Goal: Task Accomplishment & Management: Use online tool/utility

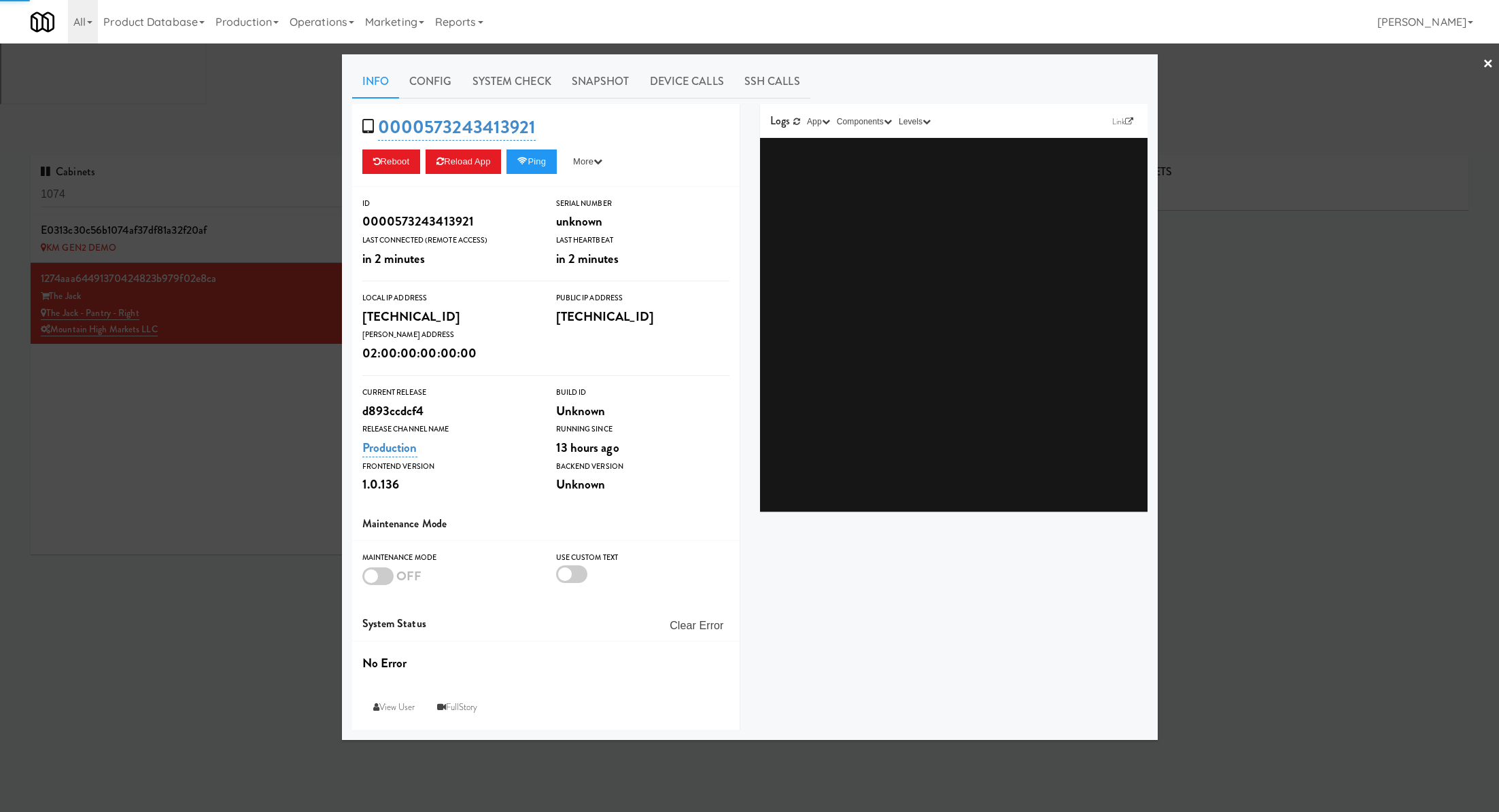
type input "3"
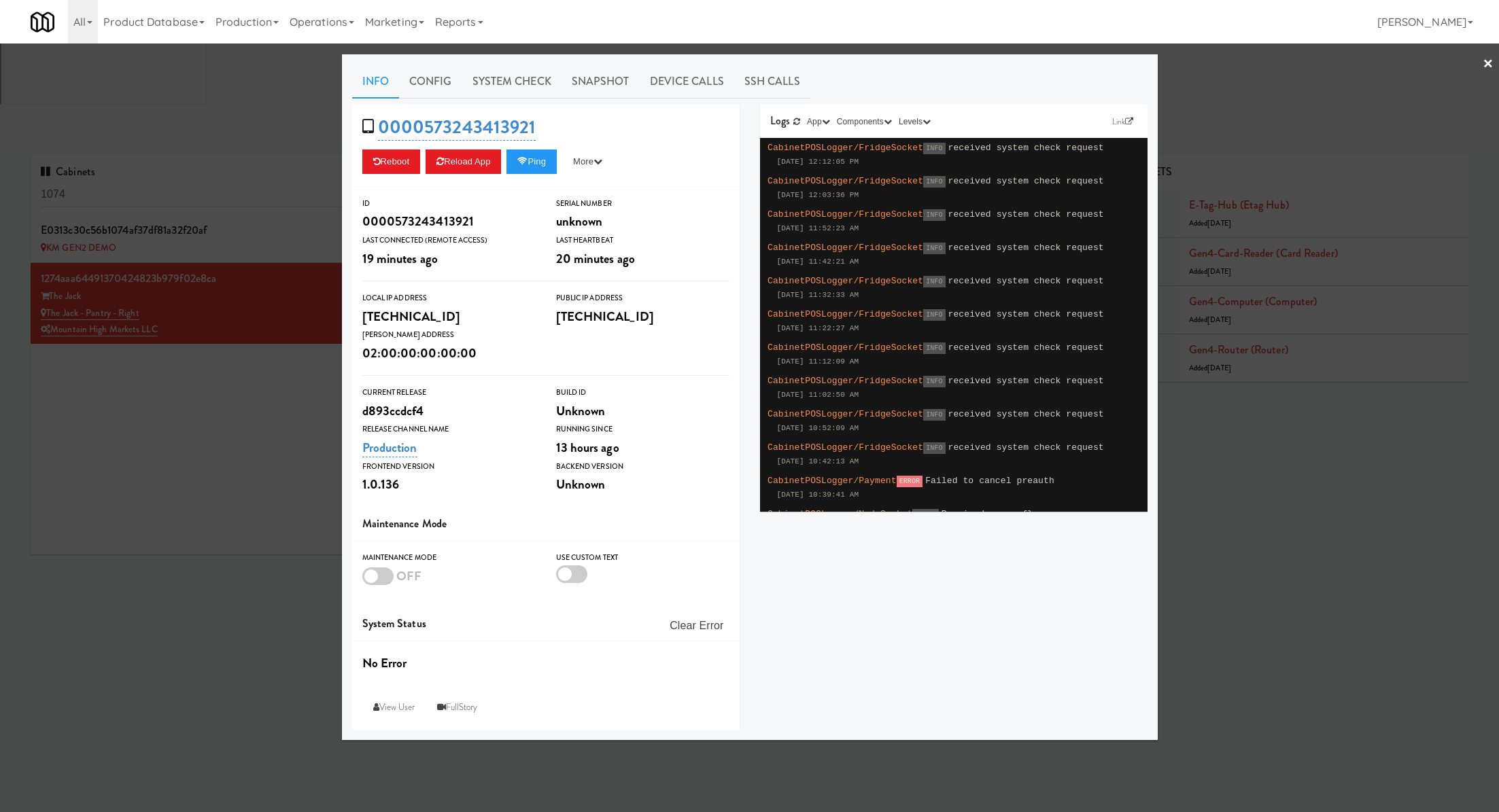
click at [222, 88] on div at bounding box center [750, 406] width 1499 height 812
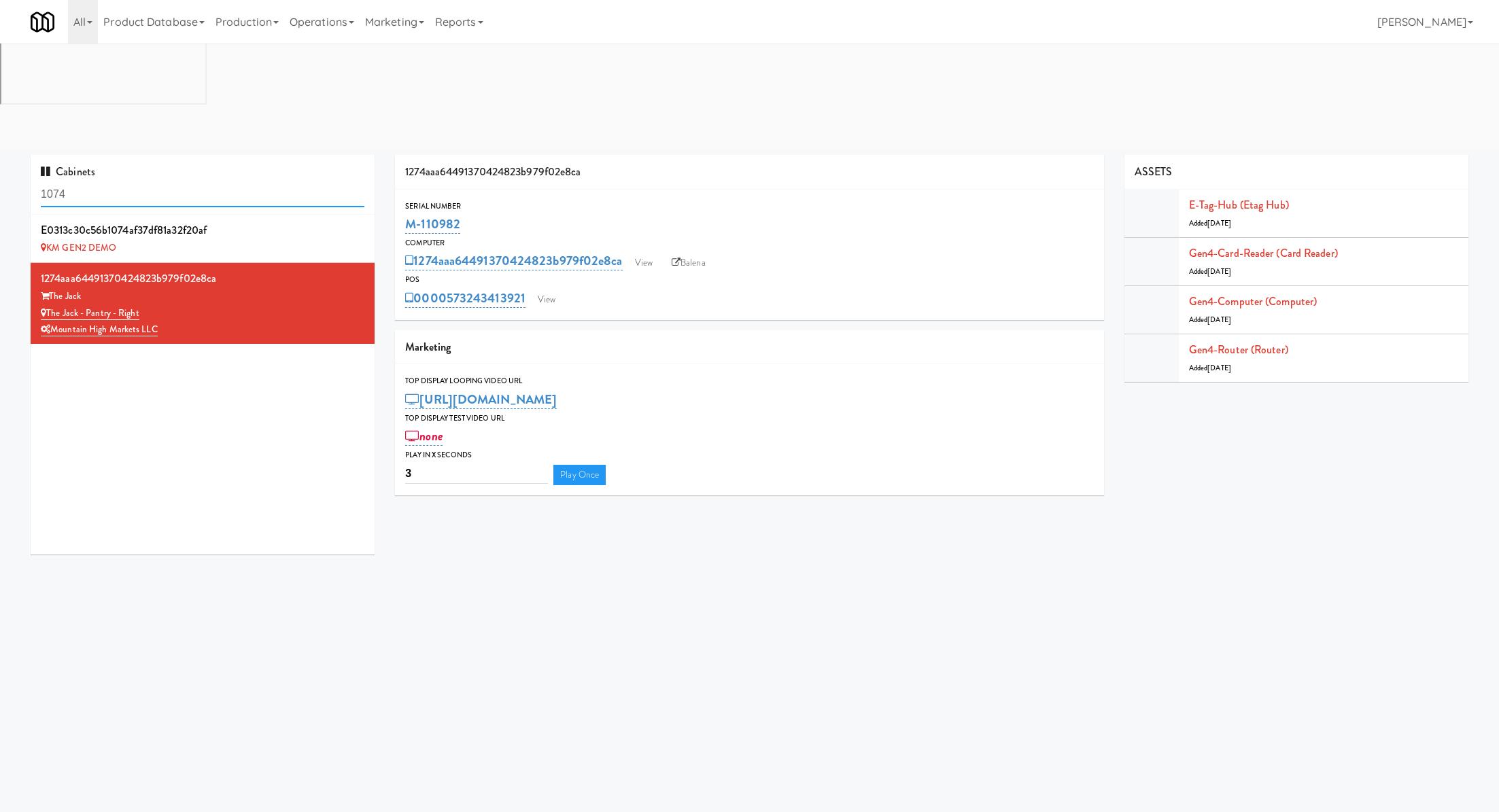
click at [222, 182] on input "1074" at bounding box center [203, 195] width 324 height 25
paste input "Park Place - Cooler - Left"
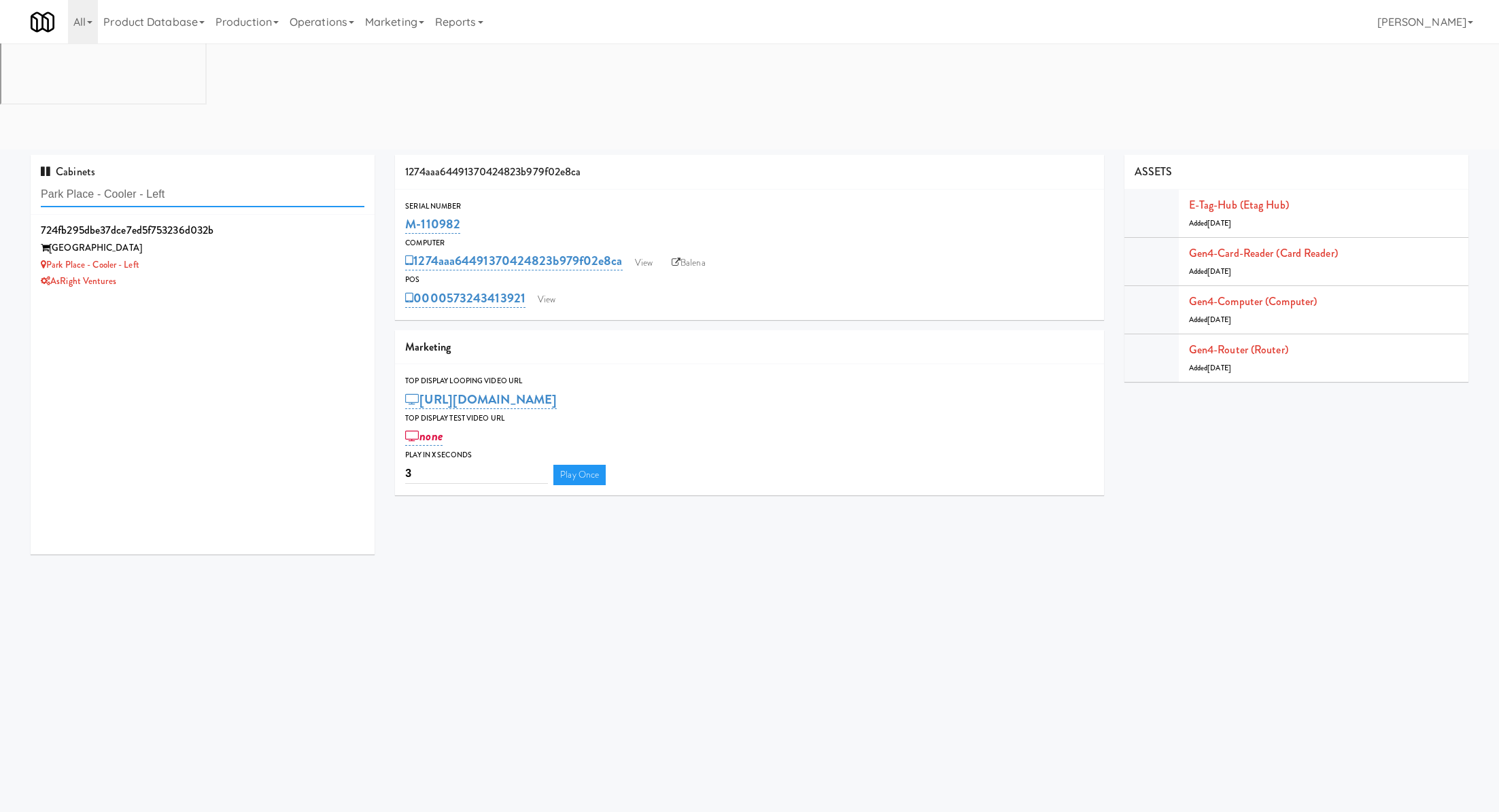
type input "Park Place - Cooler - Left"
click at [273, 257] on div "Park Place - Cooler - Left" at bounding box center [203, 265] width 324 height 17
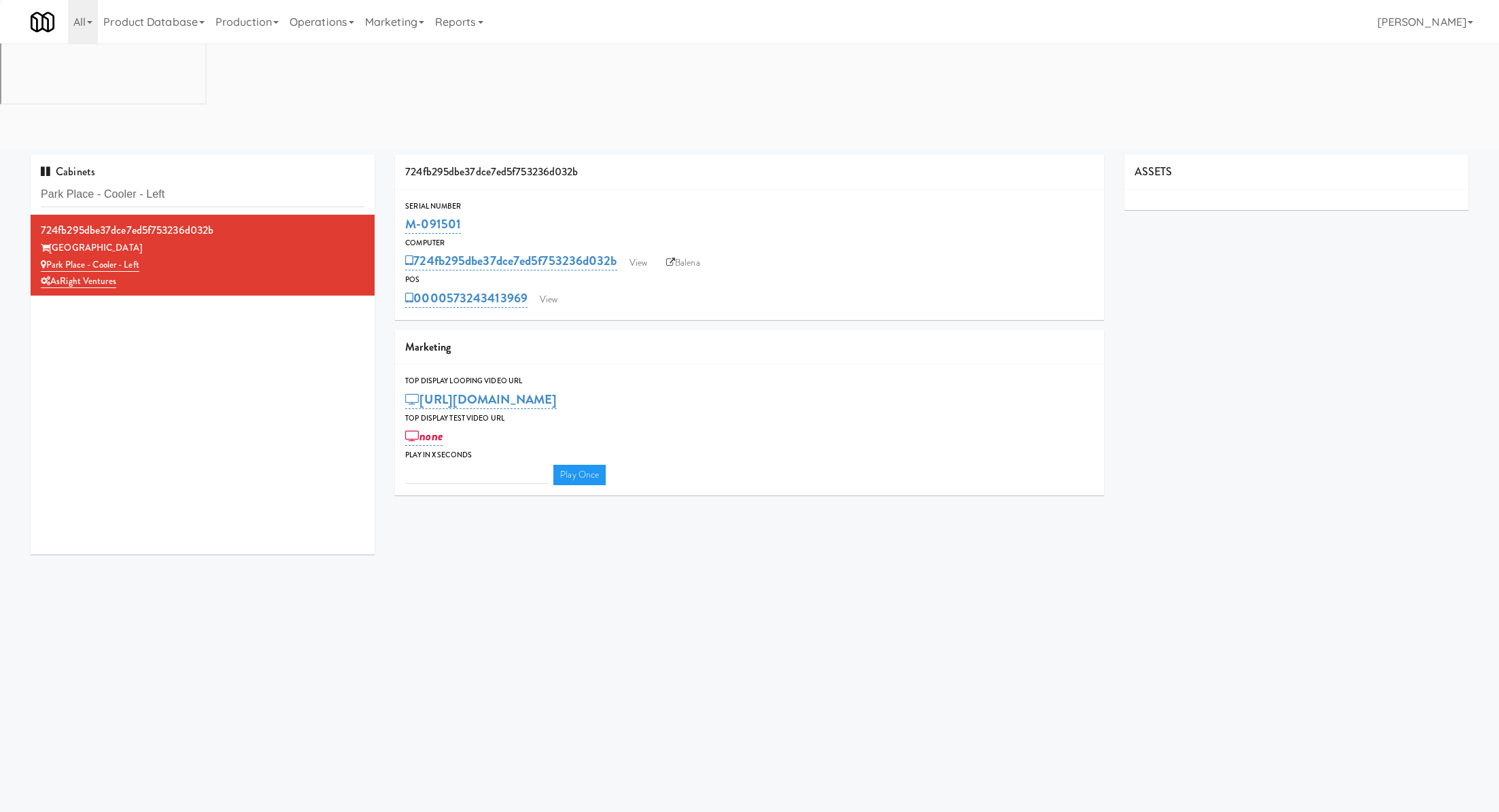
type input "3"
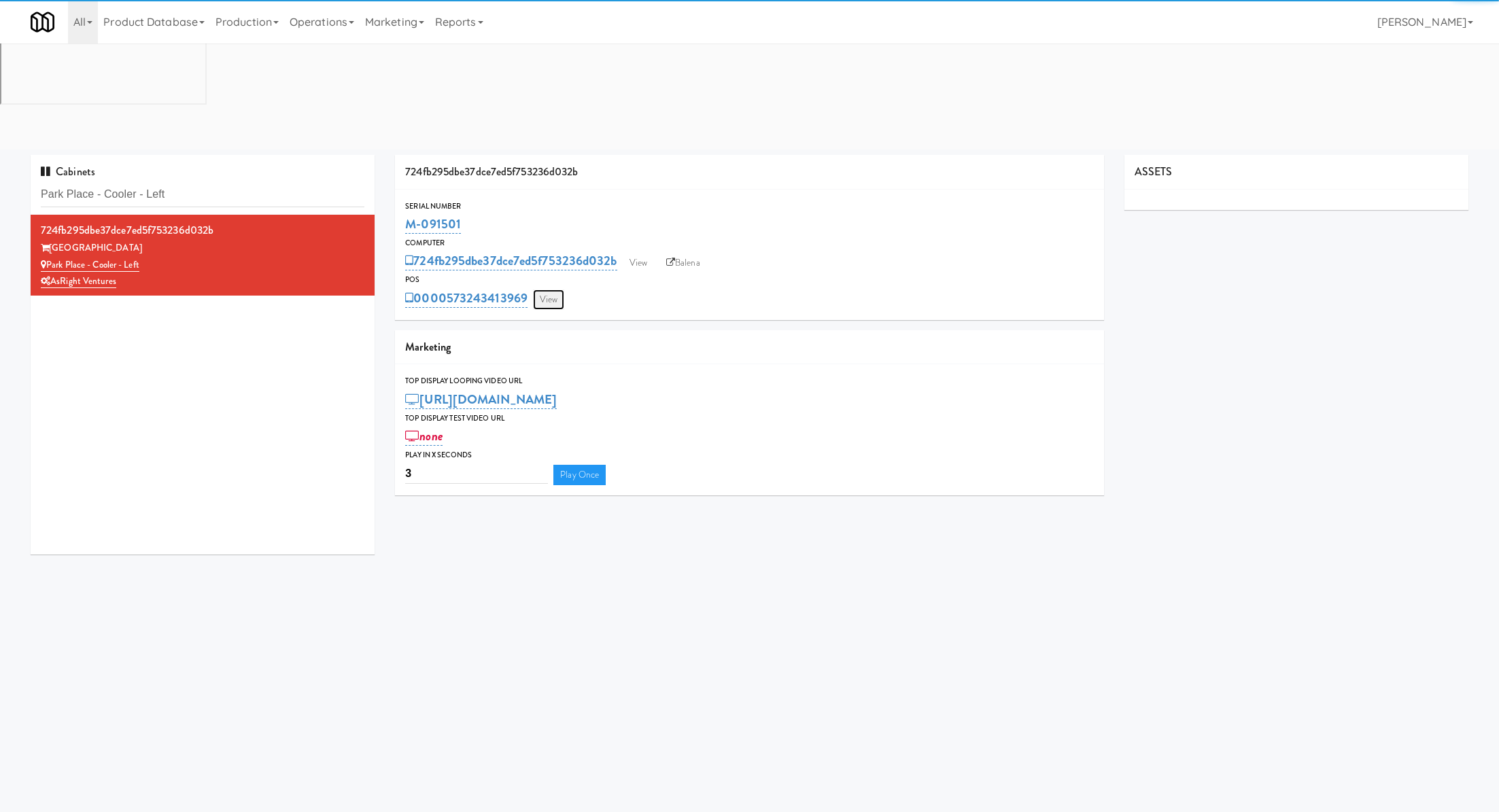
click at [555, 289] on link "View" at bounding box center [549, 299] width 31 height 20
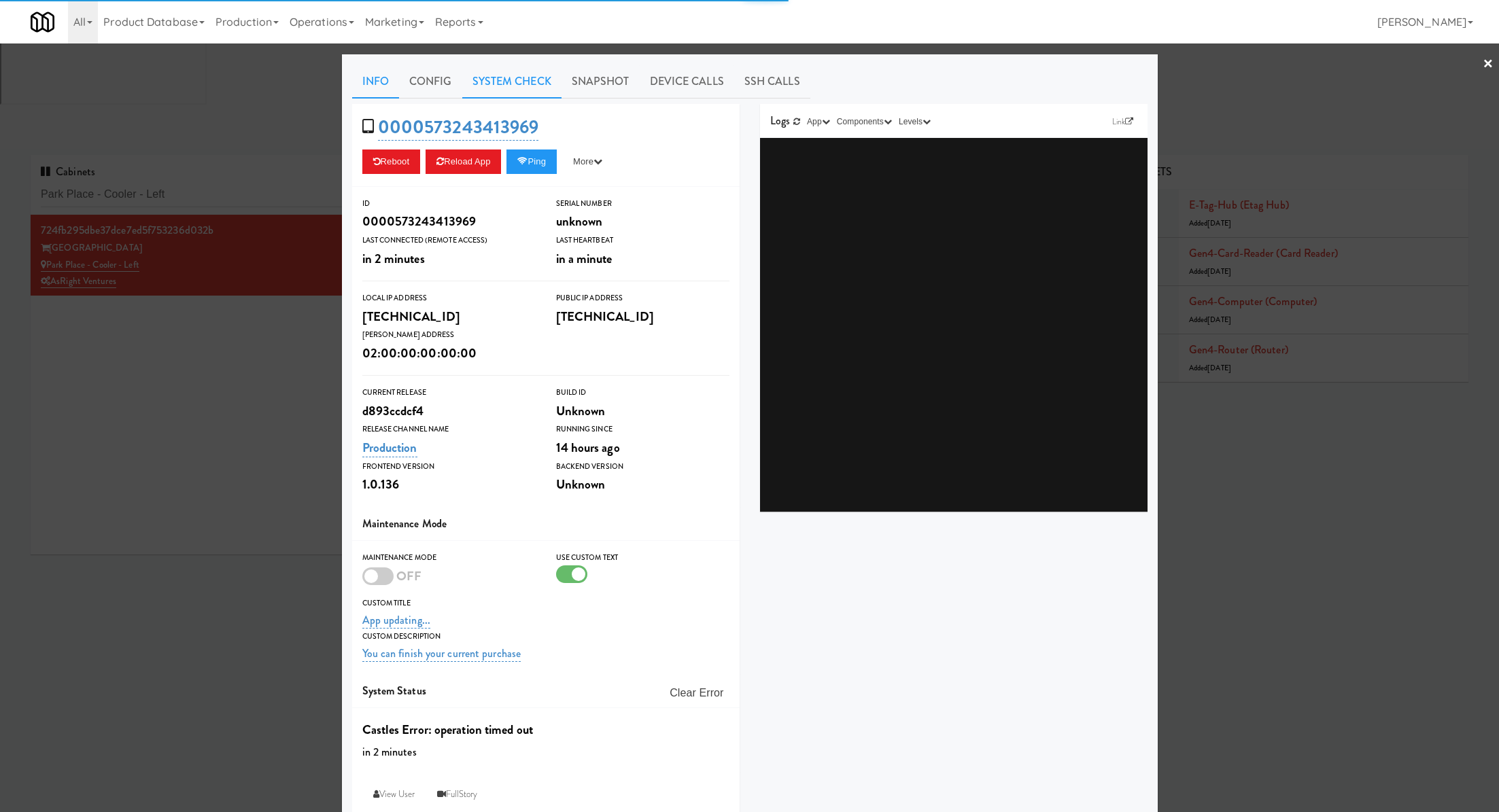
click at [514, 86] on link "System Check" at bounding box center [512, 81] width 99 height 34
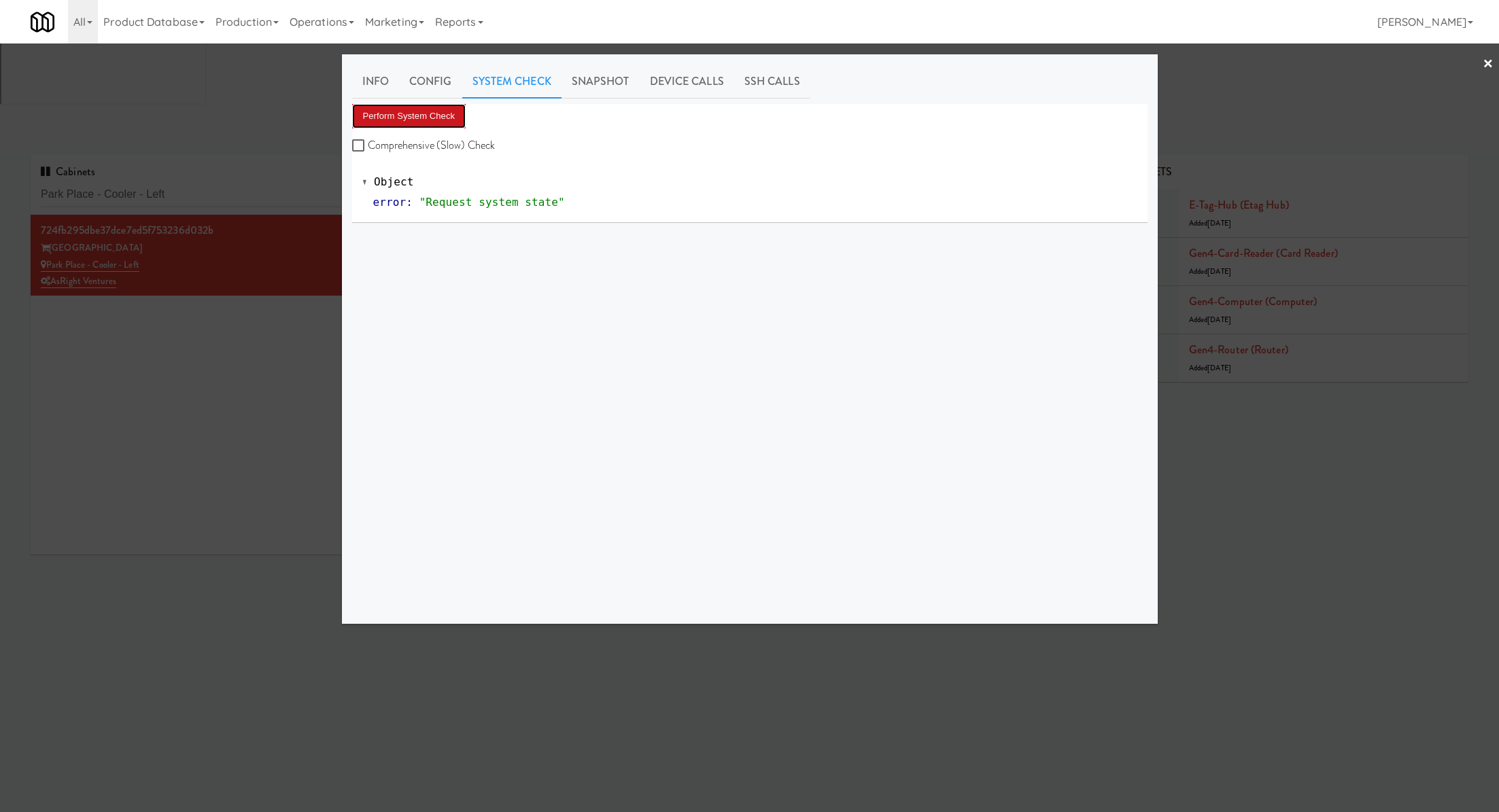
click at [436, 126] on button "Perform System Check" at bounding box center [409, 116] width 114 height 25
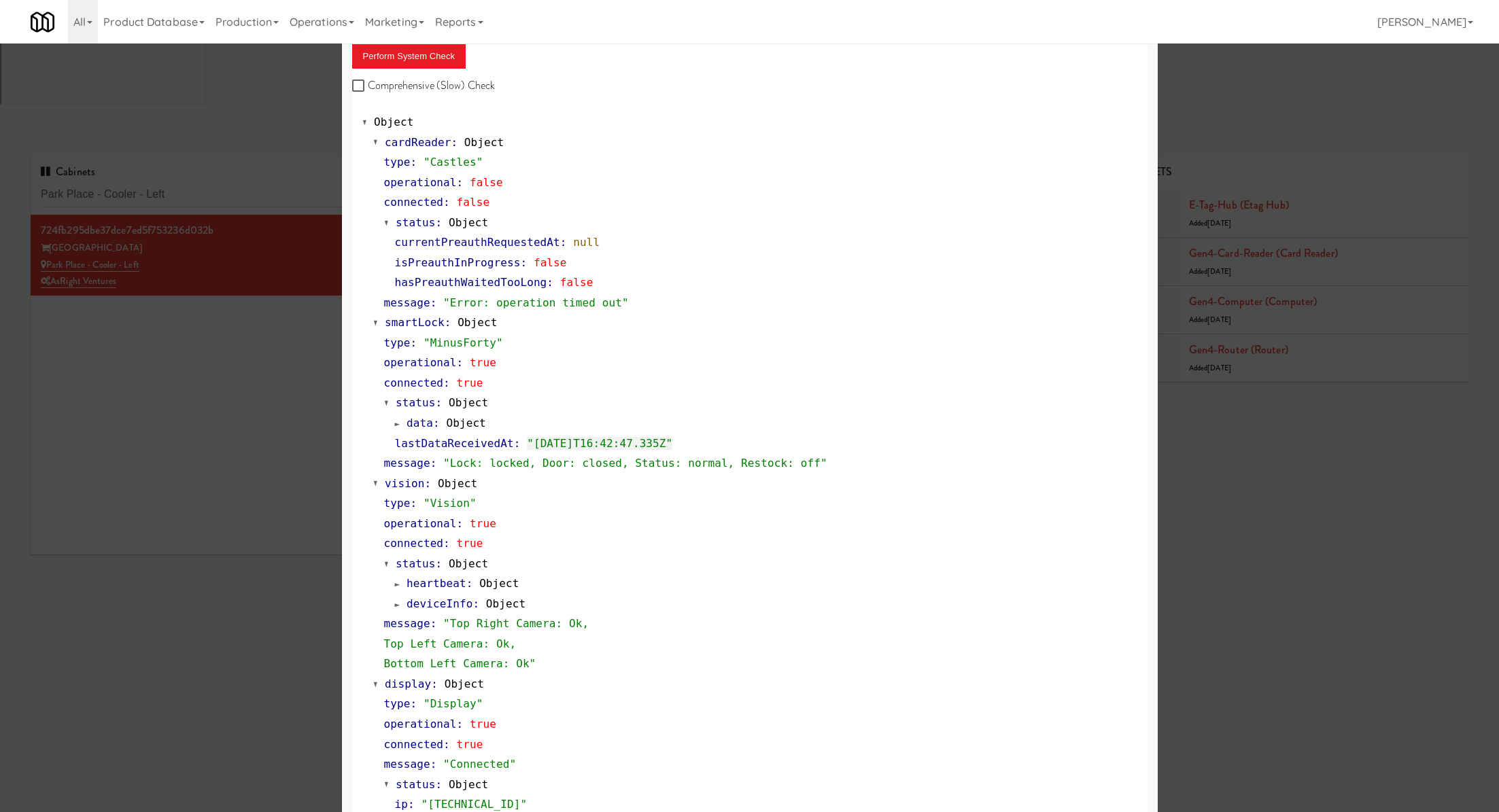
scroll to position [59, 0]
click at [84, 323] on div at bounding box center [750, 406] width 1499 height 812
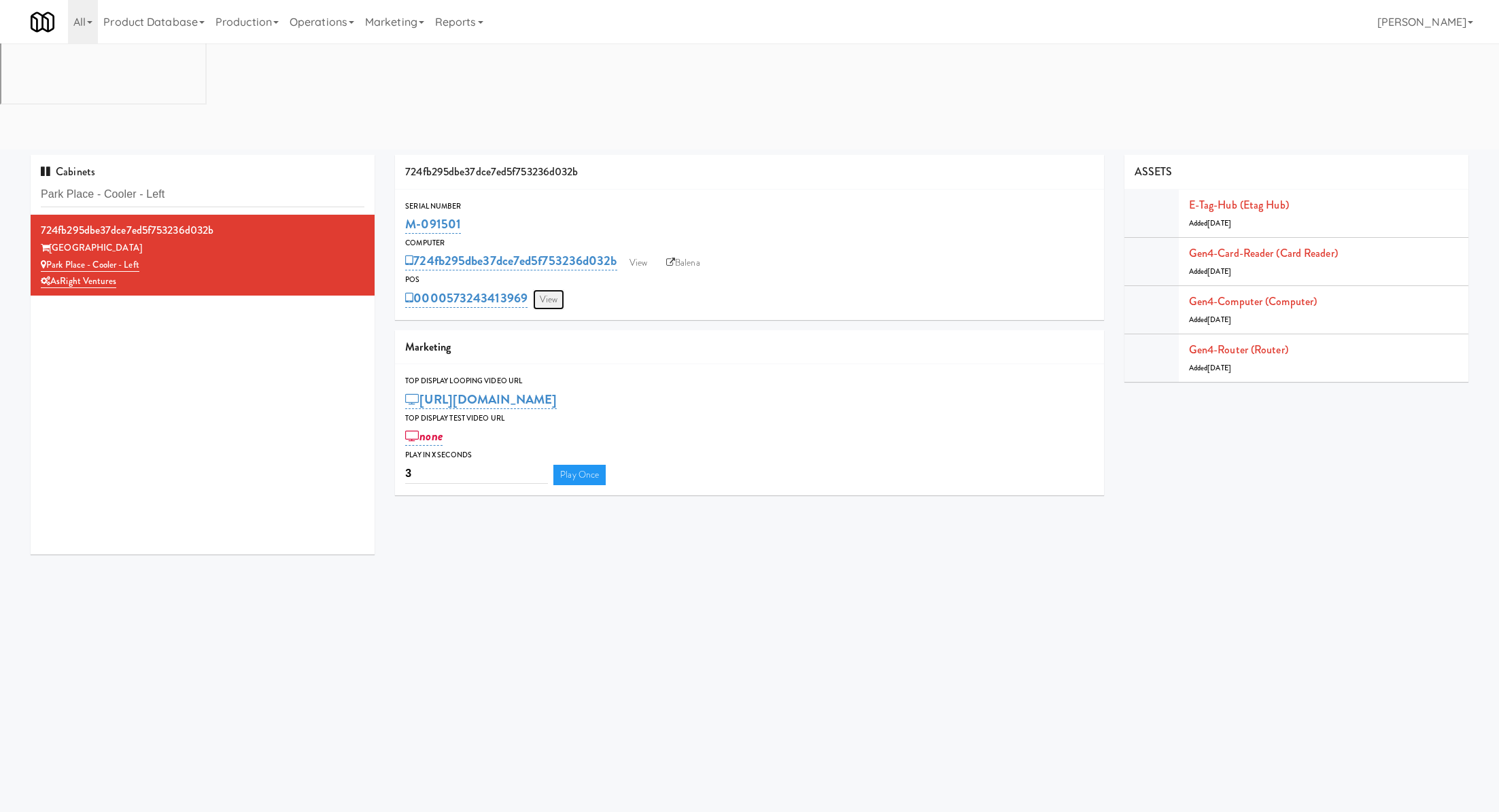
click at [556, 289] on link "View" at bounding box center [549, 299] width 31 height 20
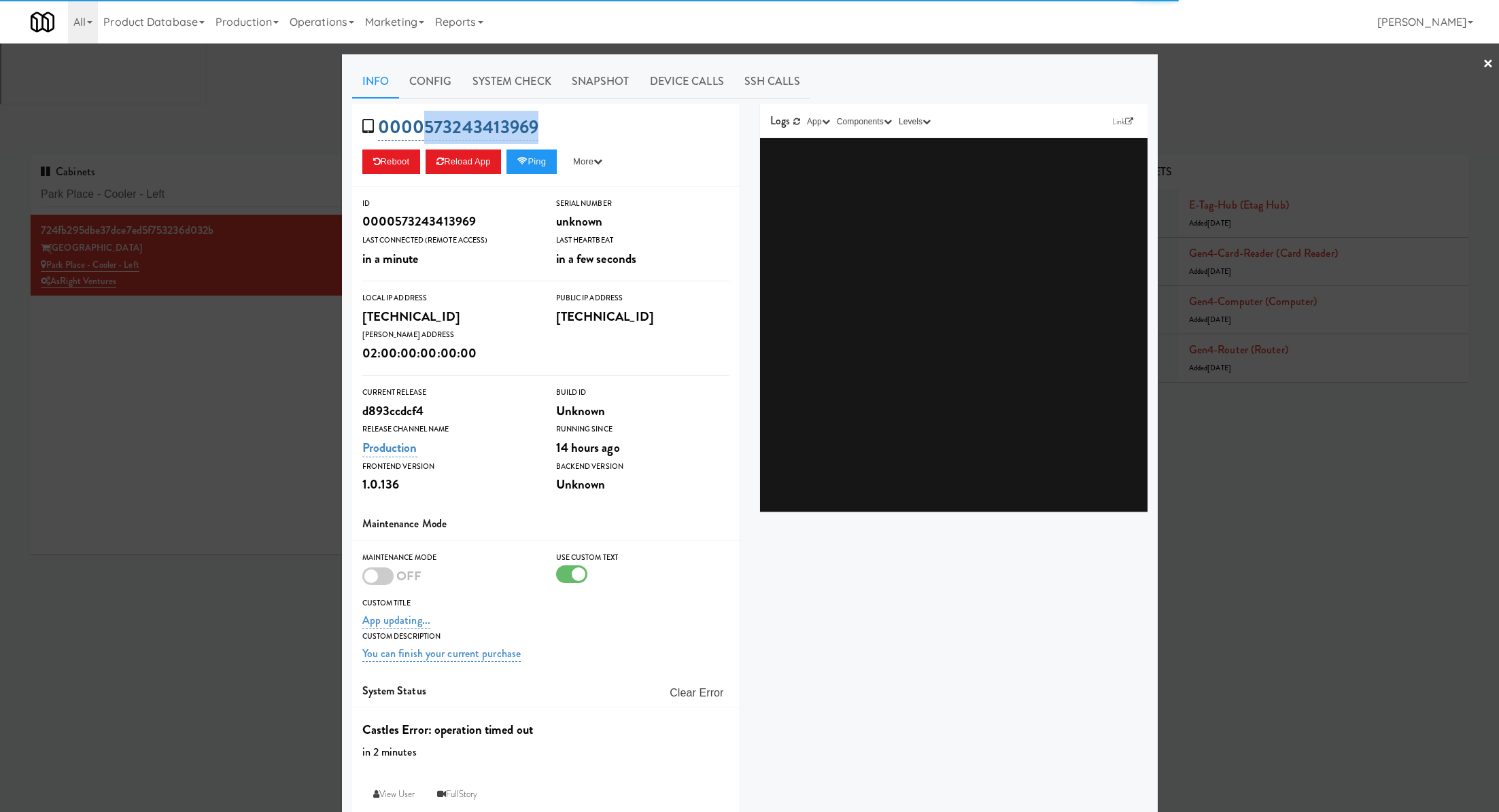
drag, startPoint x: 563, startPoint y: 136, endPoint x: 427, endPoint y: 132, distance: 136.1
click at [427, 132] on div "0000573243413969 Reboot Reload App Ping More Ping Server Restart Server Force R…" at bounding box center [545, 145] width 387 height 83
copy link "573243413969"
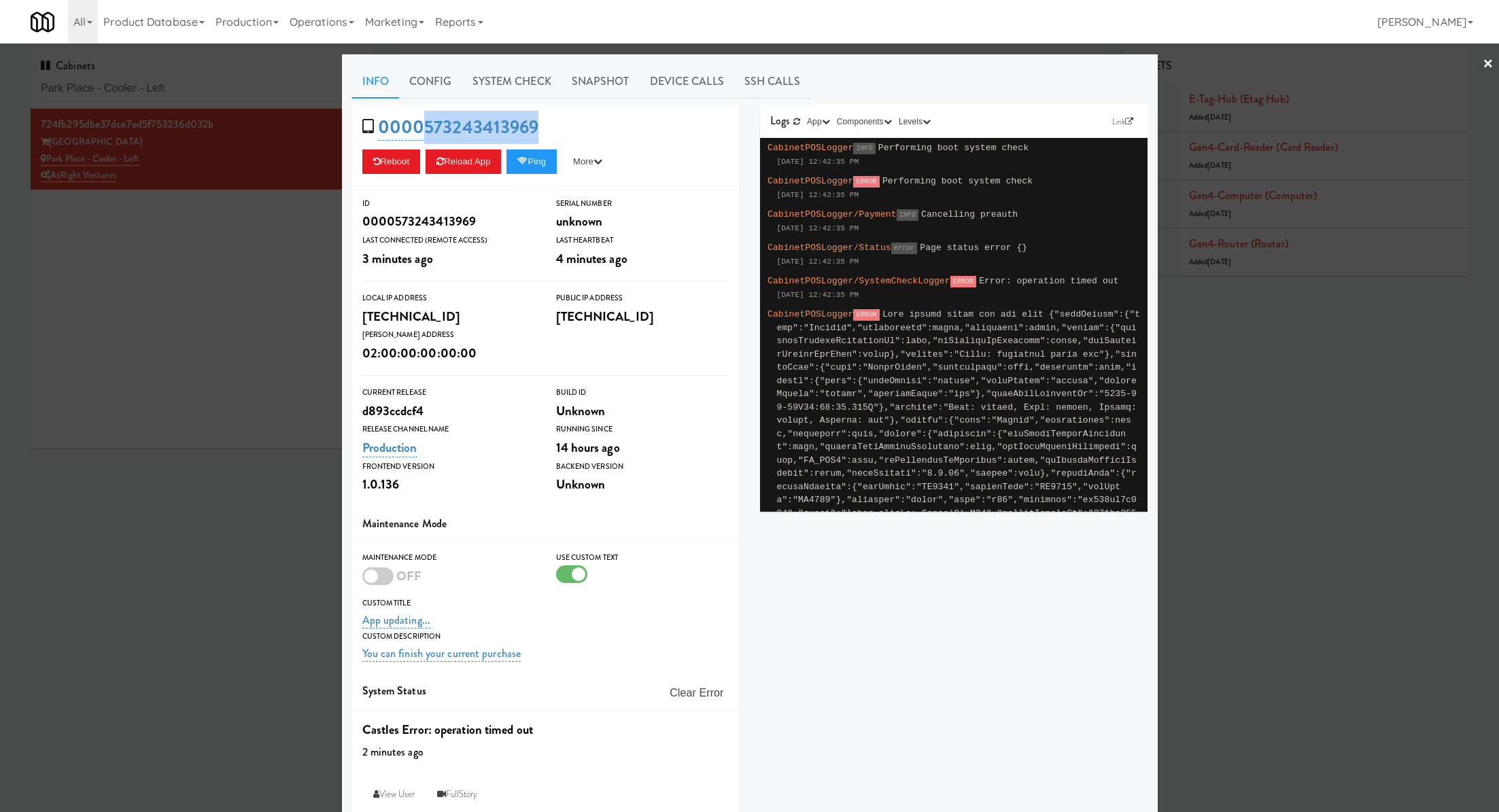
copy link "573243413969"
click at [323, 271] on div at bounding box center [750, 406] width 1499 height 812
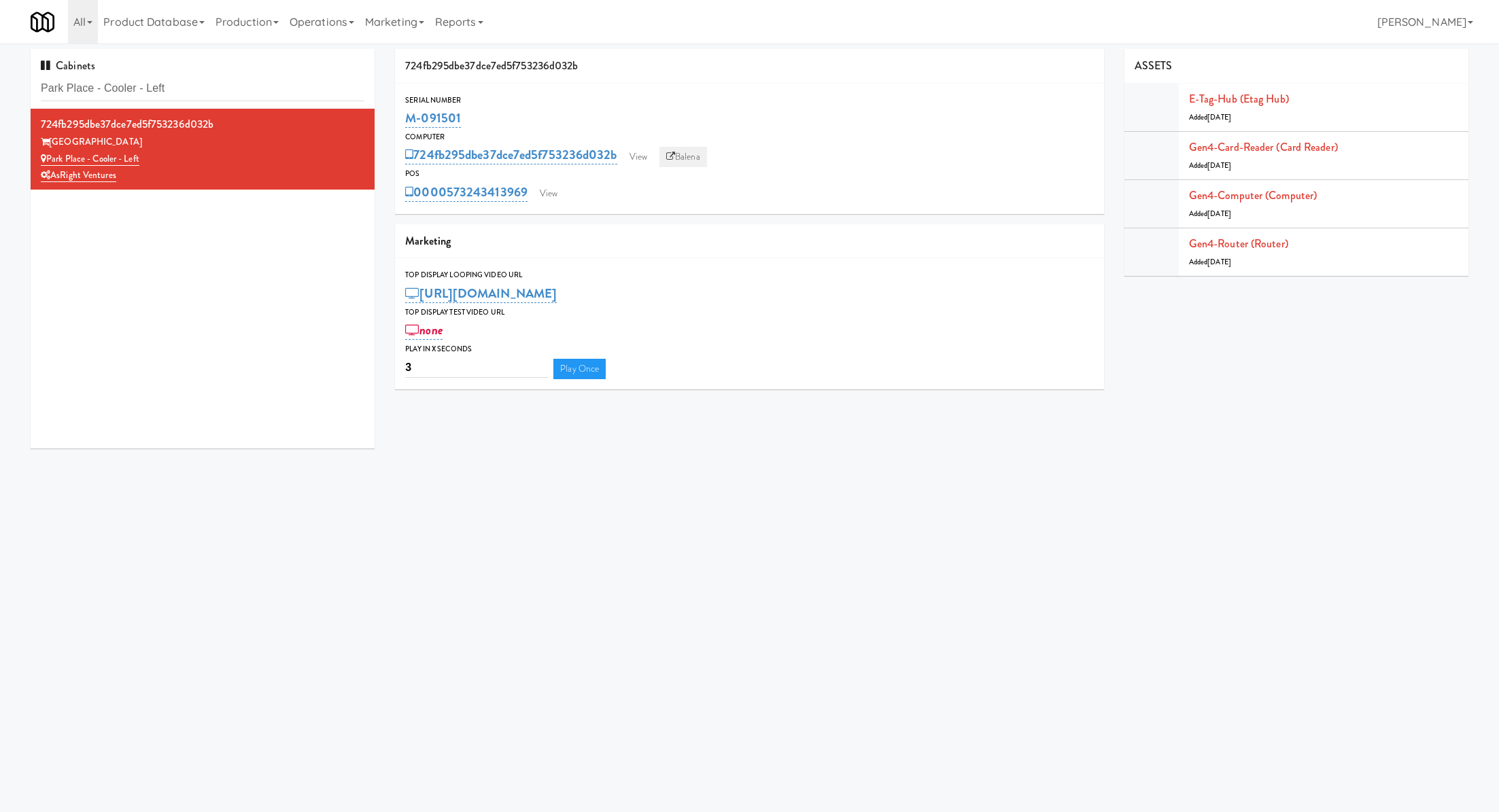
click at [690, 147] on link "Balena" at bounding box center [683, 157] width 47 height 20
click at [672, 155] on icon at bounding box center [670, 156] width 9 height 9
click at [231, 82] on input "Park Place - Cooler - Left" at bounding box center [203, 88] width 324 height 25
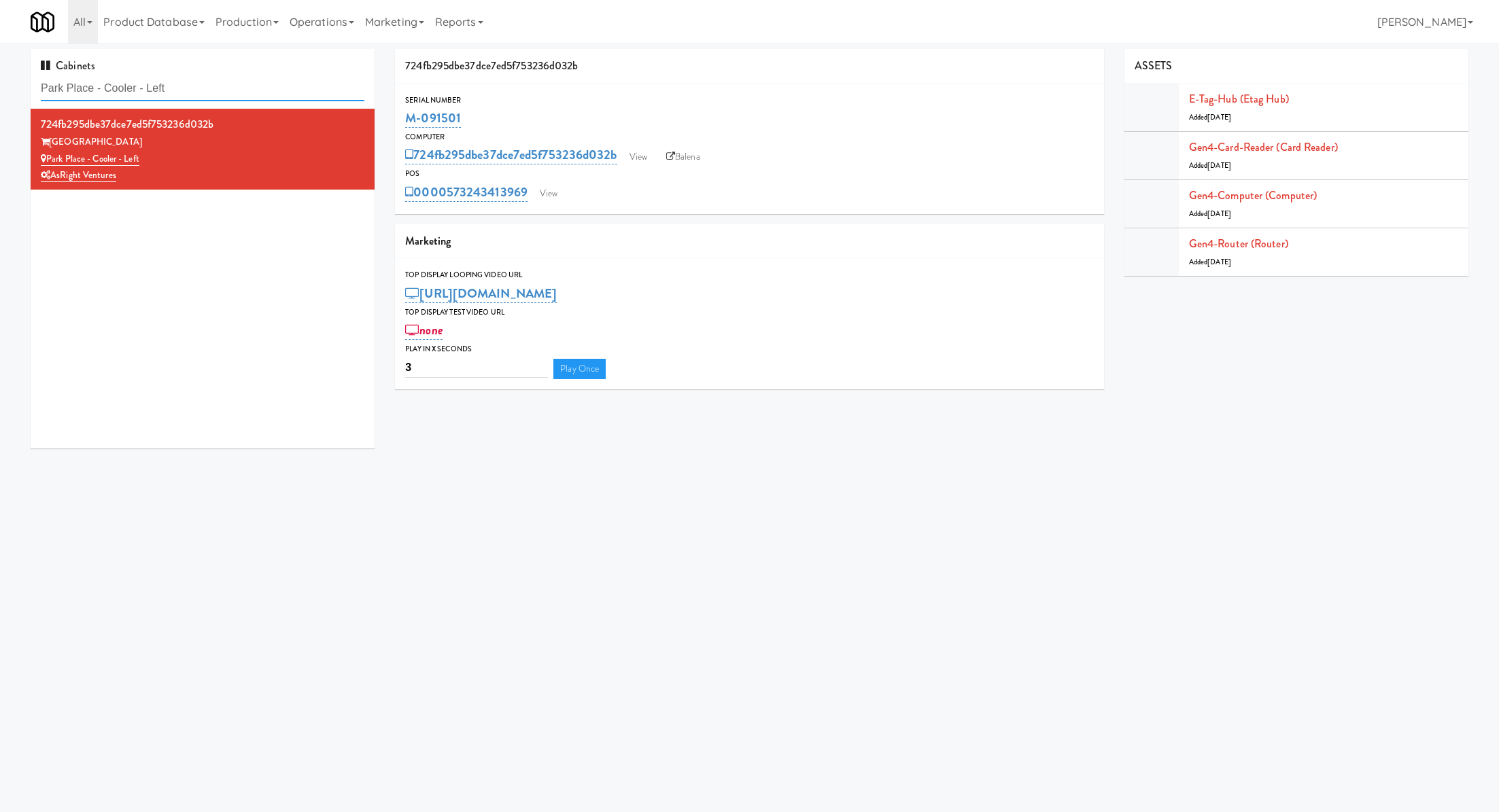
paste input "Baker - Cooler - Righ"
type input "Baker - Cooler - Right"
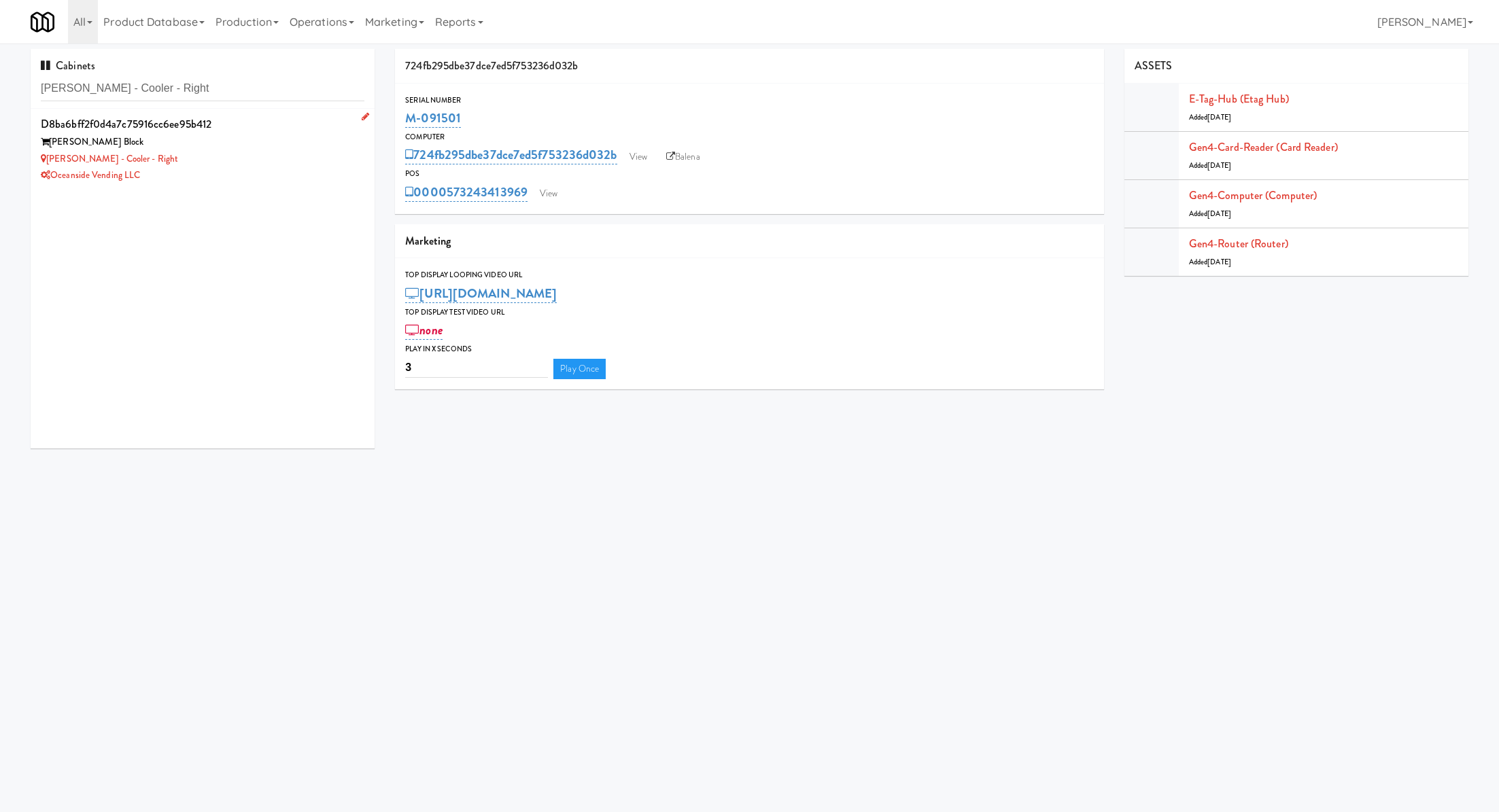
click at [193, 155] on div "Baker - Cooler - Right" at bounding box center [203, 160] width 324 height 17
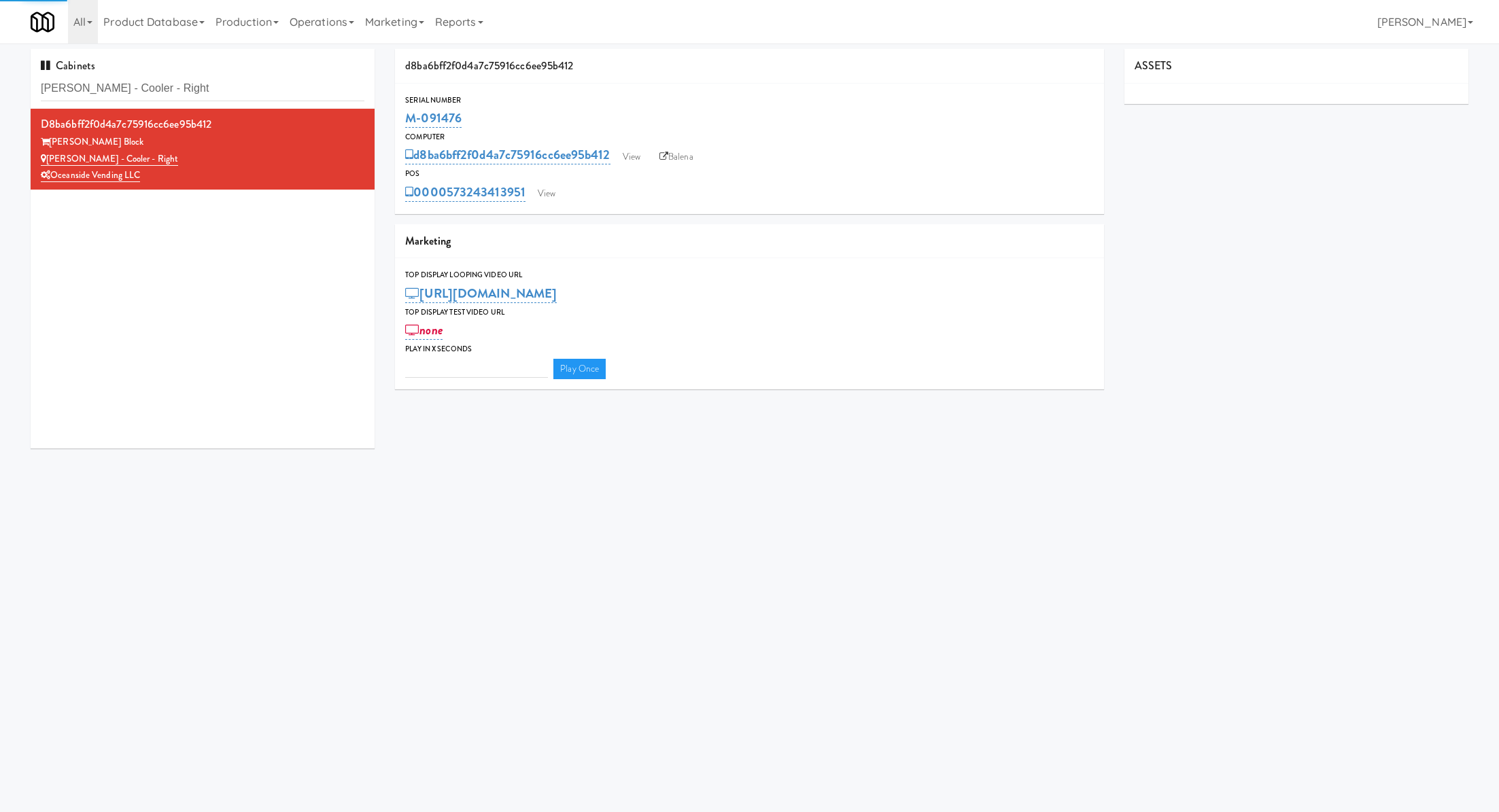
type input "3"
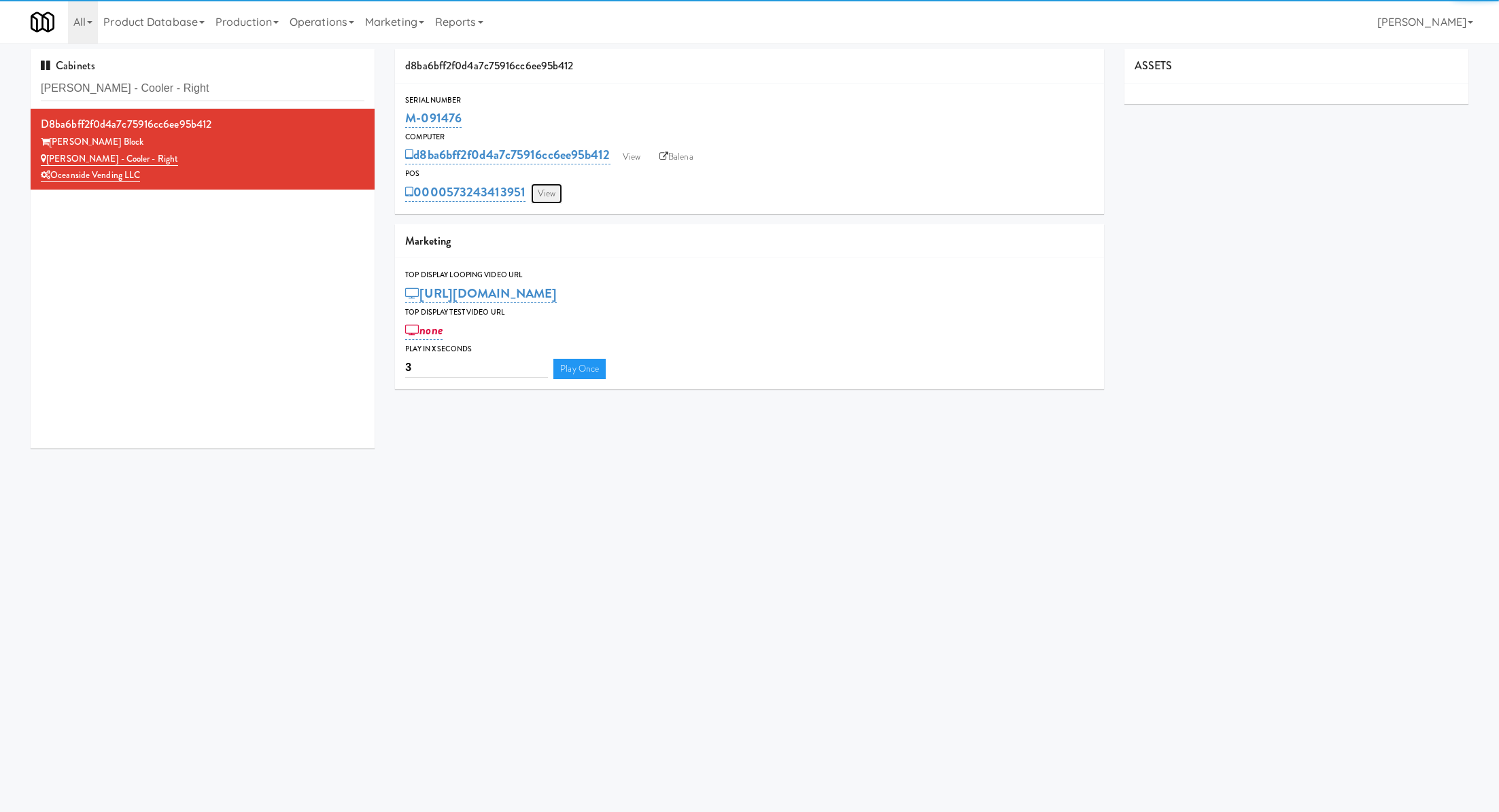
click at [556, 189] on link "View" at bounding box center [546, 194] width 31 height 20
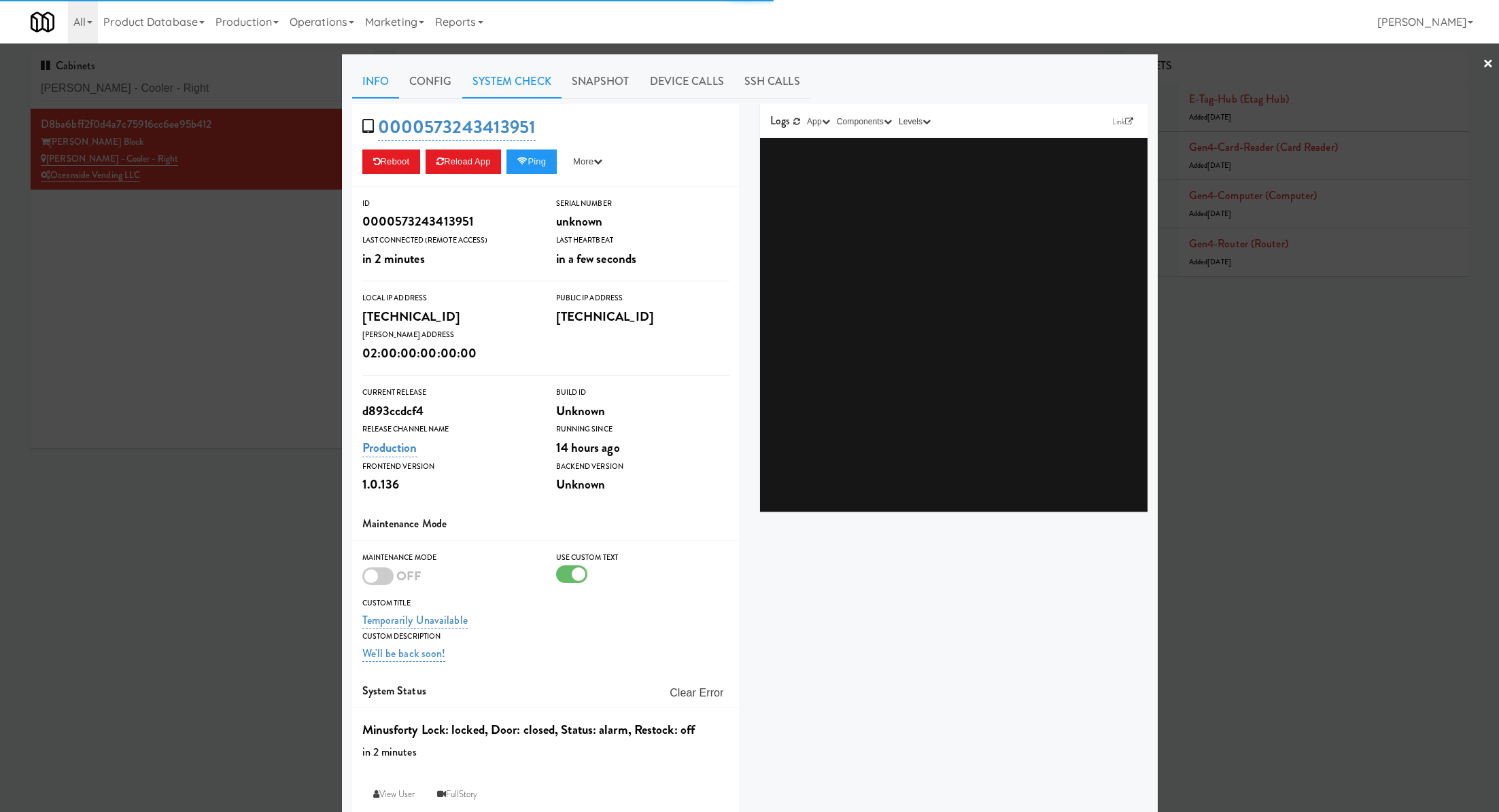
click at [524, 75] on link "System Check" at bounding box center [512, 81] width 99 height 34
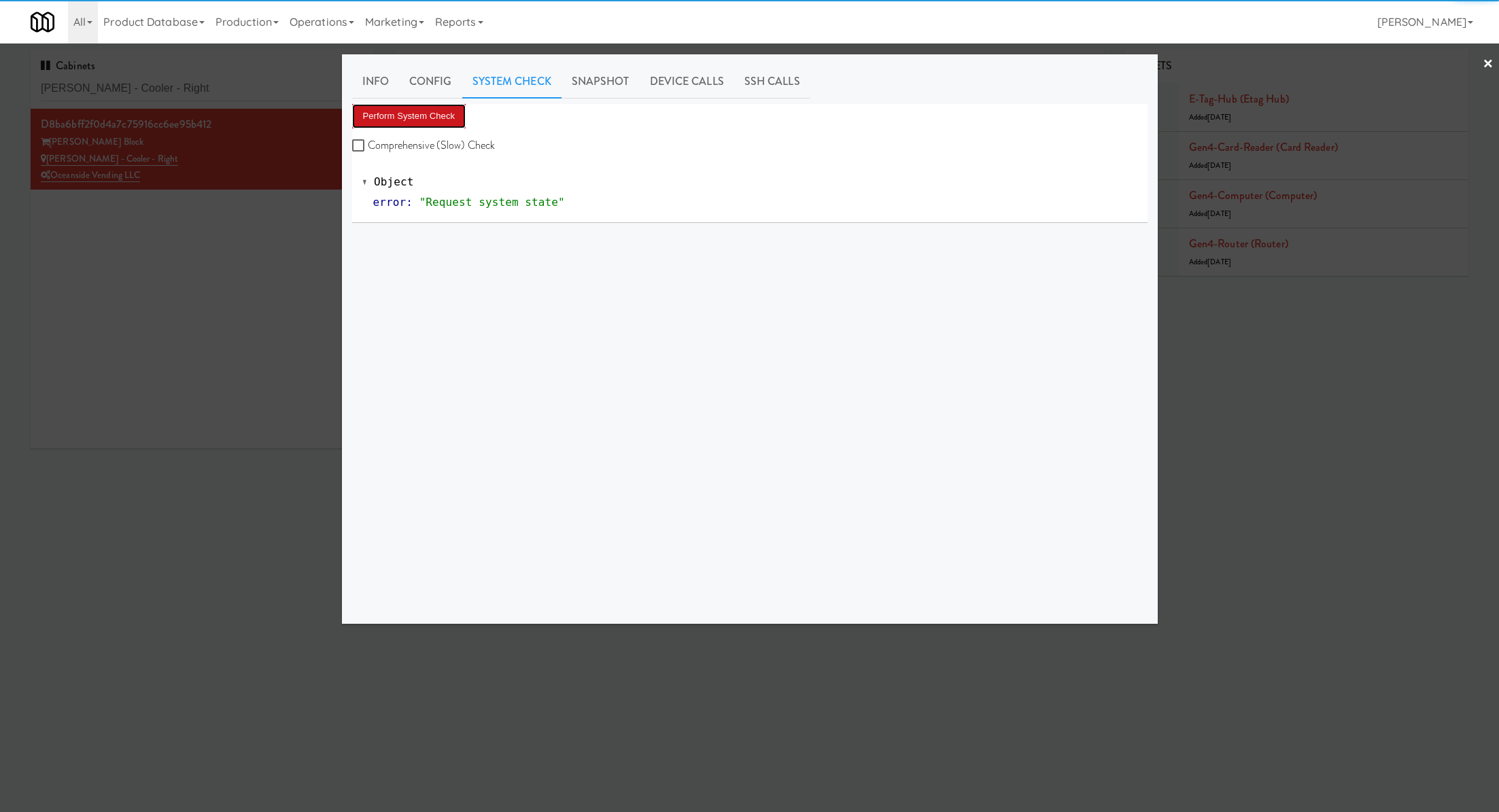
click at [415, 111] on button "Perform System Check" at bounding box center [409, 116] width 114 height 25
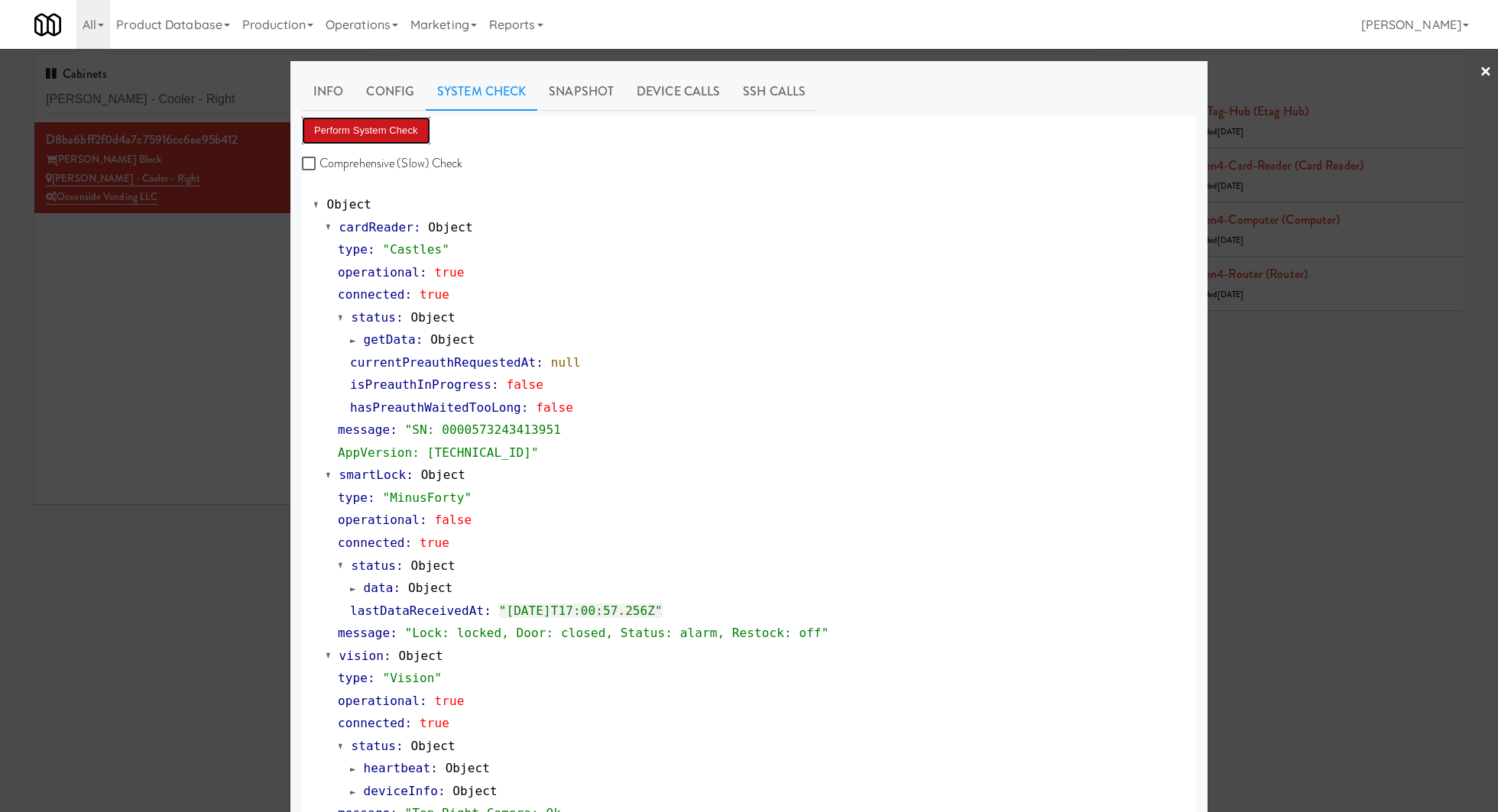
click at [405, 135] on button "Perform System Check" at bounding box center [366, 131] width 128 height 28
click at [216, 100] on div at bounding box center [749, 406] width 1498 height 812
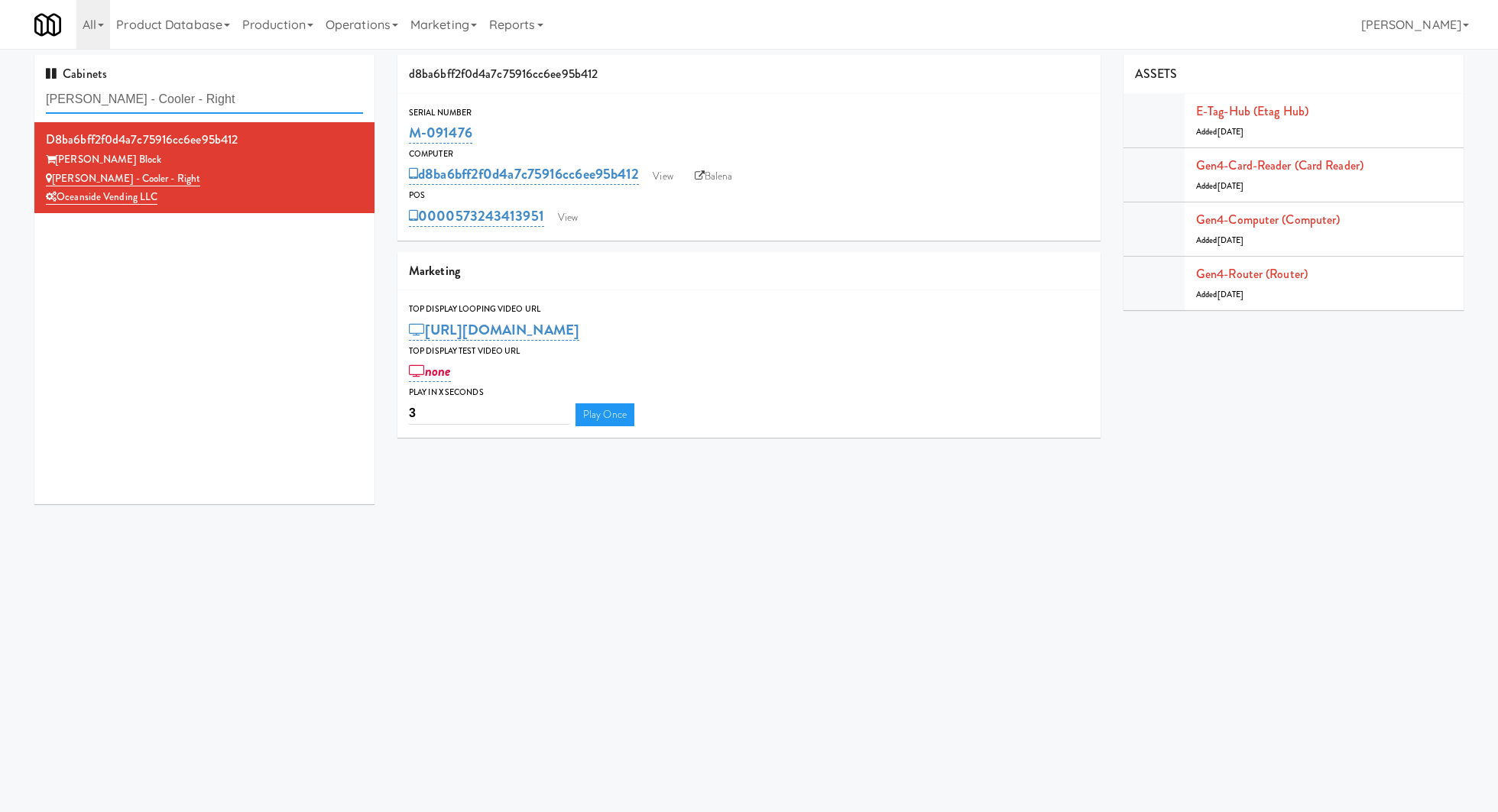
click at [216, 100] on input "Baker - Cooler - Right" at bounding box center [205, 99] width 318 height 28
paste input "Archer Tower Fridge"
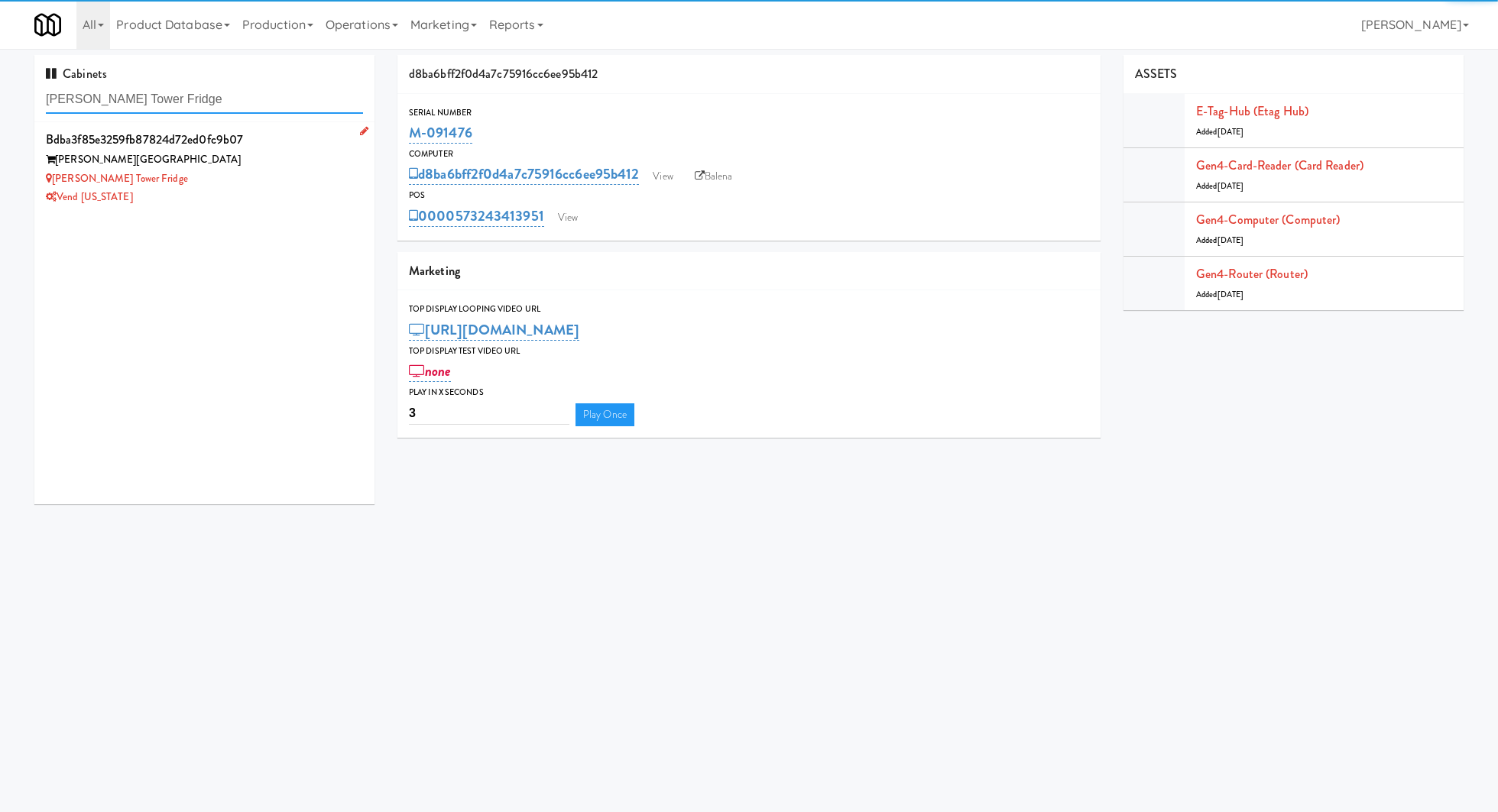
type input "Archer Tower Fridge"
click at [248, 157] on div "Archer Tower" at bounding box center [205, 160] width 318 height 19
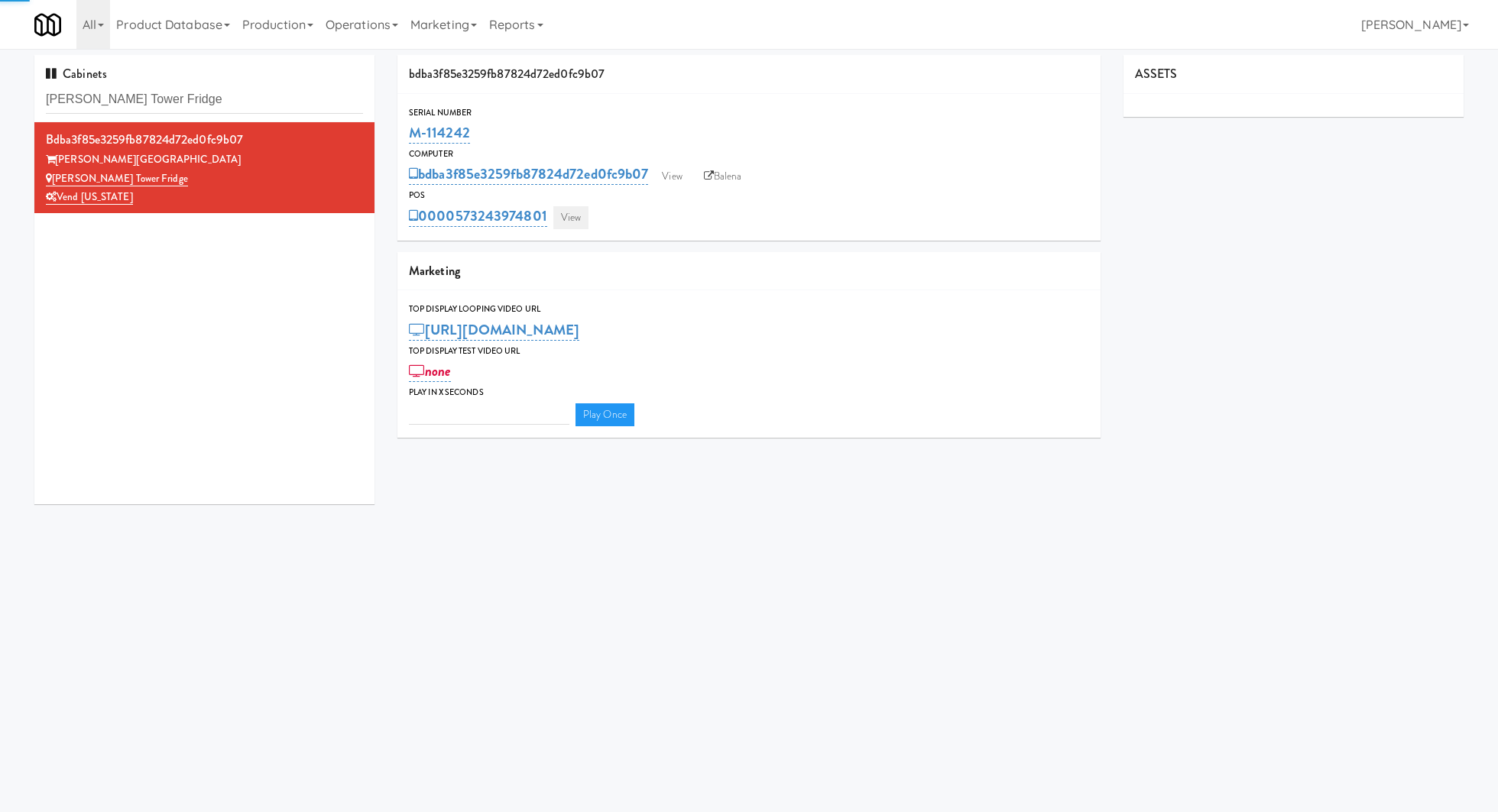
type input "3"
click at [574, 213] on link "View" at bounding box center [571, 218] width 35 height 23
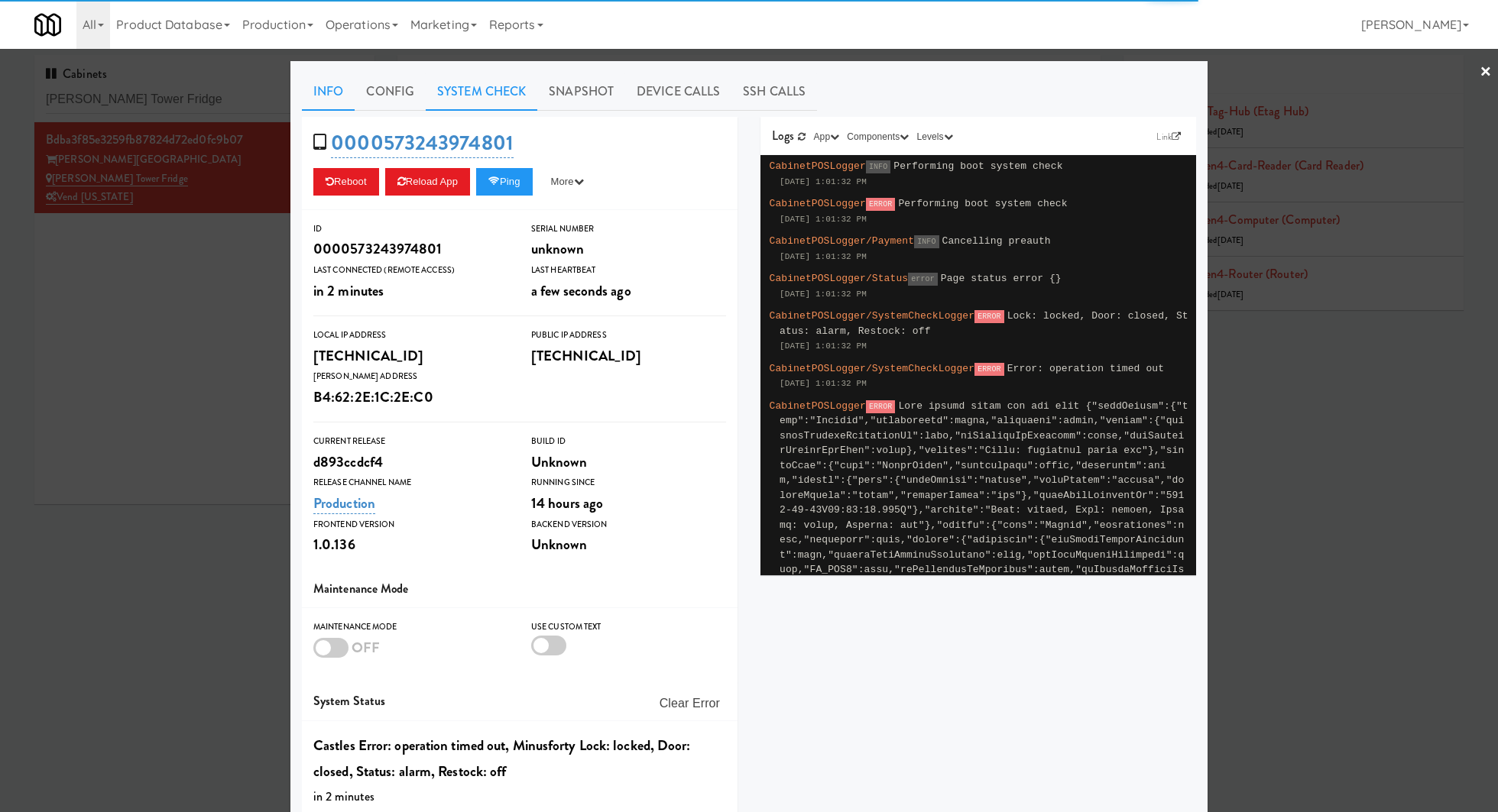
click at [528, 97] on link "System Check" at bounding box center [482, 92] width 112 height 38
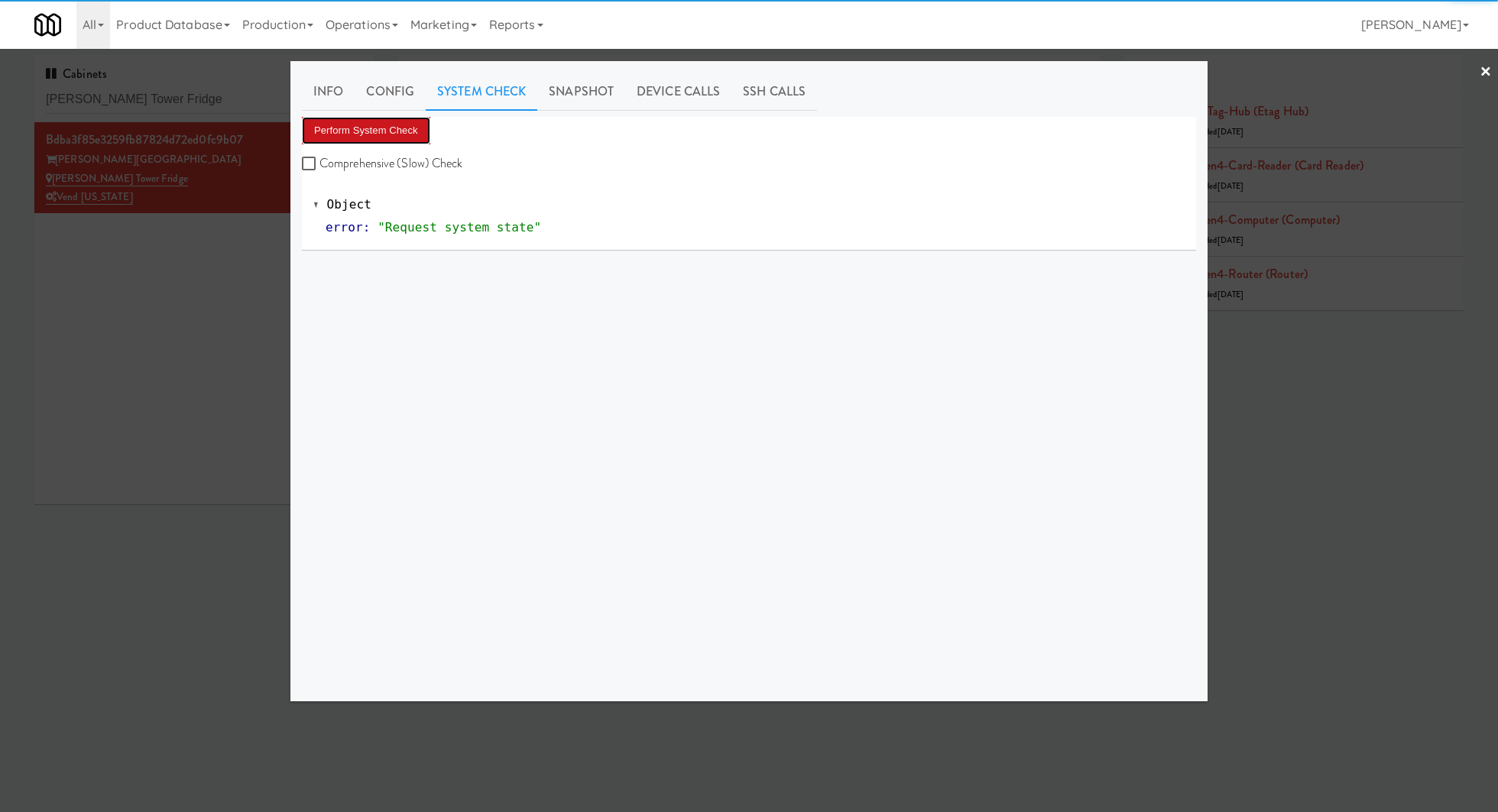
click at [422, 134] on button "Perform System Check" at bounding box center [366, 131] width 128 height 28
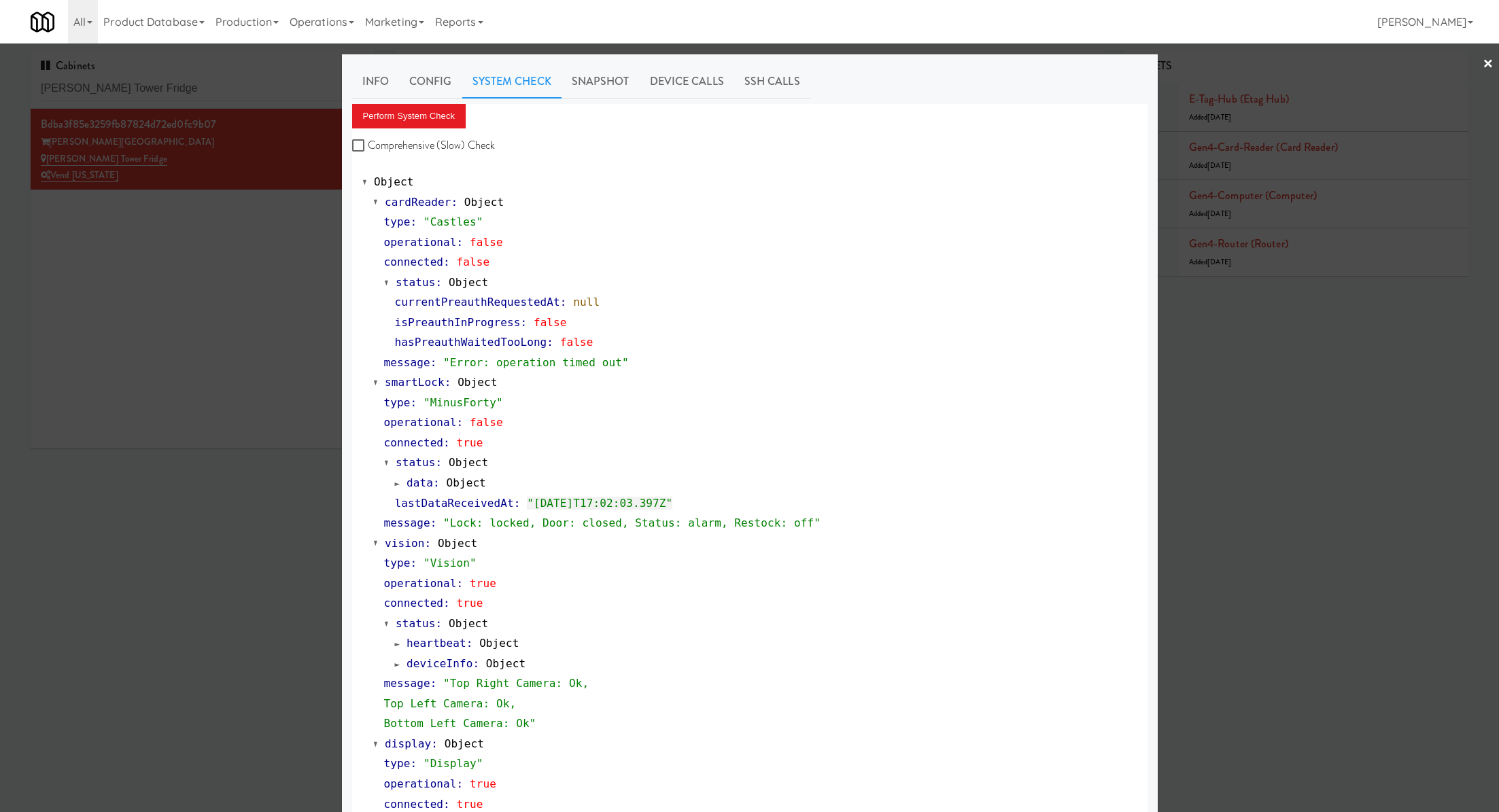
click at [195, 85] on div at bounding box center [750, 406] width 1499 height 812
click at [195, 85] on input "Archer Tower Fridge" at bounding box center [203, 88] width 324 height 25
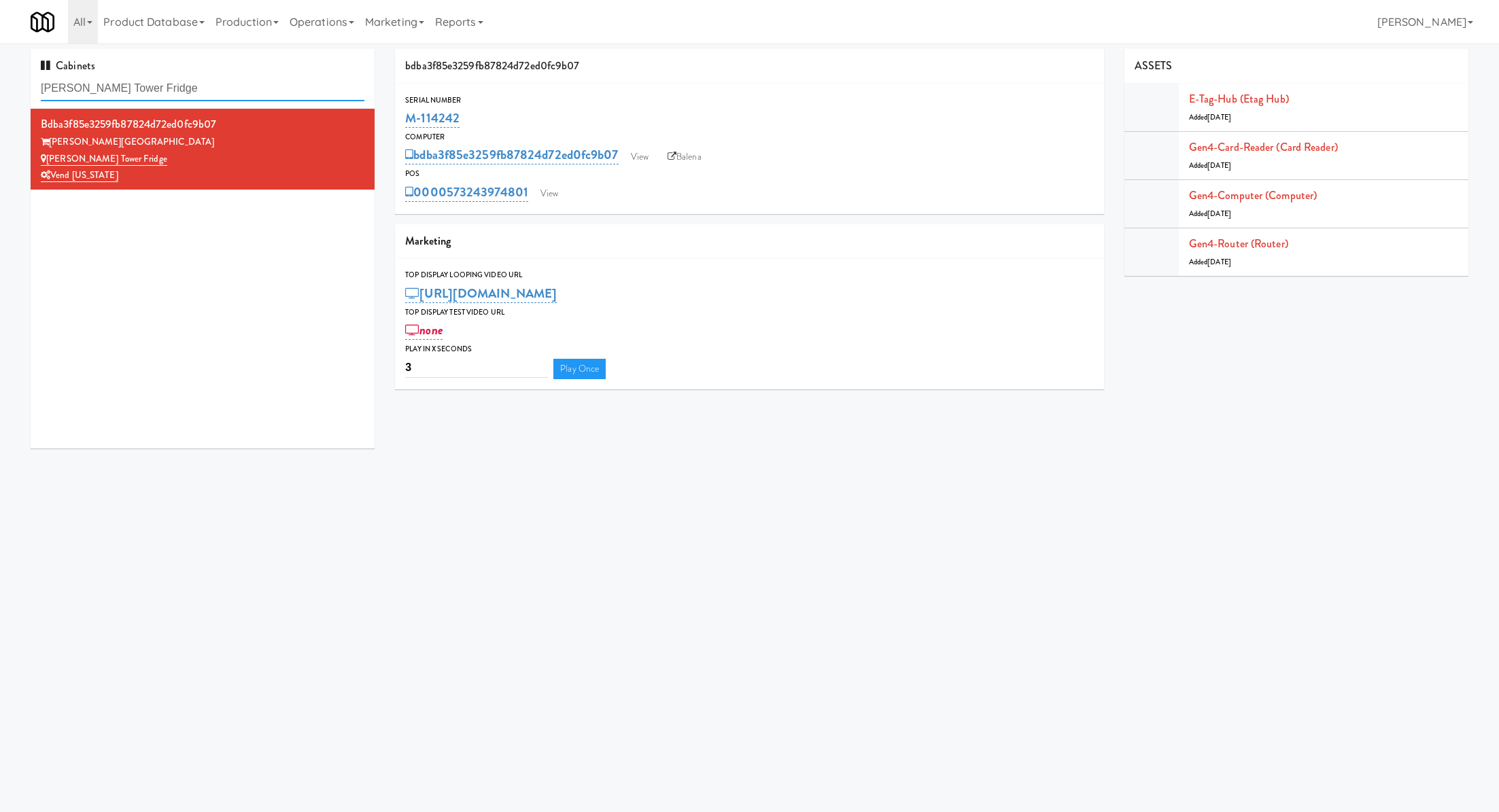
click at [195, 85] on input "Archer Tower Fridge" at bounding box center [203, 88] width 324 height 25
paste input "apahoe Square"
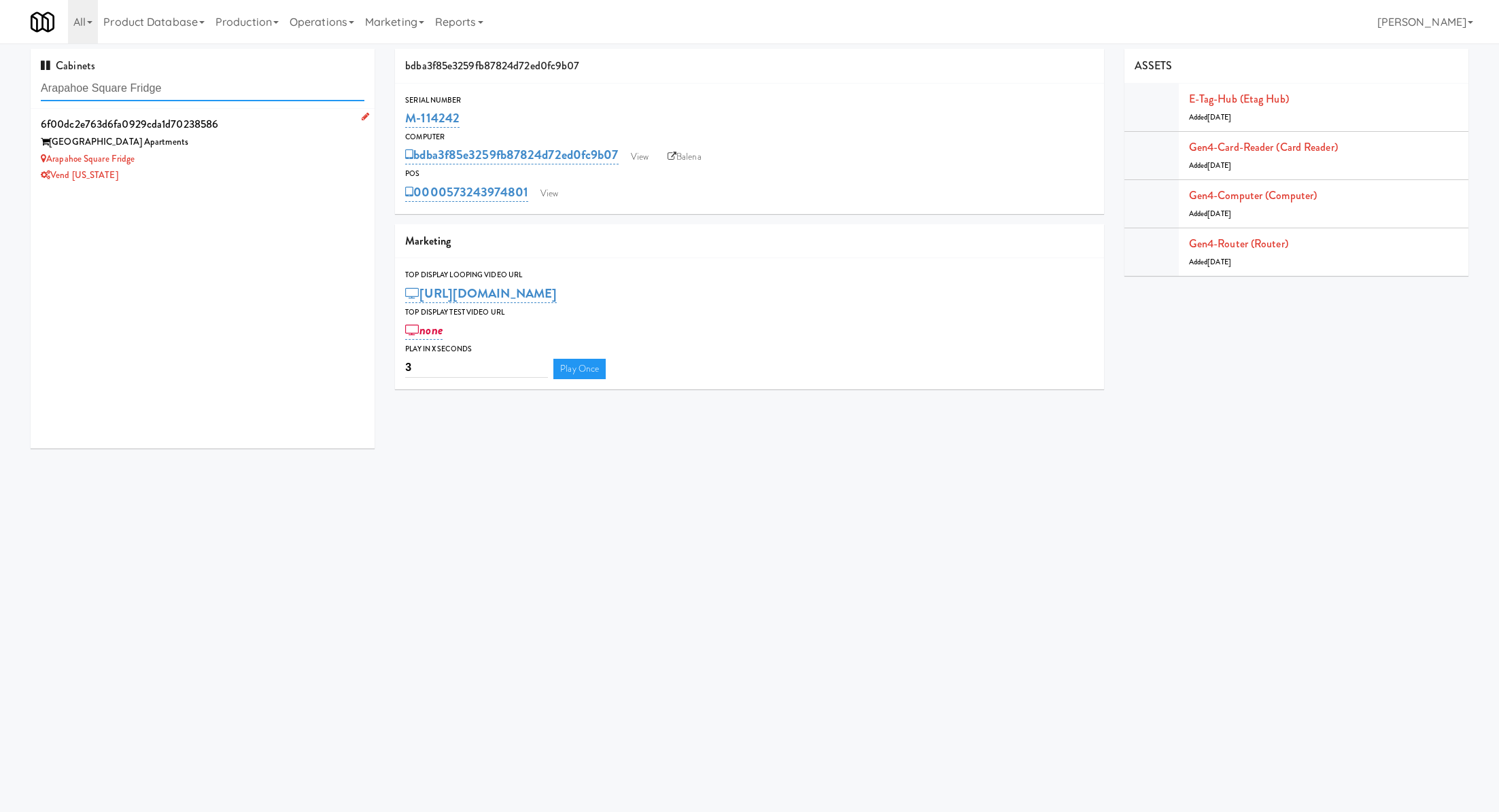
type input "Arapahoe Square Fridge"
click at [228, 157] on div "Arapahoe Square Fridge" at bounding box center [203, 160] width 324 height 17
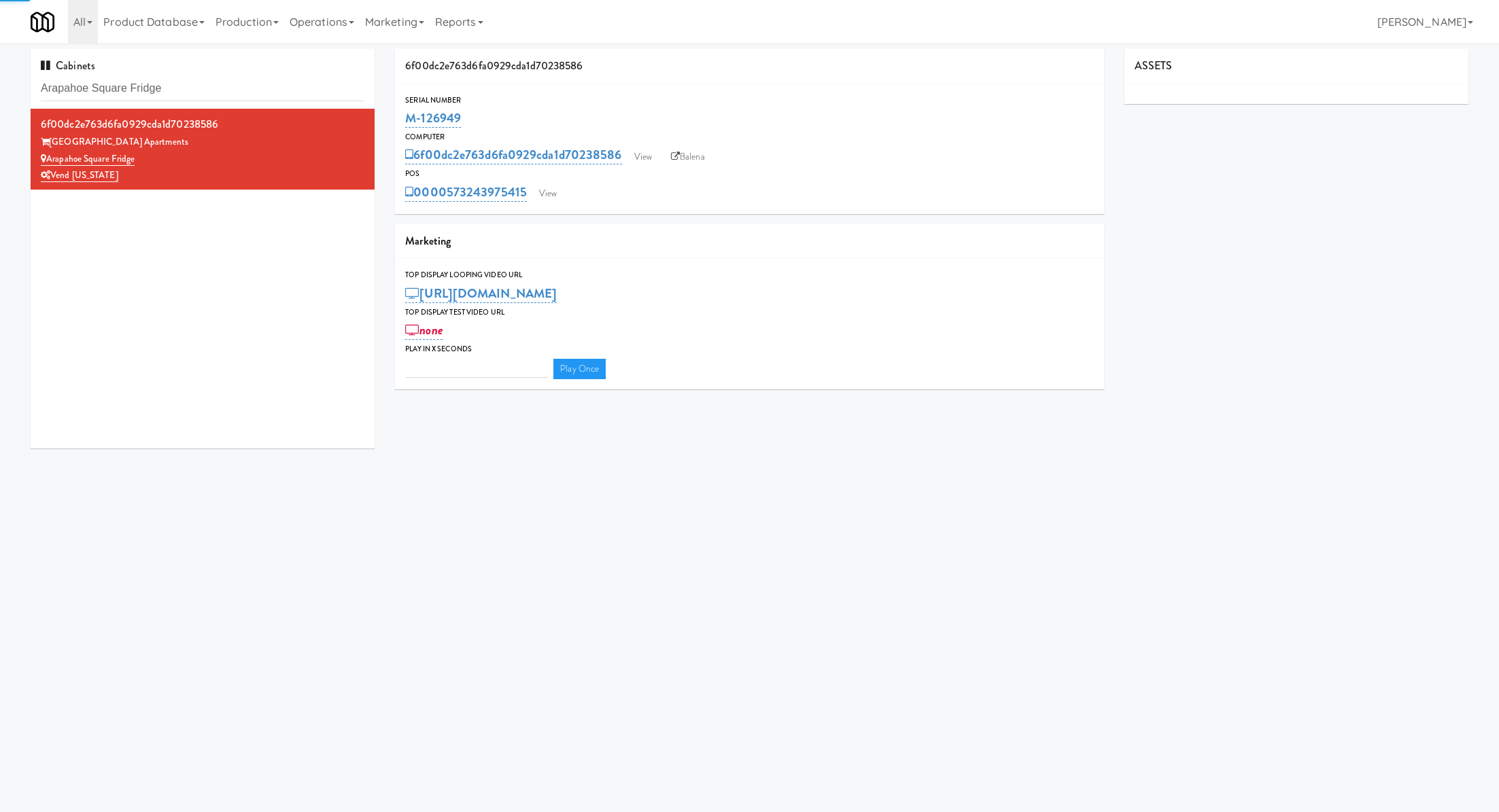
type input "3"
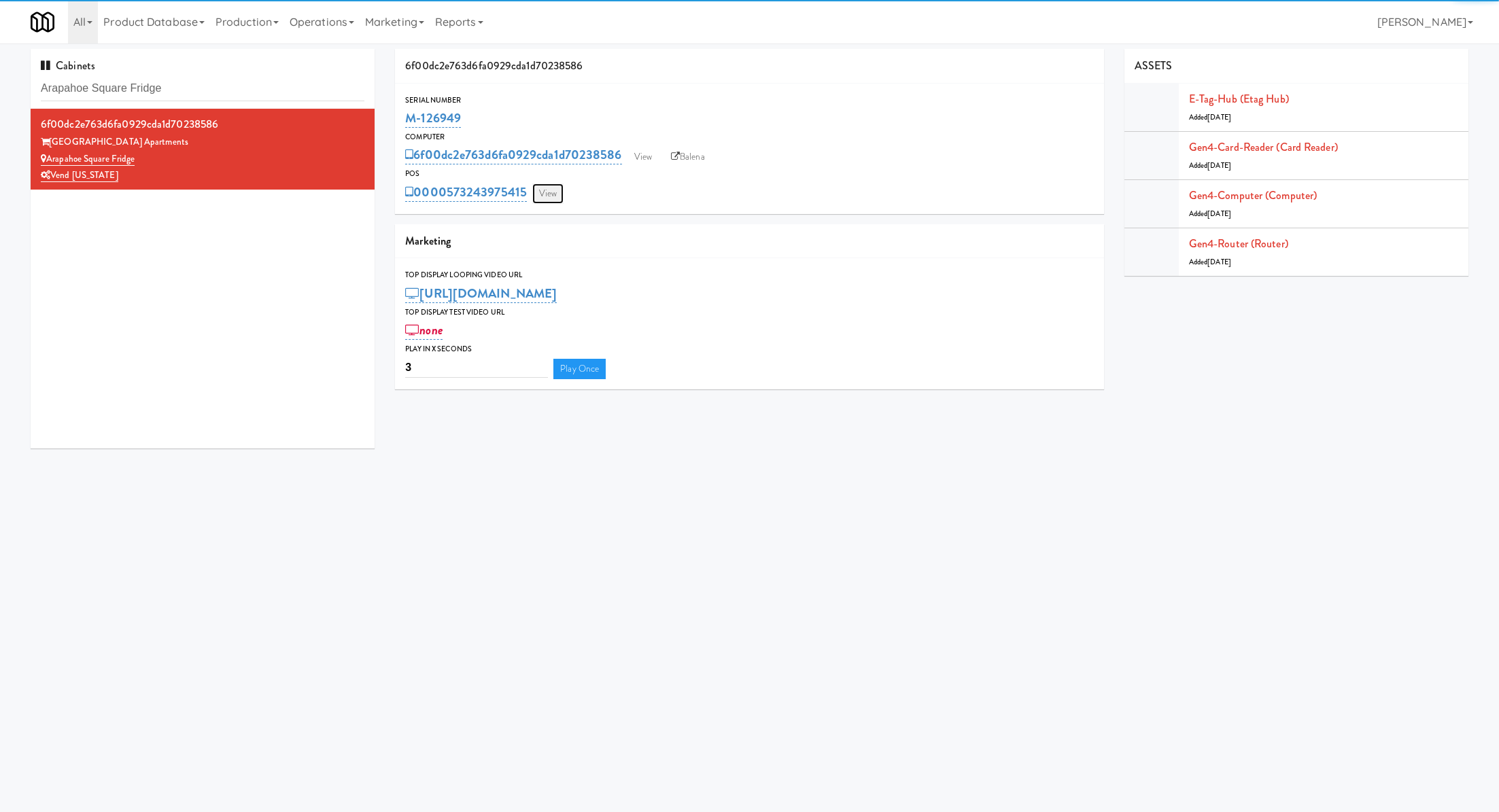
click at [556, 192] on link "View" at bounding box center [548, 194] width 31 height 20
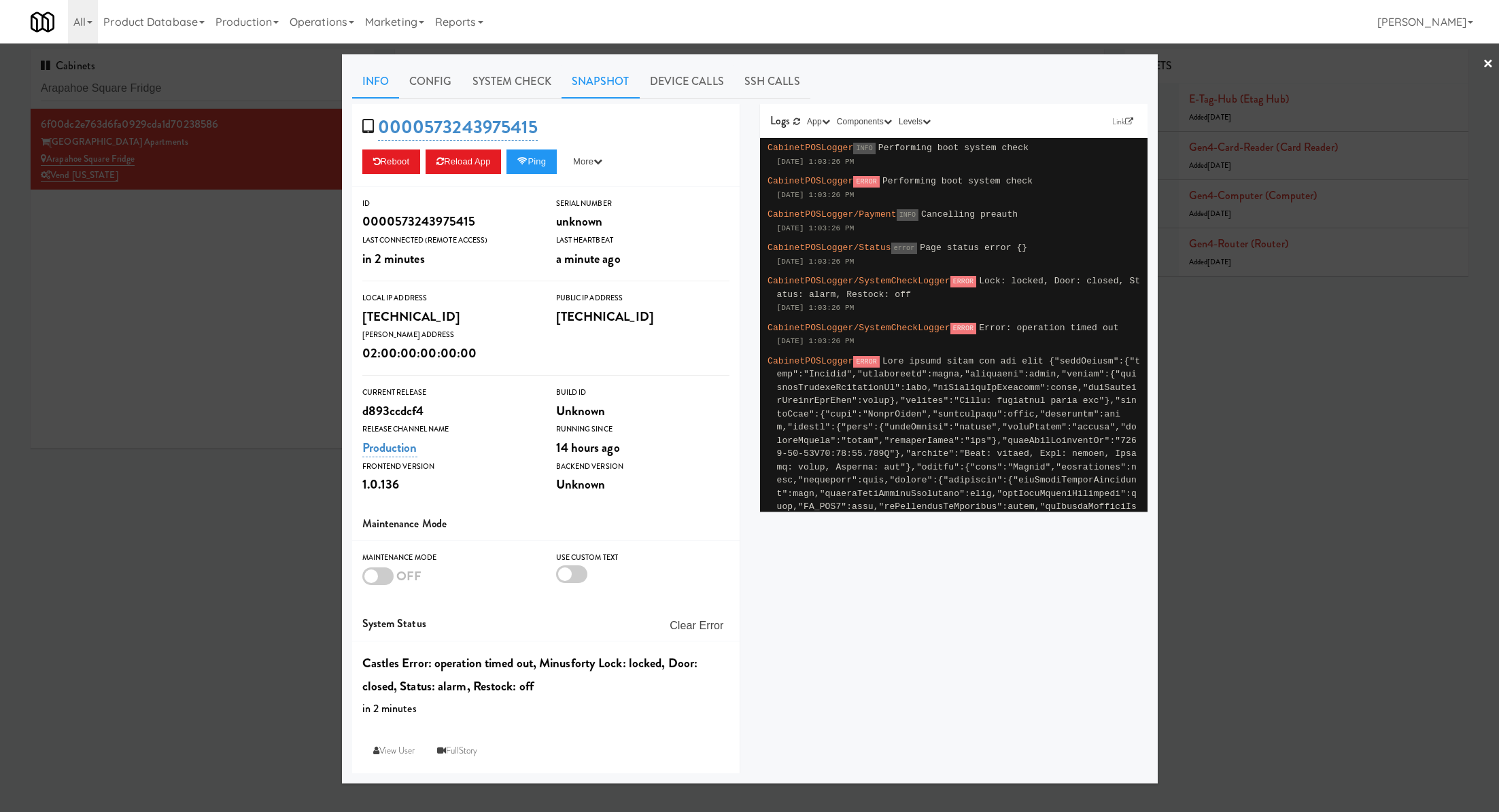
click at [572, 82] on link "Snapshot" at bounding box center [601, 81] width 78 height 34
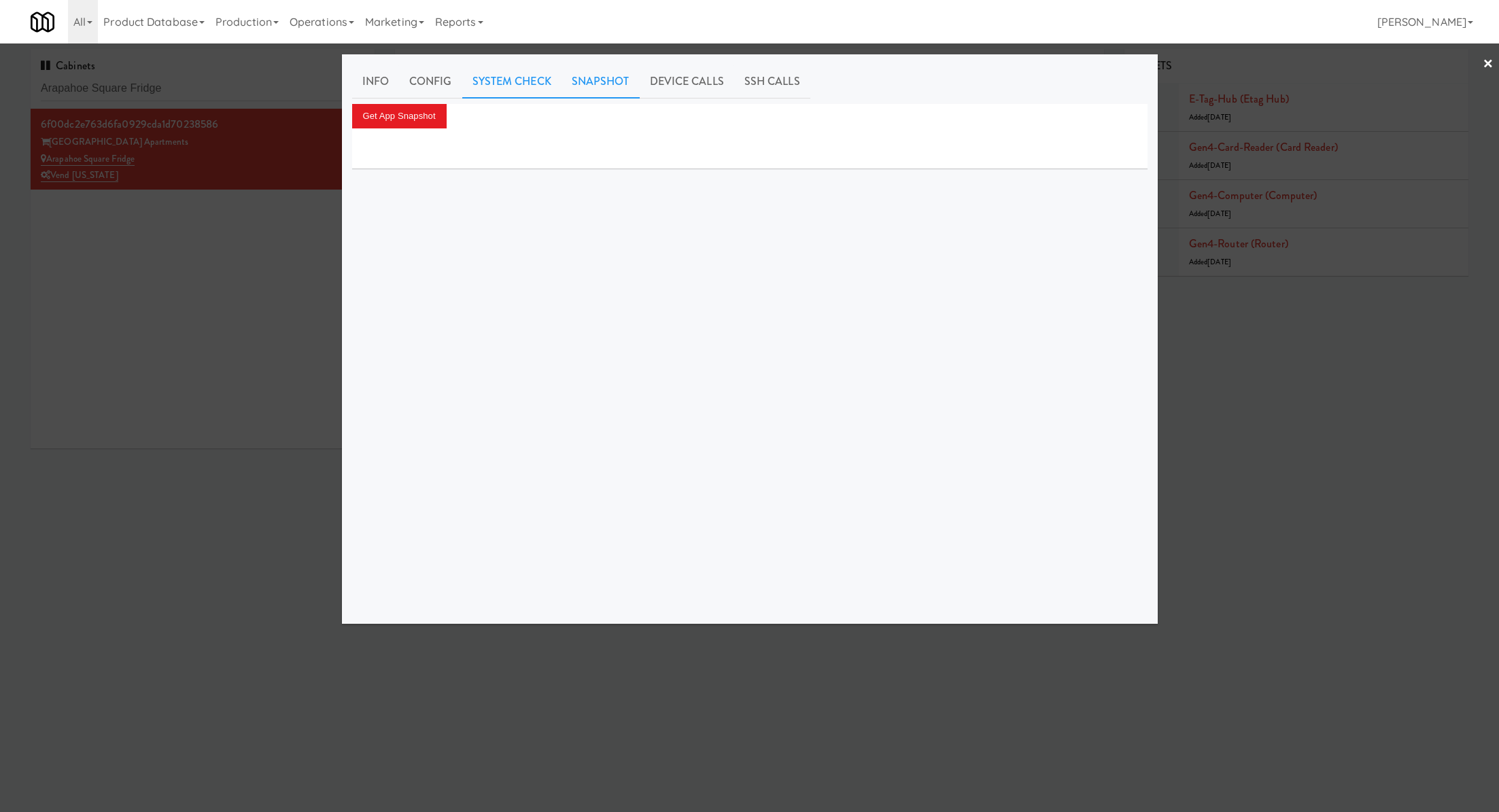
click at [530, 87] on link "System Check" at bounding box center [512, 81] width 99 height 34
click at [436, 126] on button "Perform System Check" at bounding box center [409, 116] width 114 height 25
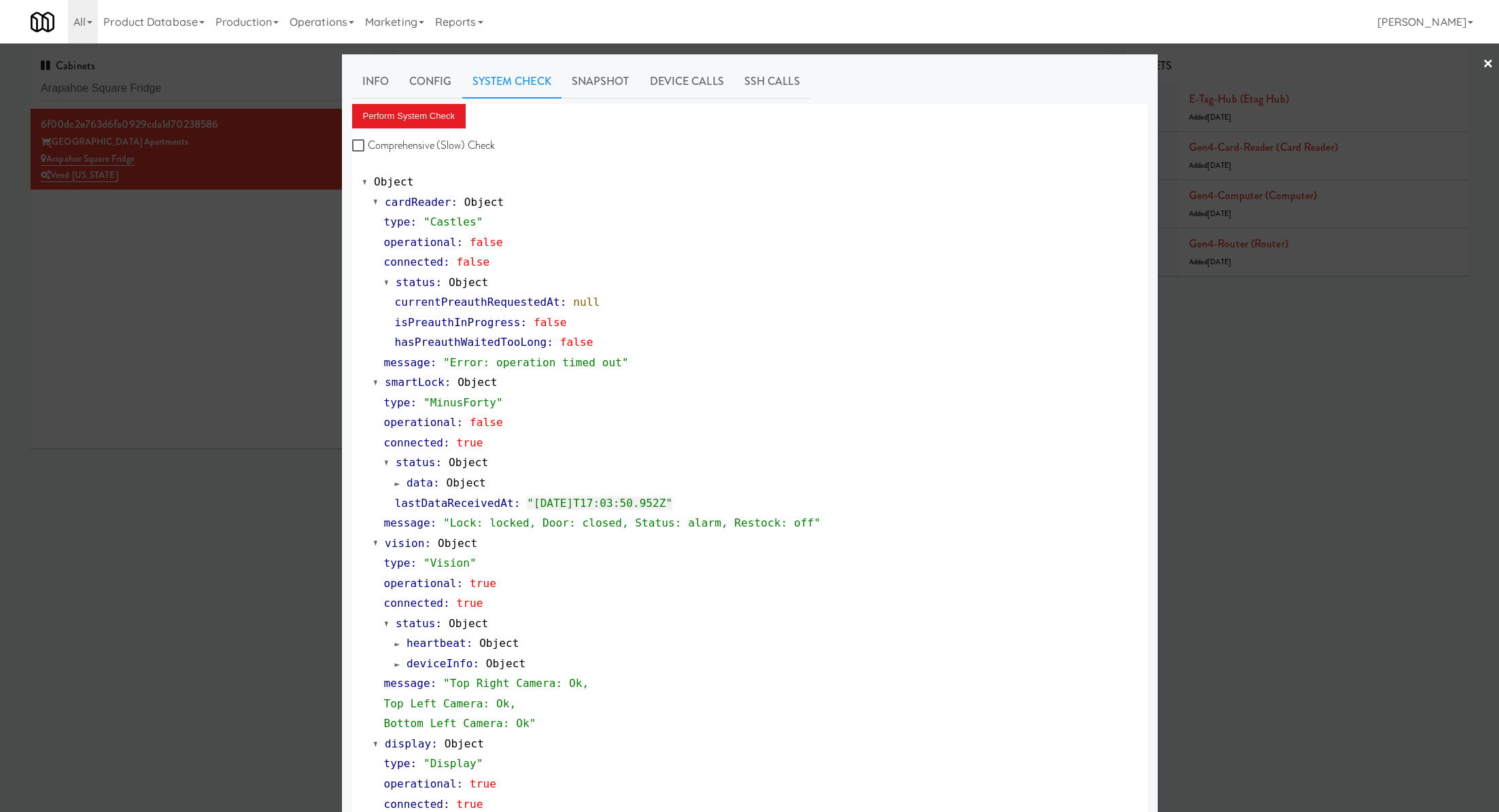
click at [184, 91] on div at bounding box center [750, 406] width 1499 height 812
click at [184, 91] on input "Arapahoe Square Fridge" at bounding box center [203, 88] width 324 height 25
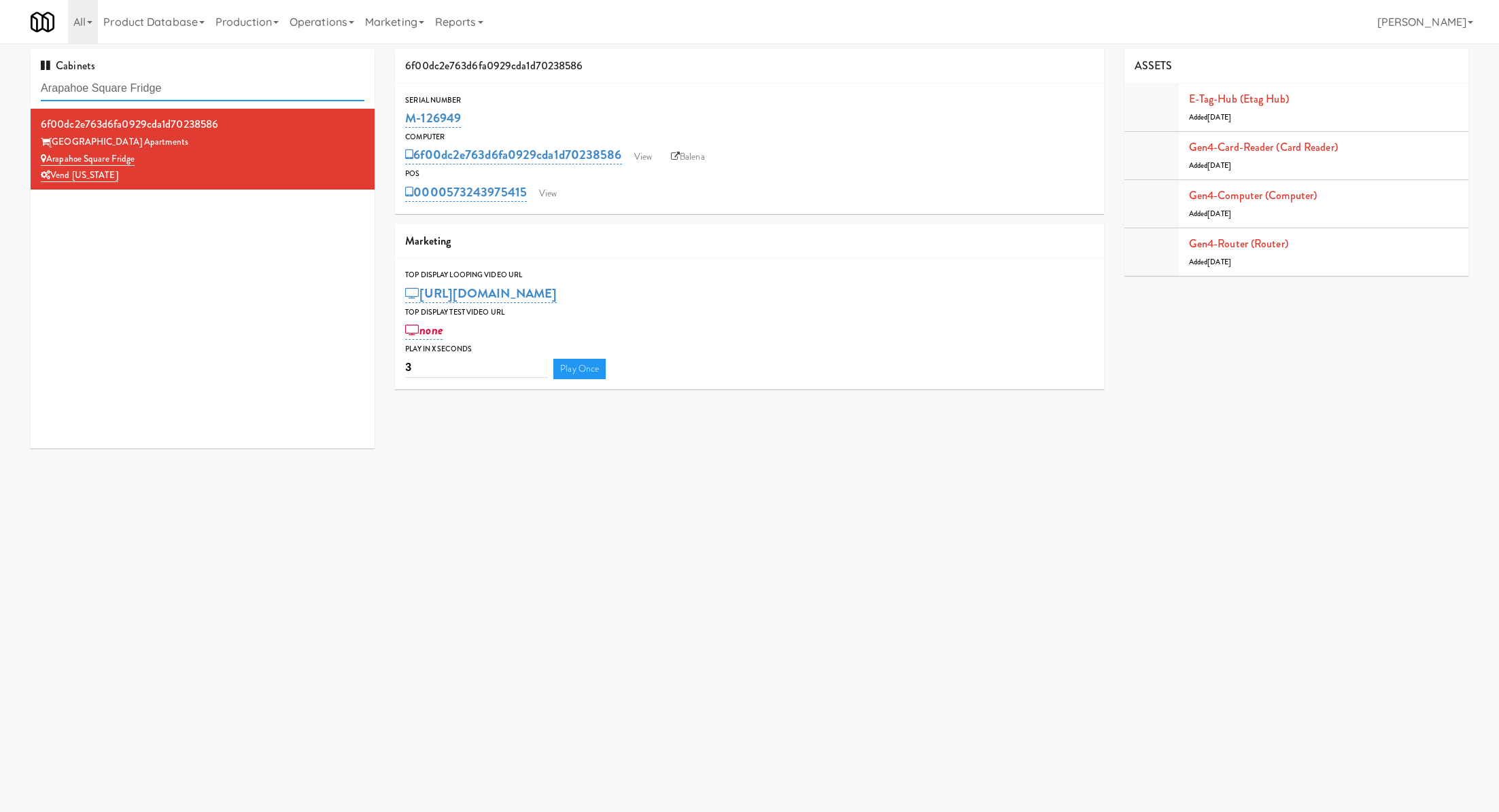
click at [184, 91] on input "Arapahoe Square Fridge" at bounding box center [203, 88] width 324 height 25
paste input "vant HP - Cooler - Middle,"
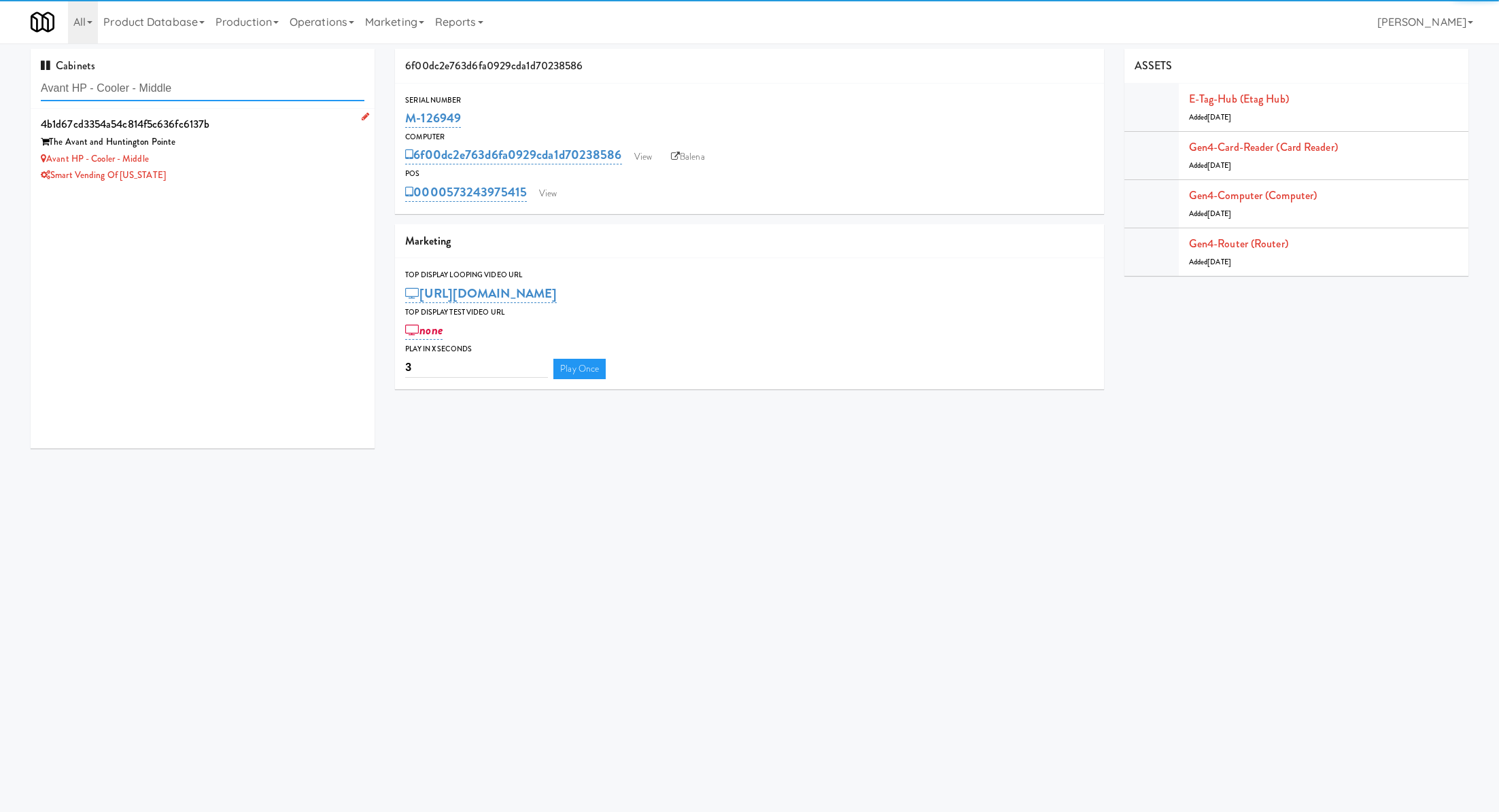
type input "Avant HP - Cooler - Middle"
click at [284, 162] on div "Avant HP - Cooler - Middle" at bounding box center [203, 160] width 324 height 17
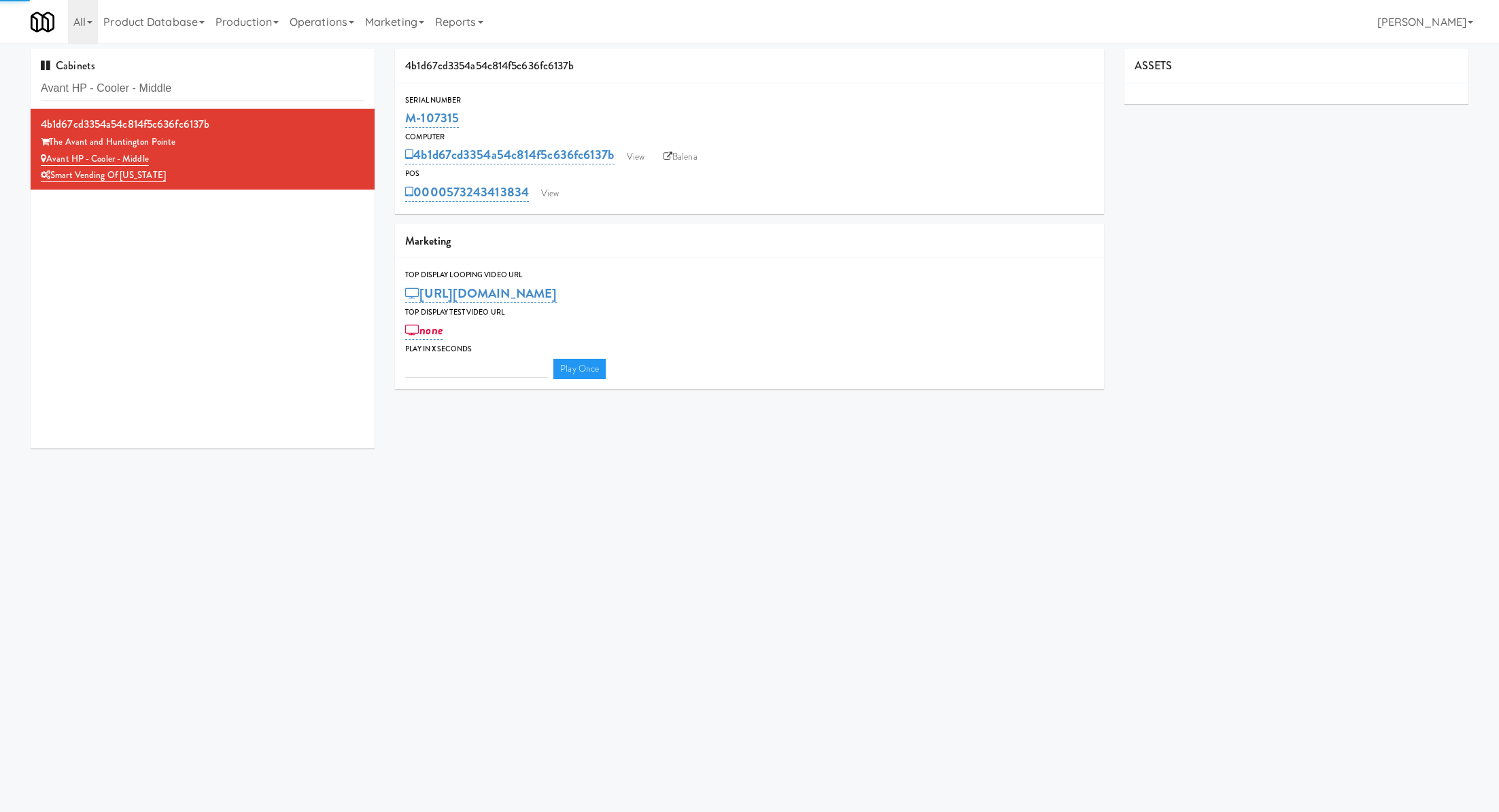
type input "3"
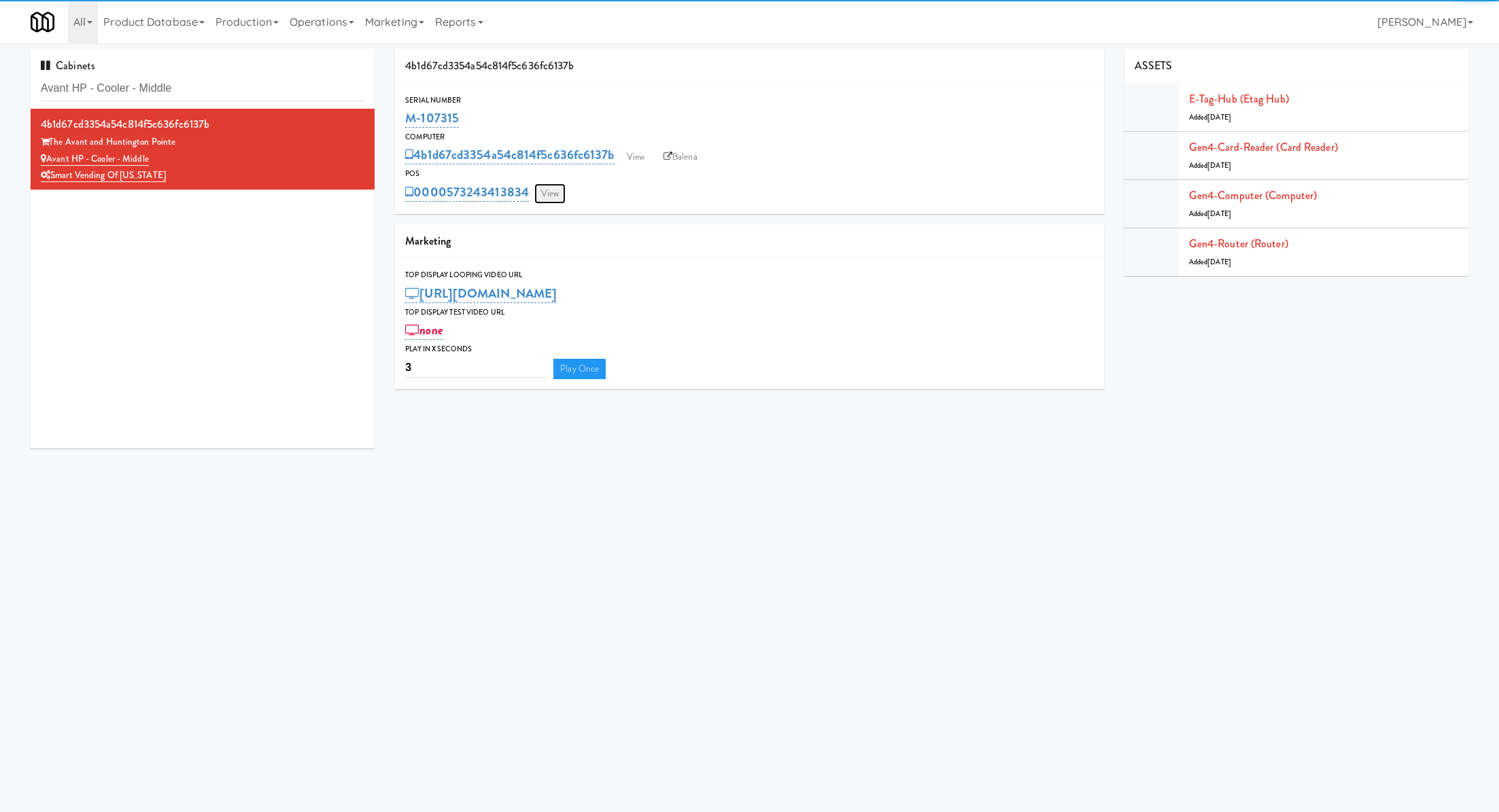
click at [552, 203] on link "View" at bounding box center [550, 194] width 31 height 20
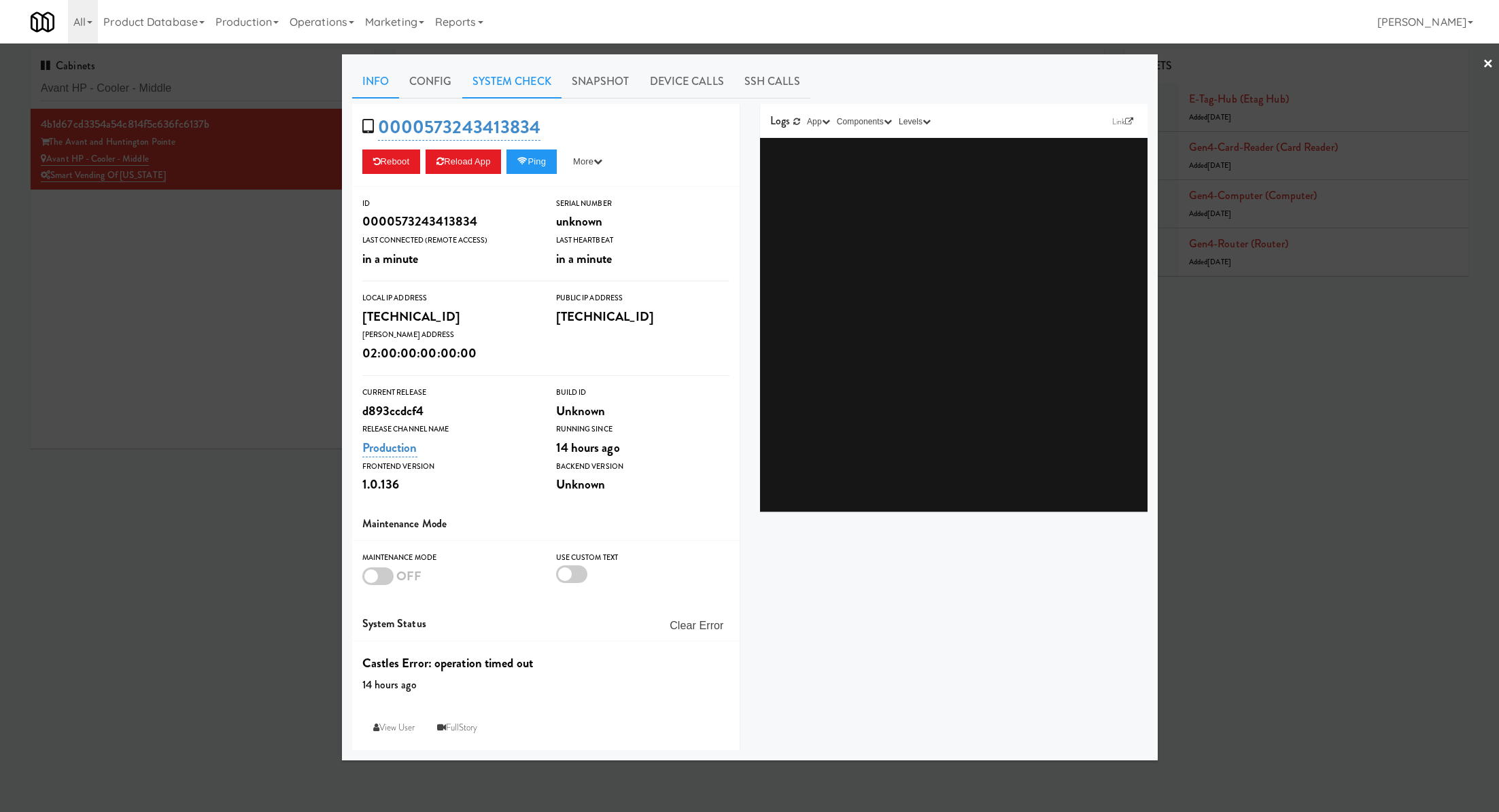
click at [544, 80] on link "System Check" at bounding box center [512, 81] width 99 height 34
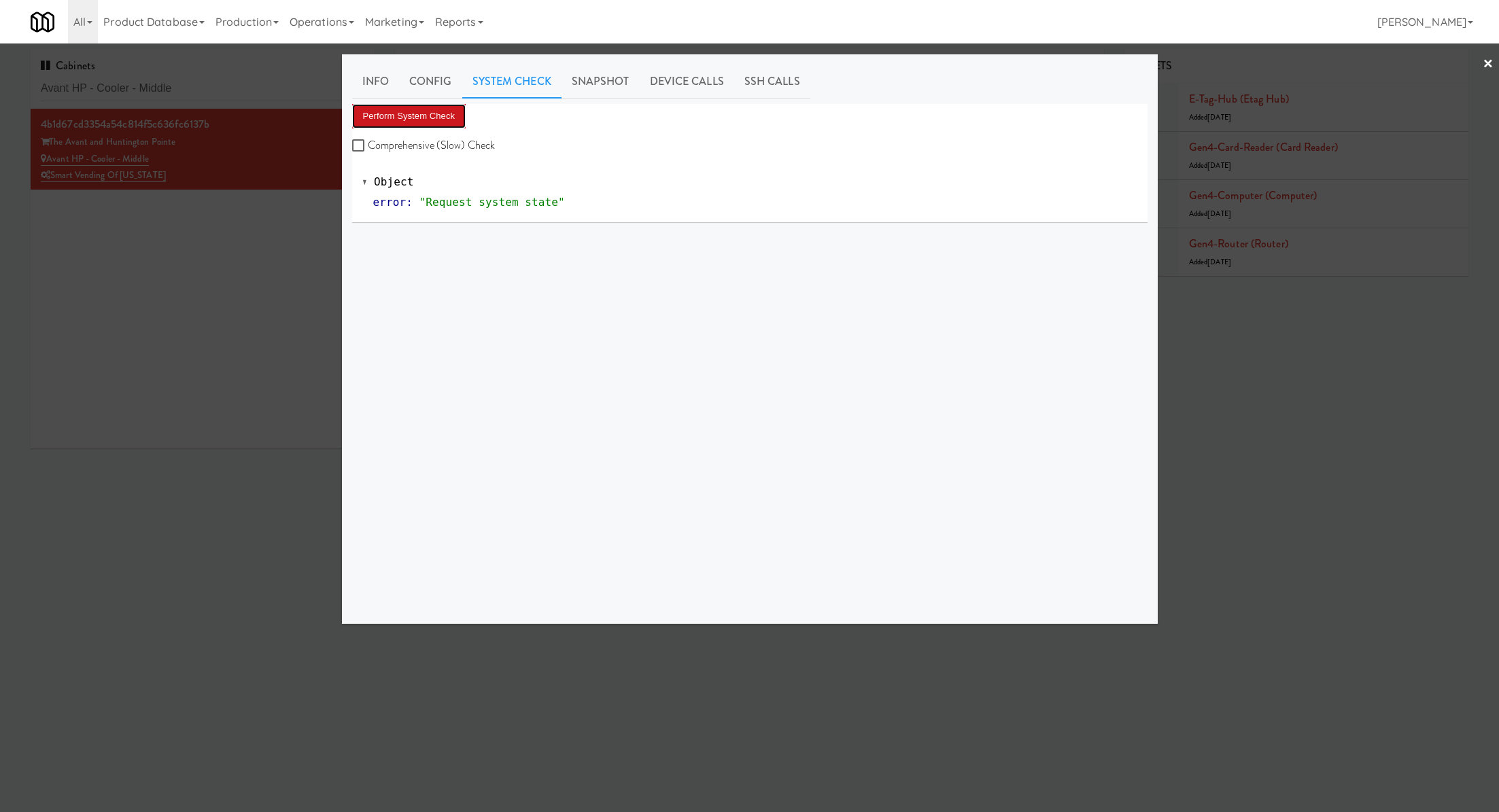
click at [455, 122] on button "Perform System Check" at bounding box center [409, 116] width 114 height 25
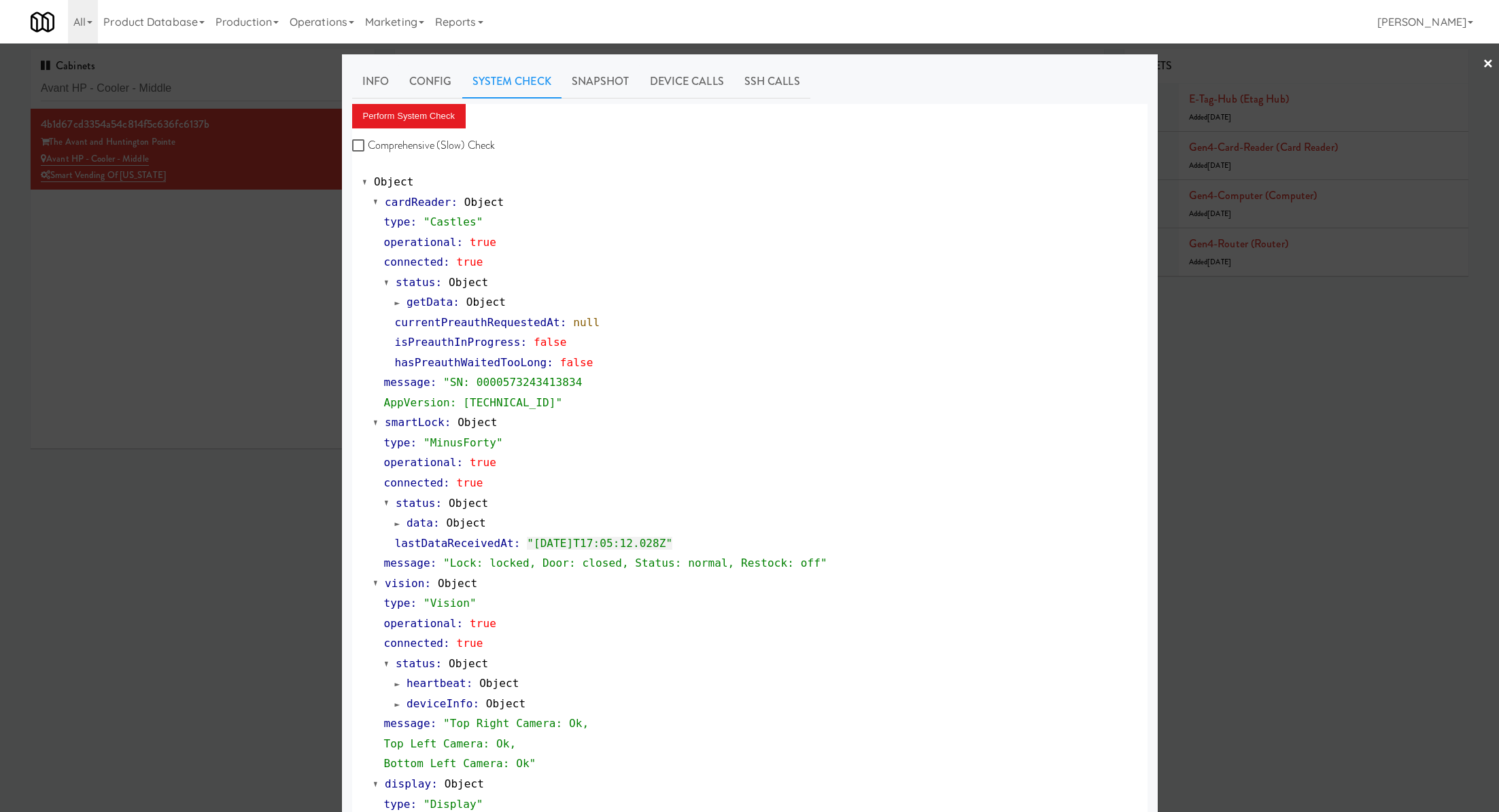
click at [270, 271] on div at bounding box center [750, 406] width 1499 height 812
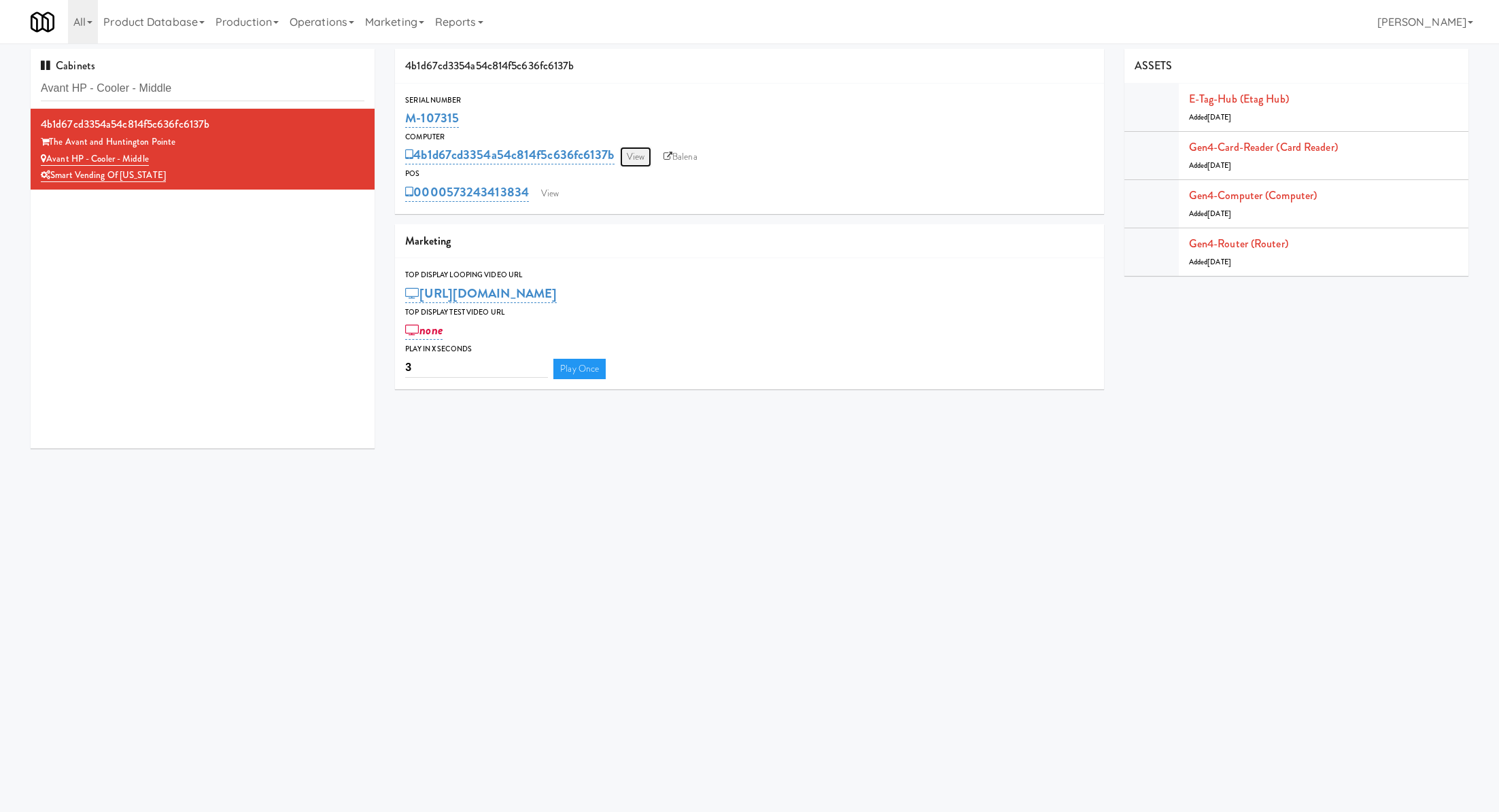
click at [637, 162] on link "View" at bounding box center [635, 157] width 31 height 20
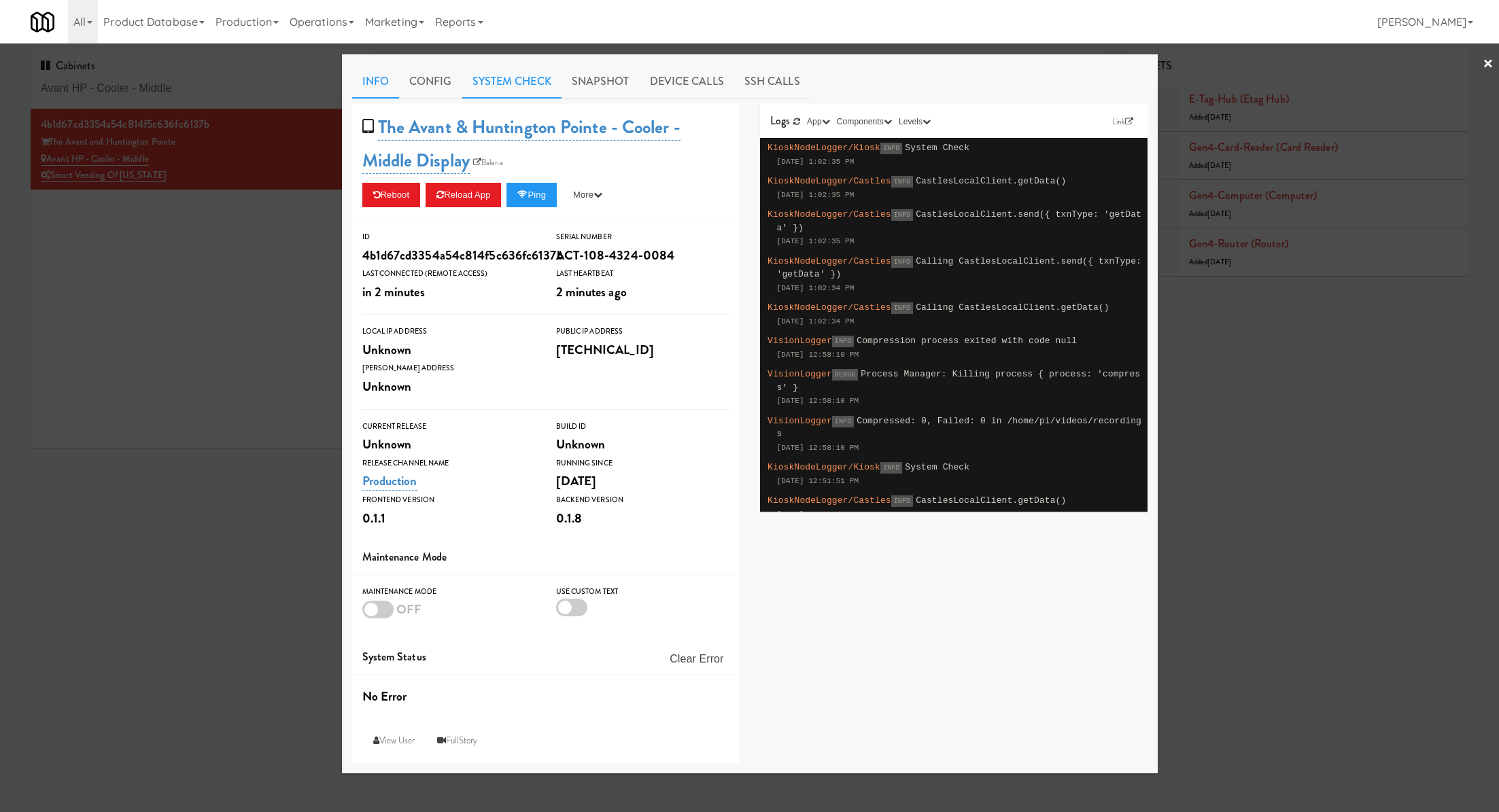
click at [539, 84] on link "System Check" at bounding box center [512, 81] width 99 height 34
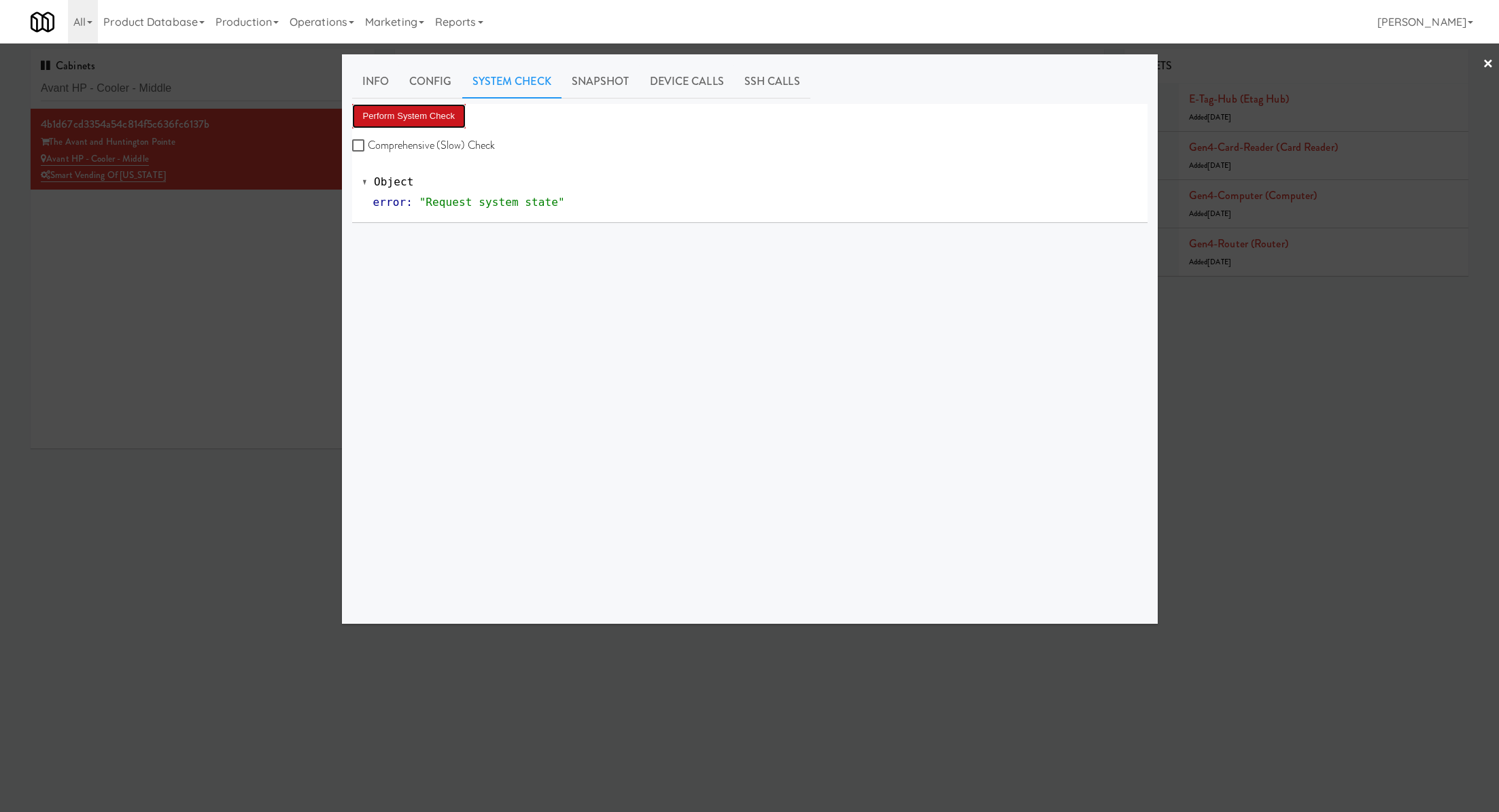
click at [442, 114] on button "Perform System Check" at bounding box center [409, 116] width 114 height 25
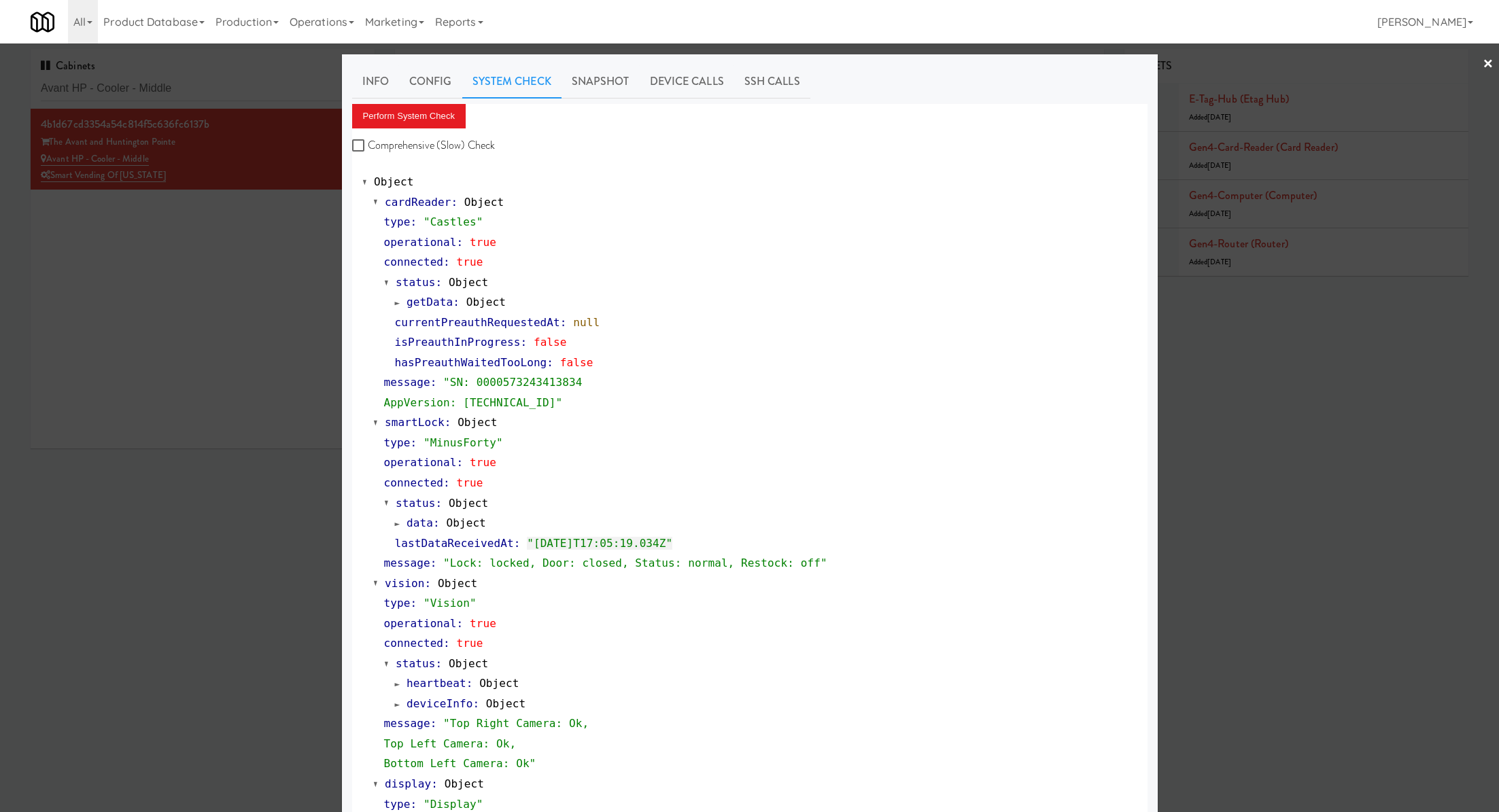
click at [251, 79] on div at bounding box center [750, 406] width 1499 height 812
click at [251, 79] on input "Avant HP - Cooler - Middle" at bounding box center [203, 88] width 324 height 25
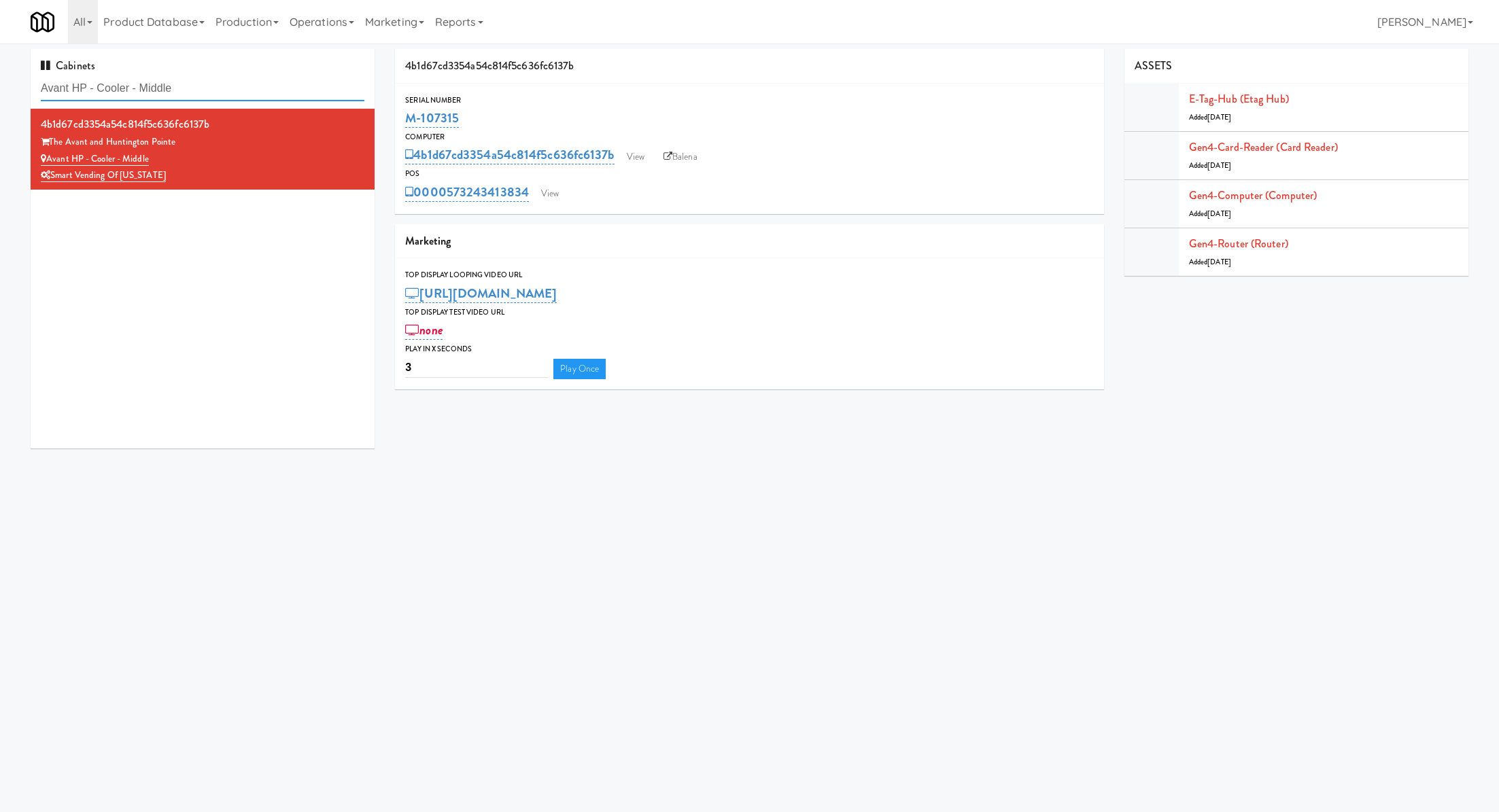
click at [251, 79] on input "Avant HP - Cooler - Middle" at bounding box center [203, 88] width 324 height 25
paste input "001 State - Right - Ambient"
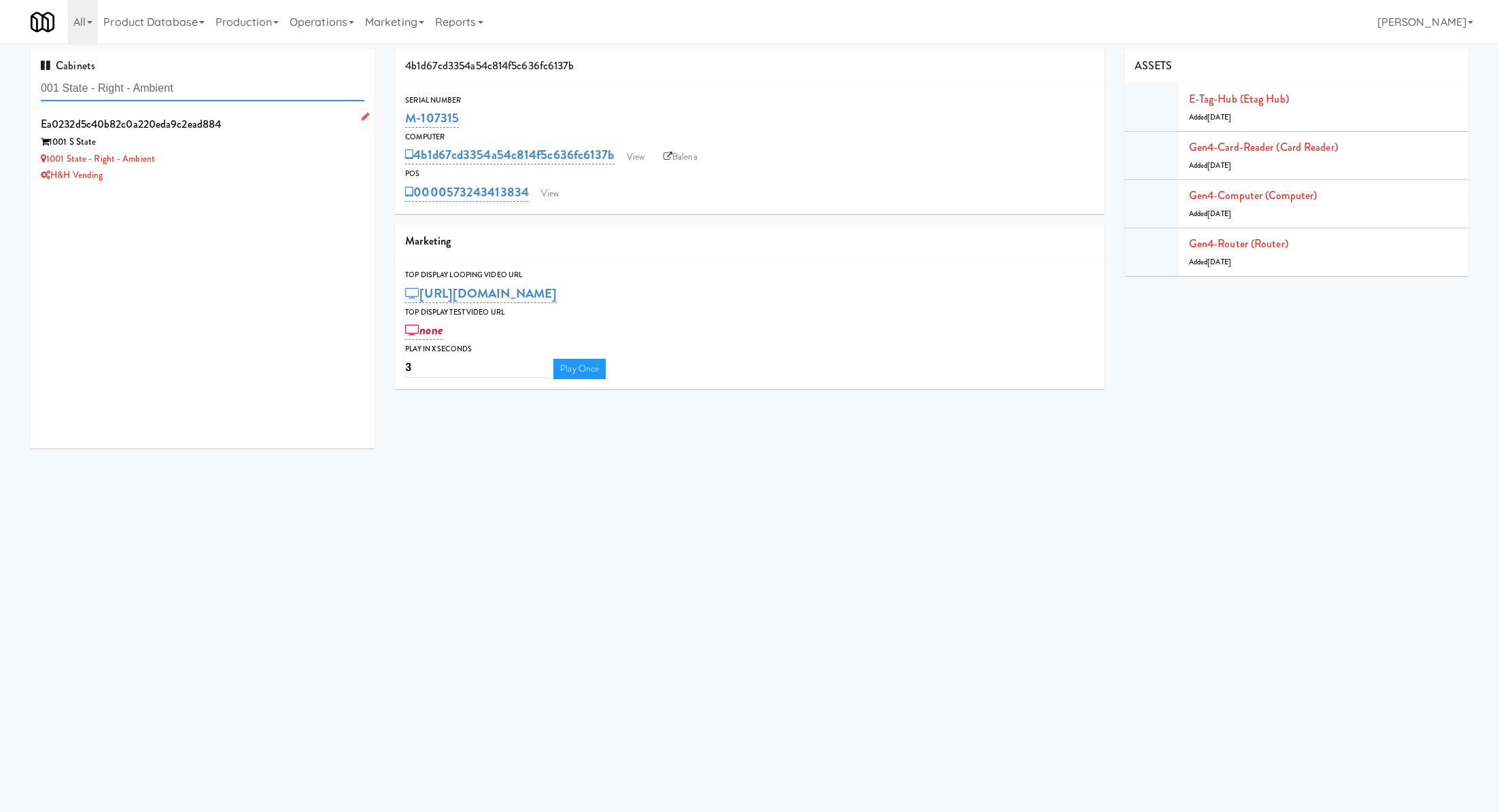
type input "001 State - Right - Ambient"
click at [271, 161] on div "1001 State - Right - Ambient" at bounding box center [203, 160] width 324 height 17
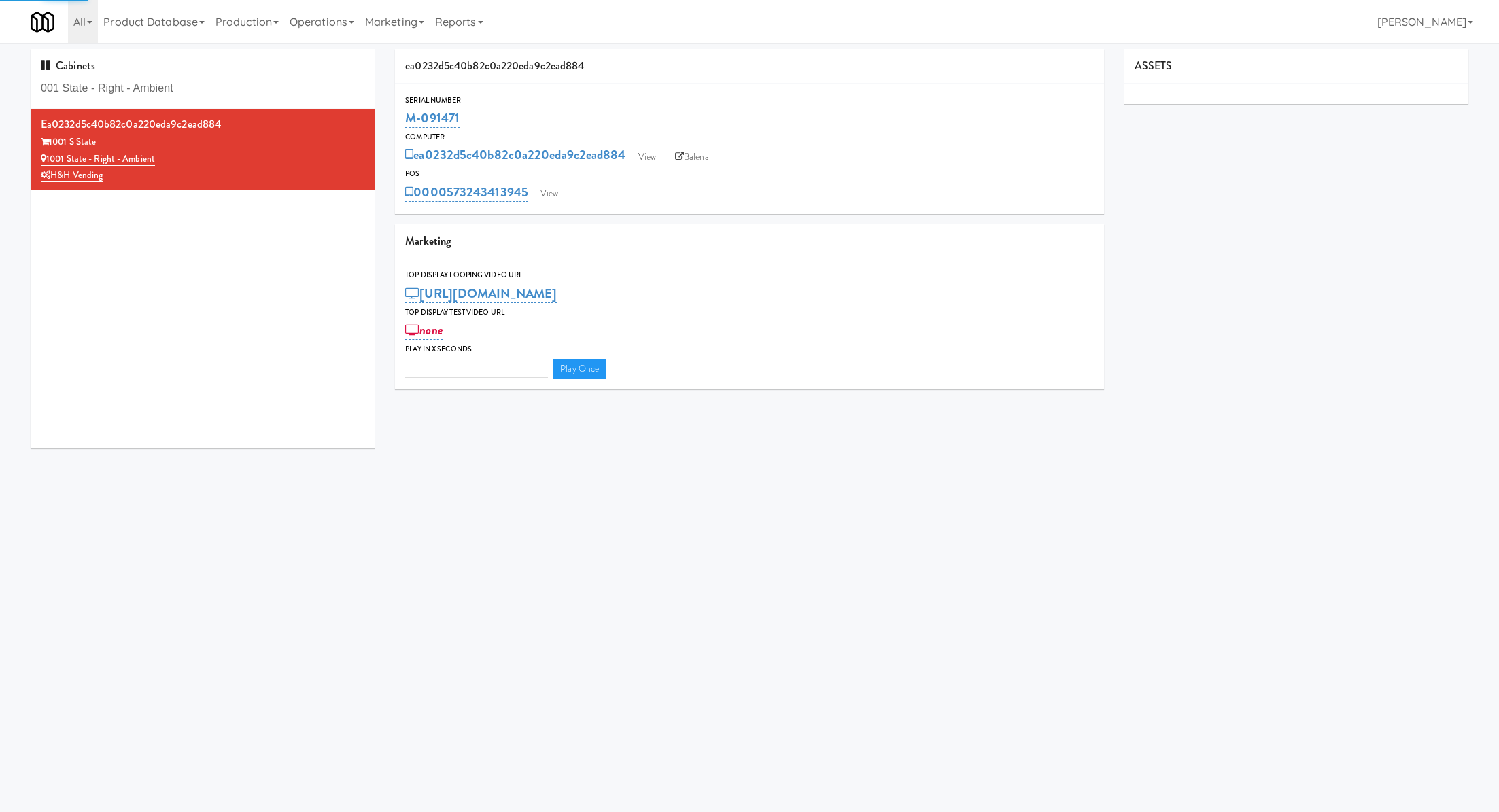
type input "3"
click at [552, 190] on link "View" at bounding box center [549, 194] width 31 height 20
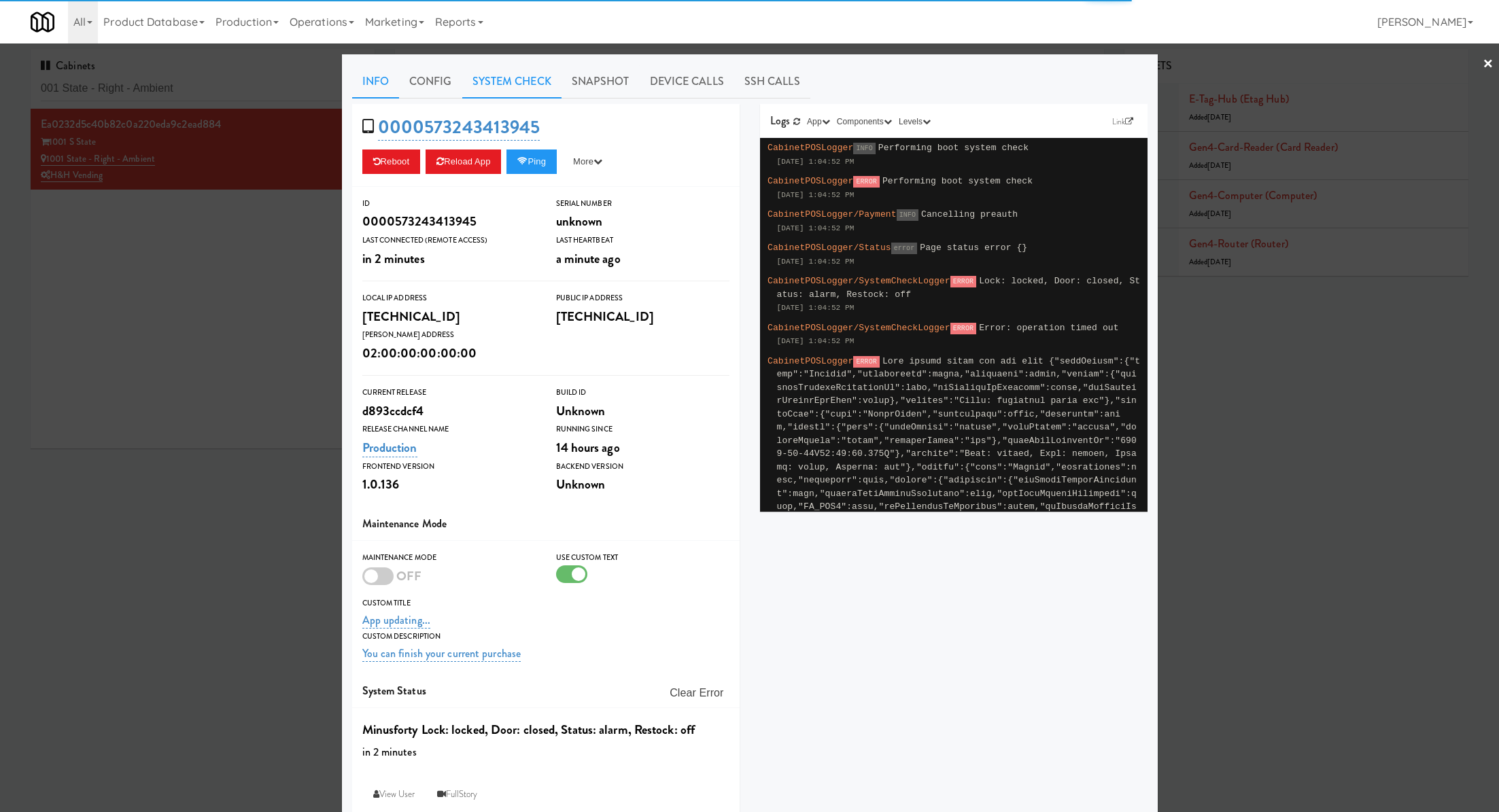
click at [536, 85] on link "System Check" at bounding box center [512, 81] width 99 height 34
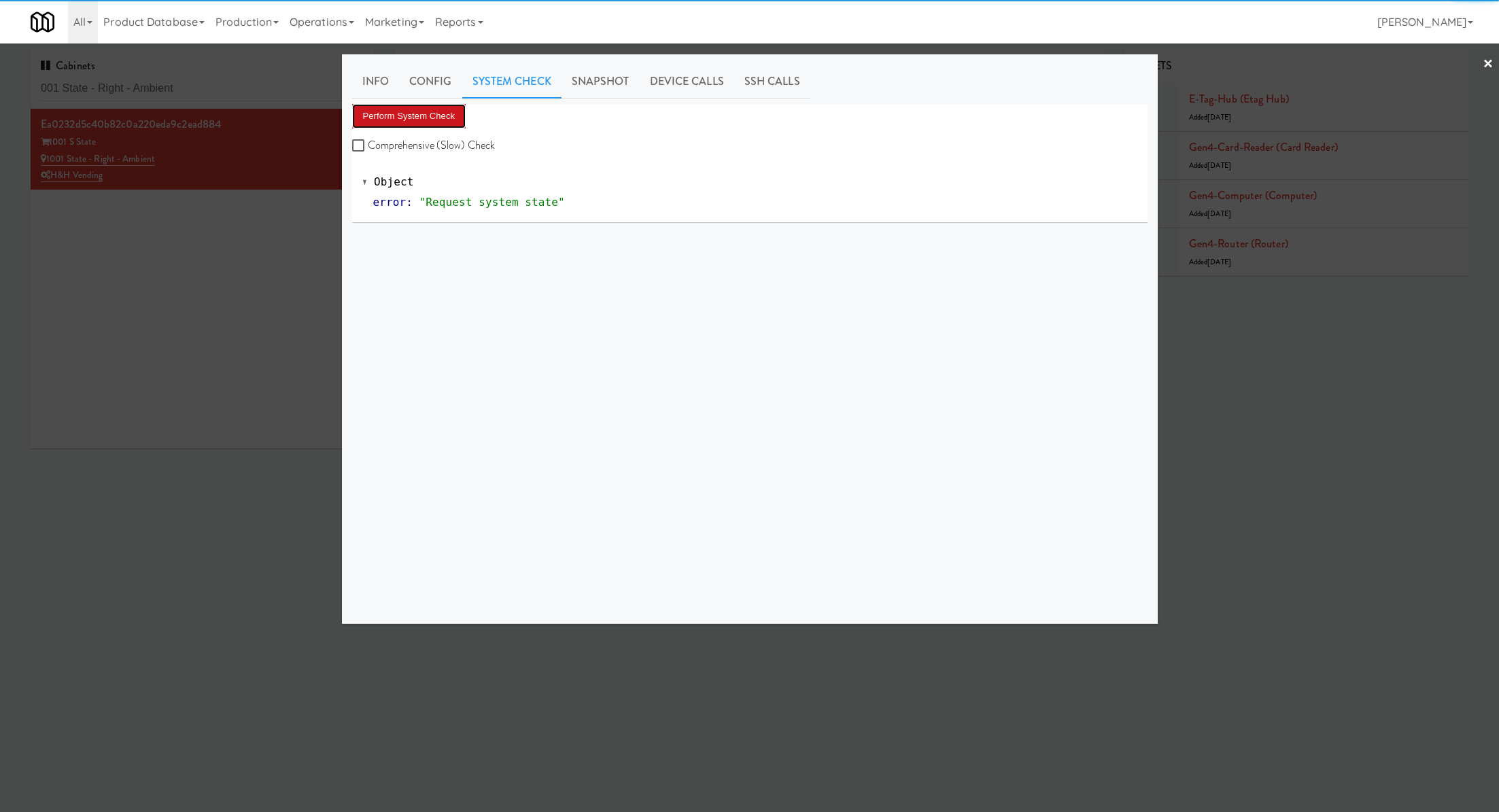
click at [437, 122] on button "Perform System Check" at bounding box center [409, 116] width 114 height 25
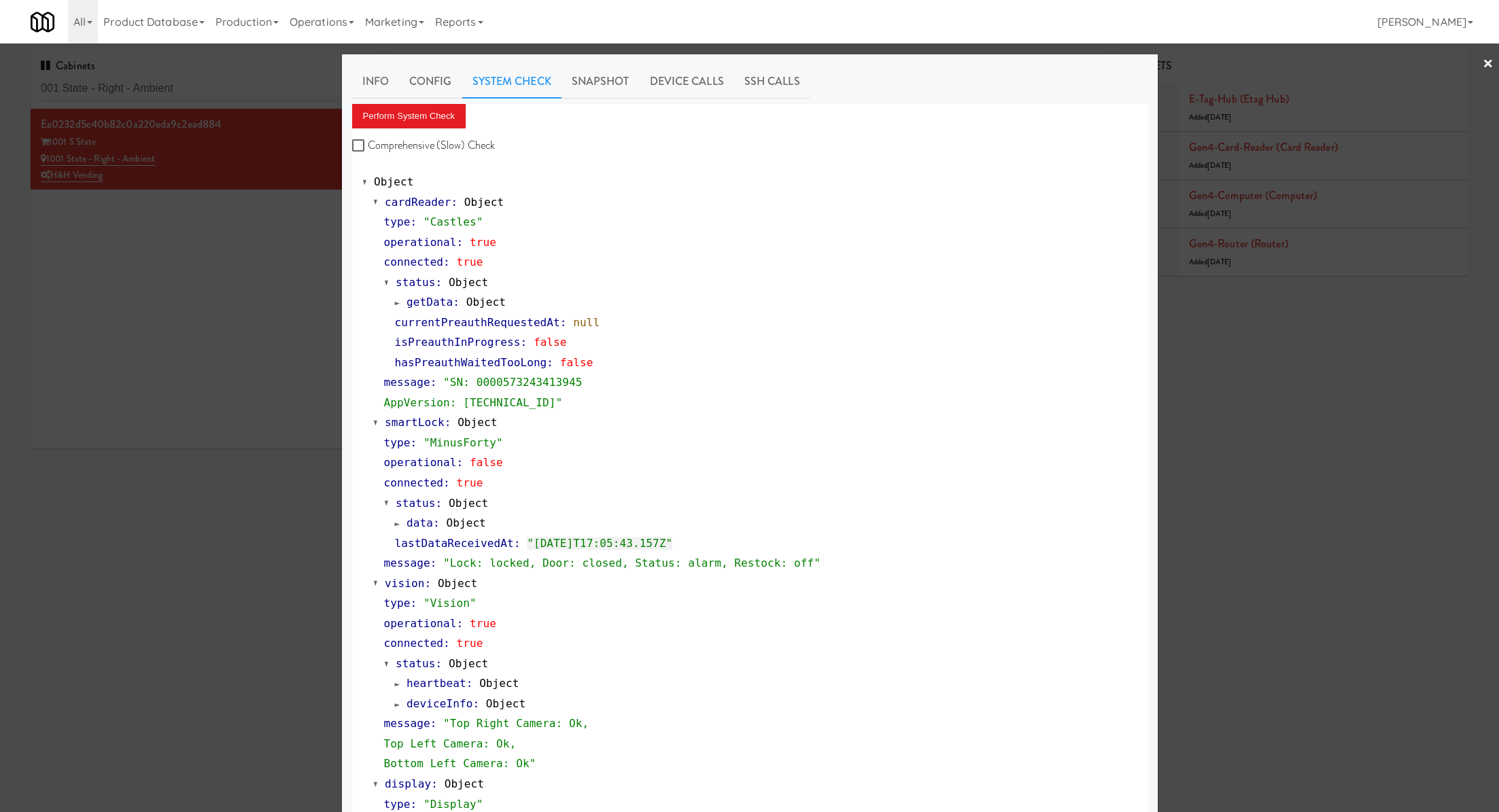
click at [227, 79] on div at bounding box center [750, 406] width 1499 height 812
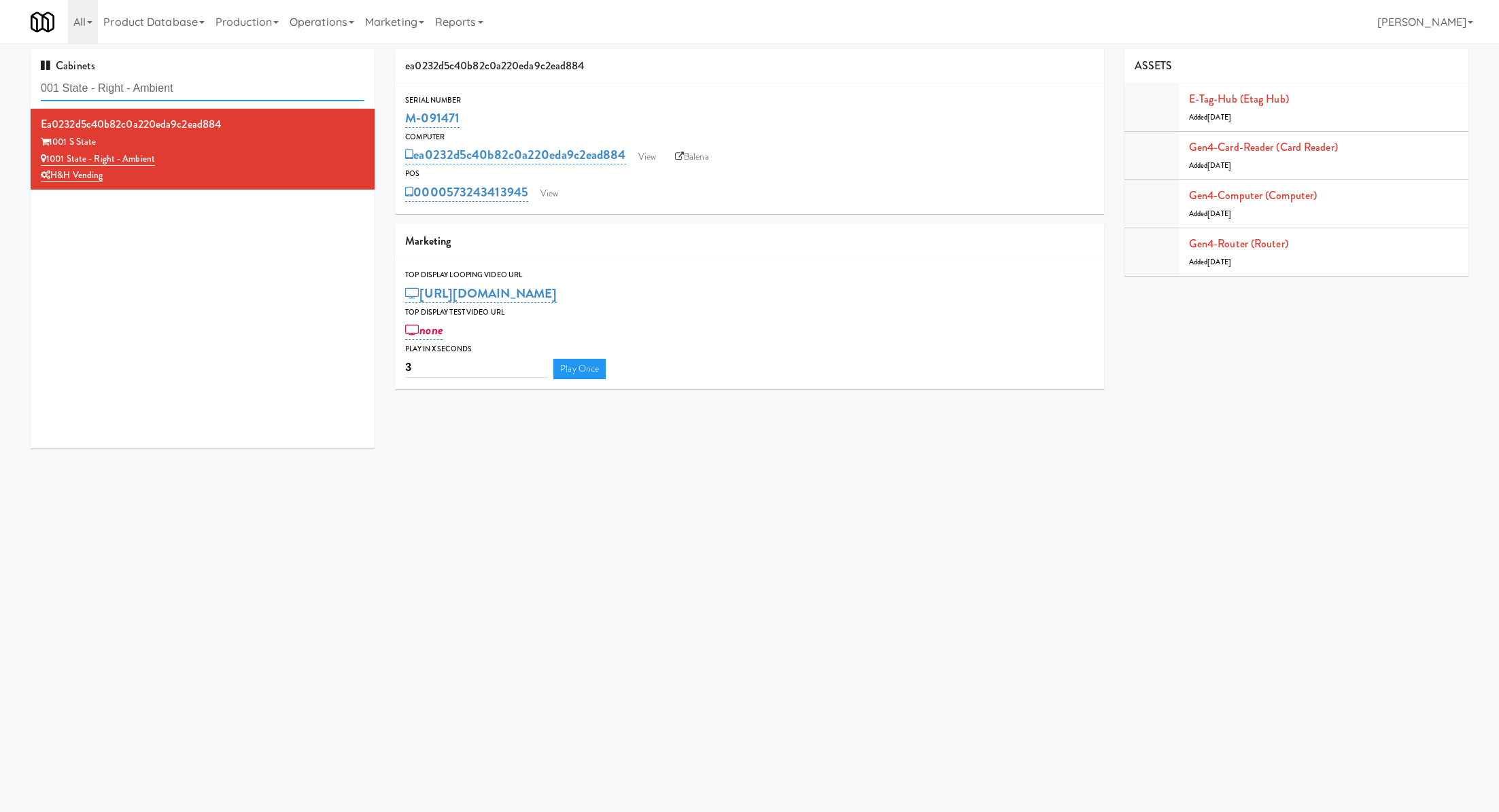
click at [227, 79] on input "001 State - Right - Ambient" at bounding box center [203, 88] width 324 height 25
paste input "Elm Cooler-Righ"
type input "Elm Cooler-Right"
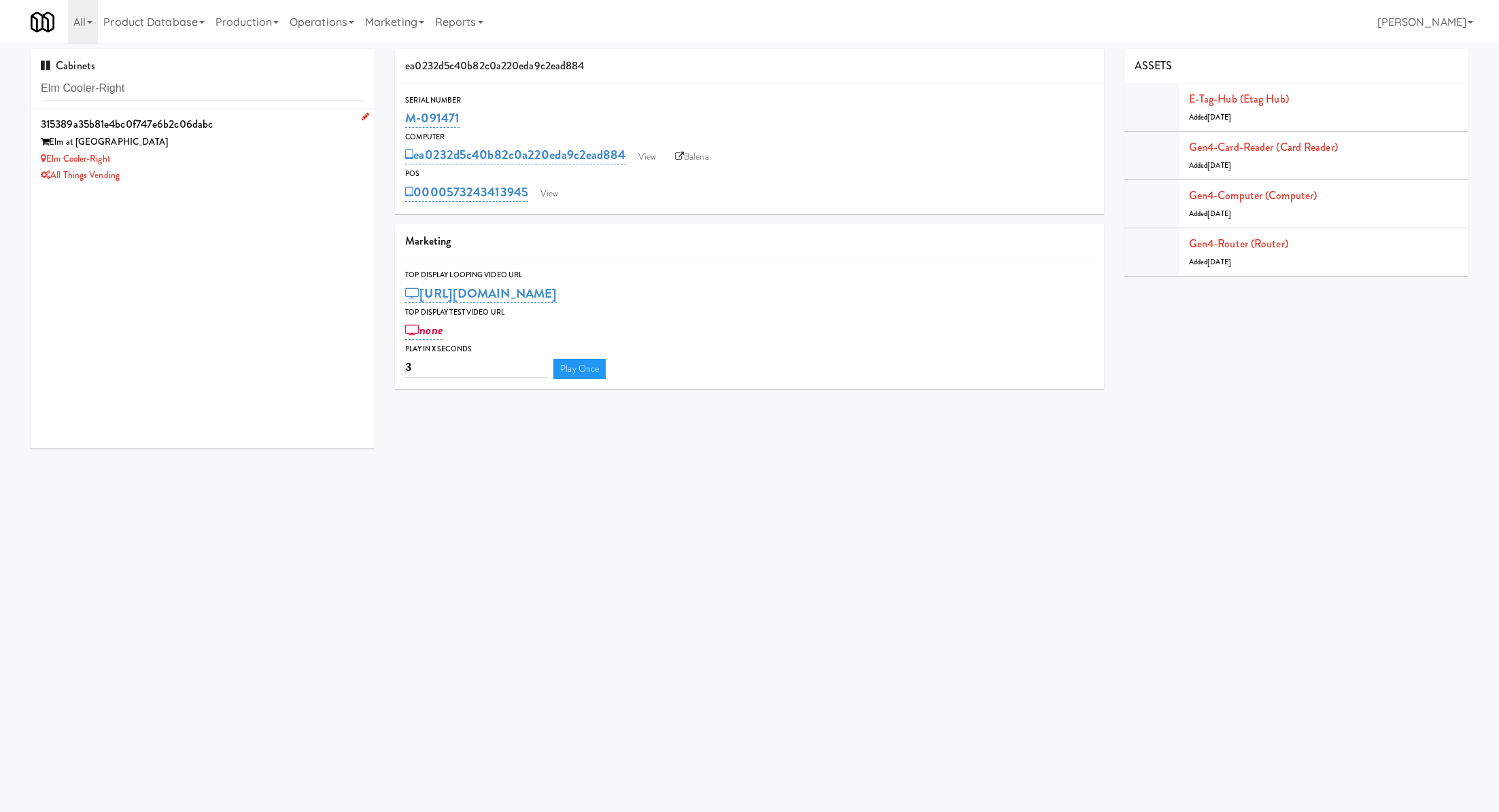
click at [241, 155] on div "Elm Cooler-Right" at bounding box center [203, 160] width 324 height 17
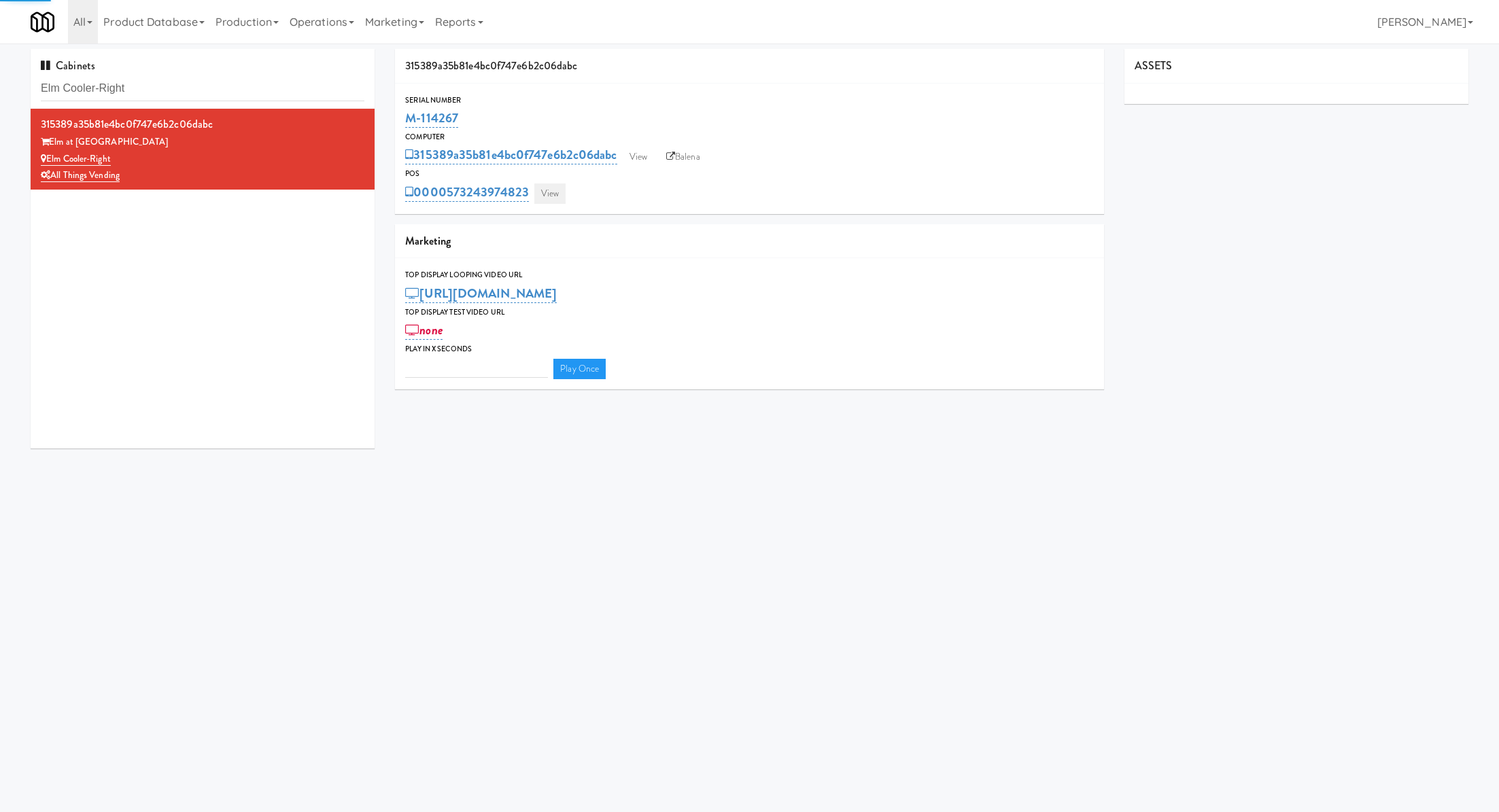
type input "3"
click at [554, 184] on link "View" at bounding box center [550, 194] width 31 height 20
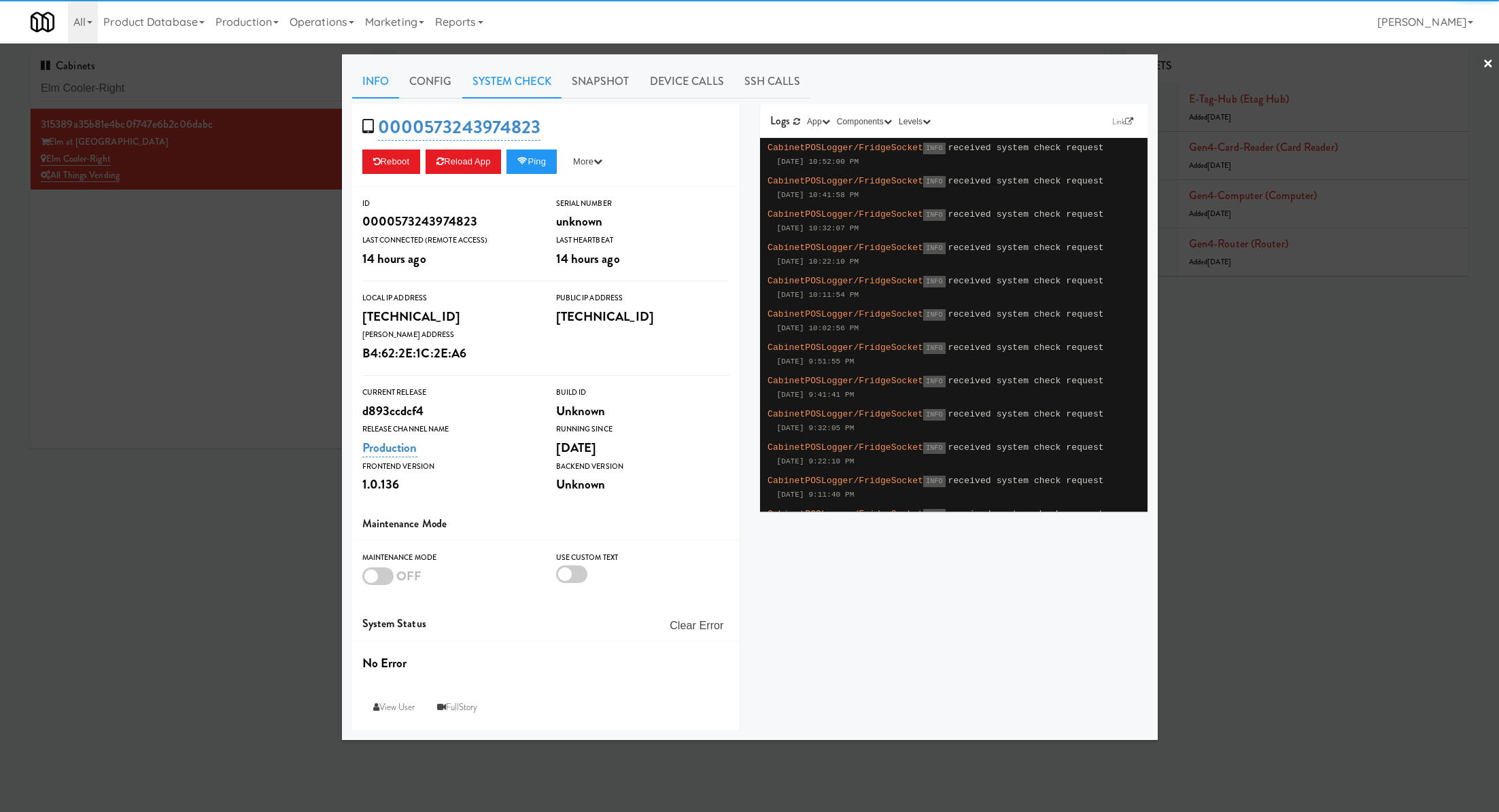
click at [510, 86] on link "System Check" at bounding box center [512, 81] width 99 height 34
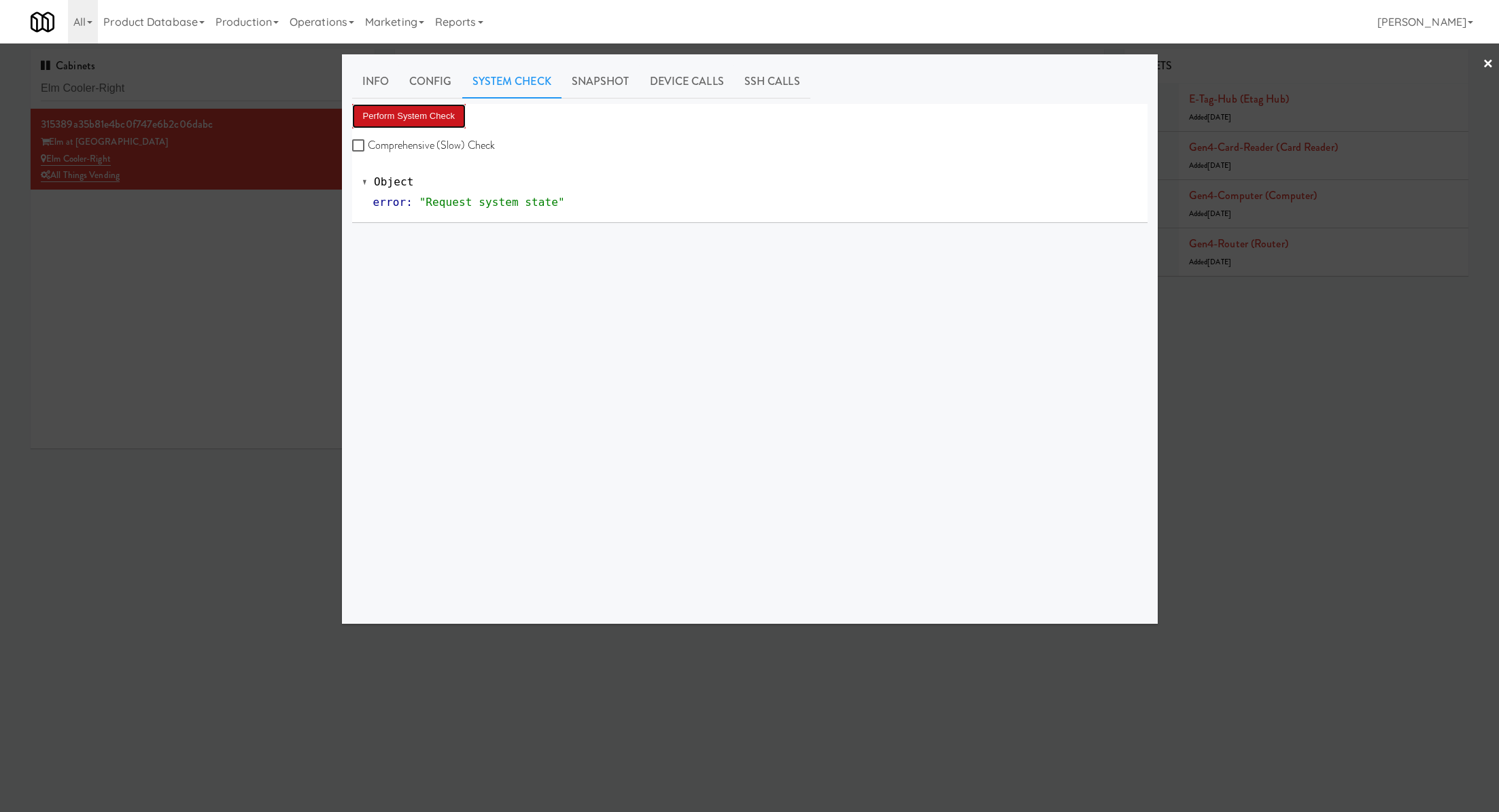
click at [431, 122] on button "Perform System Check" at bounding box center [409, 116] width 114 height 25
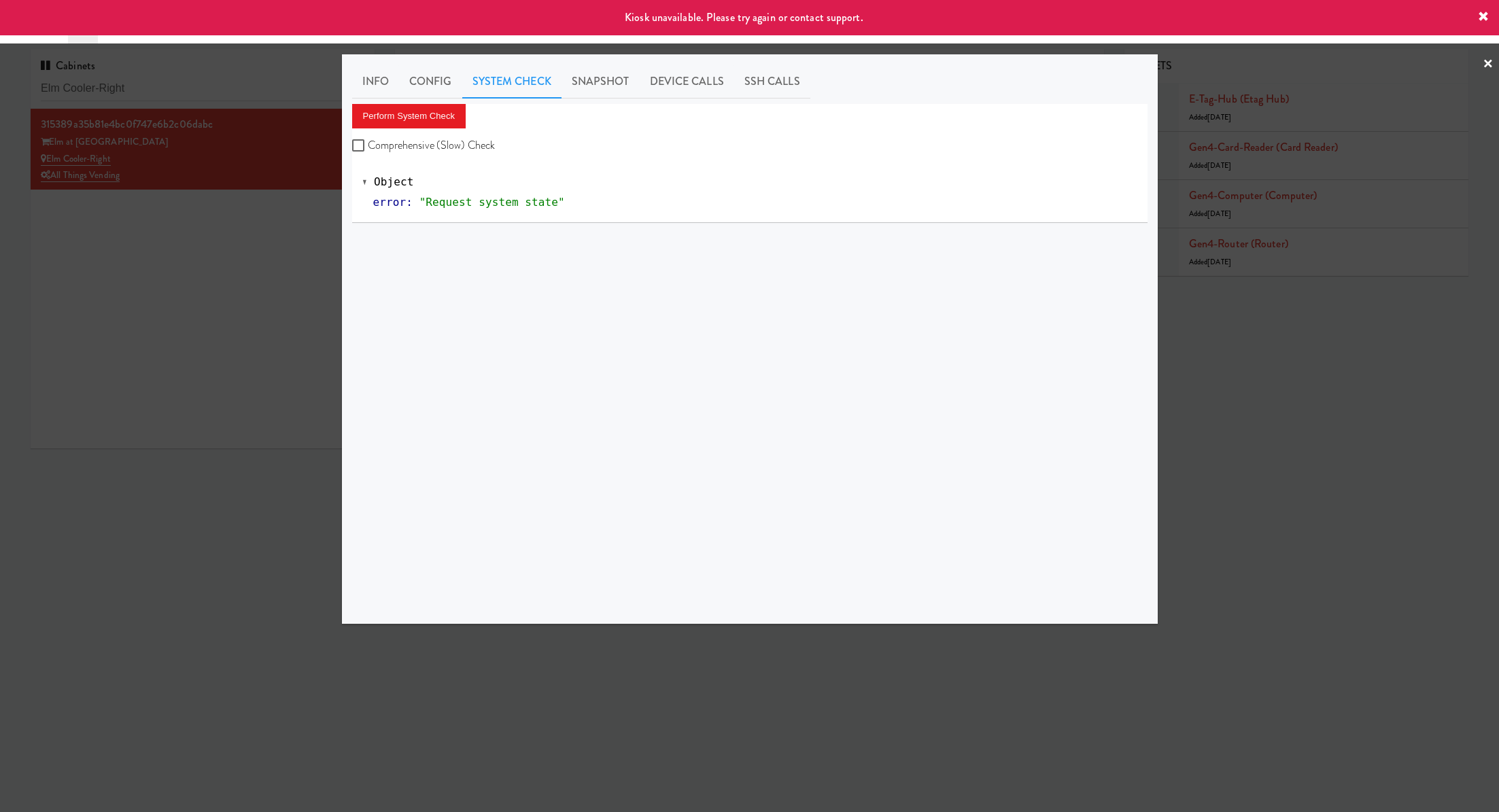
click at [277, 254] on div at bounding box center [750, 406] width 1499 height 812
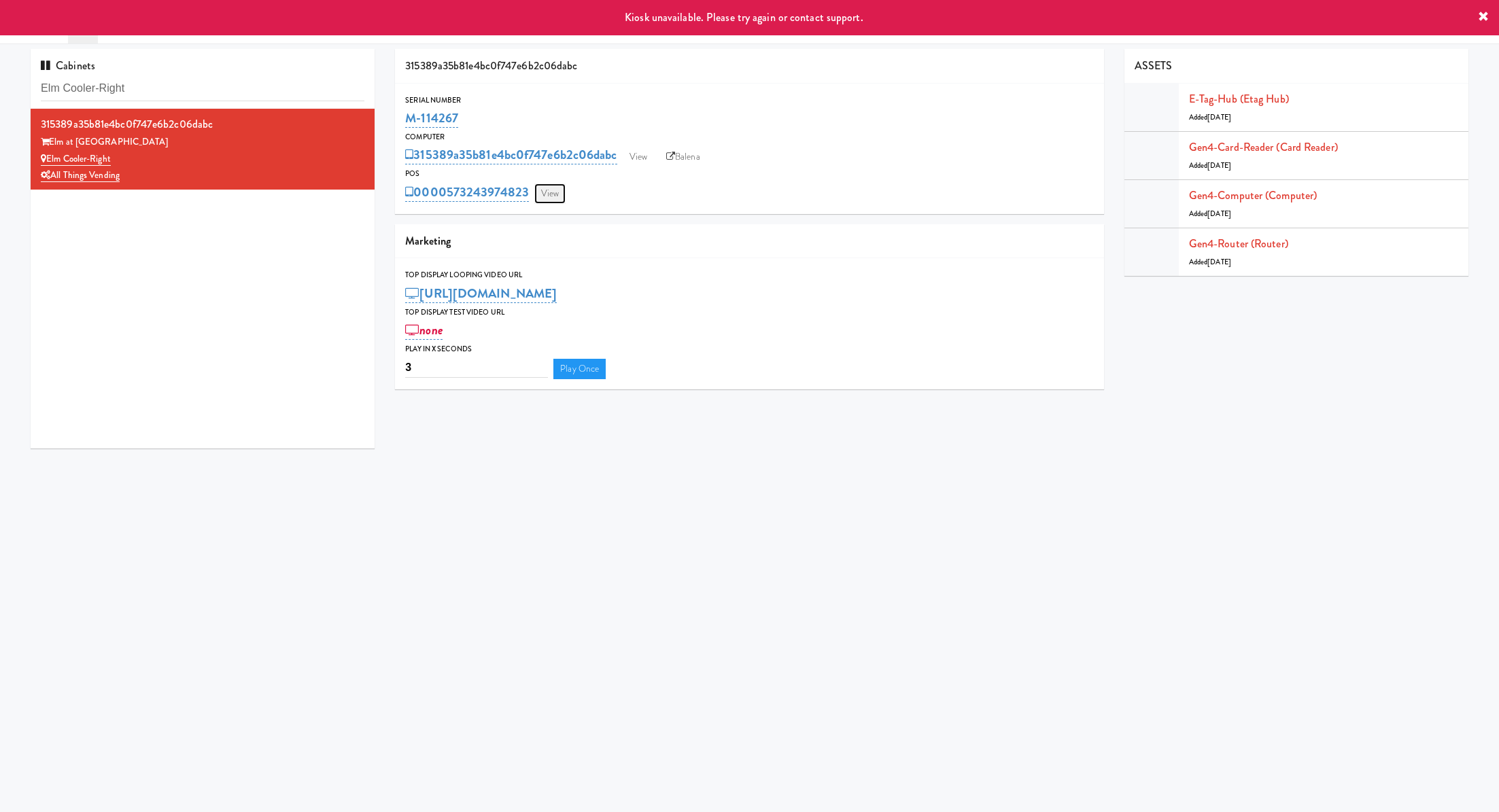
click at [552, 198] on link "View" at bounding box center [550, 194] width 31 height 20
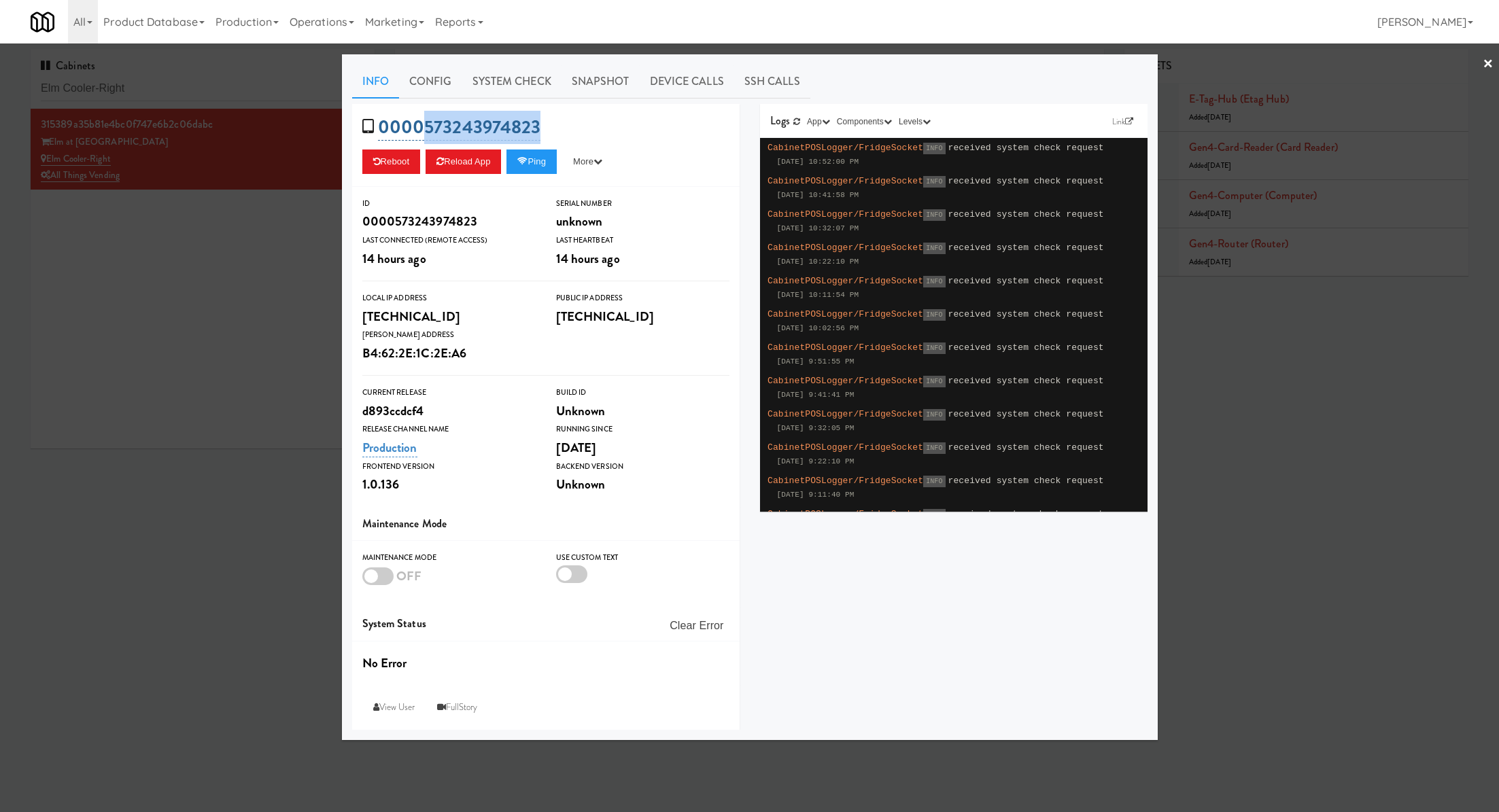
drag, startPoint x: 558, startPoint y: 121, endPoint x: 421, endPoint y: 123, distance: 137.0
click at [420, 123] on div "0000573243974823 Reboot Reload App Ping More Ping Server Restart Server Force R…" at bounding box center [545, 145] width 387 height 83
copy link "573243974823"
click at [293, 226] on div at bounding box center [750, 406] width 1499 height 812
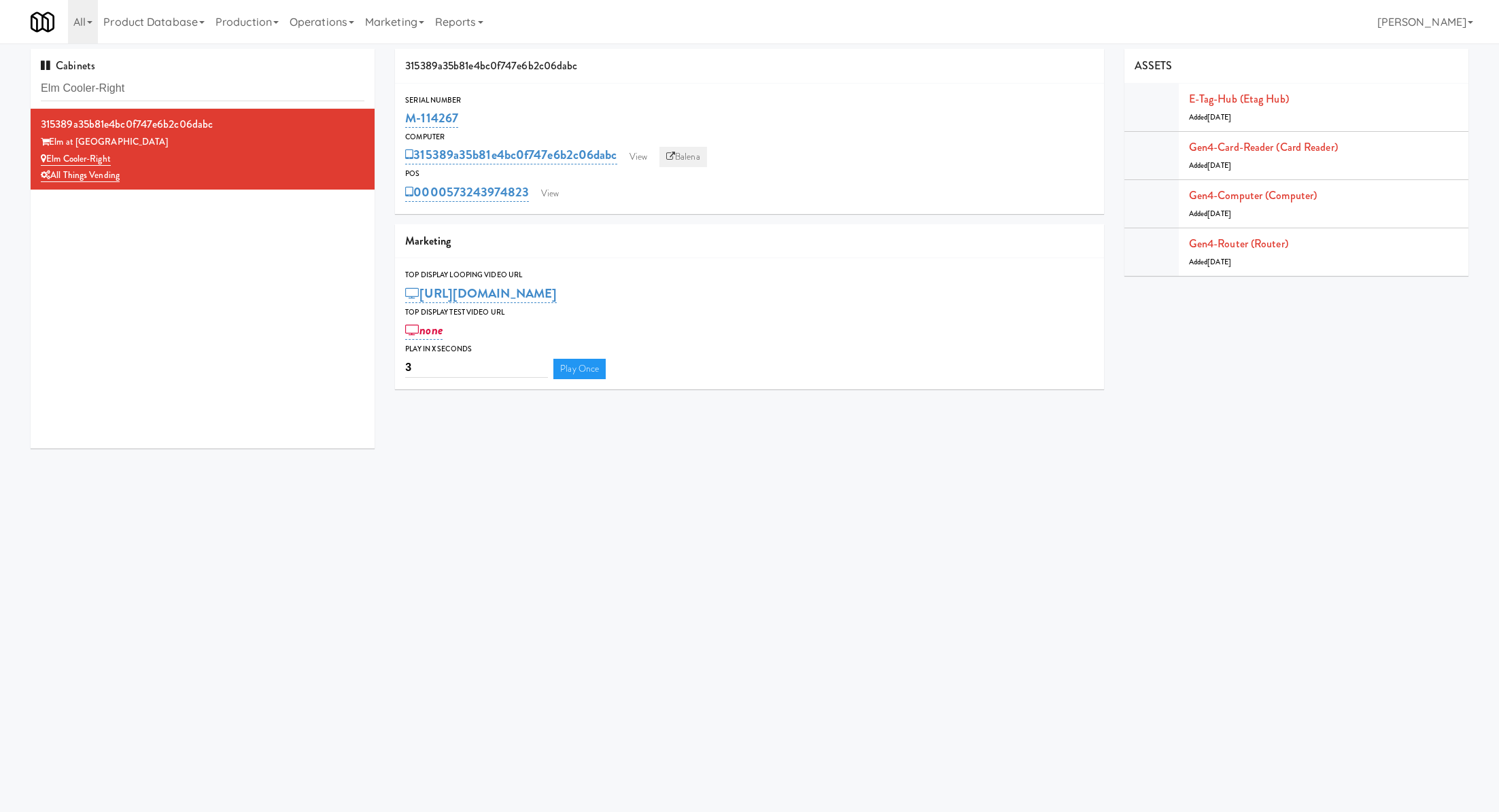
click at [684, 157] on link "Balena" at bounding box center [683, 157] width 47 height 20
click at [266, 87] on input "Elm Cooler-Right" at bounding box center [203, 88] width 324 height 25
drag, startPoint x: 469, startPoint y: 118, endPoint x: 402, endPoint y: 118, distance: 67.0
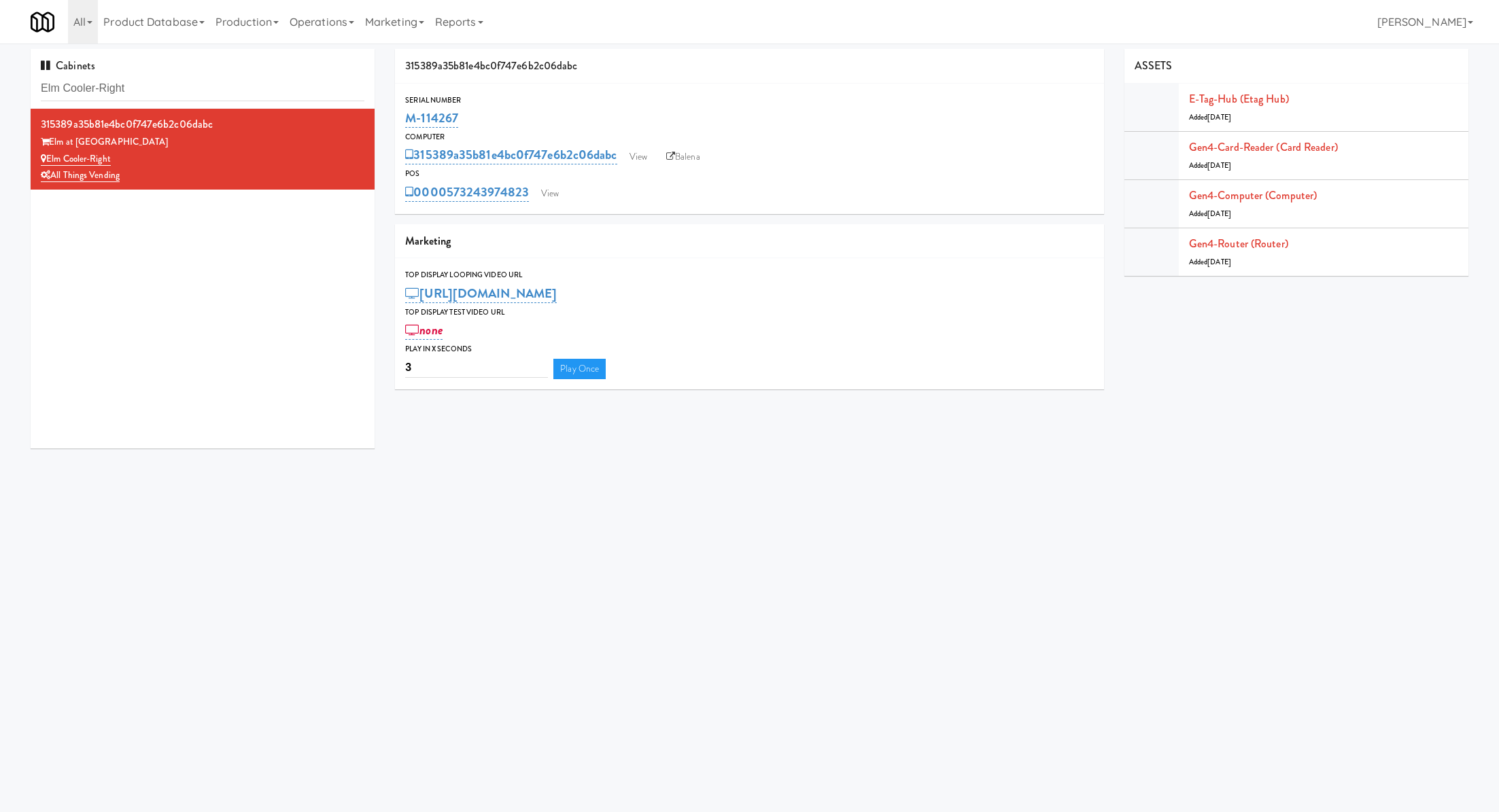
click at [402, 118] on div "Serial Number M-114267" at bounding box center [749, 112] width 708 height 36
copy link "M-114267"
click at [549, 204] on div "Serial Number M-114267 Computer 315389a35b81e4bc0f747e6b2c06dabc View Balena PO…" at bounding box center [749, 149] width 708 height 130
click at [552, 195] on link "View" at bounding box center [550, 194] width 31 height 20
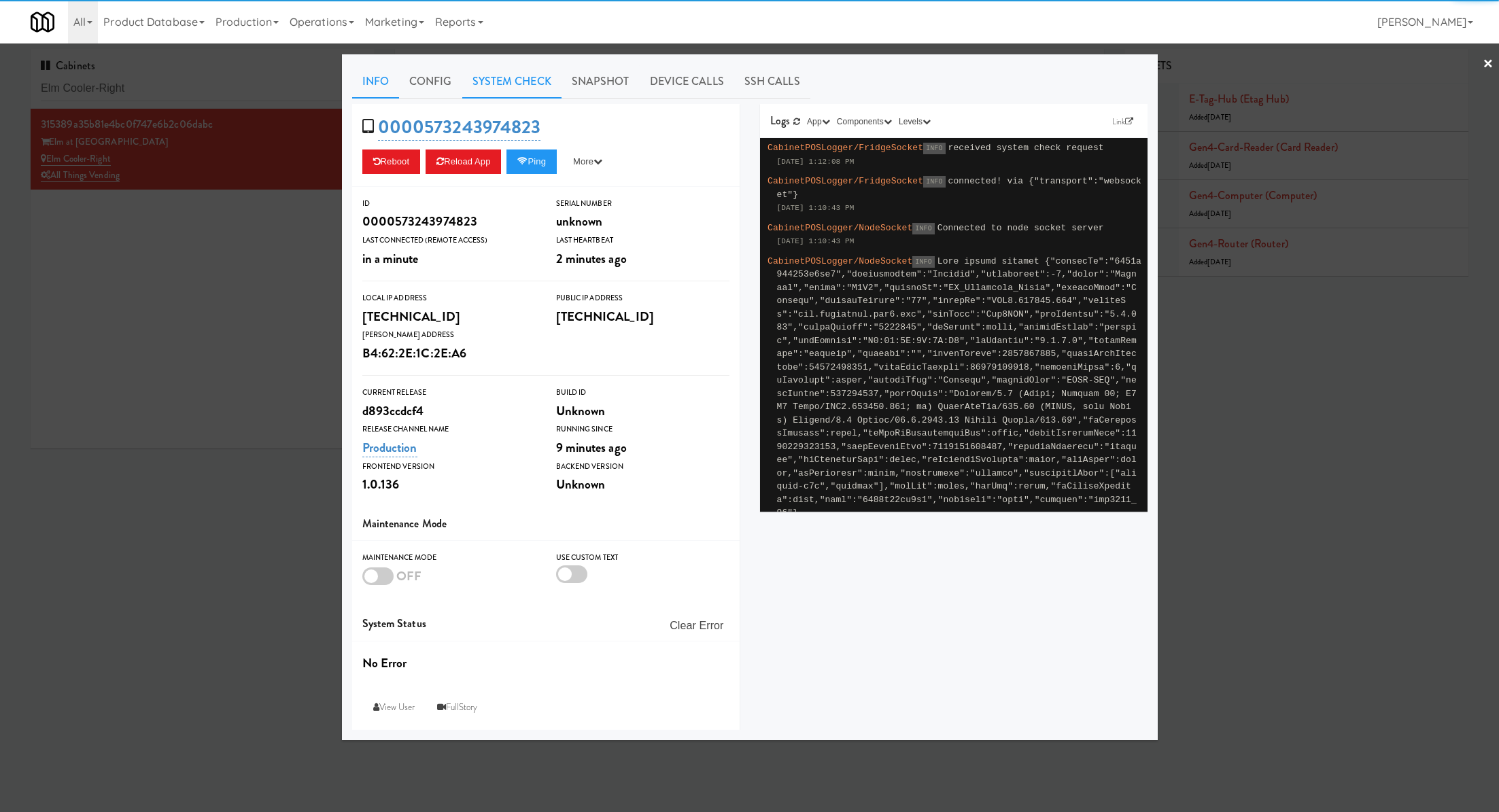
click at [507, 81] on link "System Check" at bounding box center [512, 81] width 99 height 34
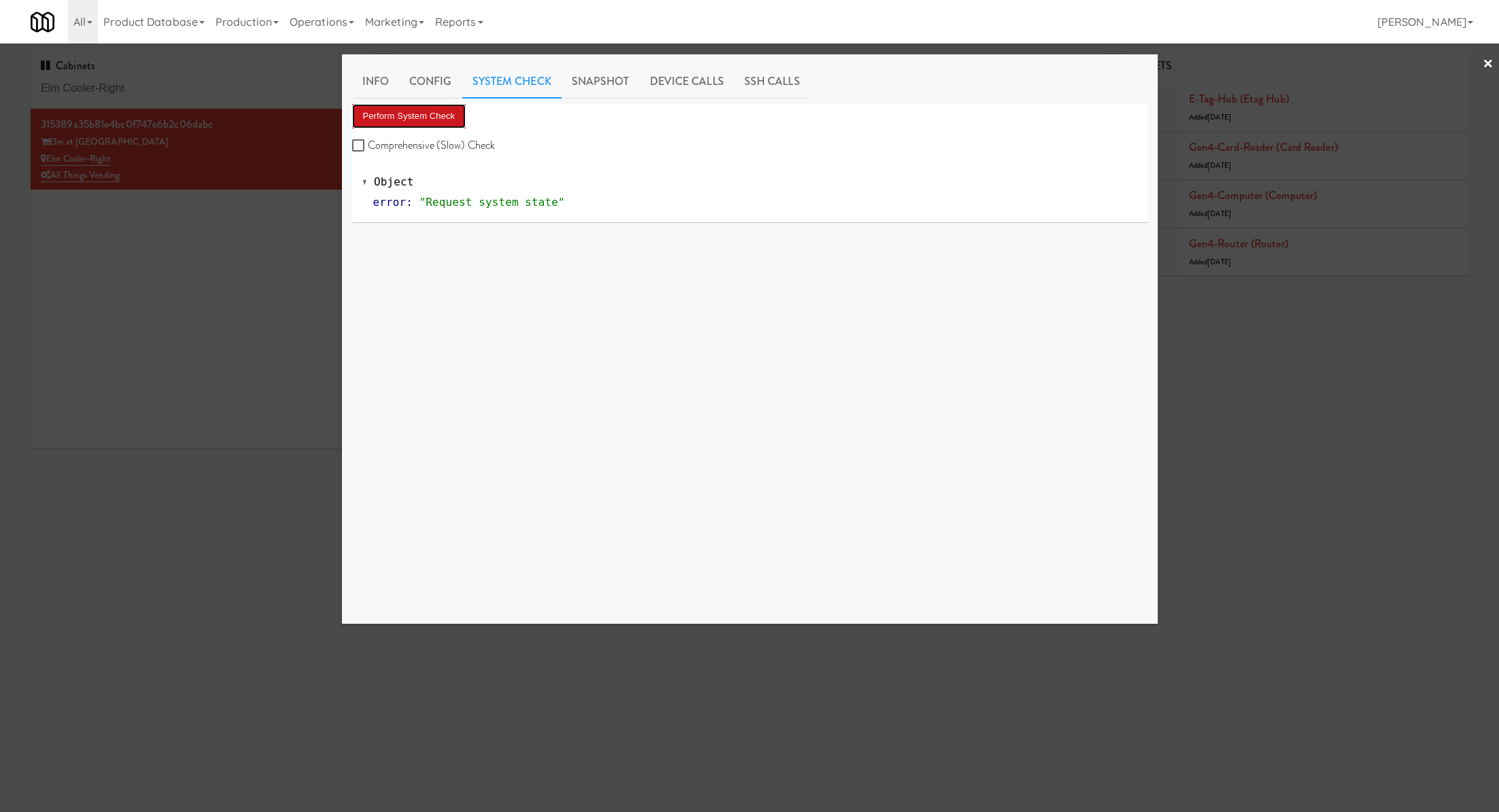
click at [438, 118] on button "Perform System Check" at bounding box center [409, 116] width 114 height 25
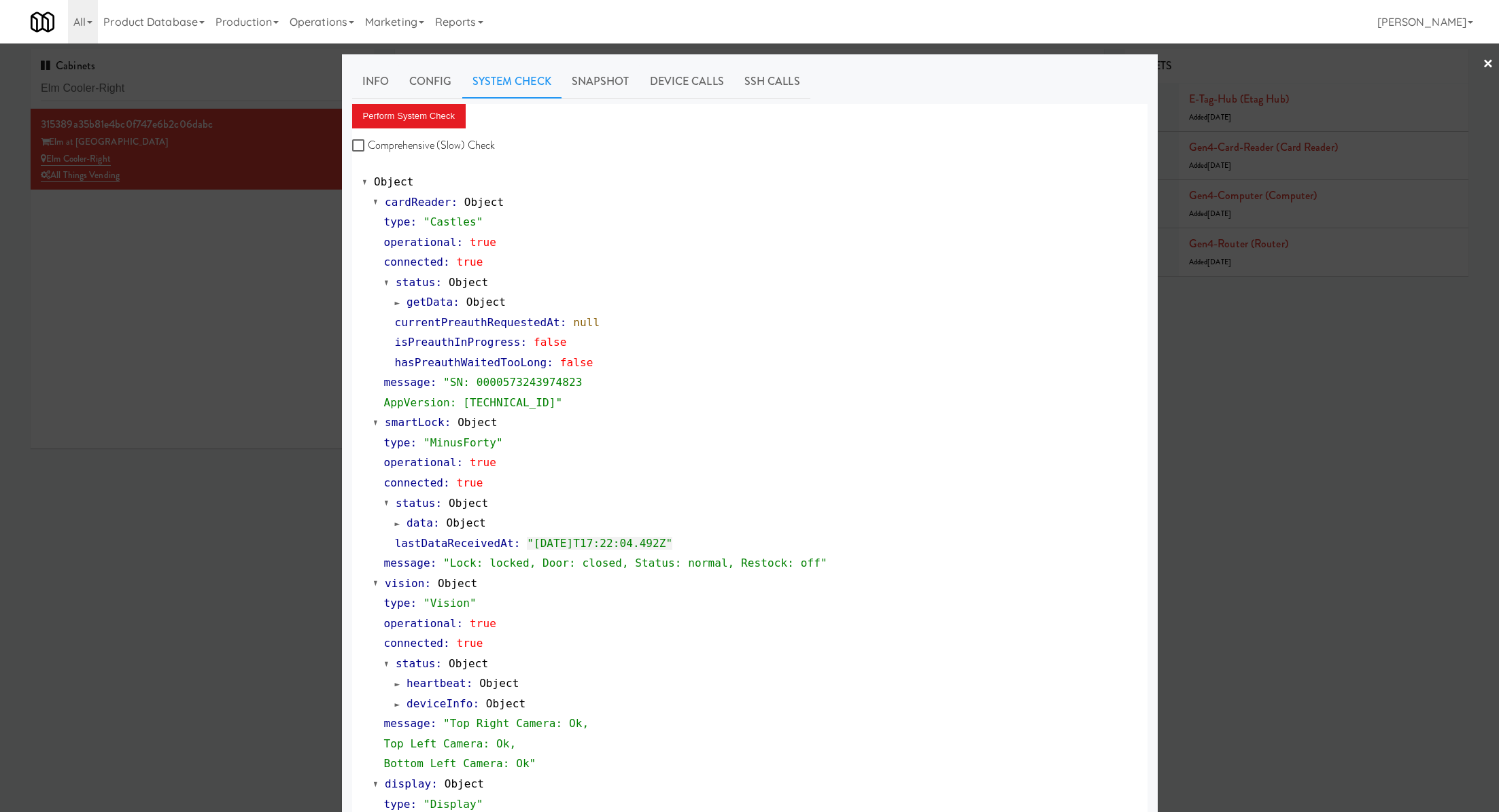
click at [242, 93] on div at bounding box center [750, 406] width 1499 height 812
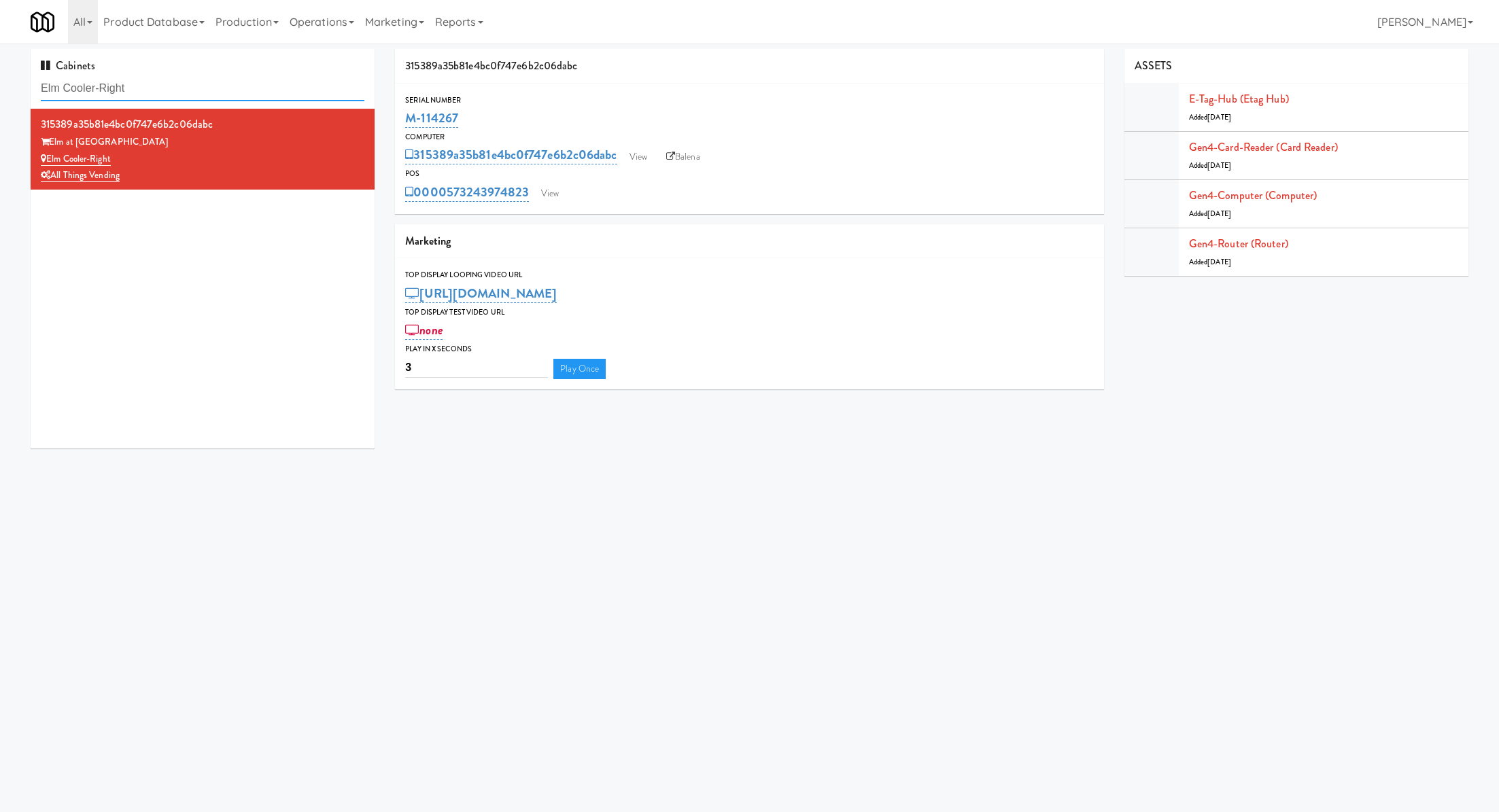
click at [242, 93] on input "Elm Cooler-Right" at bounding box center [203, 88] width 324 height 25
paste input "The Jack - Pantry - Right:"
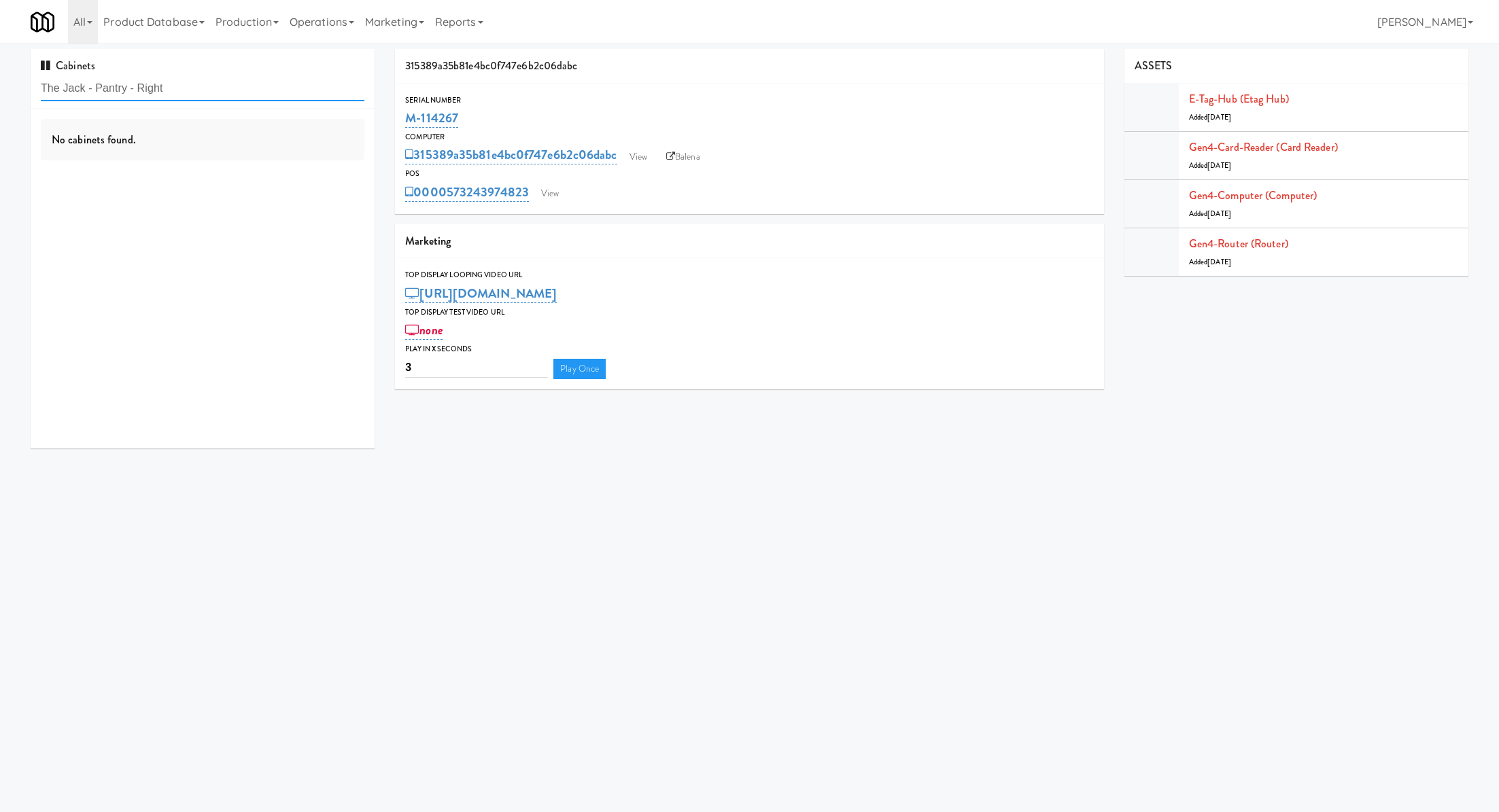
type input "The Jack - Pantry - Right"
click at [254, 126] on div "1274aaa64491370424823b979f02e8ca" at bounding box center [203, 124] width 324 height 20
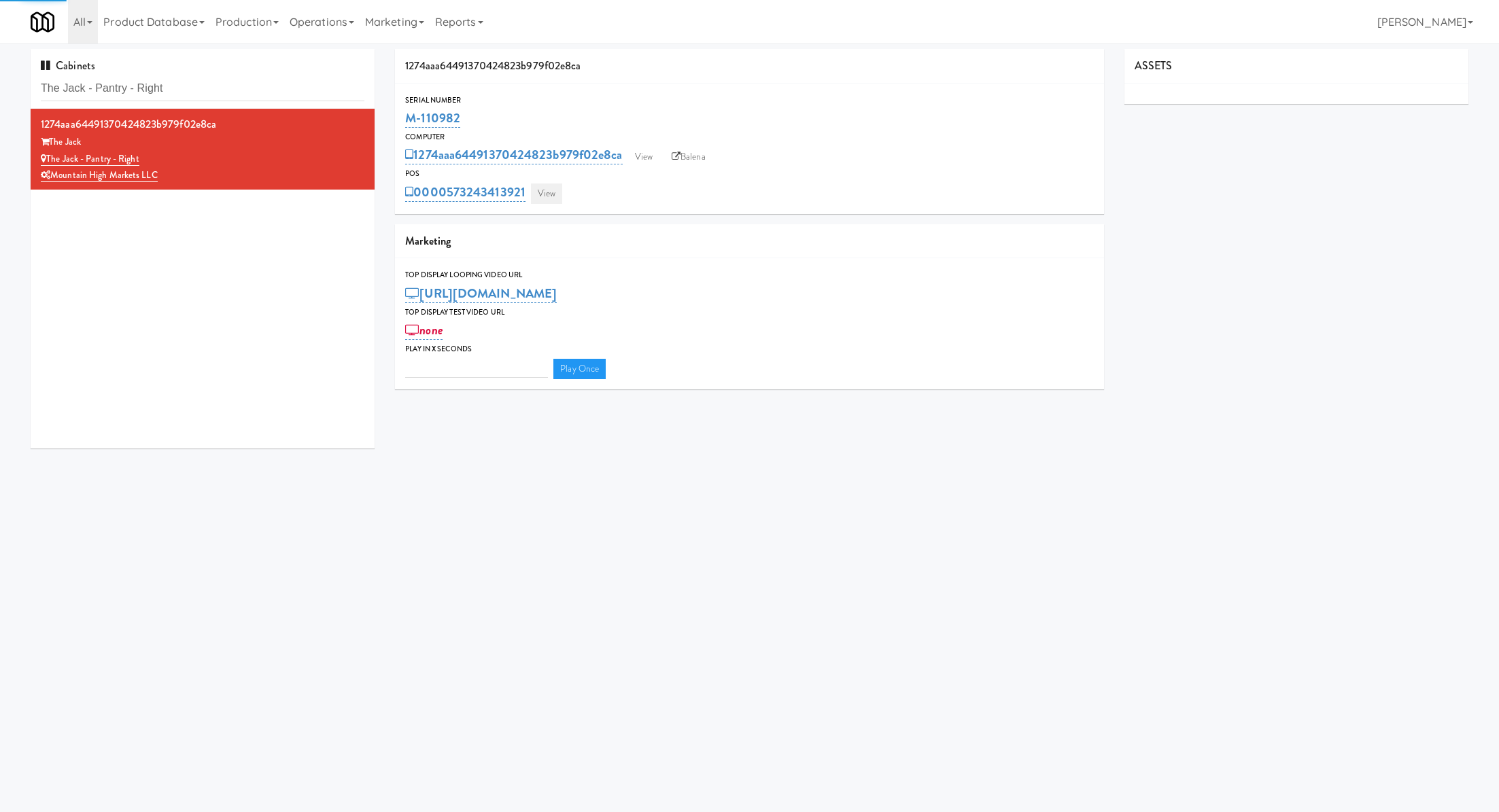
type input "3"
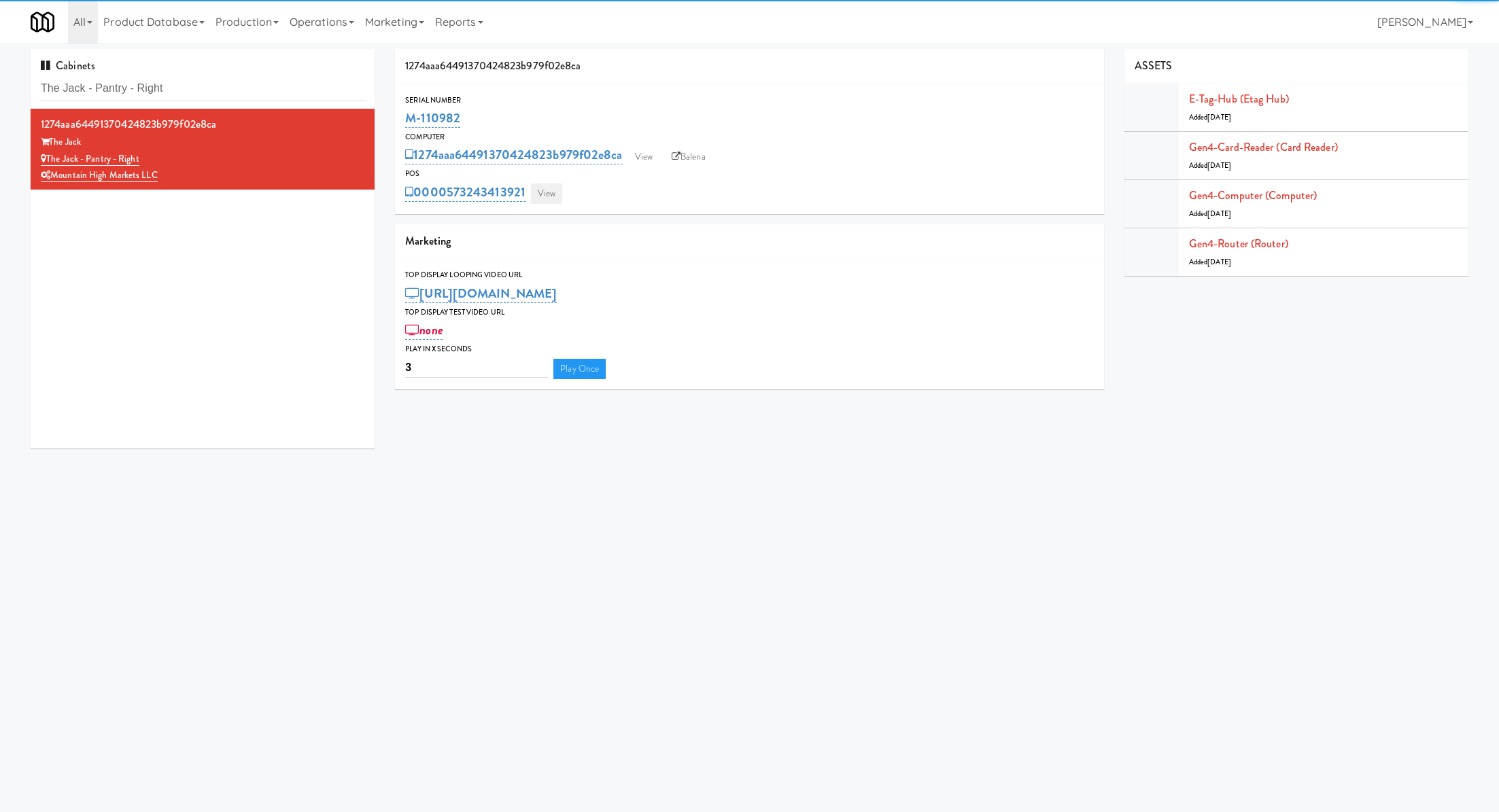
click at [548, 189] on link "View" at bounding box center [546, 194] width 31 height 20
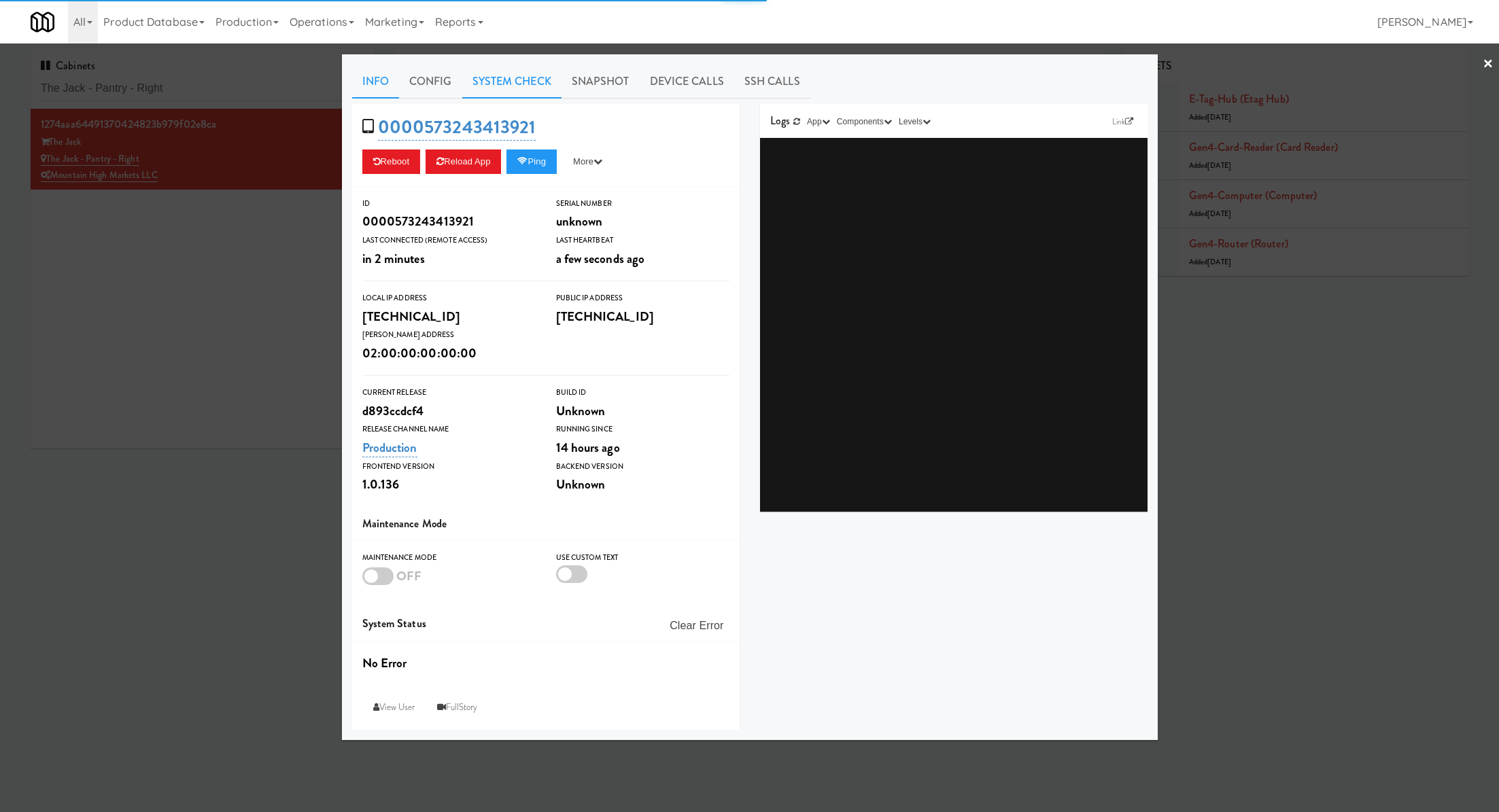
click at [520, 76] on link "System Check" at bounding box center [512, 81] width 99 height 34
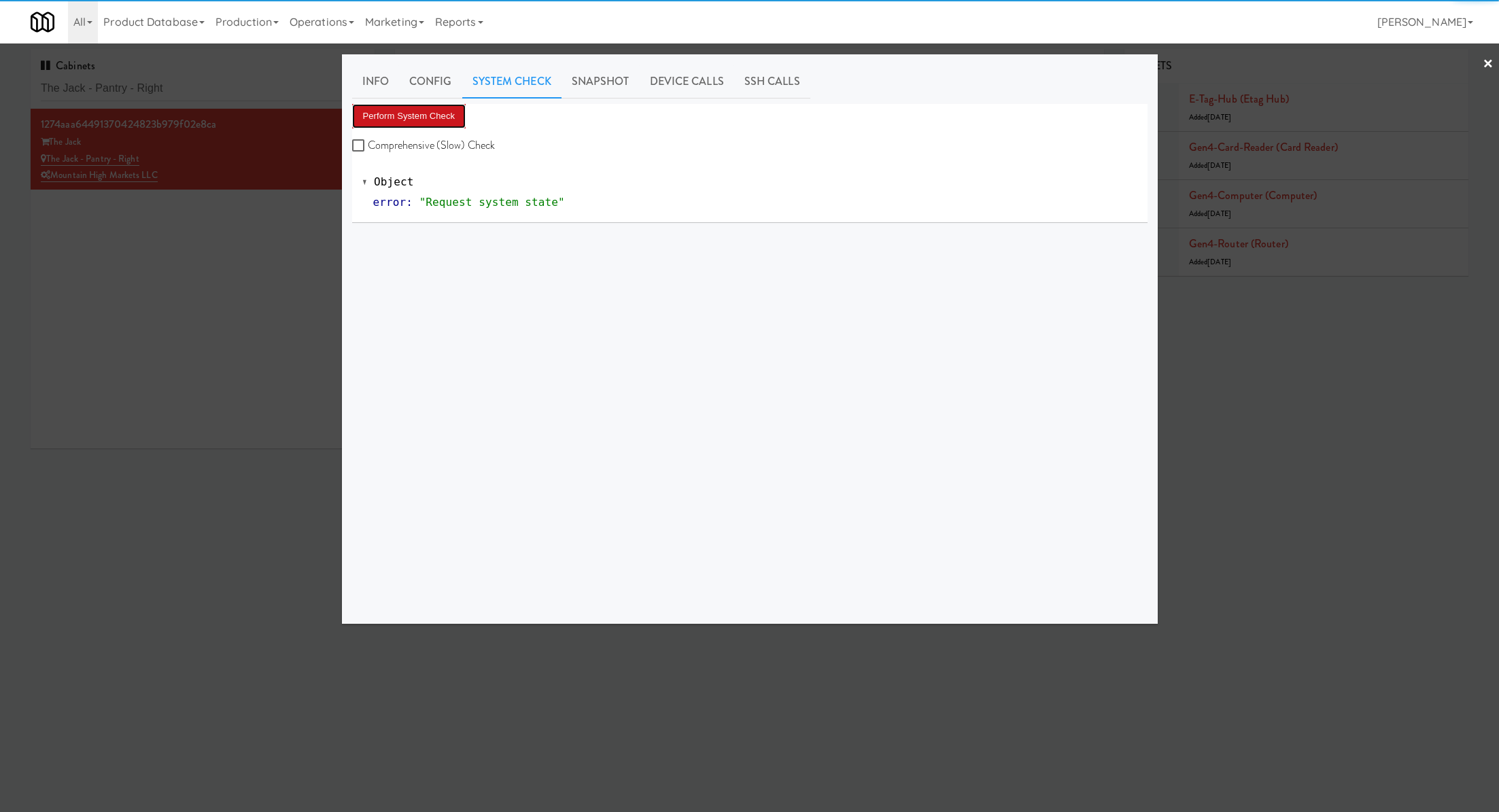
click at [454, 110] on button "Perform System Check" at bounding box center [409, 116] width 114 height 25
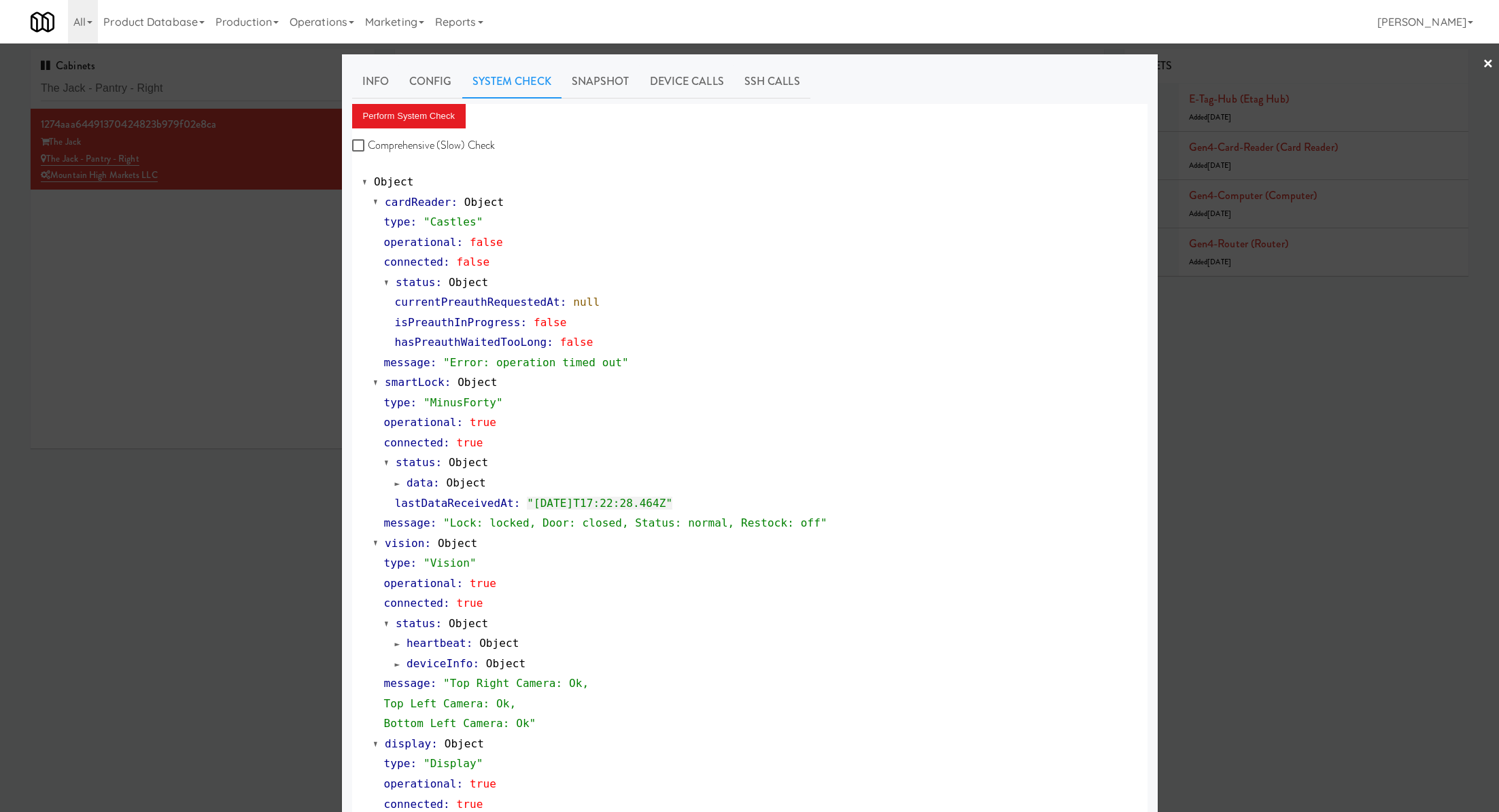
click at [254, 93] on div at bounding box center [750, 406] width 1499 height 812
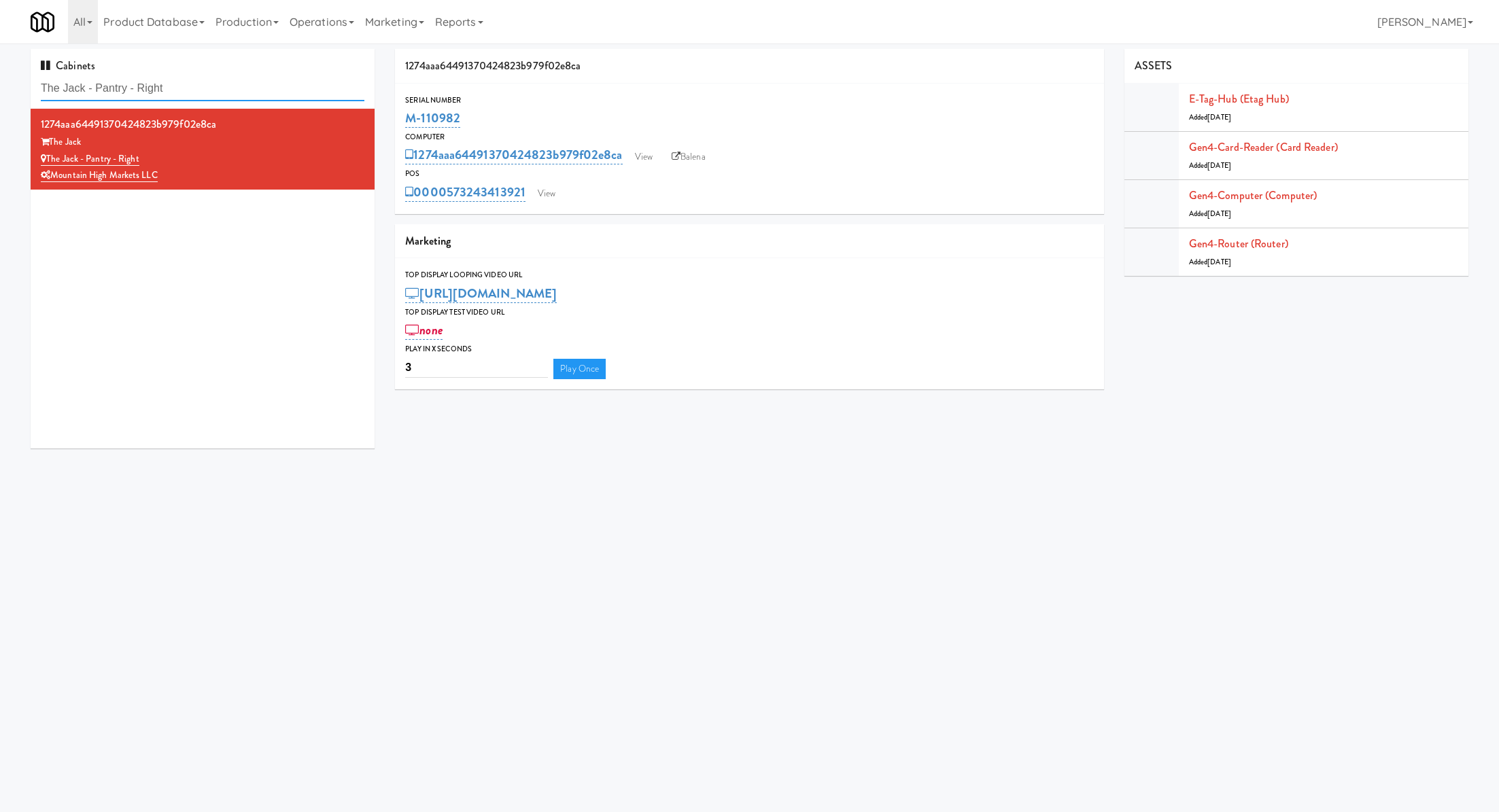
click at [255, 95] on input "The Jack - Pantry - Right" at bounding box center [203, 88] width 324 height 25
paste input "Jefferson - Cooler - Lef"
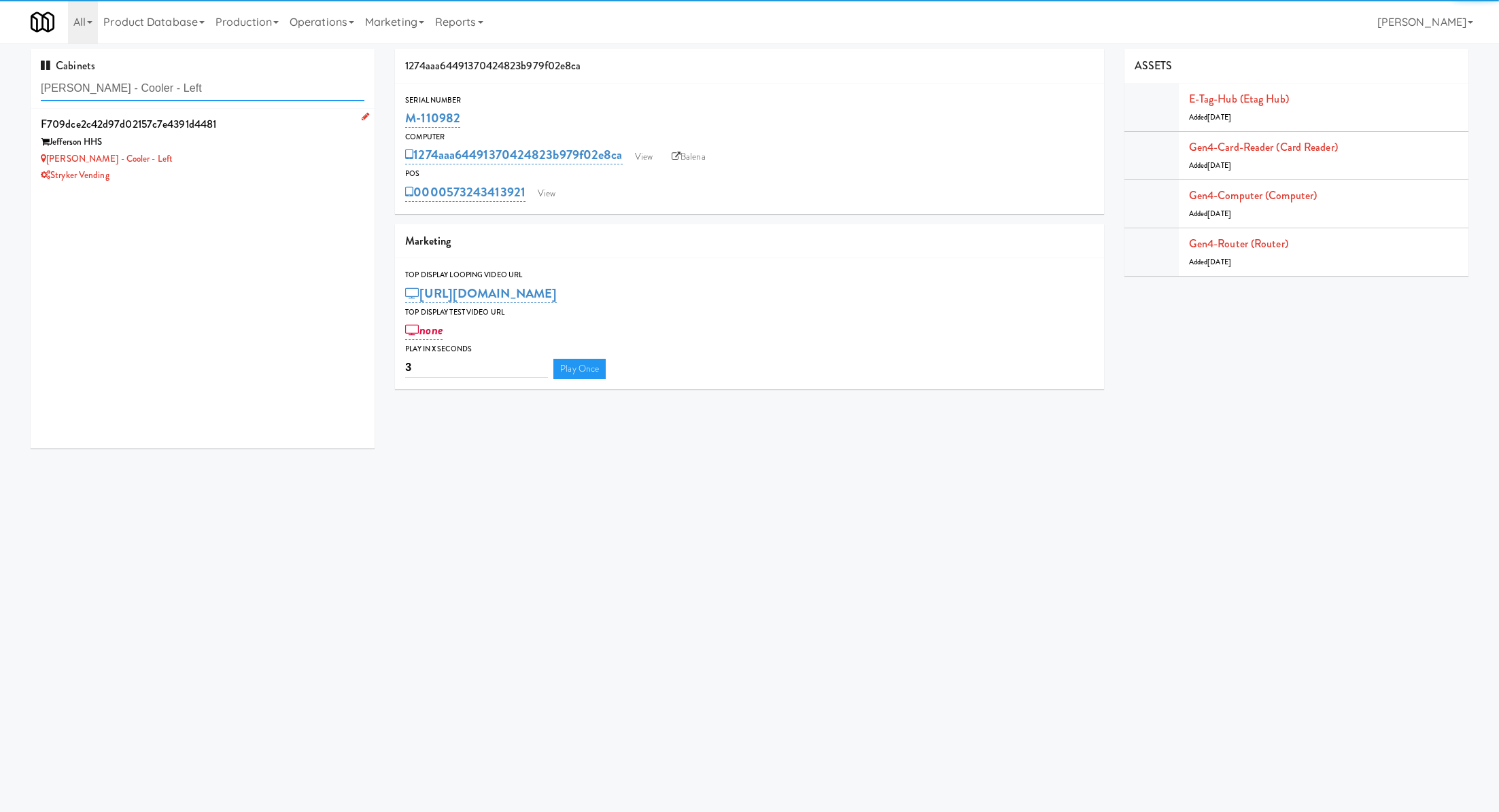
type input "Jefferson - Cooler - Left"
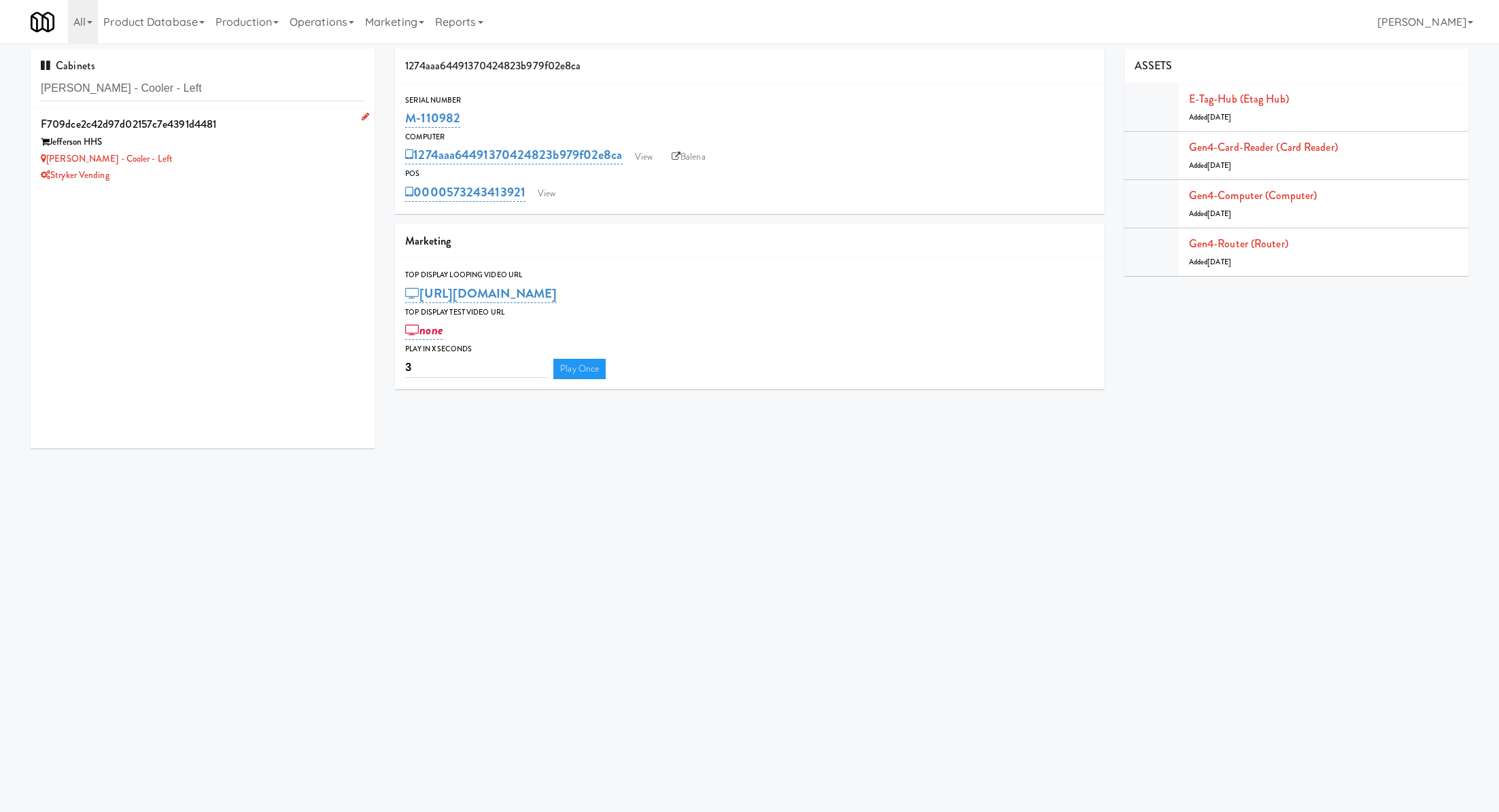
click at [316, 168] on div "Stryker Vending" at bounding box center [203, 176] width 324 height 17
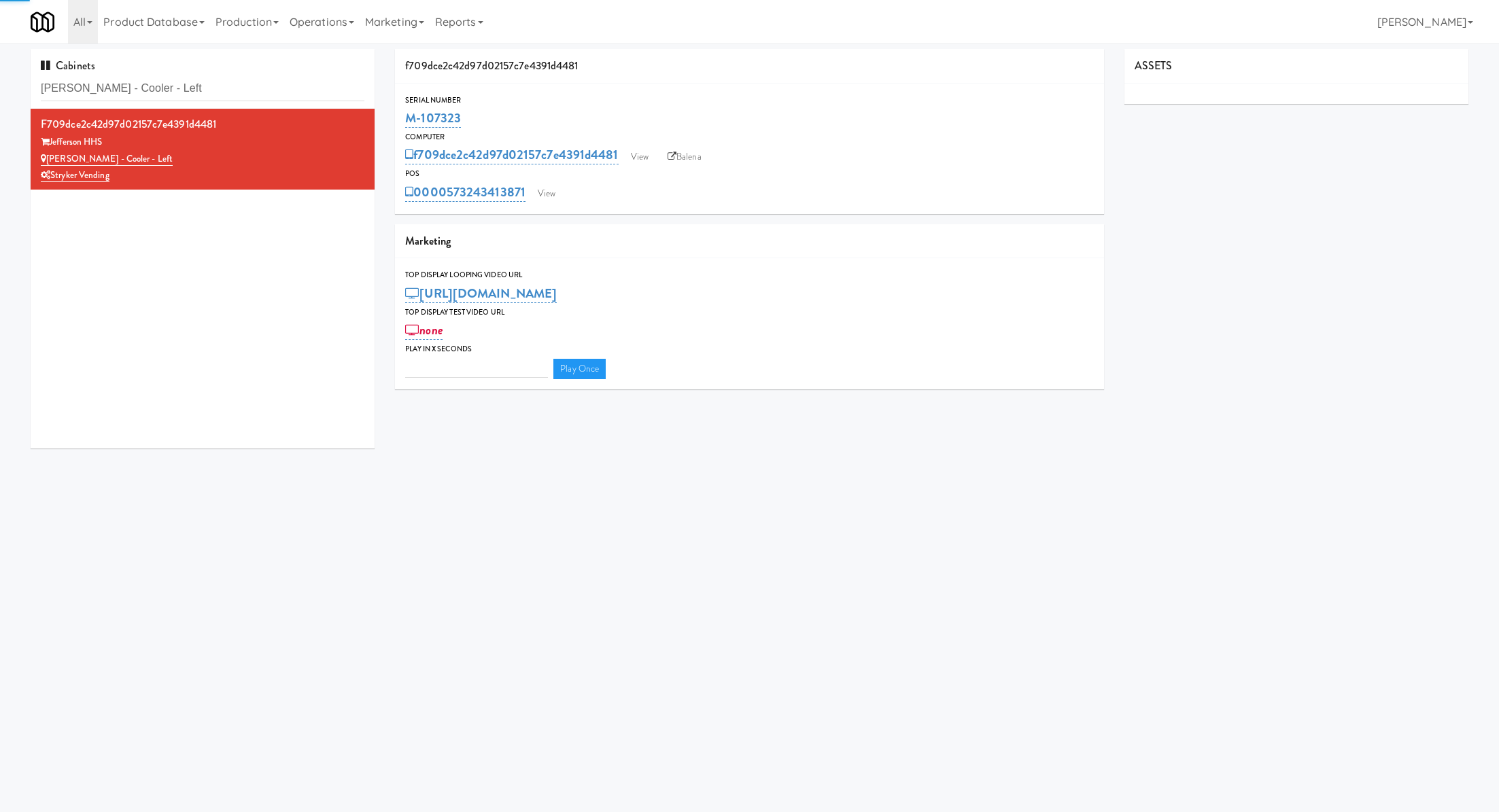
type input "3"
click at [546, 199] on link "View" at bounding box center [546, 194] width 31 height 20
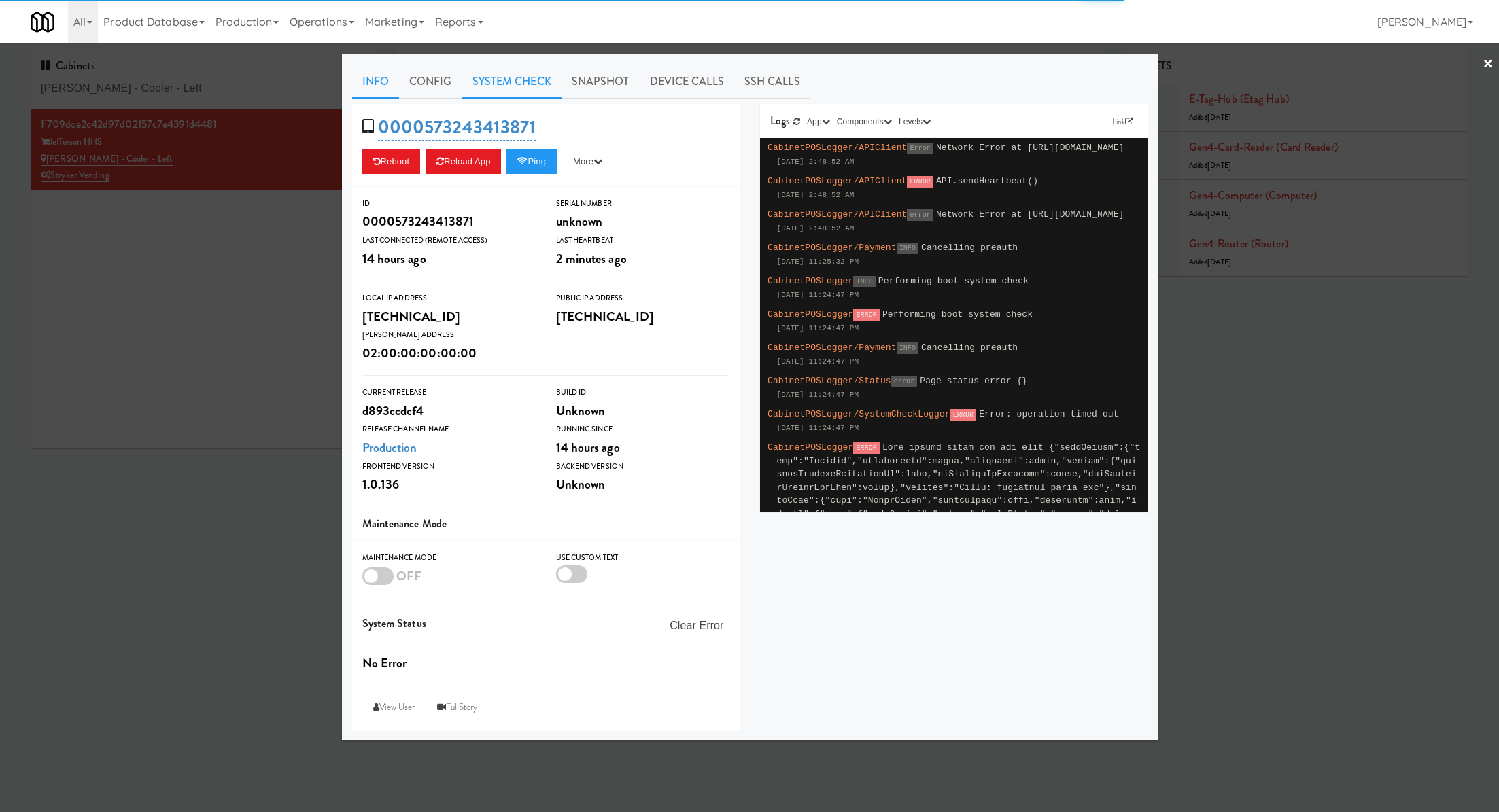
click at [514, 88] on link "System Check" at bounding box center [512, 81] width 99 height 34
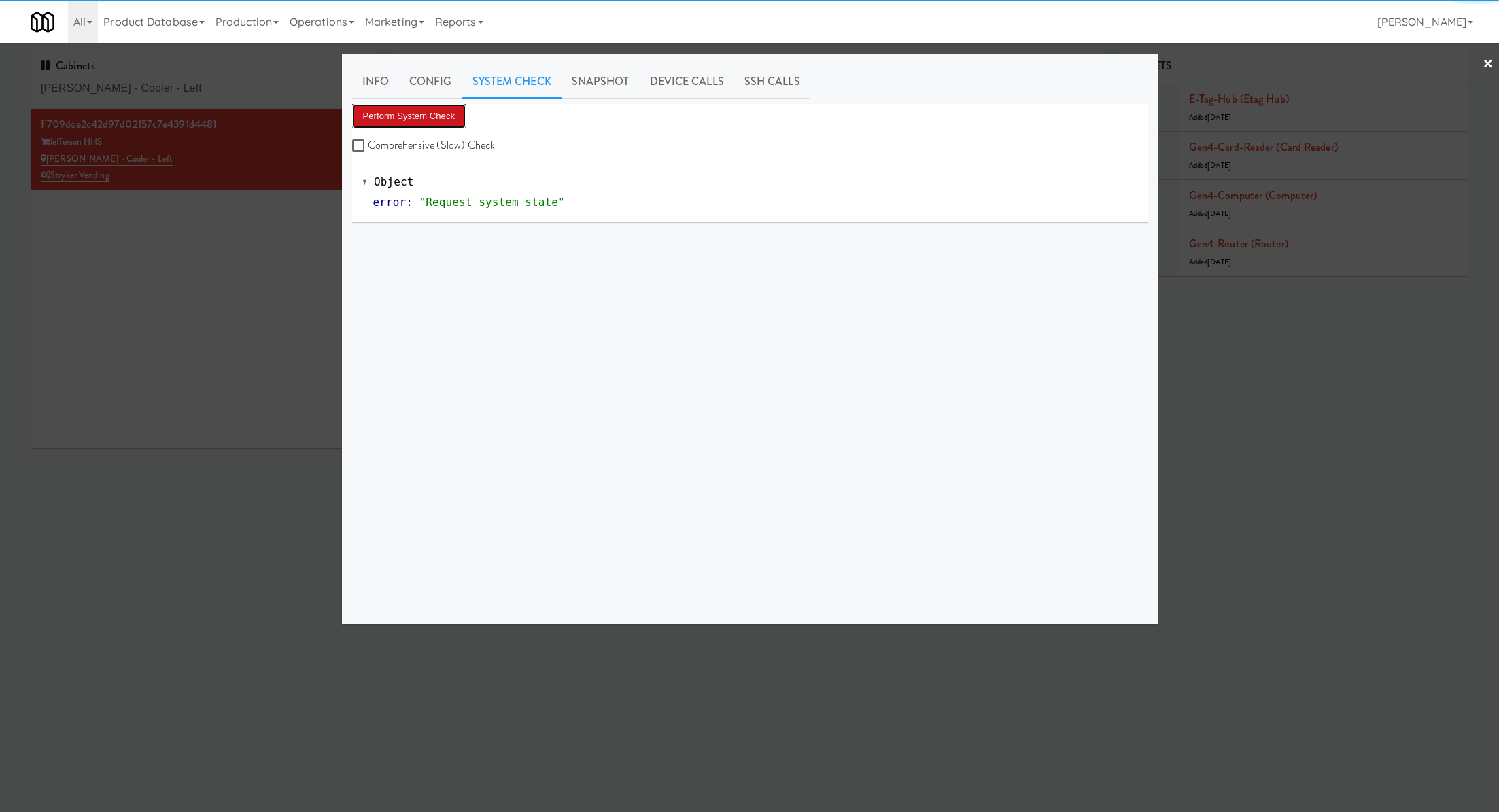
click at [438, 118] on button "Perform System Check" at bounding box center [409, 116] width 114 height 25
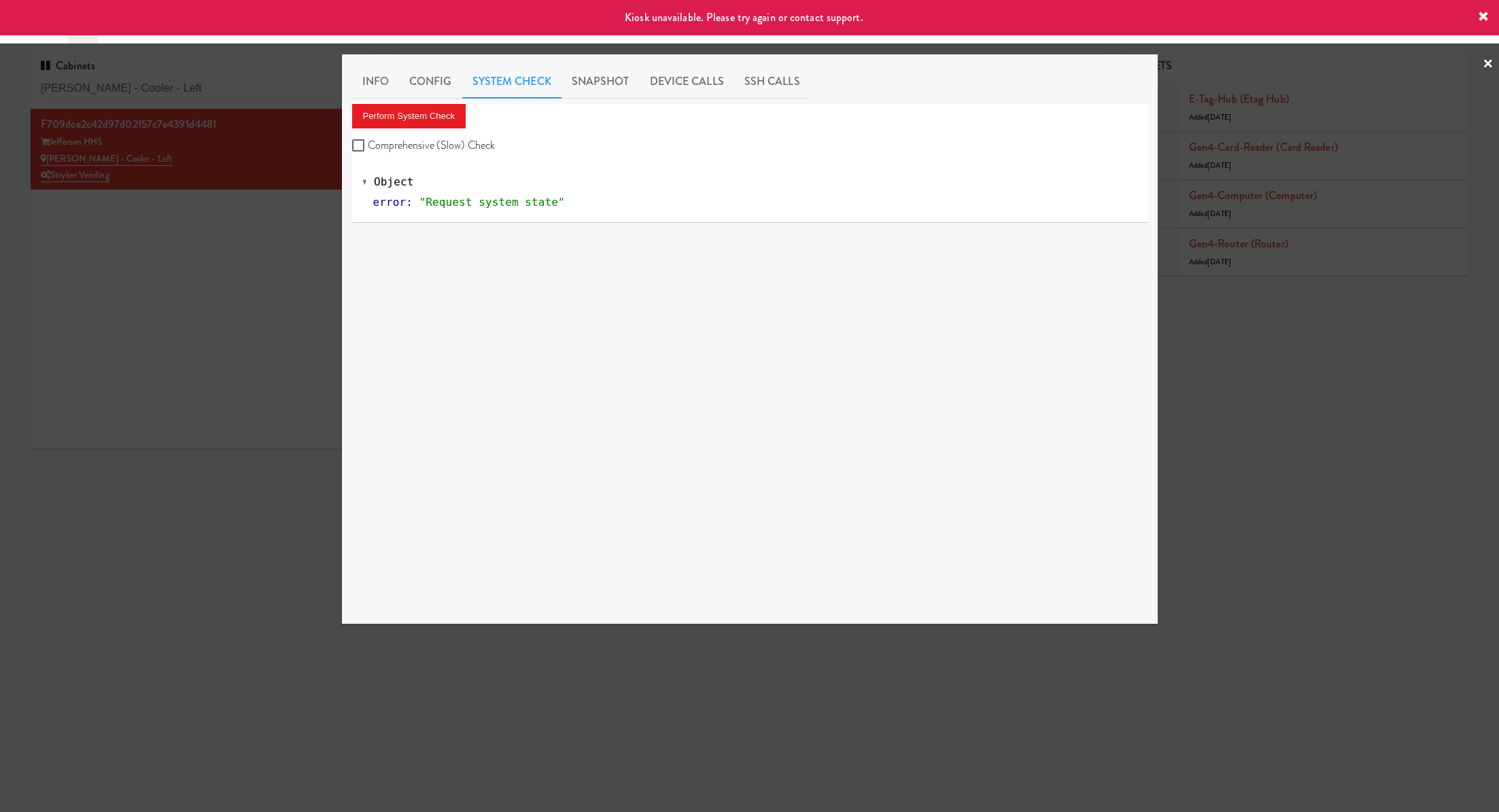
click at [282, 230] on div at bounding box center [750, 406] width 1499 height 812
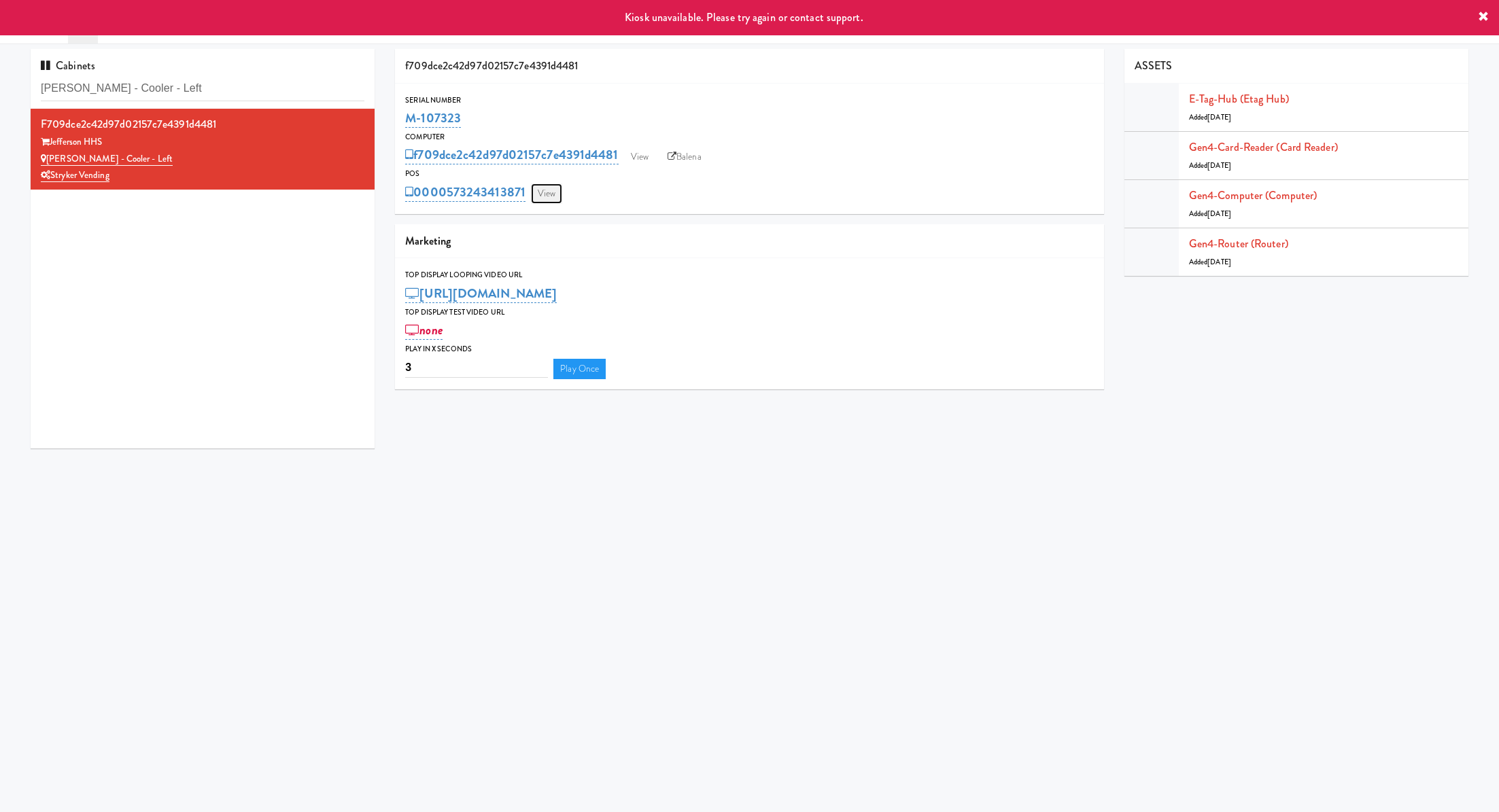
click at [555, 186] on link "View" at bounding box center [546, 194] width 31 height 20
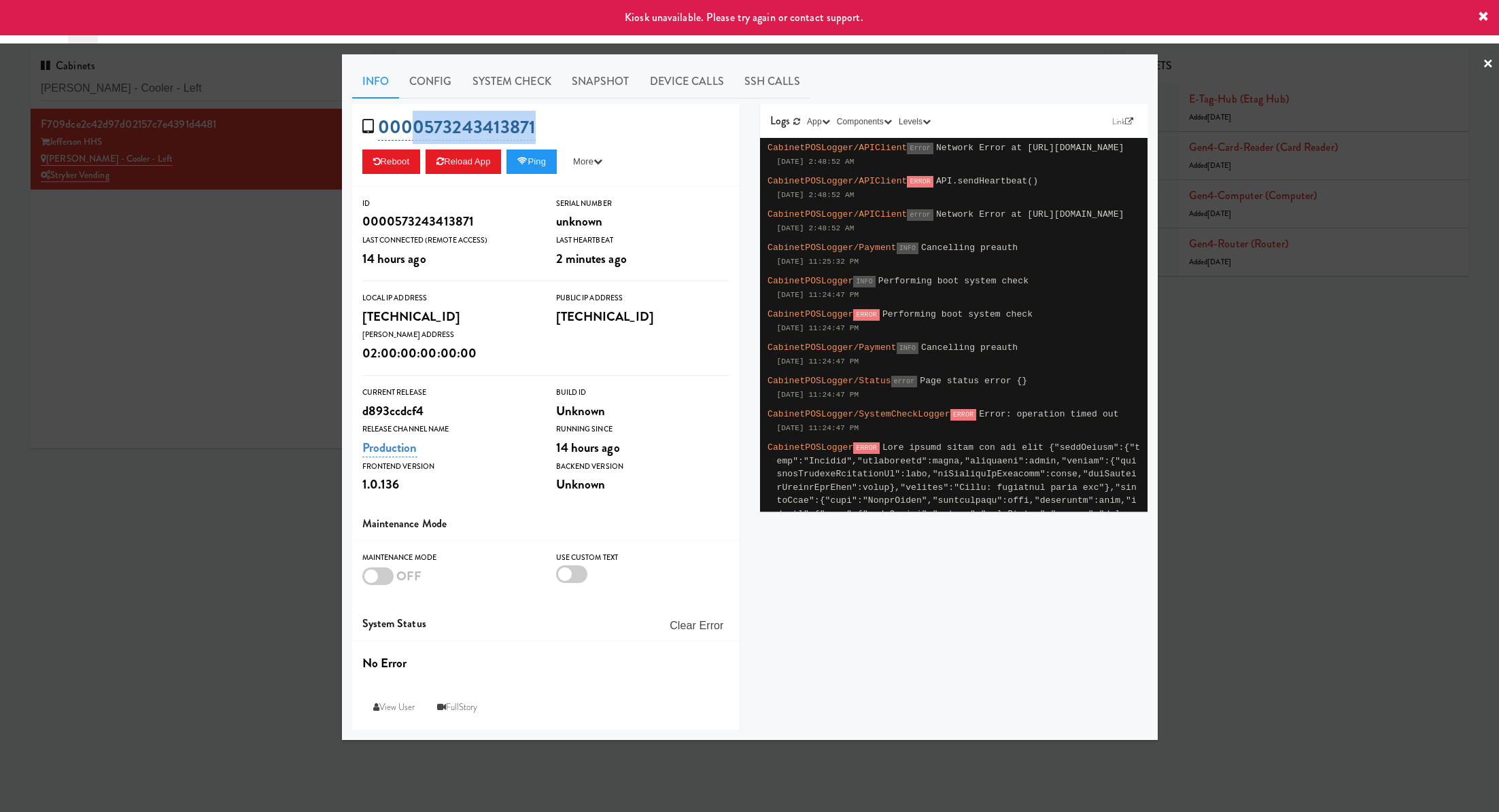
drag, startPoint x: 539, startPoint y: 123, endPoint x: 417, endPoint y: 123, distance: 122.0
click at [417, 123] on div "0000573243413871 Reboot Reload App Ping More Ping Server Restart Server Force R…" at bounding box center [545, 145] width 387 height 83
copy link "0573243413871"
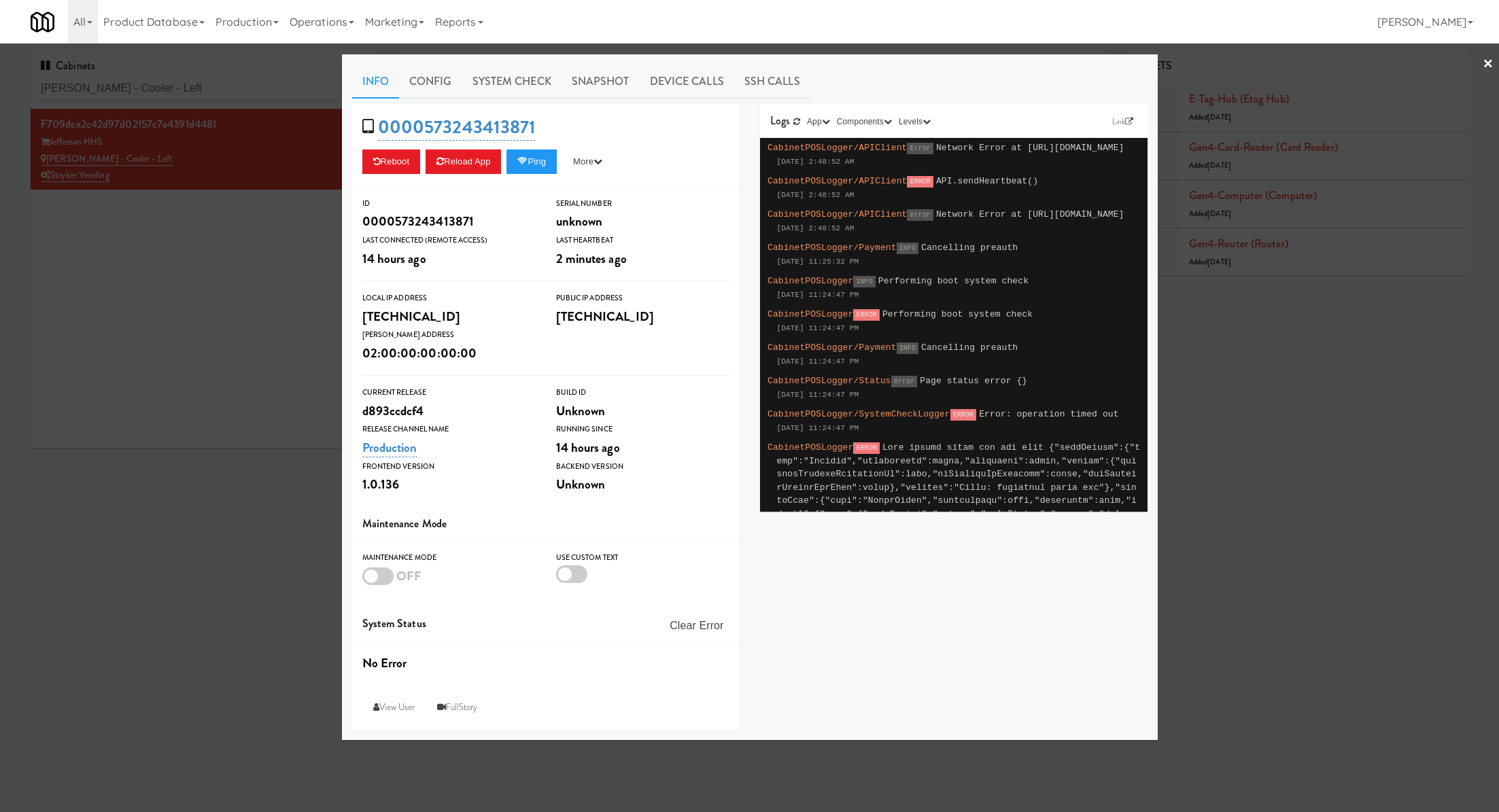
click at [230, 306] on div at bounding box center [750, 406] width 1499 height 812
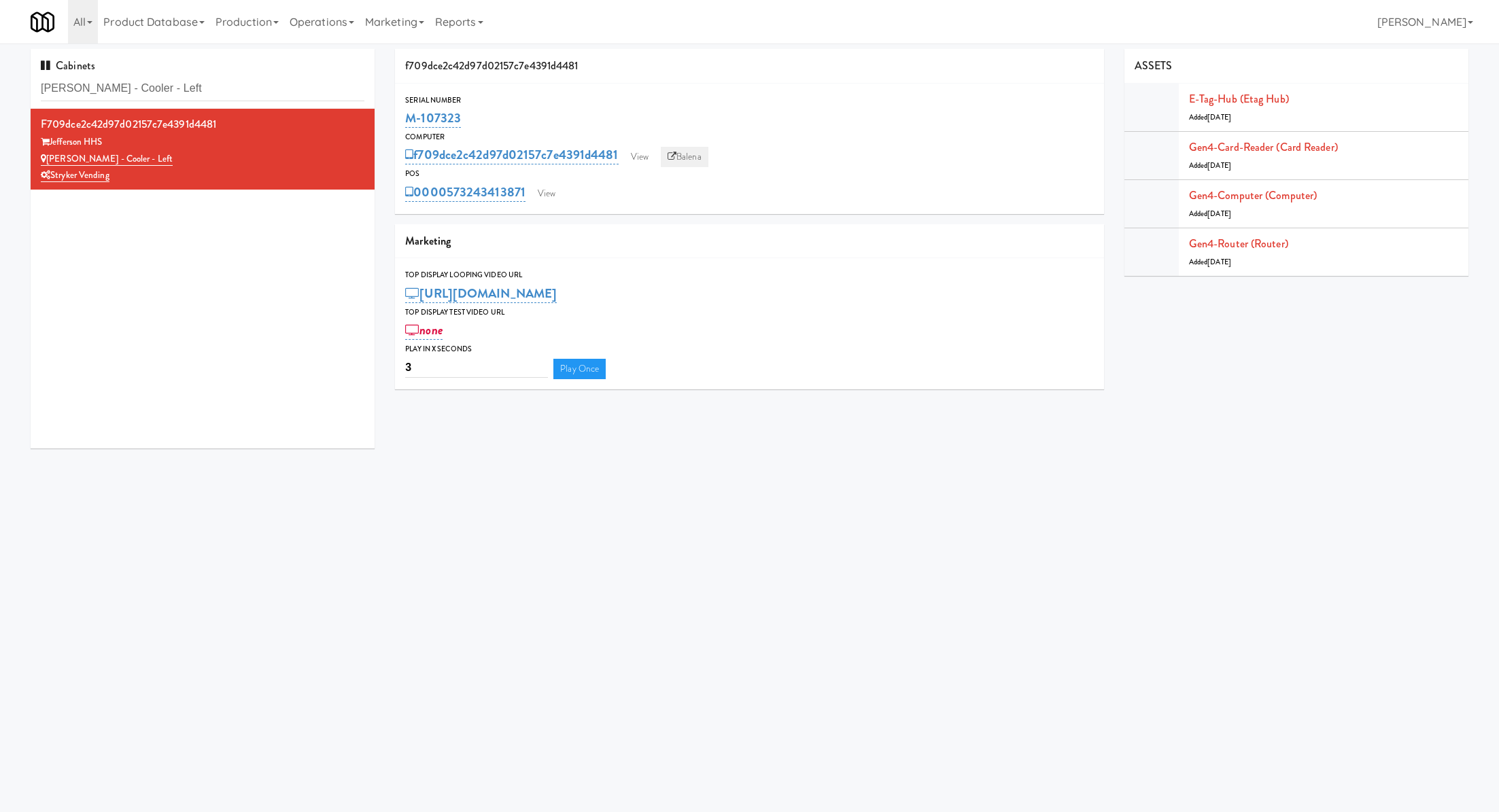
click at [686, 154] on link "Balena" at bounding box center [684, 157] width 47 height 20
click at [550, 188] on link "View" at bounding box center [546, 194] width 31 height 20
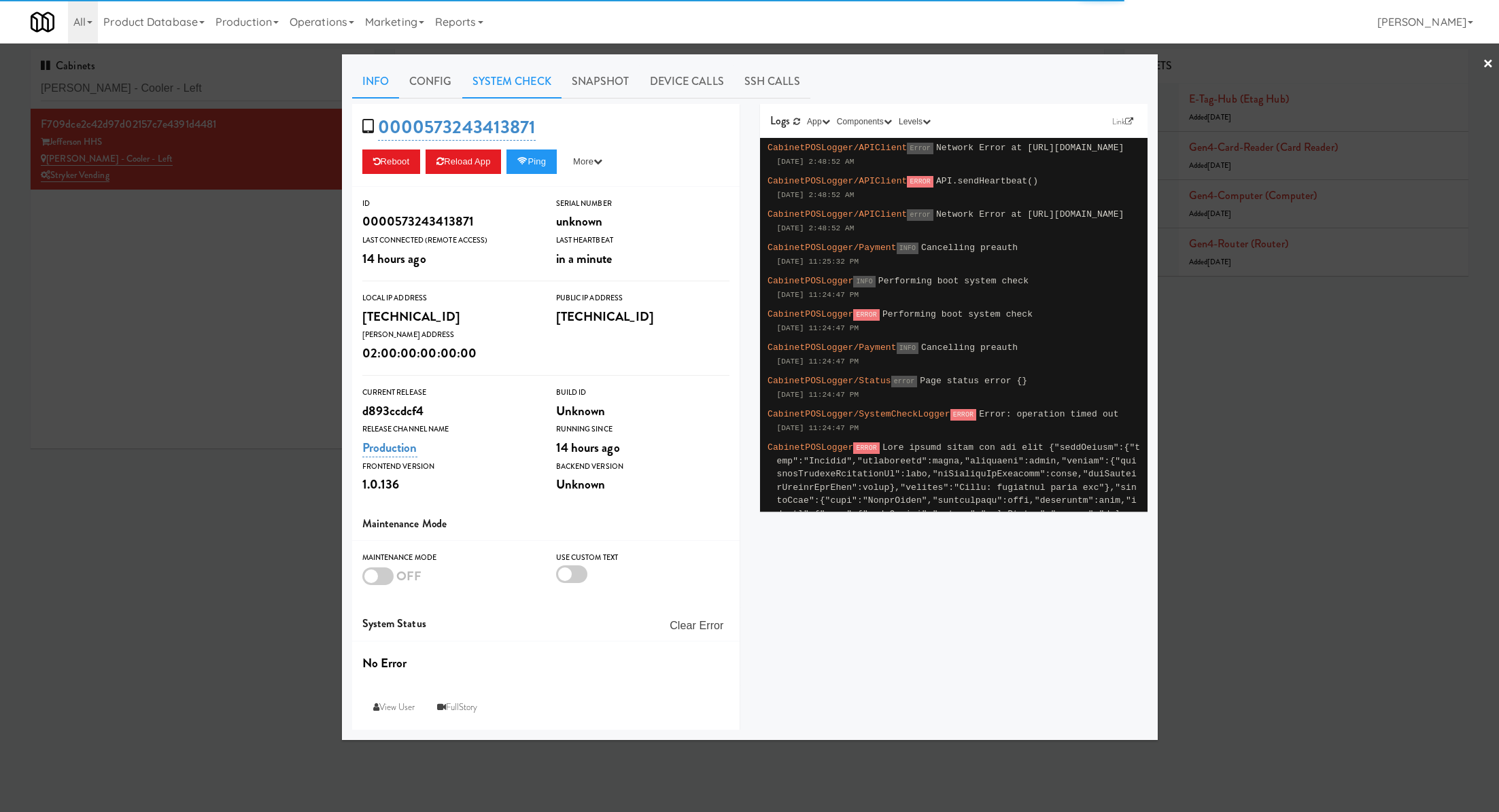
click at [507, 87] on link "System Check" at bounding box center [512, 81] width 99 height 34
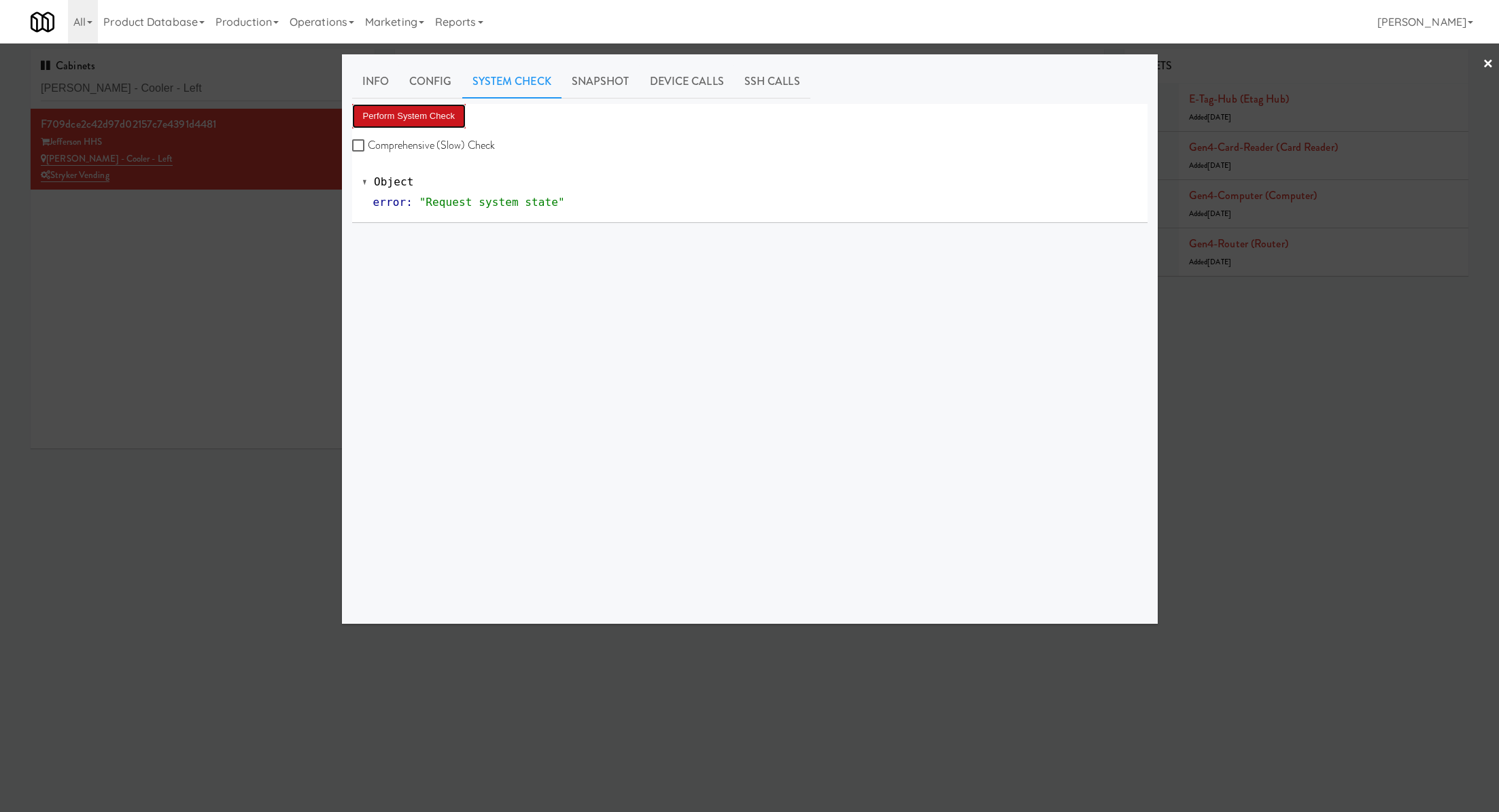
click at [449, 116] on button "Perform System Check" at bounding box center [409, 116] width 114 height 25
click at [446, 123] on button "Perform System Check" at bounding box center [409, 116] width 114 height 25
click at [295, 183] on div at bounding box center [750, 406] width 1499 height 812
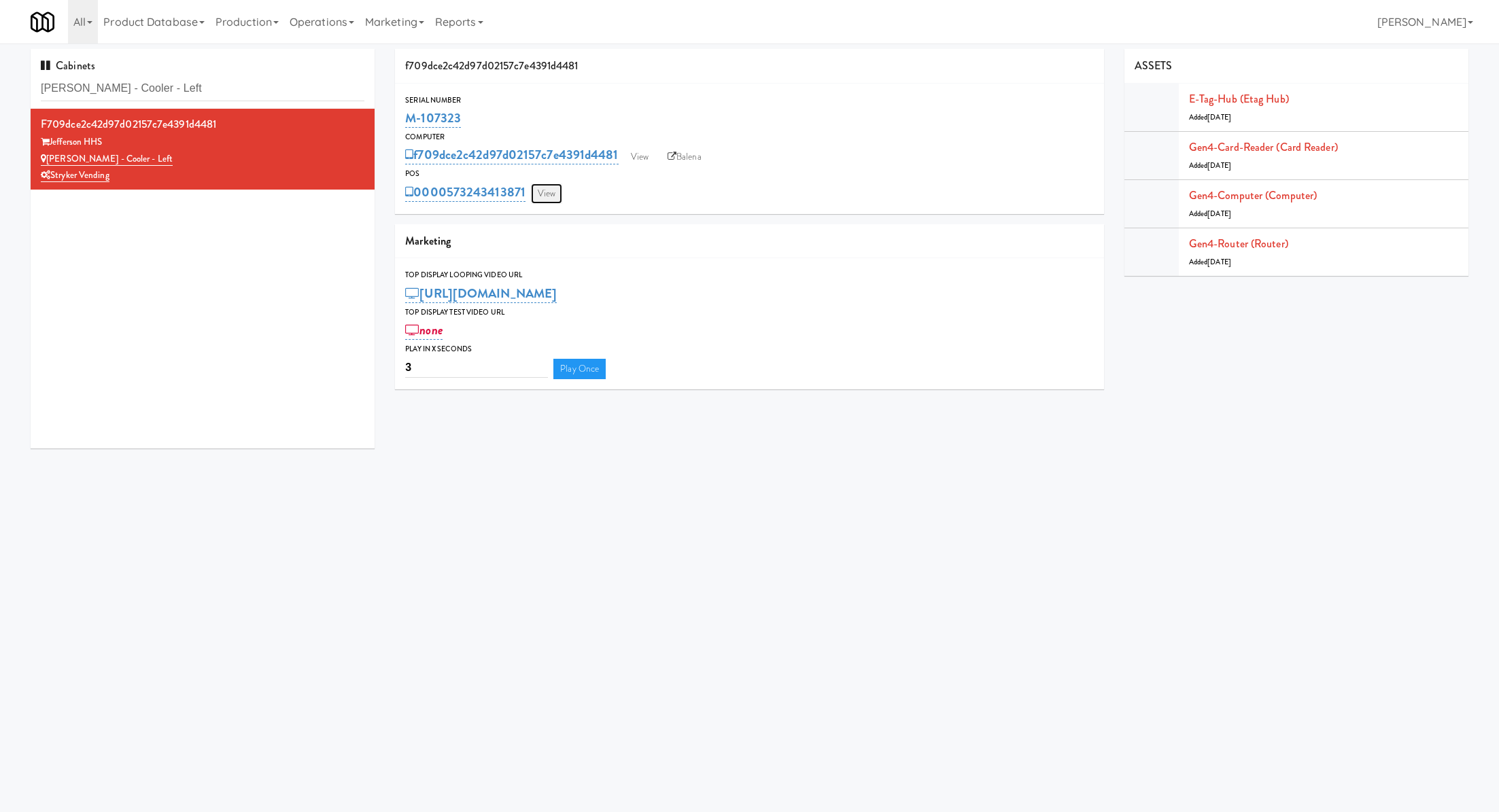
click at [549, 189] on link "View" at bounding box center [546, 194] width 31 height 20
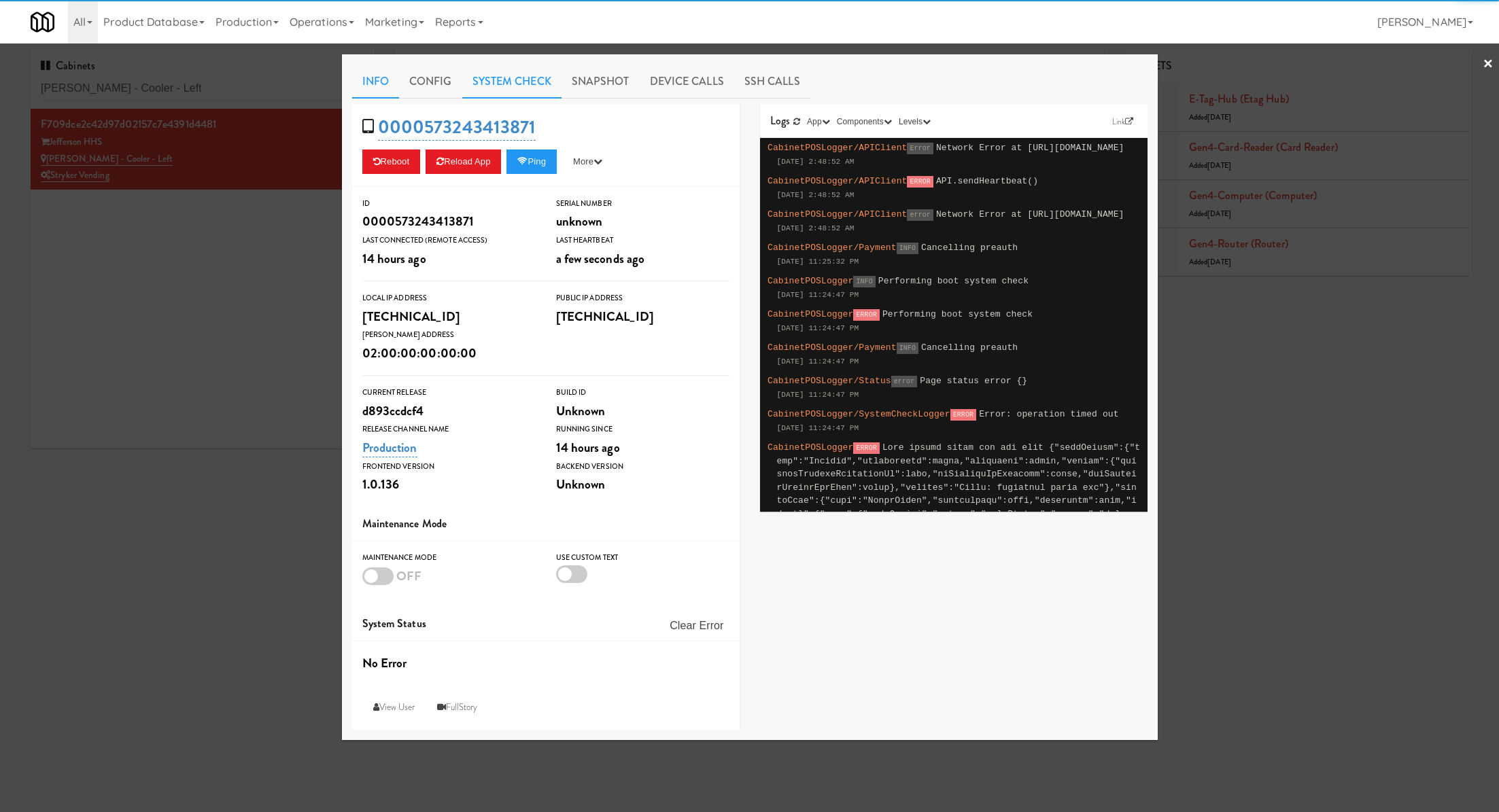
click at [522, 85] on link "System Check" at bounding box center [512, 81] width 99 height 34
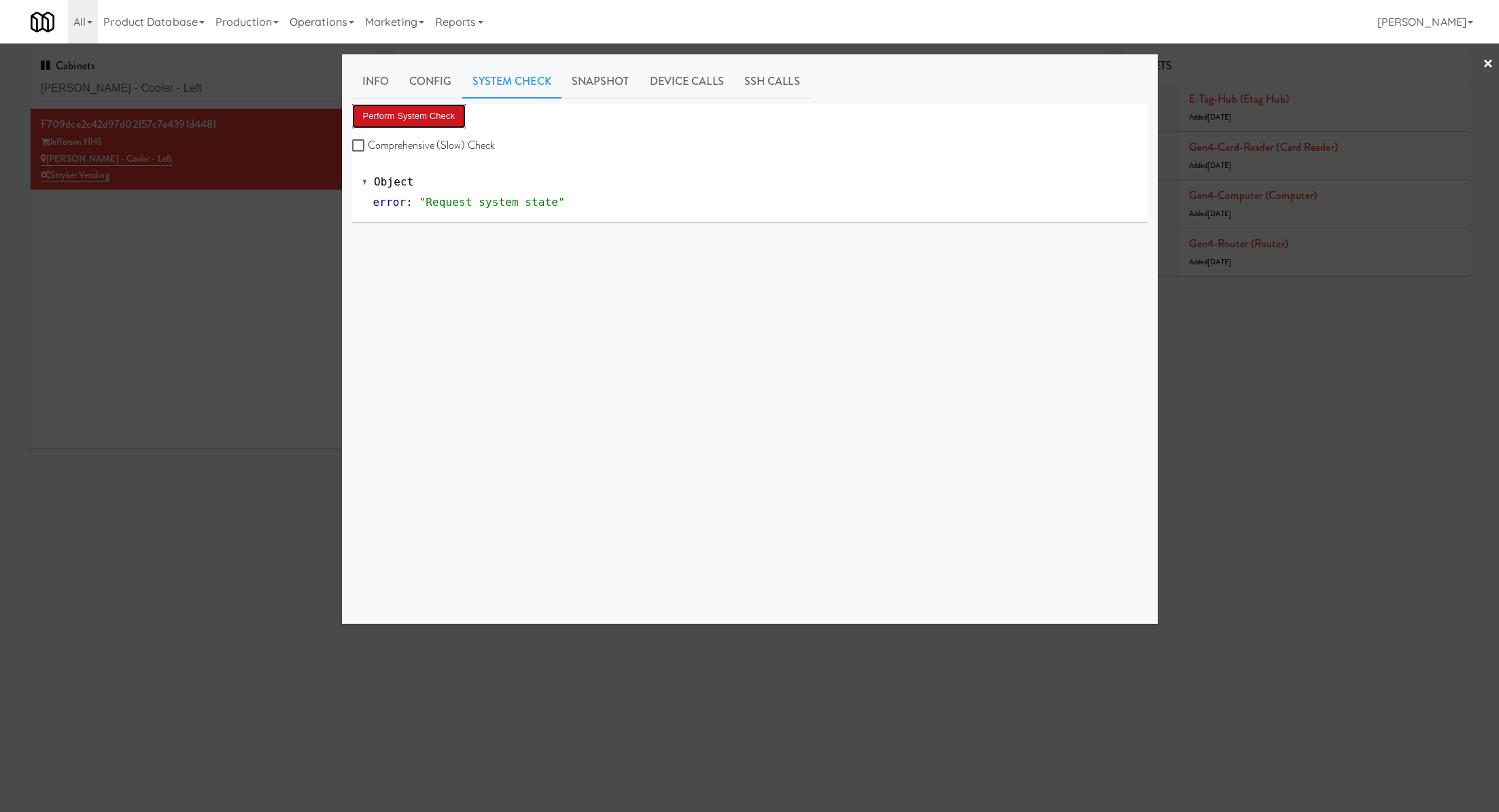
click at [440, 112] on button "Perform System Check" at bounding box center [409, 116] width 114 height 25
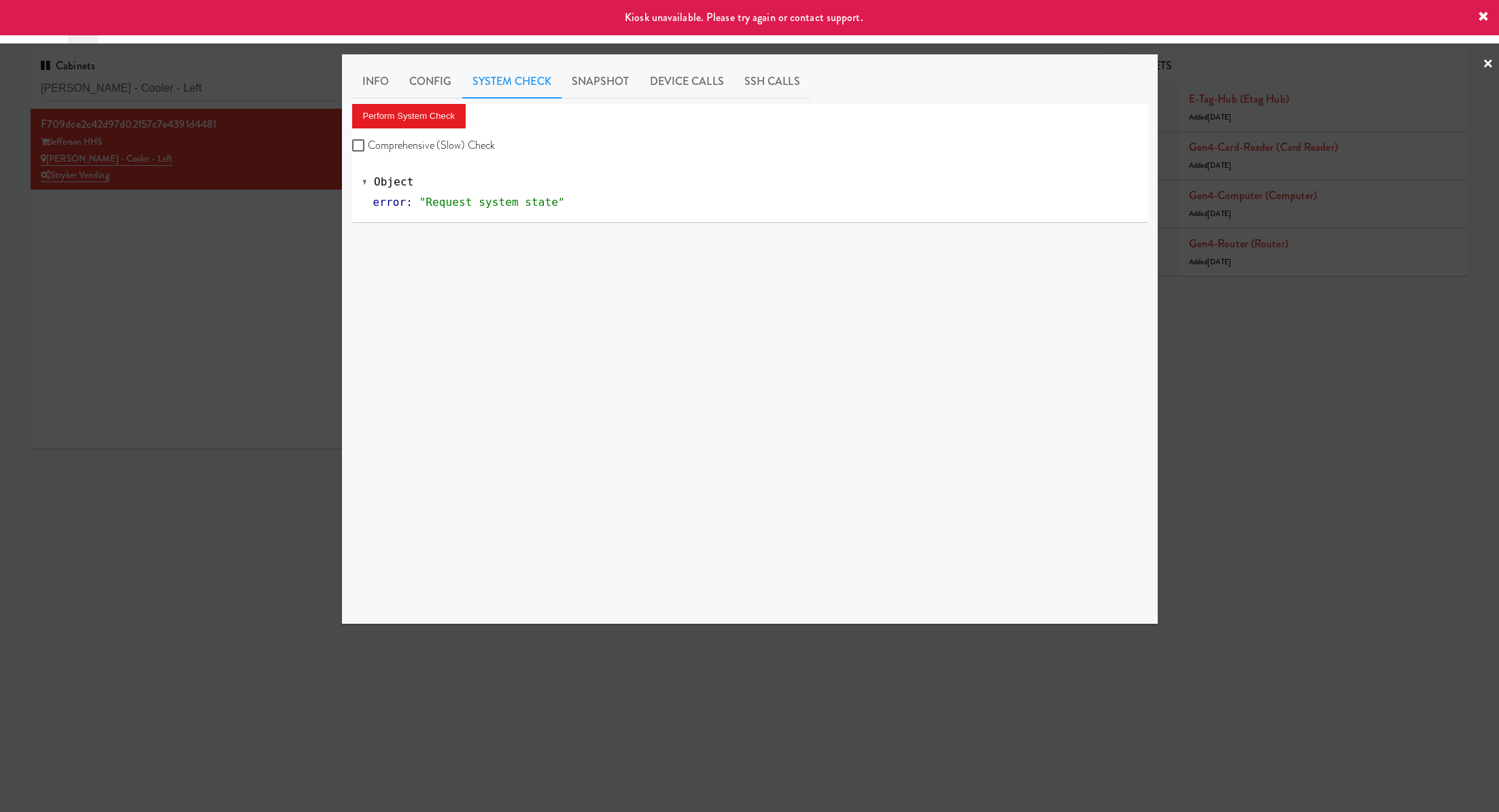
click at [254, 294] on div at bounding box center [750, 406] width 1499 height 812
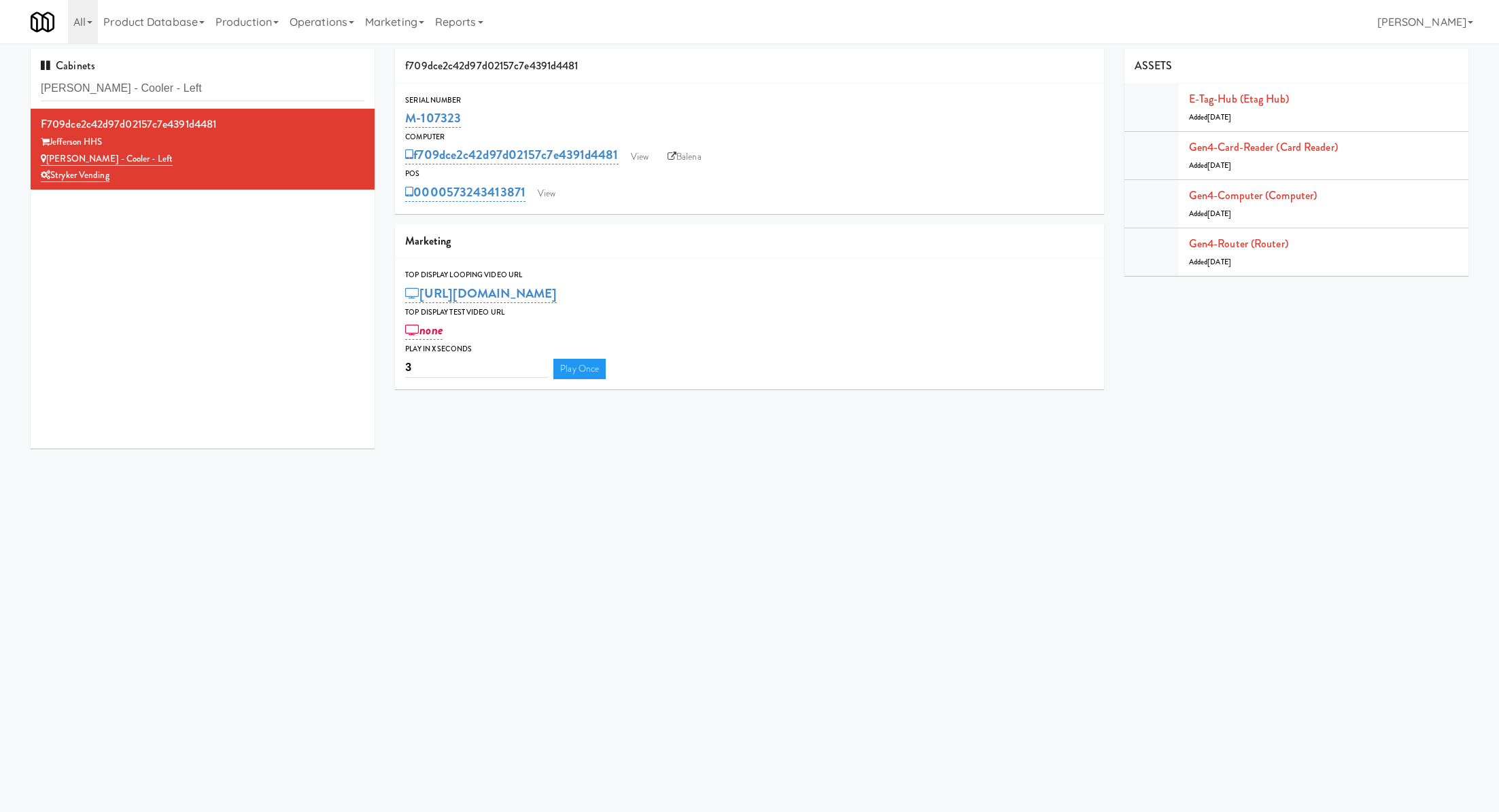
click at [250, 72] on div "Cabinets Jefferson - Cooler - Left" at bounding box center [202, 78] width 344 height 60
click at [246, 85] on input "Jefferson - Cooler - Left" at bounding box center [203, 88] width 324 height 25
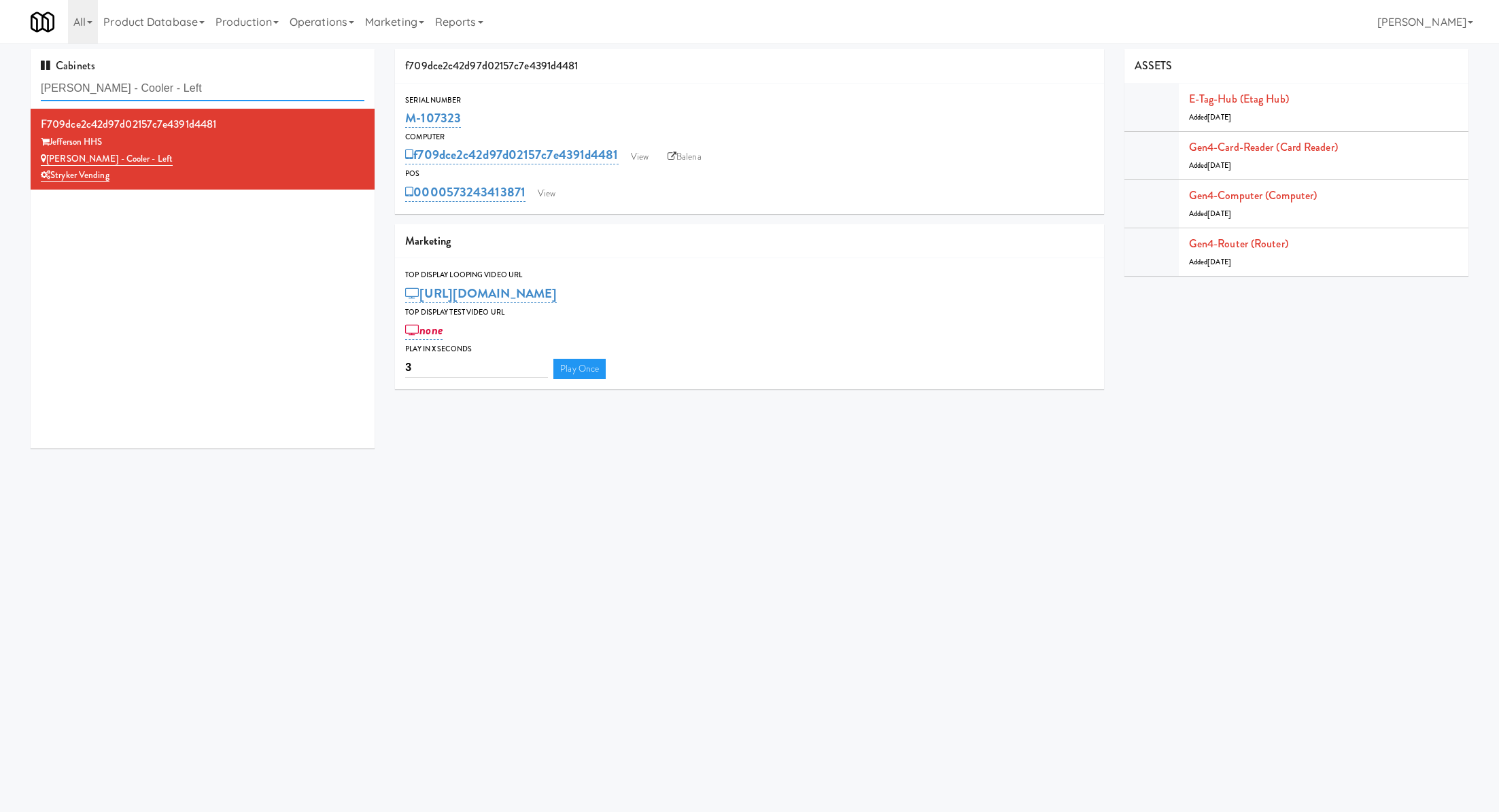
click at [246, 85] on input "Jefferson - Cooler - Left" at bounding box center [203, 88] width 324 height 25
drag, startPoint x: 507, startPoint y: 123, endPoint x: 403, endPoint y: 123, distance: 104.0
click at [403, 123] on div "Serial Number M-107323" at bounding box center [749, 112] width 708 height 36
copy link "M-107323"
click at [536, 184] on link "View" at bounding box center [546, 194] width 31 height 20
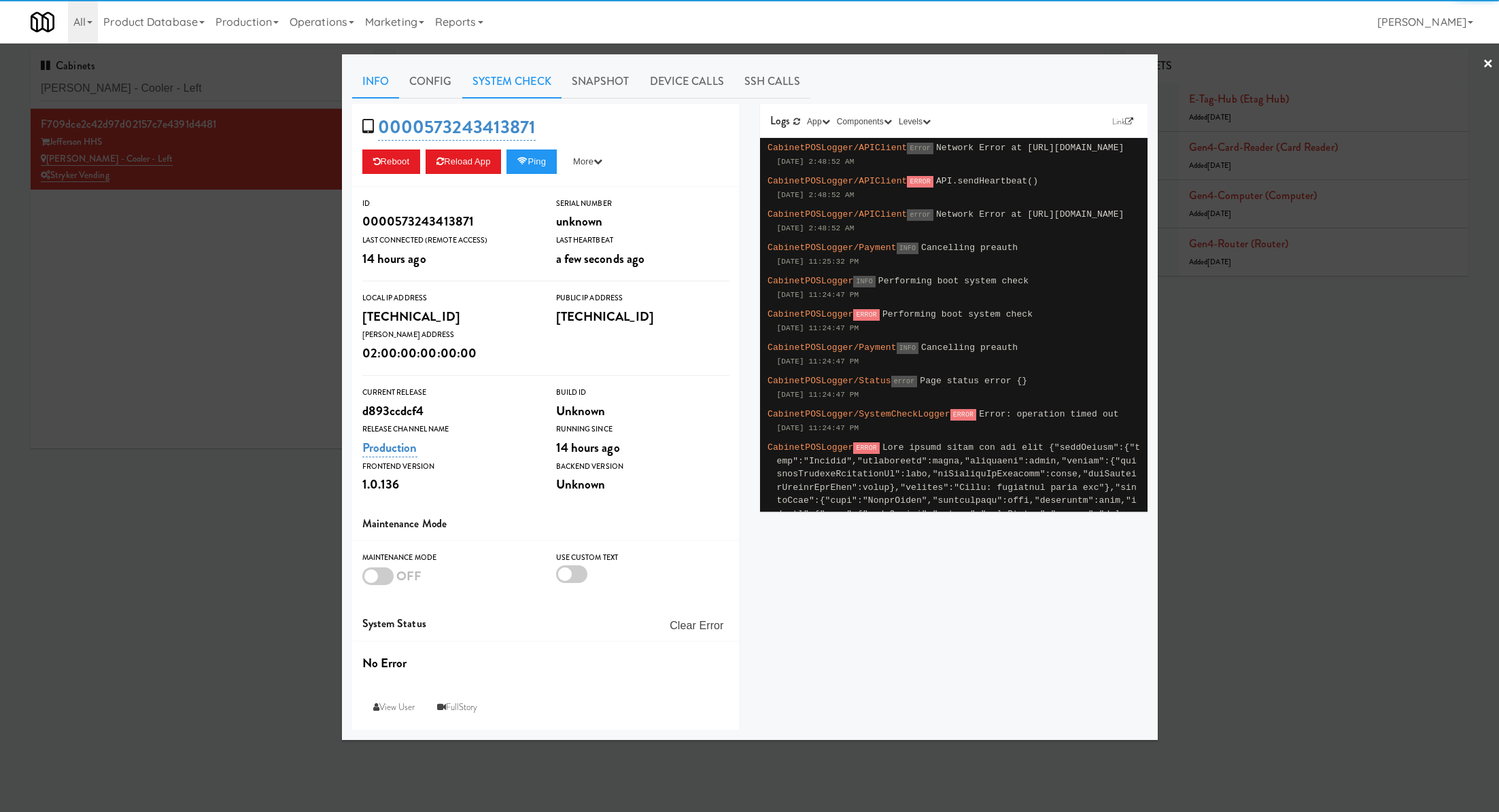
click at [537, 85] on link "System Check" at bounding box center [512, 81] width 99 height 34
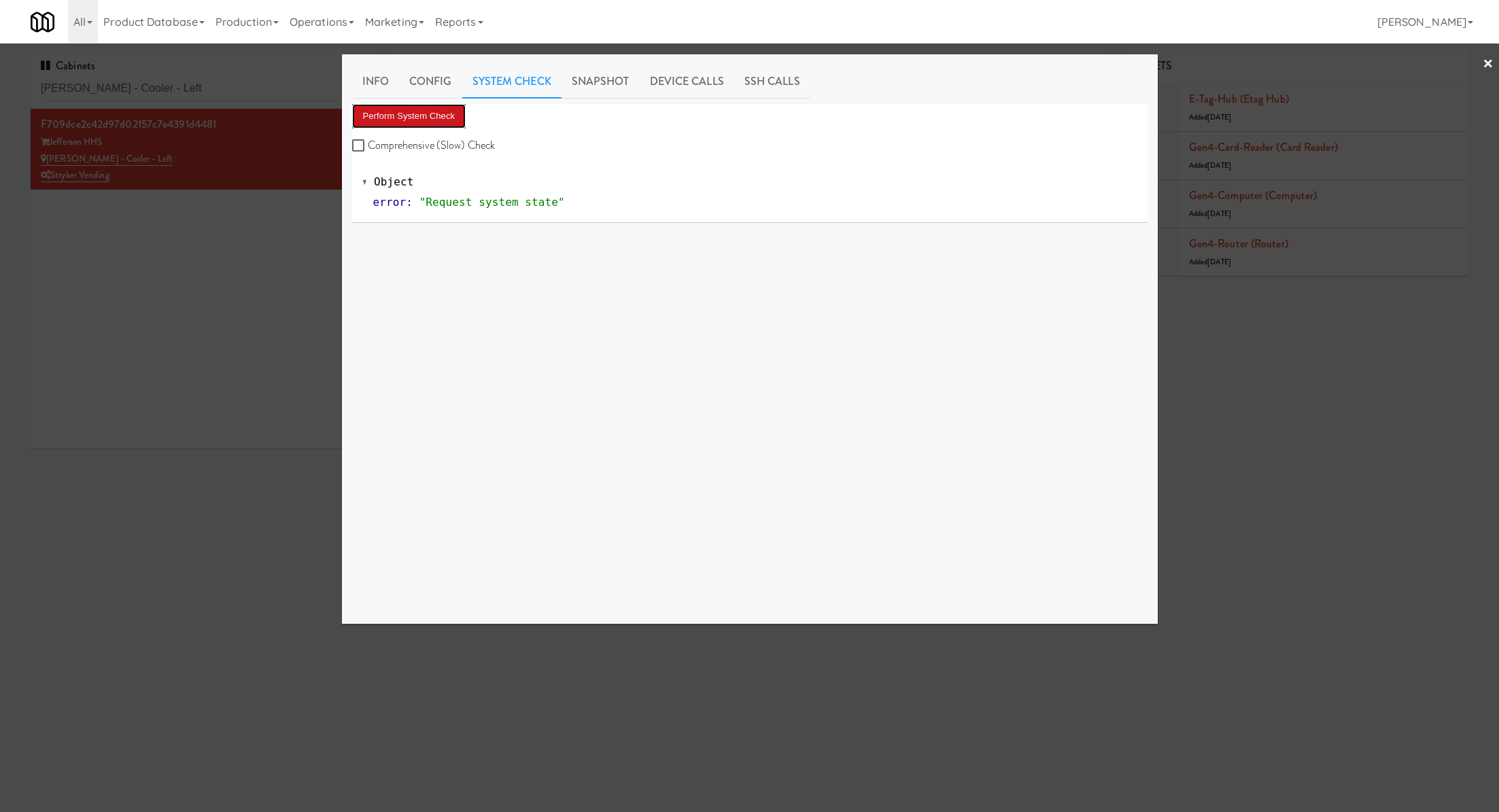
click at [455, 120] on button "Perform System Check" at bounding box center [409, 116] width 114 height 25
click at [436, 123] on button "Perform System Check" at bounding box center [409, 116] width 114 height 25
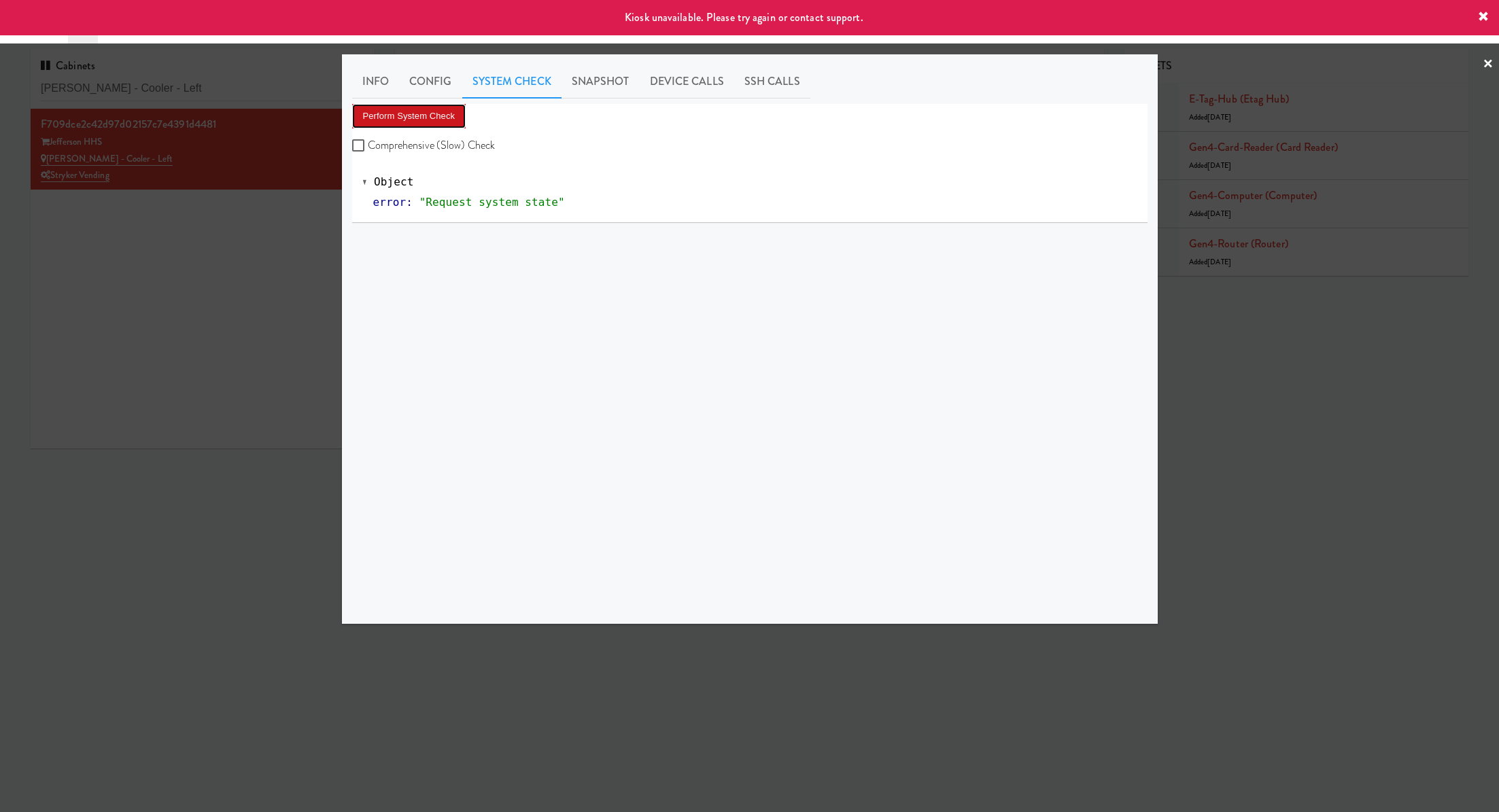
click at [436, 123] on button "Perform System Check" at bounding box center [409, 116] width 114 height 25
click at [425, 112] on button "Perform System Check" at bounding box center [409, 116] width 114 height 25
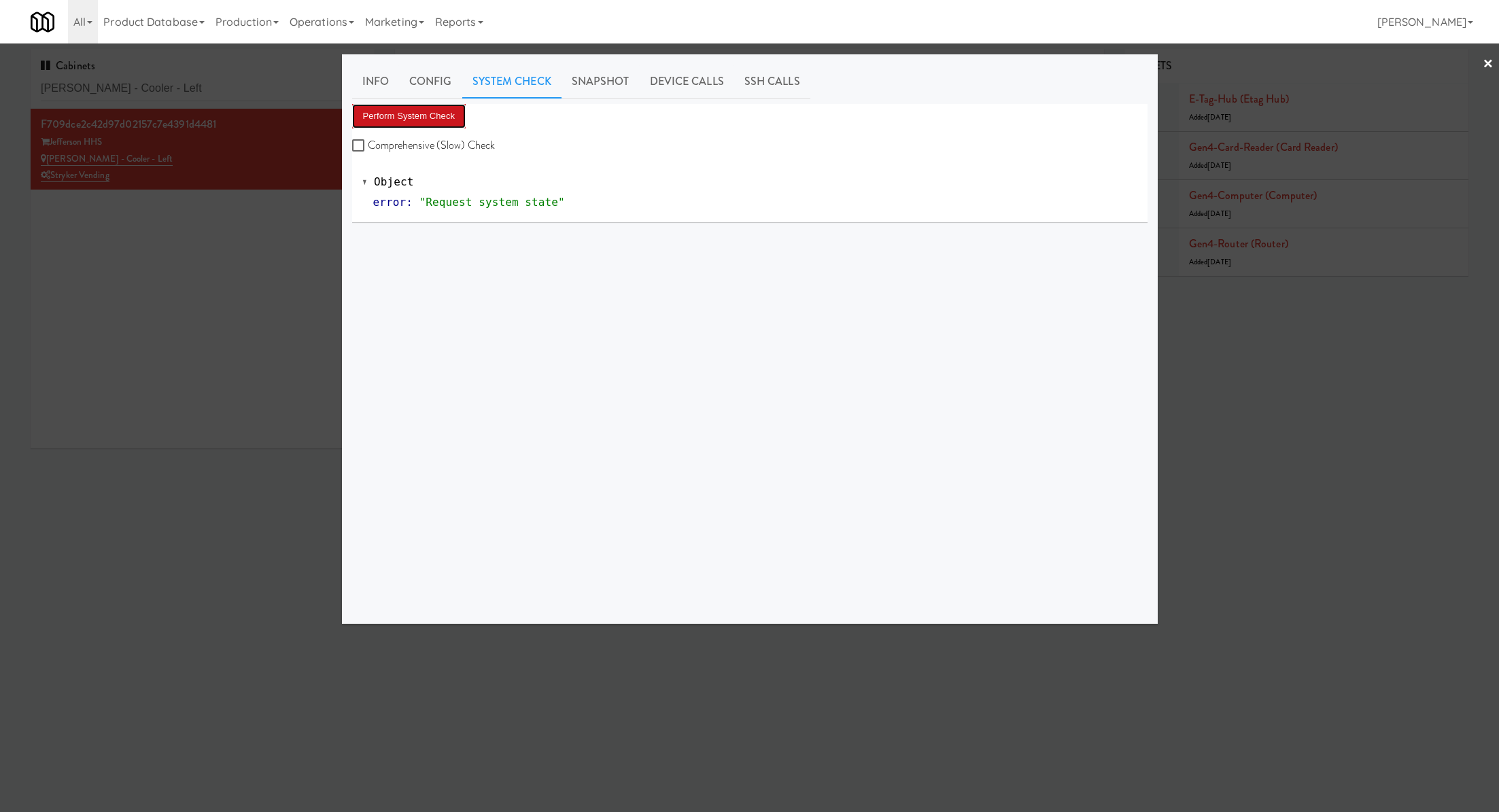
click at [425, 121] on button "Perform System Check" at bounding box center [409, 116] width 114 height 25
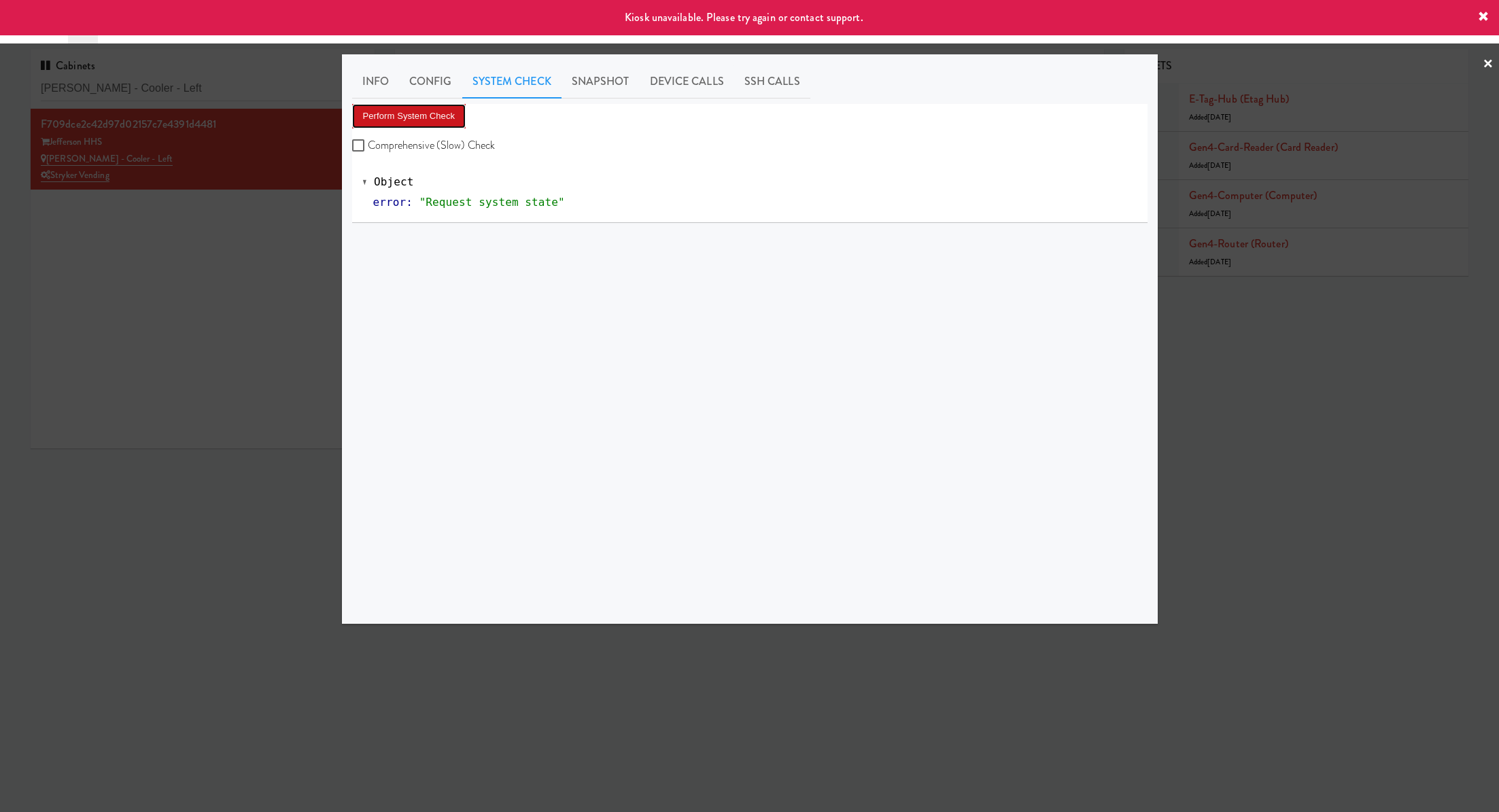
click at [425, 121] on button "Perform System Check" at bounding box center [409, 116] width 114 height 25
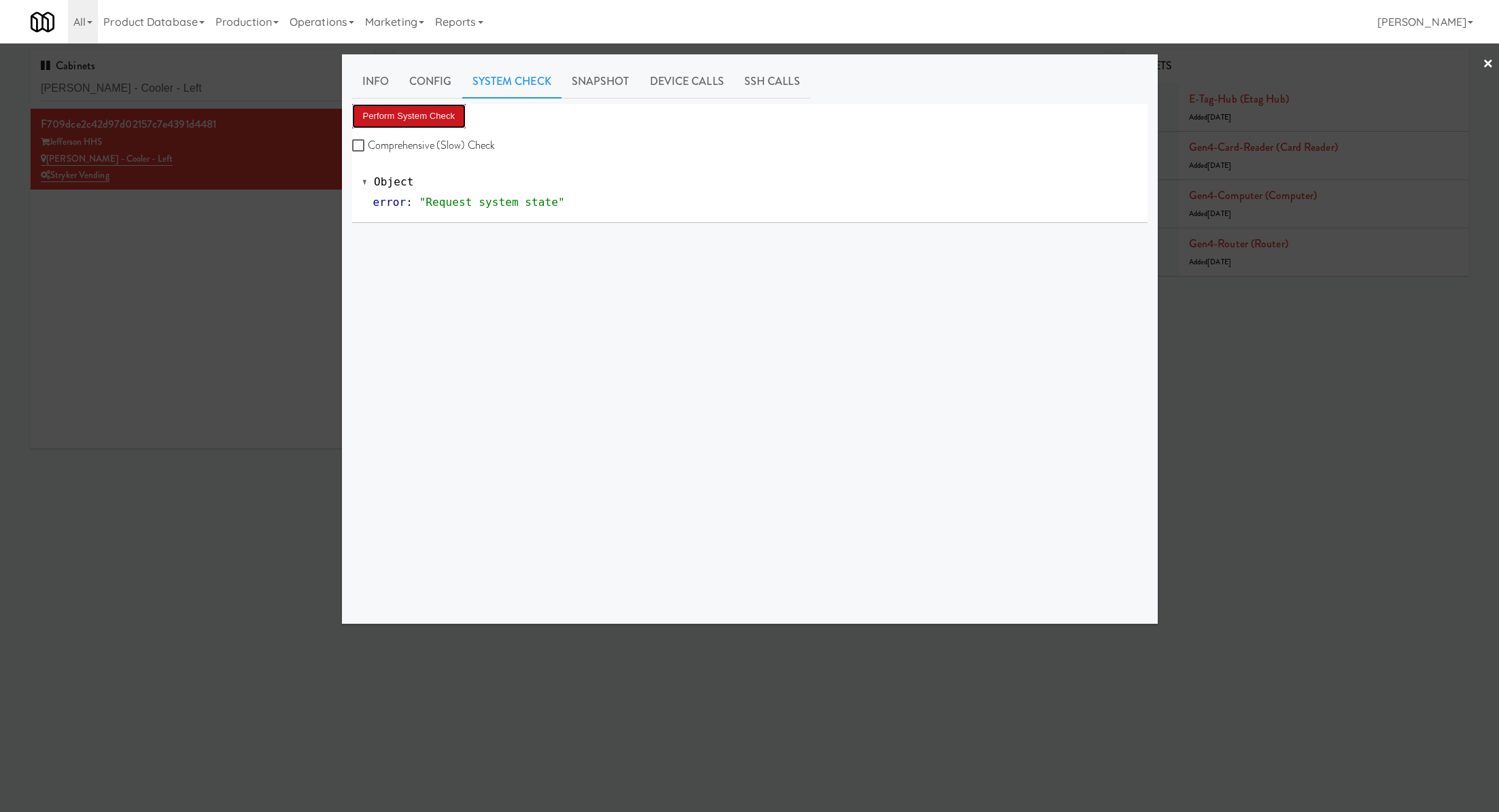
click at [430, 120] on button "Perform System Check" at bounding box center [409, 116] width 114 height 25
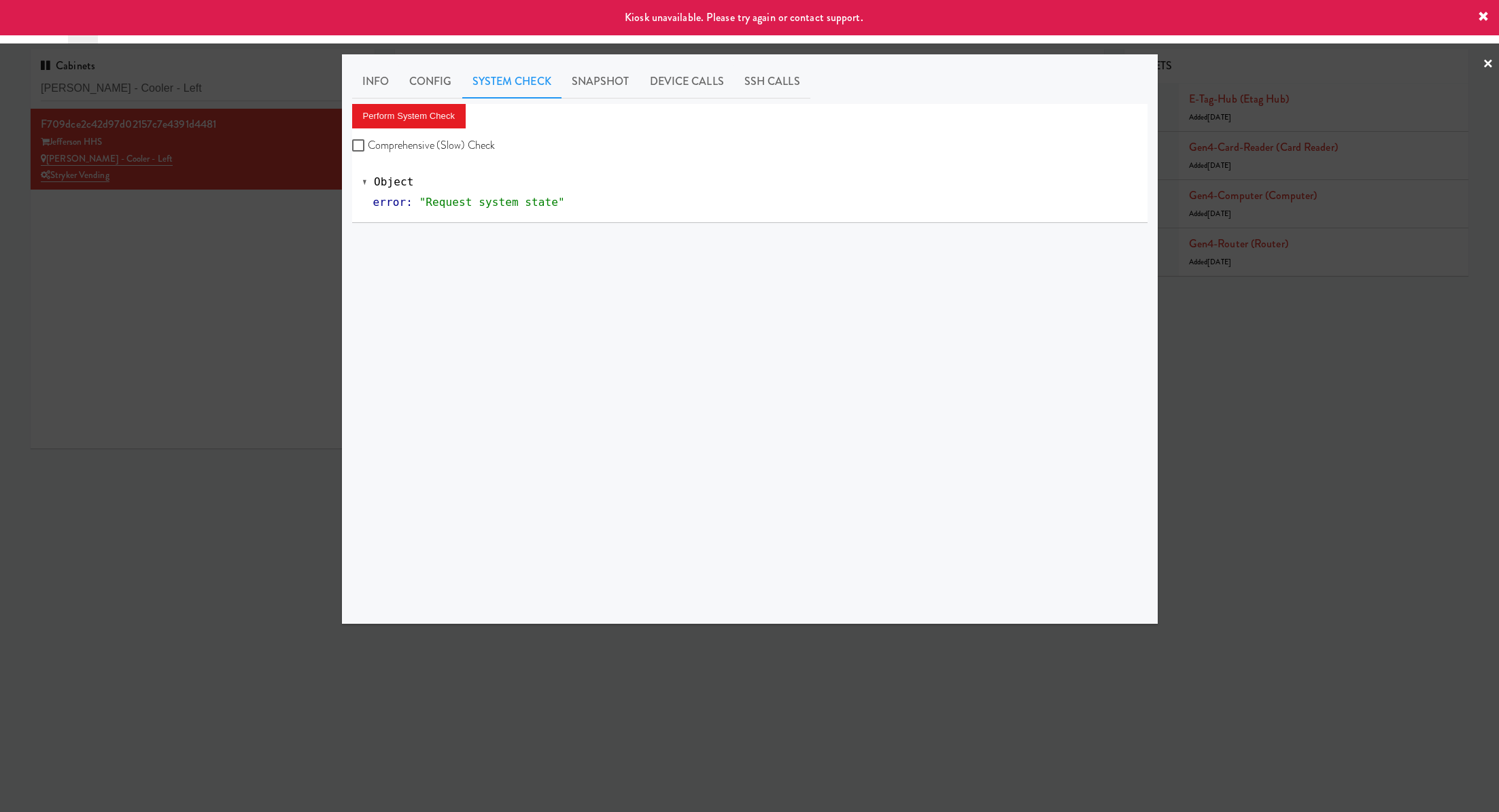
click at [285, 264] on div at bounding box center [750, 406] width 1499 height 812
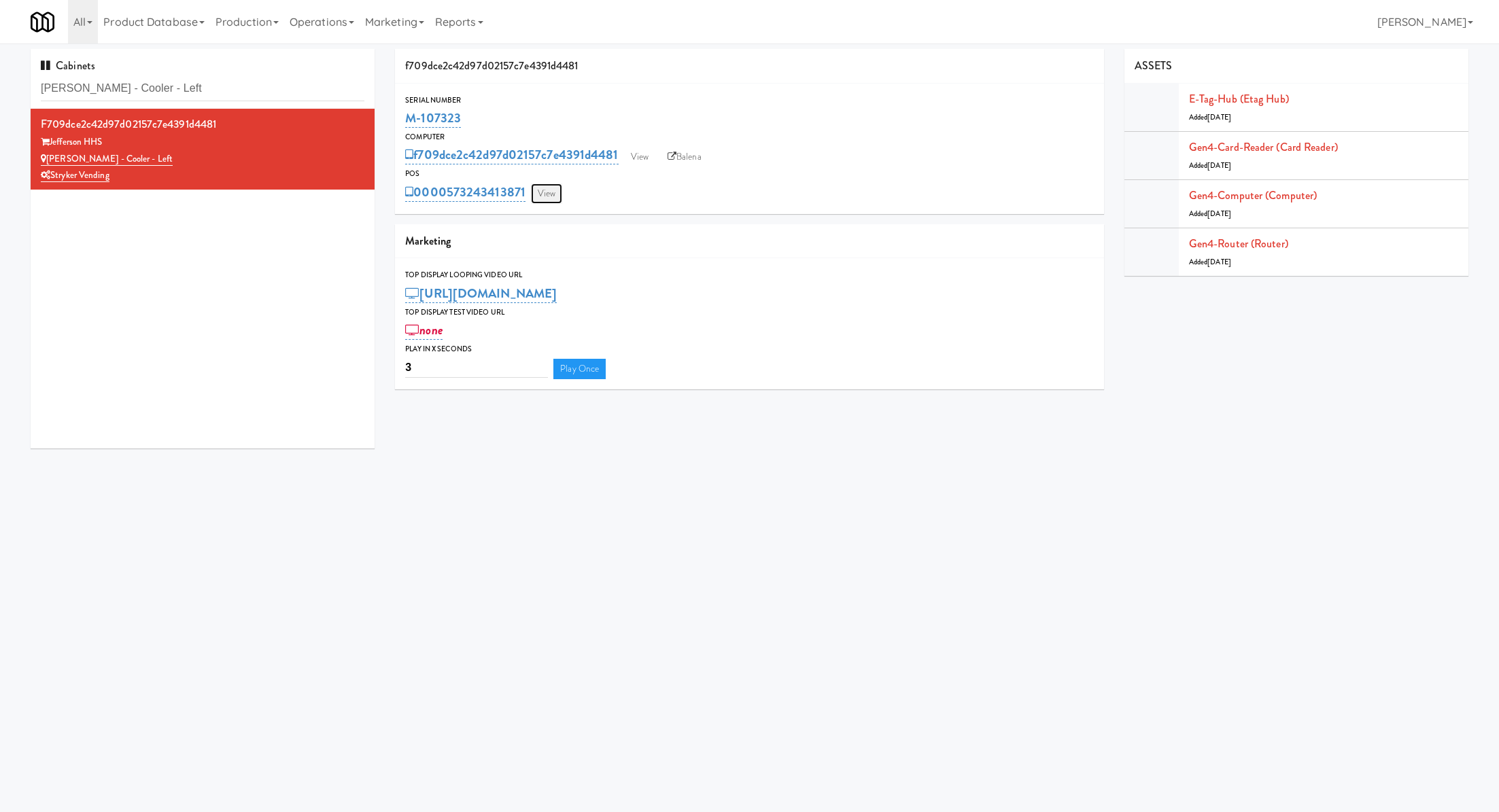
click at [542, 196] on link "View" at bounding box center [546, 194] width 31 height 20
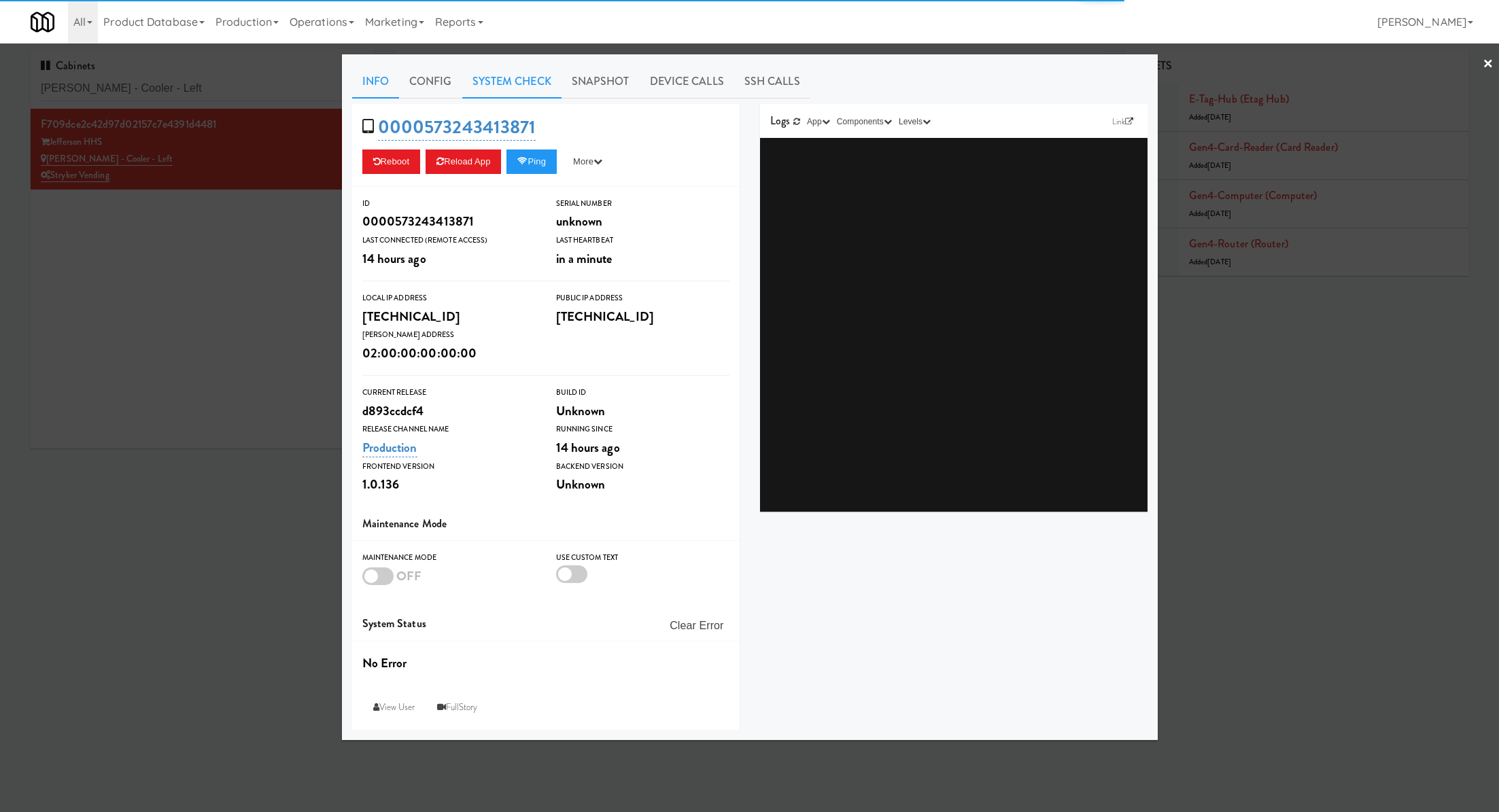
click at [480, 88] on link "System Check" at bounding box center [512, 81] width 99 height 34
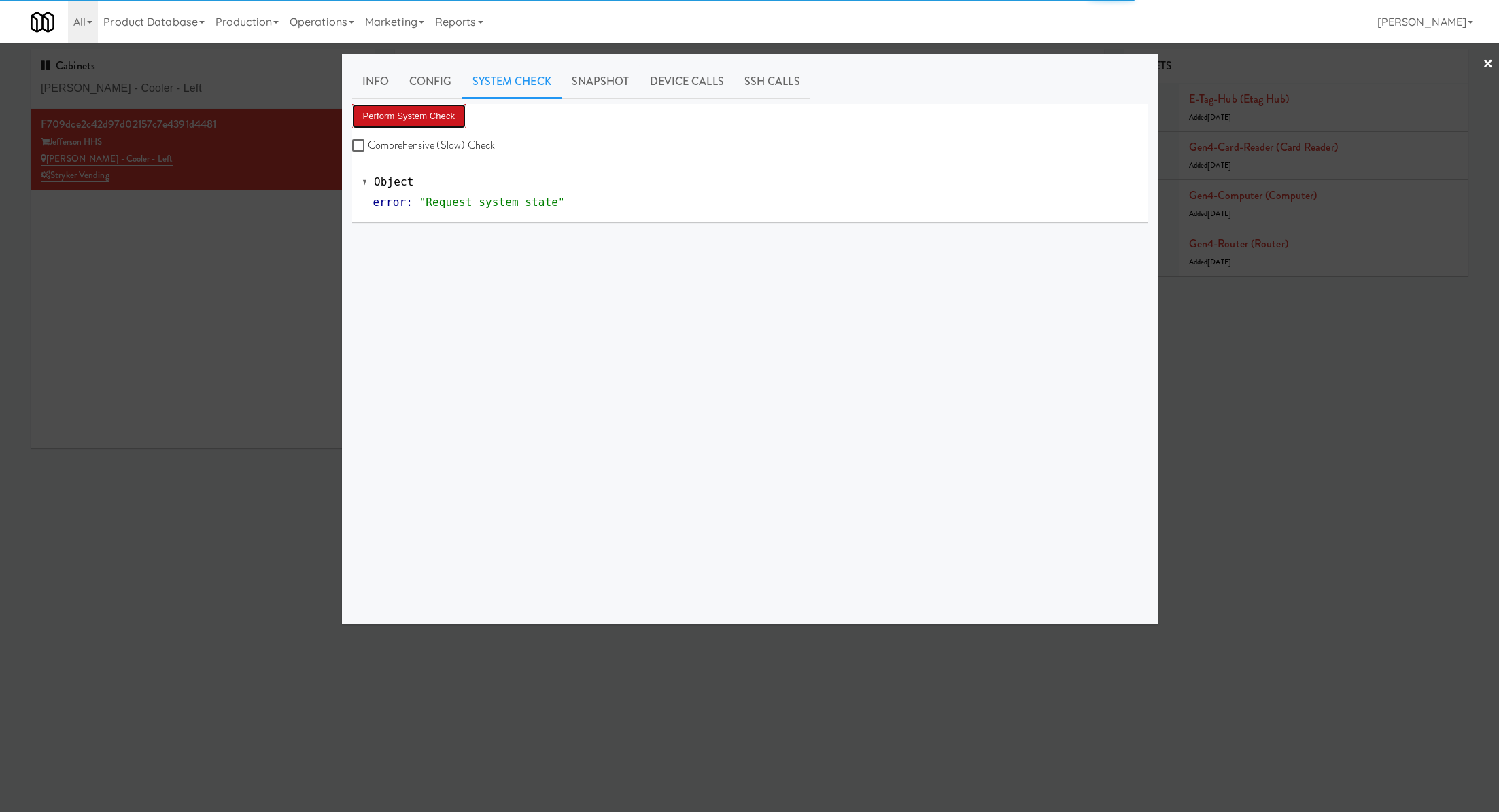
click at [437, 114] on button "Perform System Check" at bounding box center [409, 116] width 114 height 25
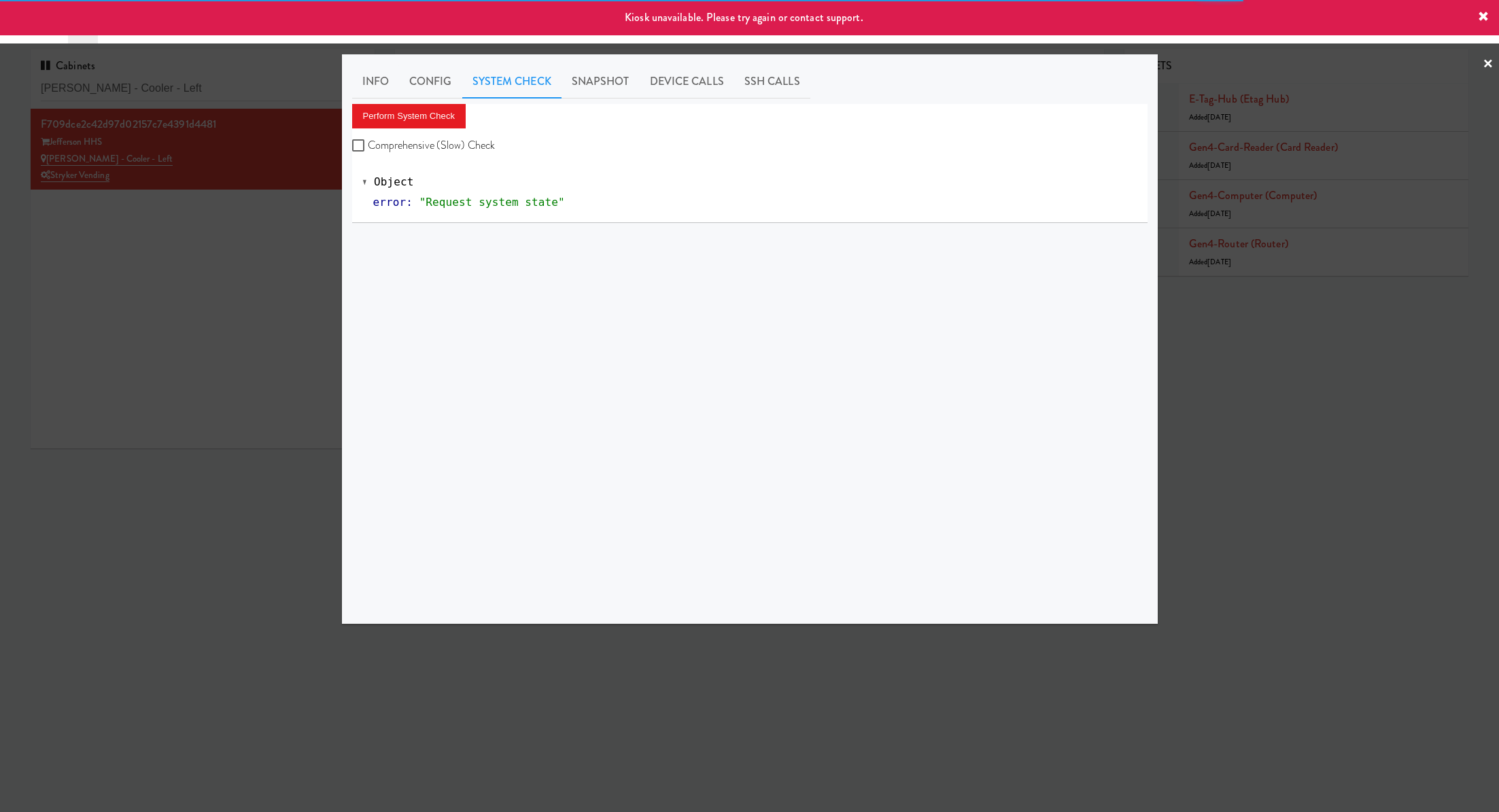
click at [258, 268] on div at bounding box center [750, 406] width 1499 height 812
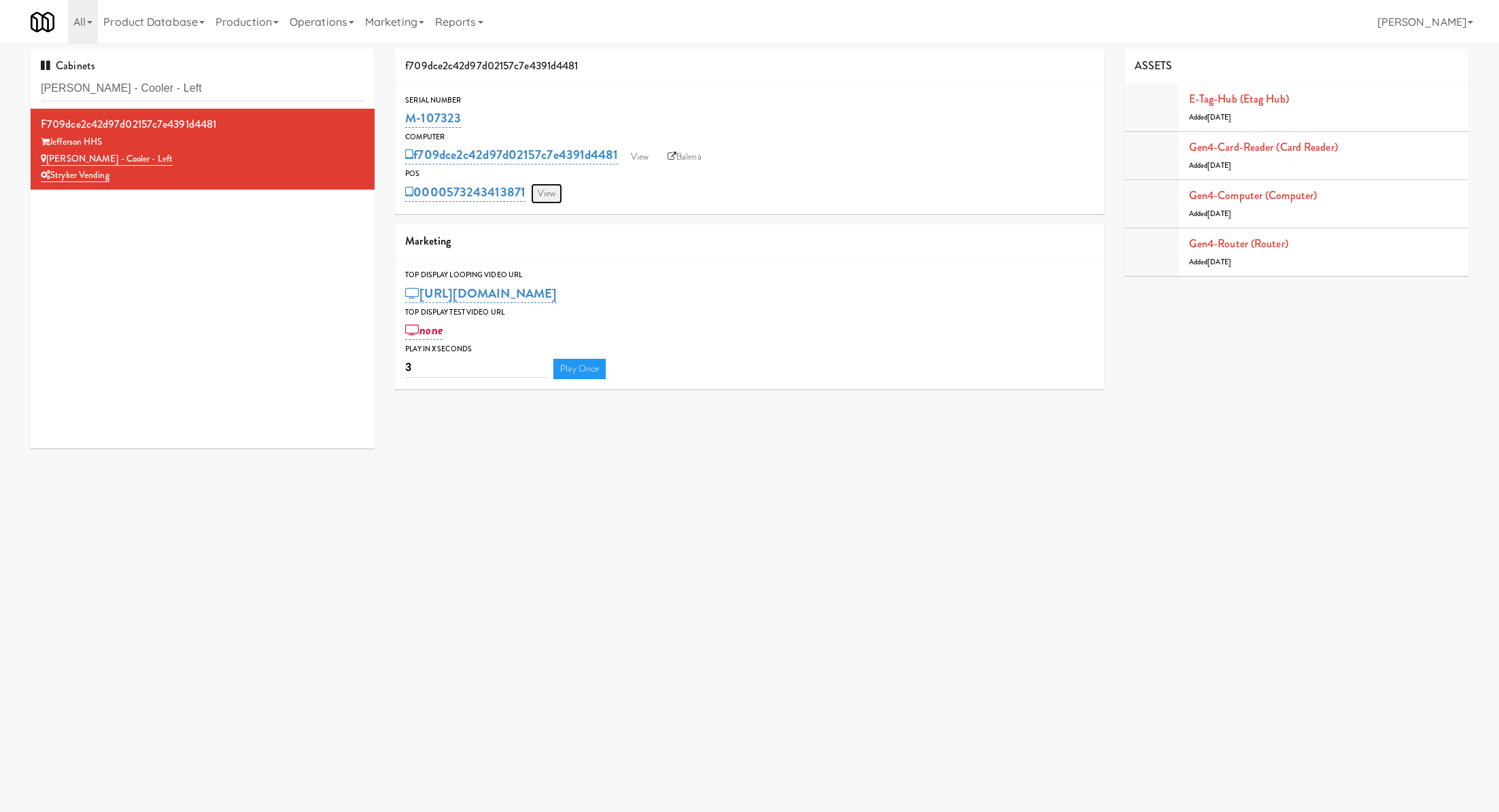
click at [541, 195] on link "View" at bounding box center [546, 194] width 31 height 20
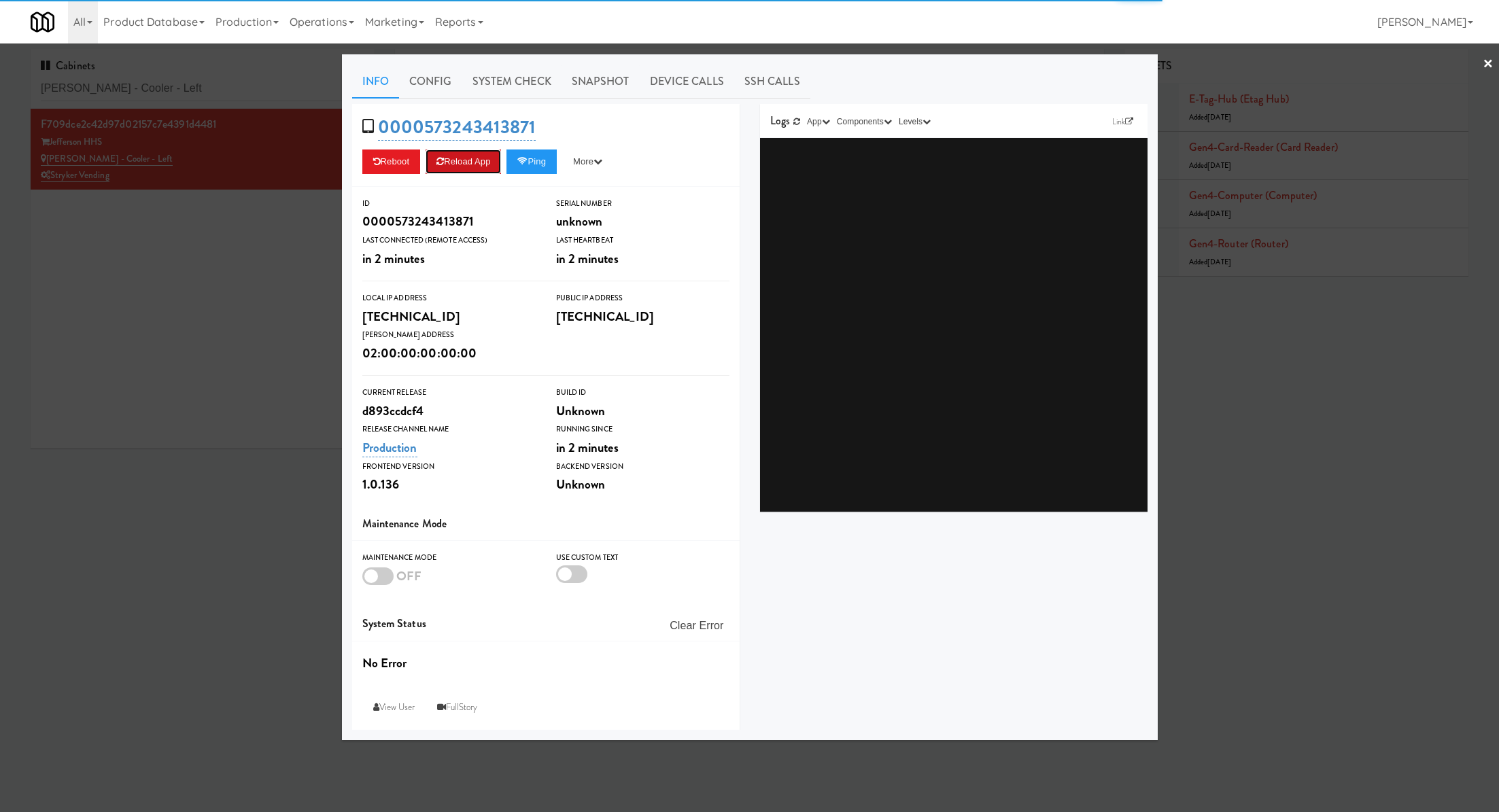
click at [473, 164] on button "Reload App" at bounding box center [462, 162] width 75 height 25
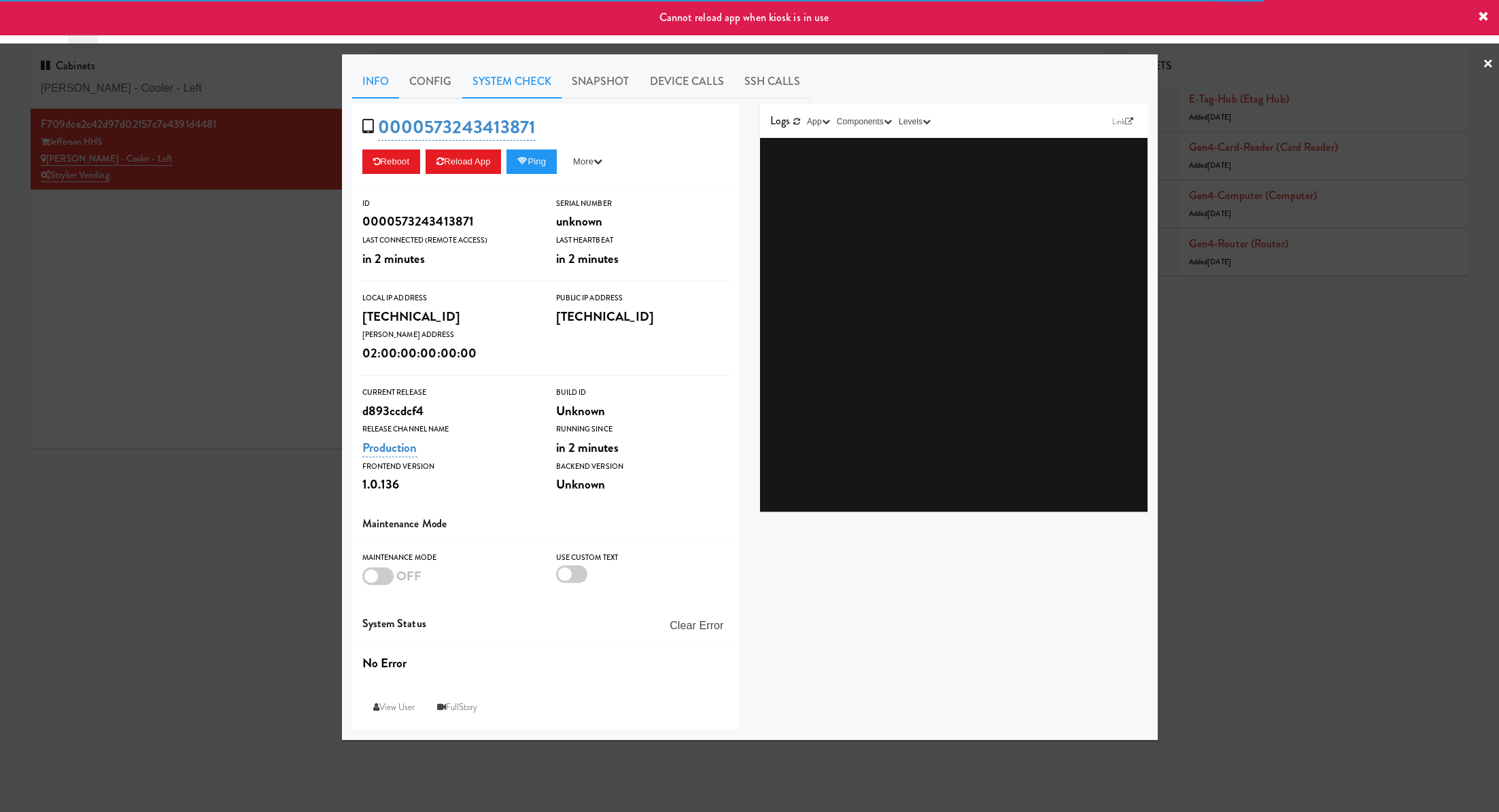
click at [520, 74] on link "System Check" at bounding box center [512, 81] width 99 height 34
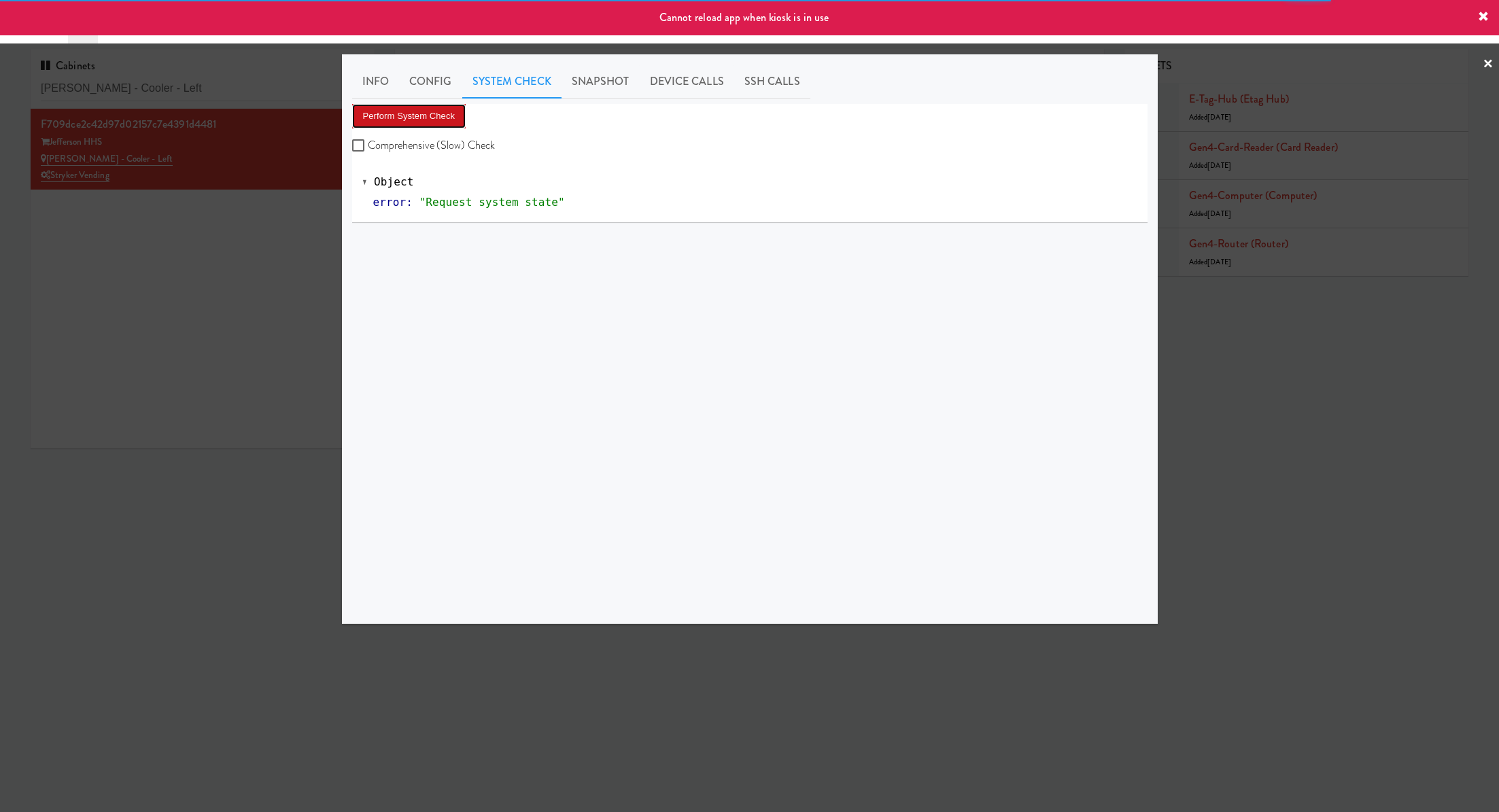
click at [442, 113] on button "Perform System Check" at bounding box center [409, 116] width 114 height 25
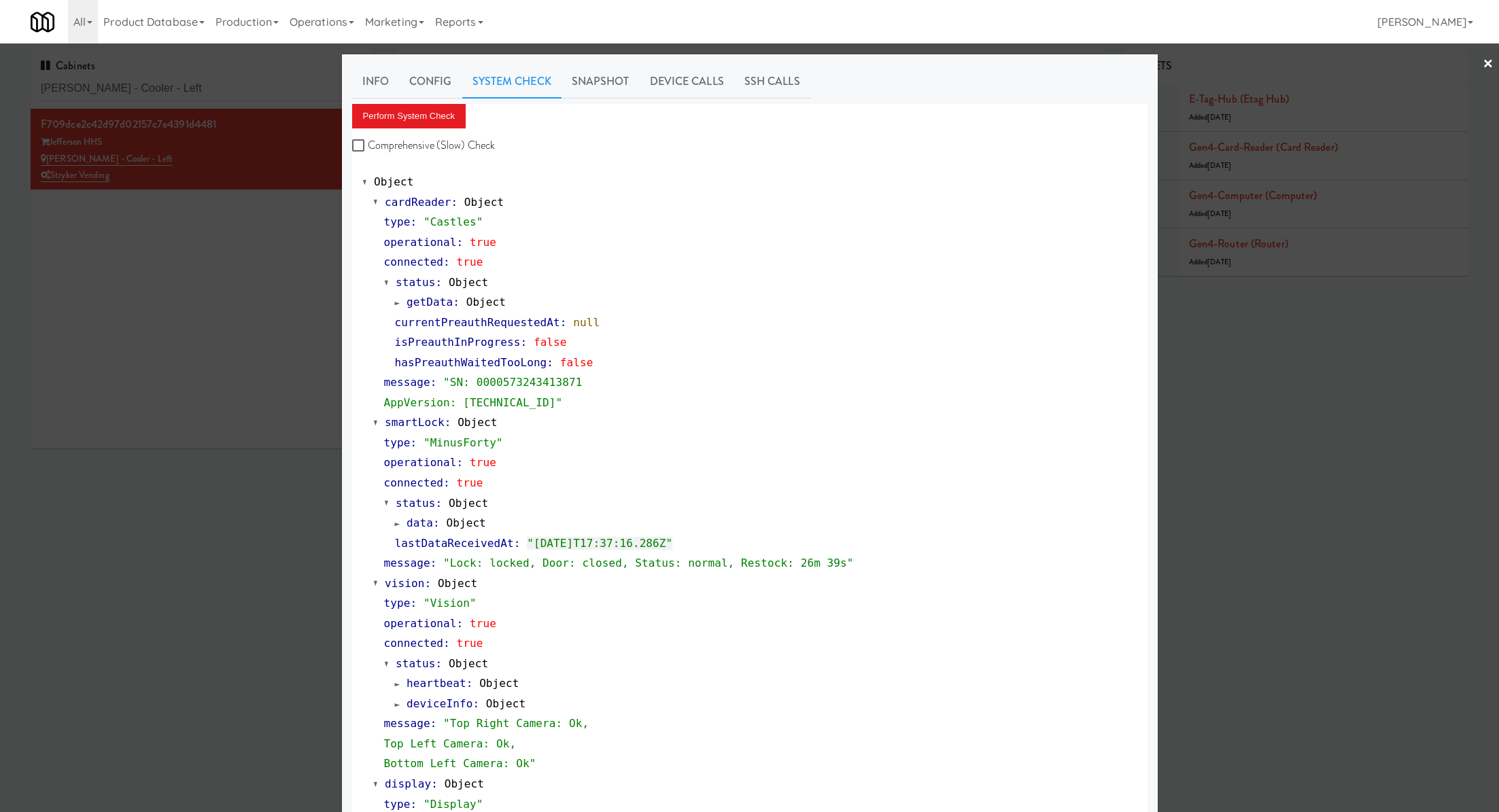
click at [168, 87] on div at bounding box center [750, 406] width 1499 height 812
click at [168, 87] on input "Jefferson - Cooler - Left" at bounding box center [203, 88] width 324 height 25
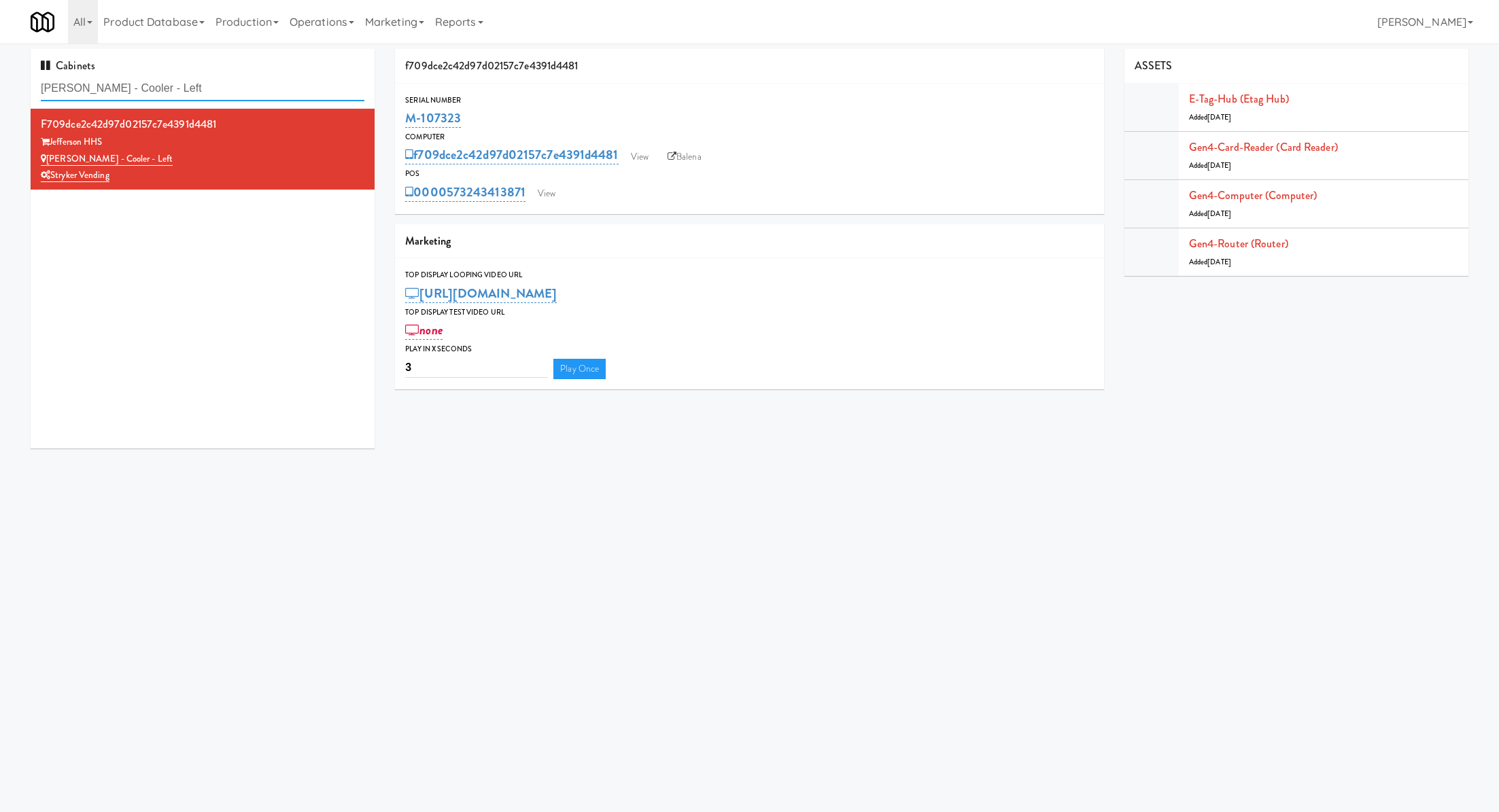
click at [168, 87] on input "Jefferson - Cooler - Left" at bounding box center [203, 88] width 324 height 25
paste input "Ame - Cooler"
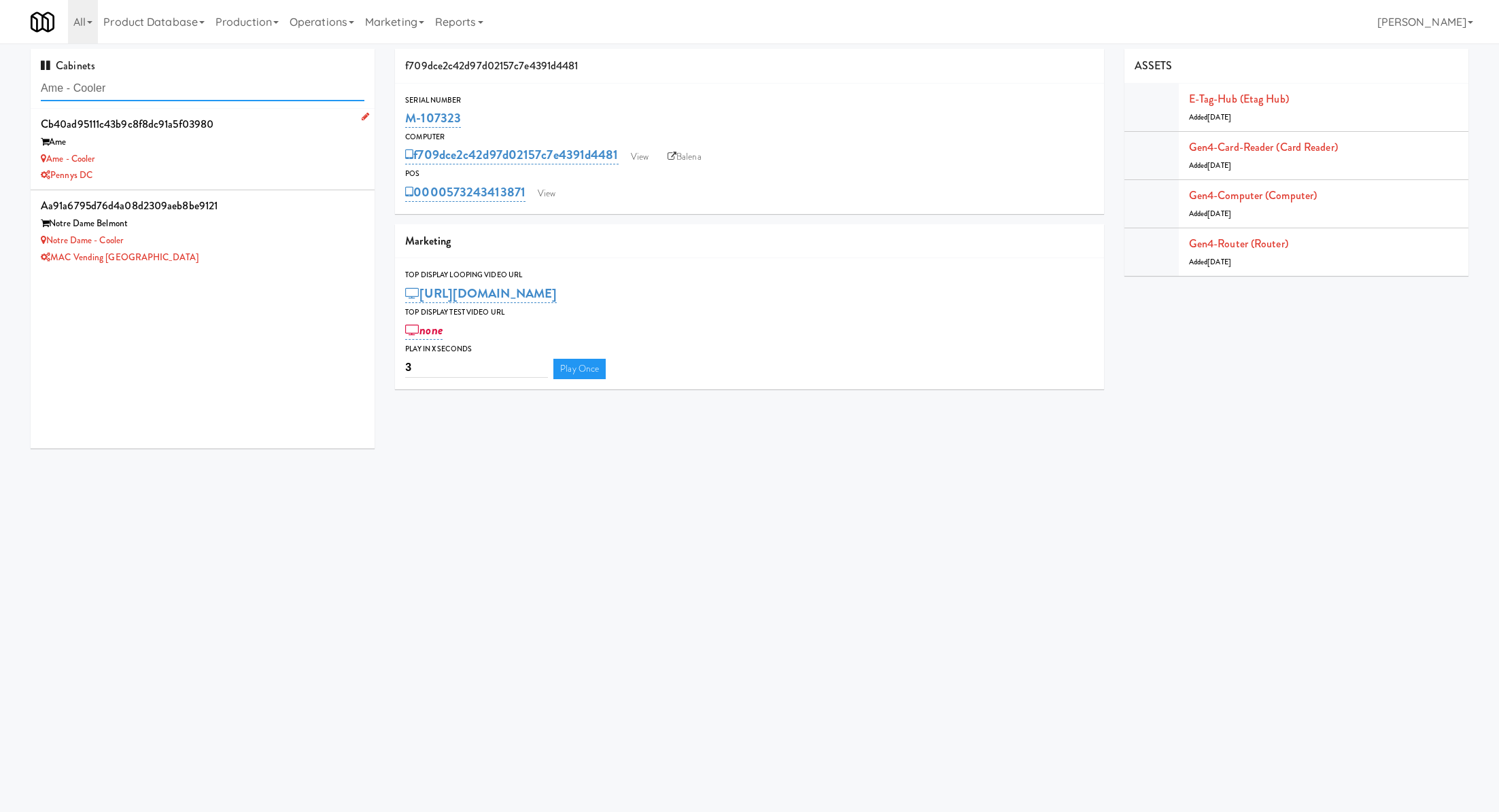
type input "Ame - Cooler"
click at [238, 165] on div "Ame - Cooler" at bounding box center [203, 160] width 324 height 17
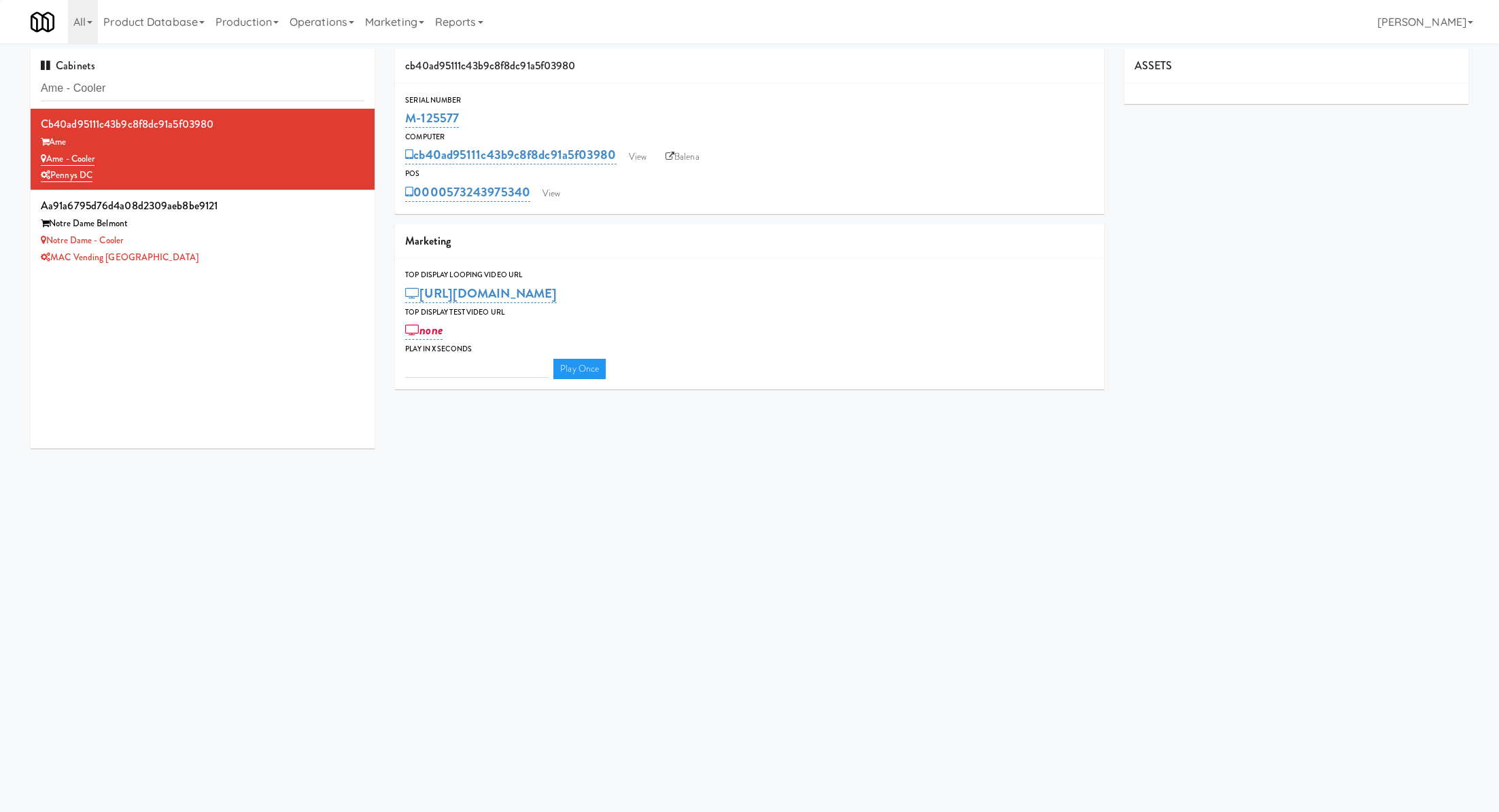
type input "3"
click at [557, 191] on link "View" at bounding box center [551, 194] width 31 height 20
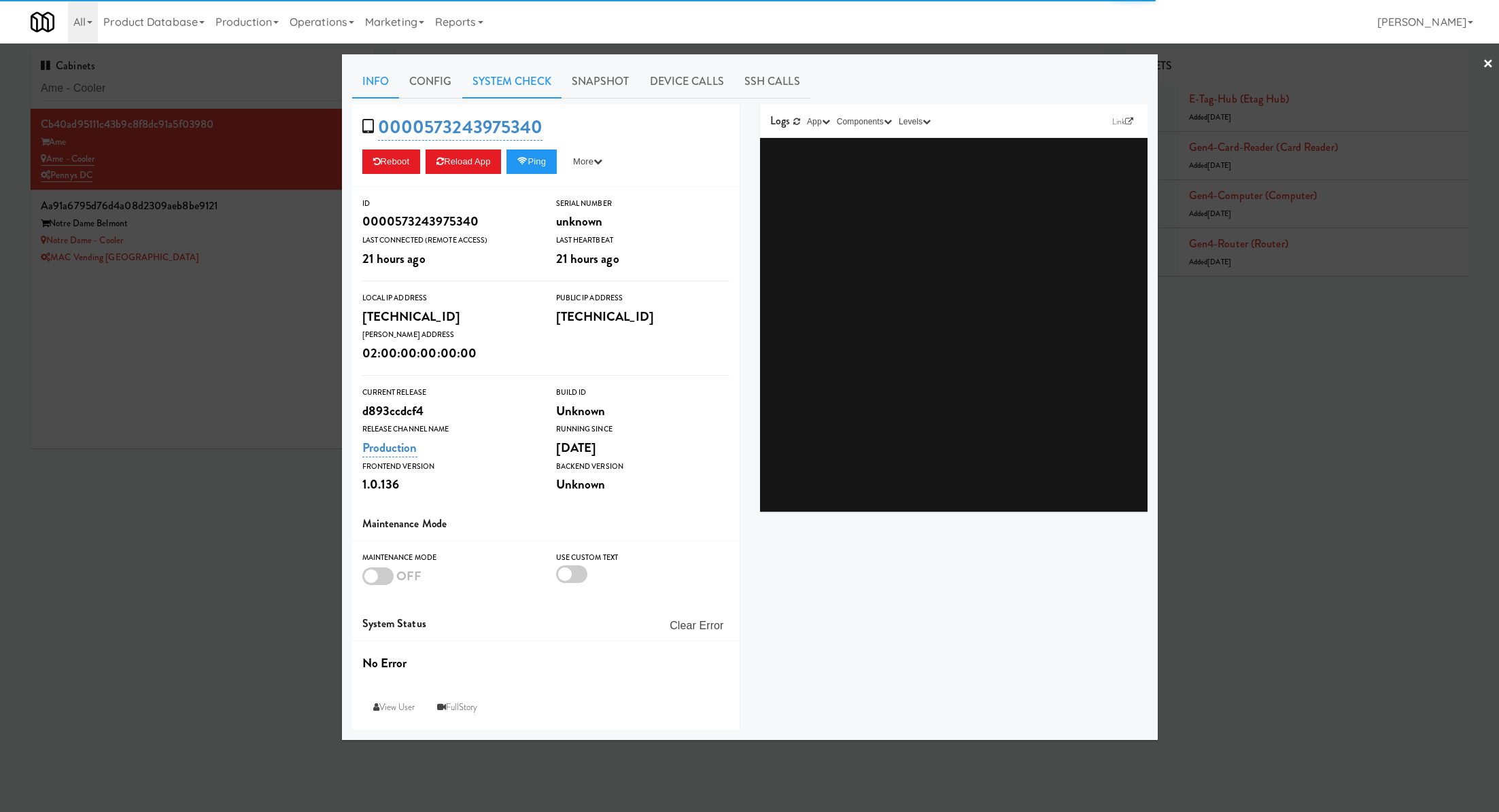
click at [508, 78] on link "System Check" at bounding box center [512, 81] width 99 height 34
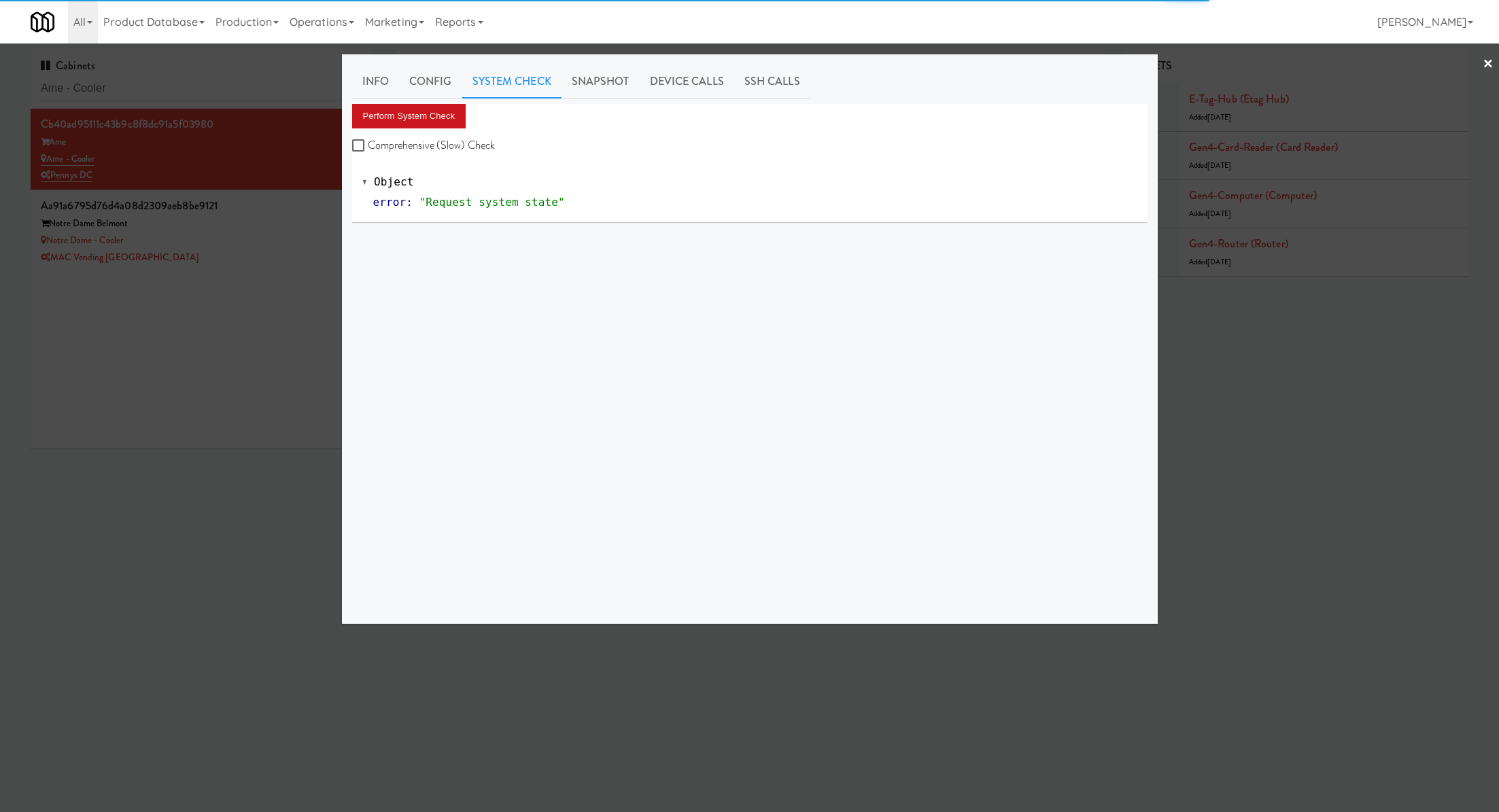
click at [438, 110] on button "Perform System Check" at bounding box center [409, 116] width 114 height 25
click at [437, 114] on button "Perform System Check" at bounding box center [409, 116] width 114 height 25
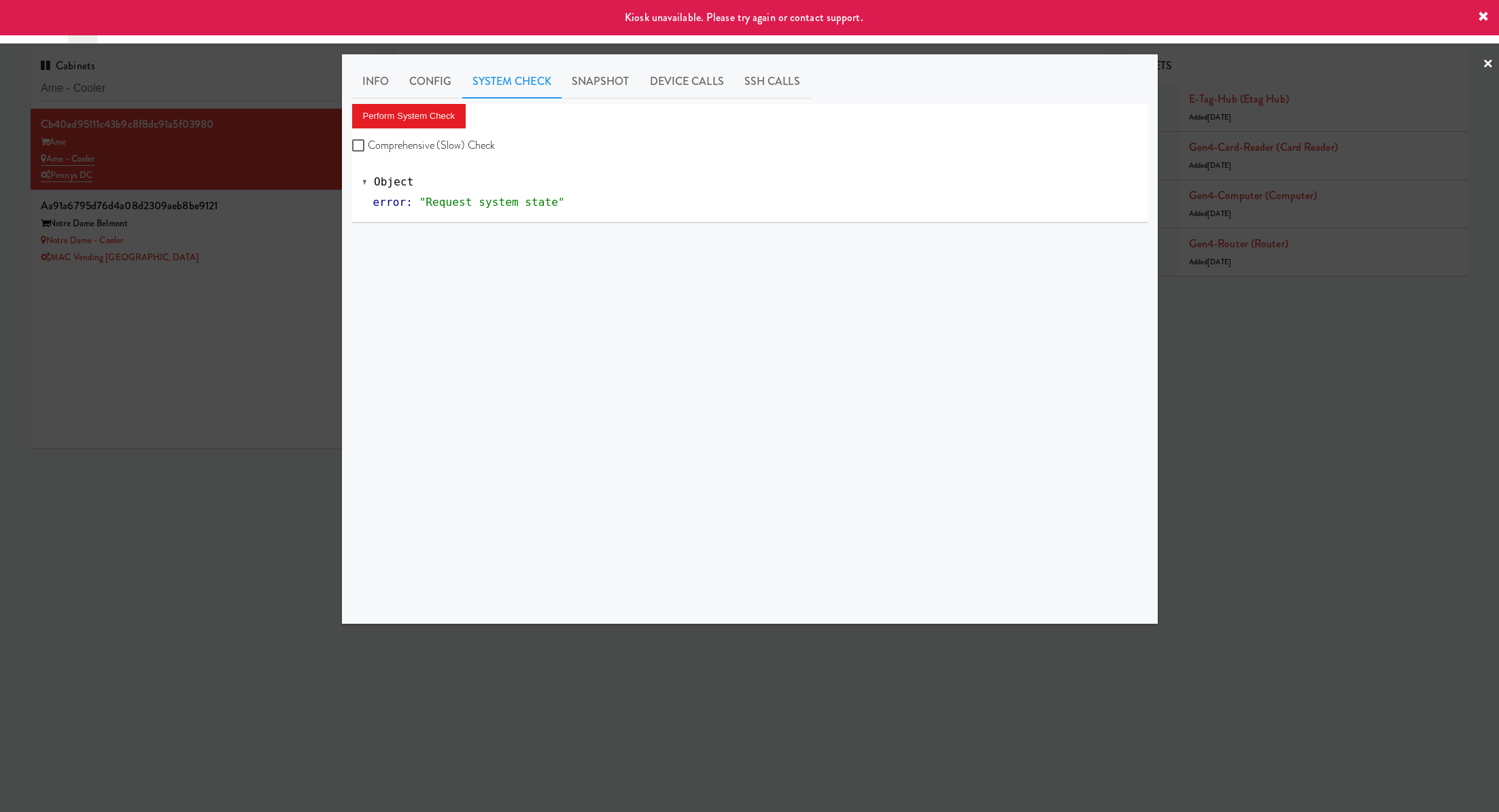
click at [279, 223] on div at bounding box center [750, 406] width 1499 height 812
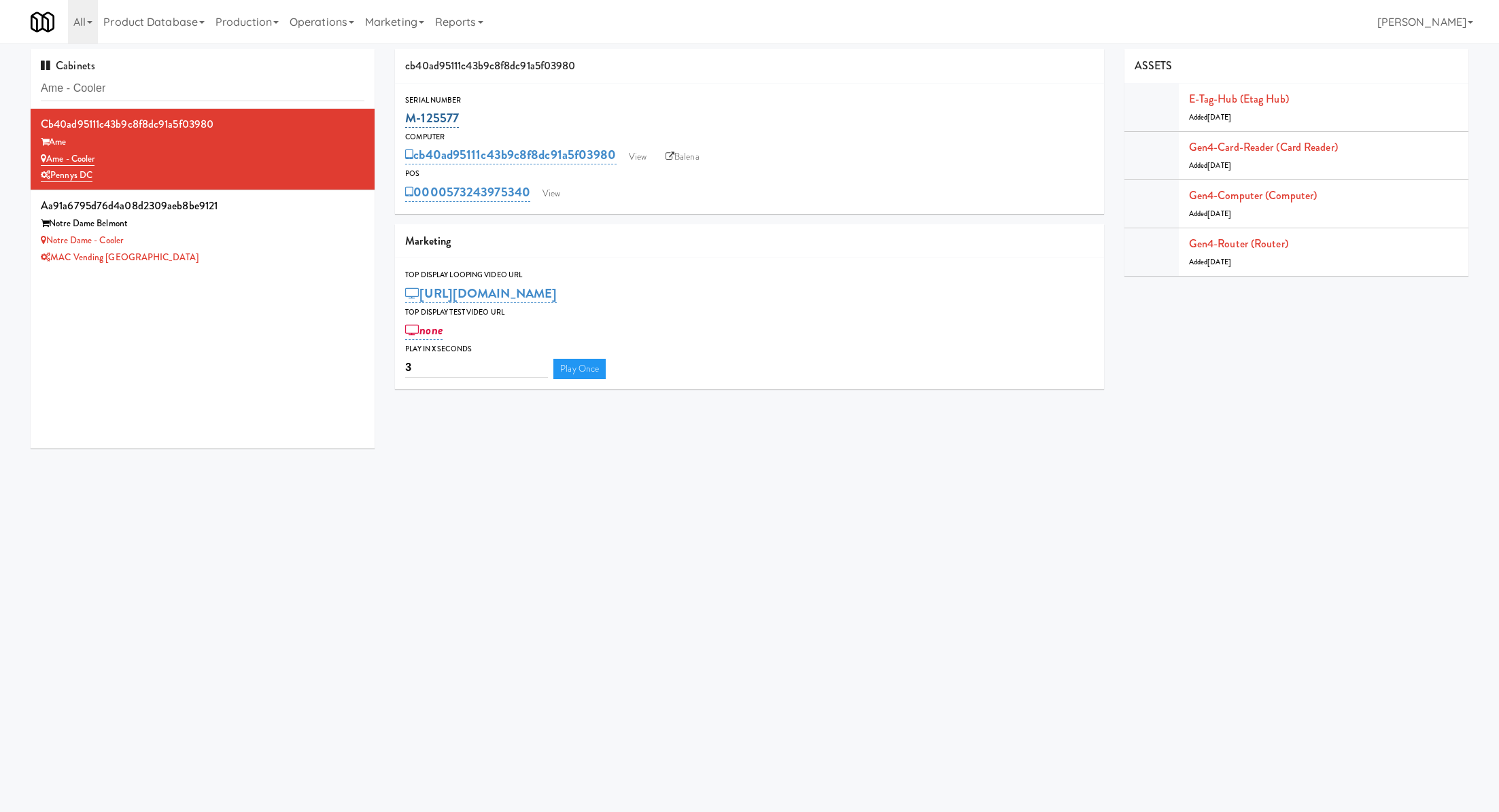
drag, startPoint x: 506, startPoint y: 118, endPoint x: 405, endPoint y: 122, distance: 101.1
click at [405, 122] on div "M-125577" at bounding box center [749, 119] width 688 height 23
copy link "M-125577"
click at [543, 195] on link "View" at bounding box center [551, 194] width 31 height 20
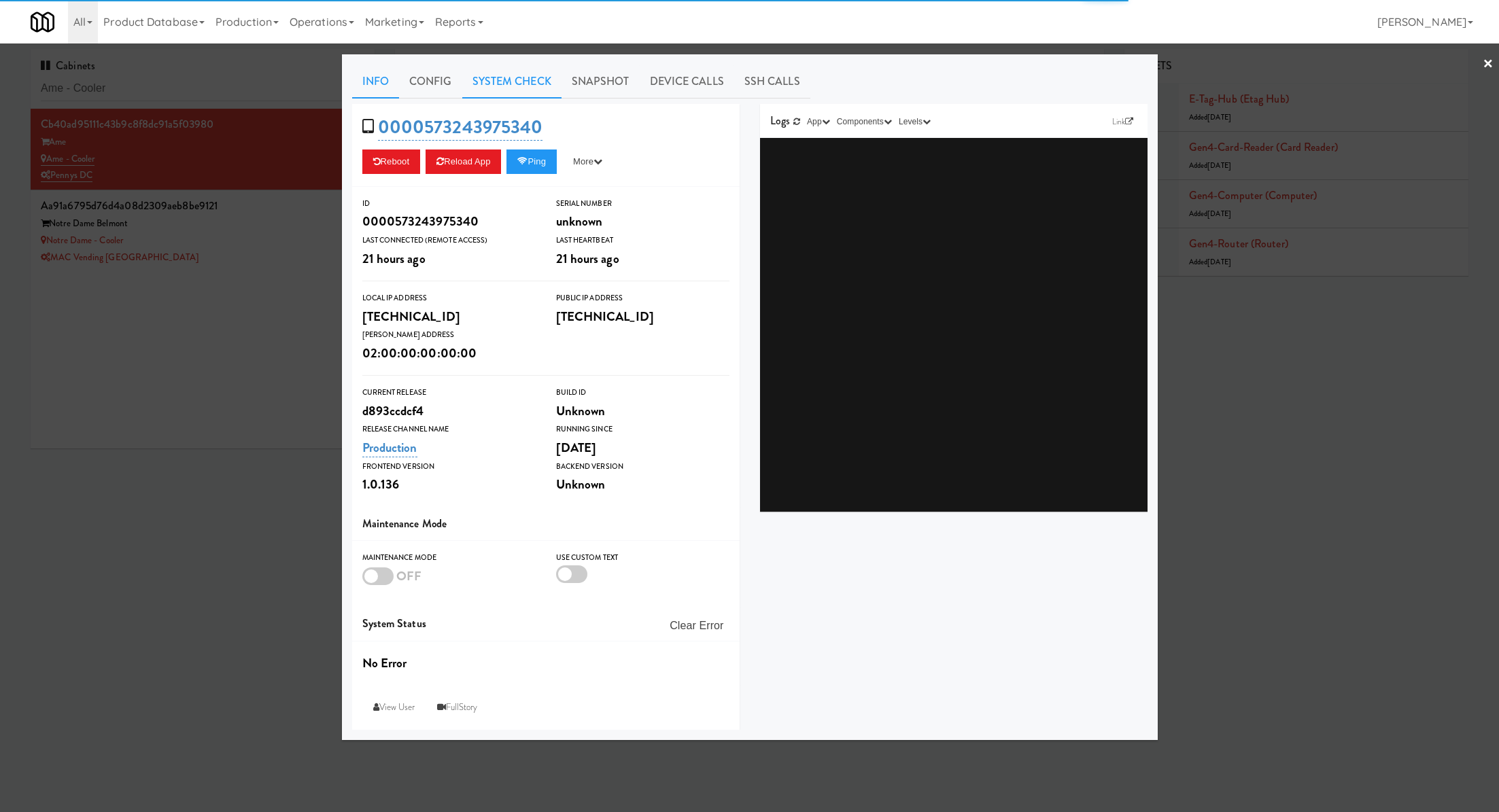
click at [534, 84] on link "System Check" at bounding box center [512, 81] width 99 height 34
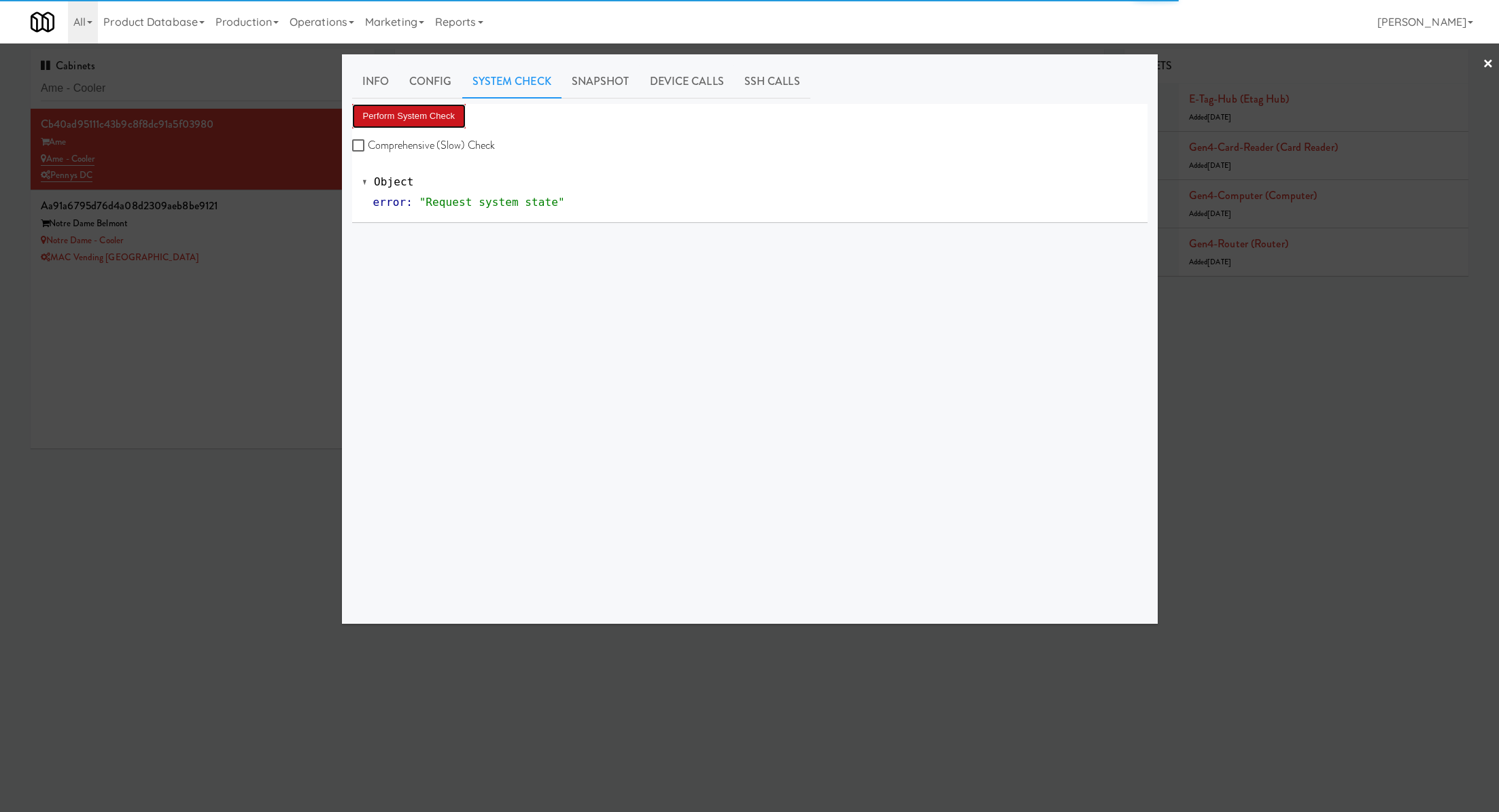
click at [449, 119] on button "Perform System Check" at bounding box center [409, 116] width 114 height 25
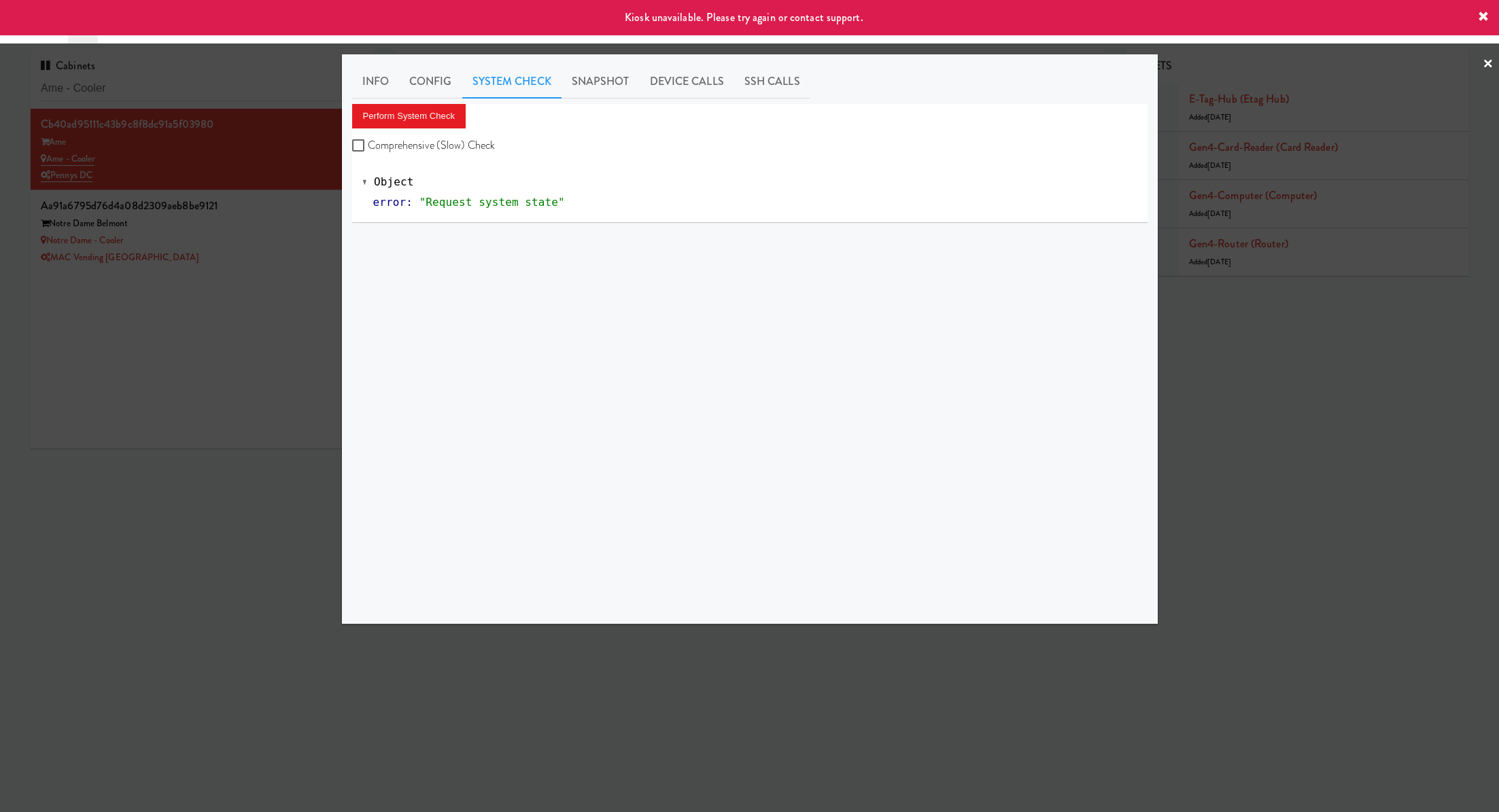
click at [249, 219] on div at bounding box center [750, 406] width 1499 height 812
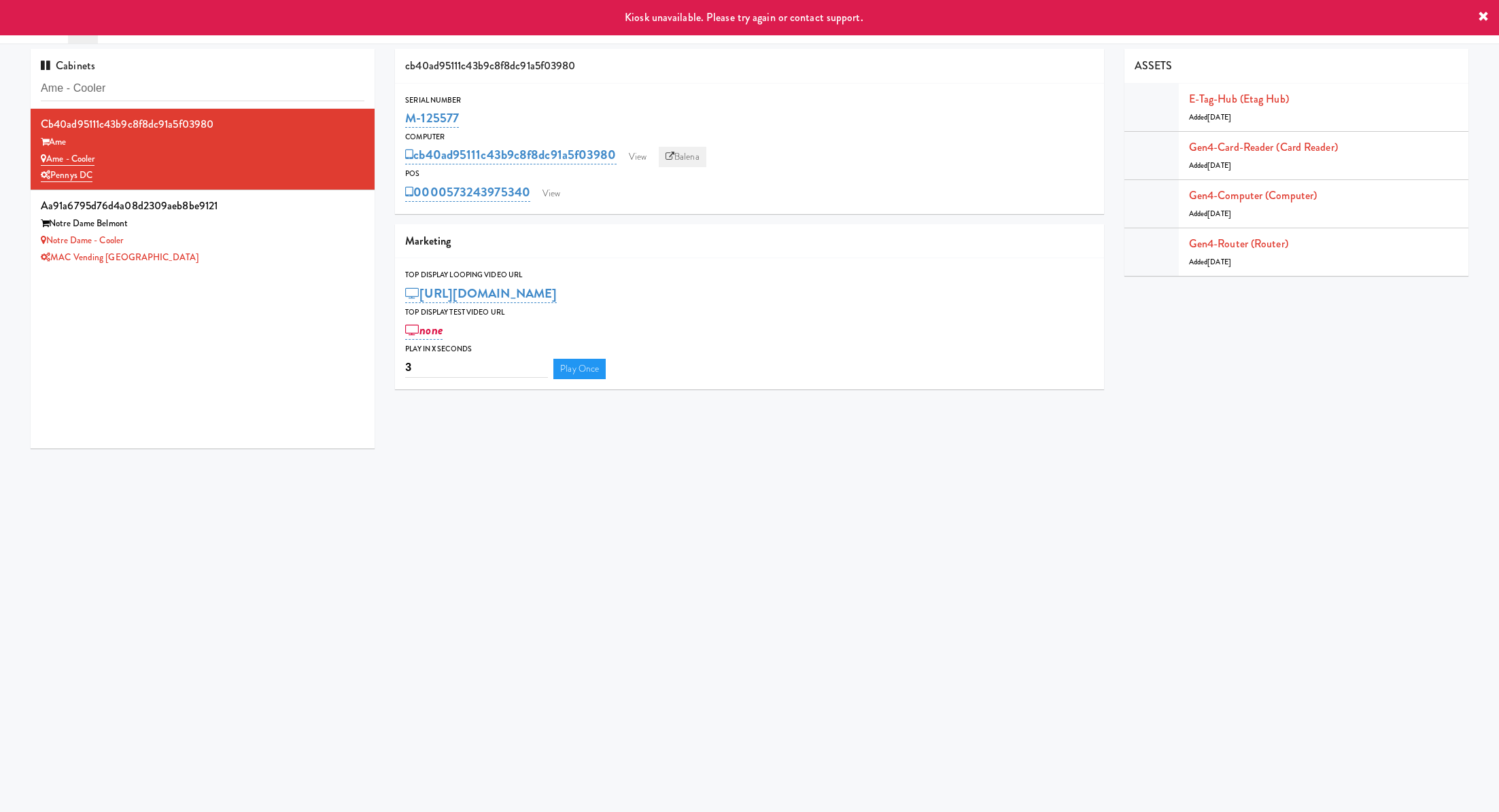
click at [679, 162] on link "Balena" at bounding box center [682, 157] width 47 height 20
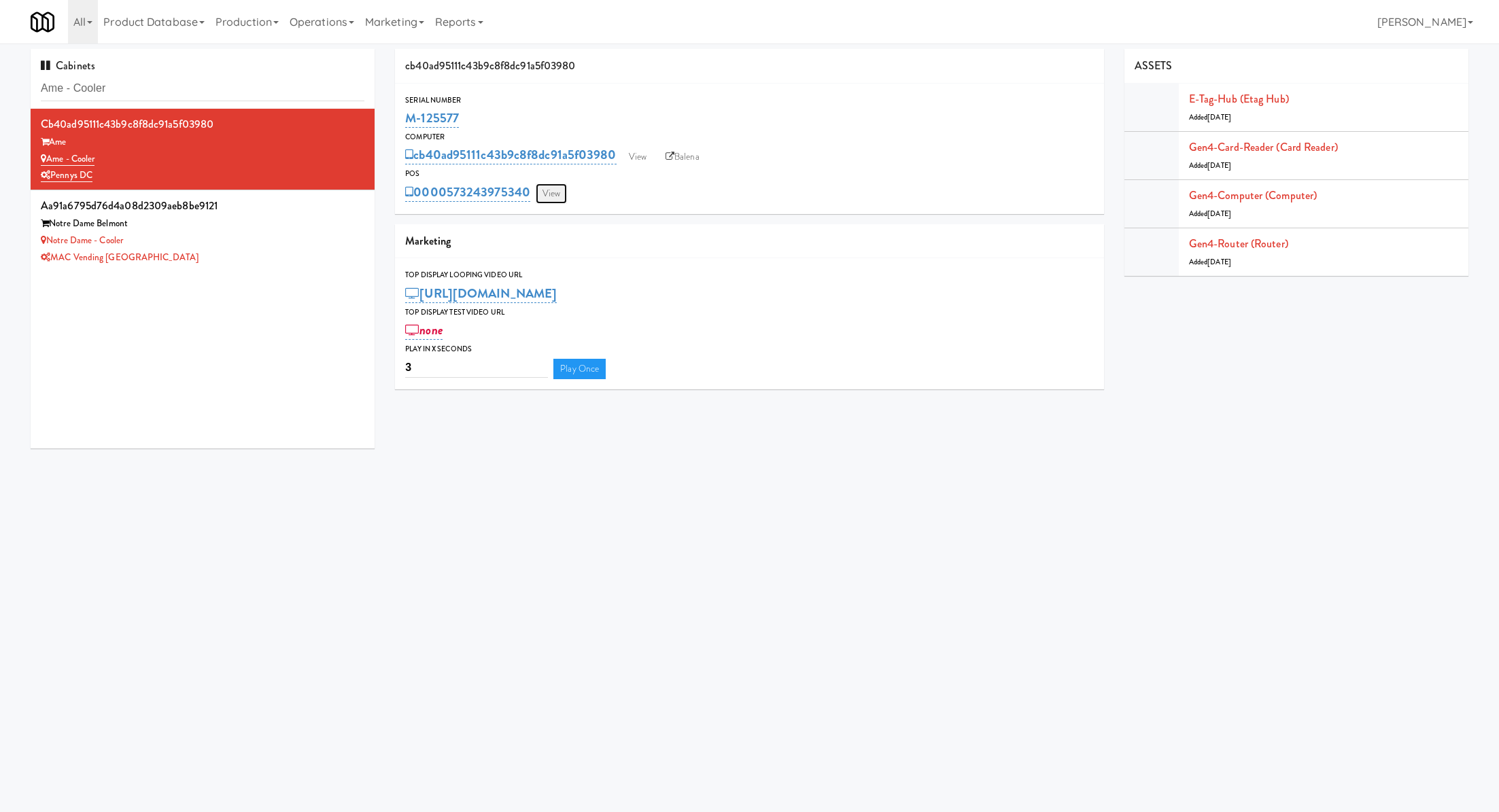
click at [556, 194] on link "View" at bounding box center [551, 194] width 31 height 20
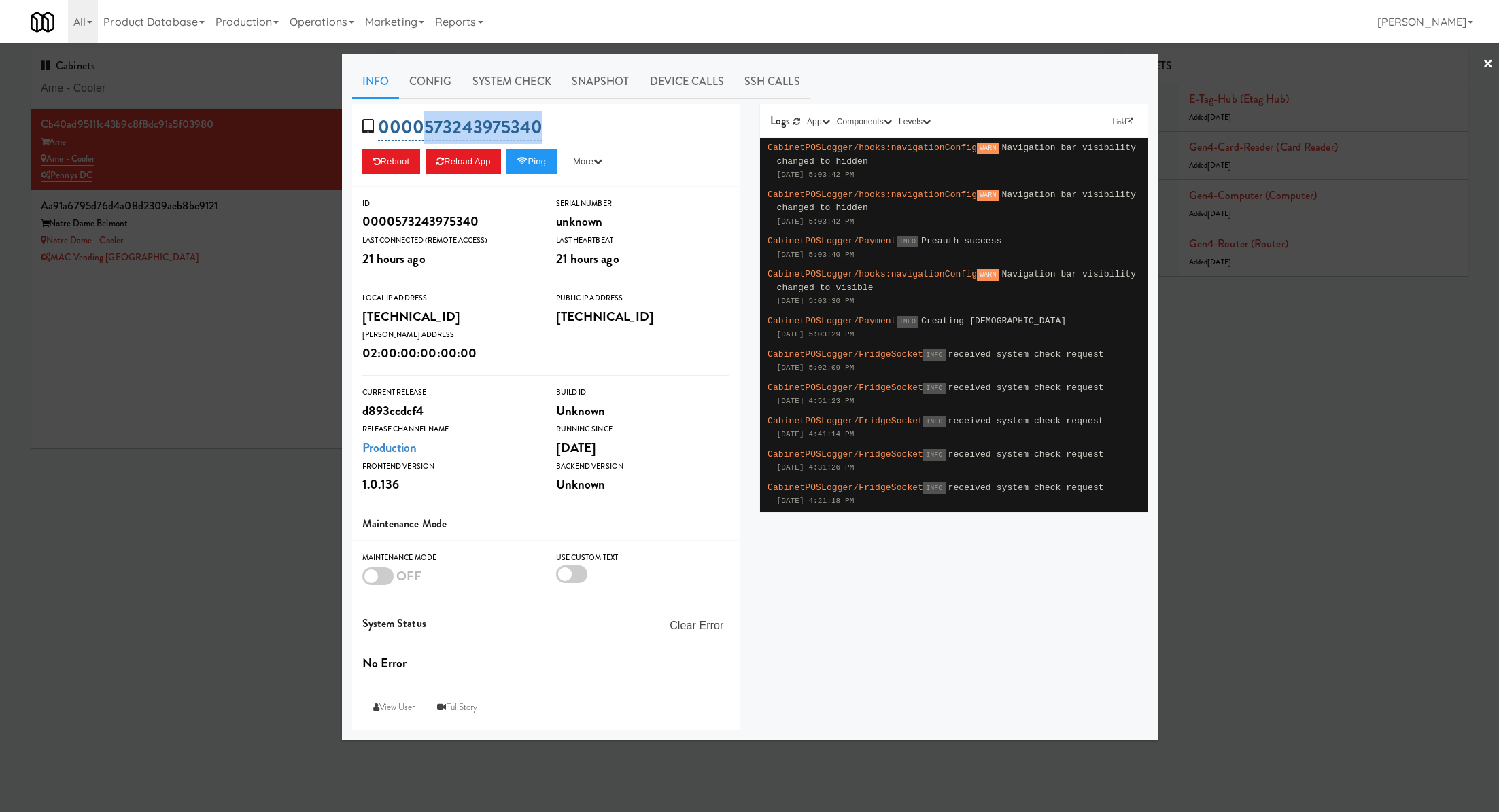
drag, startPoint x: 563, startPoint y: 137, endPoint x: 425, endPoint y: 127, distance: 138.4
click at [425, 127] on div "0000573243975340 Reboot Reload App Ping More Ping Server Restart Server Force R…" at bounding box center [545, 145] width 387 height 83
copy link "573243975340"
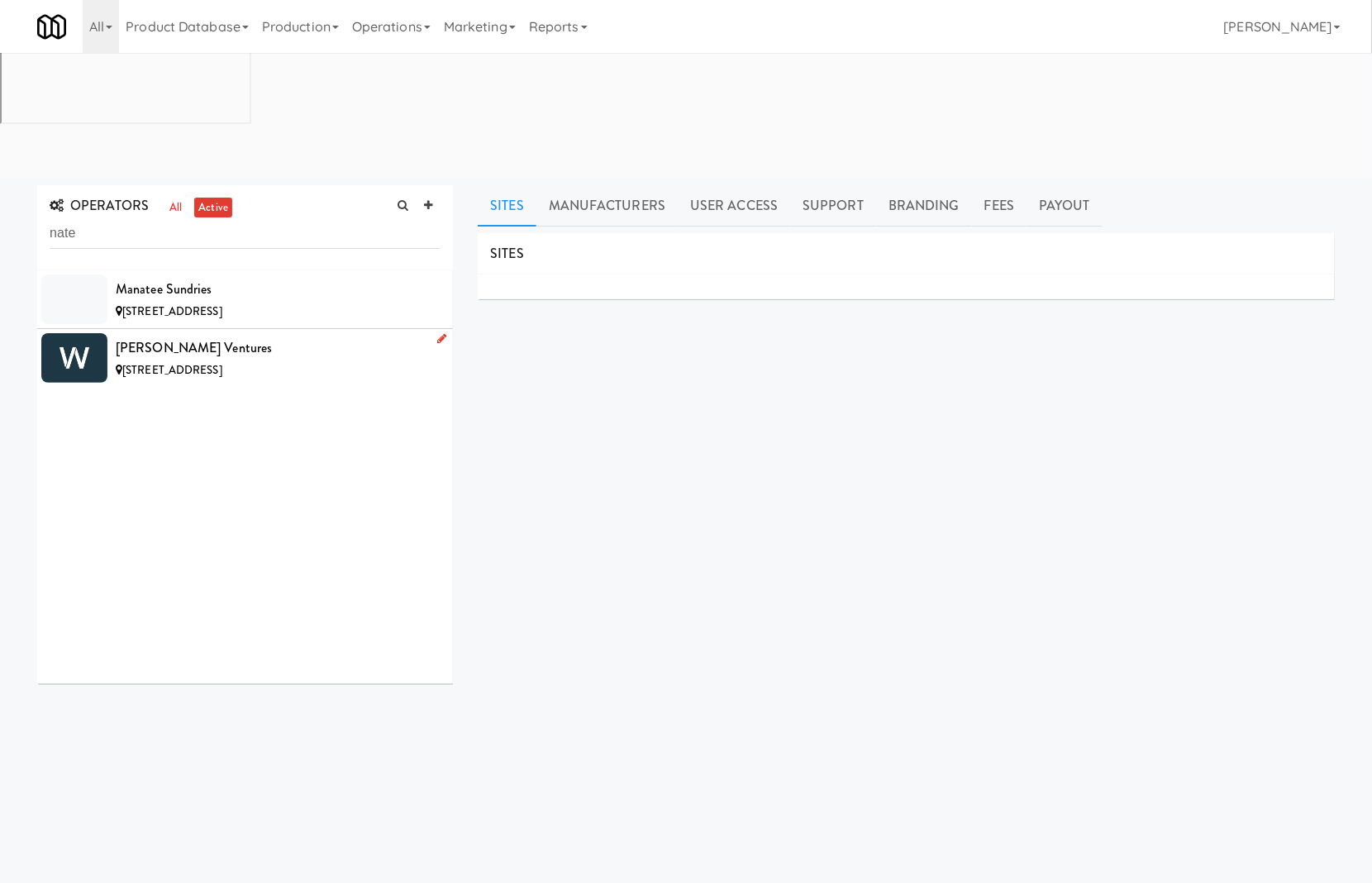
type input "nate"
click at [319, 336] on div "[PERSON_NAME] Ventures" at bounding box center [278, 348] width 325 height 25
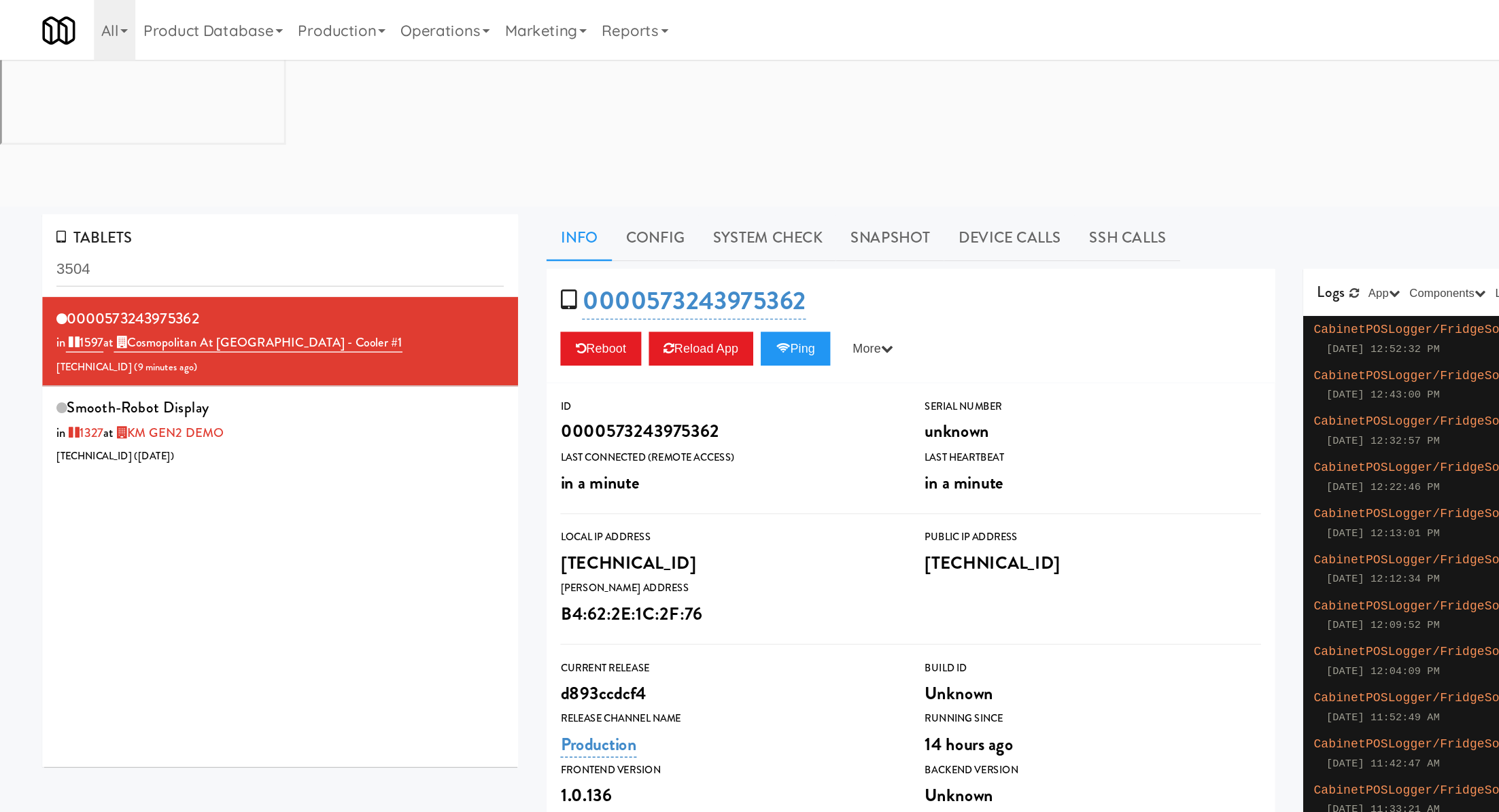
click at [123, 182] on input "3504" at bounding box center [203, 195] width 324 height 25
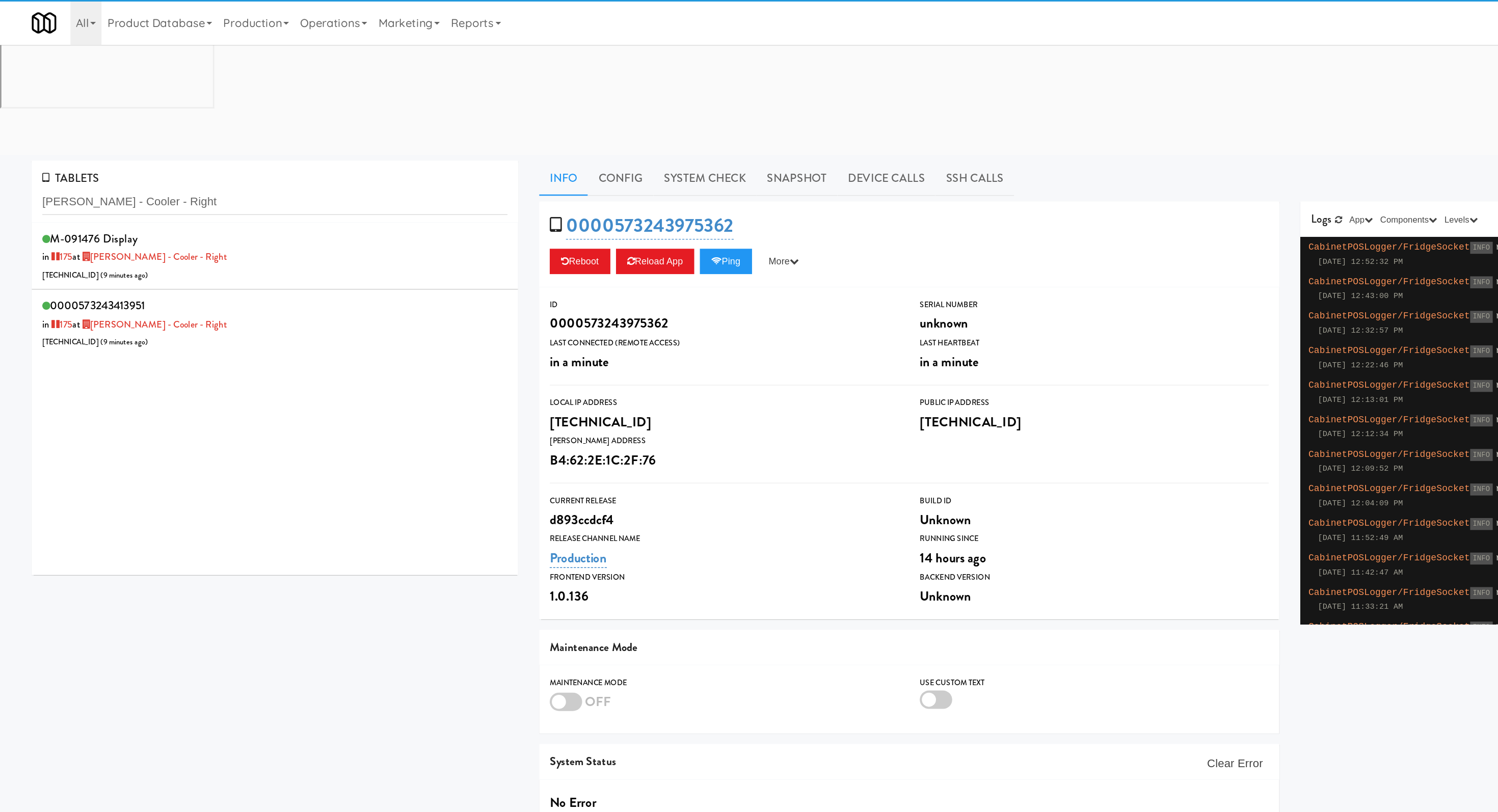
type input "Baker - Cooler - Right"
click at [158, 165] on div "M-091476 Display in 175 at Baker - Cooler - Right 99.67.155.48 ( 9 minutes ago )" at bounding box center [199, 185] width 336 height 40
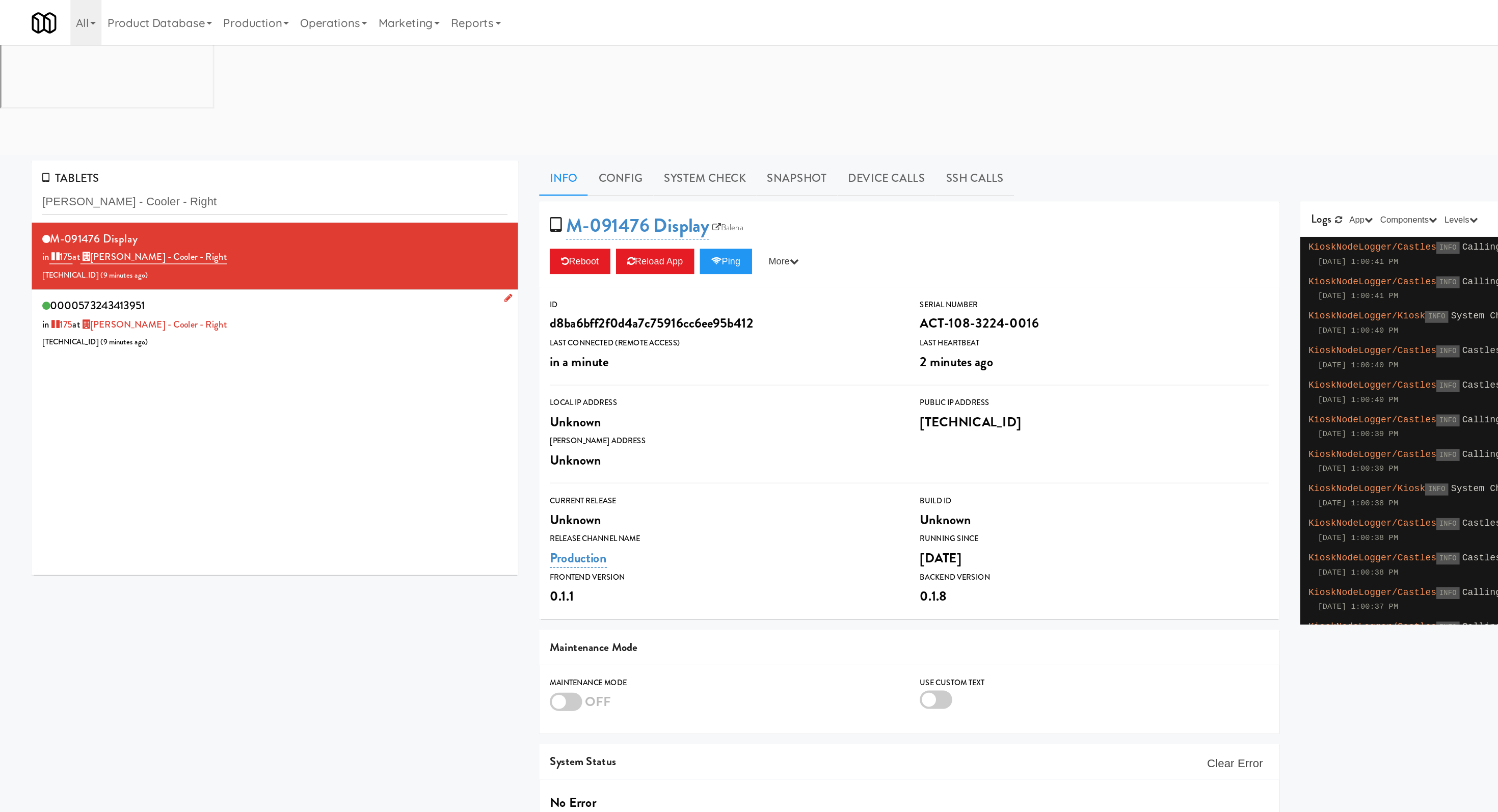
click at [168, 213] on div "0000573243413951 in 175 at Baker - Cooler - Right 99.67.155.48 ( 9 minutes ago )" at bounding box center [199, 233] width 336 height 40
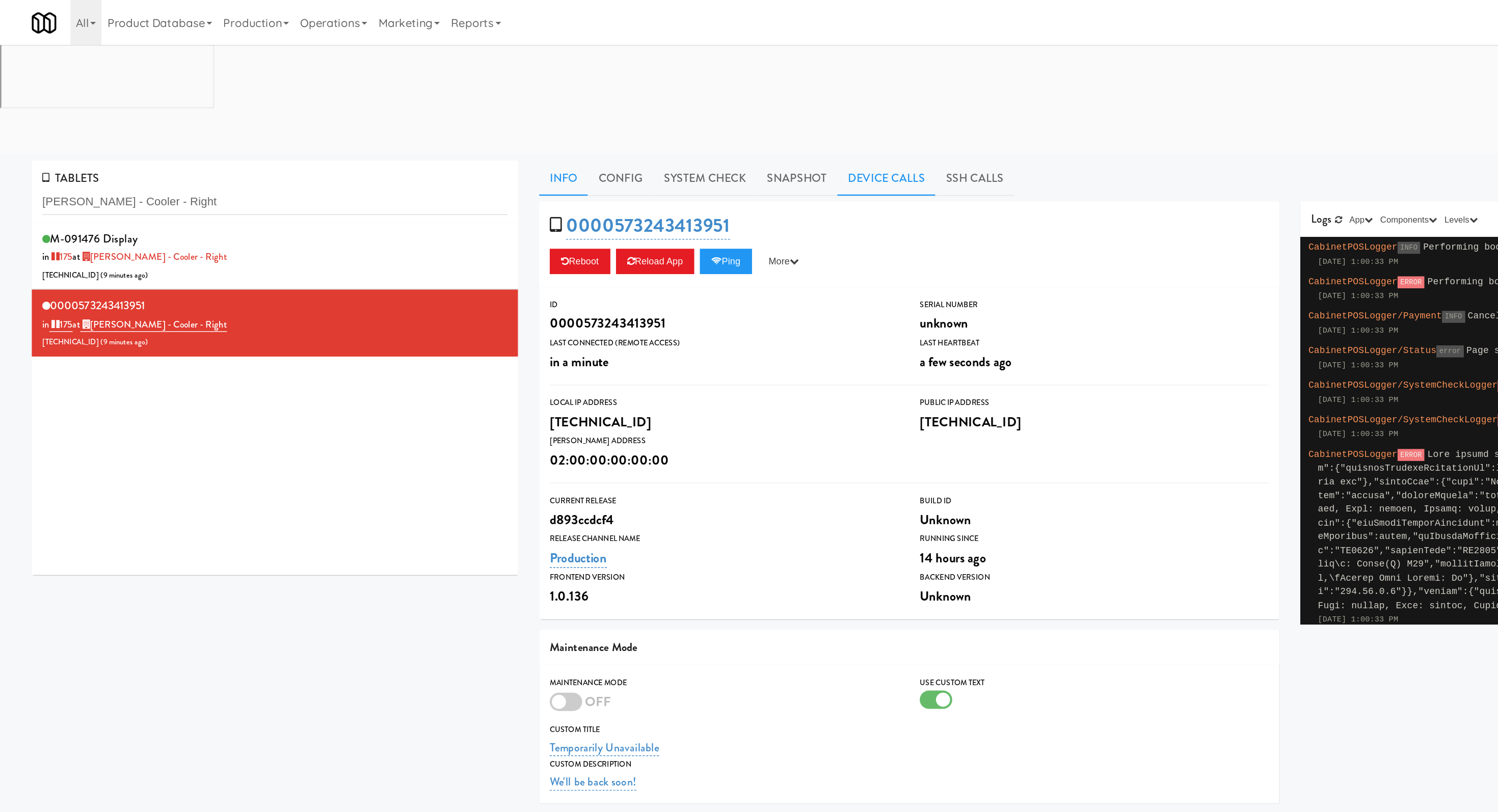
click at [627, 116] on link "Device Calls" at bounding box center [641, 129] width 71 height 26
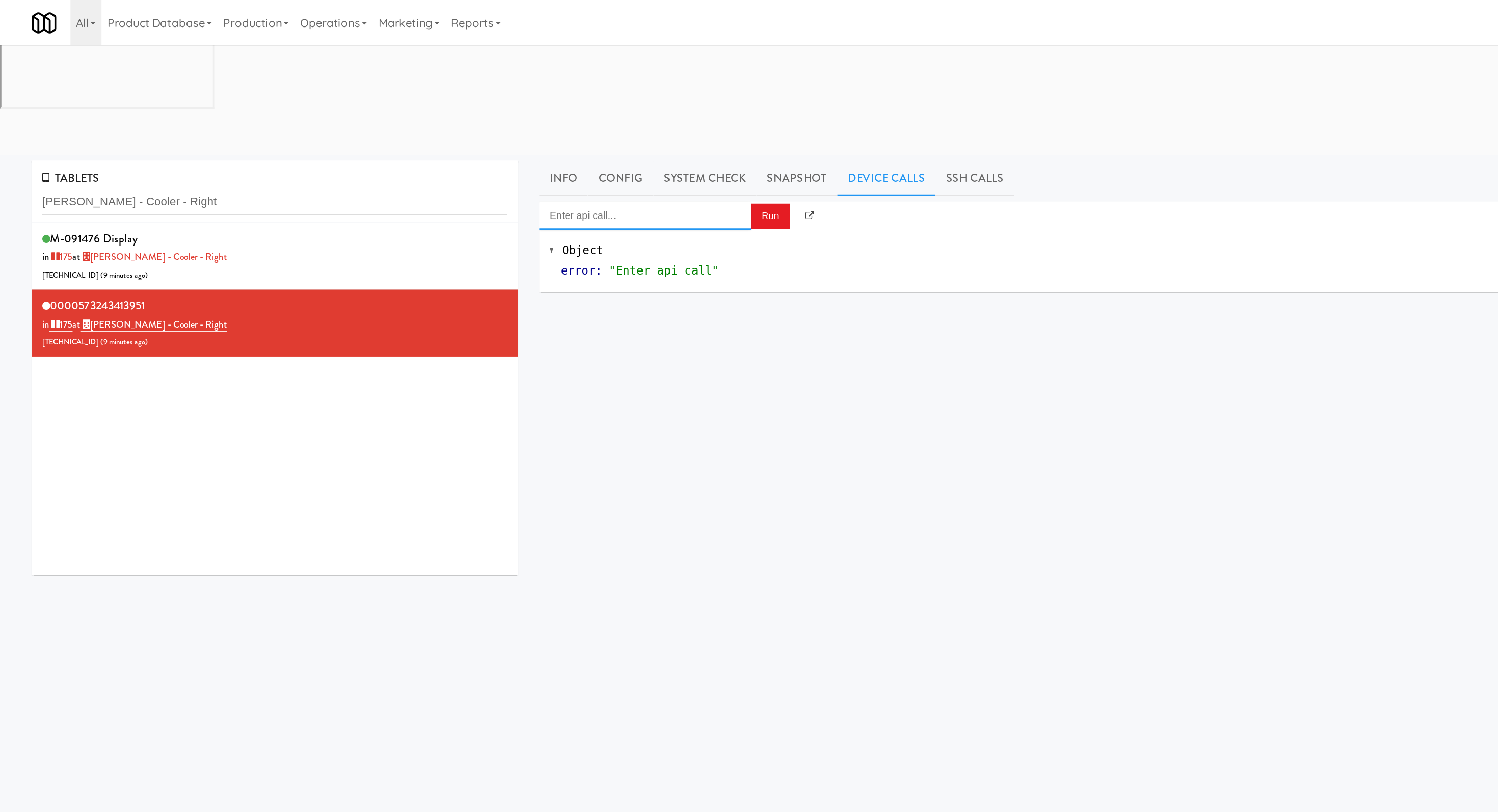
click at [512, 146] on input "Enter api call..." at bounding box center [466, 156] width 153 height 20
click at [516, 179] on div "http://localhost:3000/cooler/restocking-mode/enable" at bounding box center [466, 185] width 138 height 13
type input "Cooler: Enable Restocking"
click at [555, 147] on button "Run" at bounding box center [557, 156] width 28 height 19
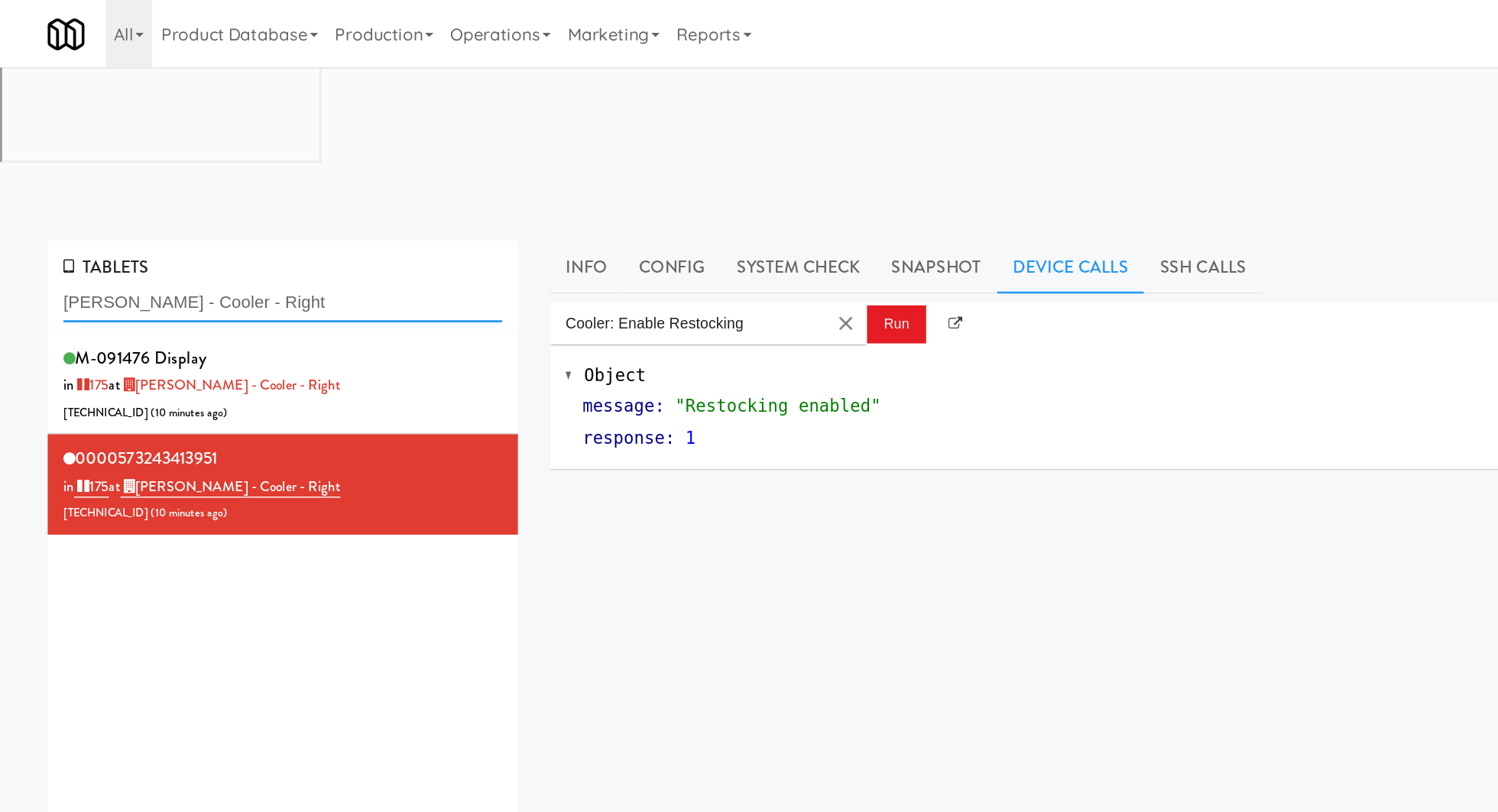
click at [99, 205] on input "Baker - Cooler - Right" at bounding box center [205, 219] width 318 height 28
paste input "Archer Tower Fridge"
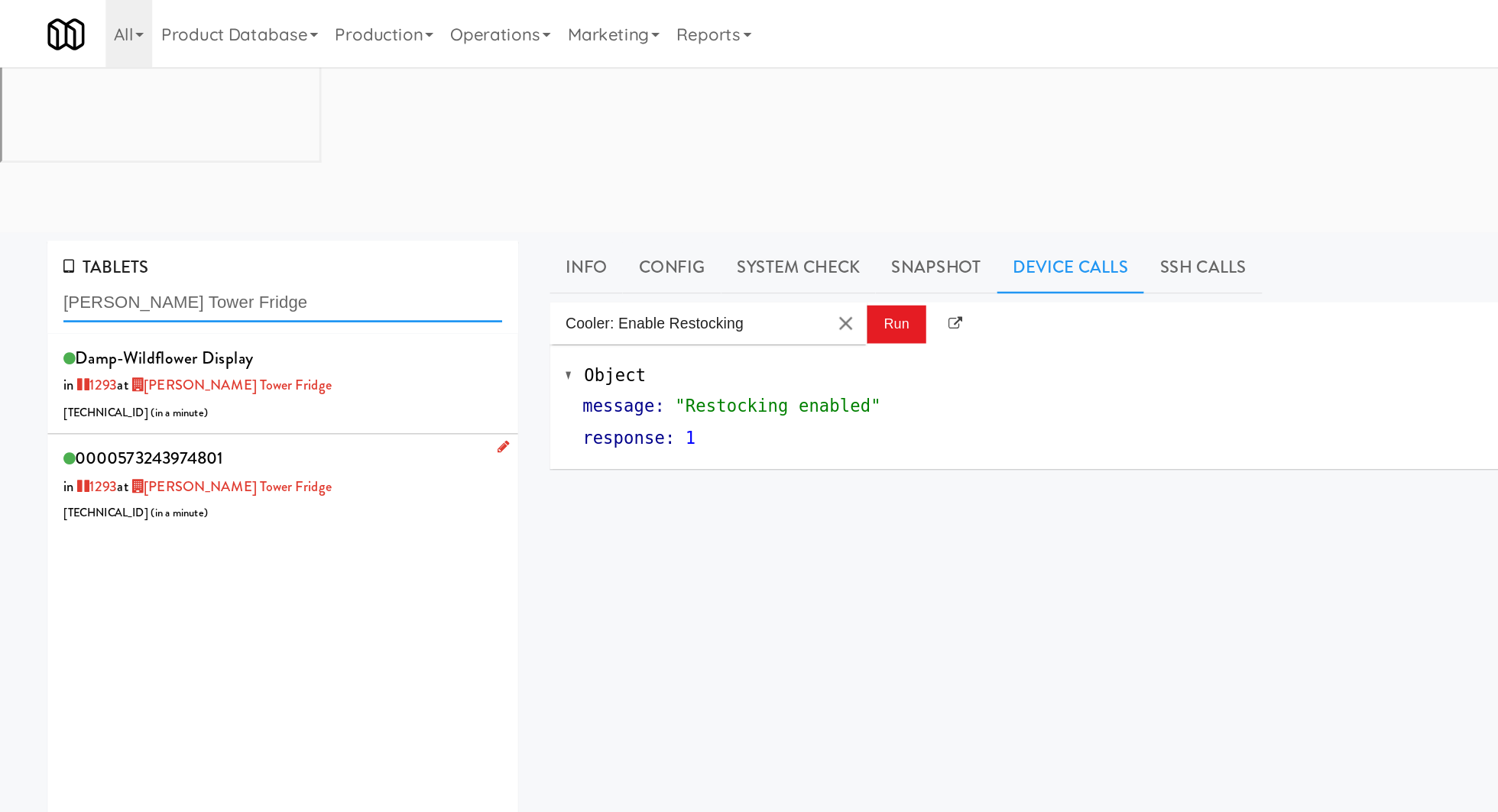
type input "Archer Tower Fridge"
click at [245, 320] on div "0000573243974801 in 1293 at Archer Tower Fridge 206.0.69.123 ( in a minute )" at bounding box center [205, 350] width 318 height 60
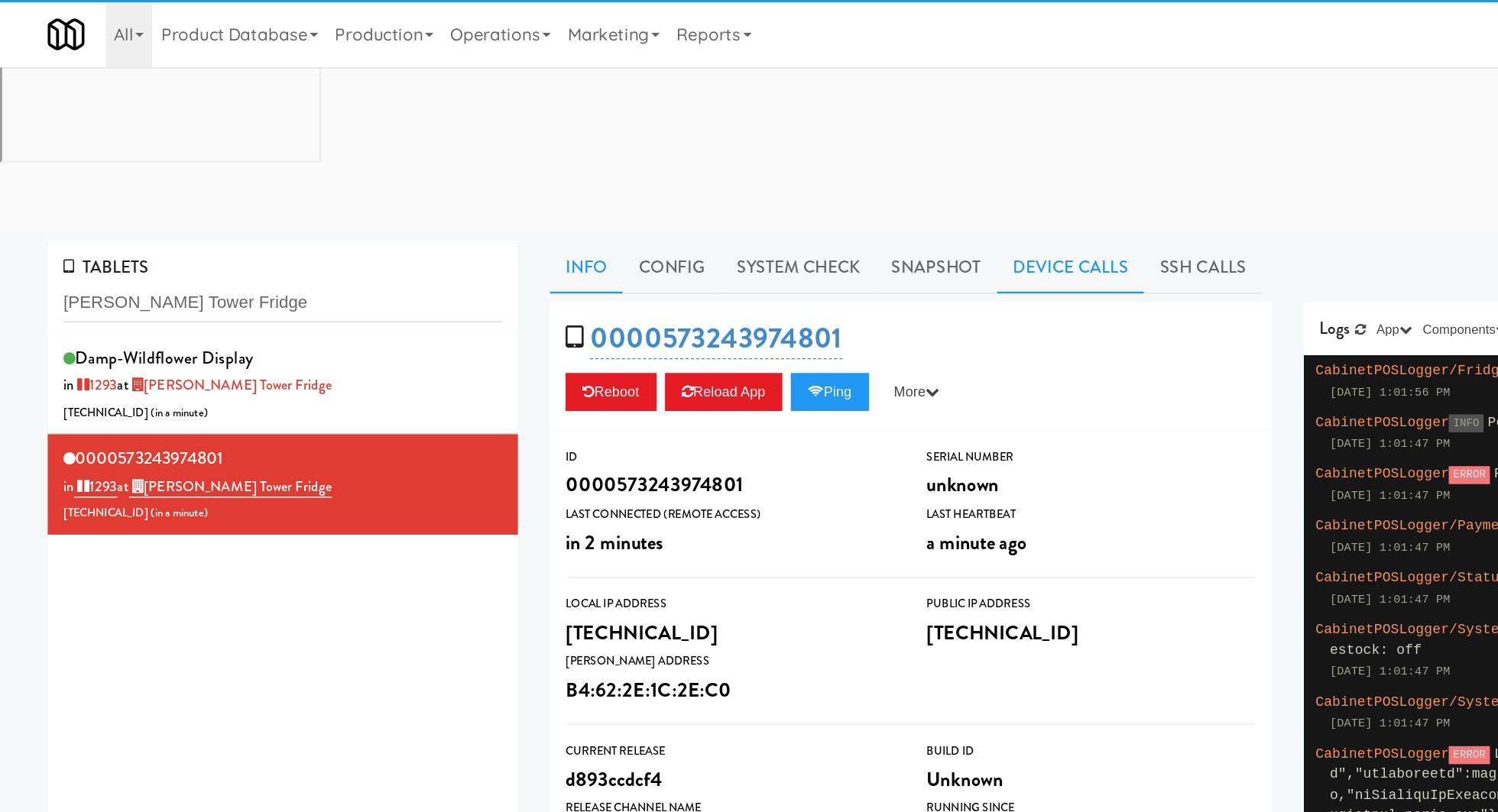
click at [744, 174] on link "Device Calls" at bounding box center [774, 194] width 106 height 38
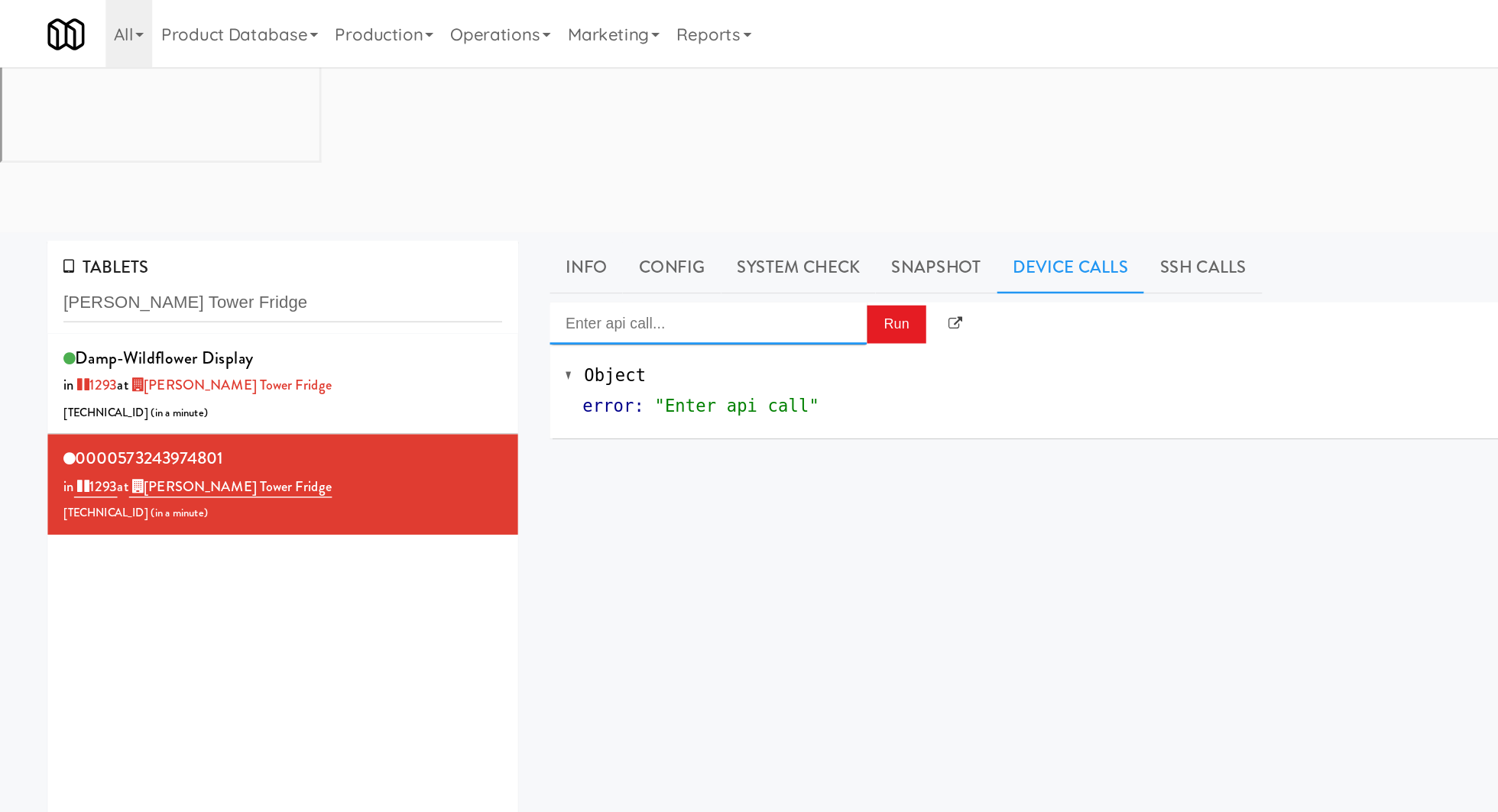
click at [532, 219] on input "Enter api call..." at bounding box center [512, 234] width 229 height 31
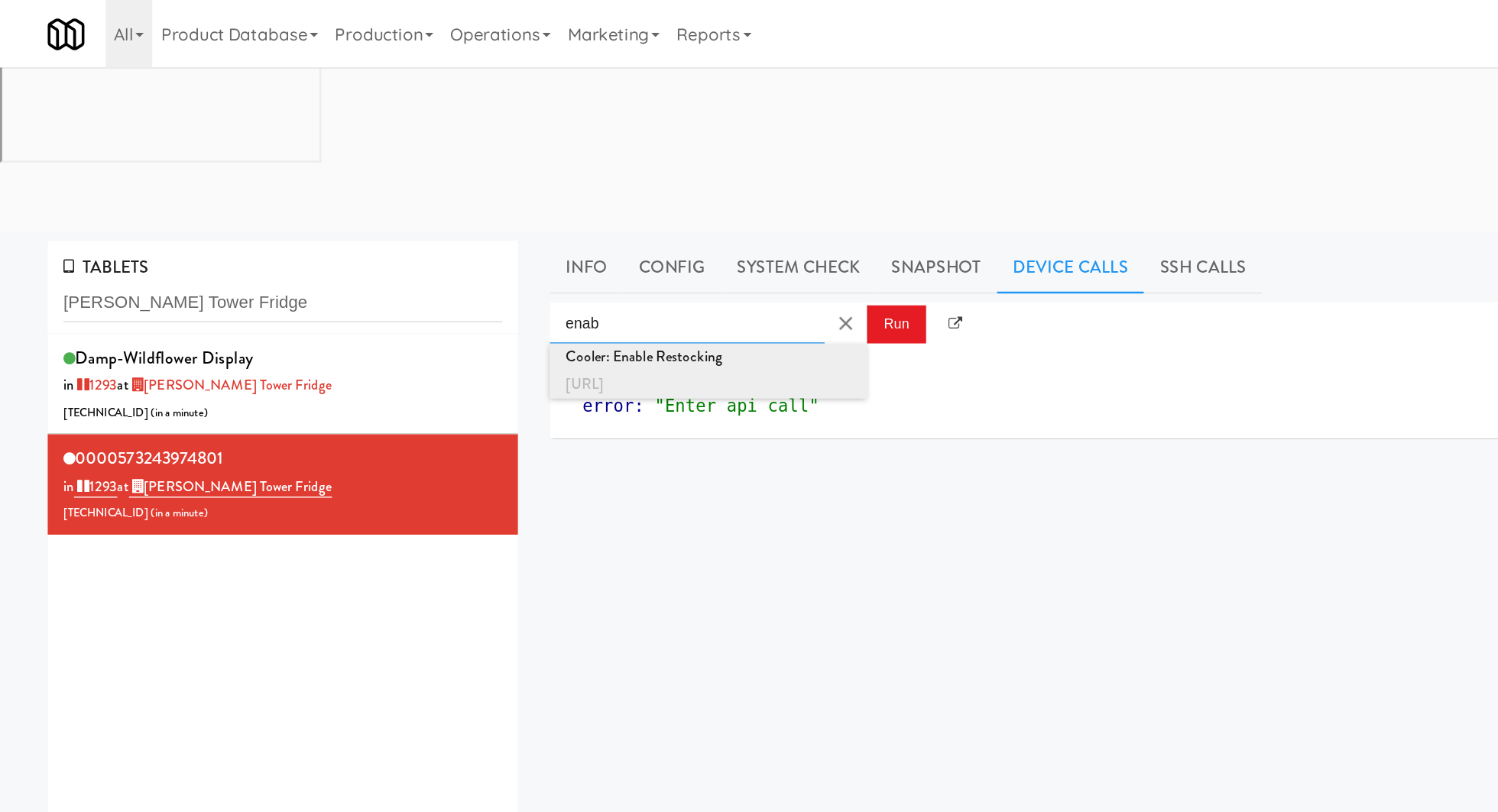
click at [545, 249] on div "Cooler: Enable Restocking" at bounding box center [512, 258] width 207 height 20
type input "Cooler: Enable Restocking"
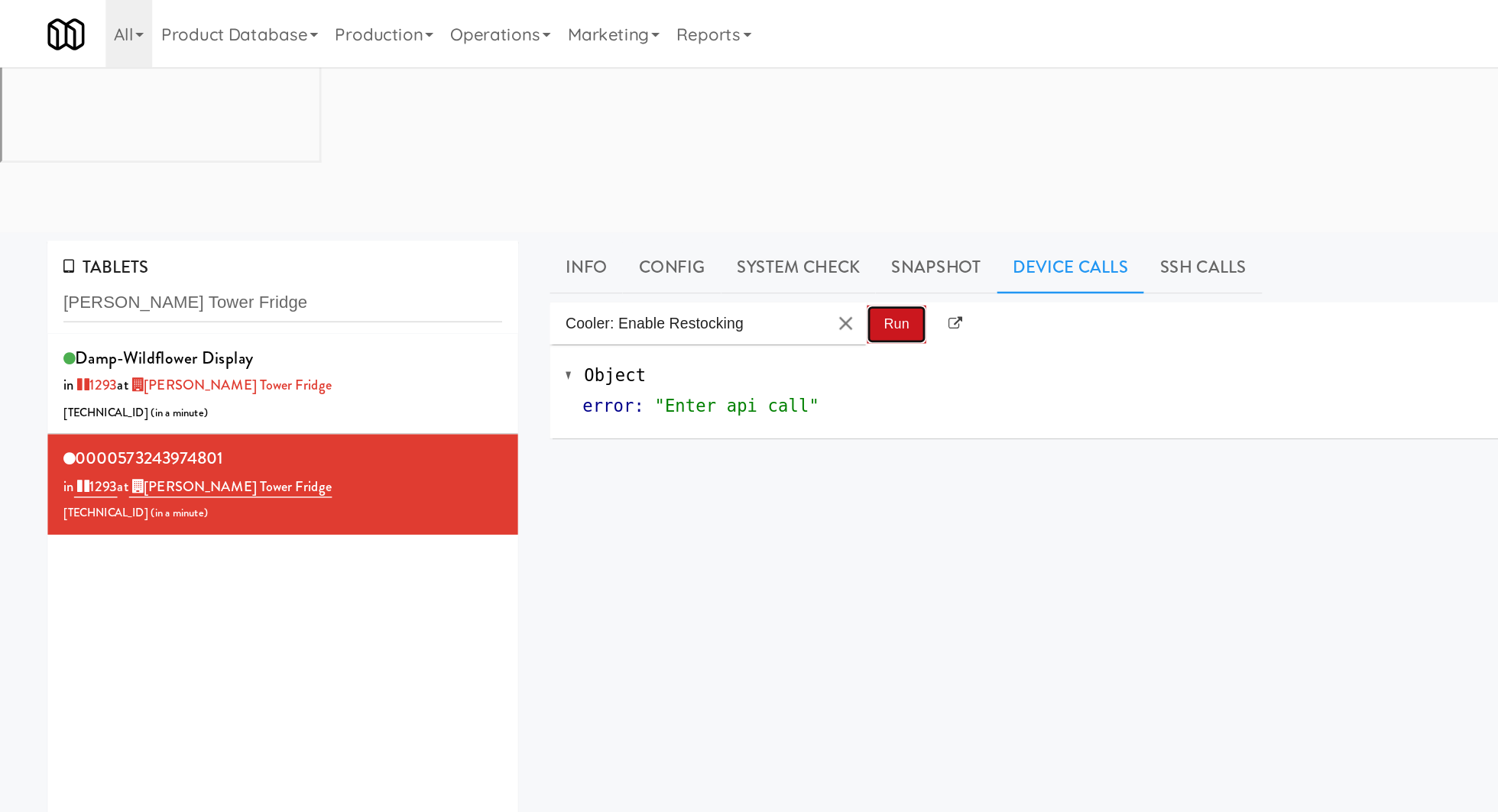
click at [640, 221] on button "Run" at bounding box center [647, 235] width 43 height 28
click at [133, 205] on input "Archer Tower Fridge" at bounding box center [205, 219] width 318 height 28
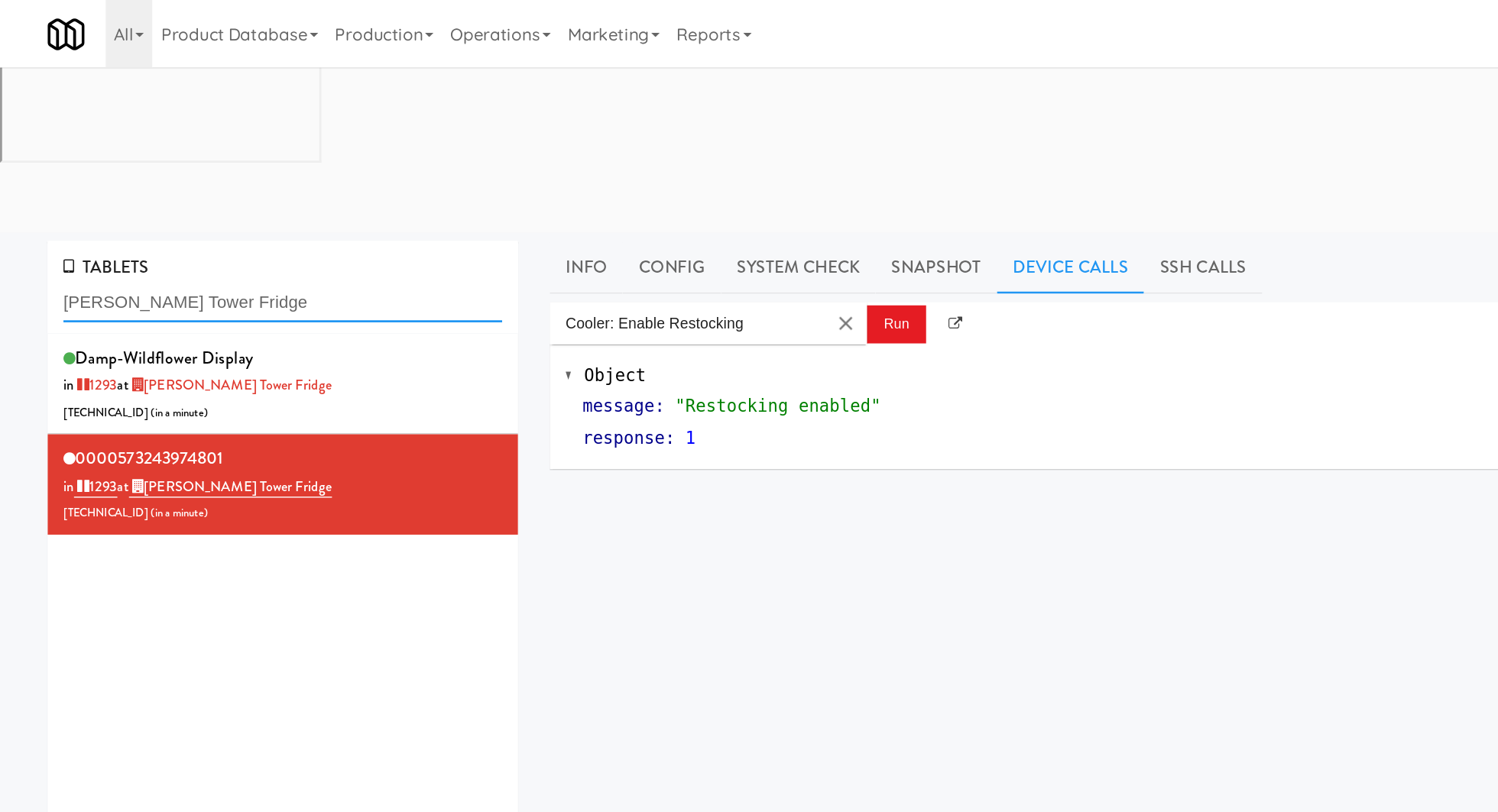
click at [133, 205] on input "Archer Tower Fridge" at bounding box center [205, 219] width 318 height 28
paste input "The Dial- Combo"
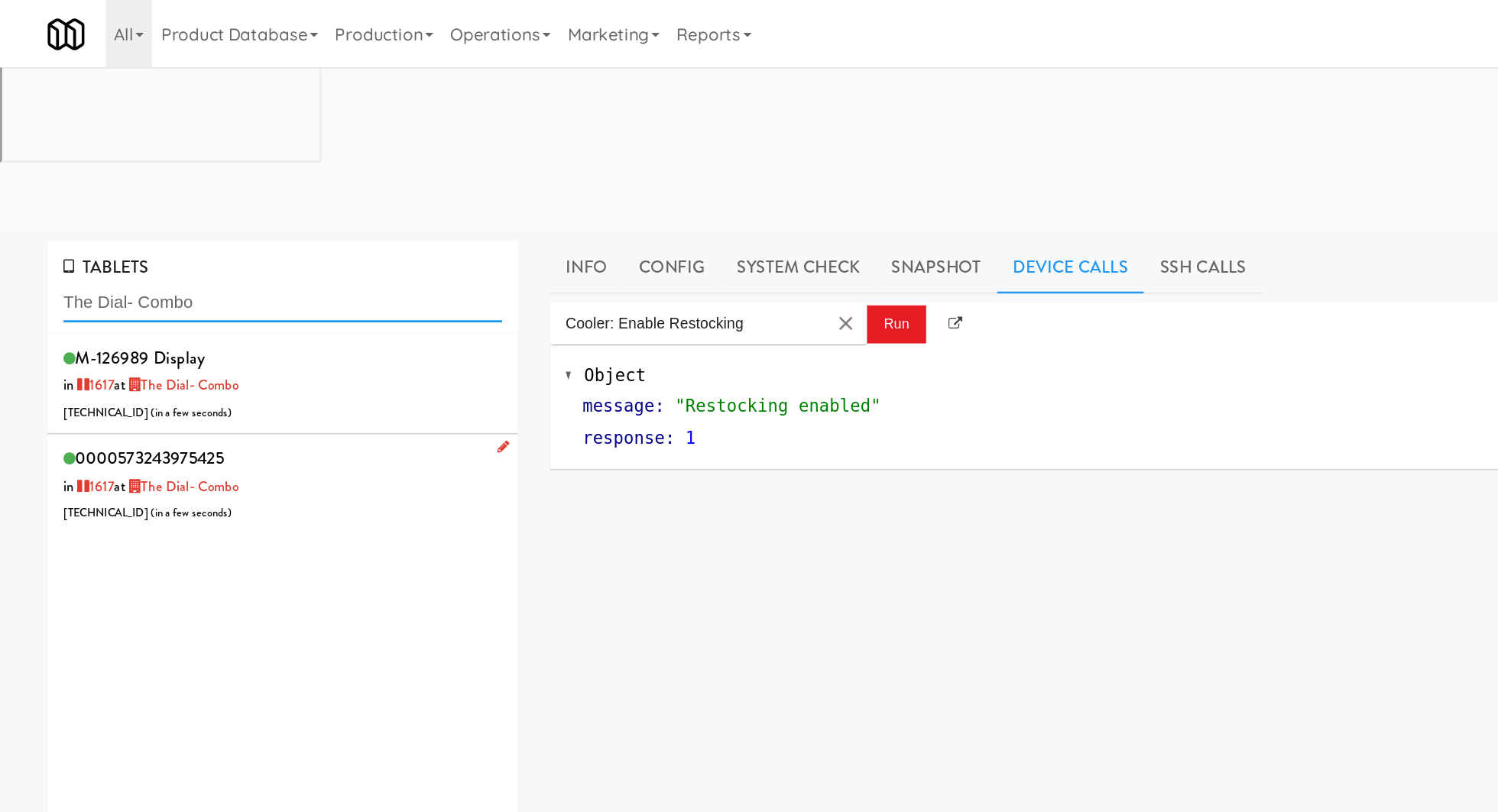
type input "The Dial- Combo"
click at [237, 320] on div "0000573243975425 in 1617 at The Dial- Combo 71.145.241.222 ( in a few seconds )" at bounding box center [205, 350] width 318 height 60
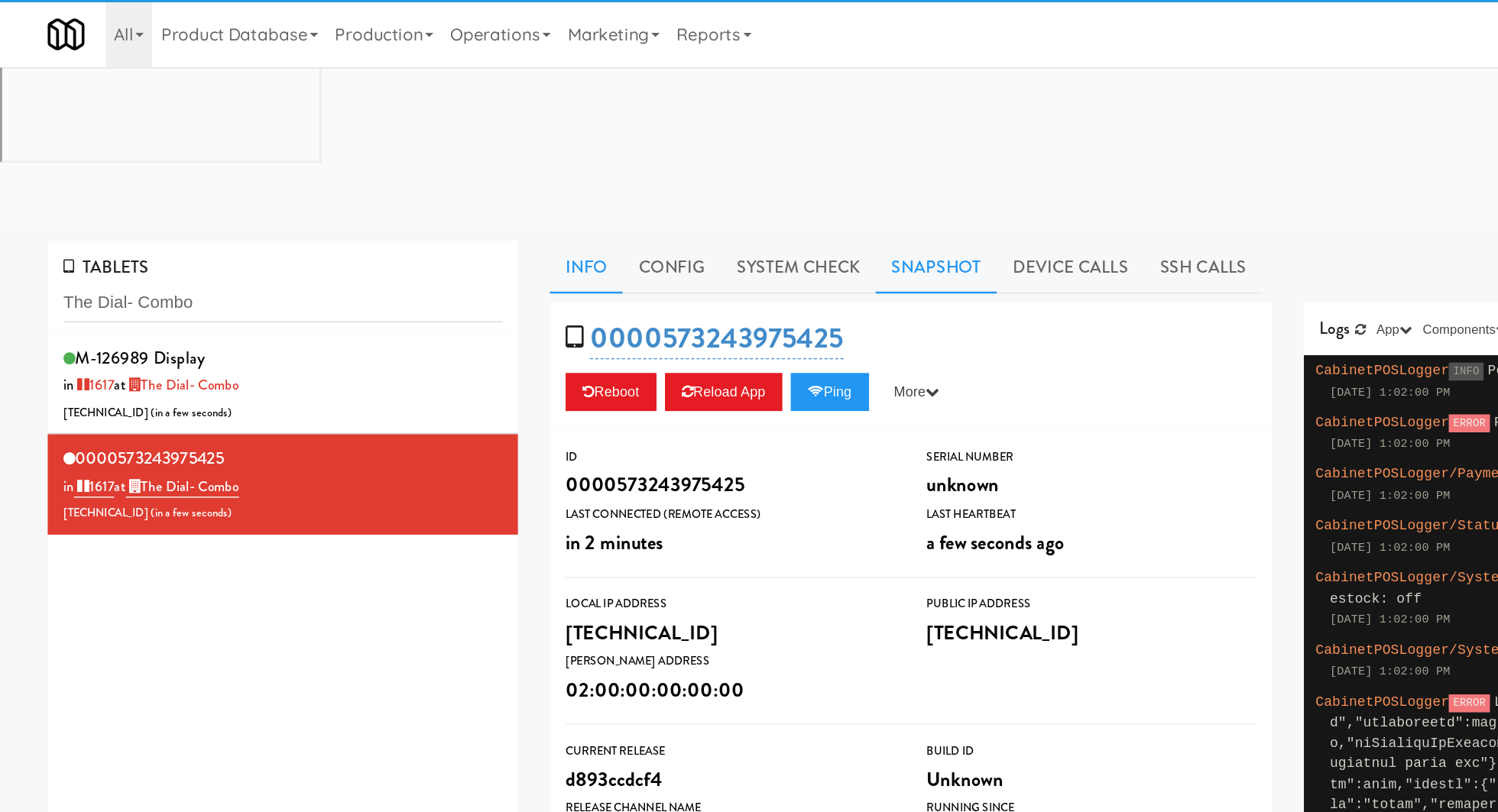
click at [675, 174] on link "Snapshot" at bounding box center [676, 194] width 88 height 38
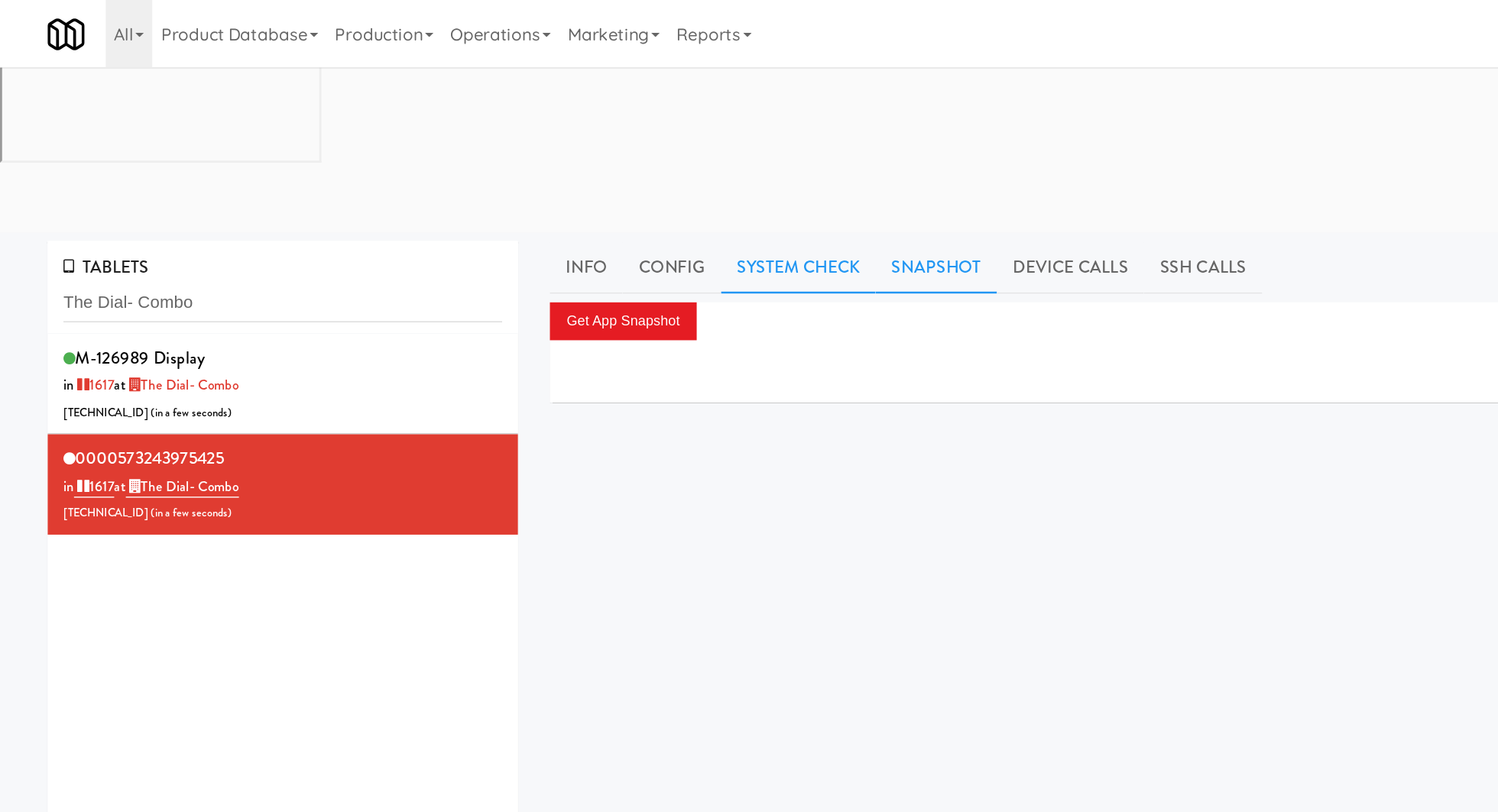
click at [602, 174] on link "System Check" at bounding box center [578, 194] width 112 height 38
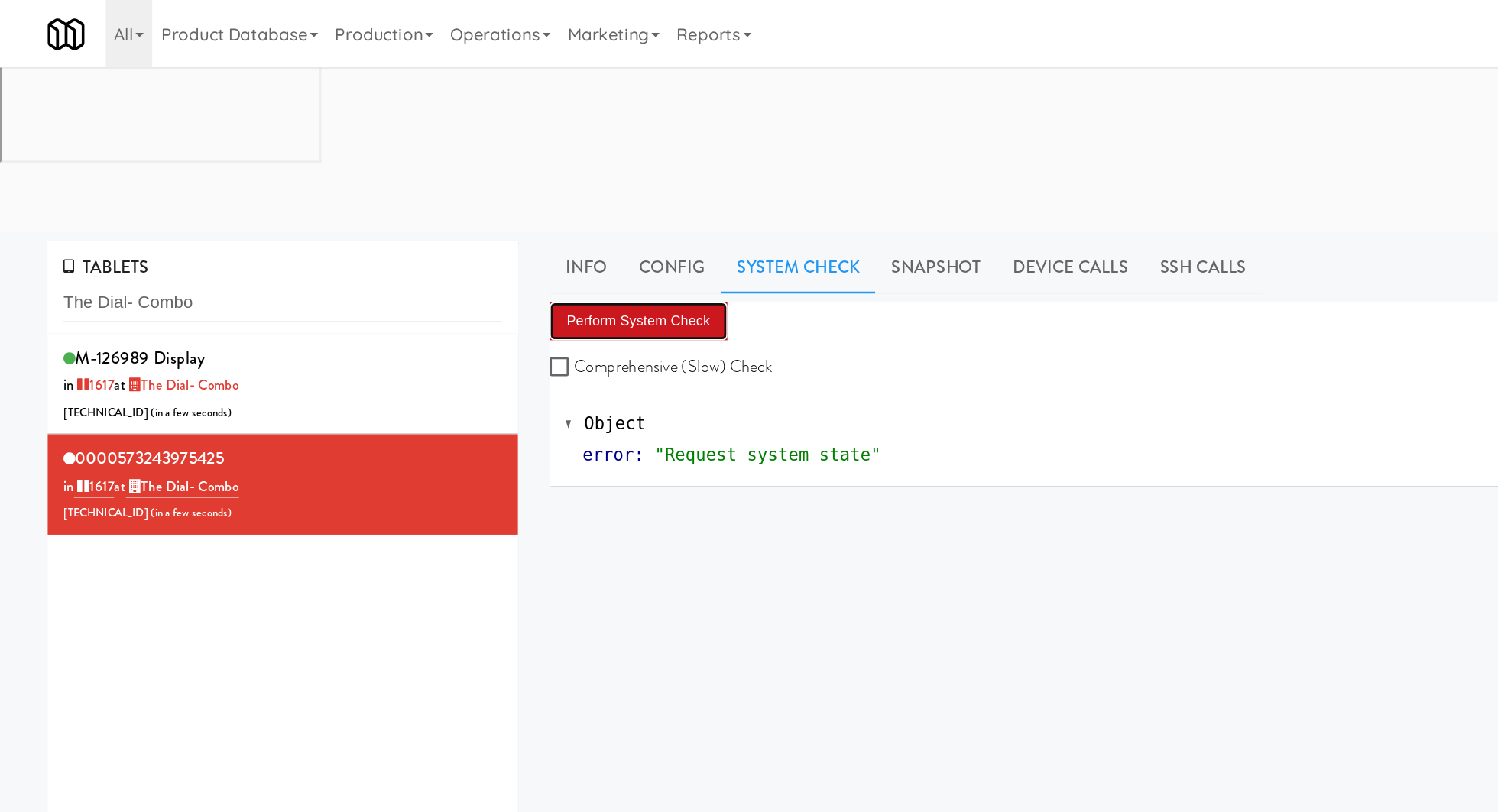
click at [503, 219] on button "Perform System Check" at bounding box center [462, 233] width 128 height 28
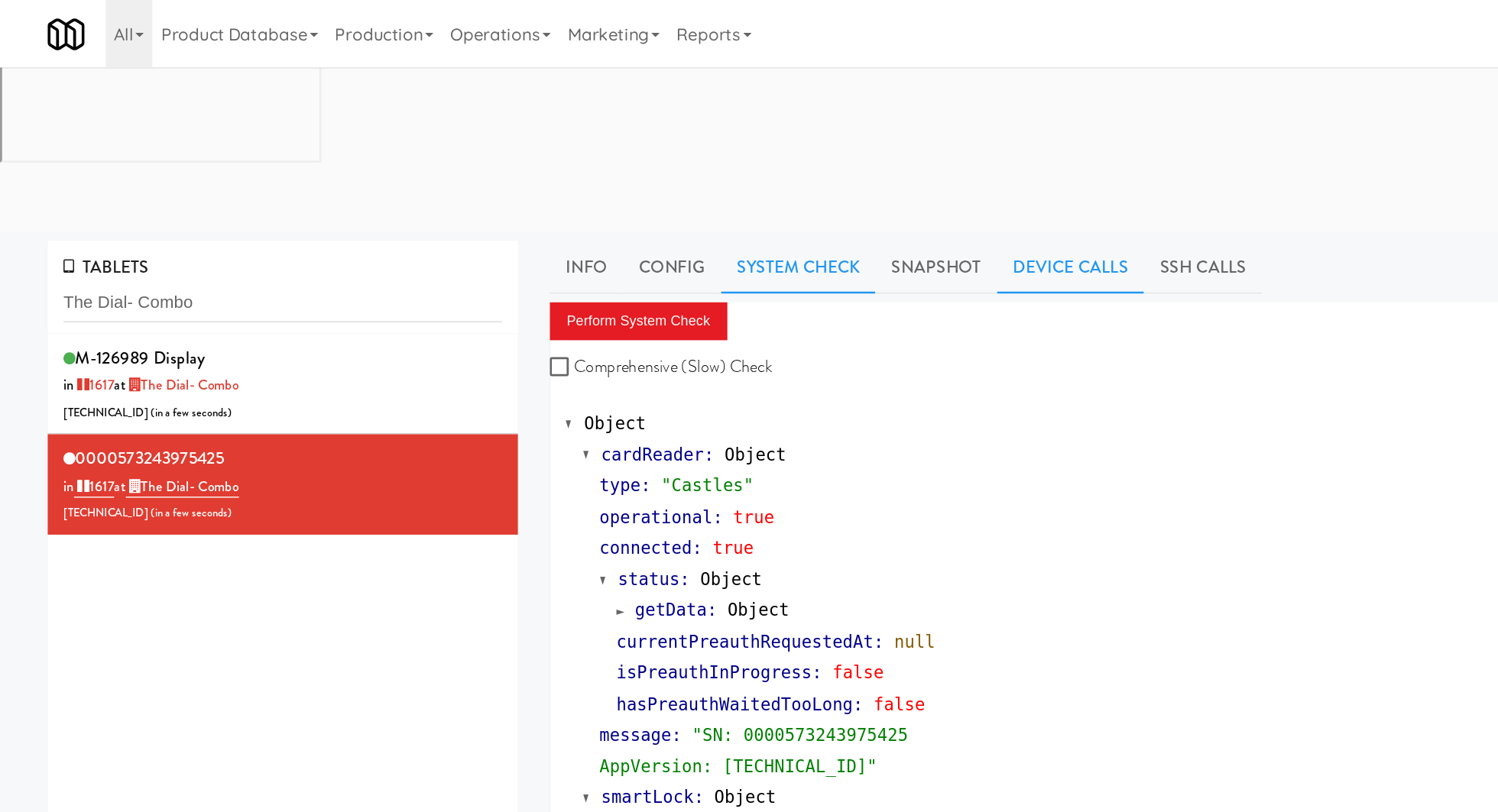
click at [762, 174] on link "Device Calls" at bounding box center [774, 194] width 106 height 38
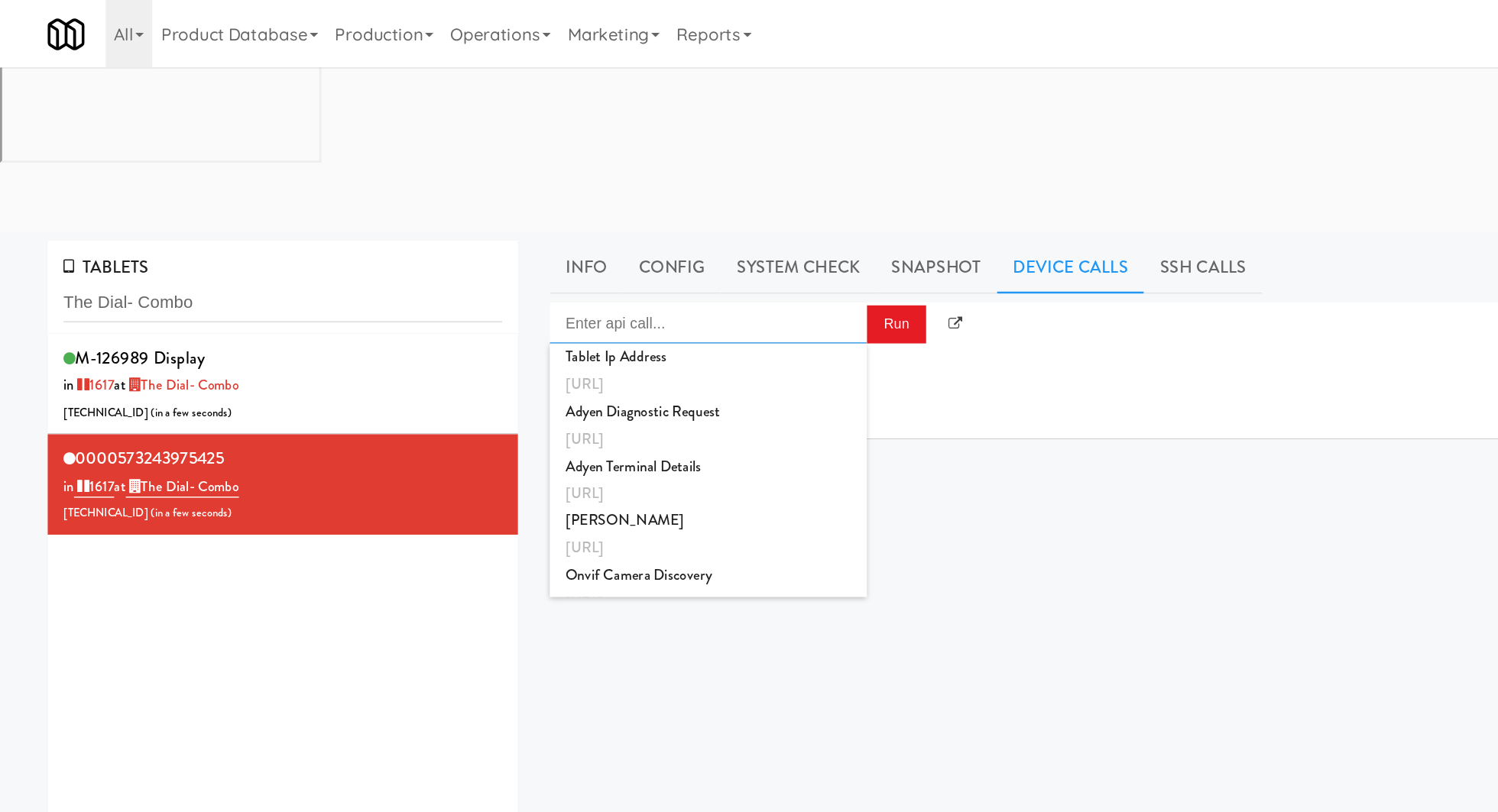
click at [528, 219] on input "Enter api call..." at bounding box center [512, 234] width 229 height 31
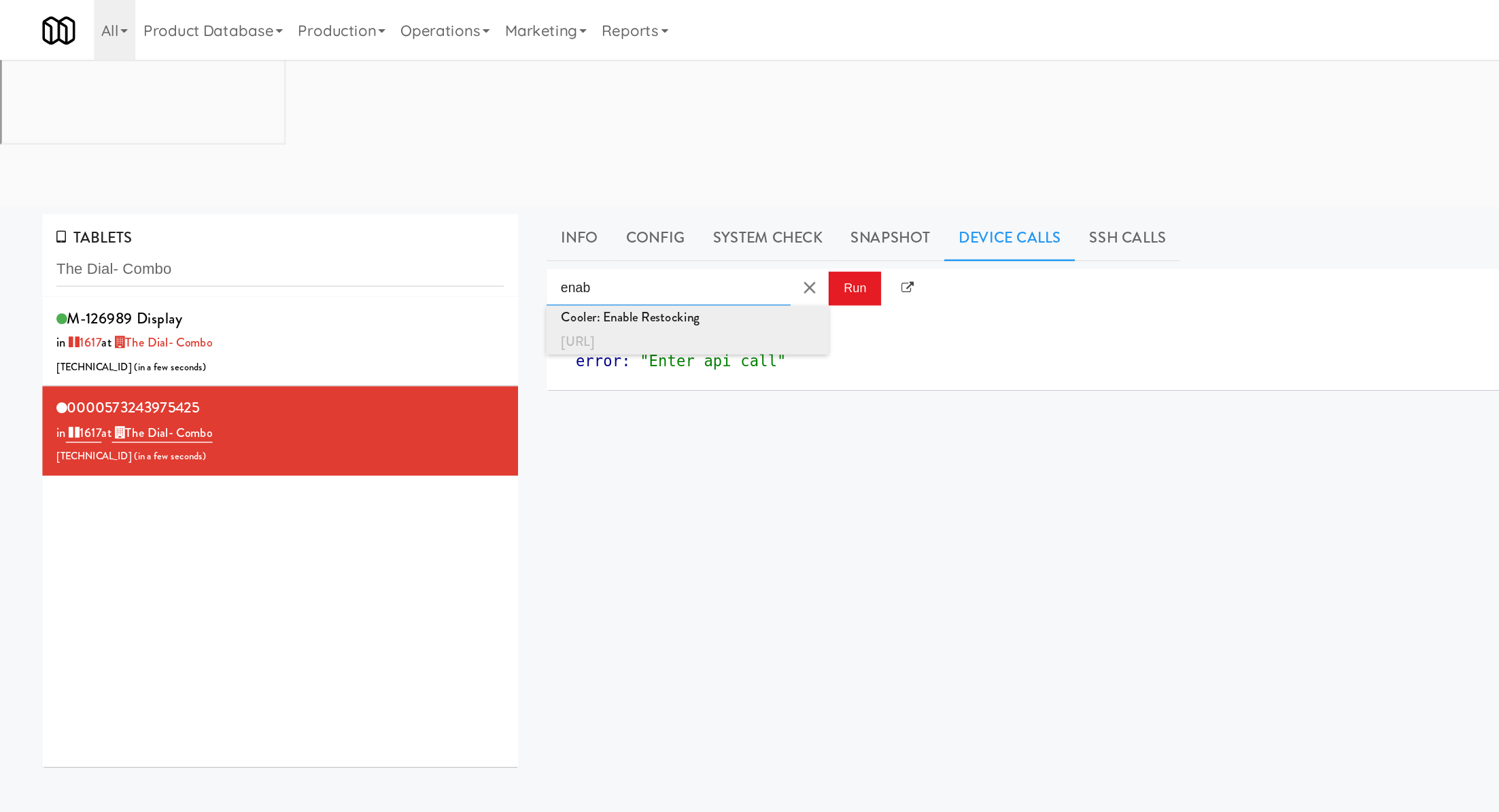
click at [568, 221] on div "Cooler: Enable Restocking" at bounding box center [497, 230] width 184 height 18
type input "Cooler: Enable Restocking"
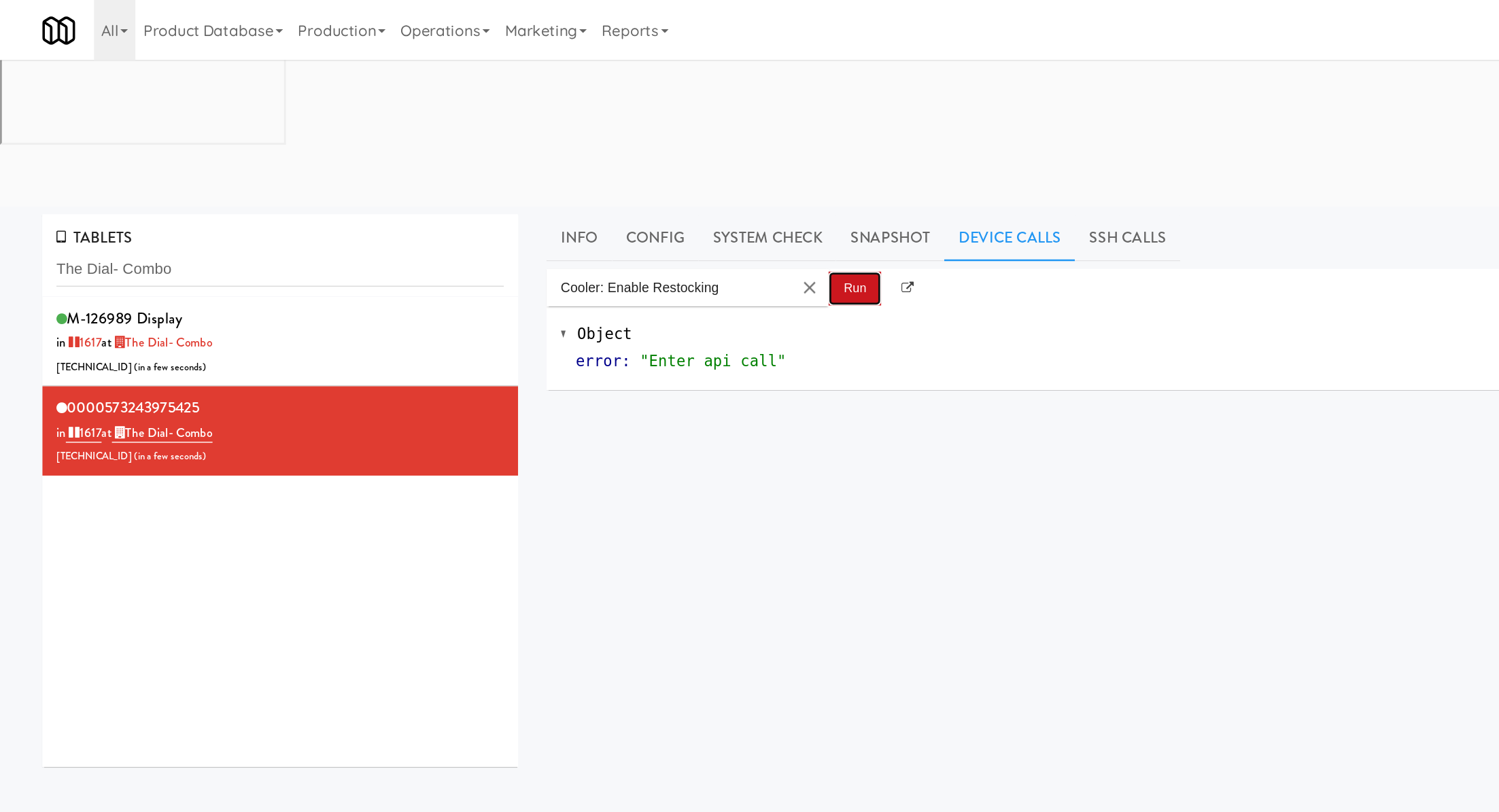
click at [616, 196] on button "Run" at bounding box center [618, 209] width 38 height 25
click at [146, 182] on input "The Dial- Combo" at bounding box center [203, 195] width 324 height 25
paste input "Arapahoe Square Fridge"
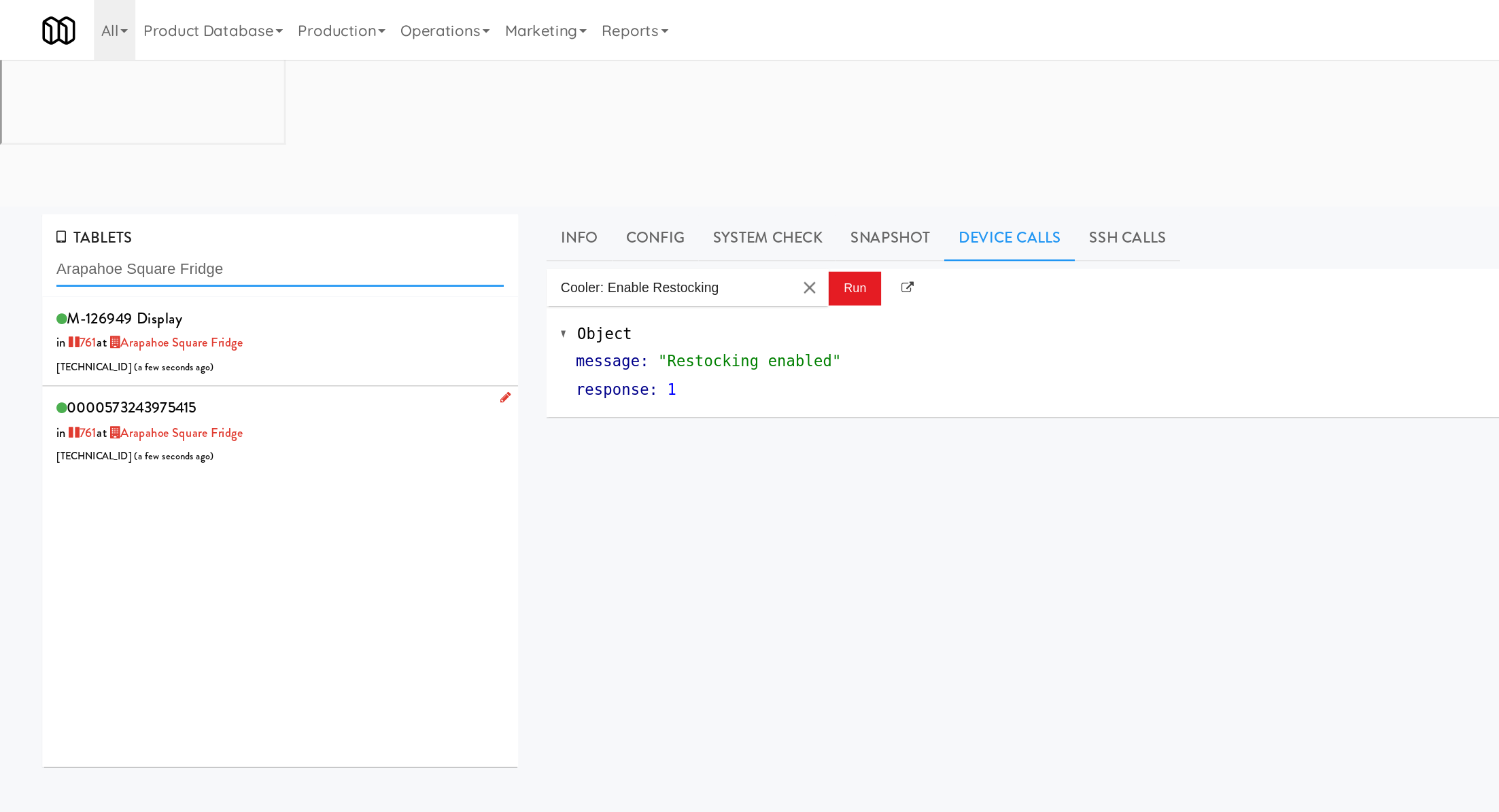
type input "Arapahoe Square Fridge"
click at [231, 285] on div "0000573243975415 in 761 at Arapahoe Square Fridge 98.55.111.225 ( a few seconds…" at bounding box center [203, 311] width 324 height 54
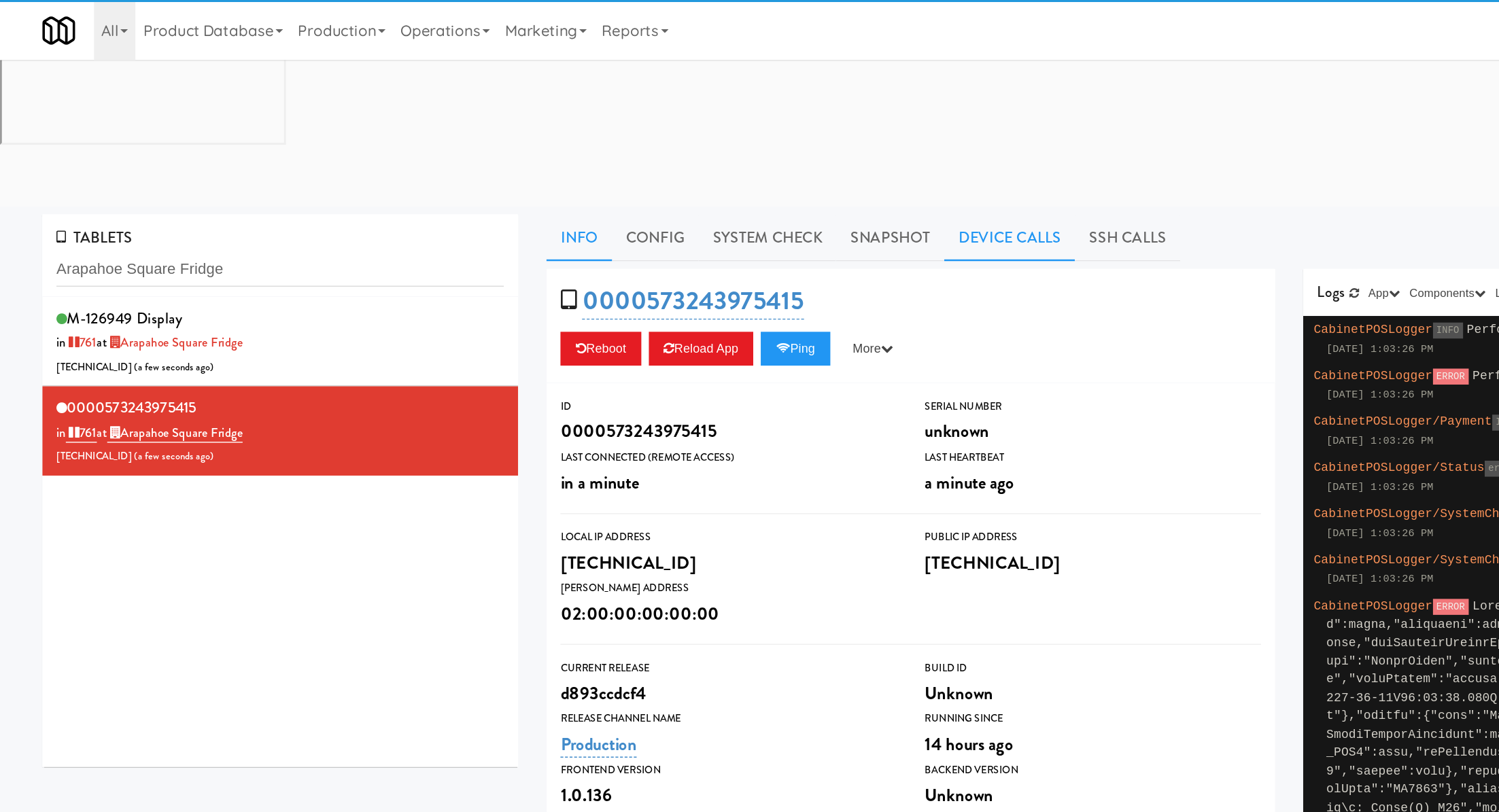
click at [734, 155] on link "Device Calls" at bounding box center [730, 172] width 95 height 34
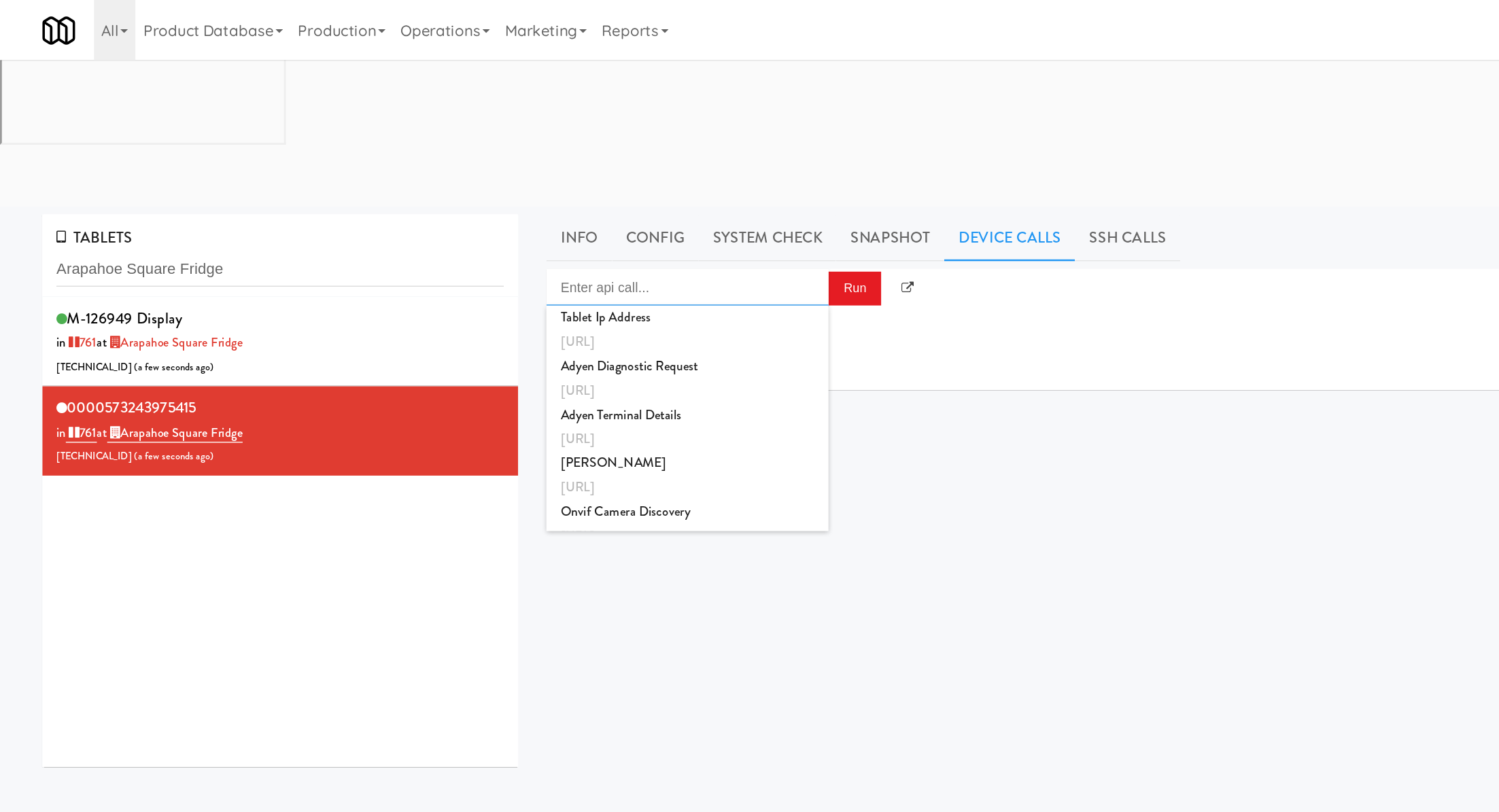
click at [567, 195] on input "Enter api call..." at bounding box center [497, 208] width 204 height 27
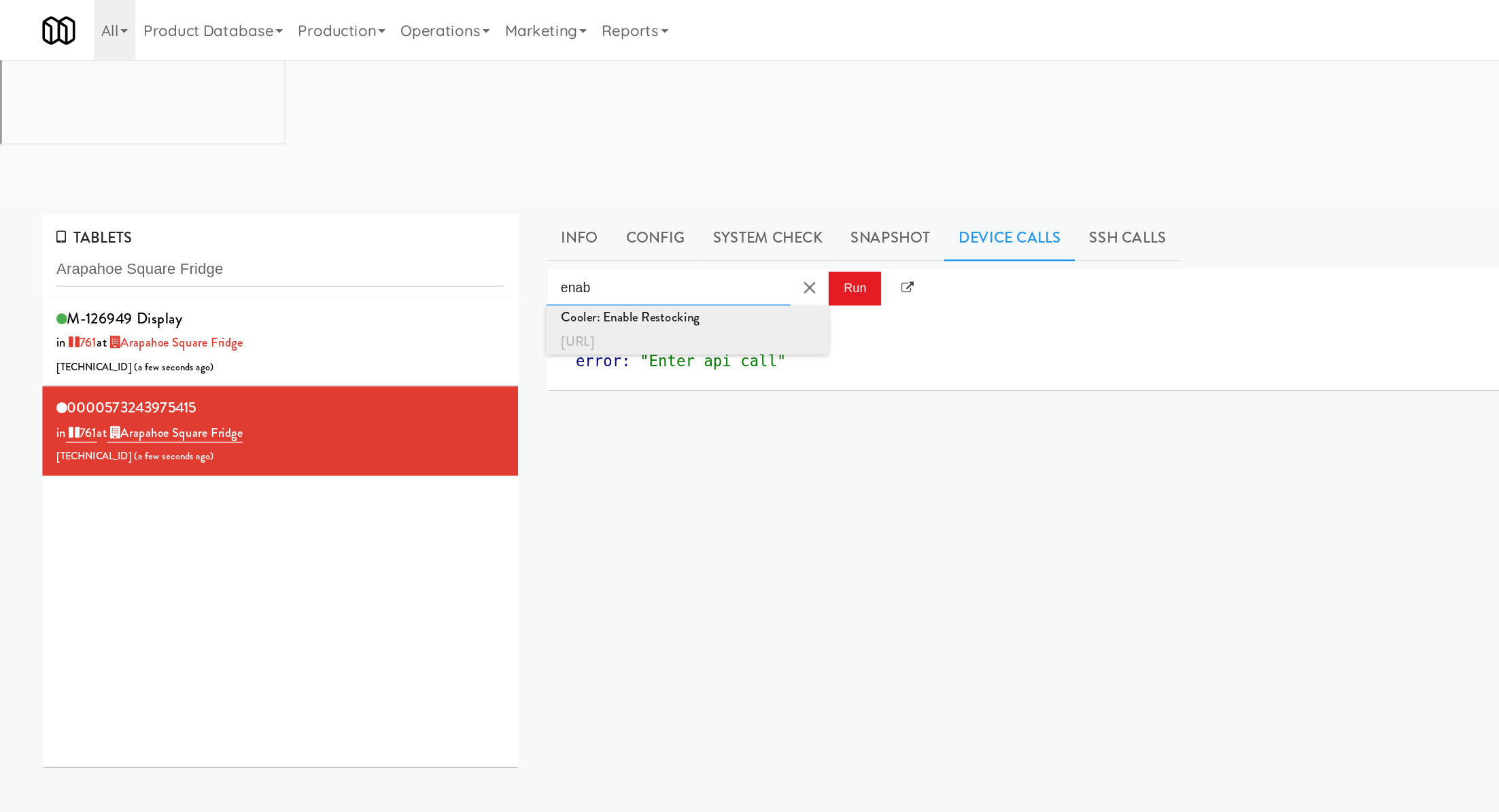
click at [567, 239] on div "http://localhost:3000/cooler/restocking-mode/enable" at bounding box center [497, 247] width 184 height 18
type input "Cooler: Enable Restocking"
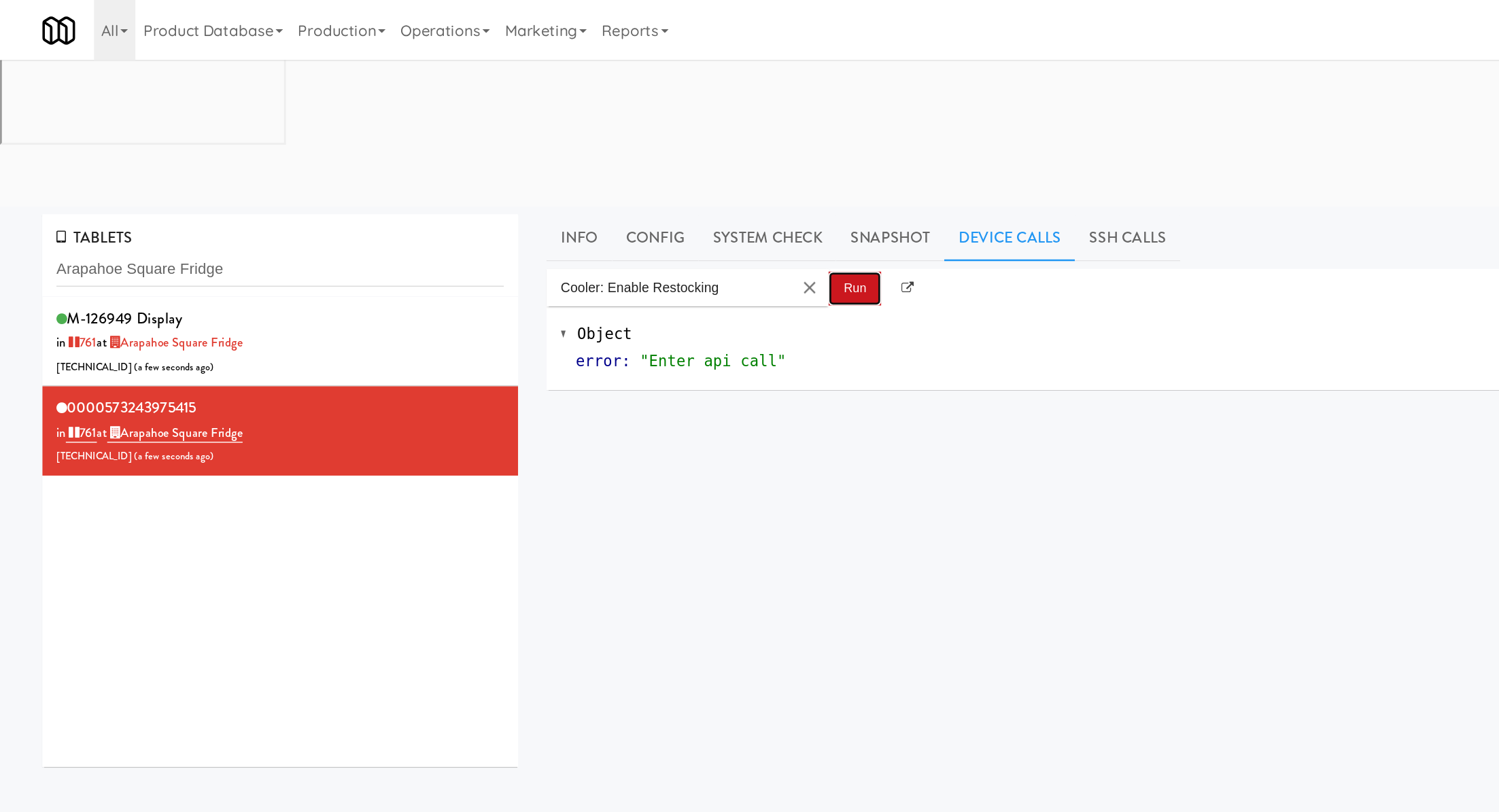
click at [613, 196] on button "Run" at bounding box center [618, 209] width 38 height 25
click at [146, 182] on input "Arapahoe Square Fridge" at bounding box center [203, 195] width 324 height 25
paste input "001 State - Right - Ambient"
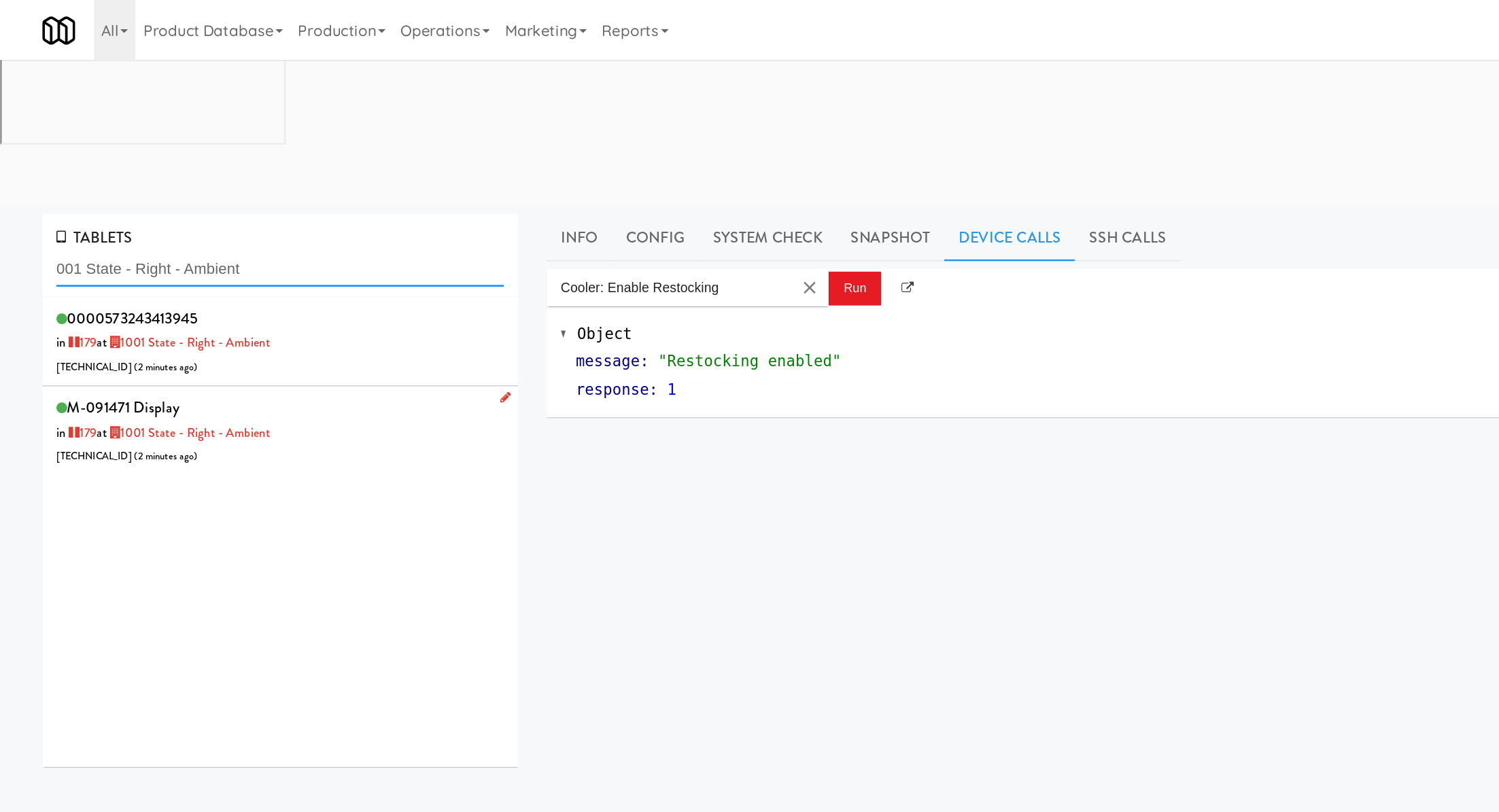
type input "001 State - Right - Ambient"
click at [262, 285] on div "M-091471 Display in 179 at 1001 State - Right - Ambient 206.0.69.120 ( 2 minute…" at bounding box center [203, 311] width 324 height 54
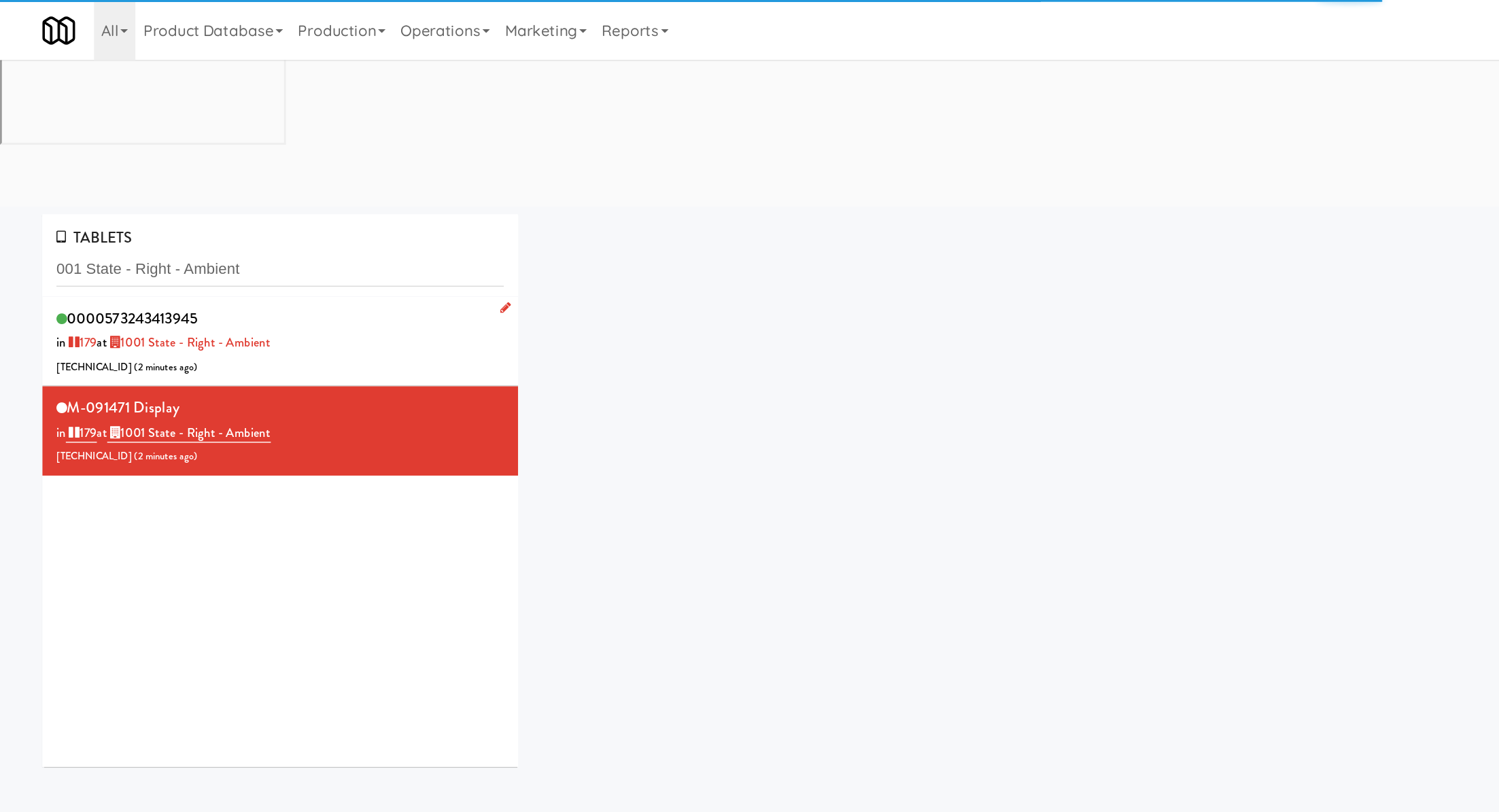
click at [282, 220] on div "0000573243413945 in 179 at 1001 State - Right - Ambient 206.0.69.51 ( 2 minutes…" at bounding box center [203, 247] width 324 height 54
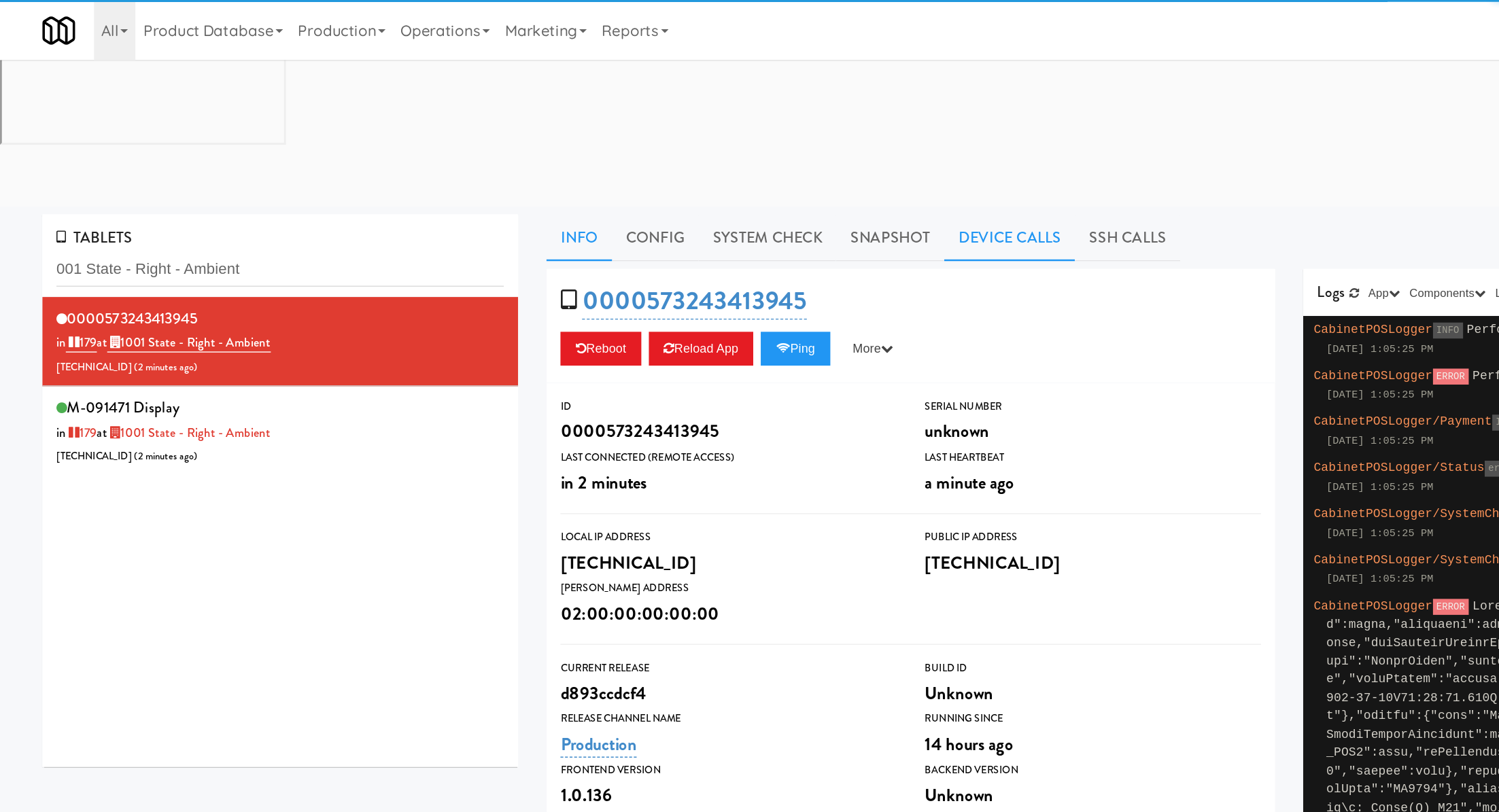
click at [733, 155] on link "Device Calls" at bounding box center [730, 172] width 95 height 34
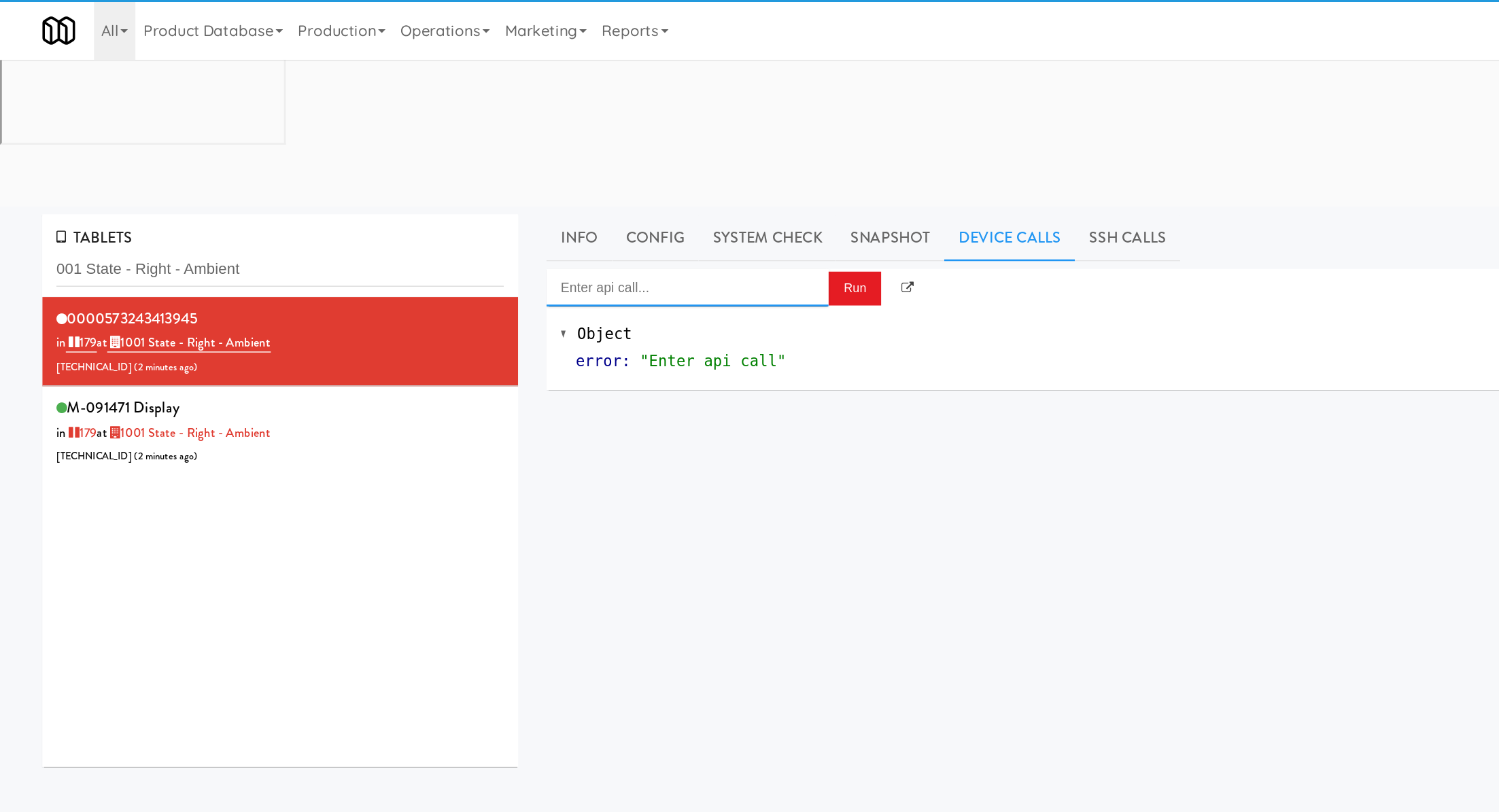
click at [571, 195] on input "Enter api call..." at bounding box center [497, 208] width 204 height 27
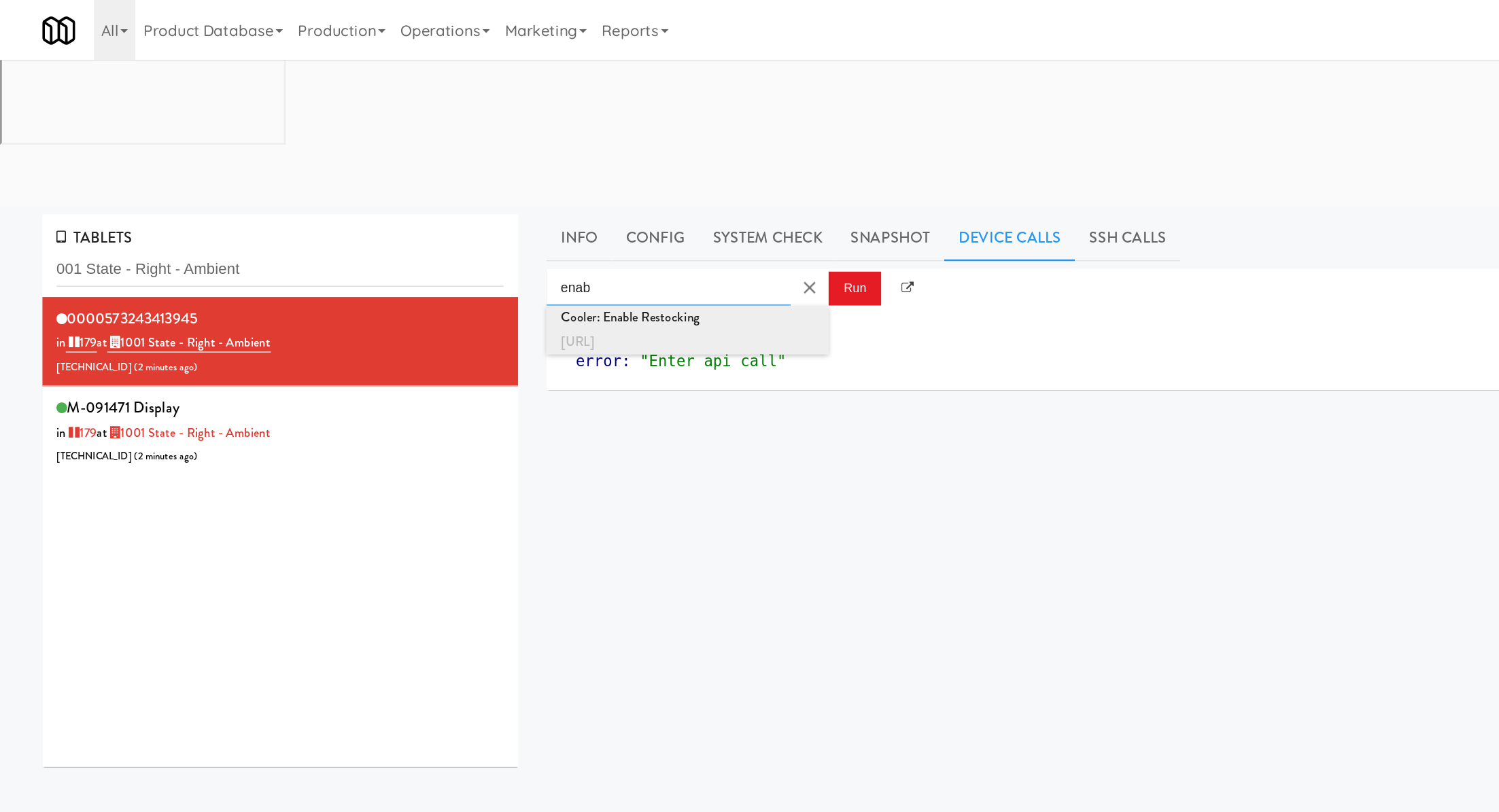
click at [579, 221] on div "Cooler: Enable Restocking" at bounding box center [497, 230] width 184 height 18
type input "Cooler: Enable Restocking"
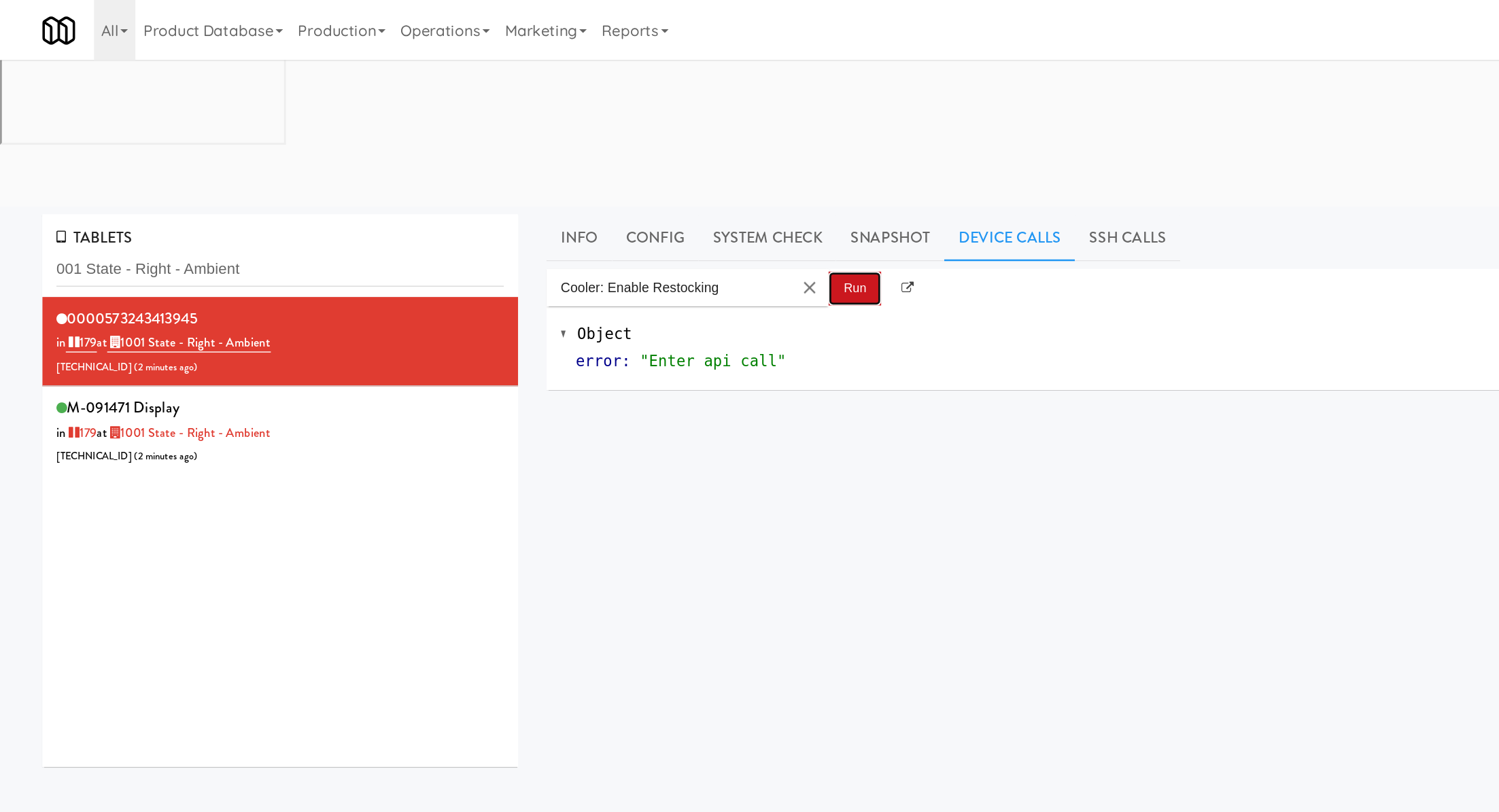
click at [620, 196] on button "Run" at bounding box center [618, 209] width 38 height 25
click at [102, 182] on input "001 State - Right - Ambient" at bounding box center [203, 195] width 324 height 25
paste input "573243974823"
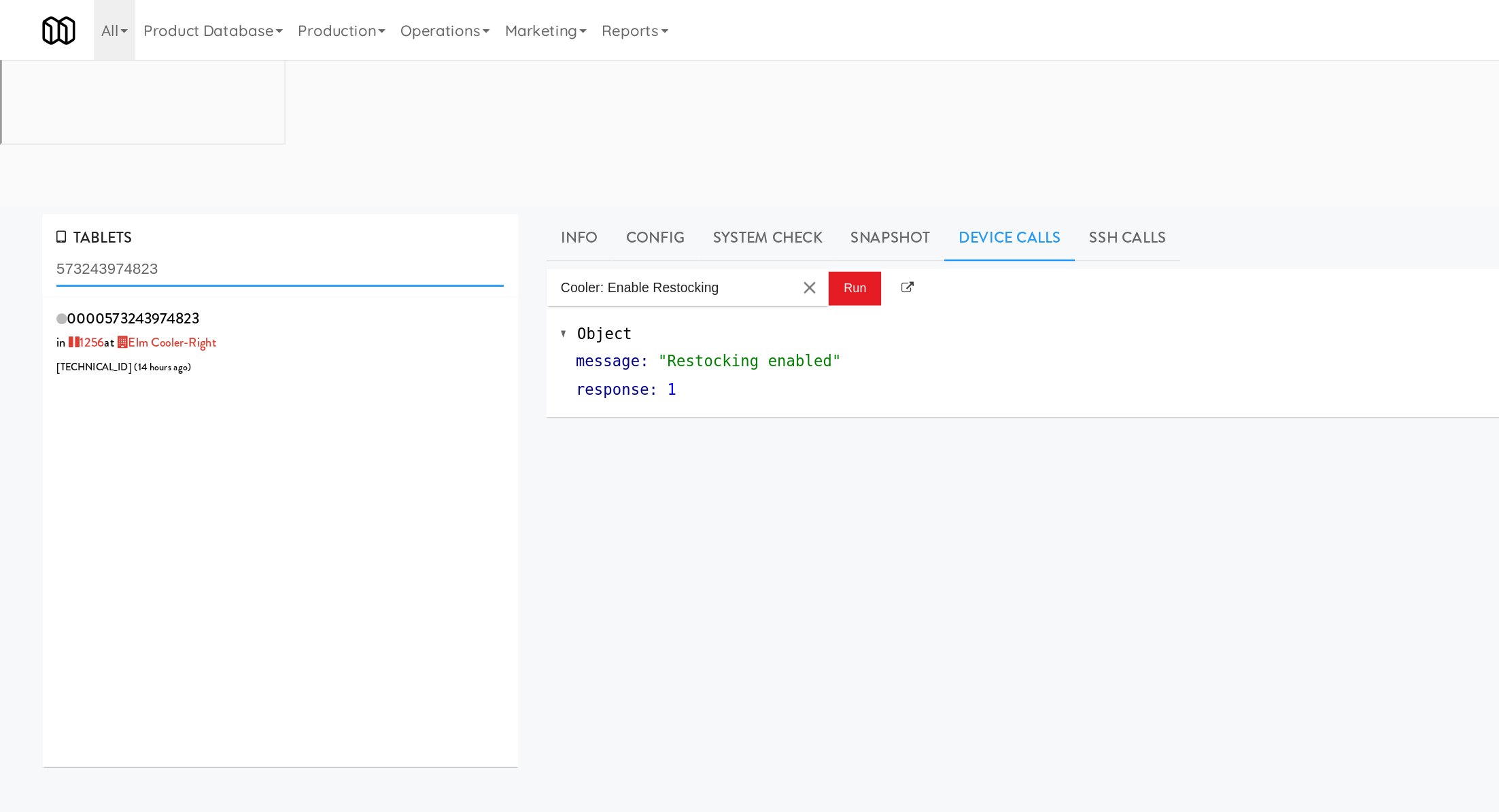
click at [119, 182] on input "573243974823" at bounding box center [203, 195] width 324 height 25
paste input "Elm Cooler-Right"
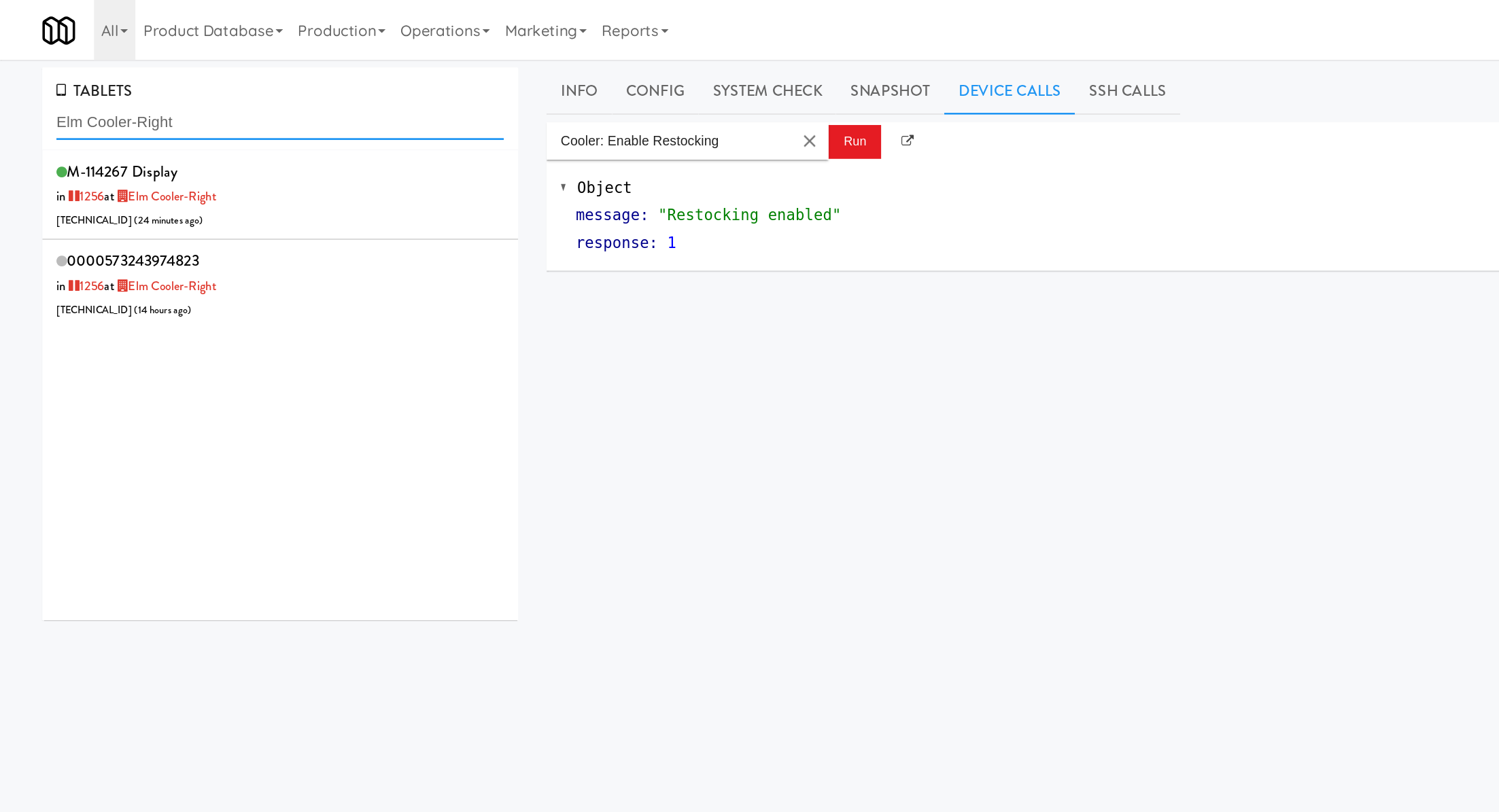
click at [125, 88] on input "Elm Cooler-Right" at bounding box center [203, 88] width 324 height 25
paste input "Jefferson - Cooler - Lef"
click at [97, 96] on input "Jefferson - Cooler - Left" at bounding box center [203, 88] width 324 height 25
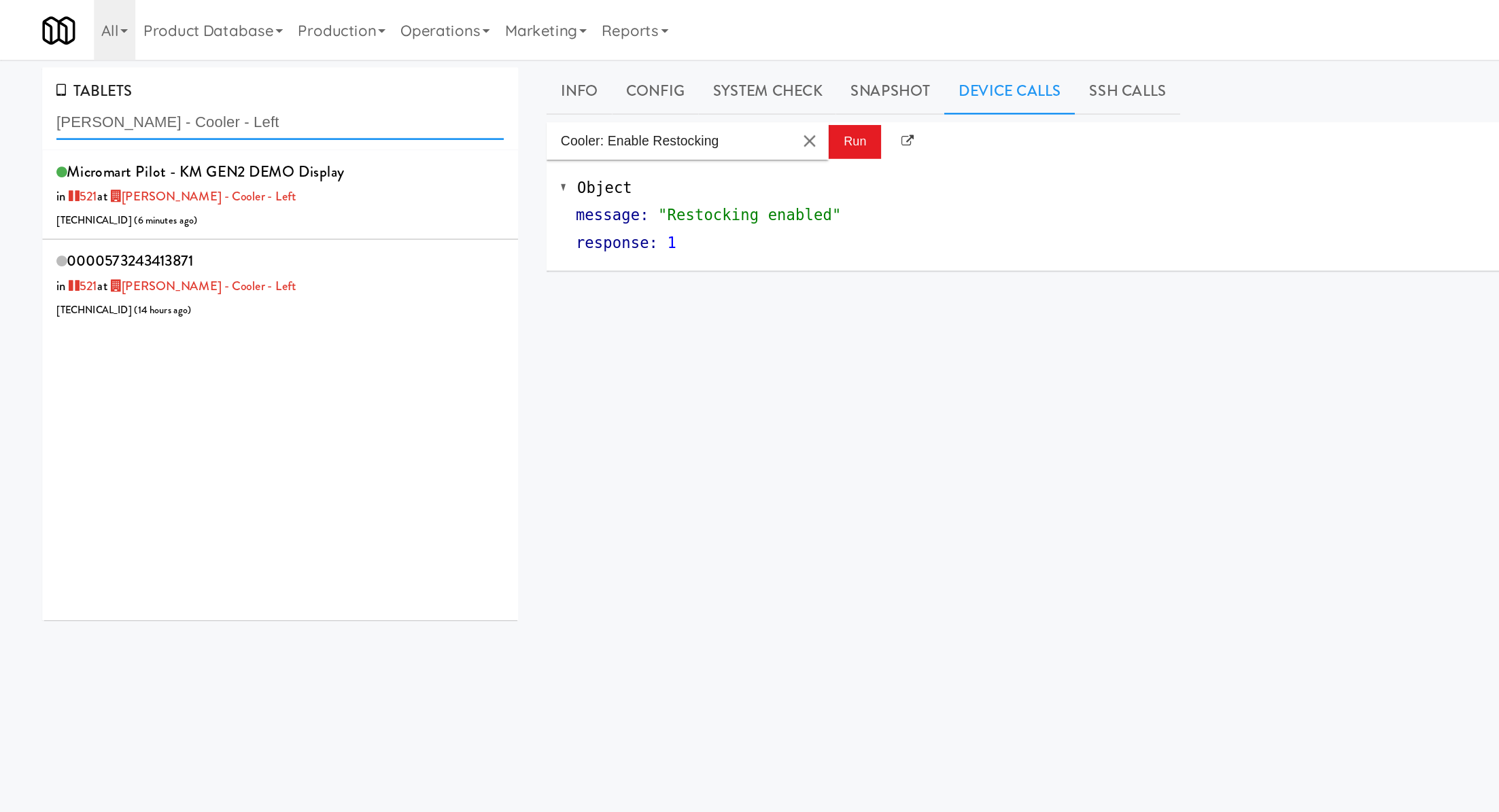
click at [97, 96] on input "Jefferson - Cooler - Left" at bounding box center [203, 88] width 324 height 25
paste input "Emerson Pines -Cooler"
type input "Emerson Pines -Cooler"
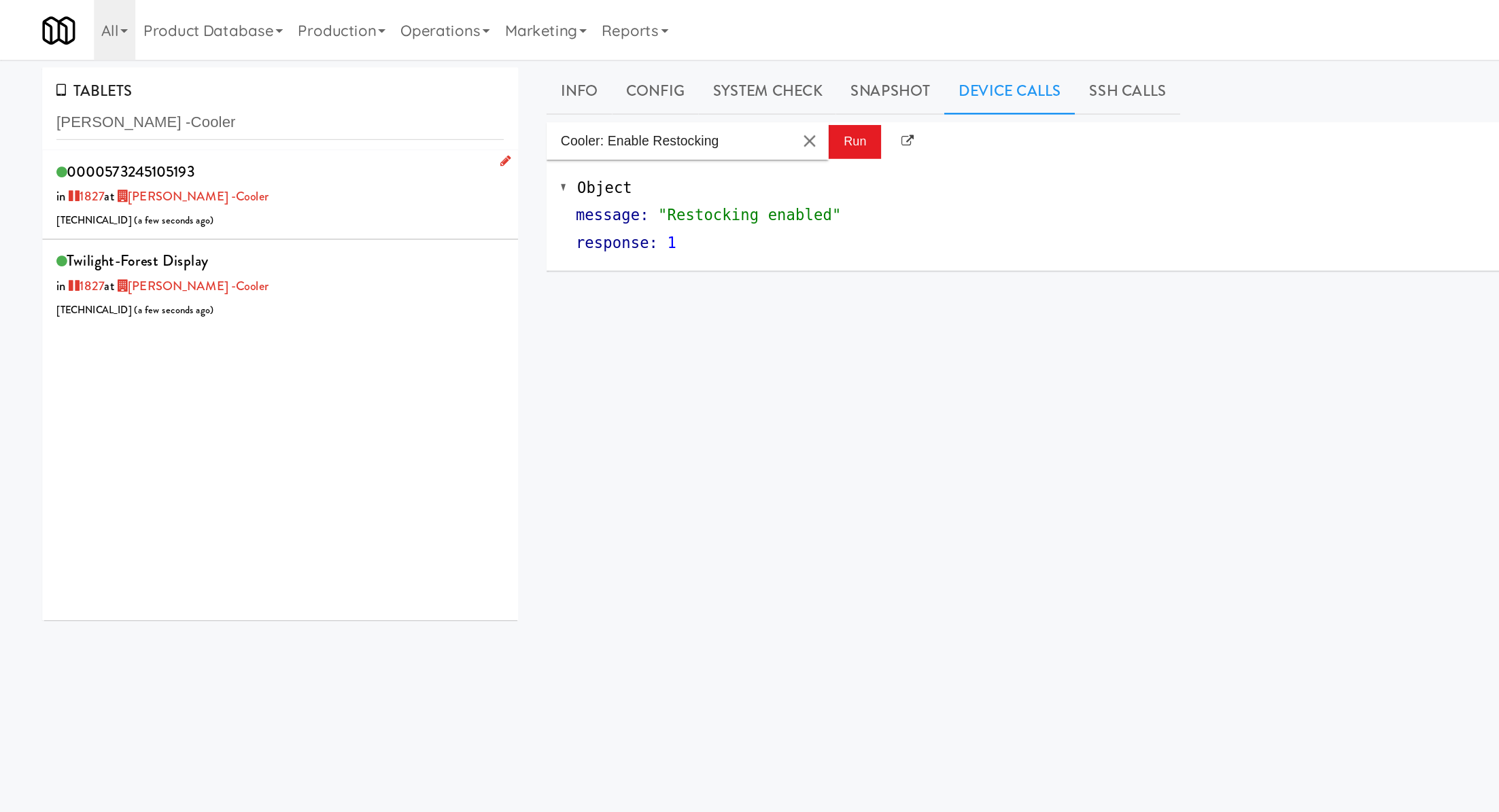
click at [237, 151] on div "0000573245105193 in 1827 at Emerson Pines -Cooler 206.0.69.59 ( a few seconds a…" at bounding box center [203, 140] width 324 height 54
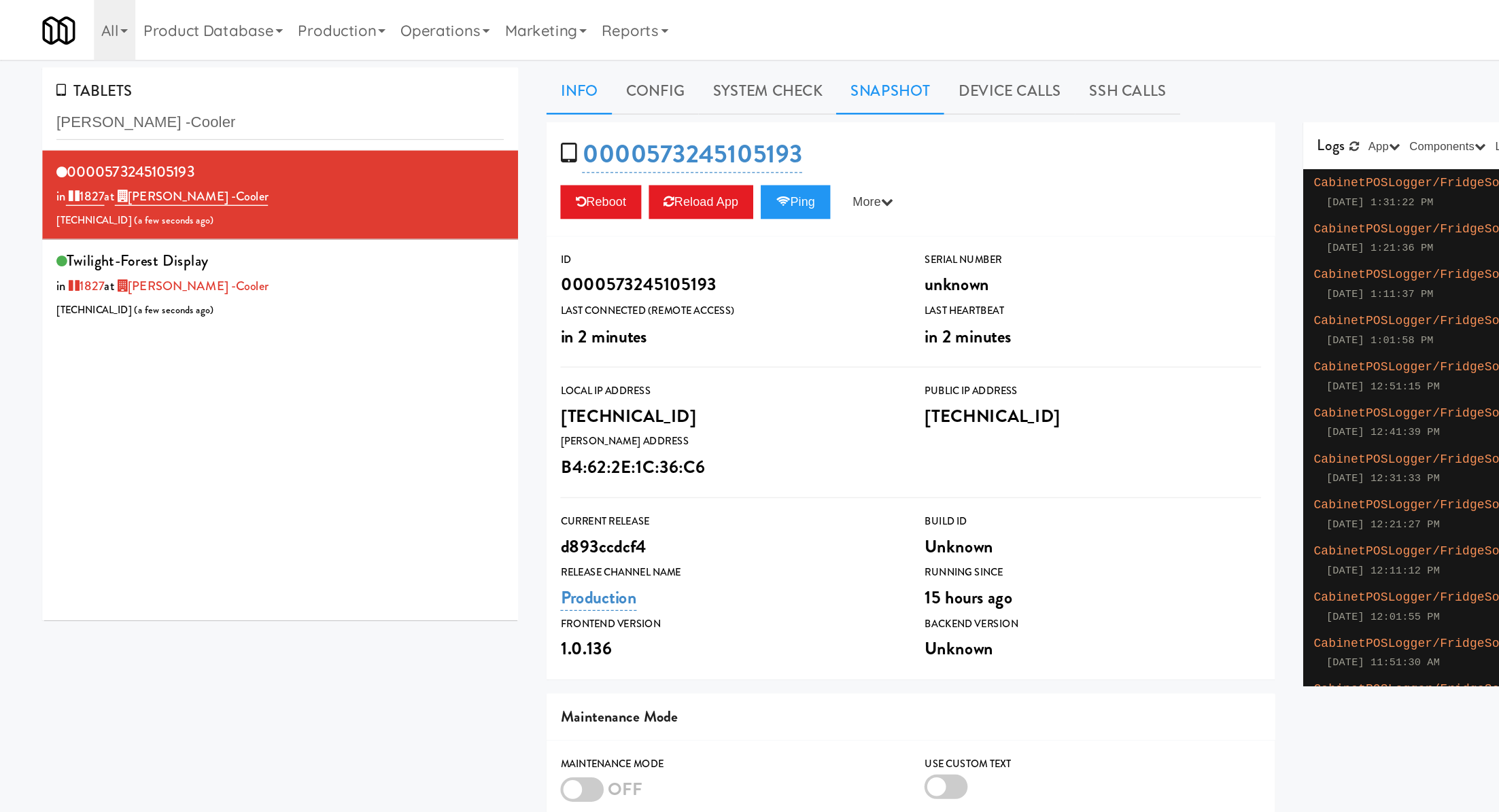
click at [653, 67] on link "Snapshot" at bounding box center [643, 66] width 78 height 34
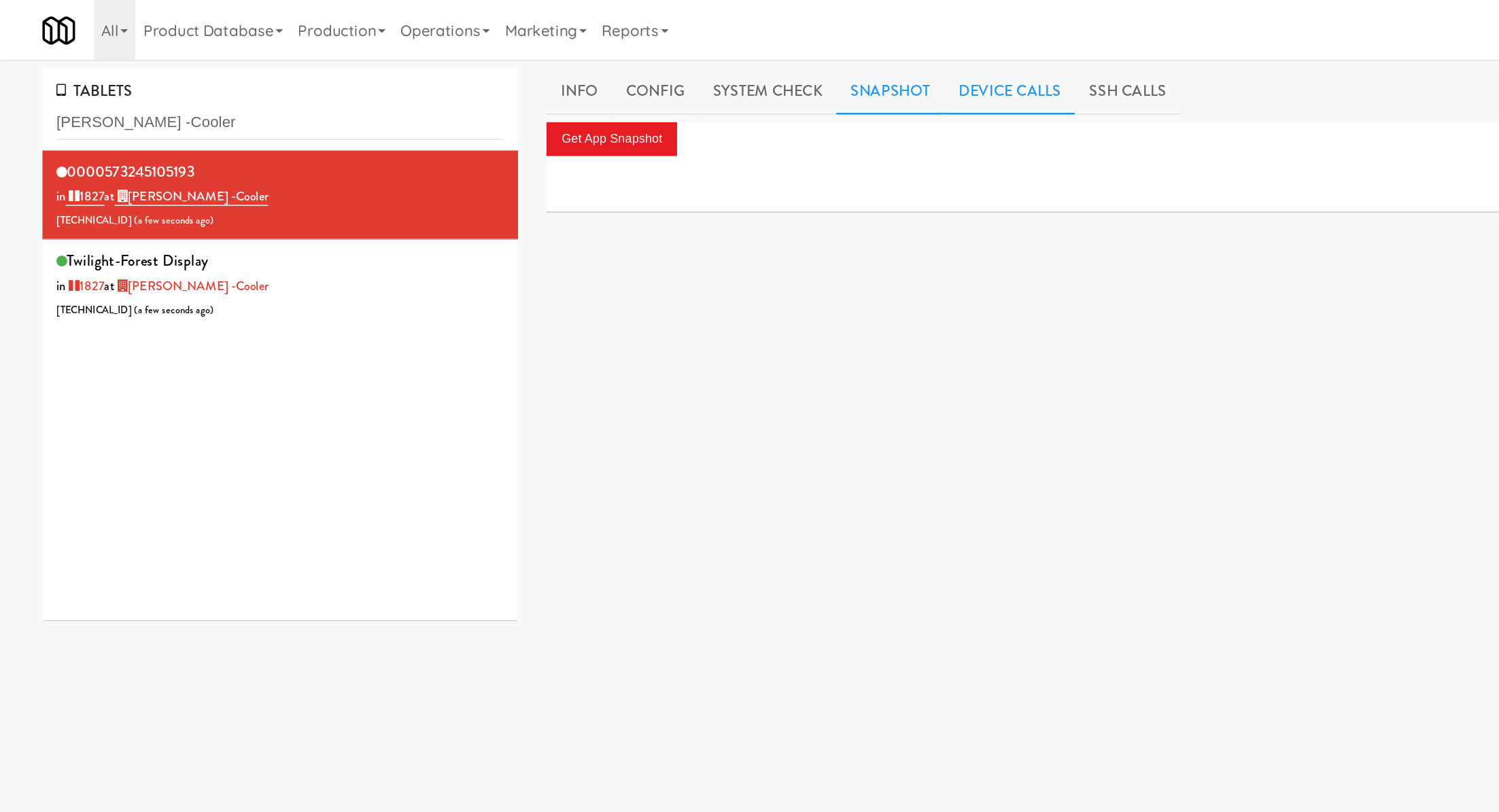
click at [722, 70] on link "Device Calls" at bounding box center [730, 66] width 95 height 34
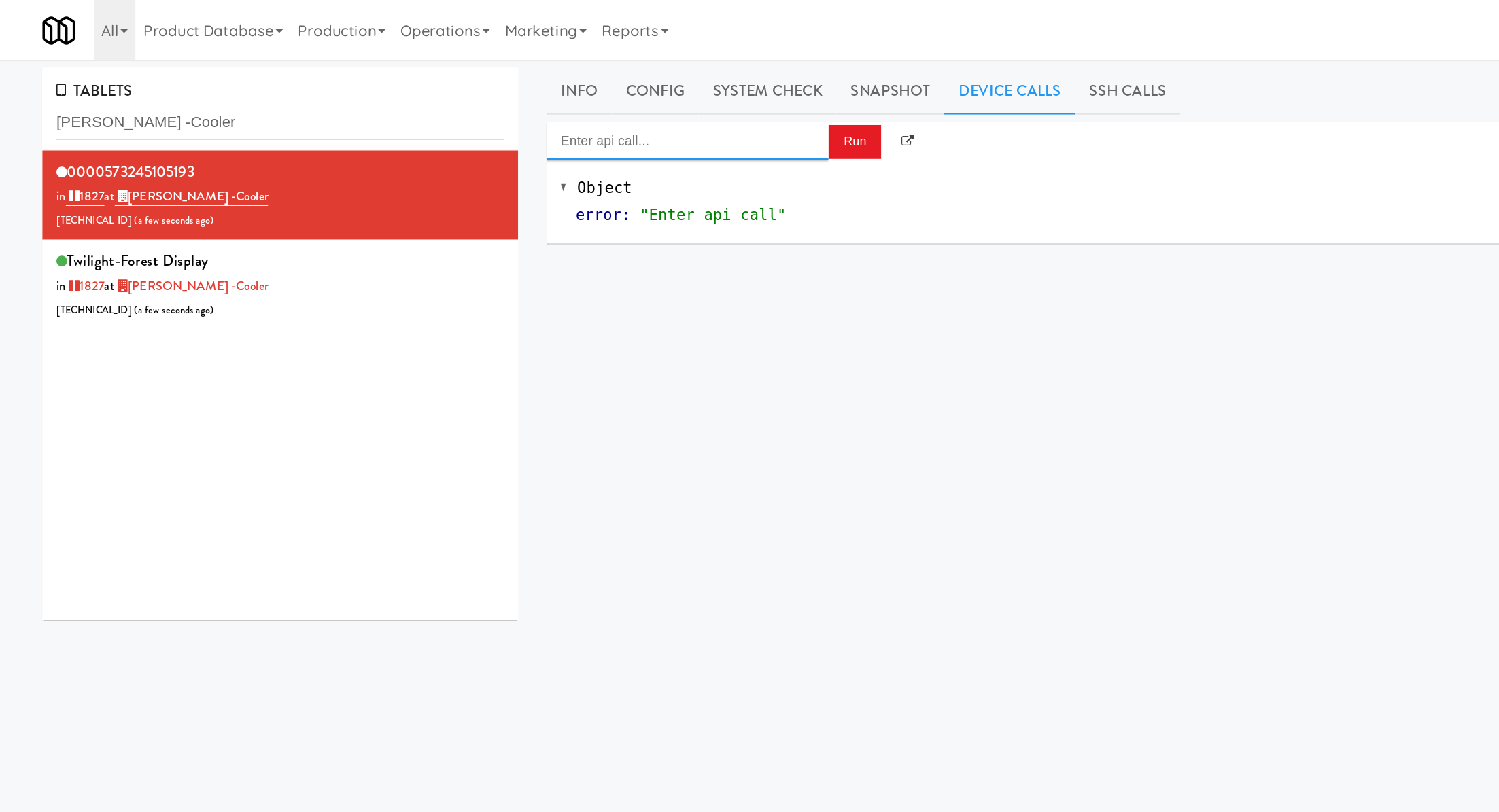
click at [572, 105] on input "Enter api call..." at bounding box center [497, 102] width 204 height 27
click at [569, 136] on div "http://localhost:3000/cooler/restocking-mode/enable" at bounding box center [497, 141] width 184 height 18
type input "Cooler: Enable Restocking"
click at [618, 105] on button "Run" at bounding box center [618, 103] width 38 height 25
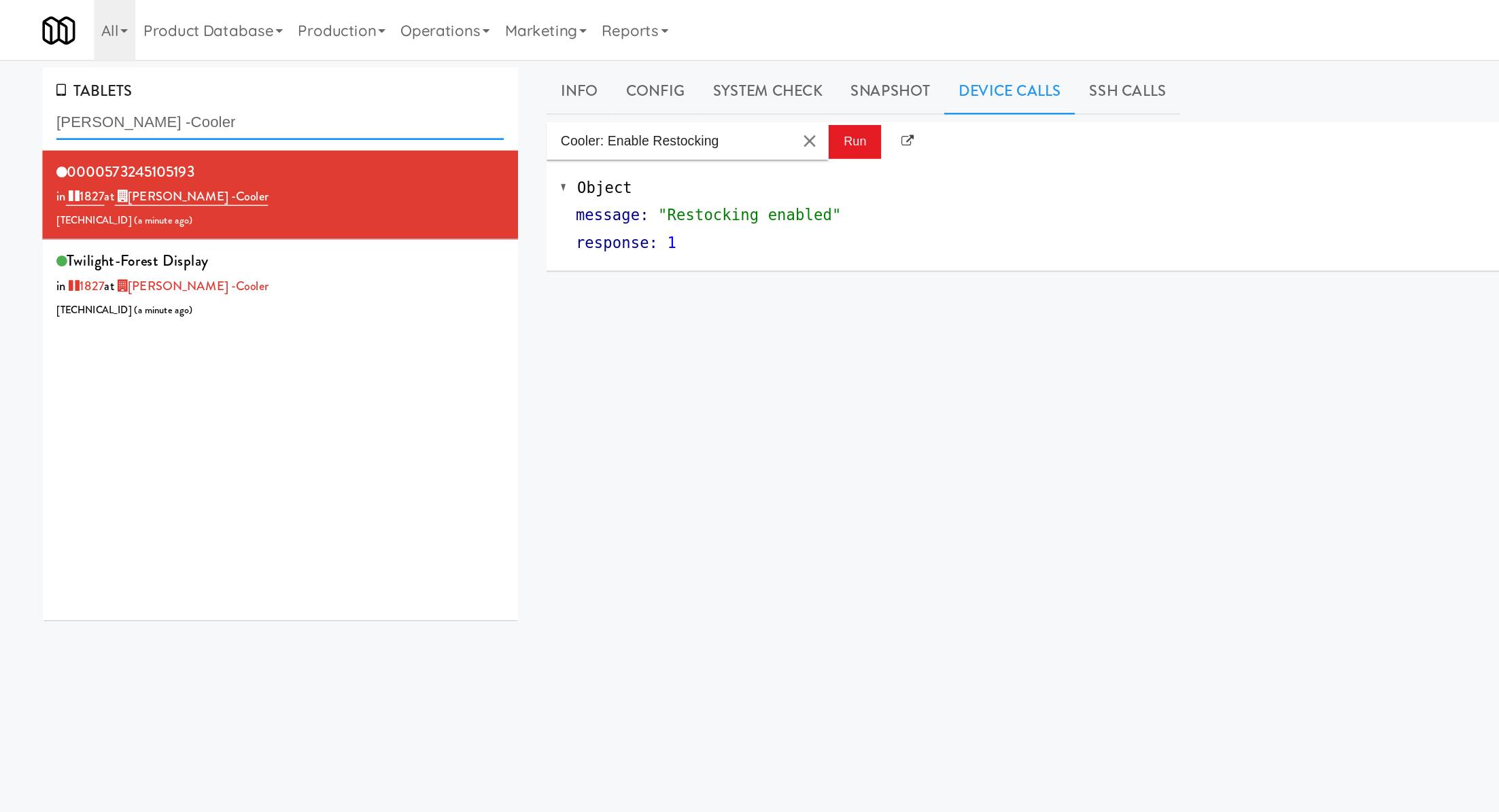
click at [133, 89] on input "Emerson Pines -Cooler" at bounding box center [203, 88] width 324 height 25
paste input "blem 125"
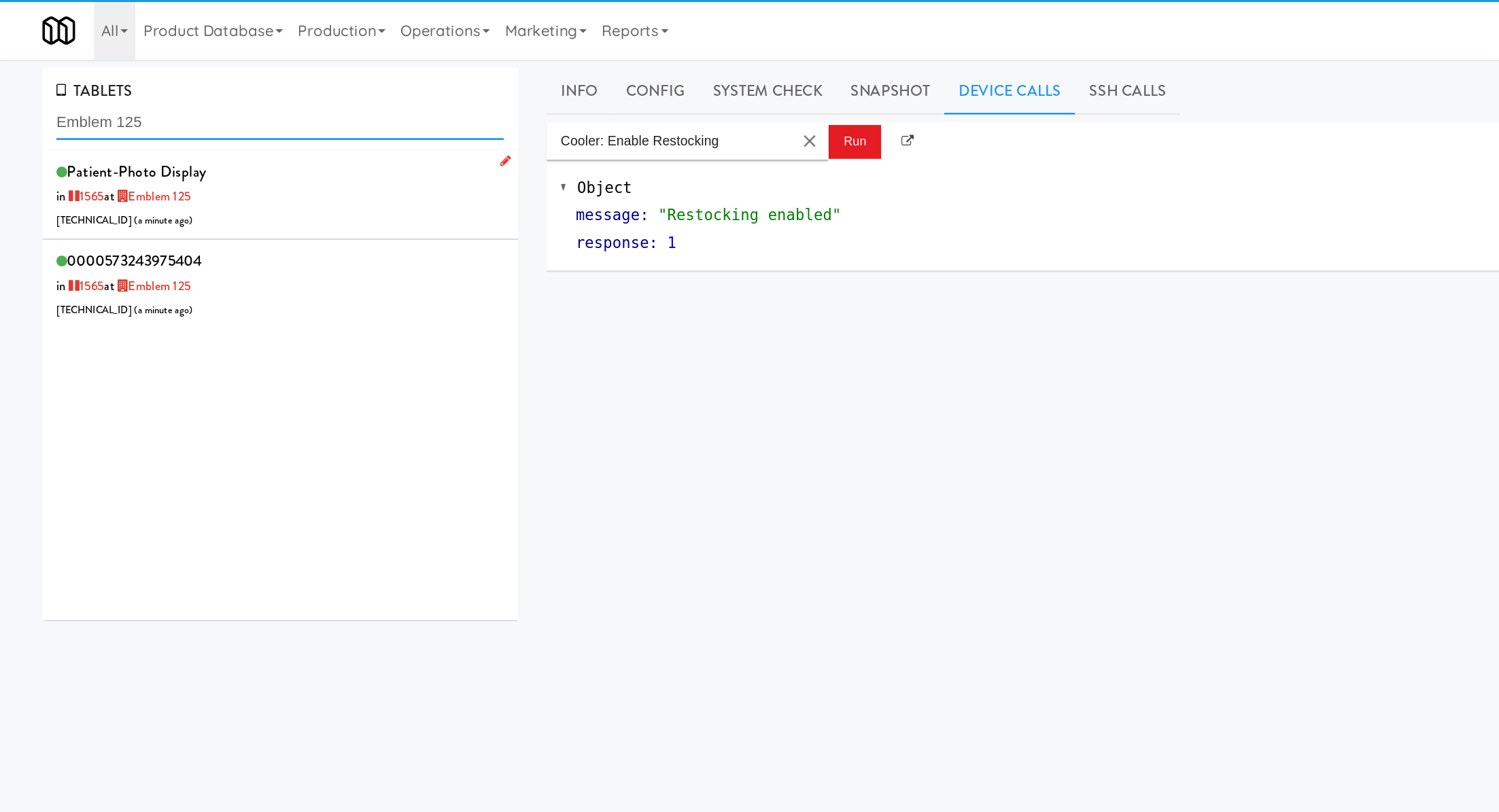
type input "Emblem 125"
click at [223, 171] on li "patient-photo Display in 1565 at Emblem 125 206.0.69.36 ( a minute ago )" at bounding box center [202, 141] width 344 height 65
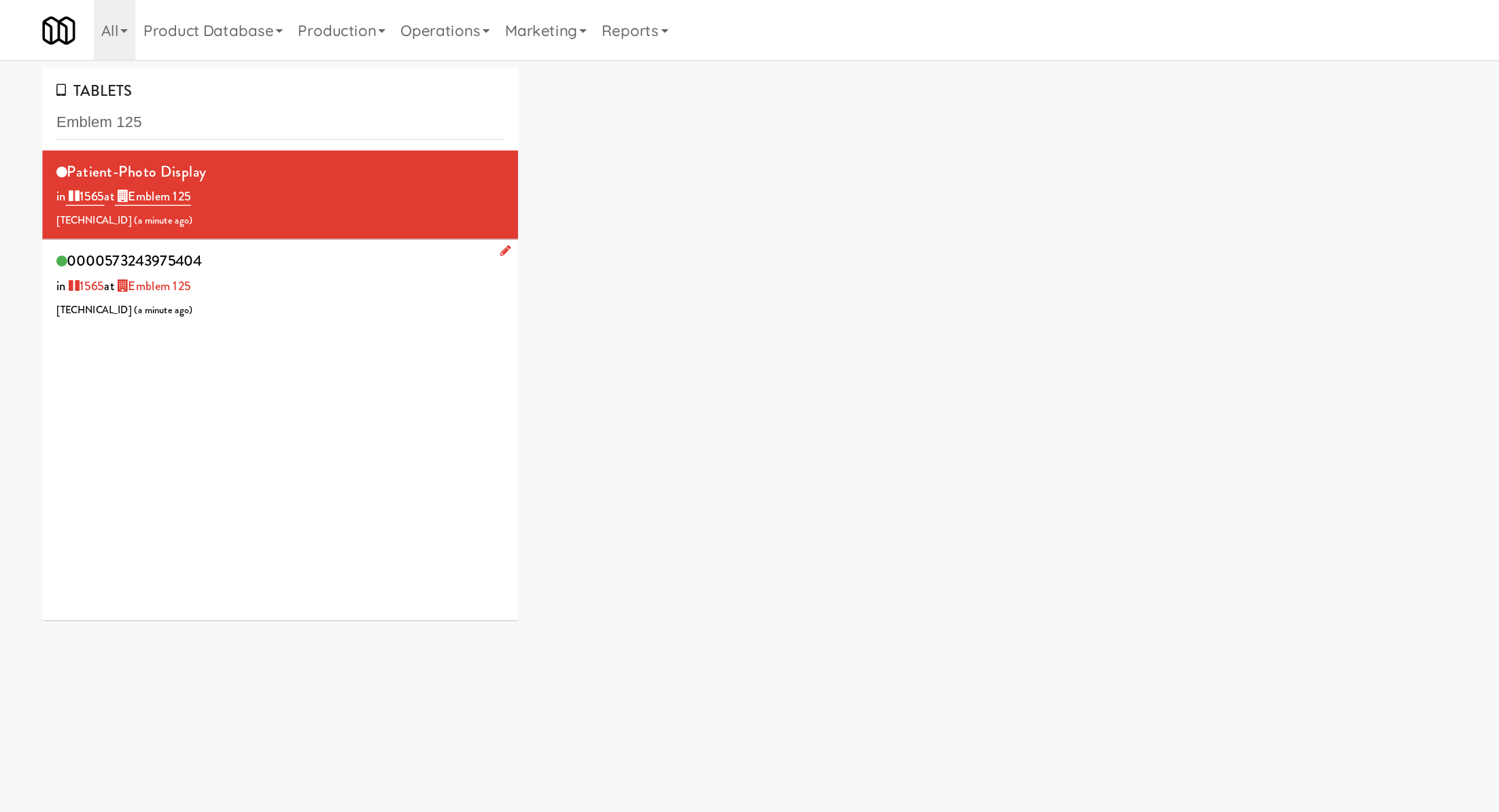
click at [223, 207] on div "0000573243975404 in 1565 at Emblem 125 206.0.69.104 ( a minute ago )" at bounding box center [203, 205] width 324 height 54
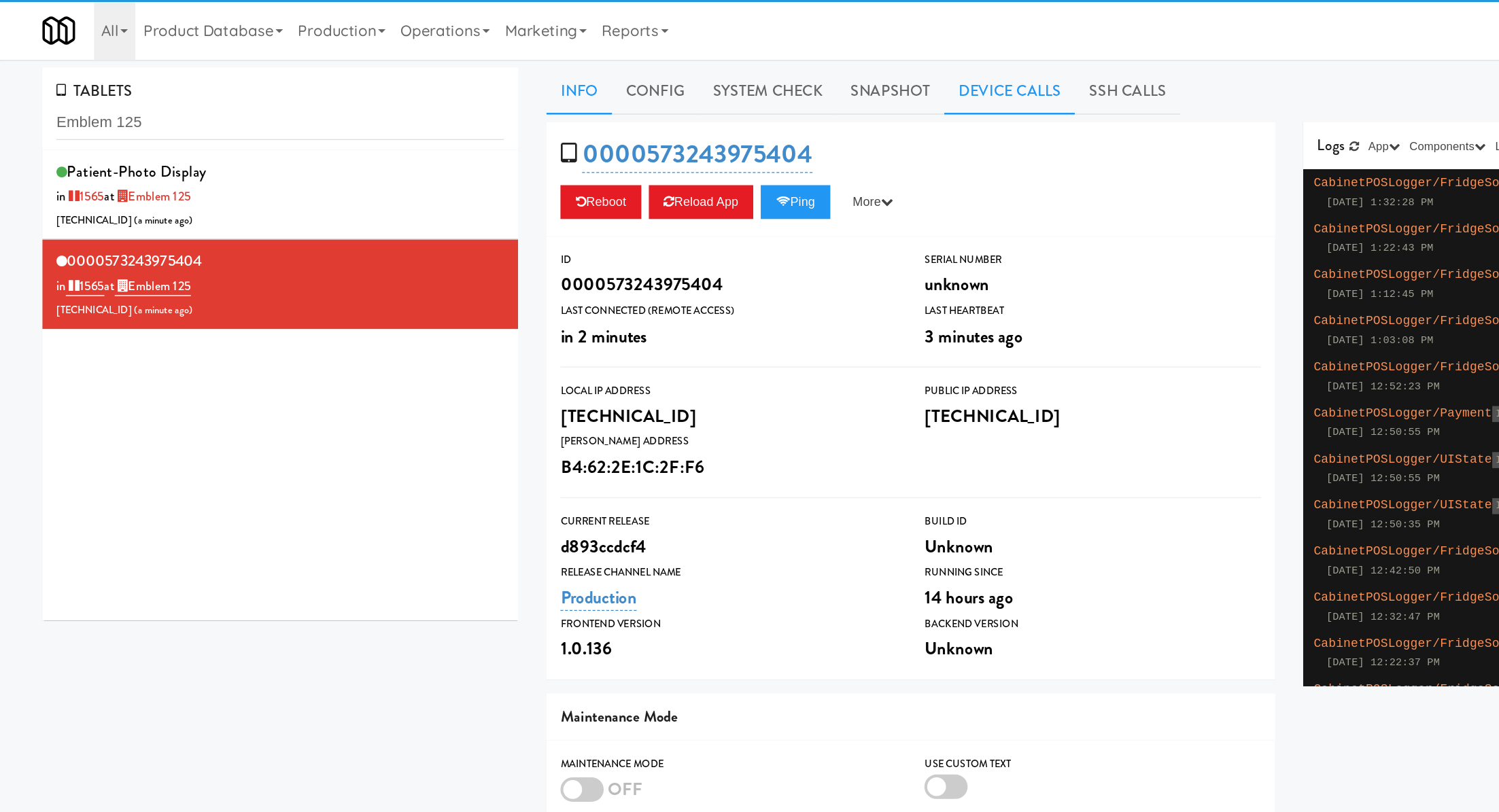
click at [739, 70] on link "Device Calls" at bounding box center [730, 66] width 95 height 34
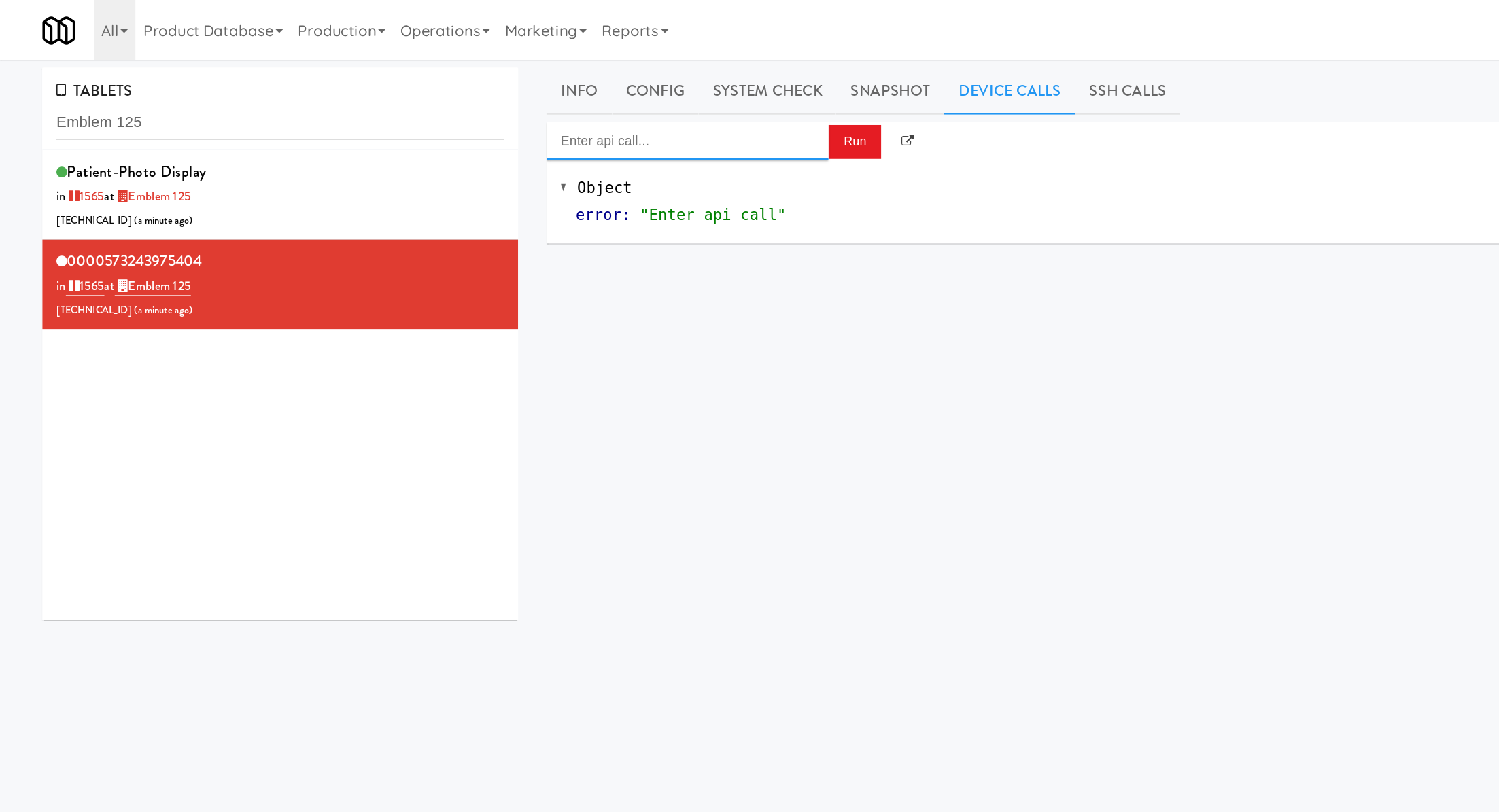
click at [546, 109] on input "Enter api call..." at bounding box center [497, 102] width 204 height 27
click at [551, 134] on div "http://localhost:3000/cooler/restocking-mode/enable" at bounding box center [497, 141] width 184 height 18
type input "Cooler: Enable Restocking"
click at [616, 111] on button "Run" at bounding box center [618, 103] width 38 height 25
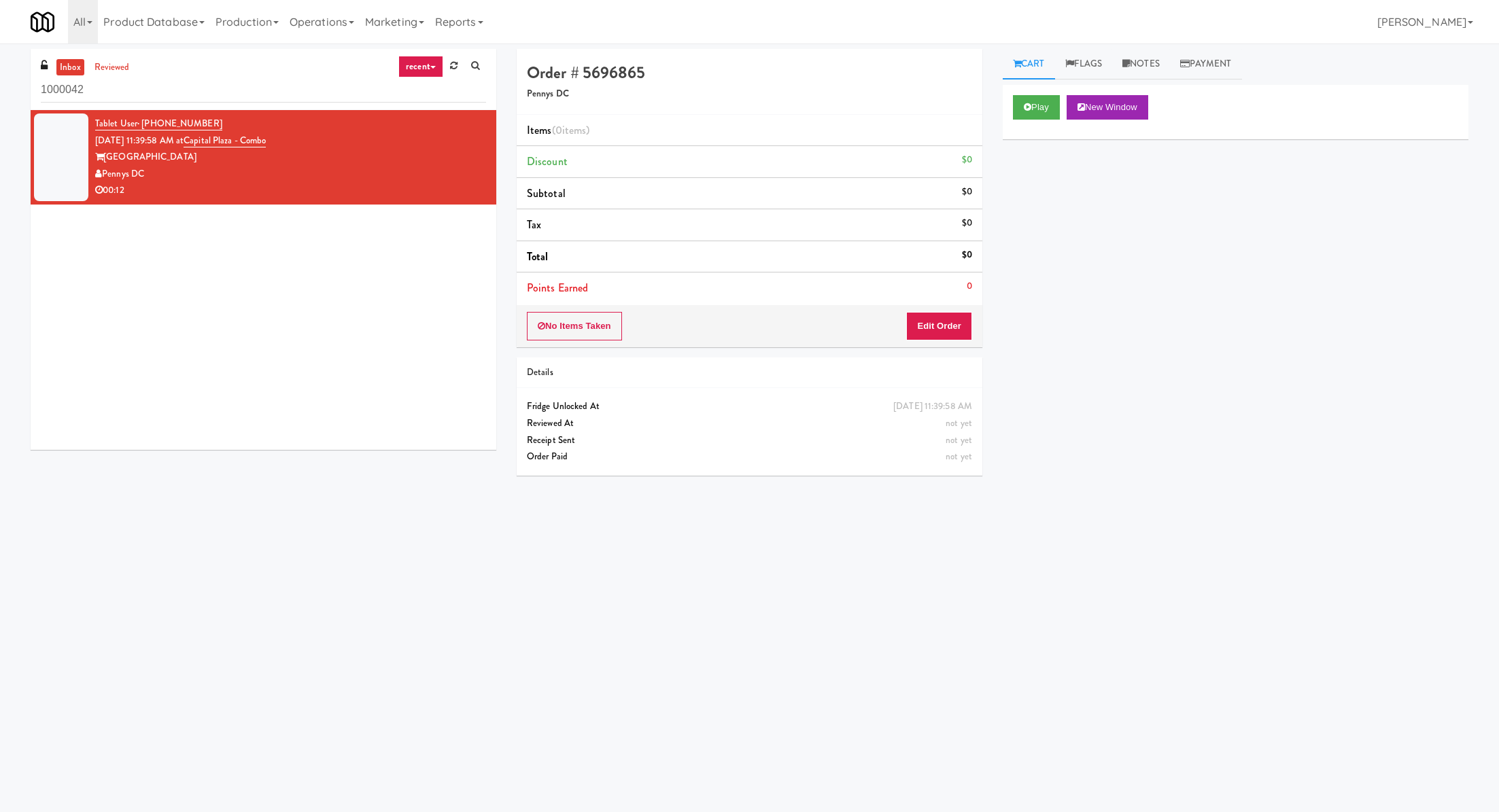
click at [164, 89] on input "1000042" at bounding box center [264, 90] width 445 height 25
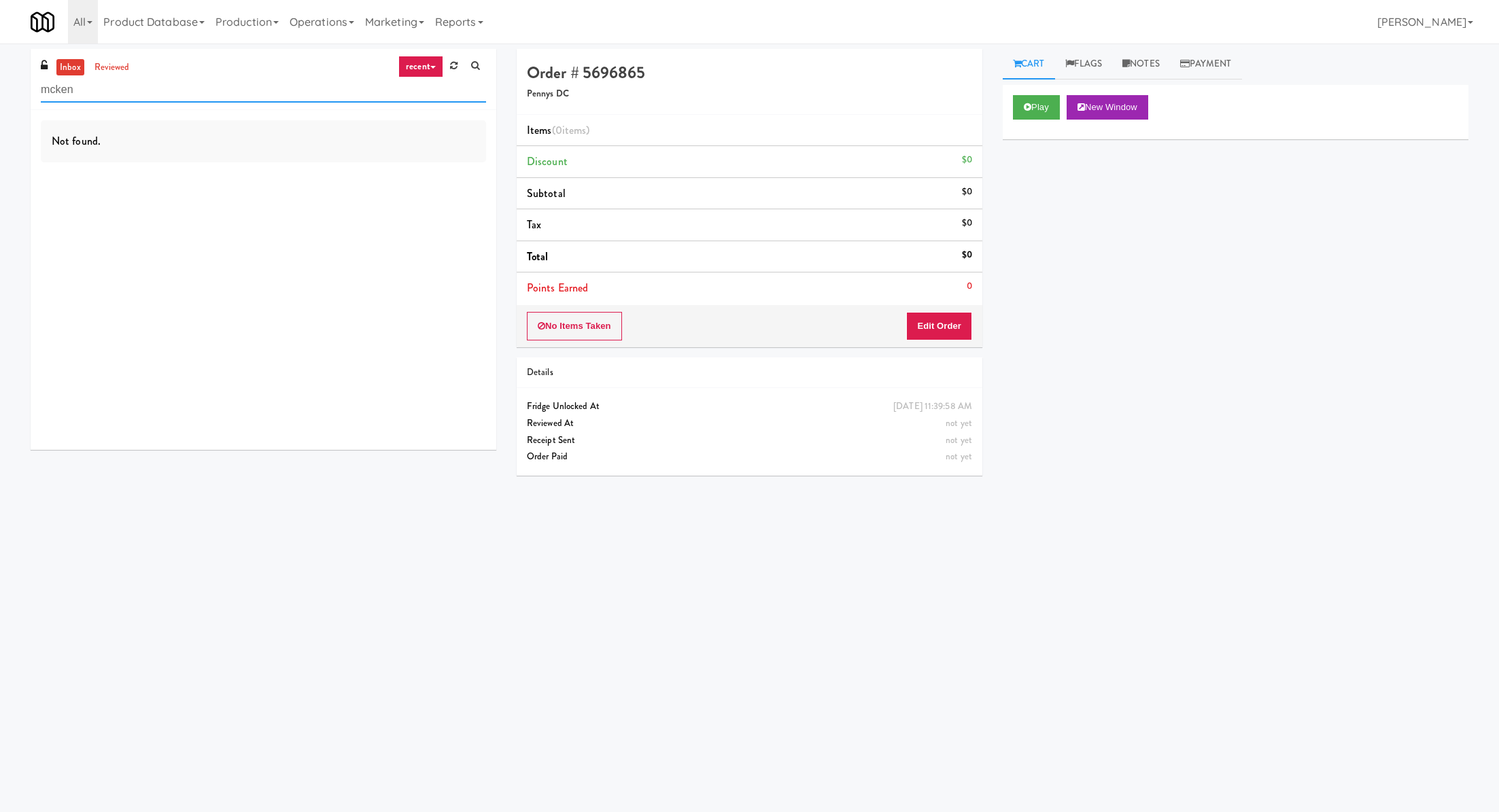
click at [104, 87] on input "mcken" at bounding box center [264, 90] width 445 height 25
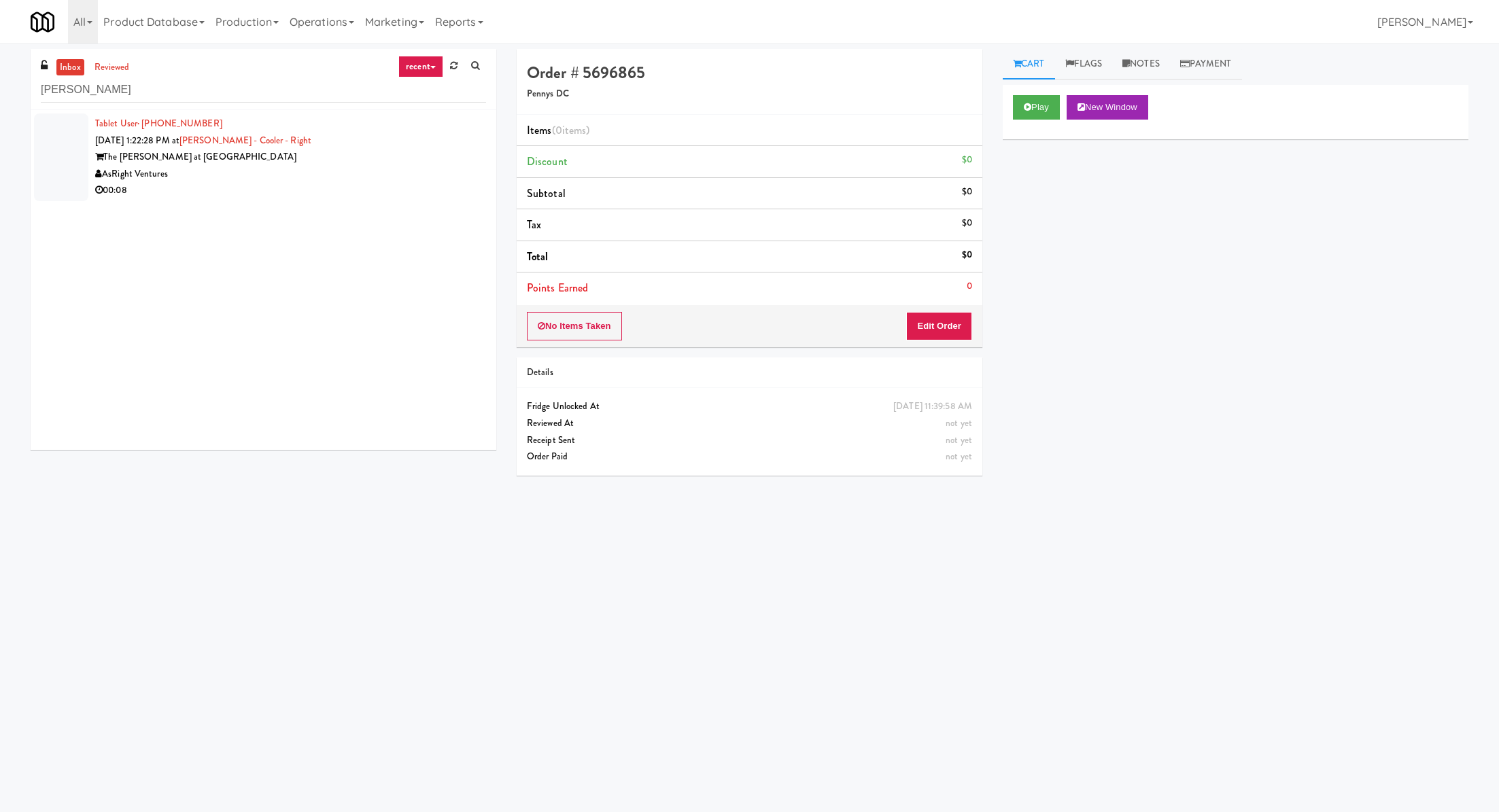
click at [280, 182] on div "00:08" at bounding box center [291, 191] width 391 height 17
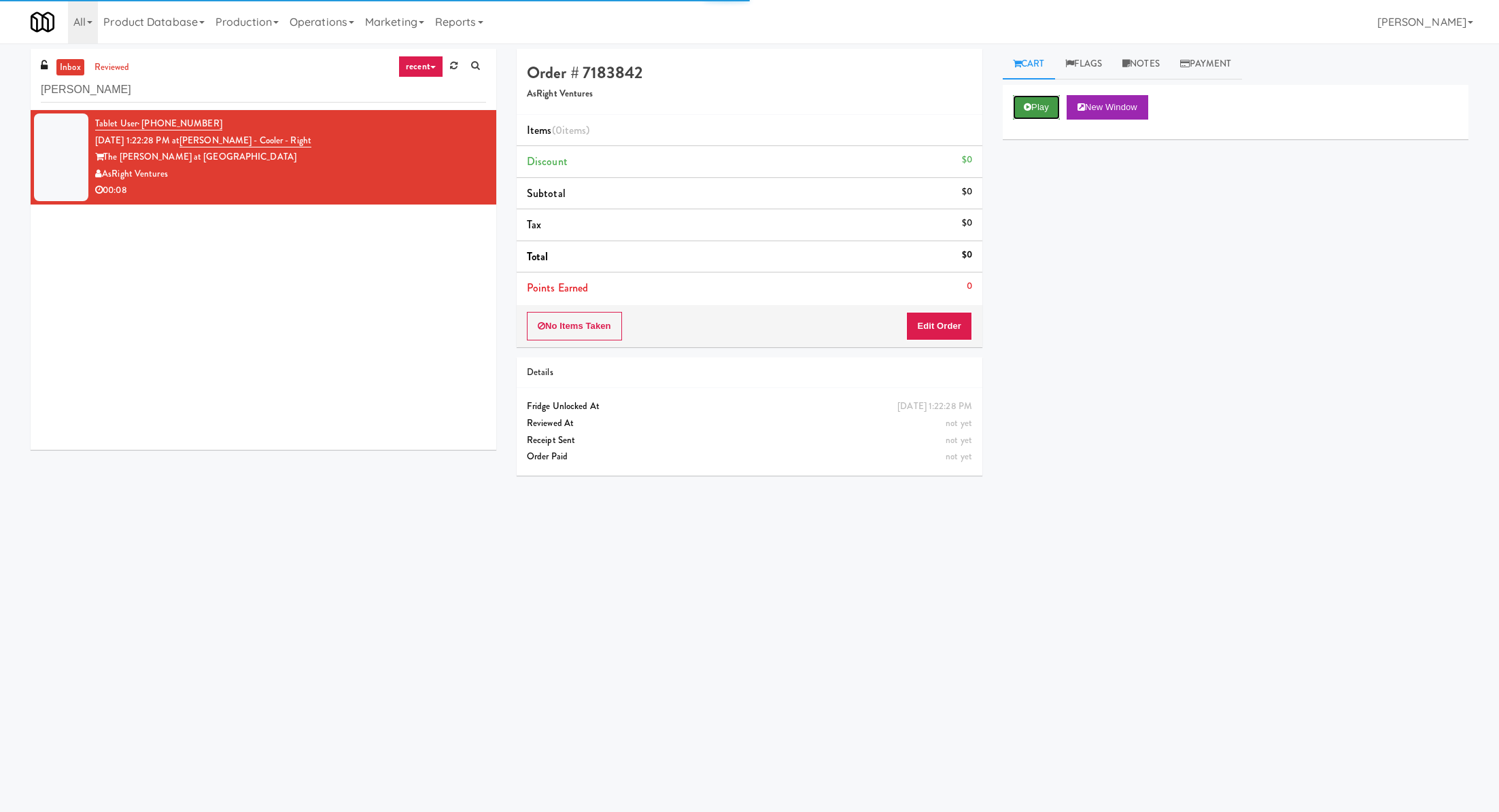
click at [1042, 101] on button "Play" at bounding box center [1037, 108] width 47 height 25
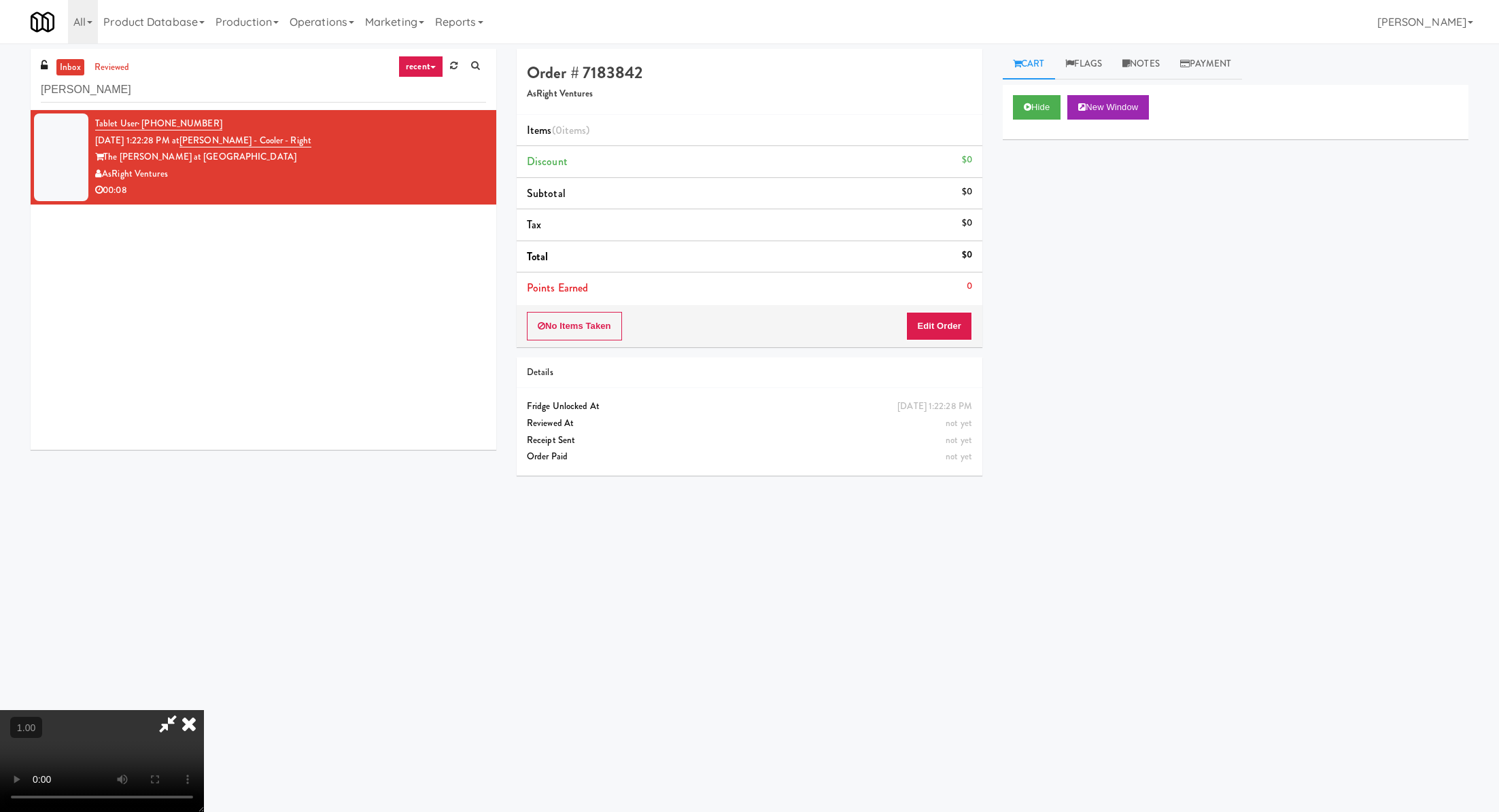
click at [204, 710] on video at bounding box center [102, 761] width 204 height 102
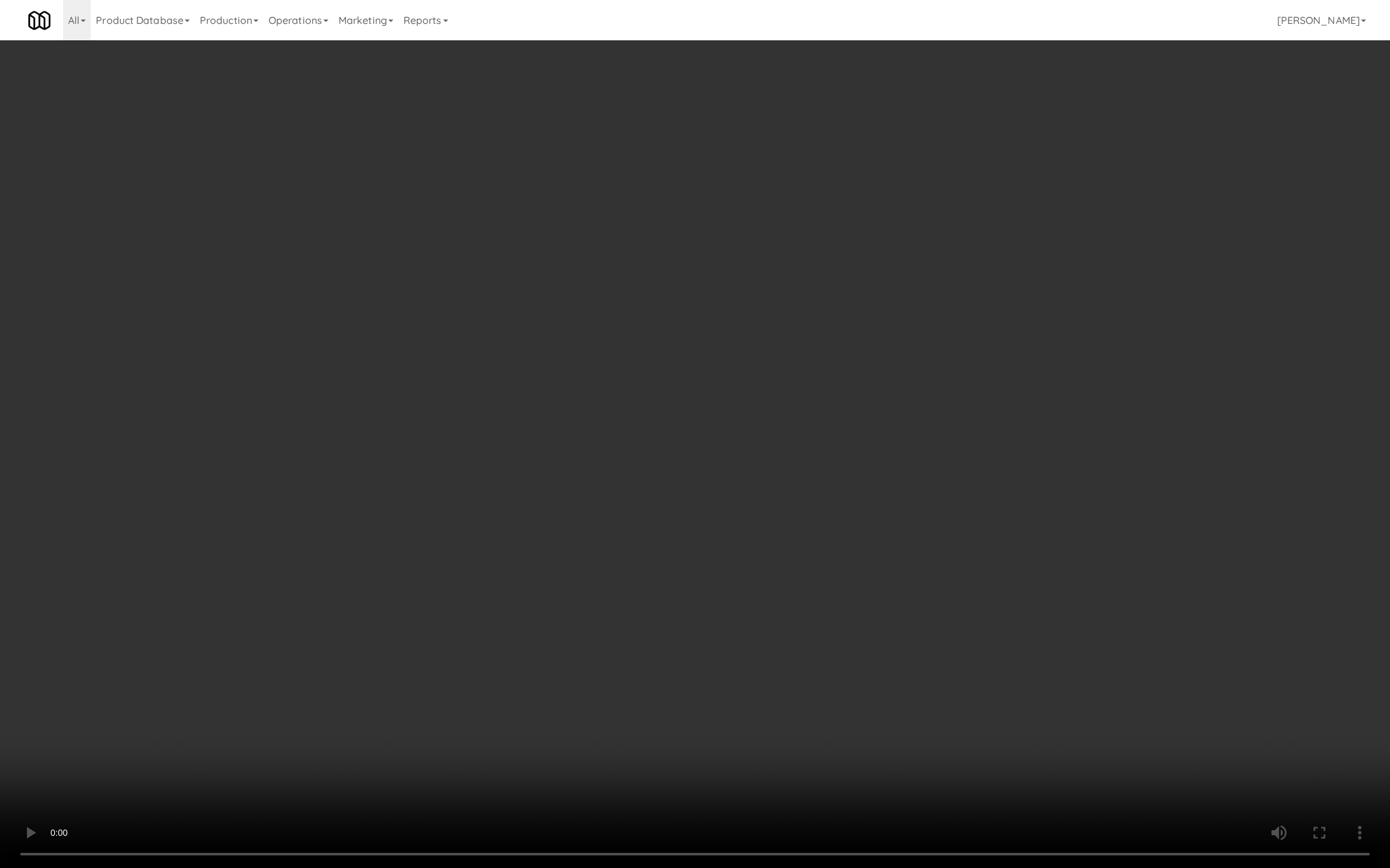
click at [528, 456] on video at bounding box center [695, 434] width 1390 height 868
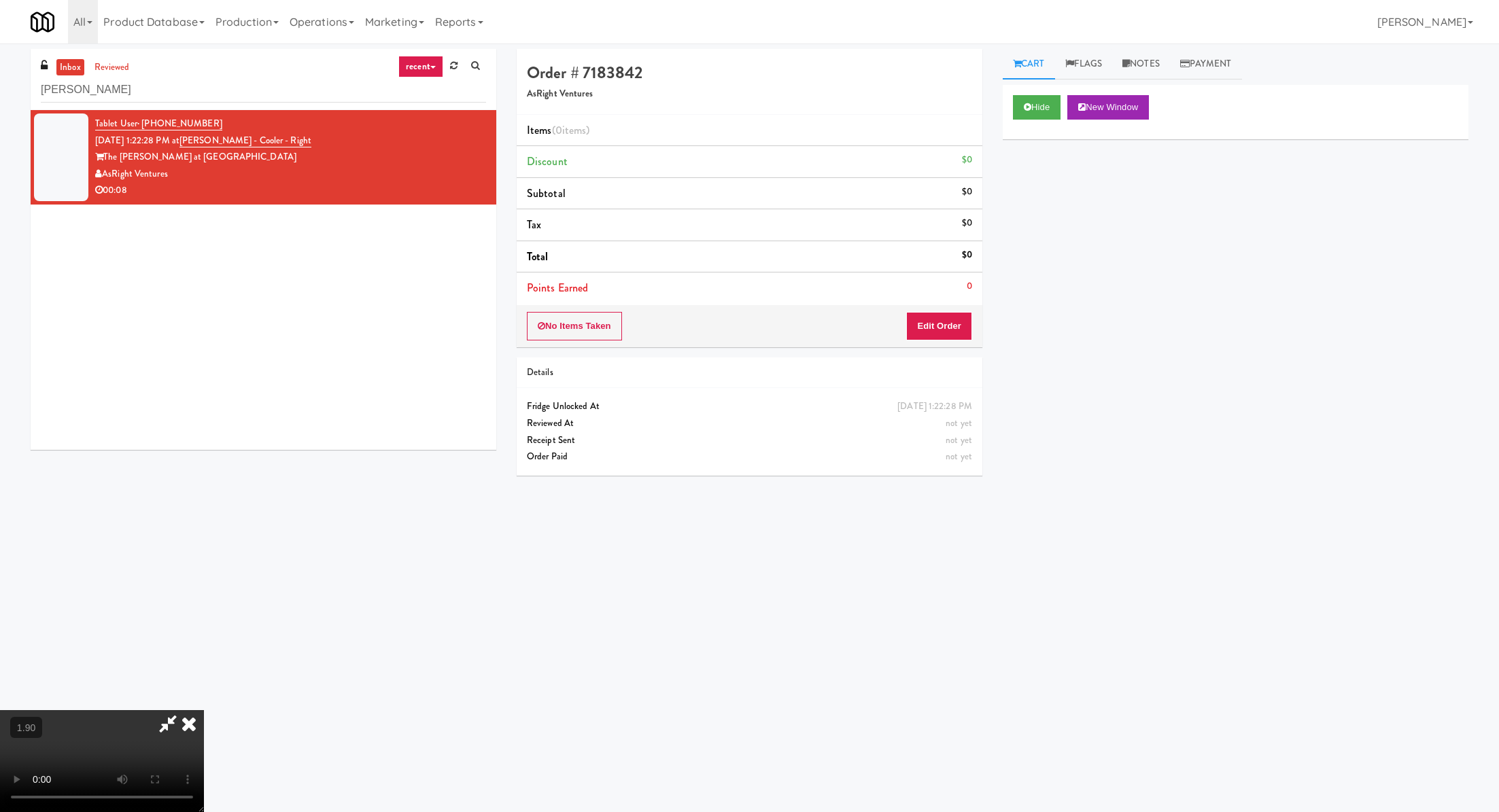
click at [964, 309] on div "No Items Taken Edit Order" at bounding box center [750, 326] width 466 height 42
click at [948, 333] on button "Edit Order" at bounding box center [939, 326] width 66 height 29
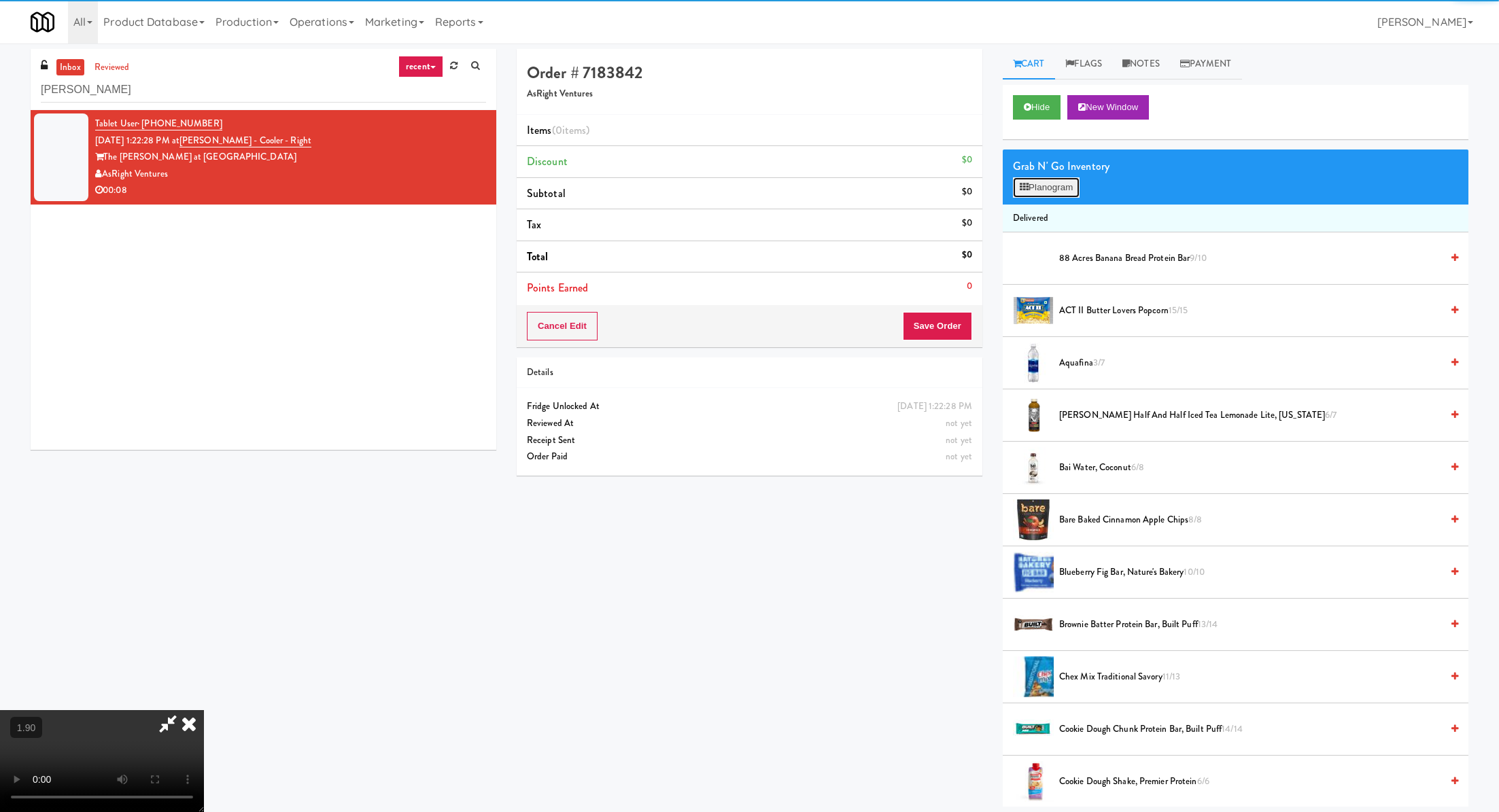
click at [1057, 184] on button "Planogram" at bounding box center [1047, 188] width 67 height 20
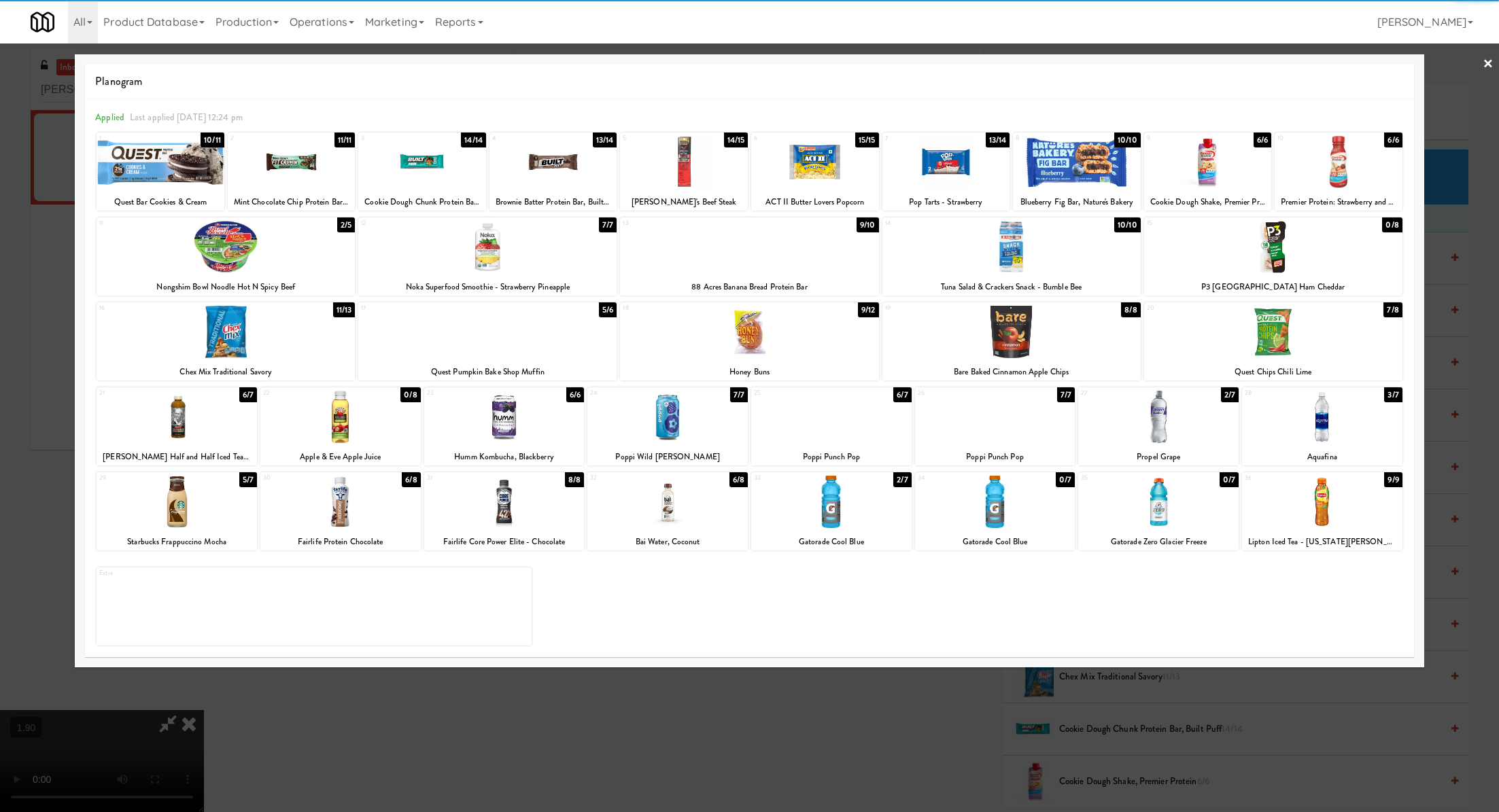
click at [1328, 422] on div at bounding box center [1322, 416] width 161 height 52
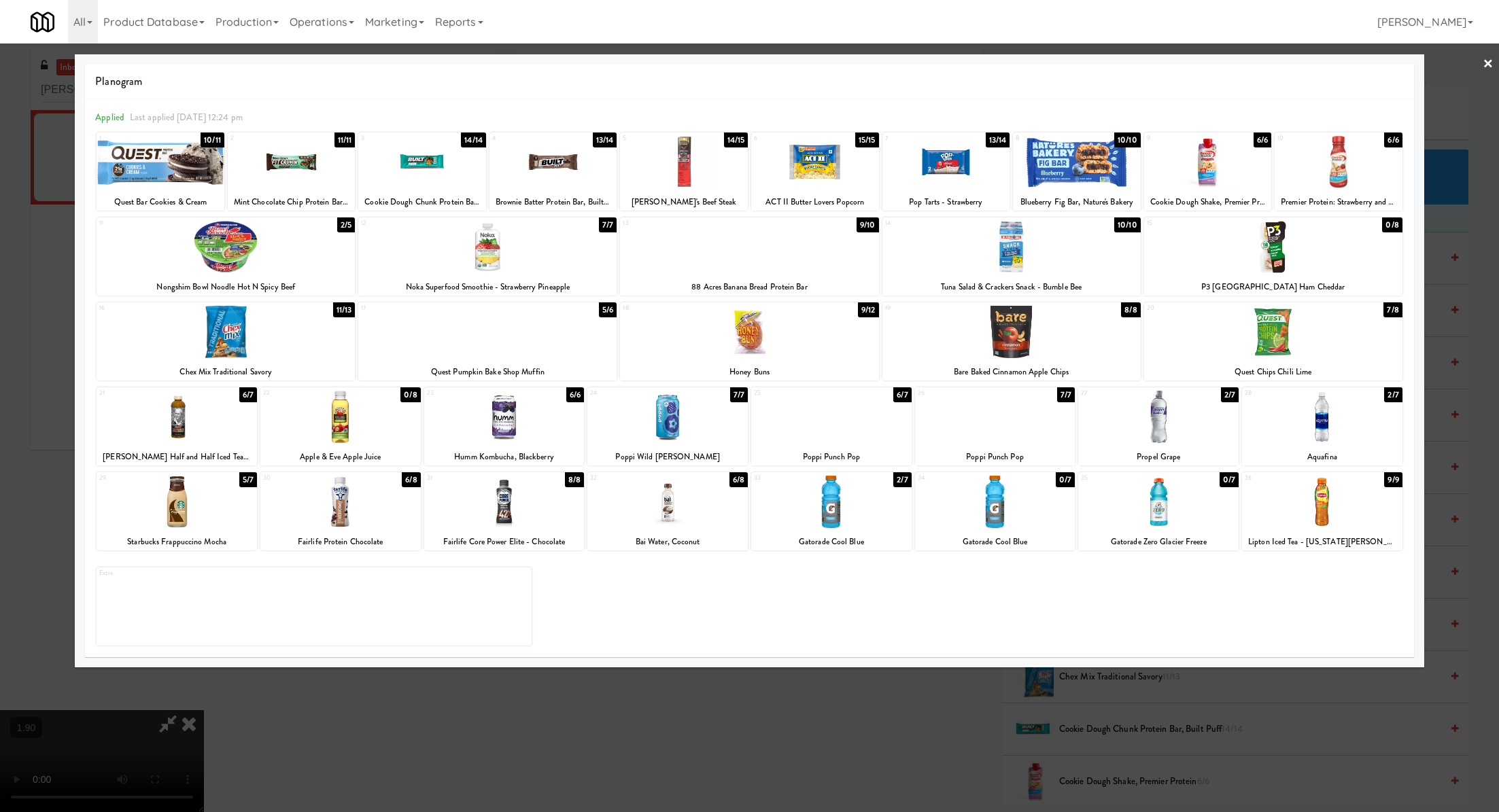
click at [954, 722] on div at bounding box center [750, 406] width 1499 height 812
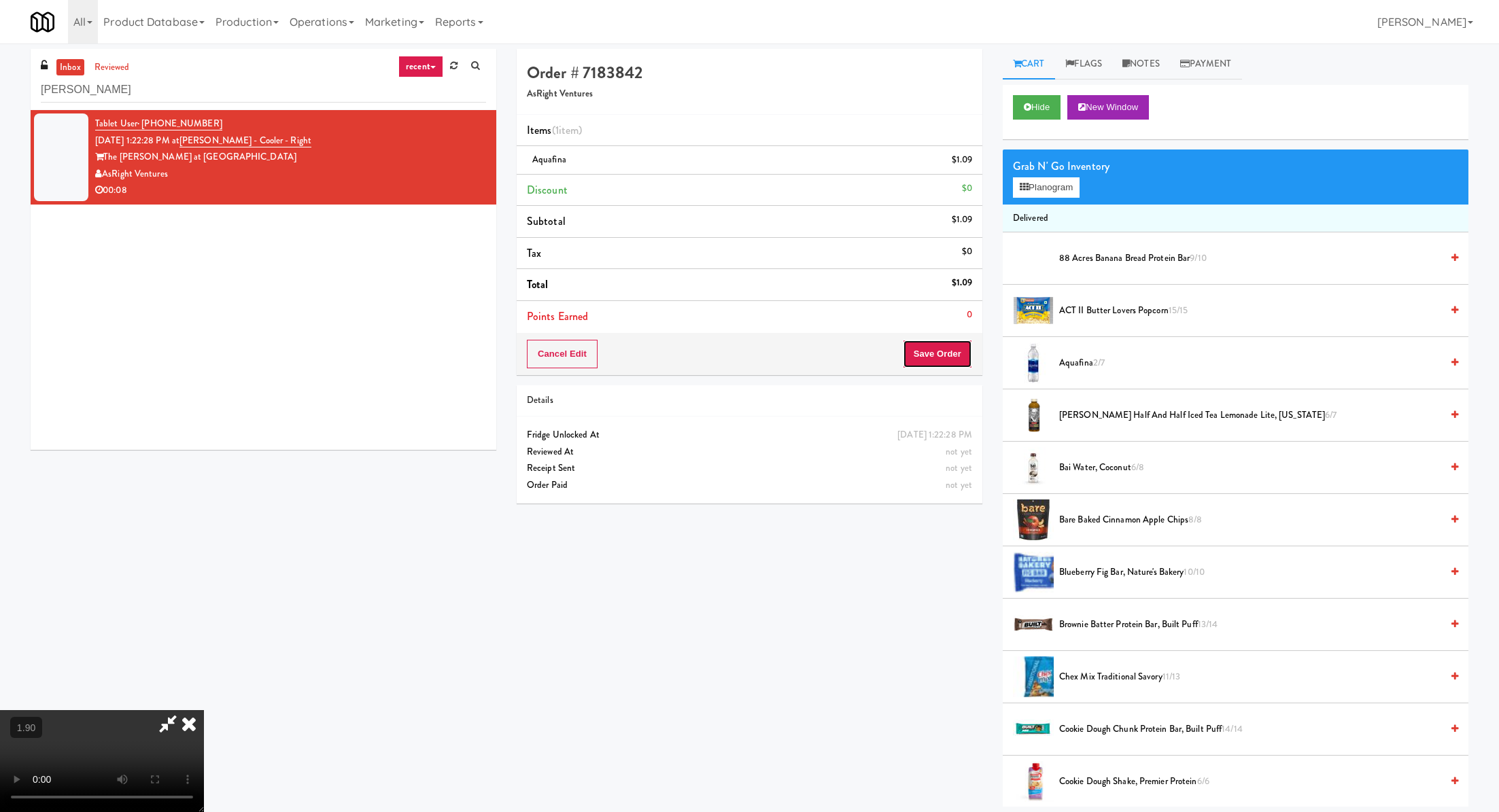
click at [933, 354] on button "Save Order" at bounding box center [937, 354] width 69 height 29
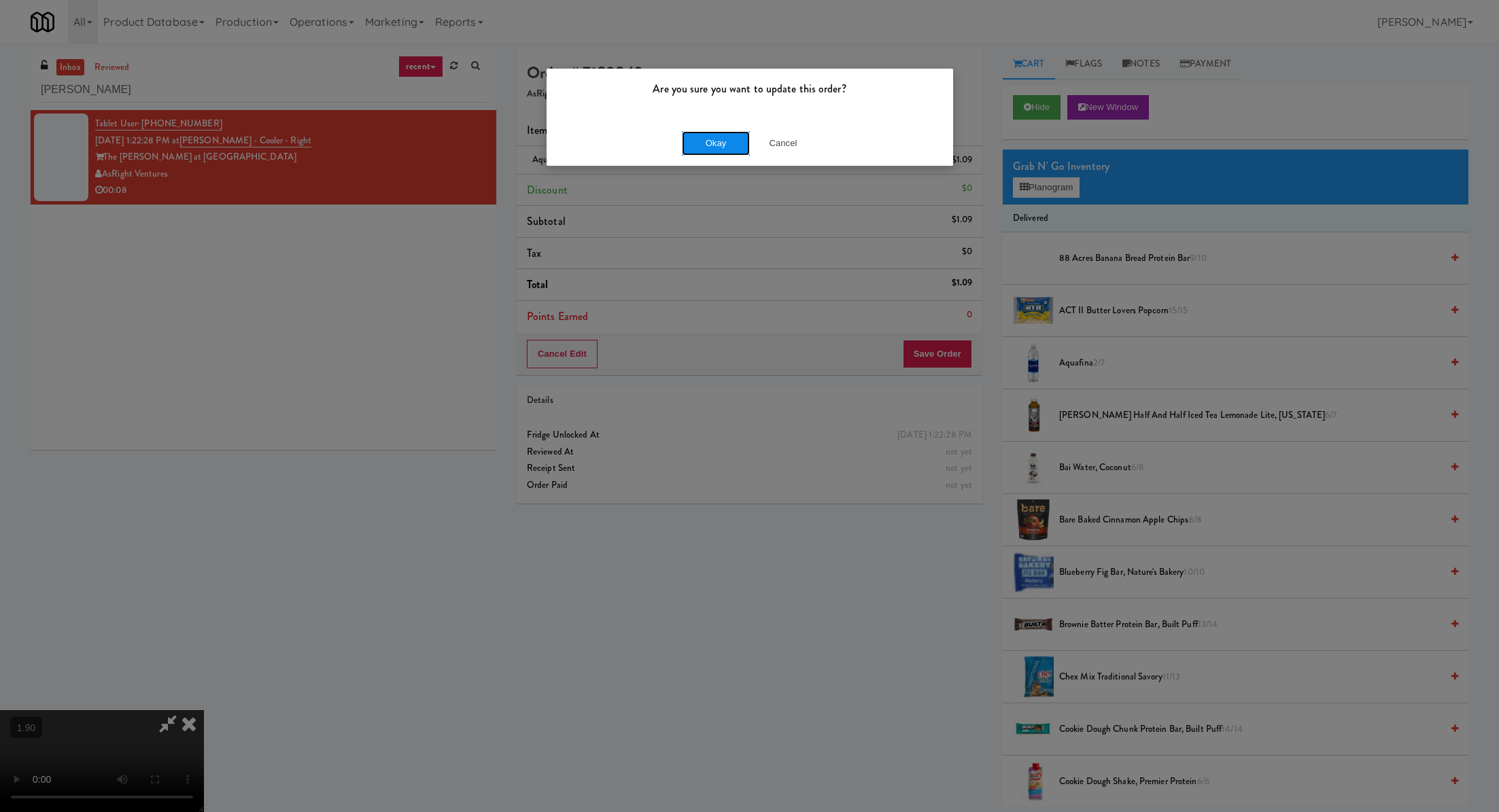
click at [730, 134] on button "Okay" at bounding box center [716, 143] width 68 height 25
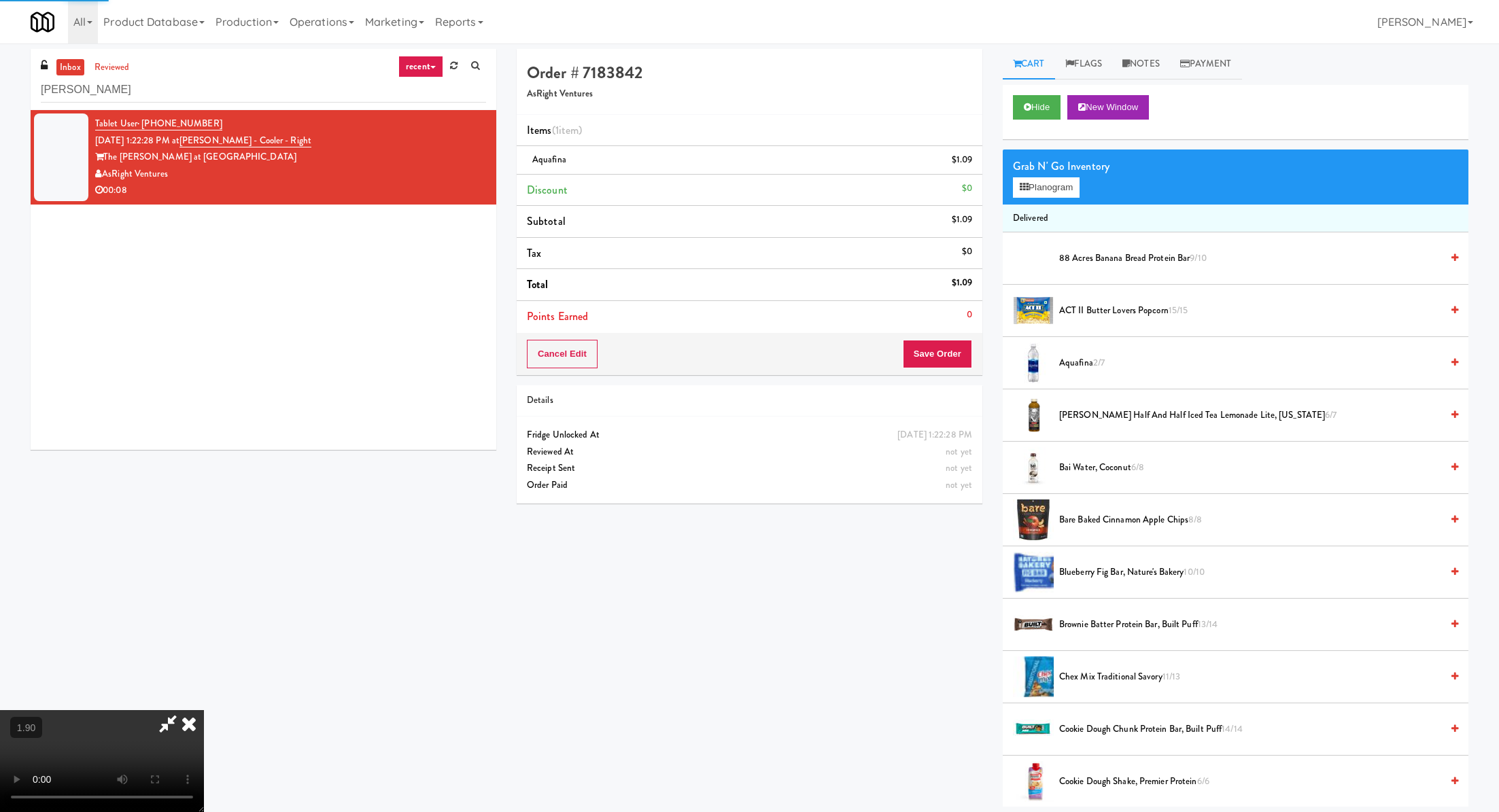
click at [204, 710] on icon at bounding box center [189, 724] width 30 height 27
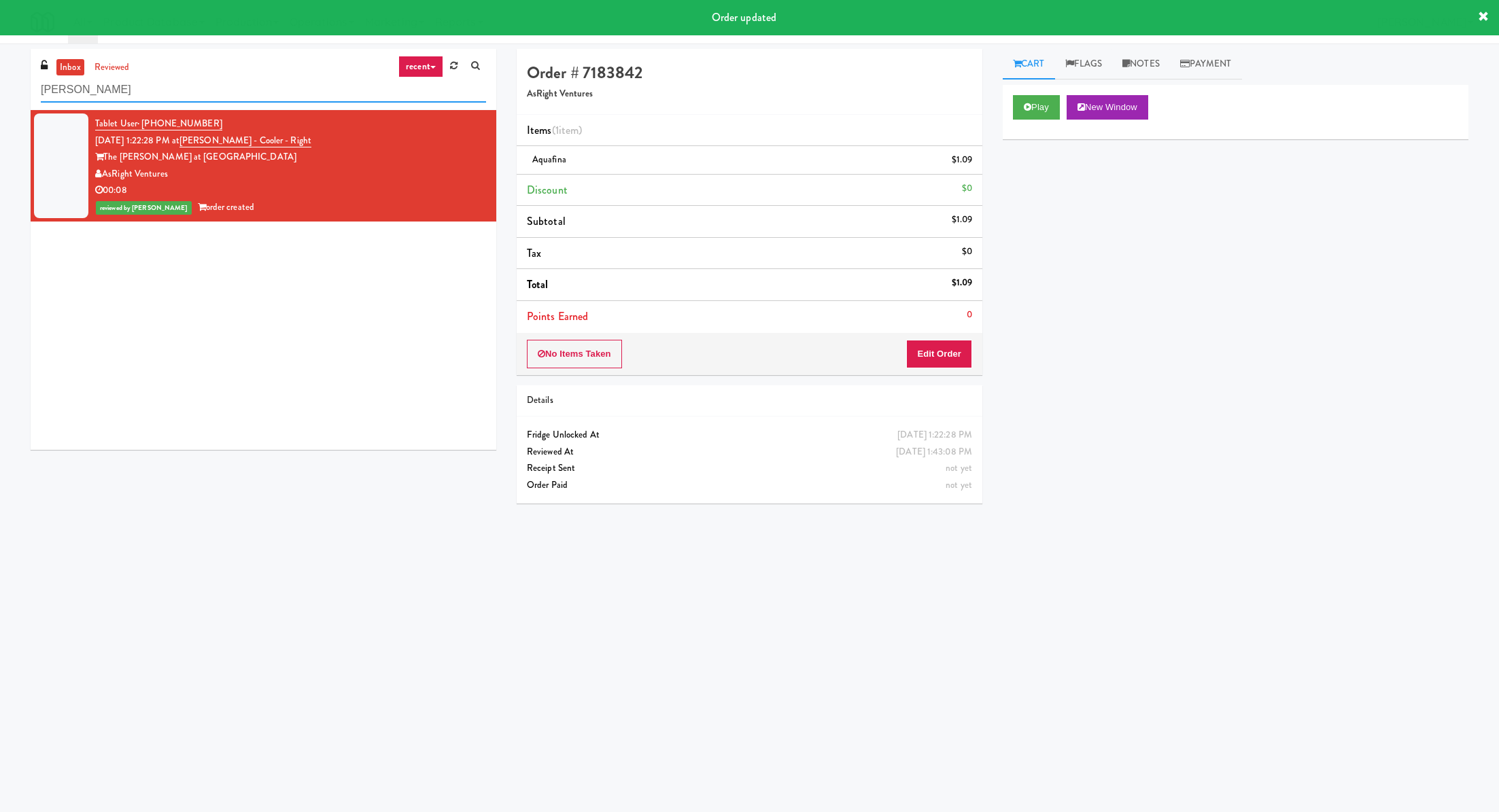
click at [239, 91] on input "slade" at bounding box center [264, 90] width 445 height 25
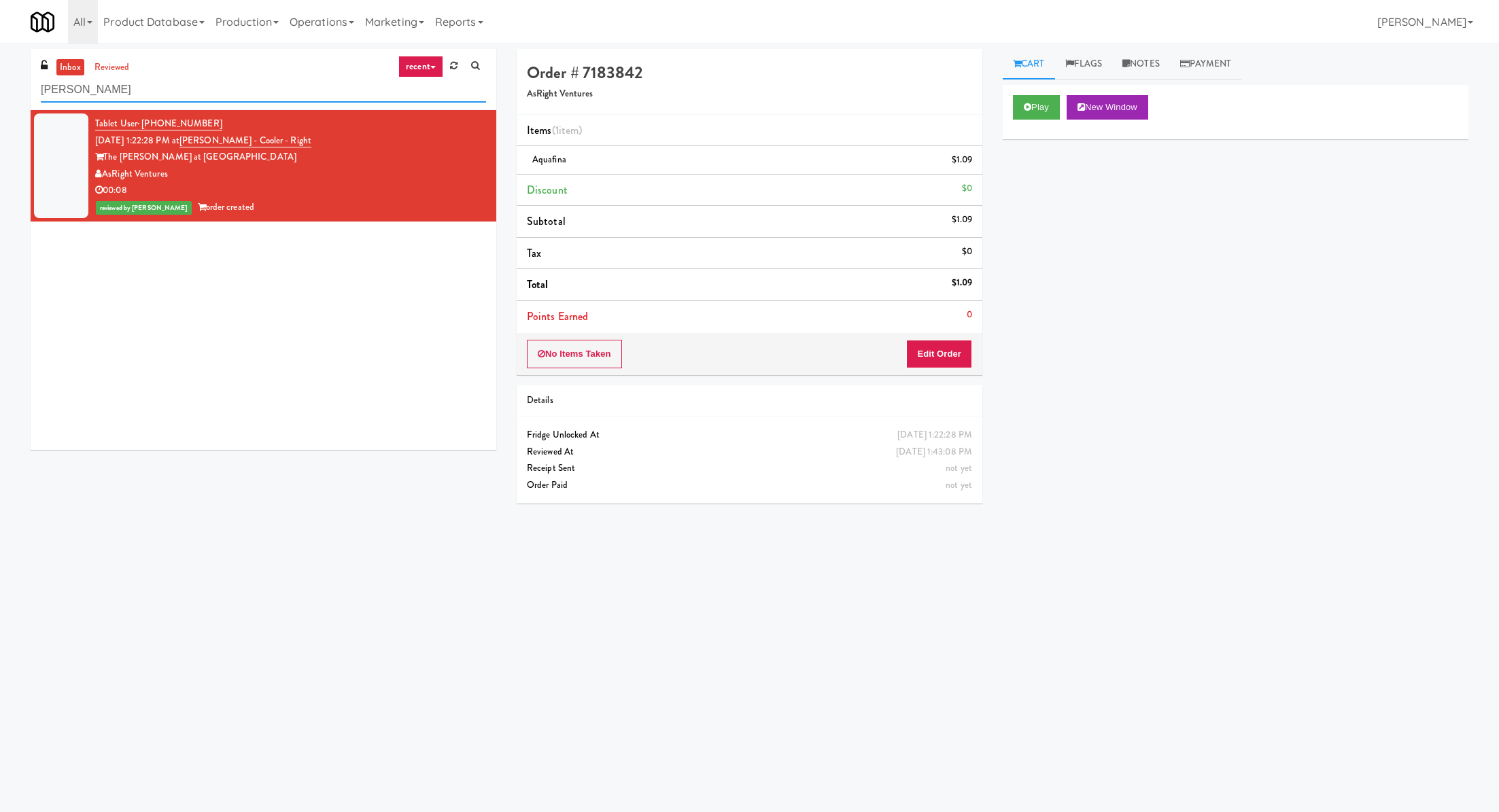
click at [194, 96] on input "slade" at bounding box center [264, 90] width 445 height 25
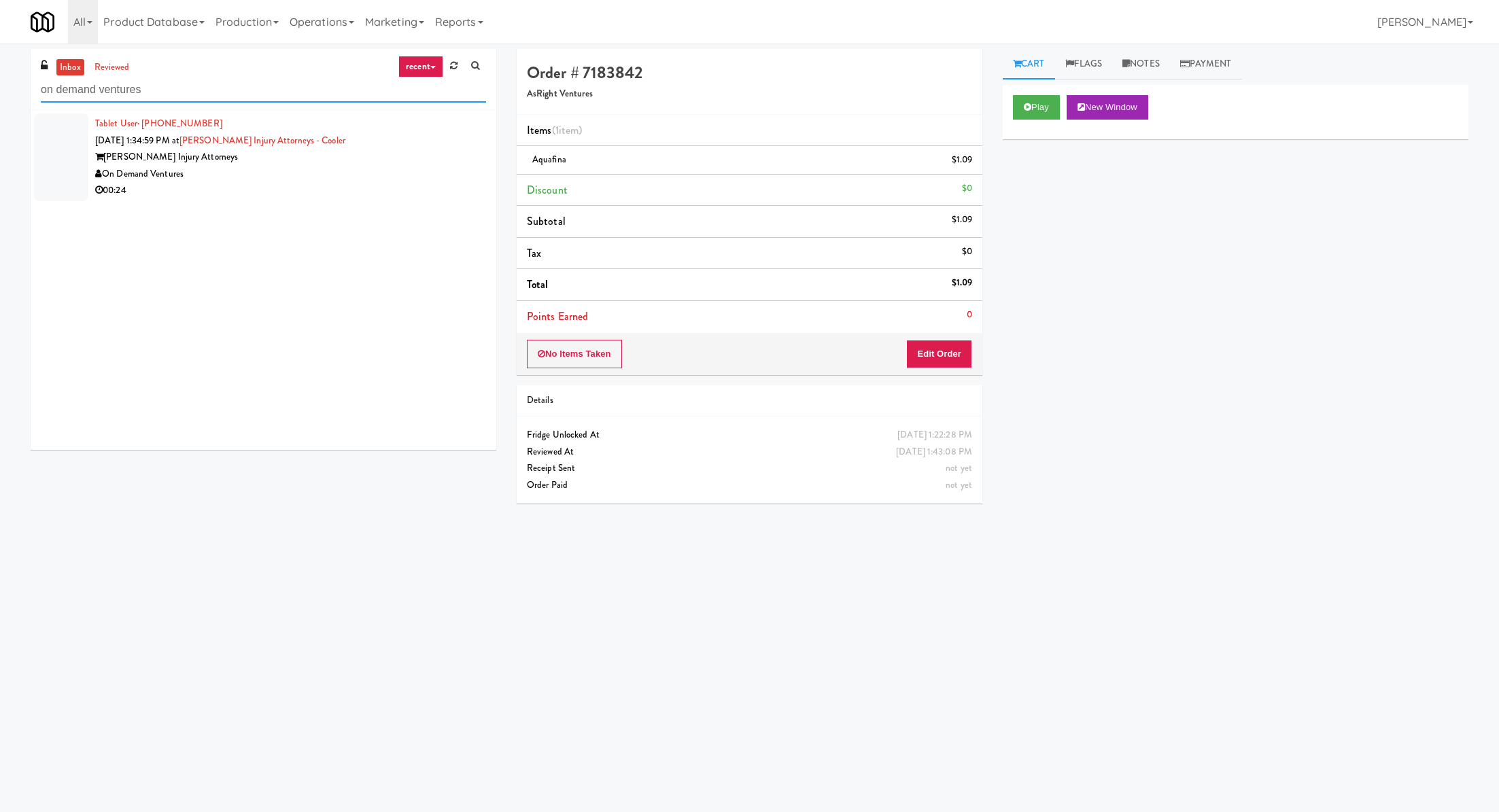
type input "on demand ventures"
click at [322, 178] on div "On Demand Ventures" at bounding box center [291, 174] width 391 height 17
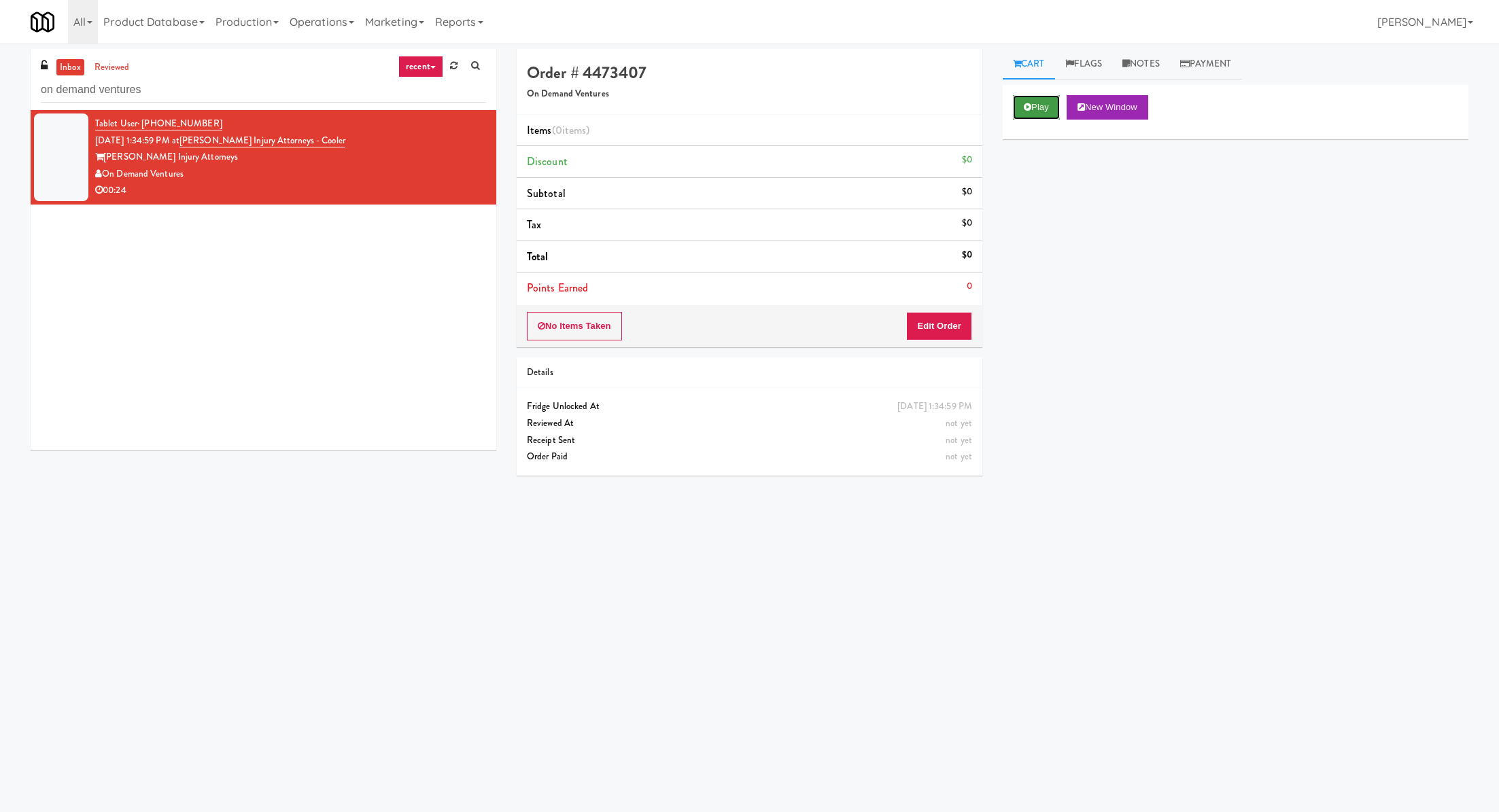
click at [1034, 115] on button "Play" at bounding box center [1037, 108] width 47 height 25
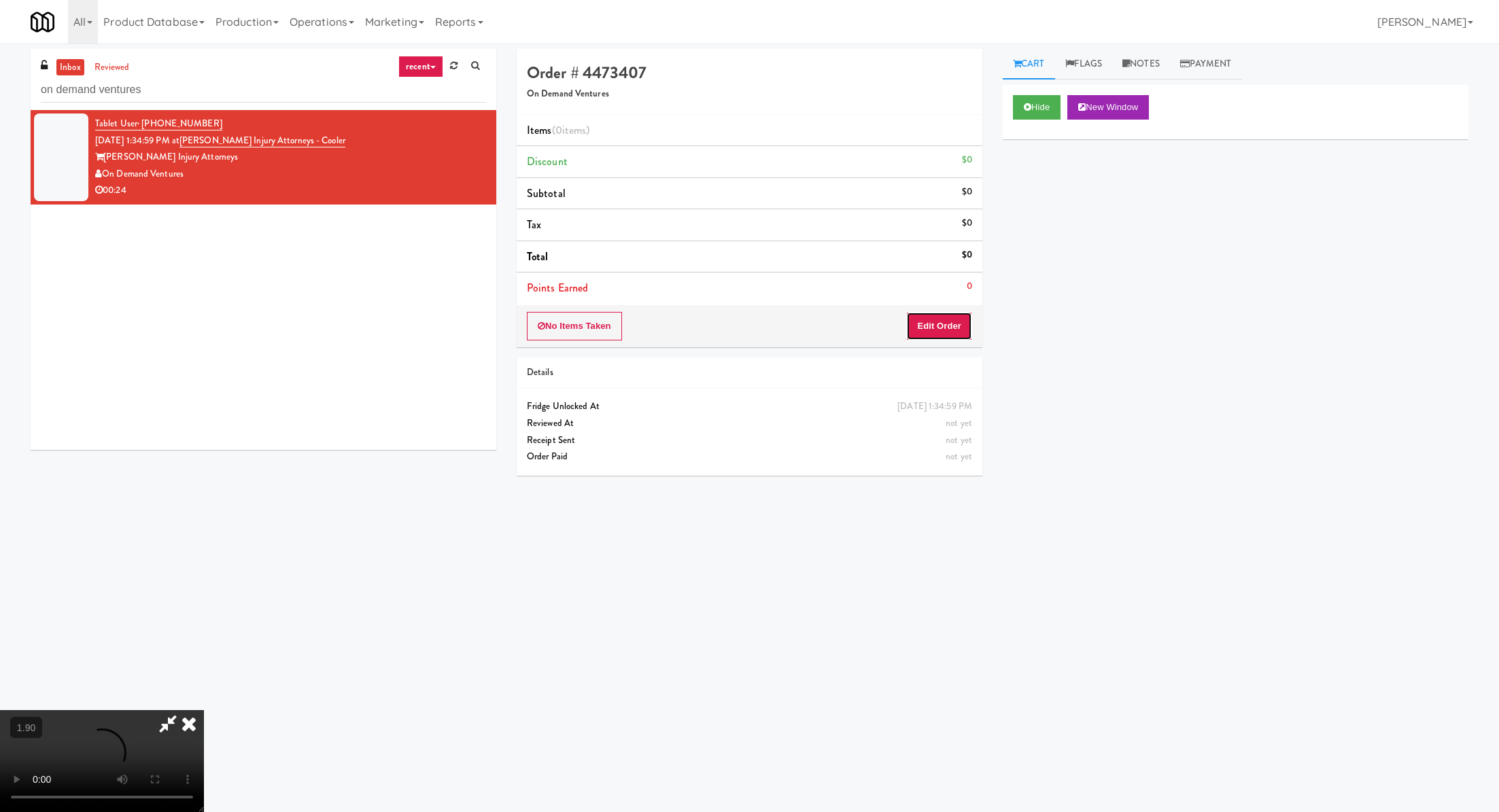
click at [927, 323] on button "Edit Order" at bounding box center [939, 326] width 66 height 29
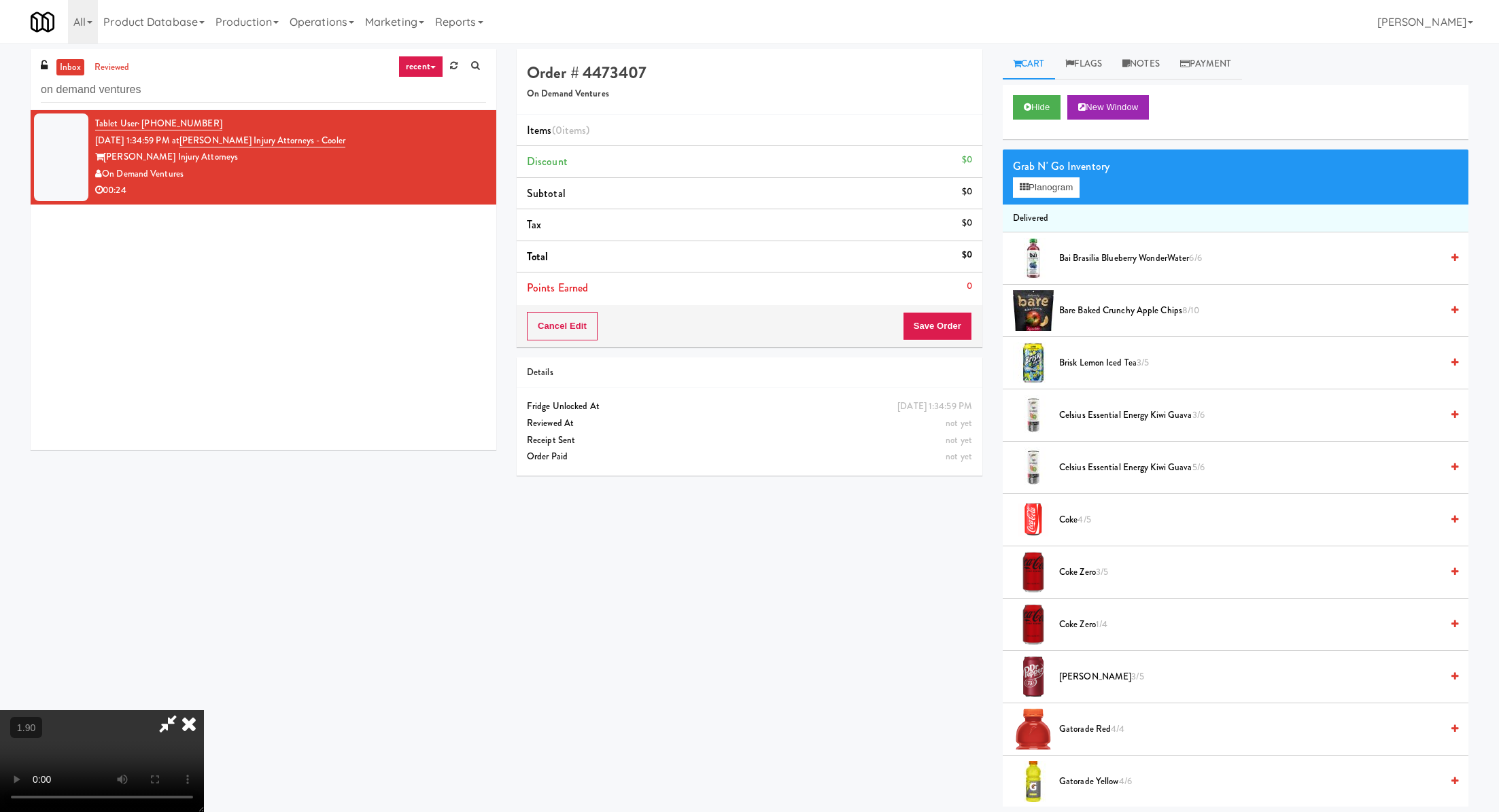
click at [204, 710] on video at bounding box center [102, 761] width 204 height 102
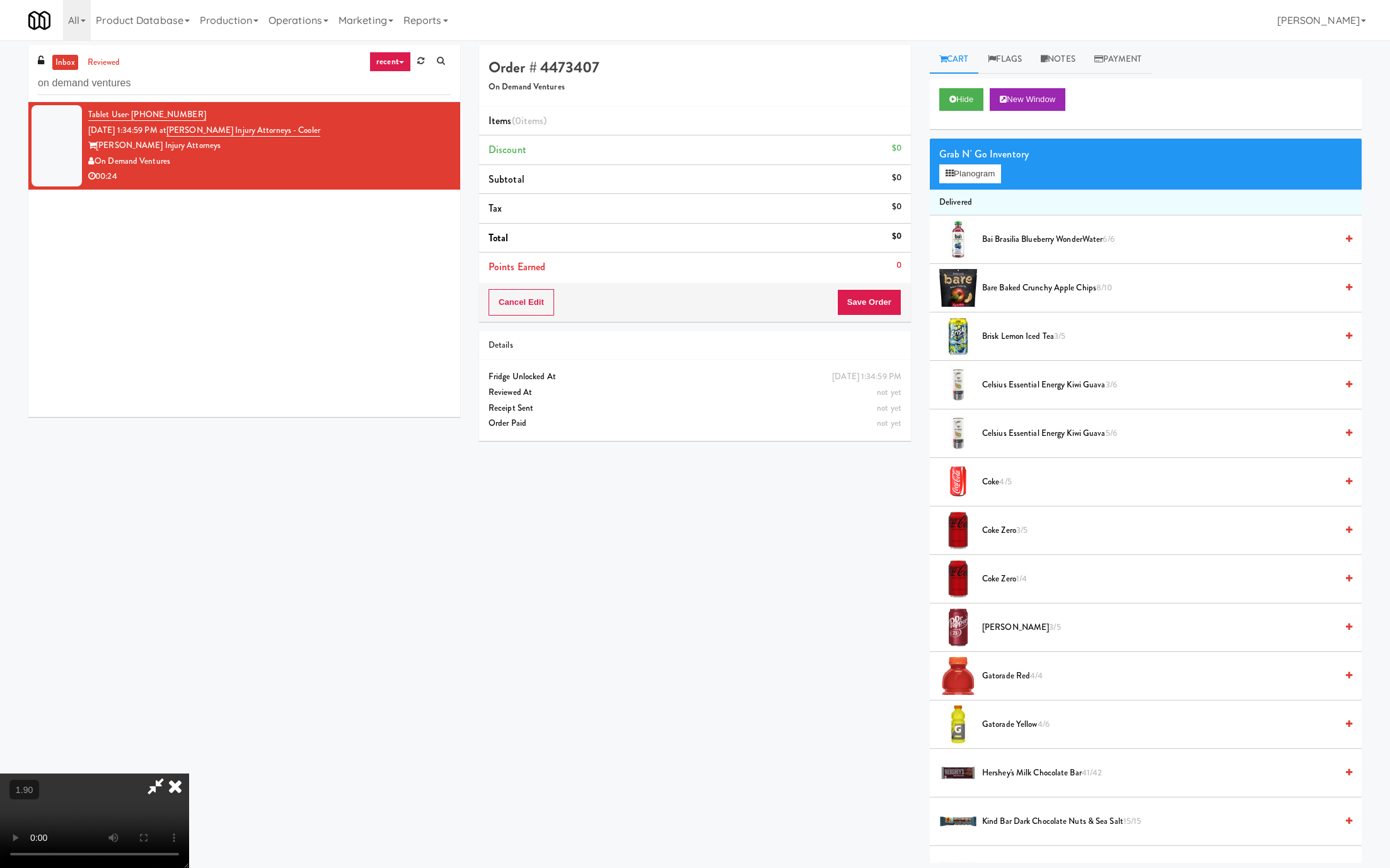
click at [189, 752] on video at bounding box center [94, 821] width 189 height 94
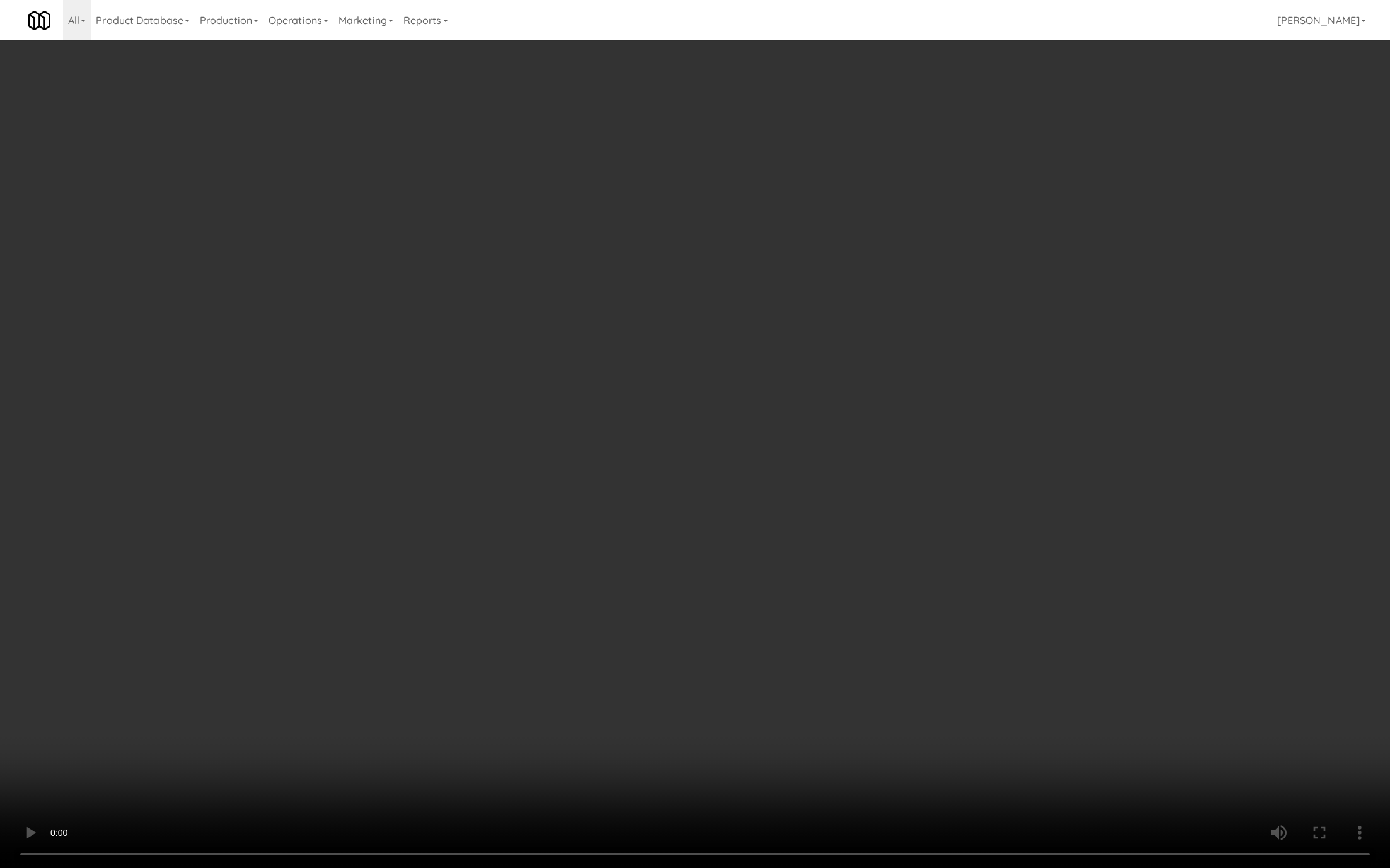
click at [761, 476] on video at bounding box center [695, 434] width 1390 height 868
click at [765, 478] on video at bounding box center [695, 434] width 1390 height 868
click at [765, 475] on video at bounding box center [695, 434] width 1390 height 868
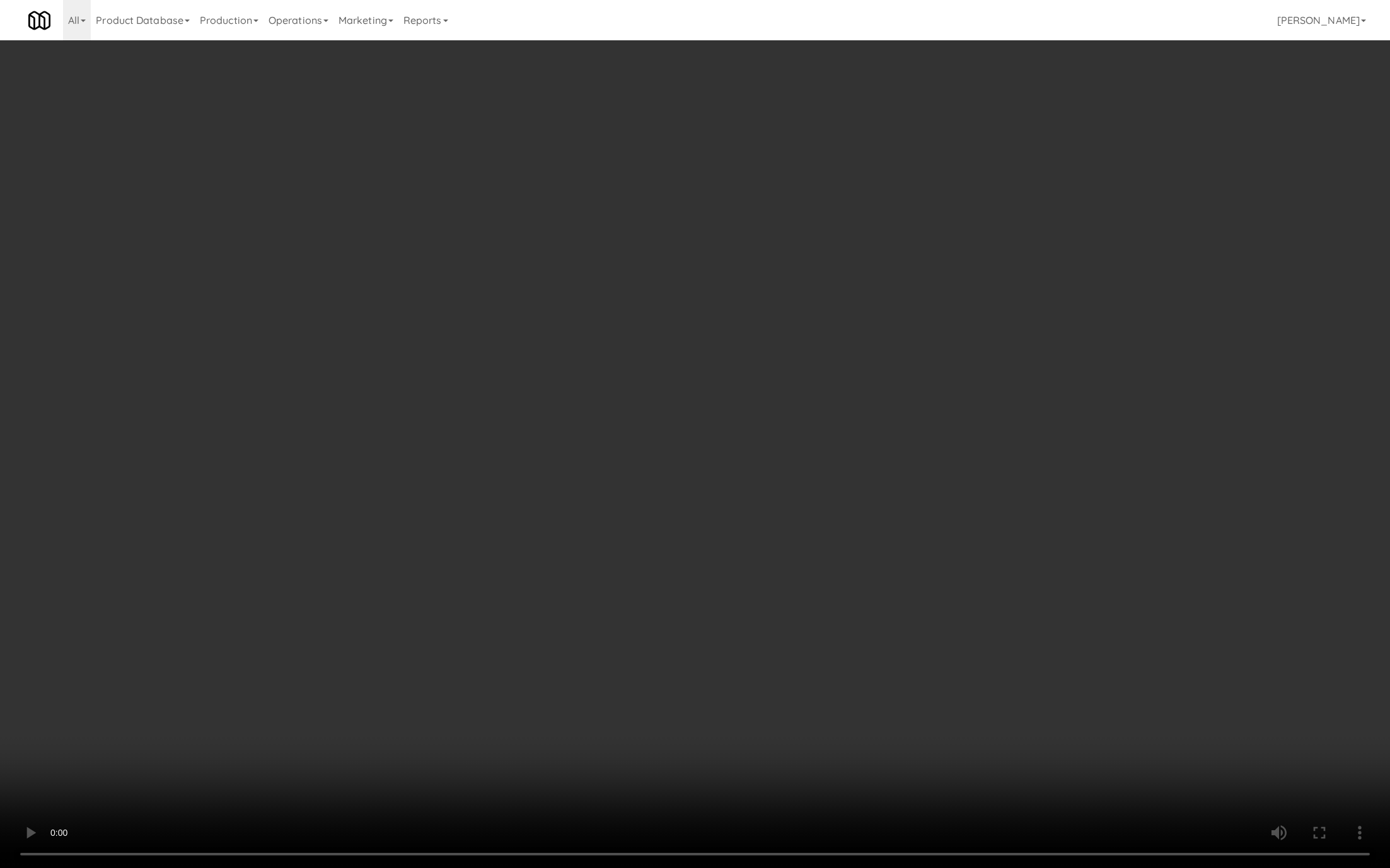
click at [769, 471] on video at bounding box center [695, 434] width 1390 height 868
click at [779, 454] on video at bounding box center [695, 434] width 1390 height 868
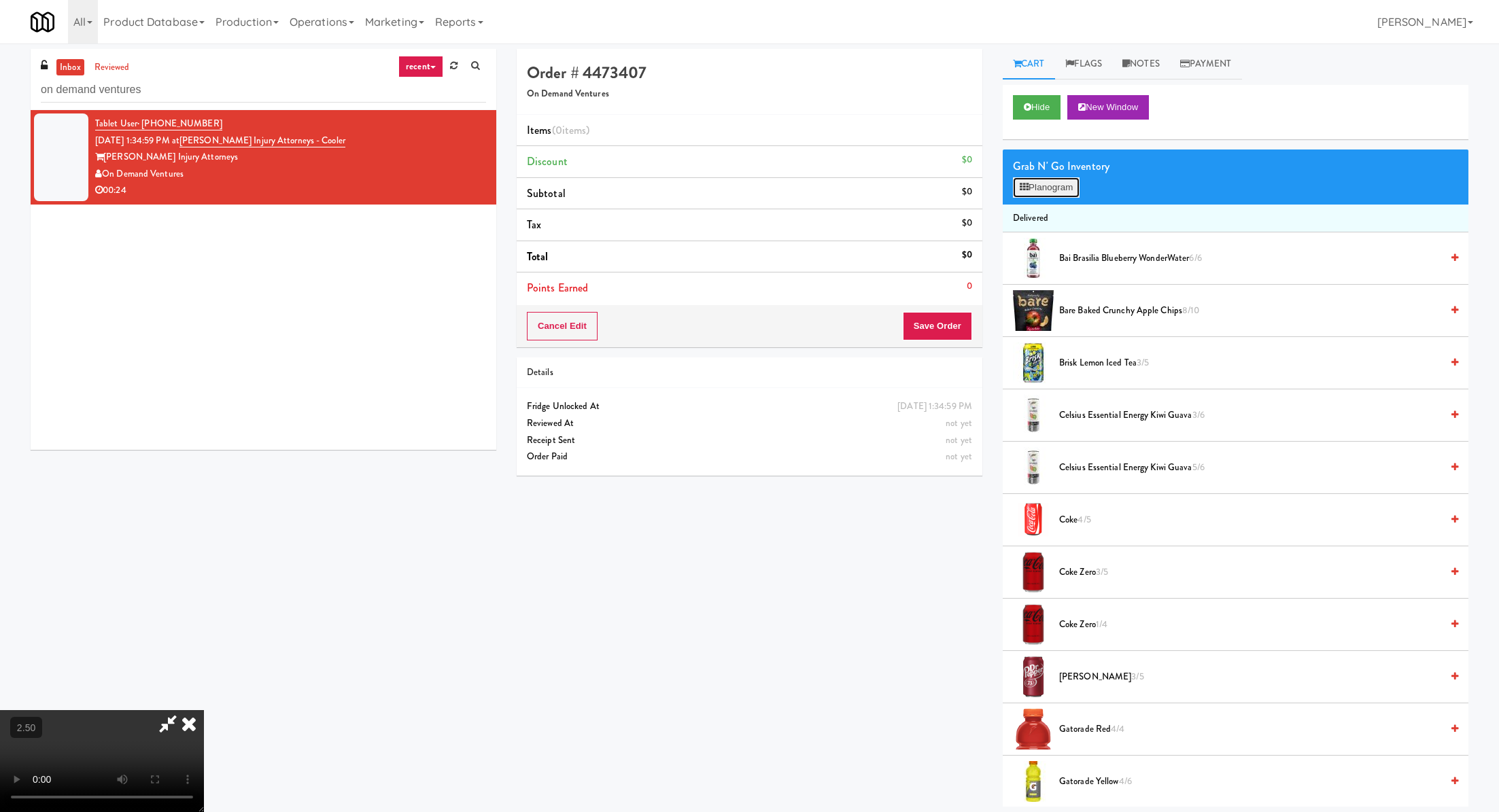
click at [1051, 189] on button "Planogram" at bounding box center [1047, 188] width 67 height 20
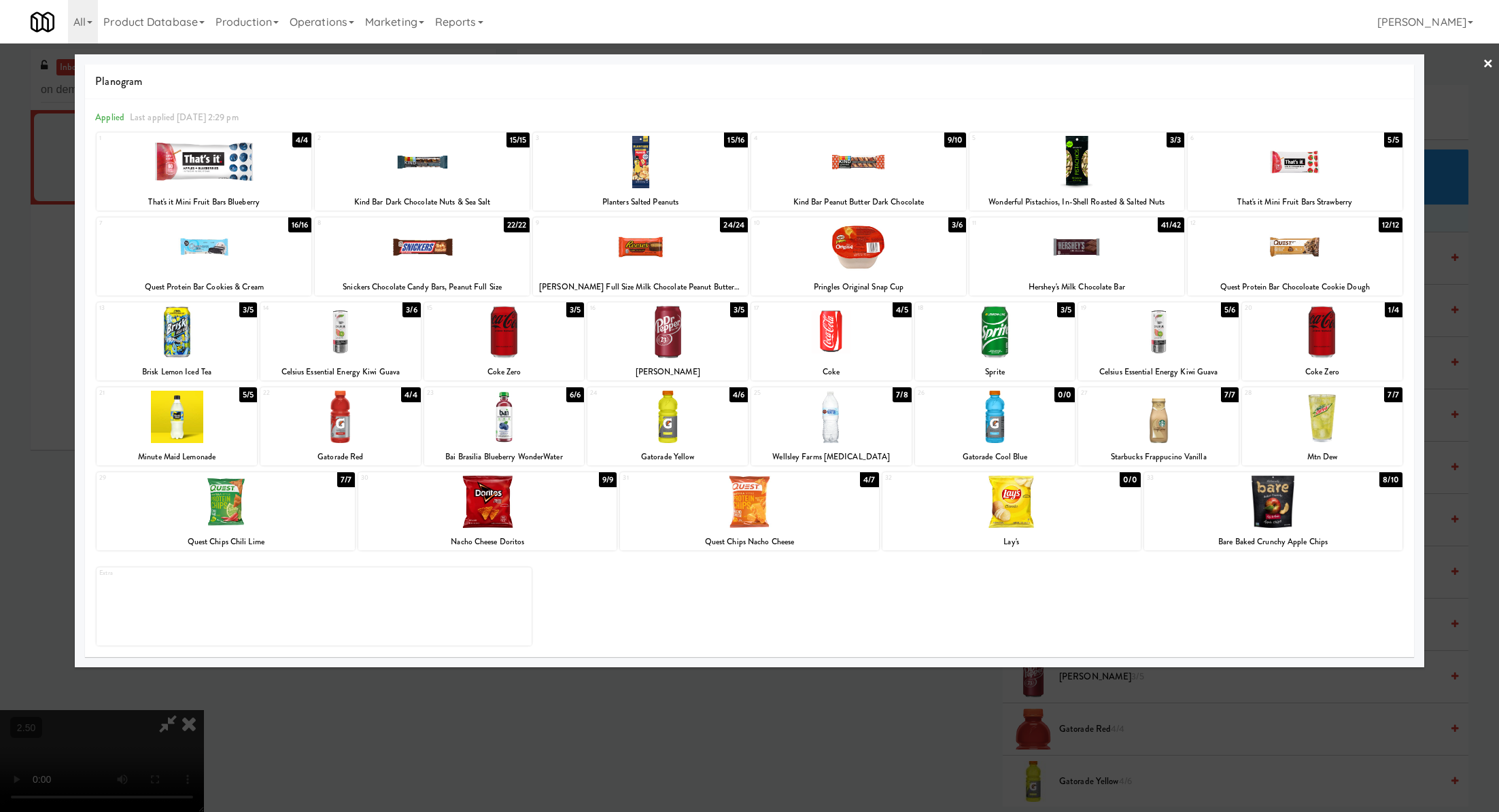
click at [639, 328] on div at bounding box center [667, 331] width 161 height 52
click at [1023, 265] on div at bounding box center [1076, 247] width 215 height 52
click at [179, 343] on div at bounding box center [176, 331] width 161 height 52
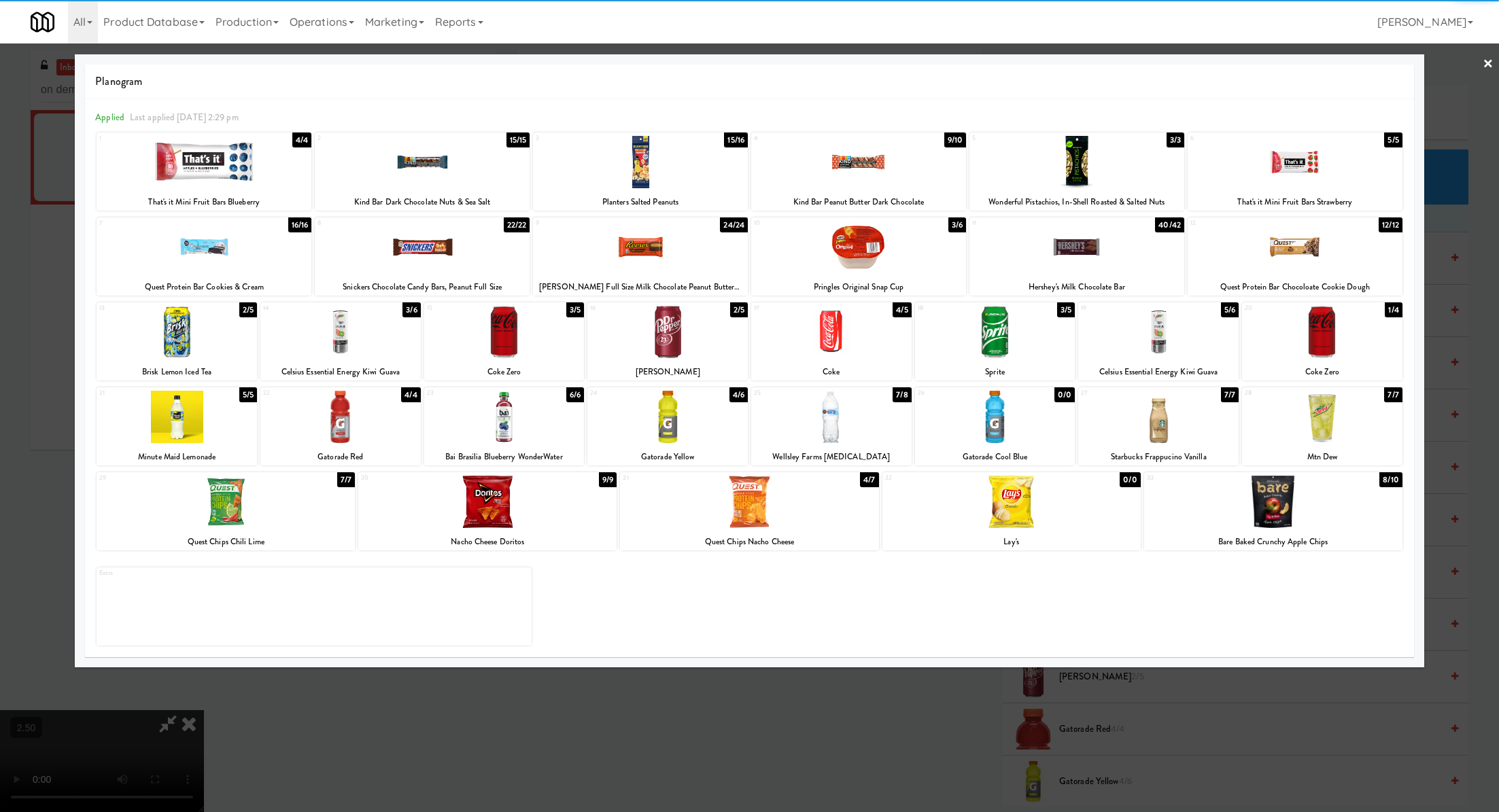
click at [927, 724] on div at bounding box center [750, 406] width 1499 height 812
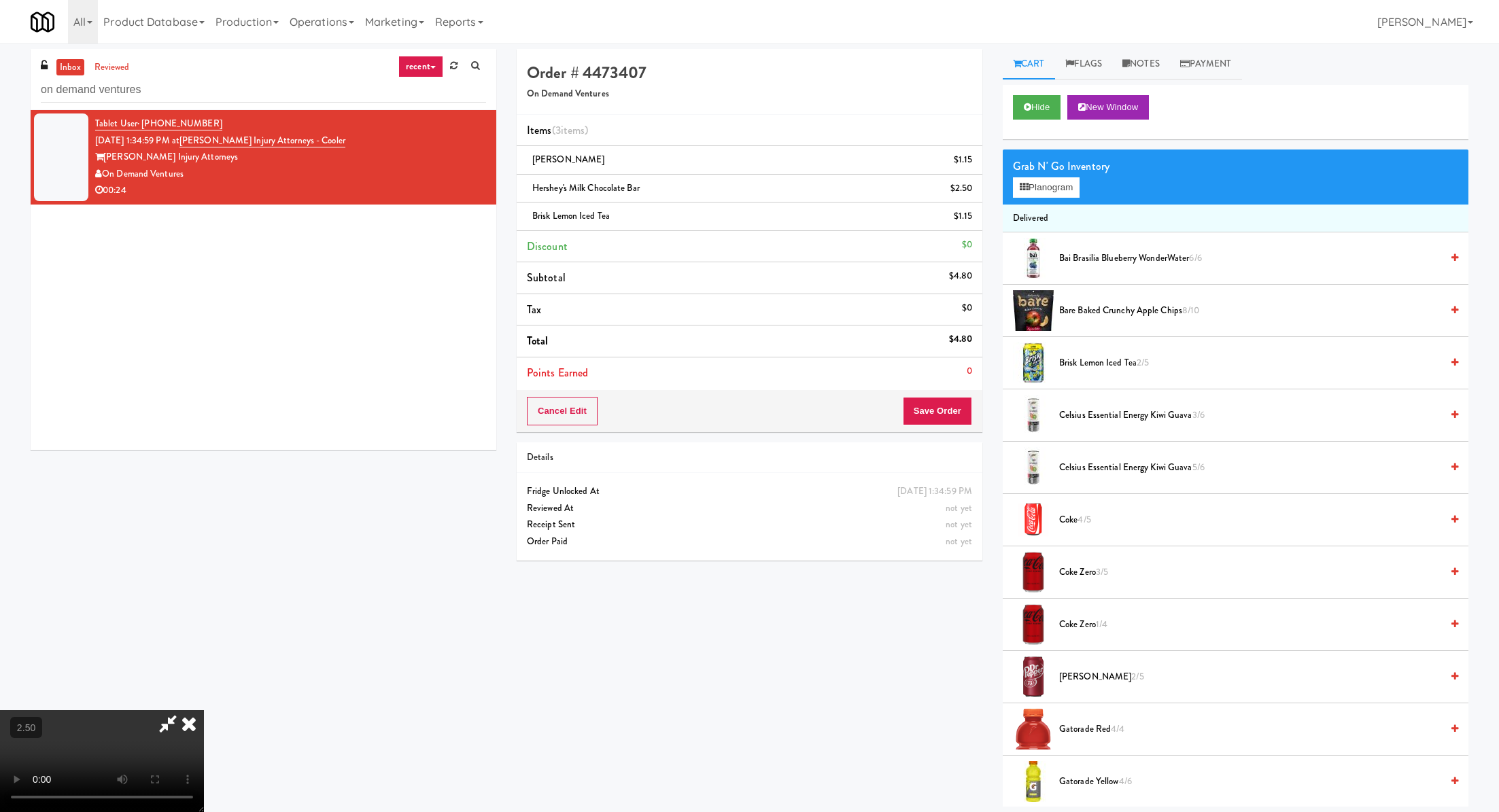
click at [204, 710] on icon at bounding box center [189, 724] width 30 height 27
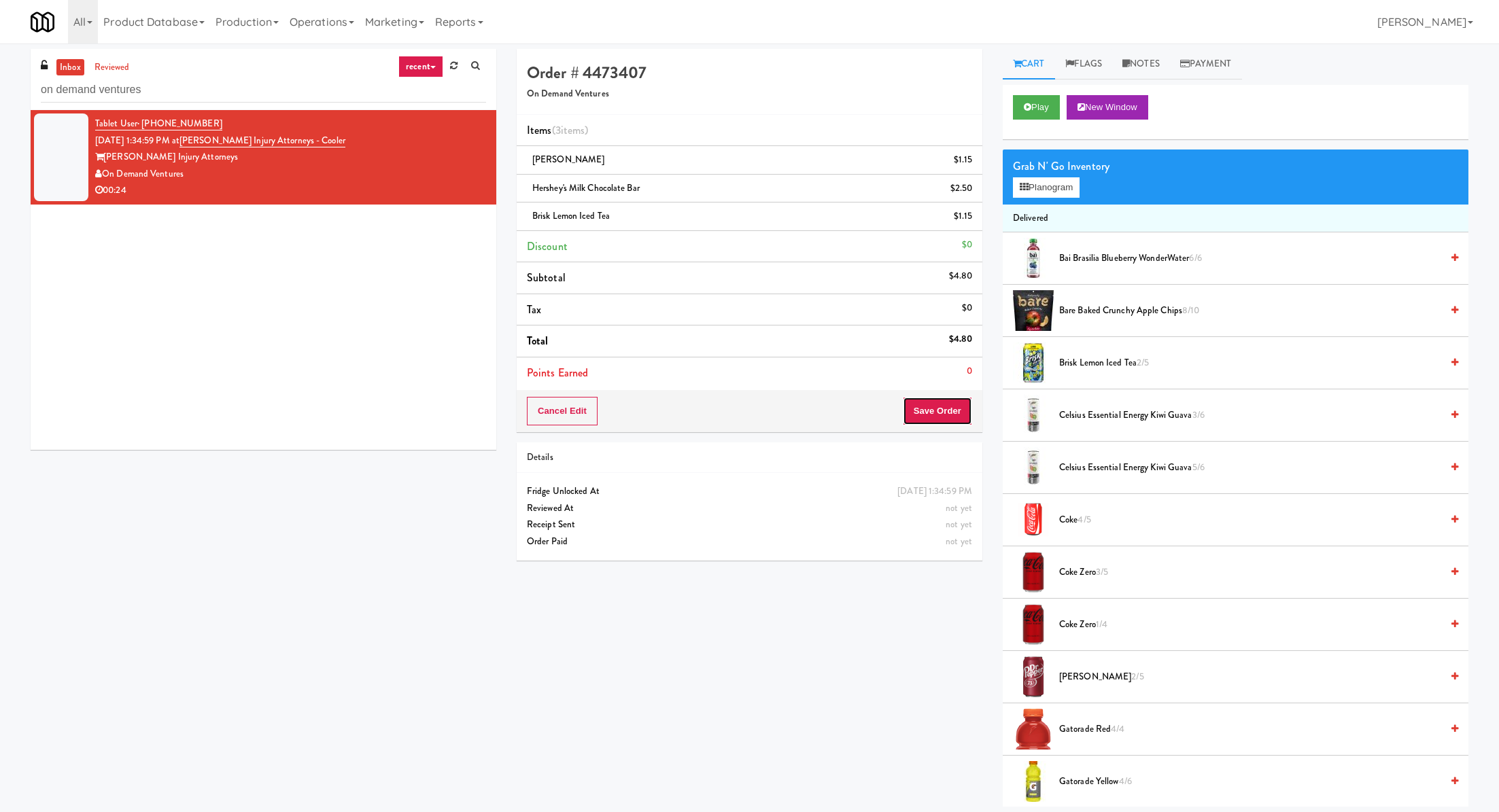
click at [916, 404] on button "Save Order" at bounding box center [937, 411] width 69 height 29
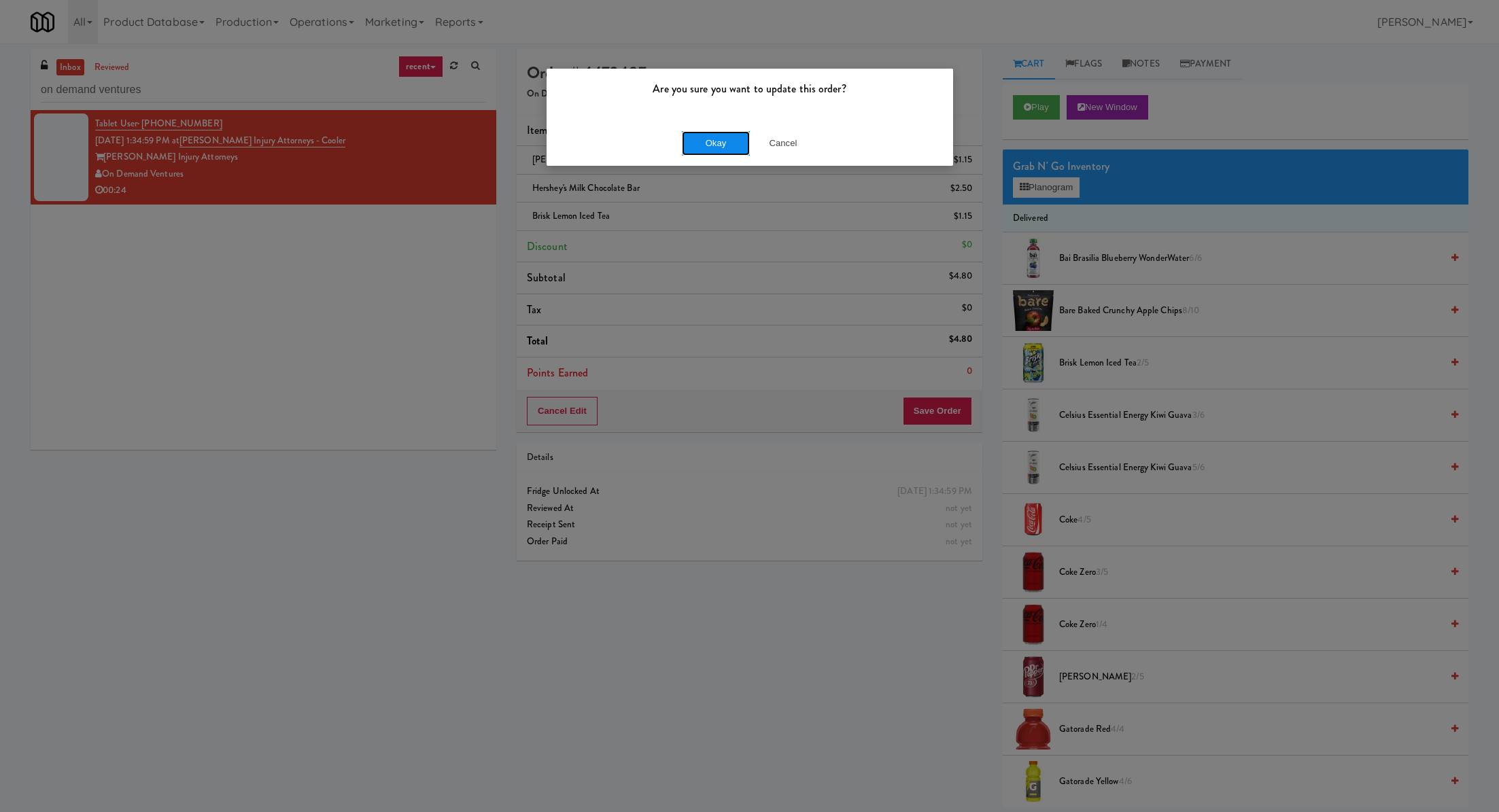
click at [715, 143] on button "Okay" at bounding box center [716, 143] width 68 height 25
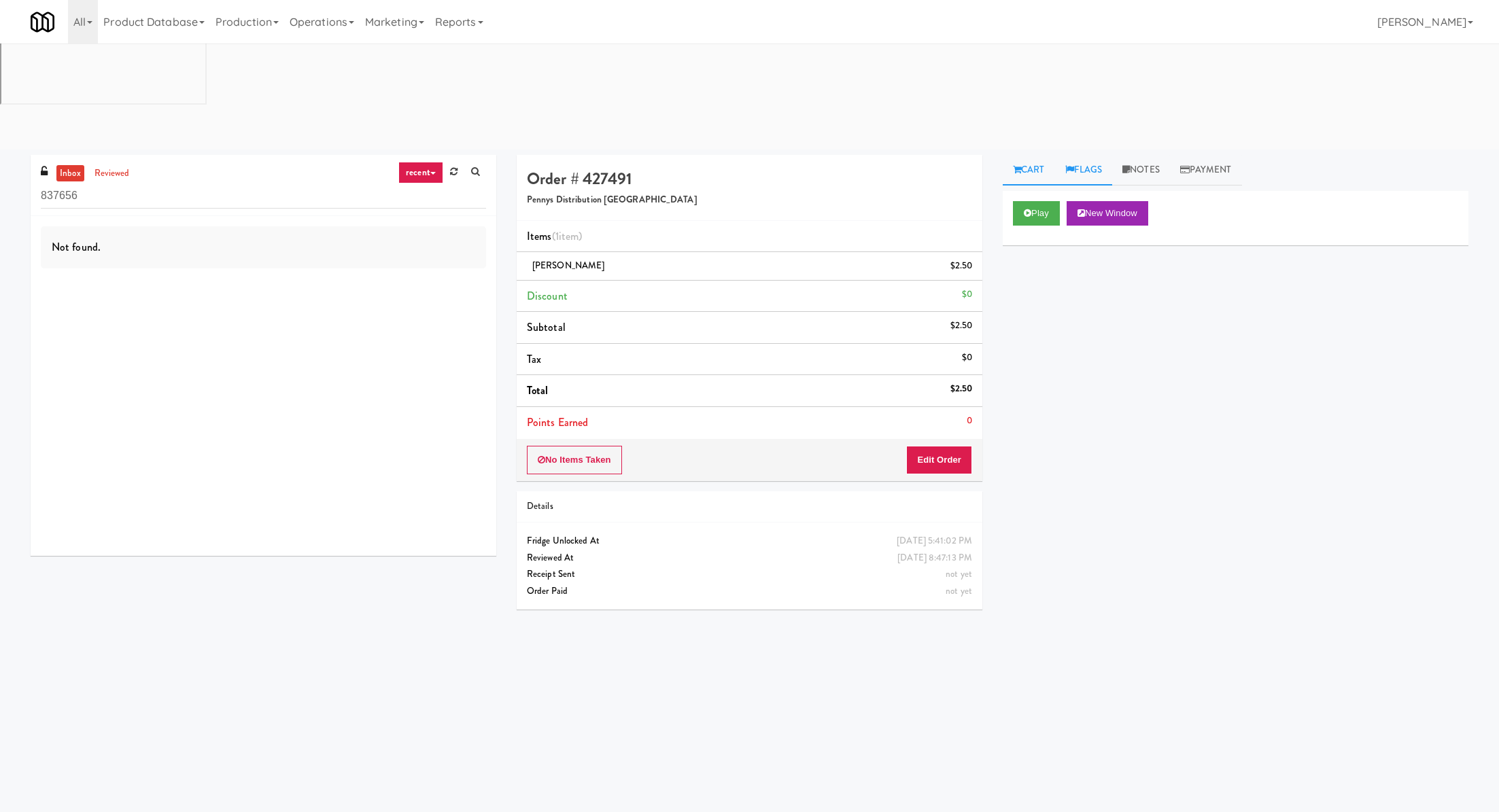
click at [1094, 155] on link "Flags" at bounding box center [1084, 170] width 57 height 30
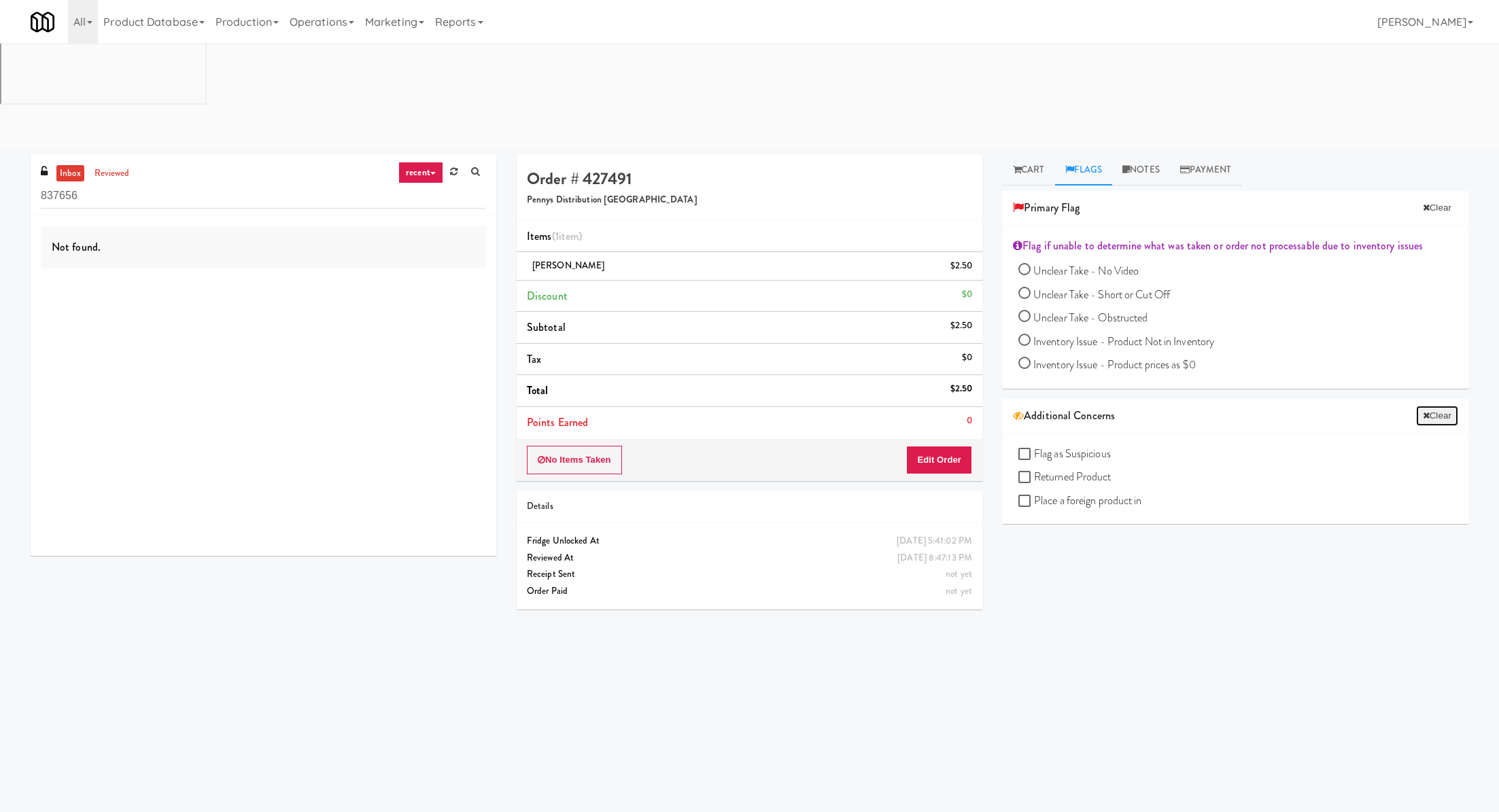
click at [1435, 406] on button "Clear" at bounding box center [1437, 416] width 42 height 20
click at [1431, 198] on button "Clear" at bounding box center [1437, 208] width 42 height 20
click at [1155, 155] on link "Notes" at bounding box center [1141, 170] width 57 height 30
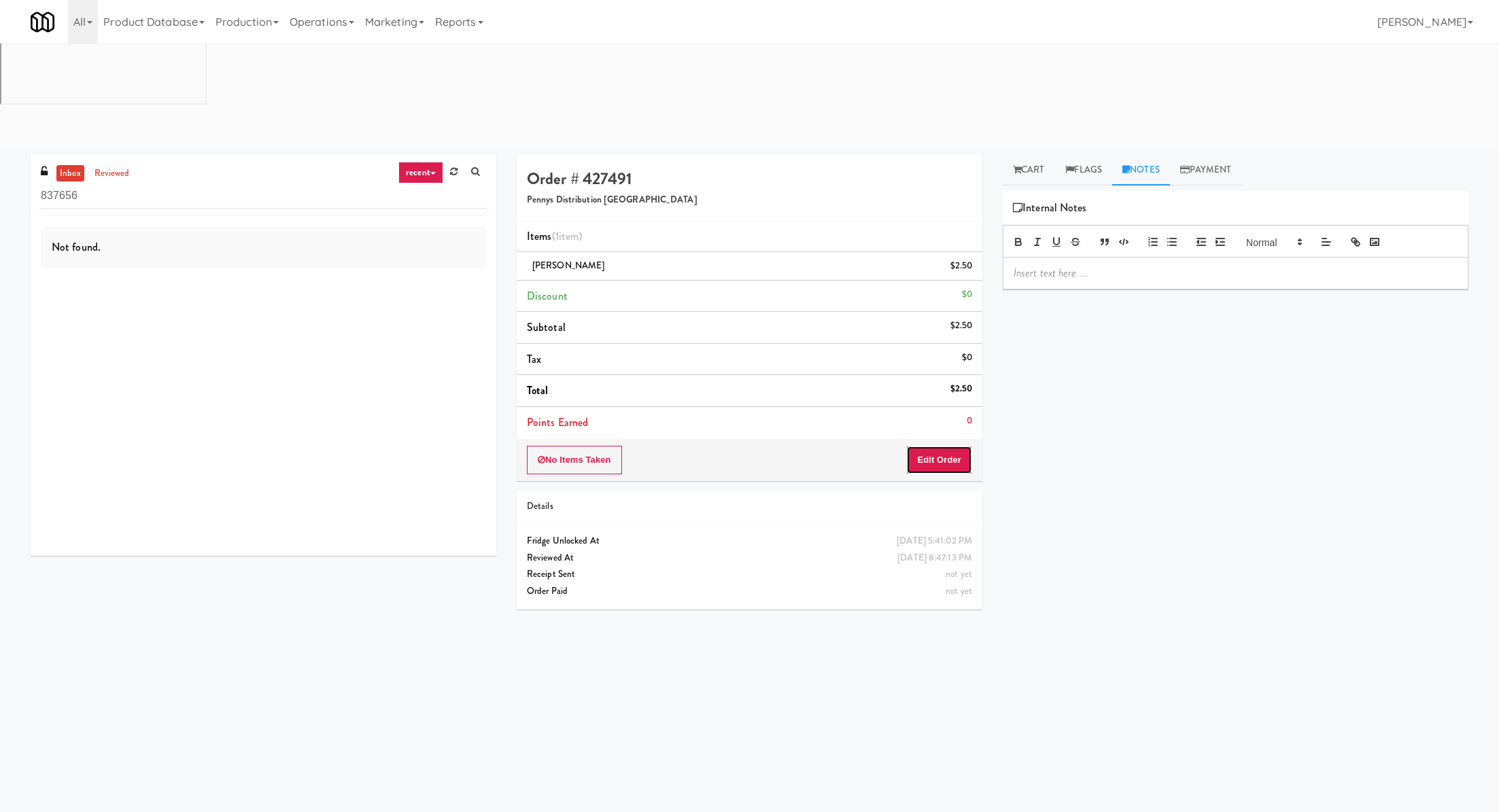
click at [946, 446] on button "Edit Order" at bounding box center [939, 460] width 66 height 29
click at [1033, 155] on link "Cart" at bounding box center [1028, 170] width 52 height 30
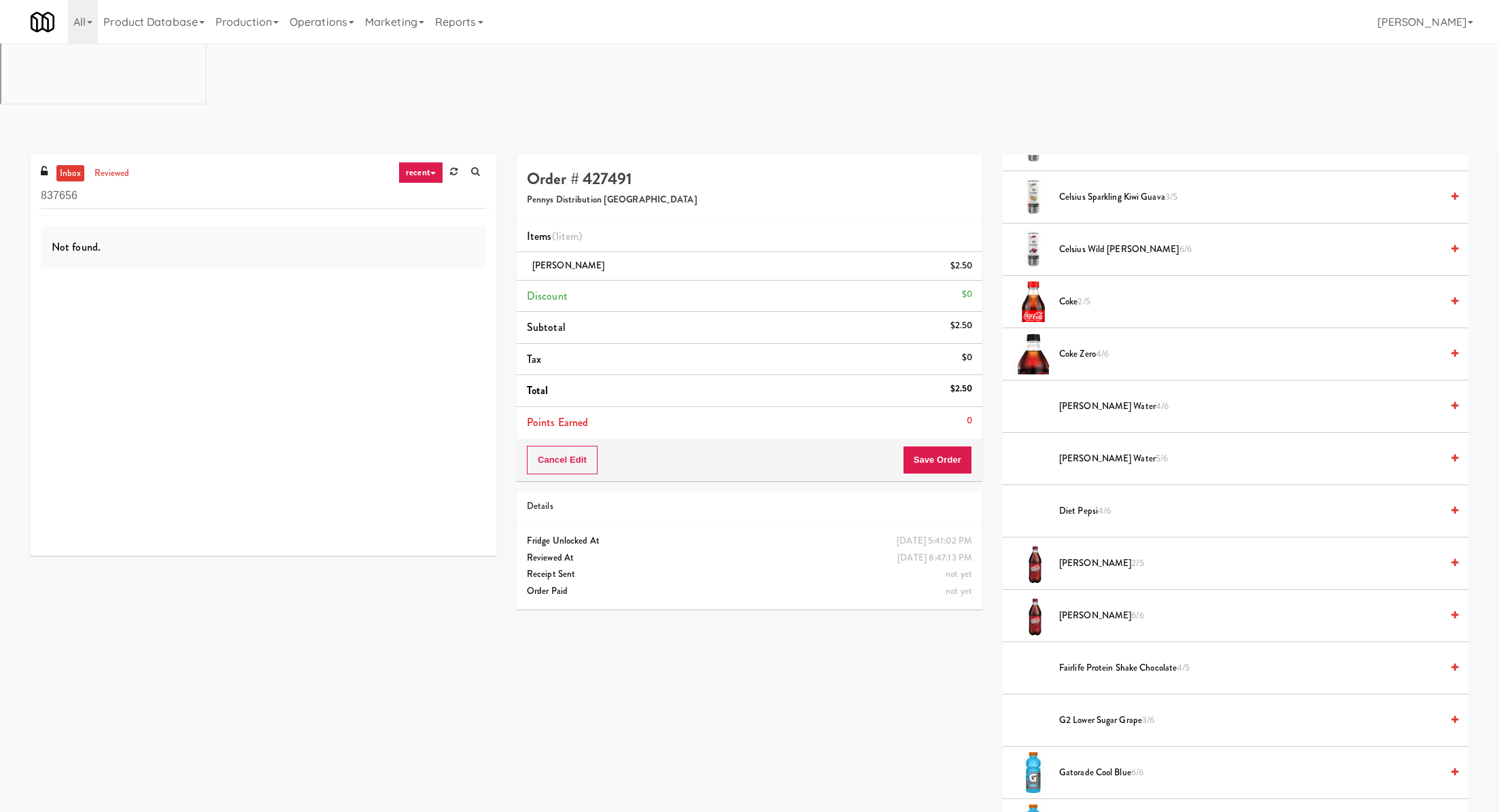
scroll to position [441, 0]
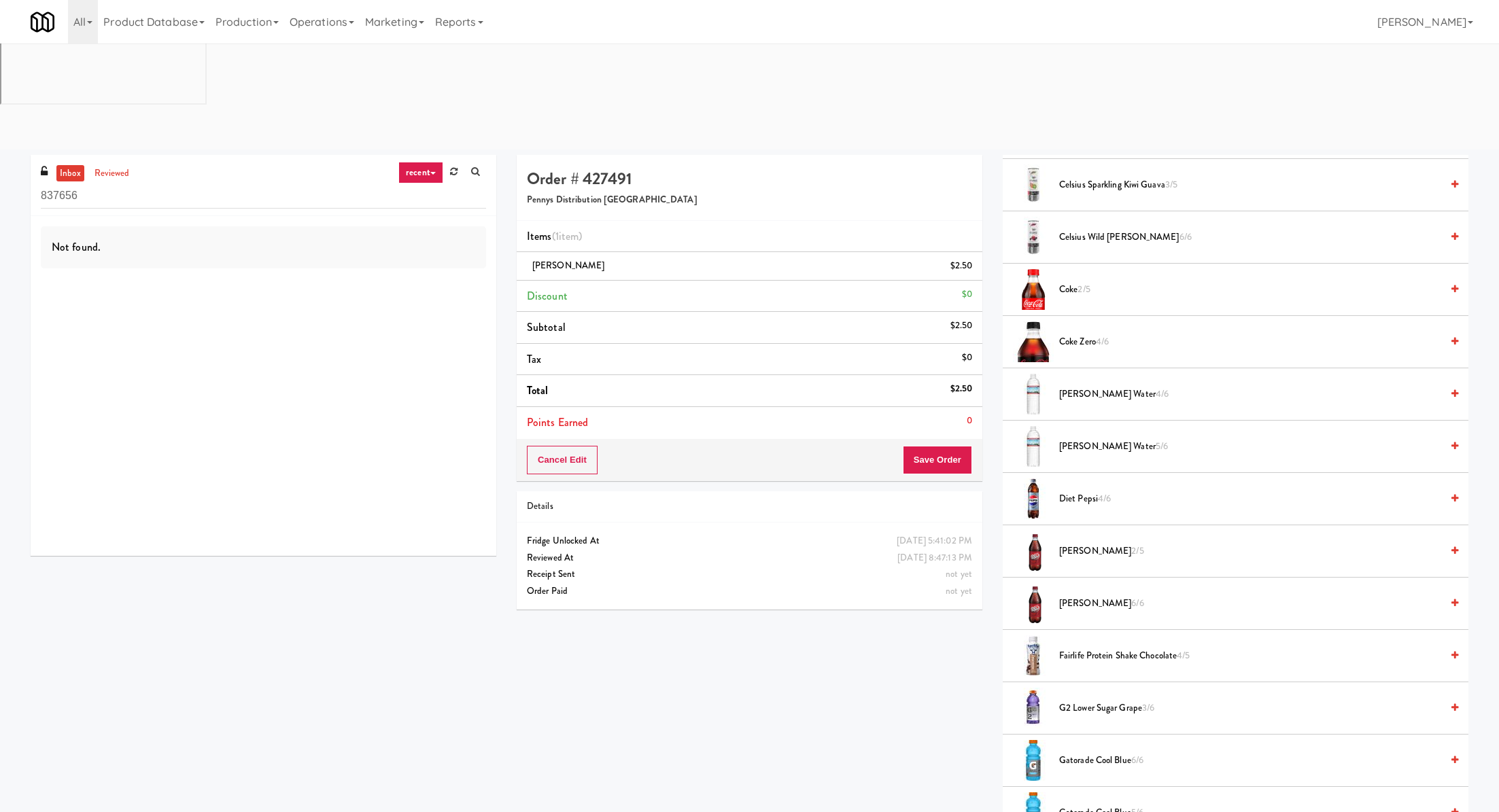
click at [1075, 596] on span "[PERSON_NAME] 6/6" at bounding box center [1250, 604] width 382 height 17
click at [970, 266] on icon at bounding box center [973, 270] width 7 height 9
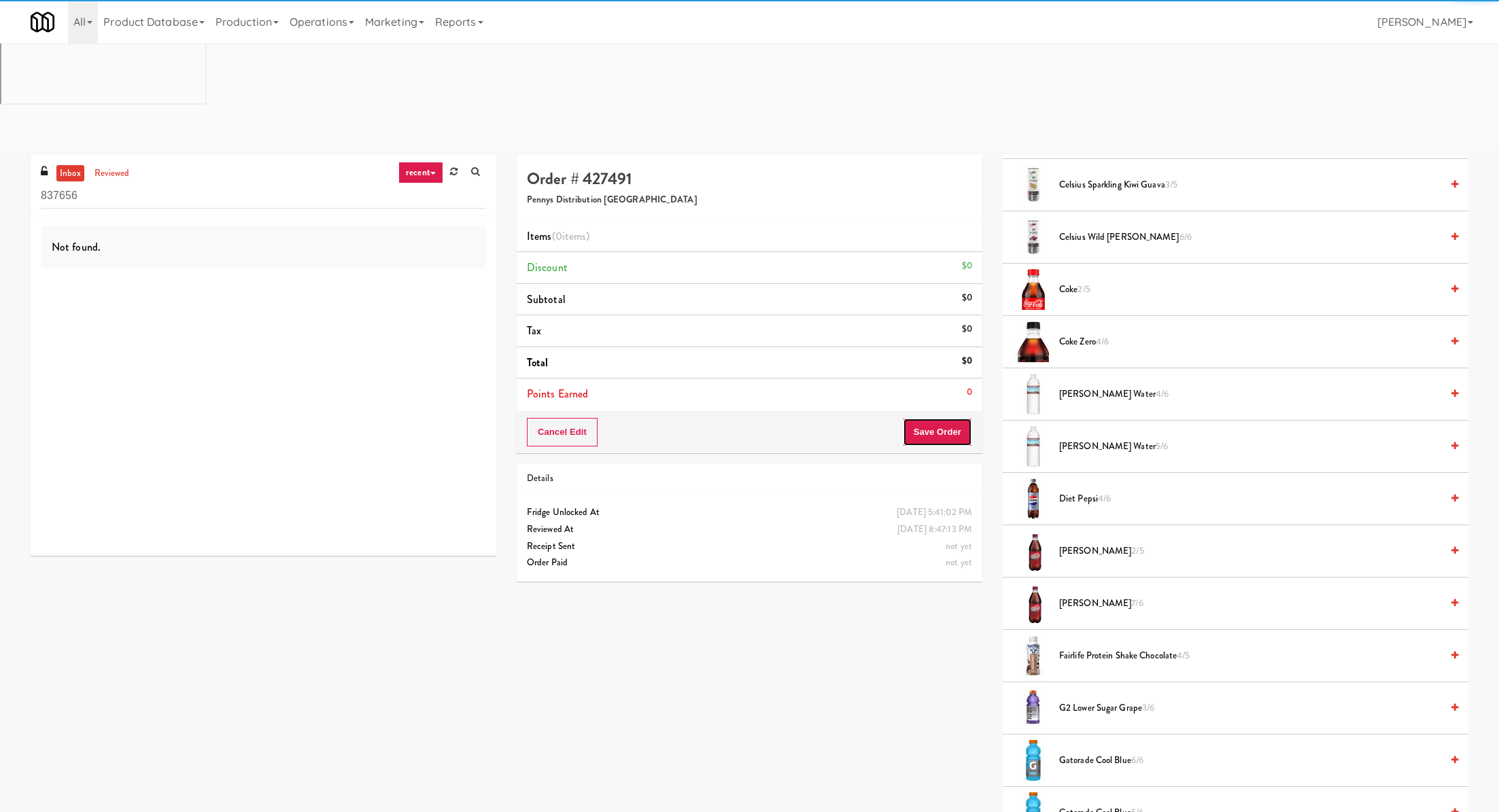
click at [942, 418] on button "Save Order" at bounding box center [937, 432] width 69 height 29
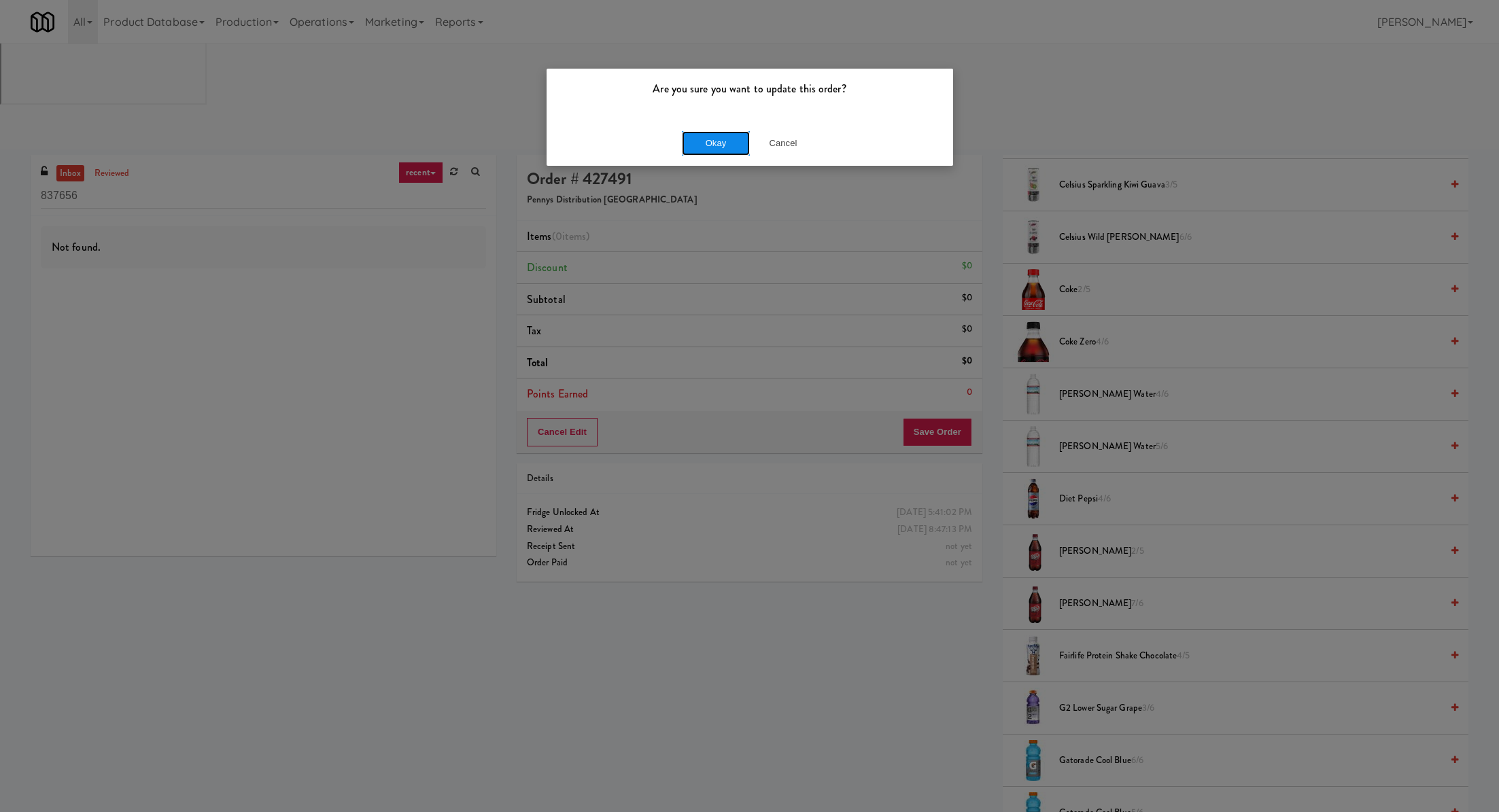
click at [739, 146] on button "Okay" at bounding box center [716, 143] width 68 height 25
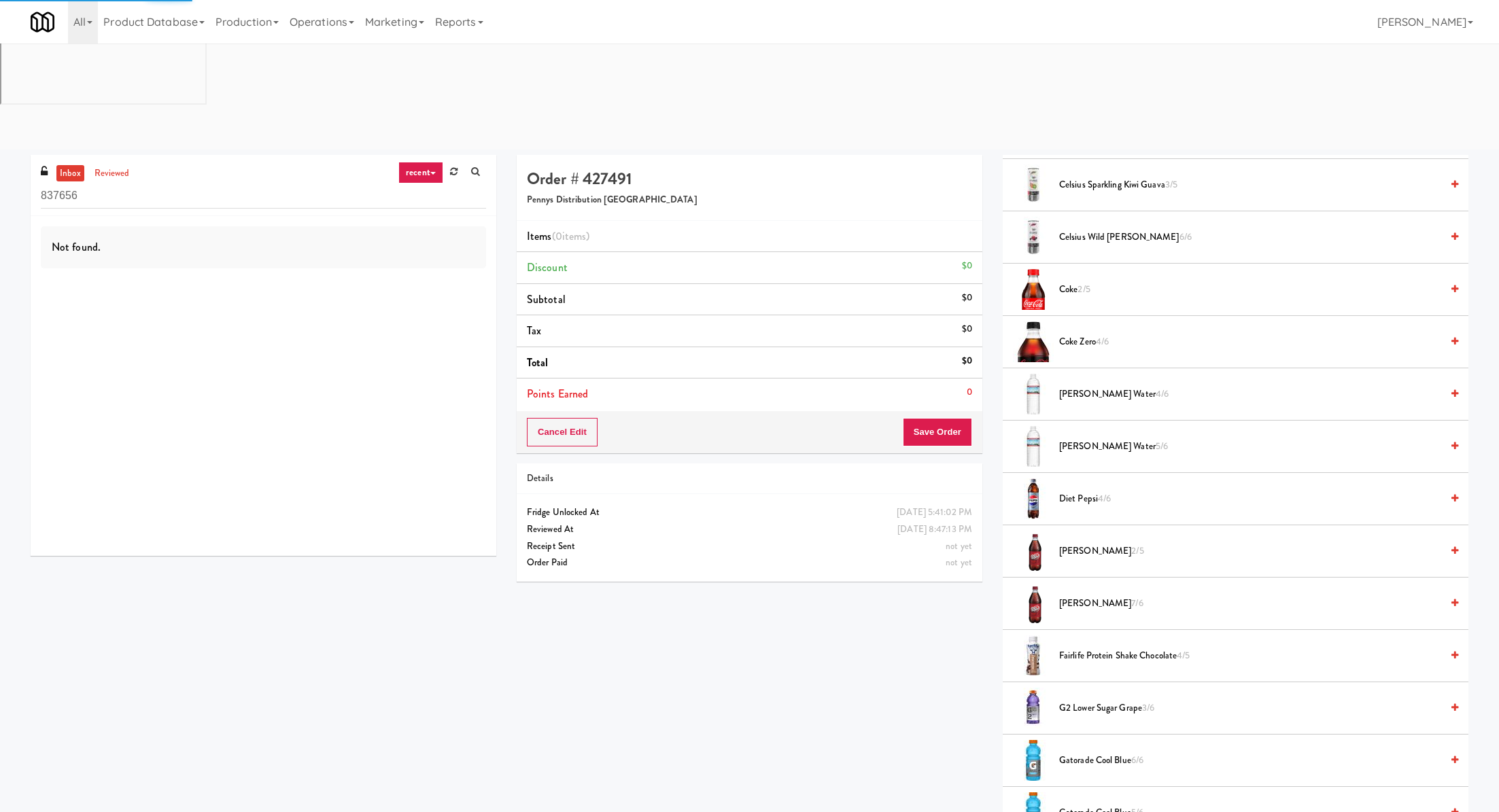
scroll to position [0, 0]
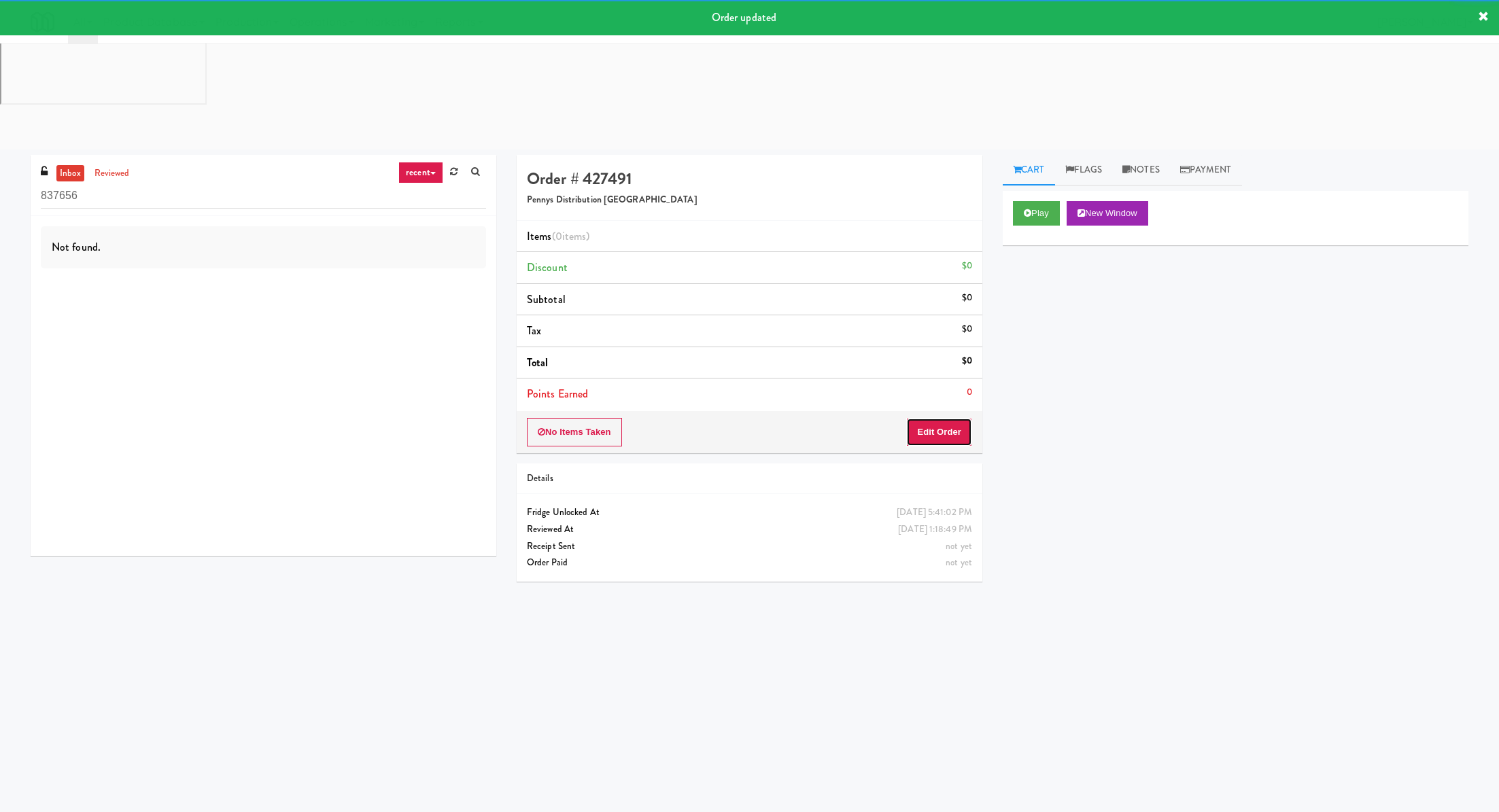
click at [931, 418] on button "Edit Order" at bounding box center [939, 432] width 66 height 29
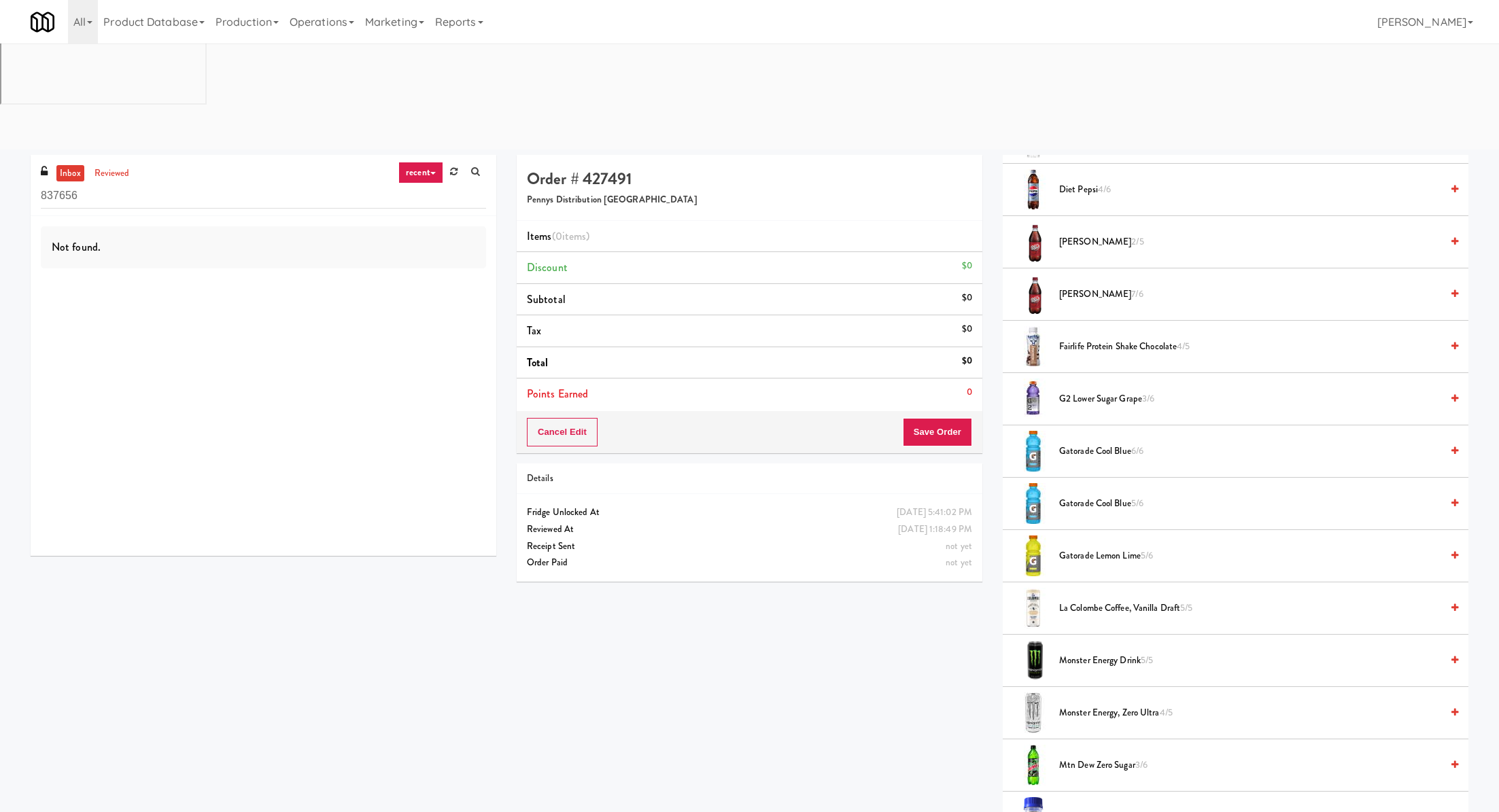
scroll to position [755, 0]
click at [1131, 283] on span "7/6" at bounding box center [1137, 289] width 12 height 13
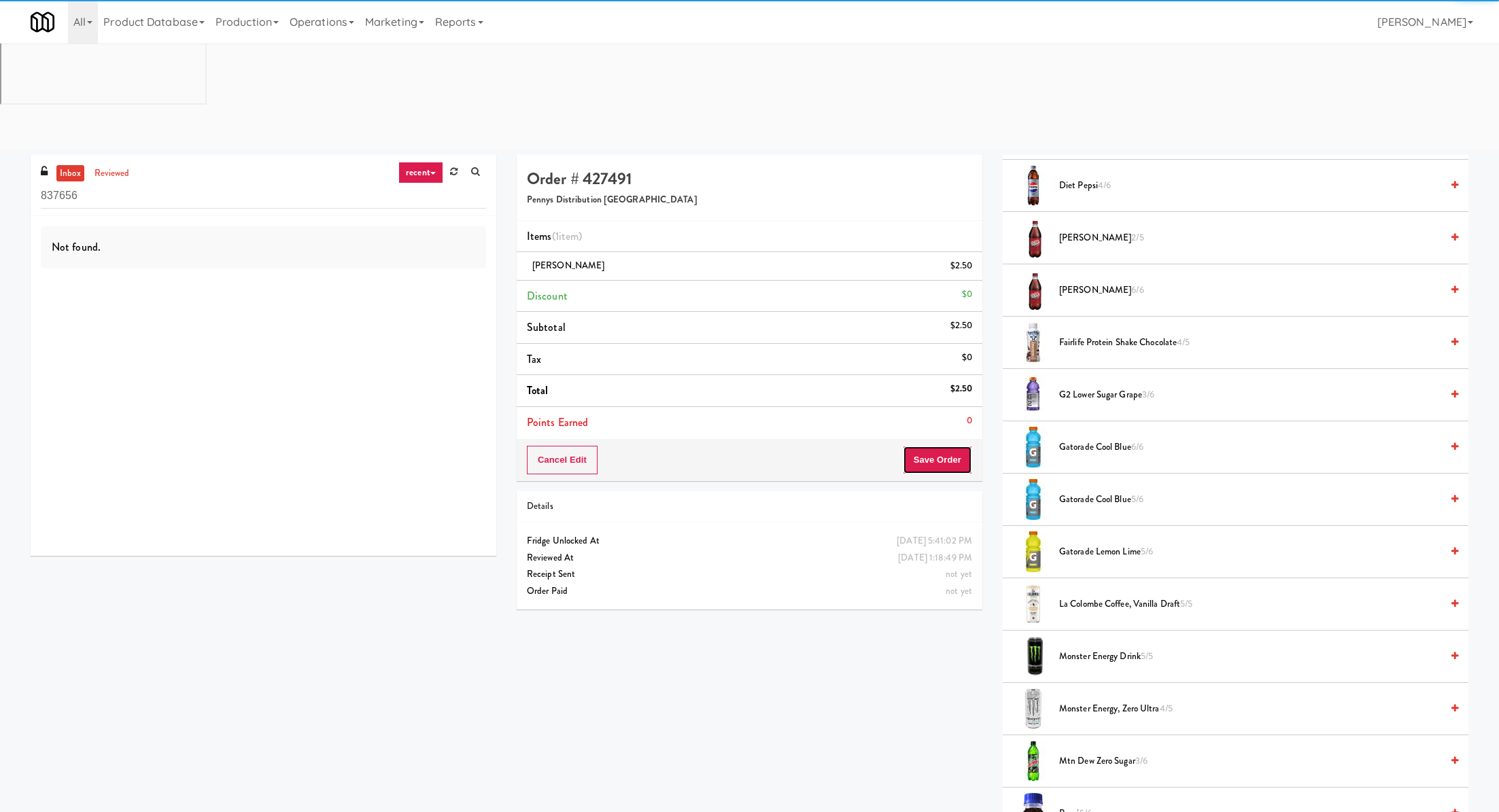
click at [953, 446] on button "Save Order" at bounding box center [937, 460] width 69 height 29
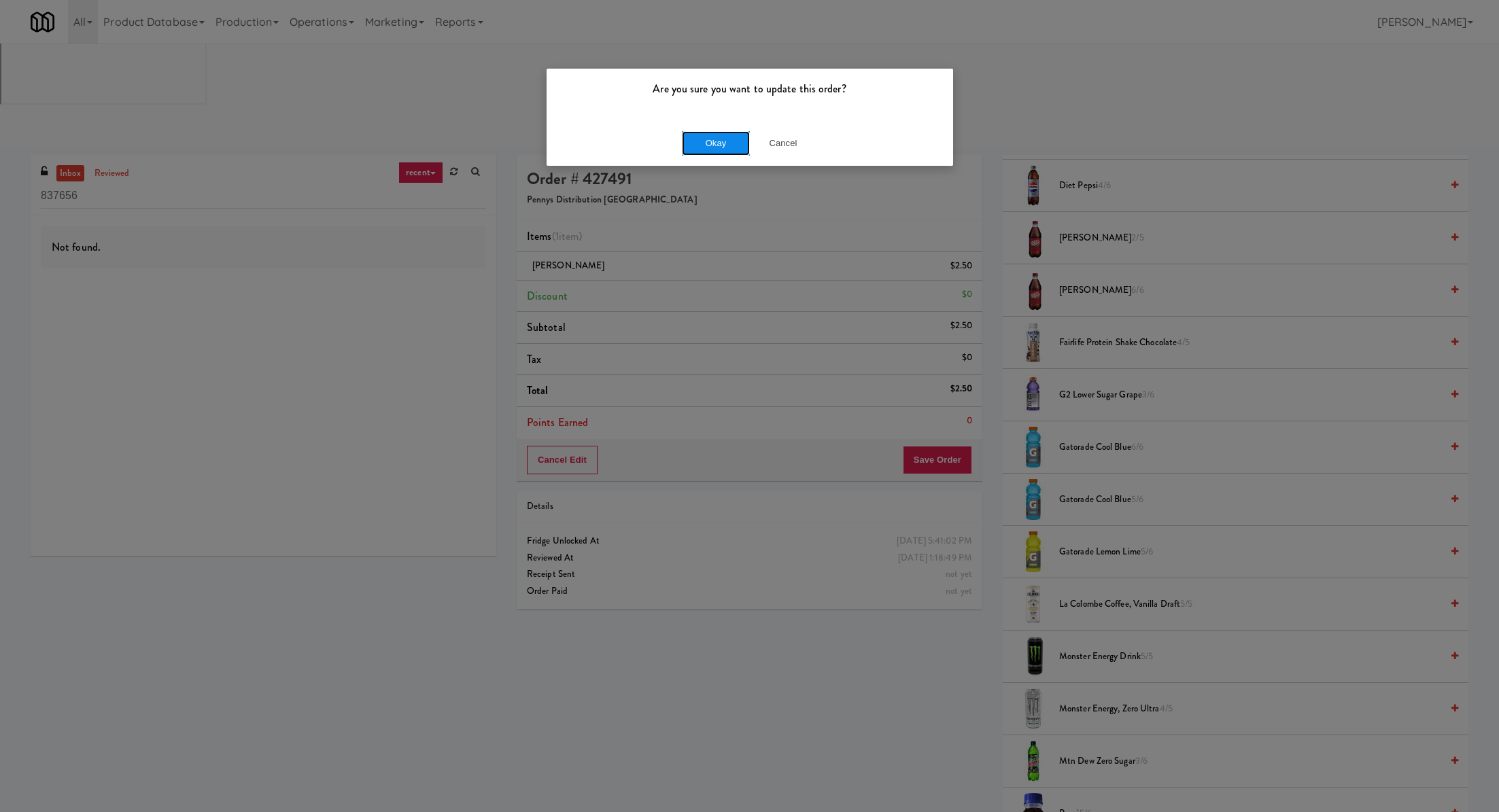
click at [717, 151] on button "Okay" at bounding box center [716, 143] width 68 height 25
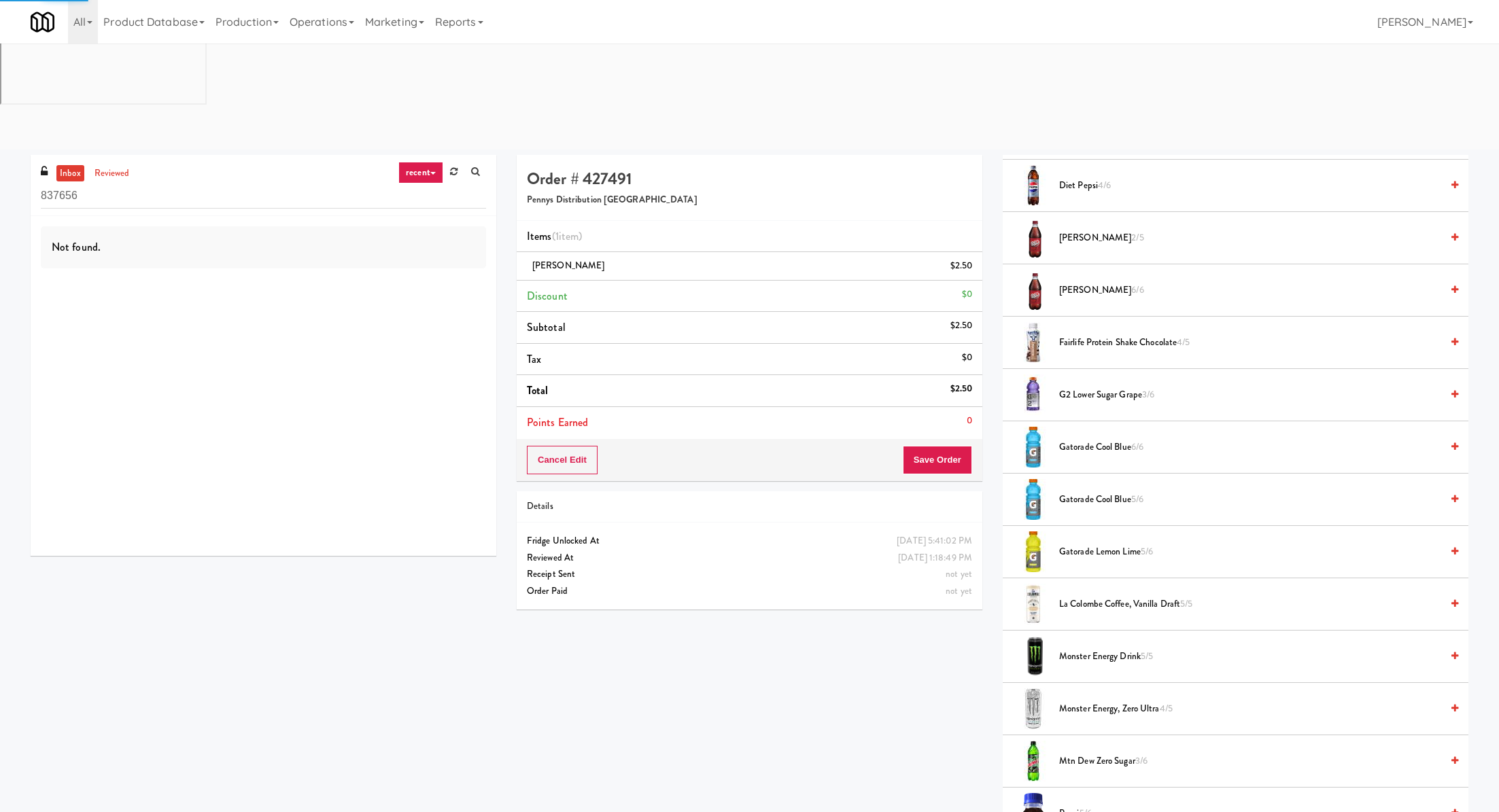
scroll to position [0, 0]
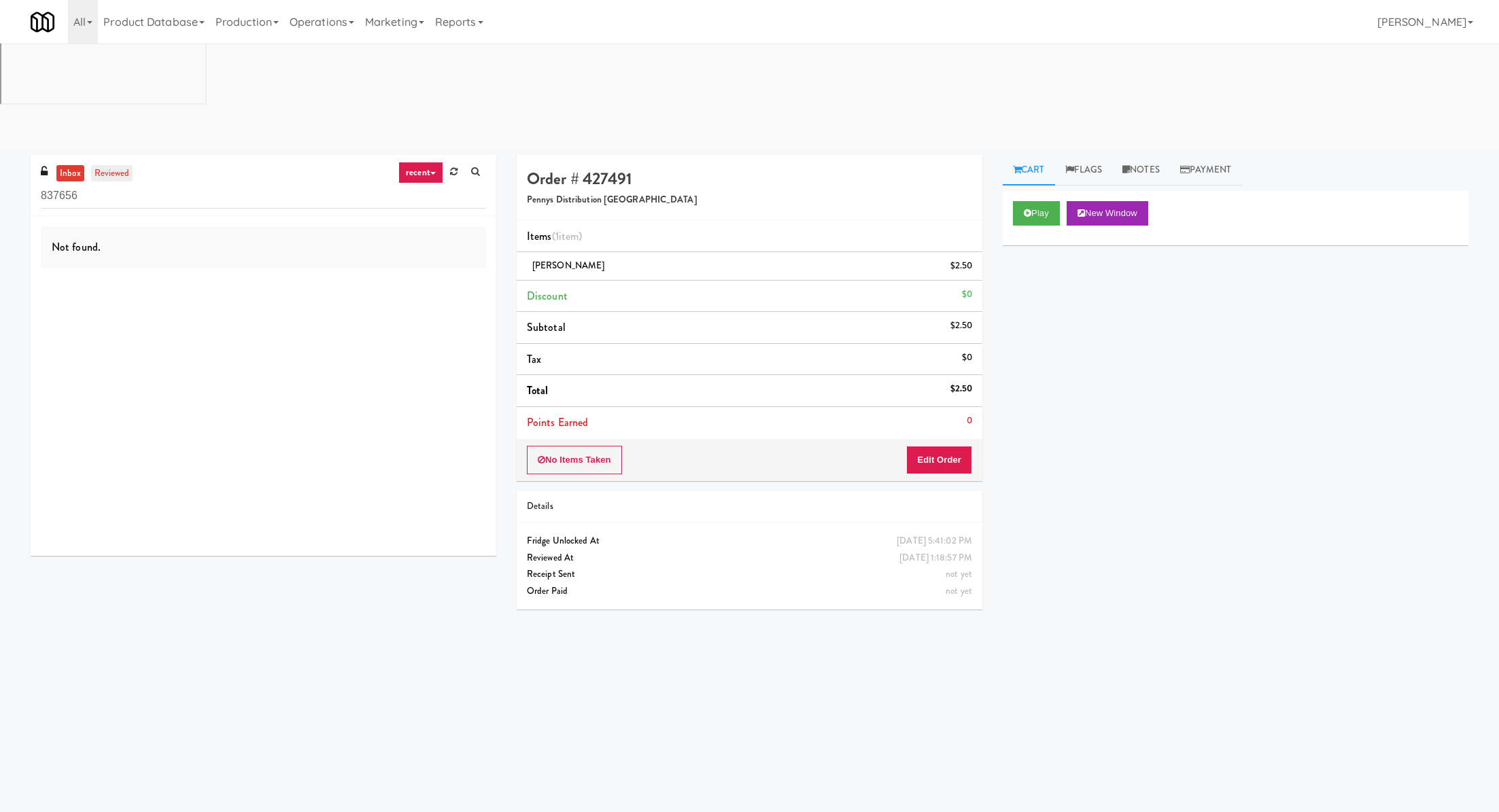
click at [121, 165] on link "reviewed" at bounding box center [112, 174] width 42 height 17
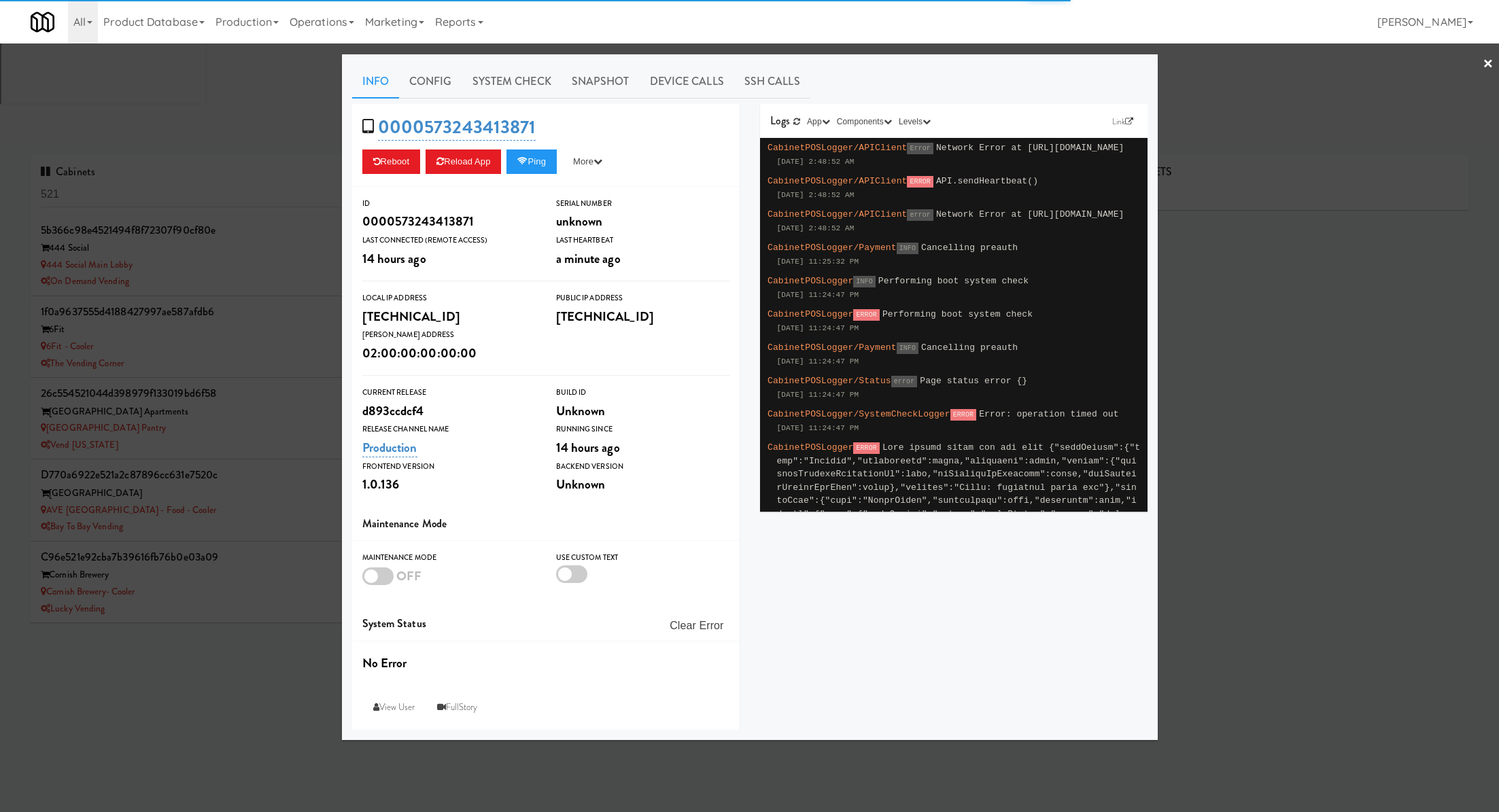
type input "3"
click at [237, 134] on div at bounding box center [750, 406] width 1499 height 812
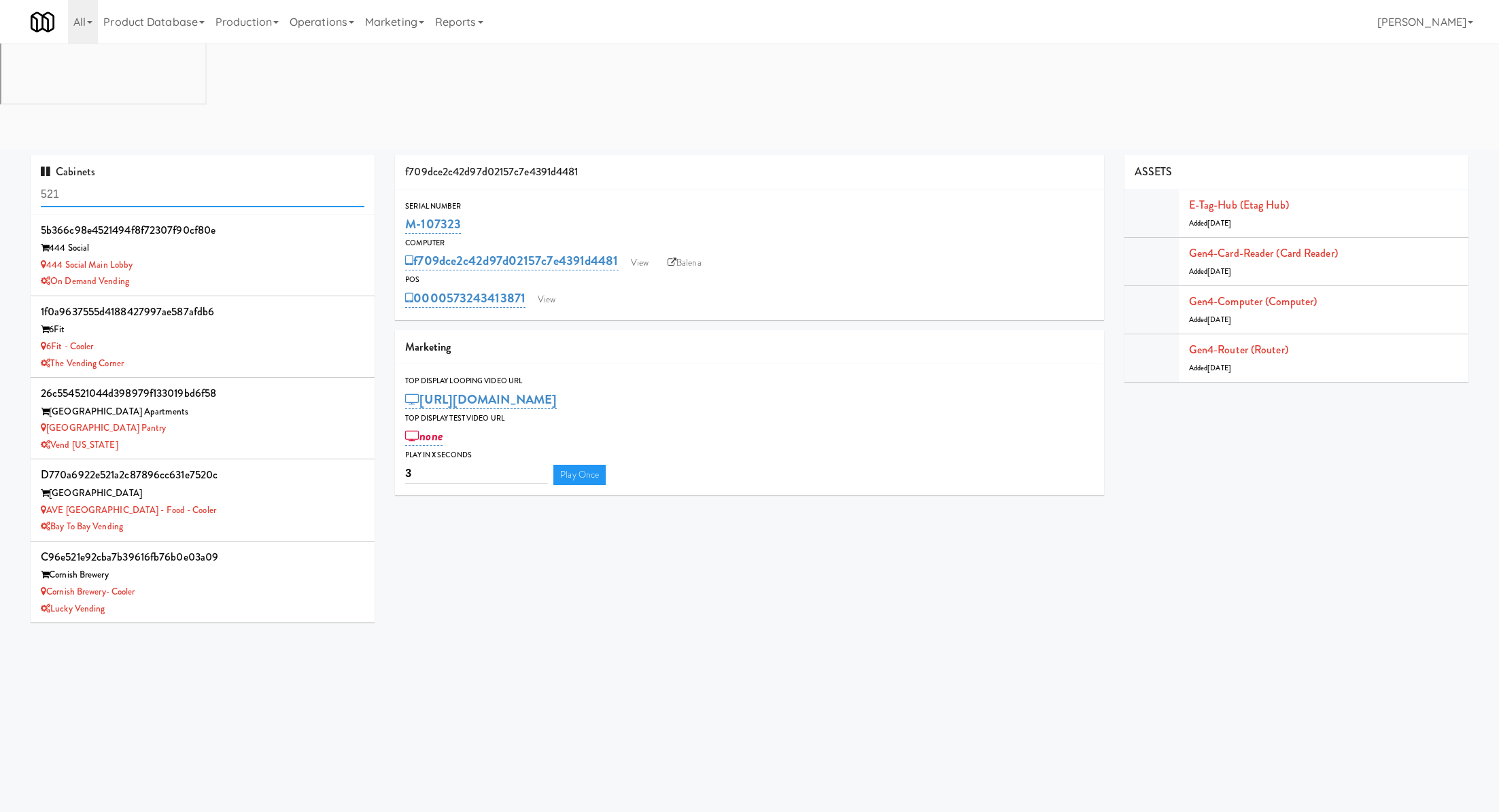
click at [237, 182] on input "521" at bounding box center [203, 195] width 324 height 25
paste input "Emerson Pines -Cooler"
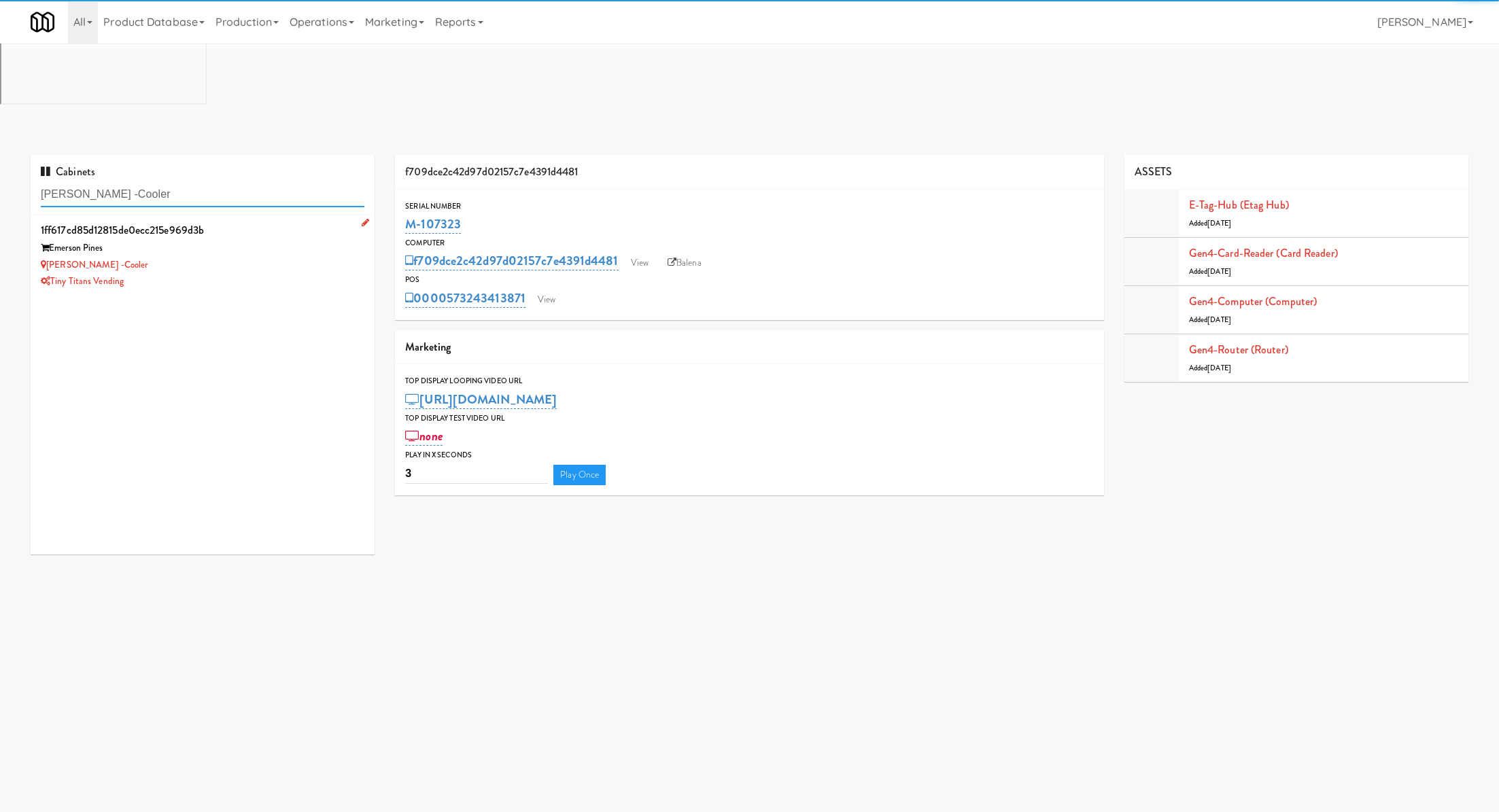
type input "Emerson Pines -Cooler"
click at [266, 240] on div "Emerson Pines" at bounding box center [203, 248] width 324 height 17
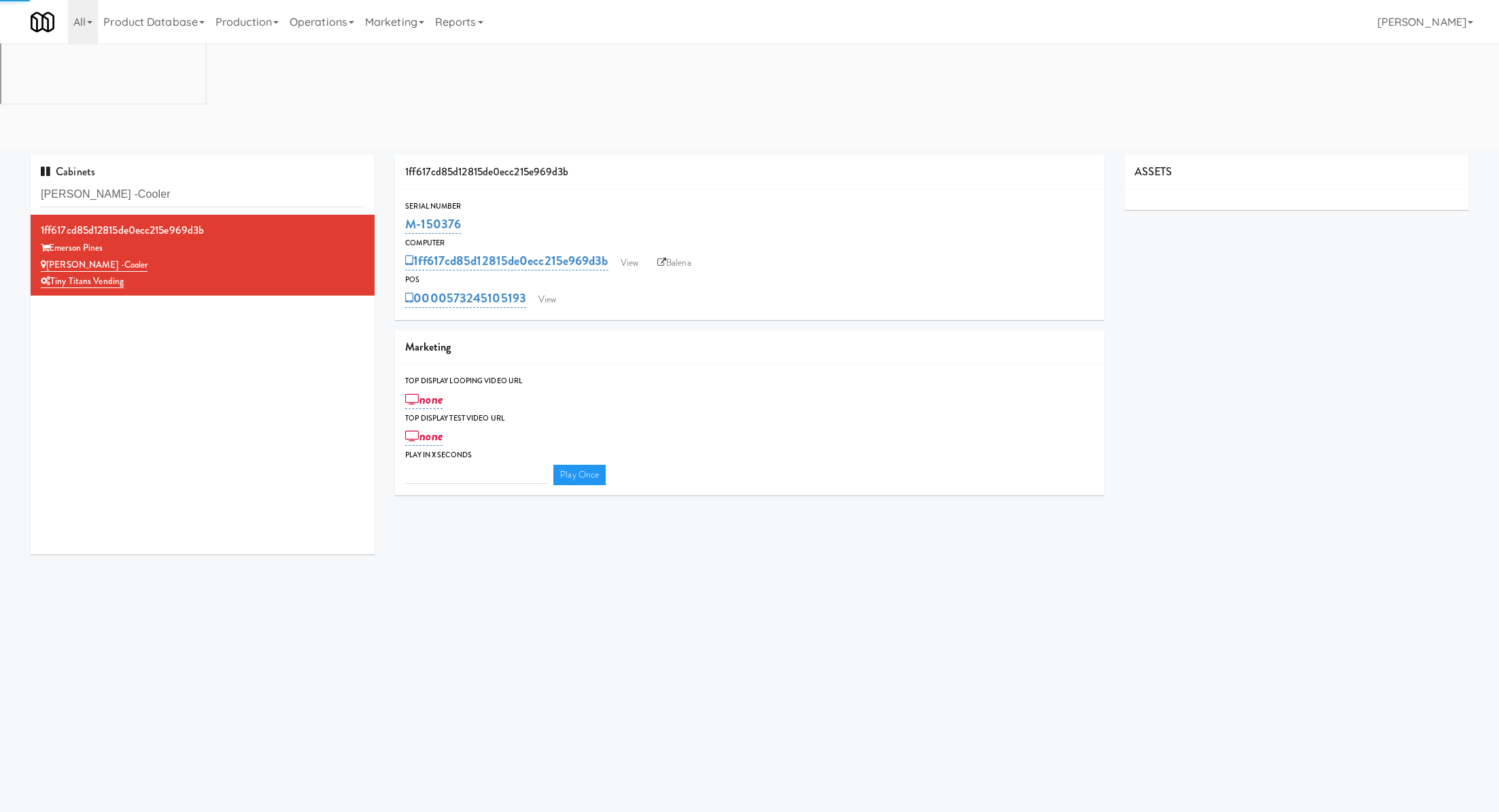
type input "3"
click at [543, 289] on link "View" at bounding box center [547, 299] width 31 height 20
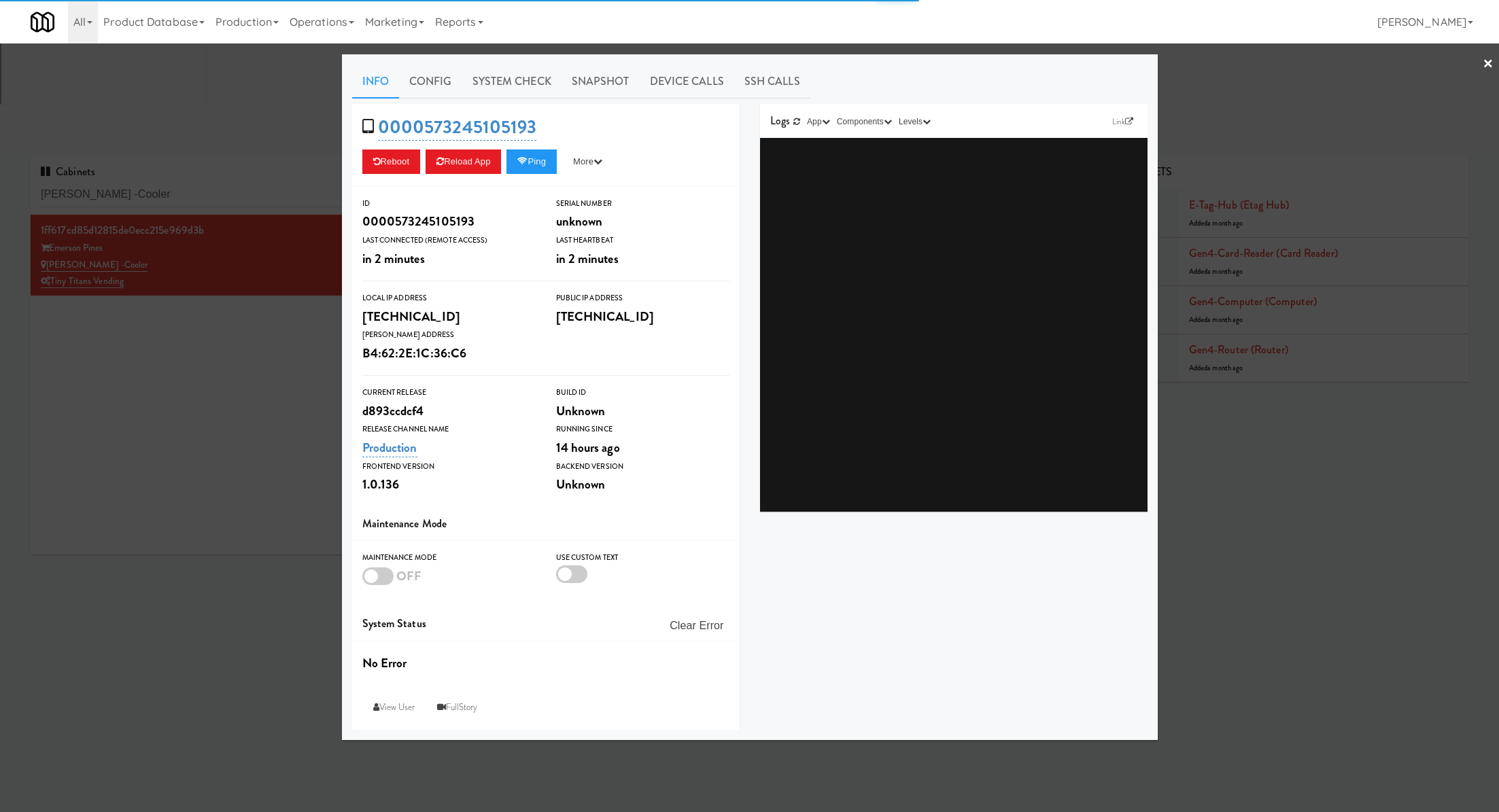
click at [513, 80] on link "System Check" at bounding box center [512, 81] width 99 height 34
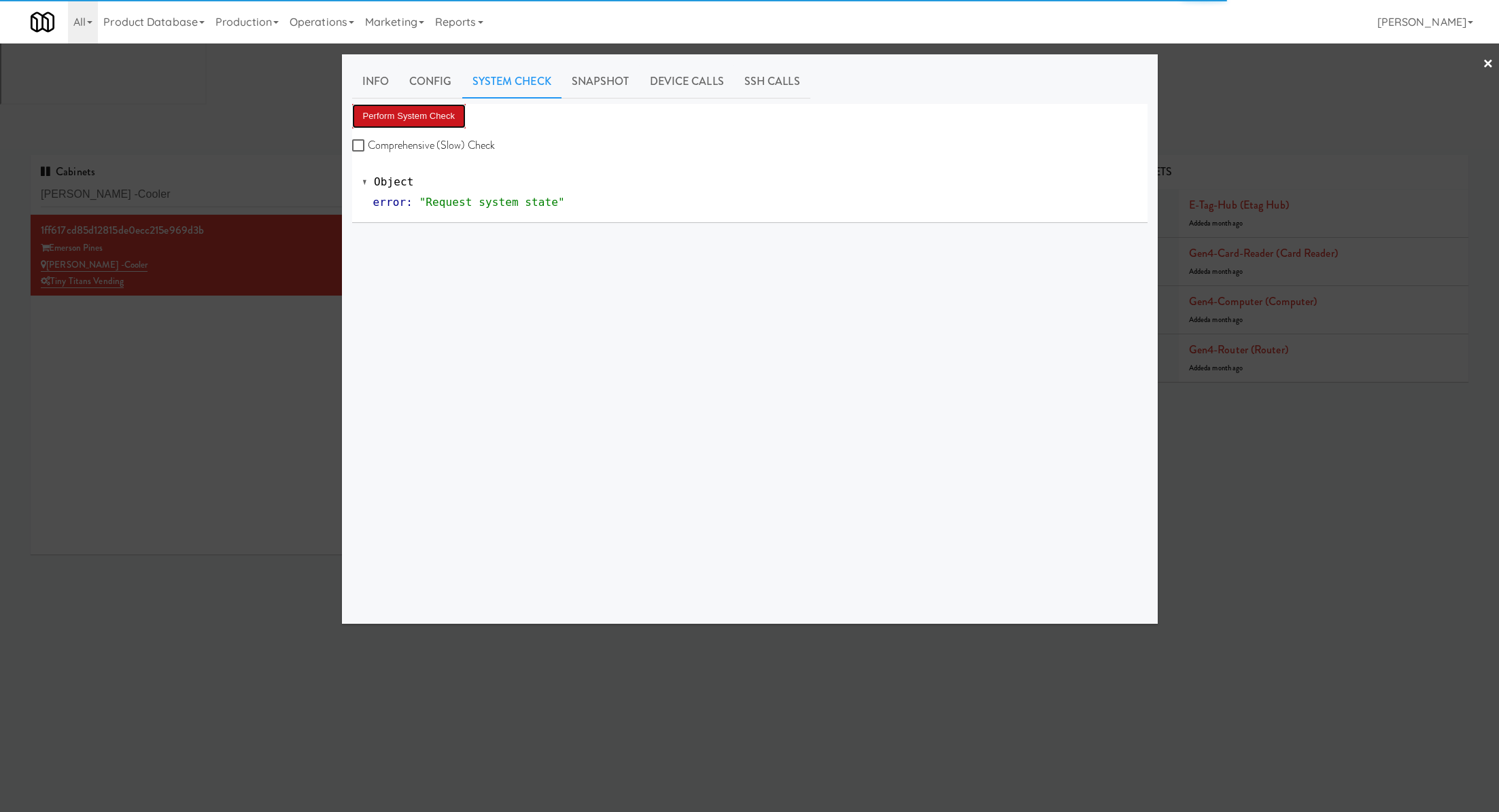
click at [455, 114] on button "Perform System Check" at bounding box center [409, 116] width 114 height 25
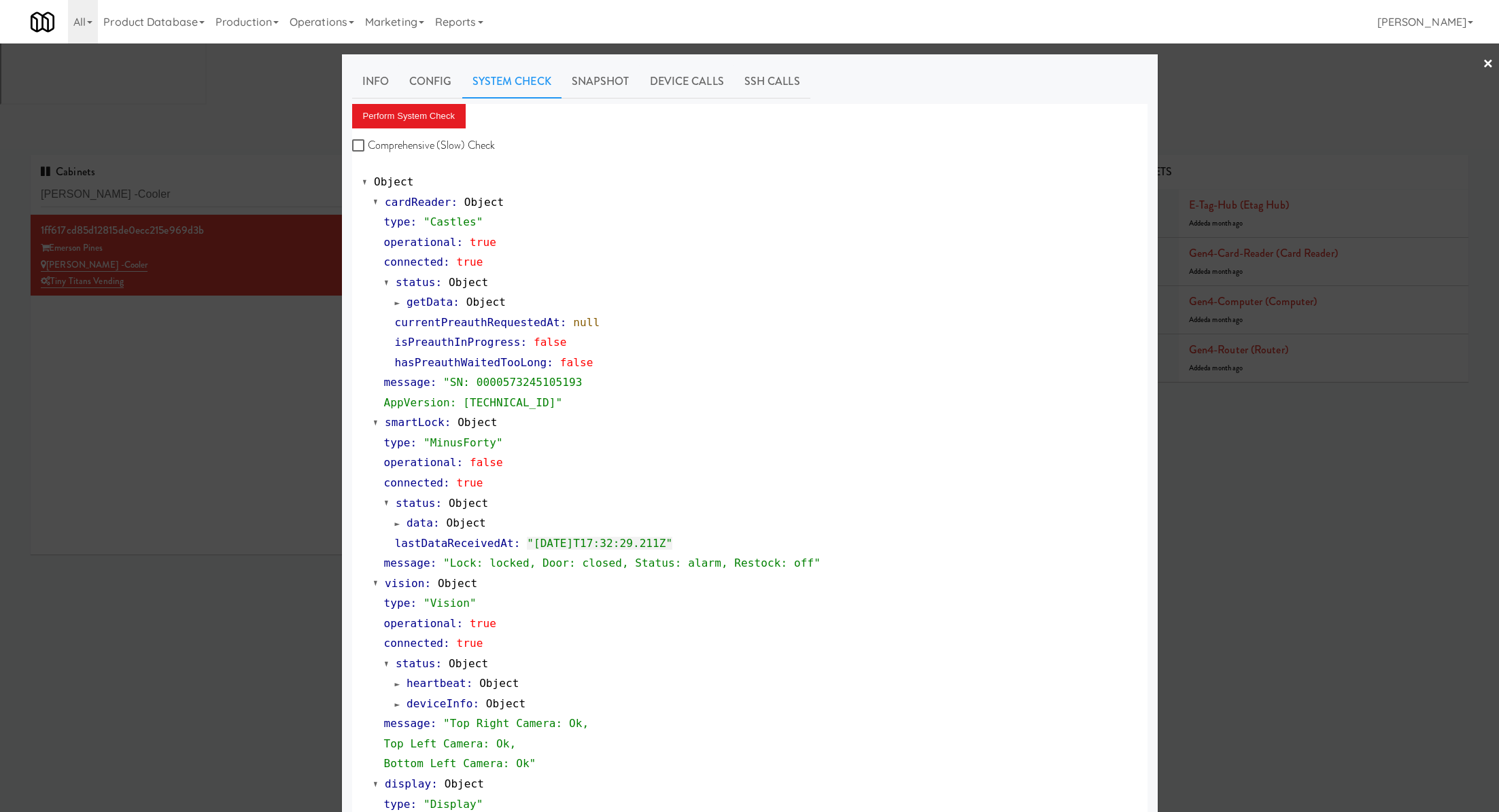
click at [223, 87] on div at bounding box center [750, 406] width 1499 height 812
click at [223, 182] on input "Emerson Pines -Cooler" at bounding box center [203, 195] width 324 height 25
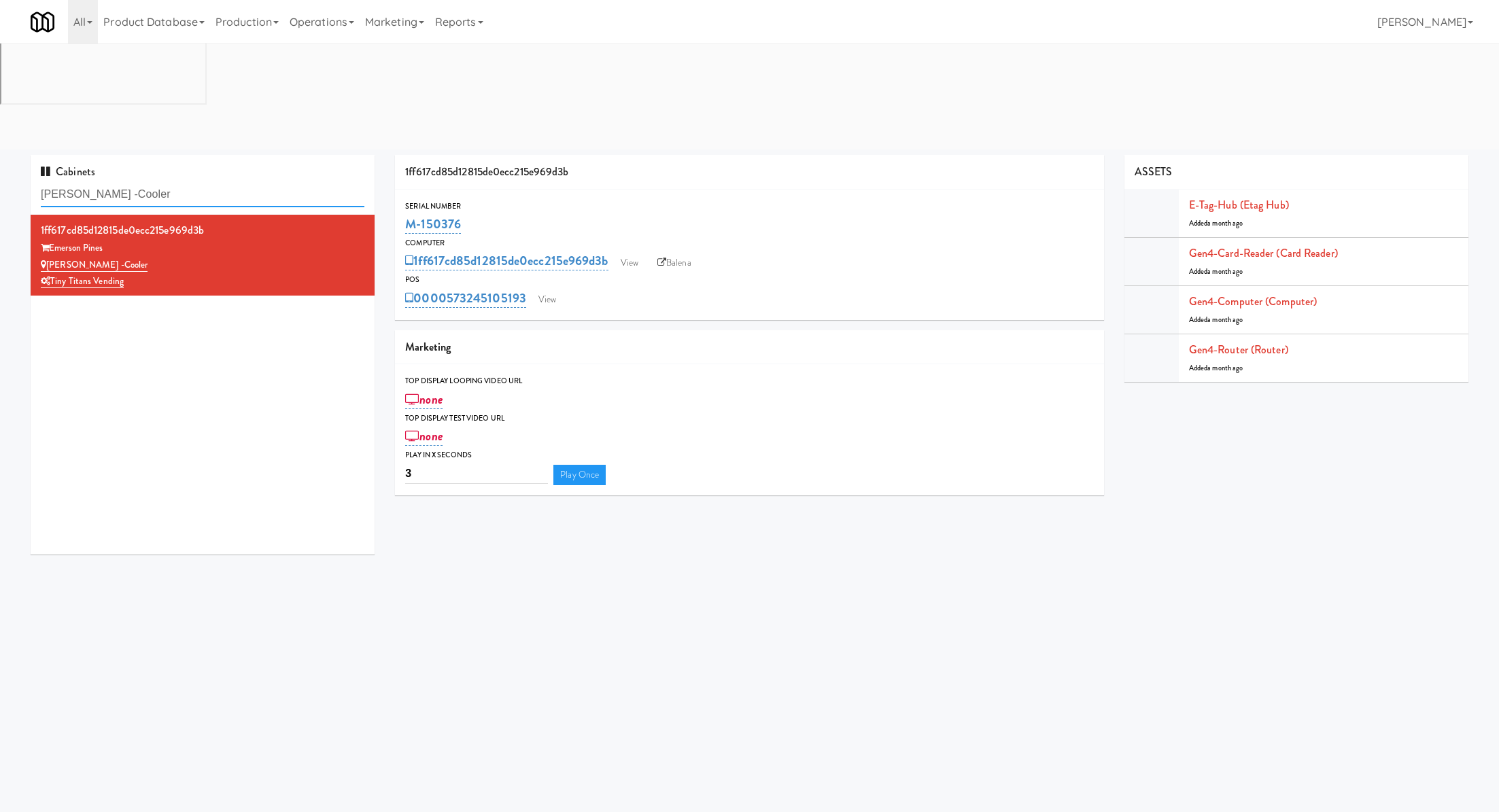
click at [223, 182] on input "Emerson Pines -Cooler" at bounding box center [203, 195] width 324 height 25
paste input "blem 125"
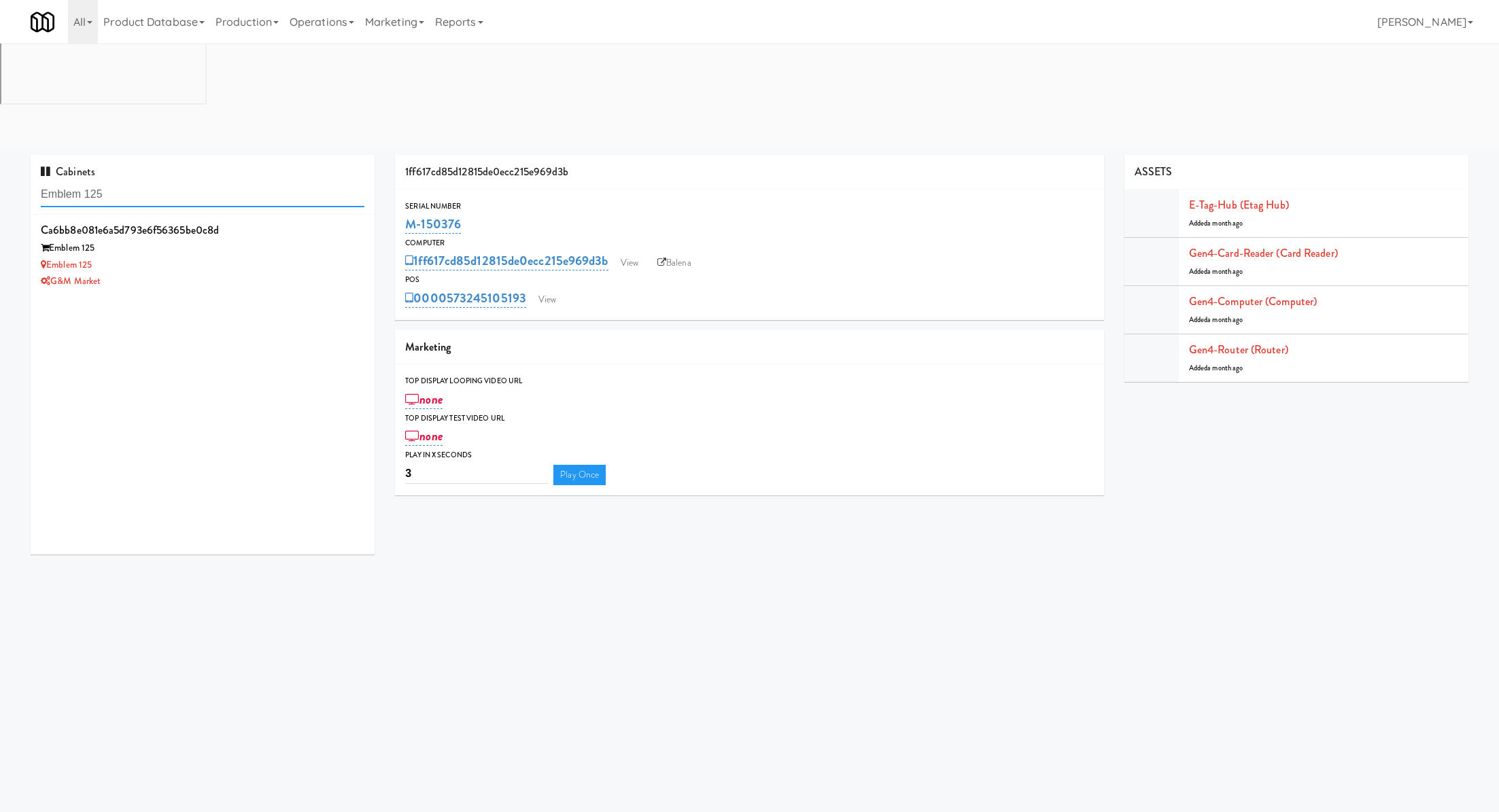
type input "Emblem 125"
click at [264, 257] on div "Emblem 125" at bounding box center [203, 265] width 324 height 17
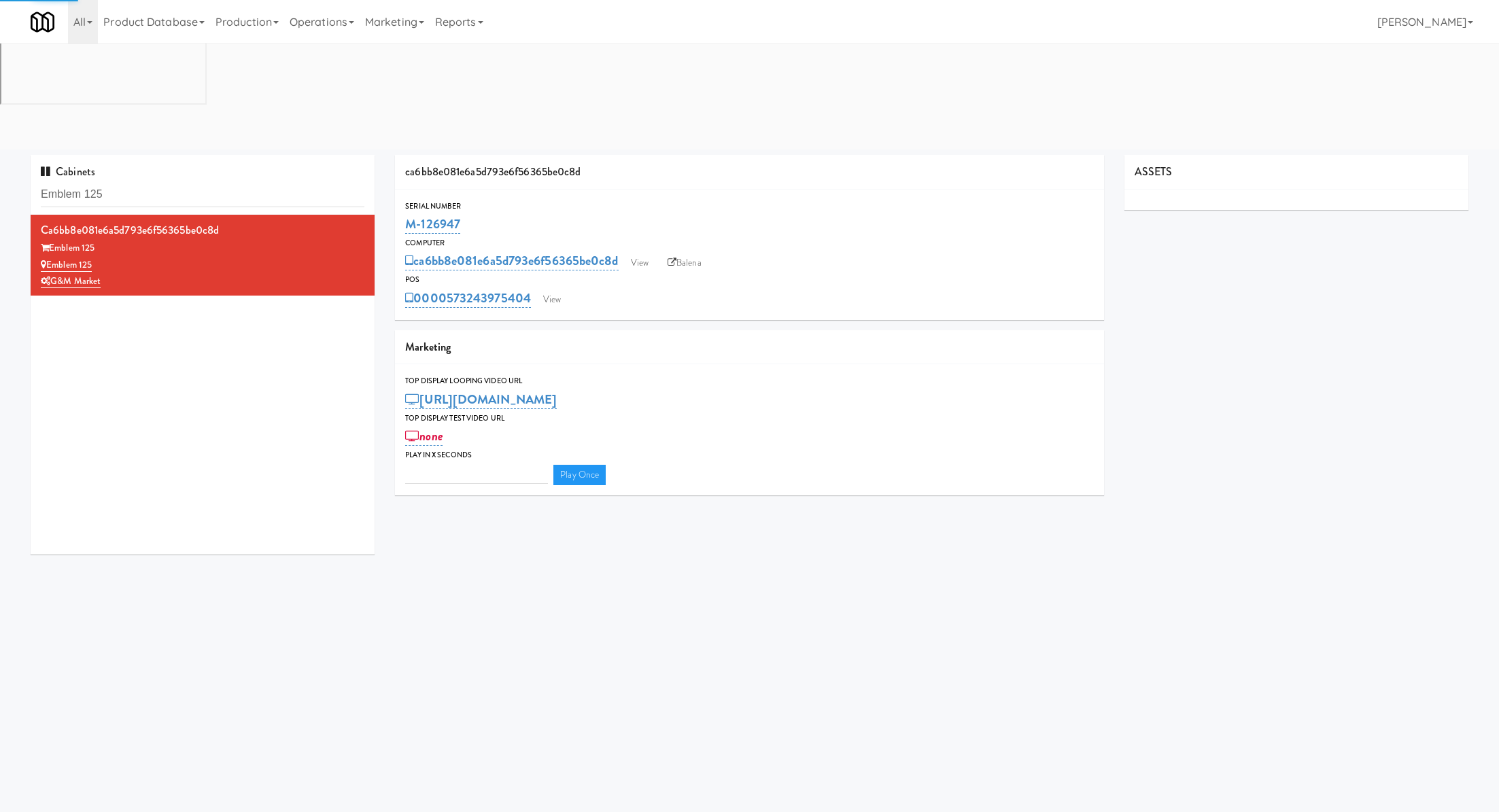
type input "3"
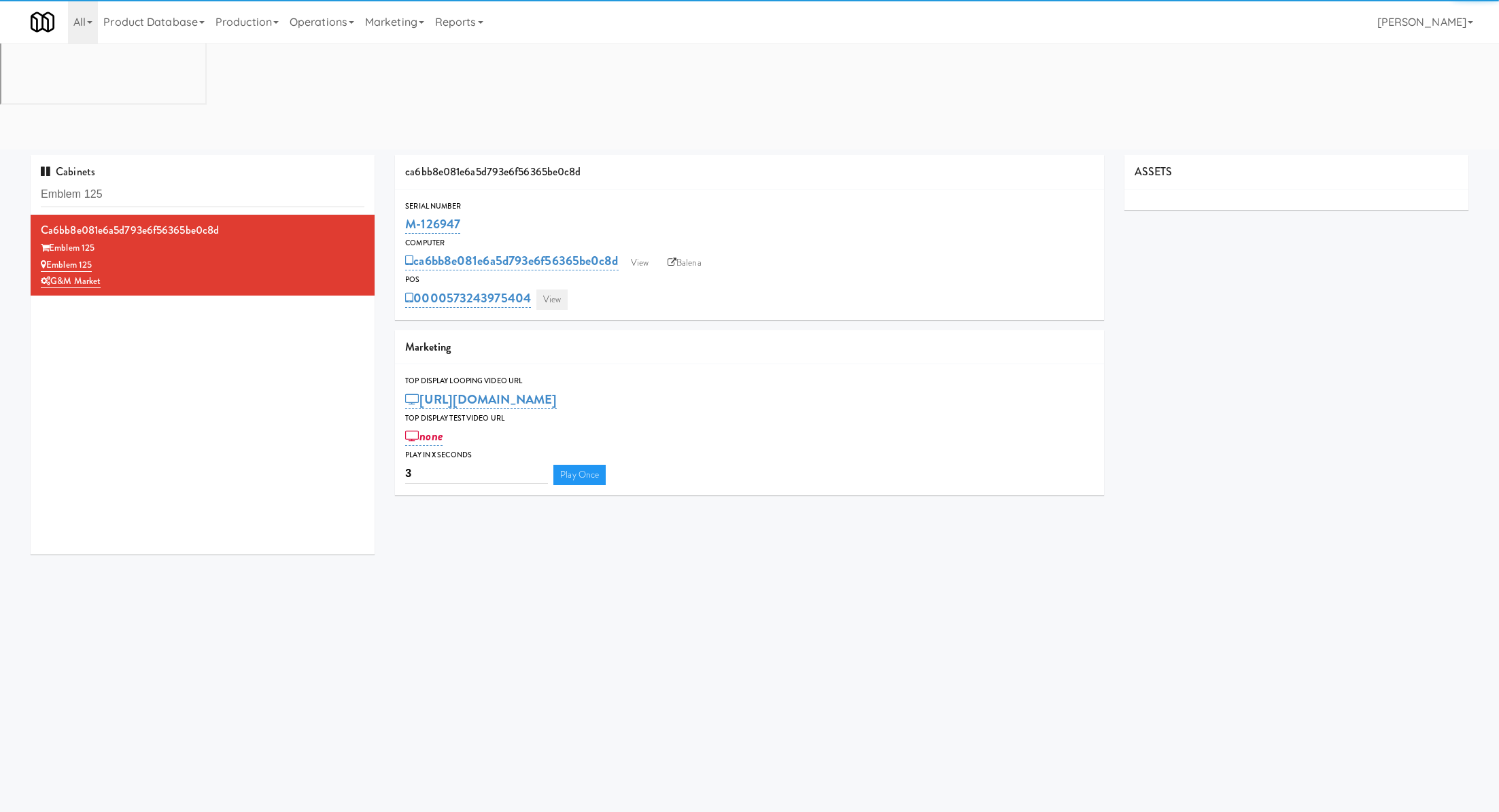
click at [556, 289] on link "View" at bounding box center [552, 299] width 31 height 20
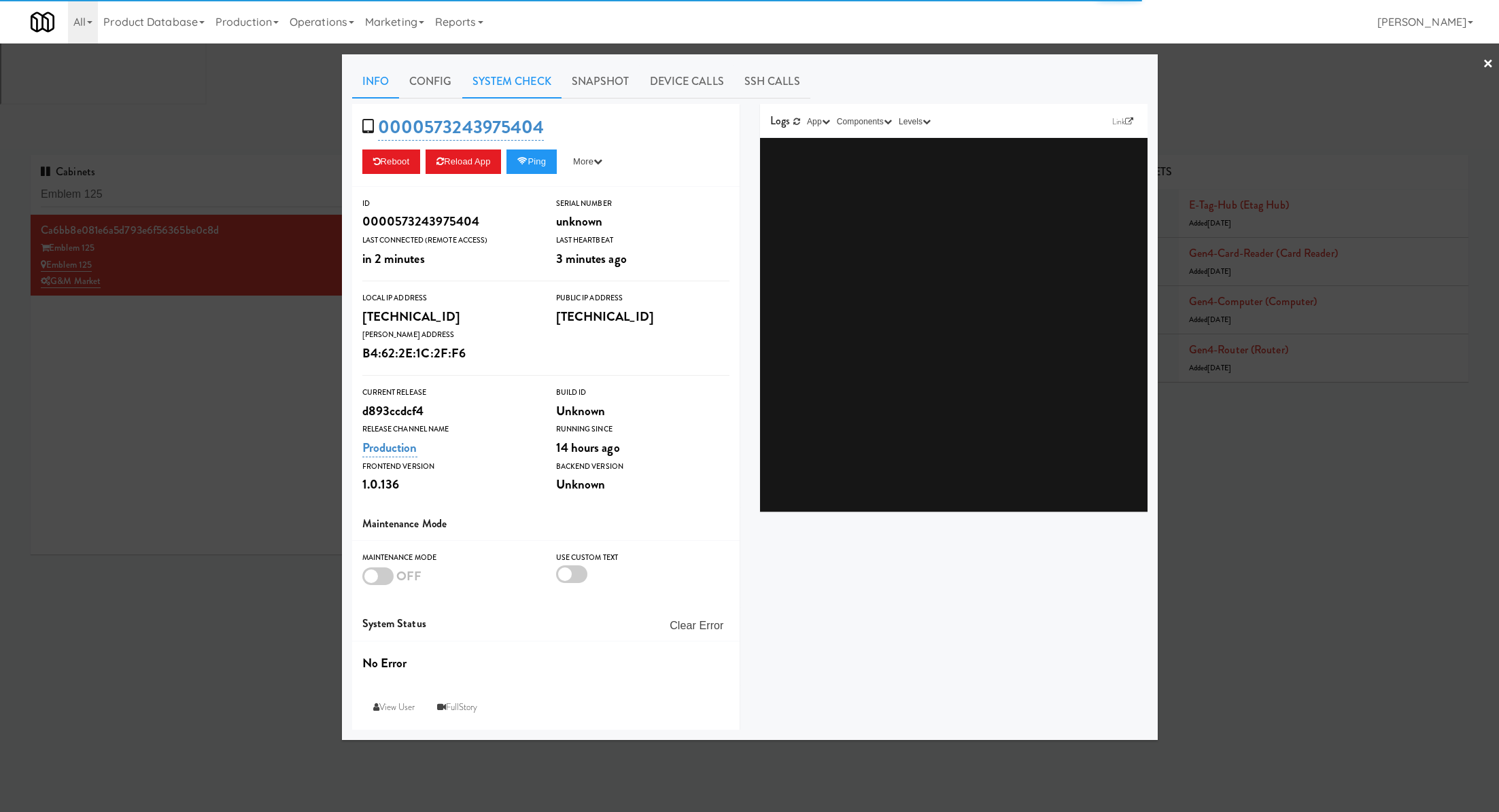
click at [531, 85] on link "System Check" at bounding box center [512, 81] width 99 height 34
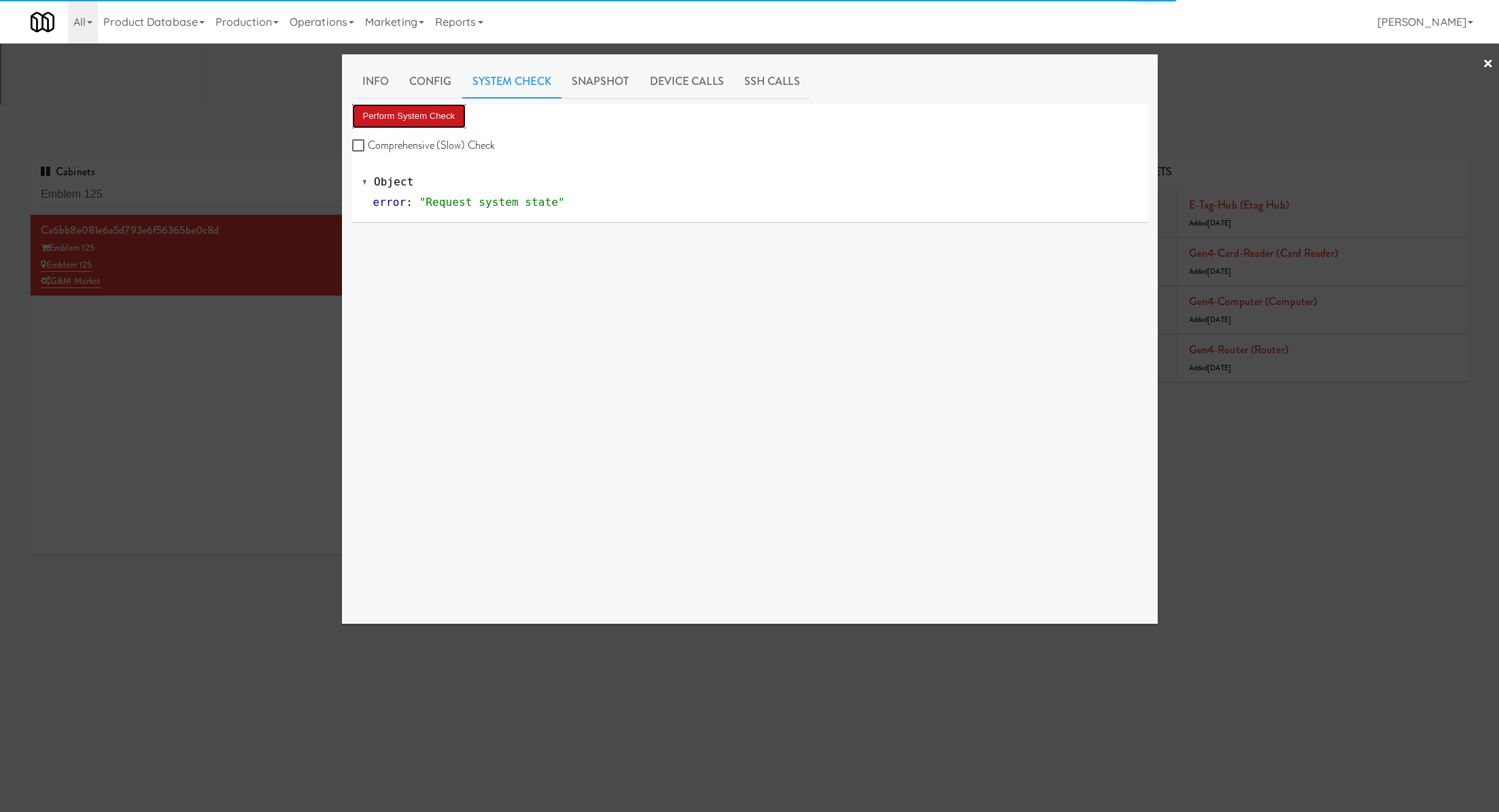
click at [441, 107] on button "Perform System Check" at bounding box center [409, 116] width 114 height 25
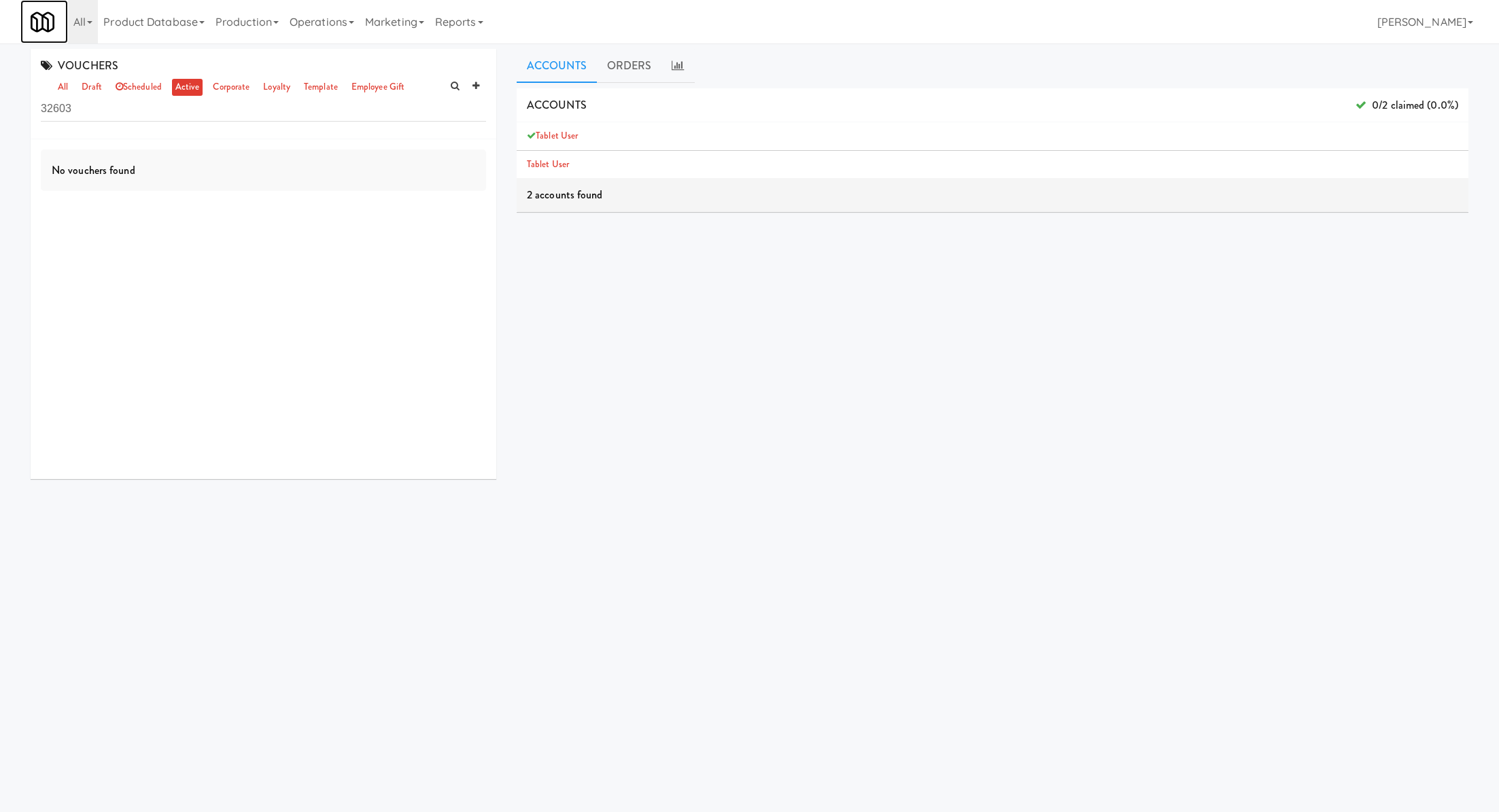
click at [61, 13] on link at bounding box center [43, 22] width 47 height 43
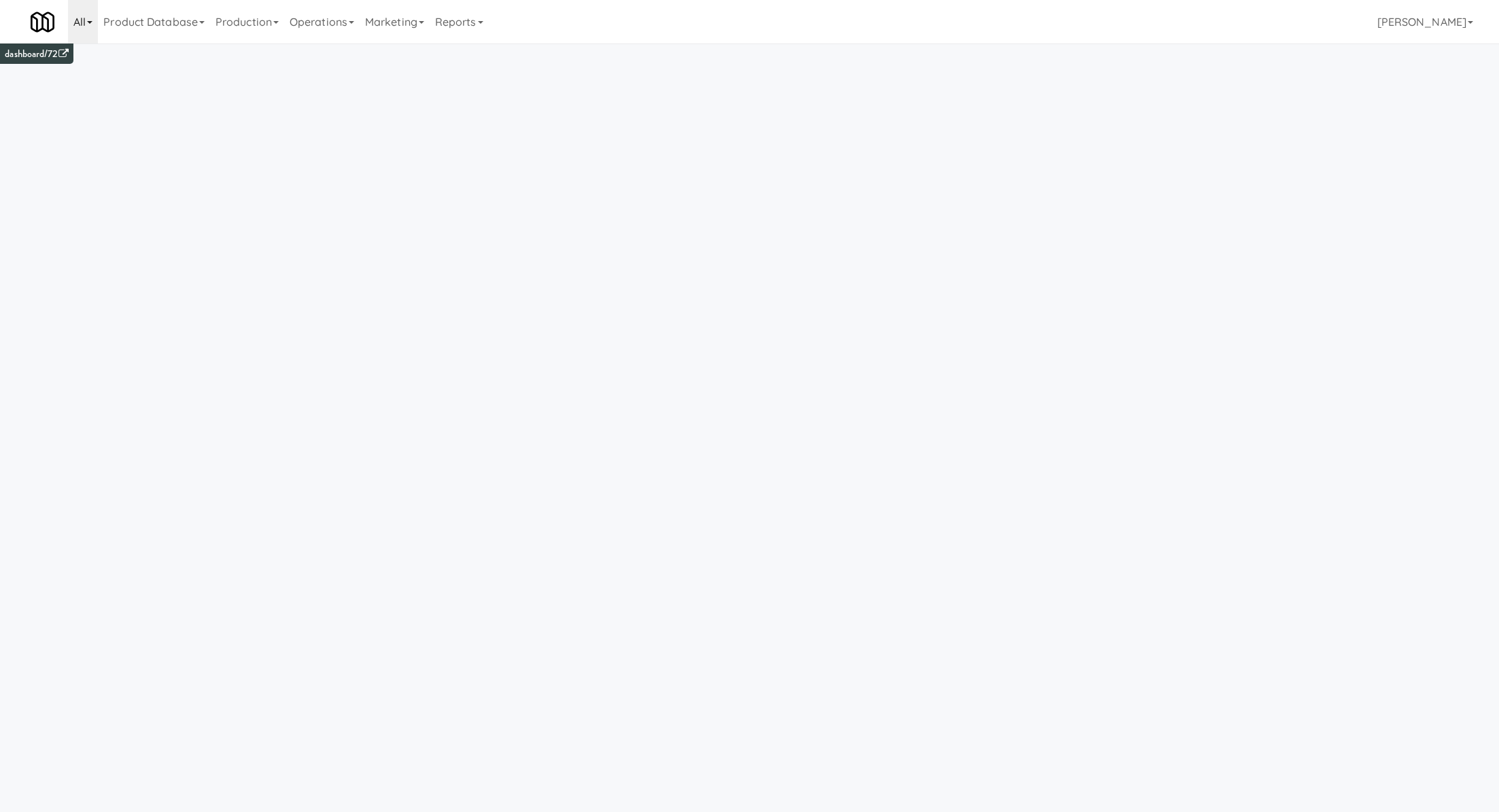
click at [74, 19] on link "All" at bounding box center [83, 22] width 30 height 43
click at [111, 54] on input "text" at bounding box center [170, 57] width 204 height 20
type input "eleva"
click at [146, 99] on div "Elevated Vending Solutions [URL][DOMAIN_NAME]" at bounding box center [182, 91] width 168 height 22
click at [469, 26] on link "Operations" at bounding box center [450, 22] width 75 height 43
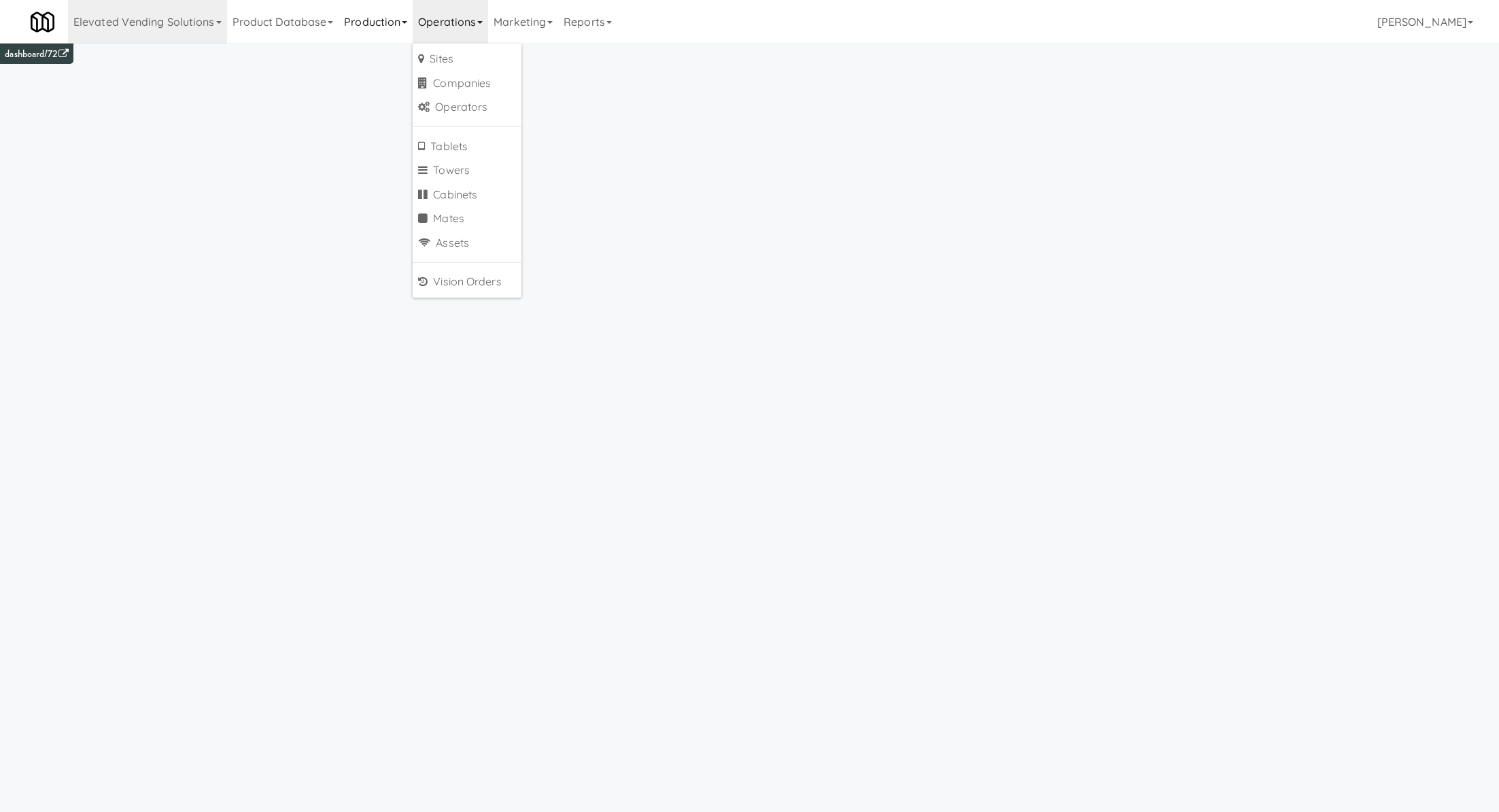
click at [400, 30] on link "Production" at bounding box center [376, 22] width 74 height 43
click at [290, 33] on link "Product Database" at bounding box center [283, 22] width 113 height 43
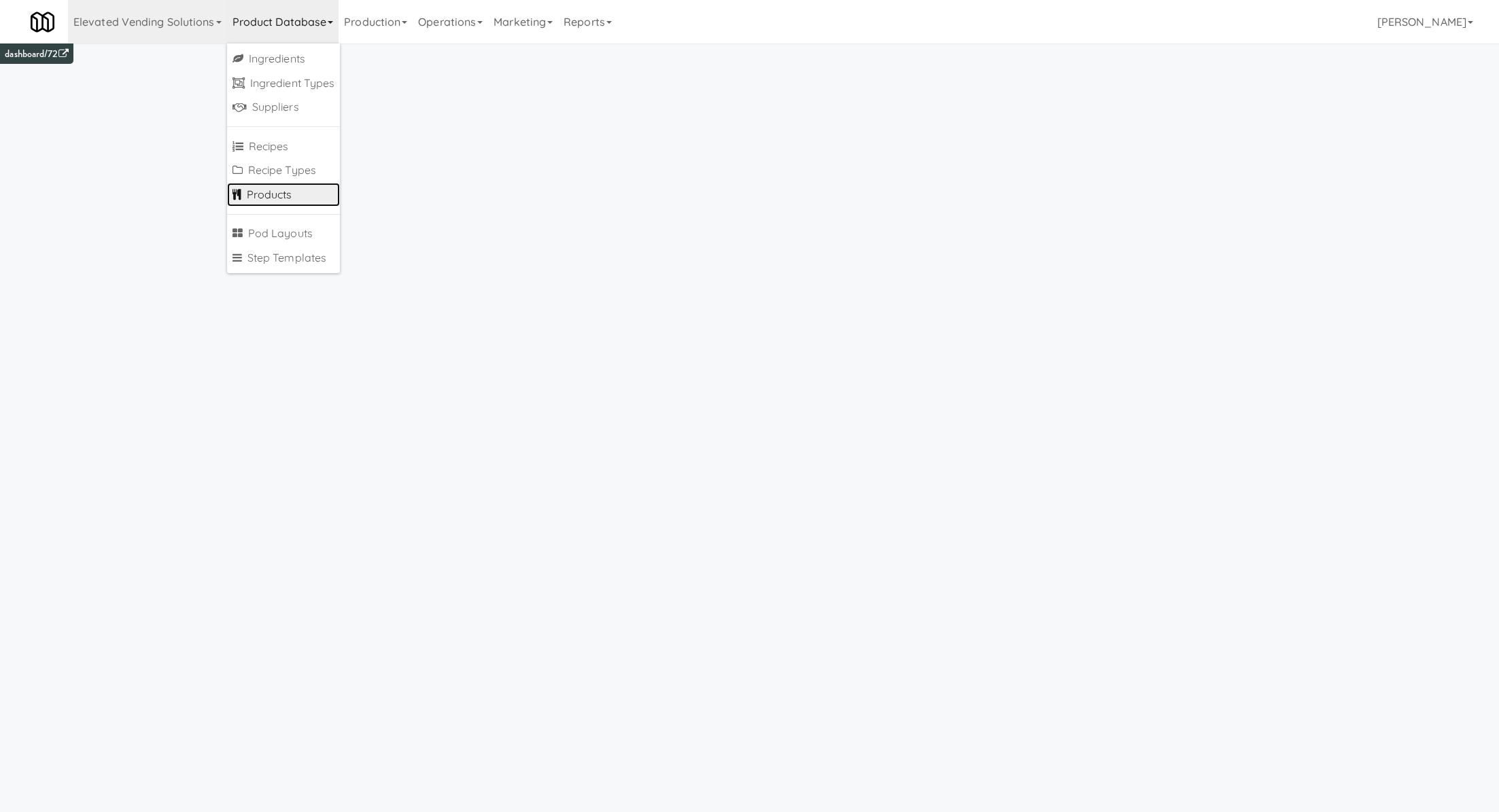
click at [288, 184] on link "Products" at bounding box center [284, 195] width 113 height 25
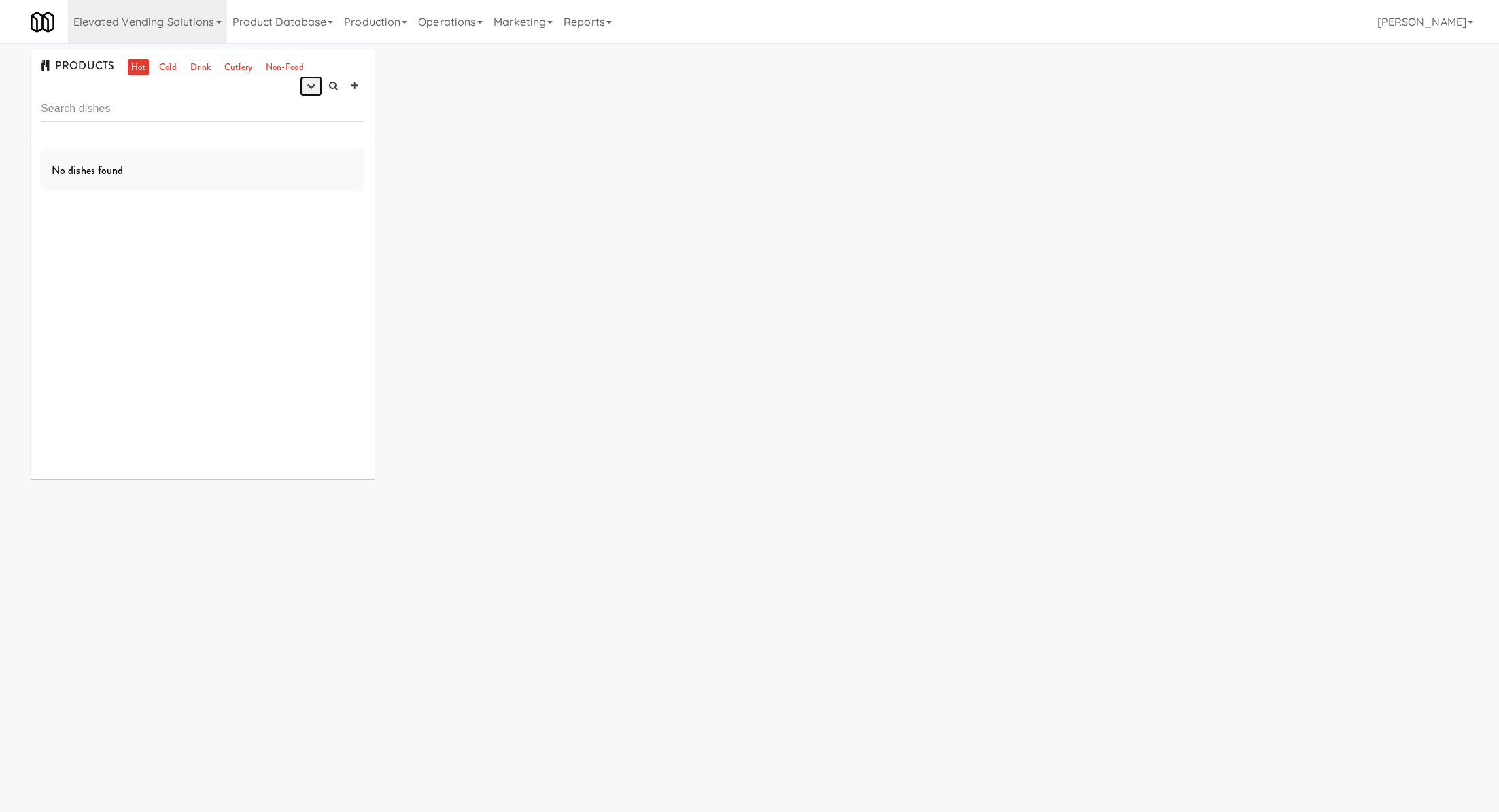
click at [310, 88] on icon "button" at bounding box center [310, 85] width 9 height 9
click at [306, 116] on link "experimenting" at bounding box center [268, 112] width 109 height 25
click at [167, 65] on link "Cold" at bounding box center [168, 67] width 24 height 17
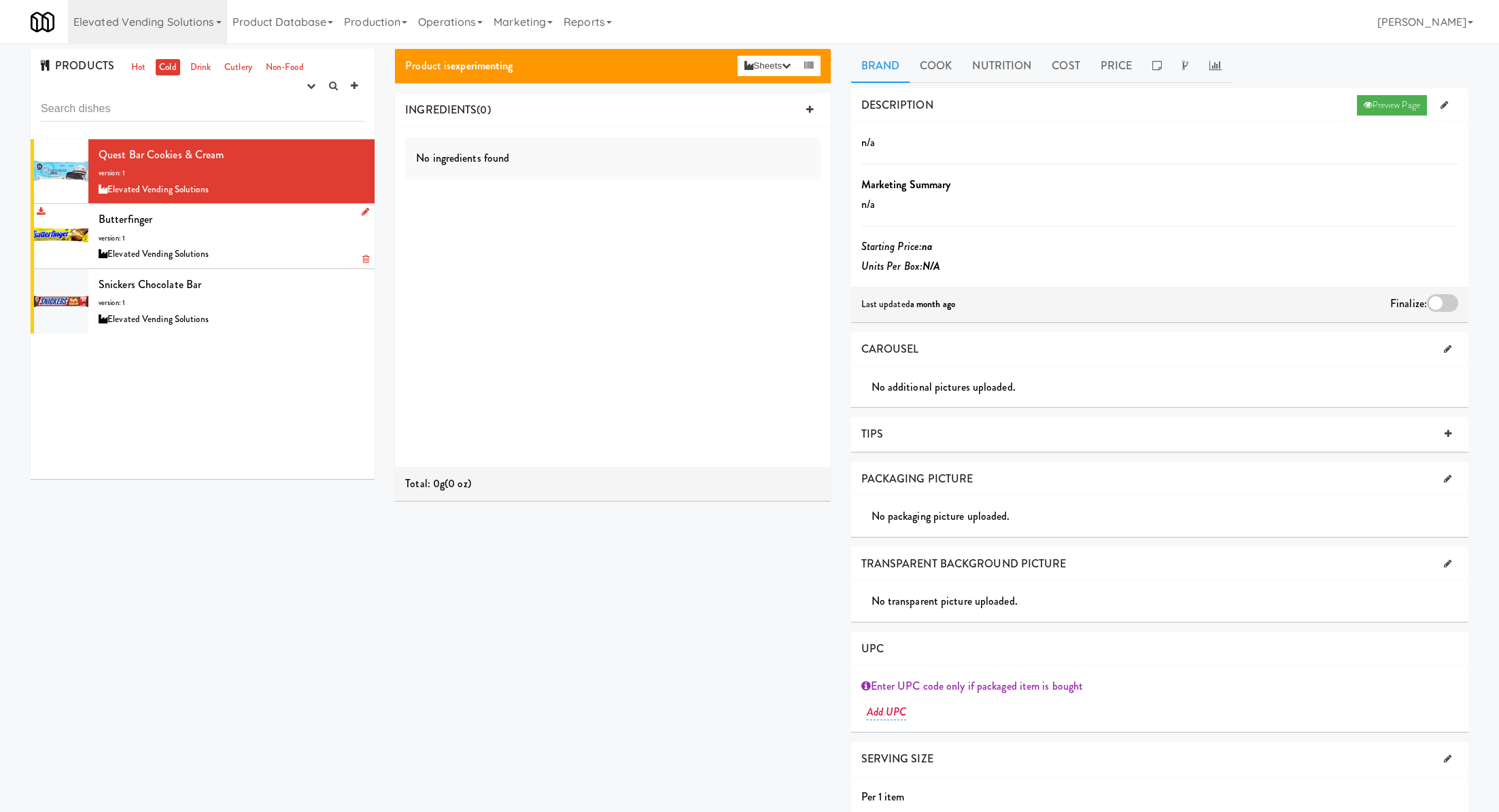
click at [261, 230] on div "Butterfinger version: 1 Elevated Vending Solutions" at bounding box center [231, 236] width 266 height 54
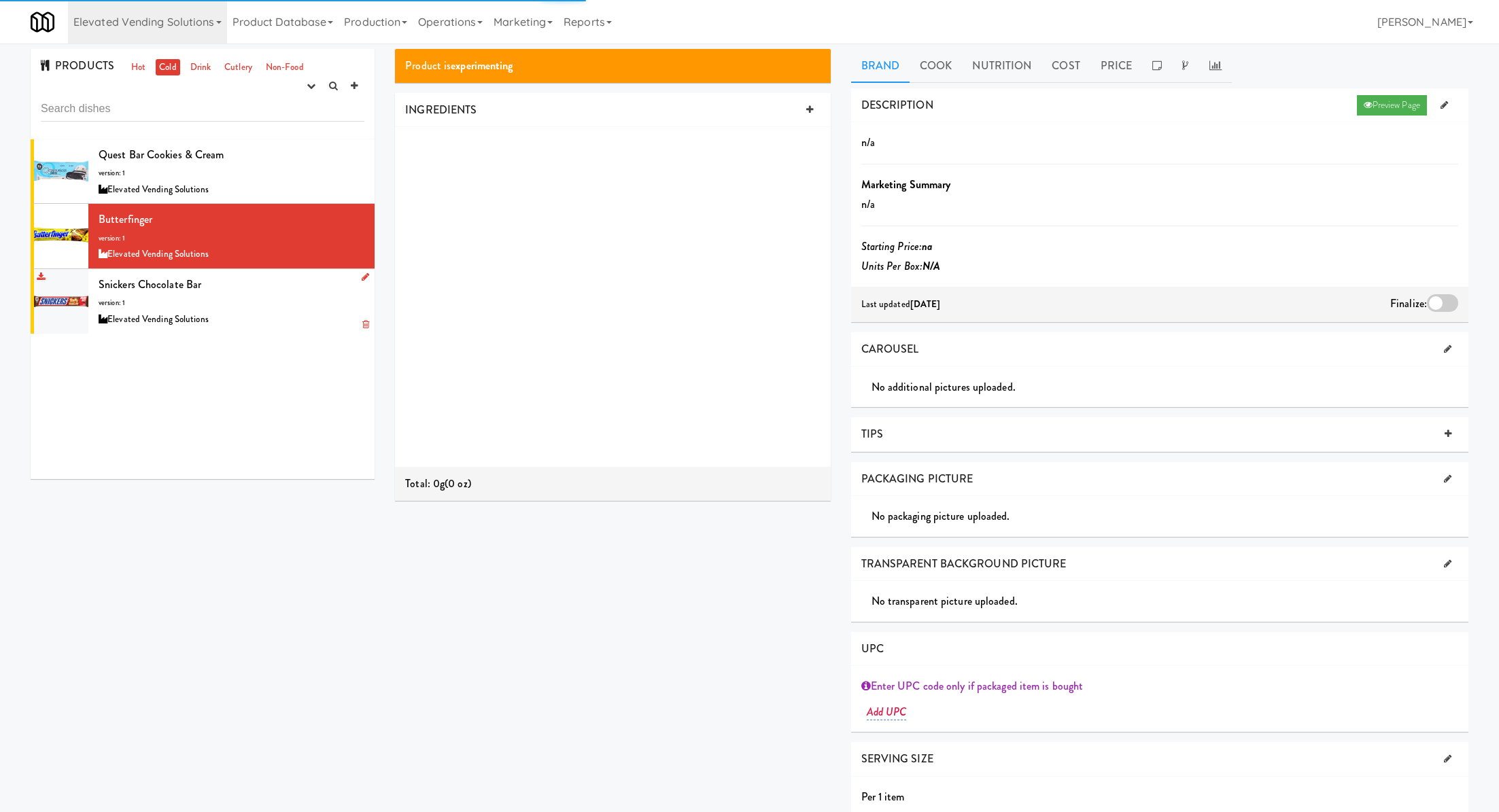
click at [259, 292] on div "Snickers Chocolate Bar version: 1 Elevated Vending Solutions" at bounding box center [231, 301] width 266 height 54
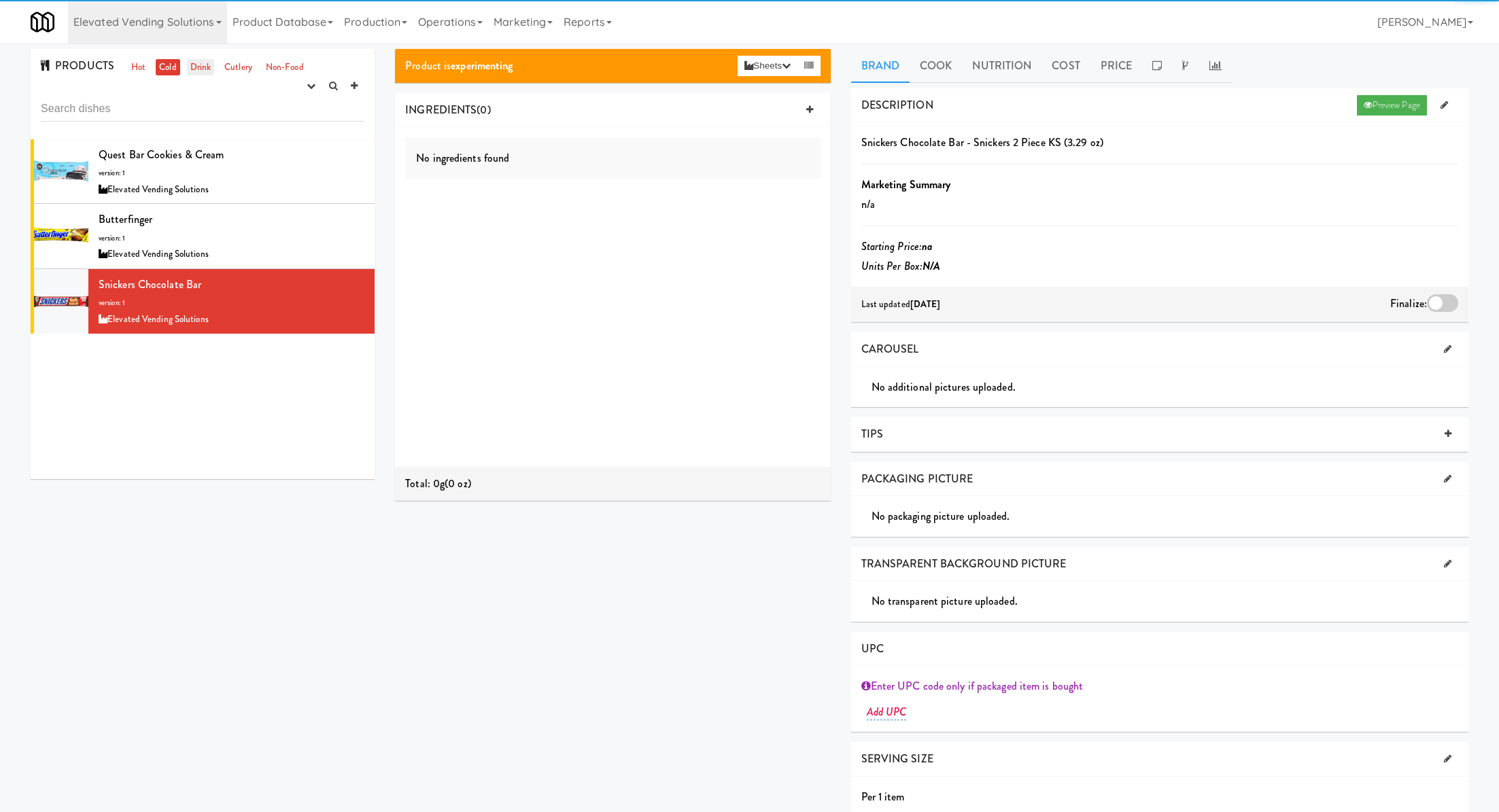
click at [200, 69] on link "Drink" at bounding box center [201, 67] width 28 height 17
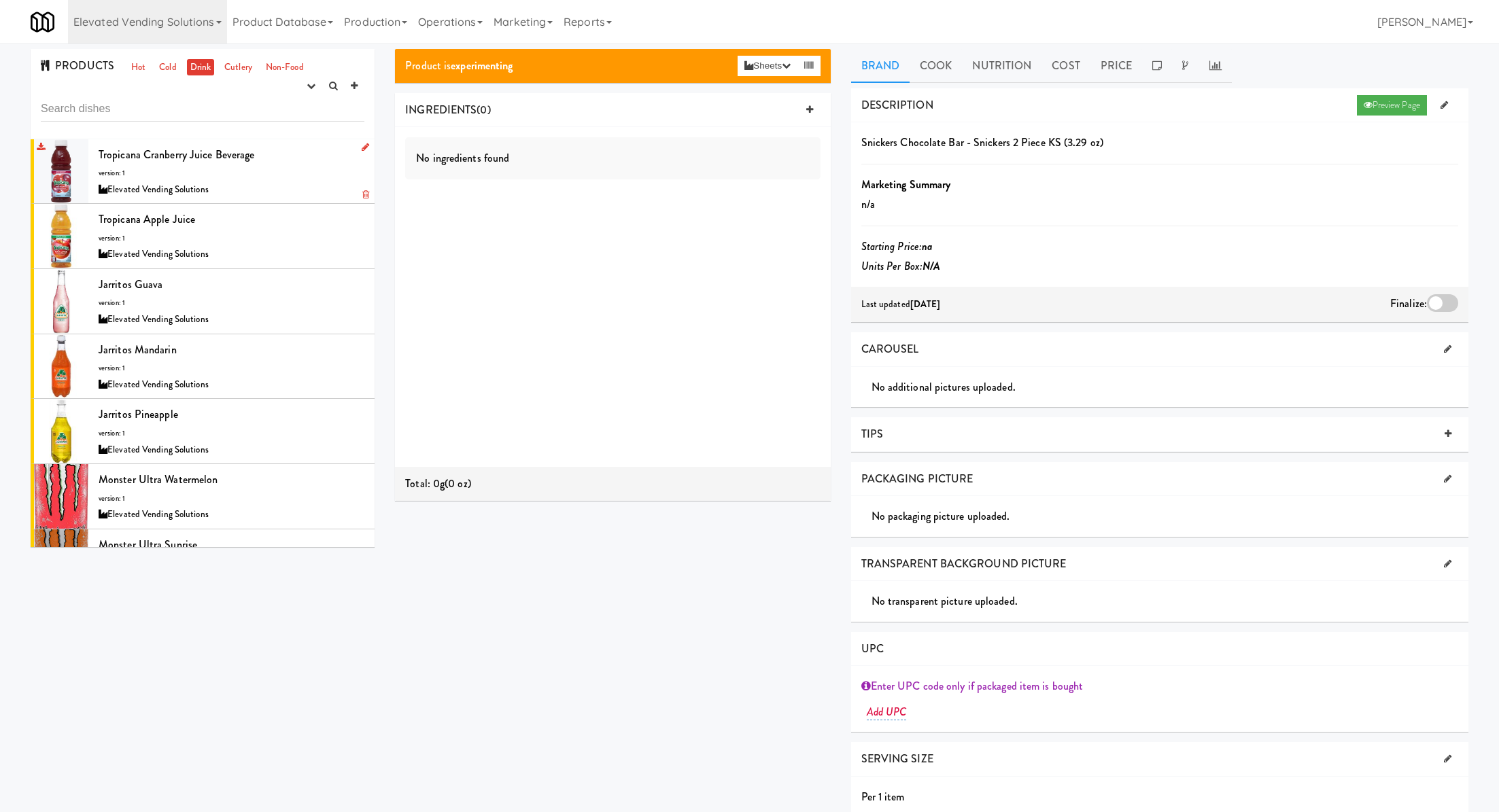
click at [275, 181] on div "Elevated Vending Solutions" at bounding box center [231, 190] width 266 height 17
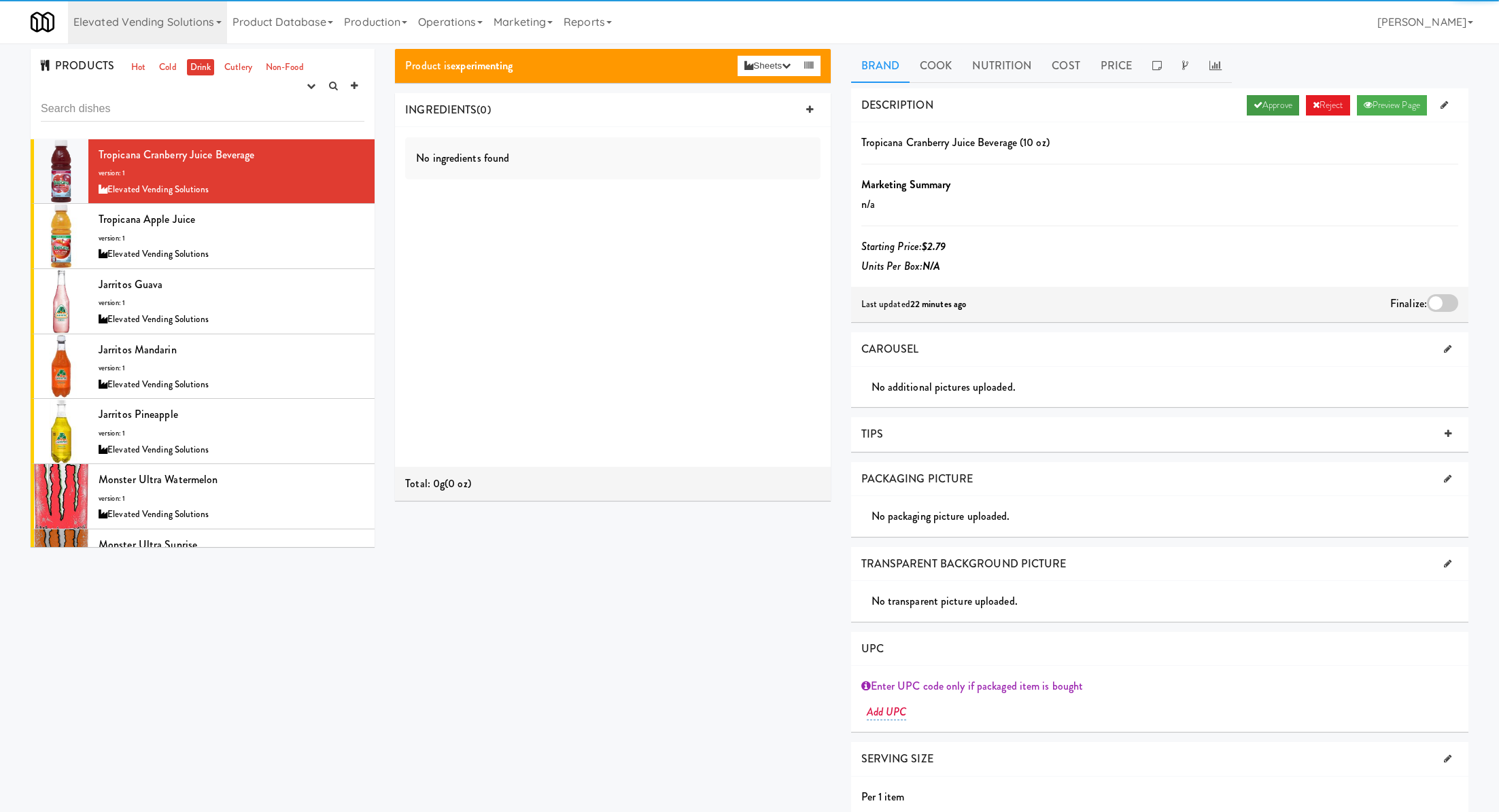
click at [1265, 97] on link "Approve" at bounding box center [1272, 105] width 52 height 20
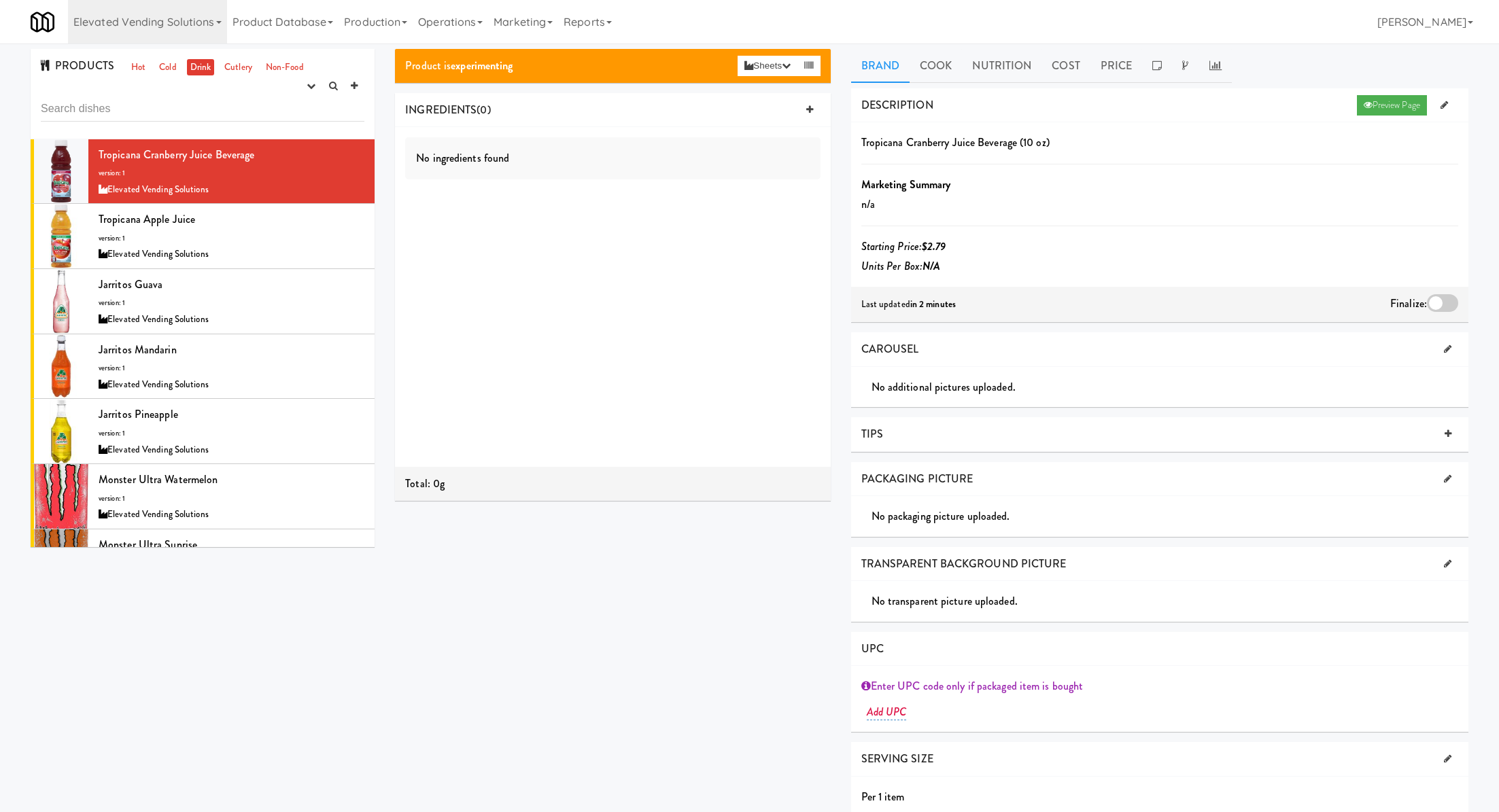
click at [1435, 303] on div at bounding box center [1442, 302] width 31 height 18
click at [0, 0] on input "checkbox" at bounding box center [0, 0] width 0 height 0
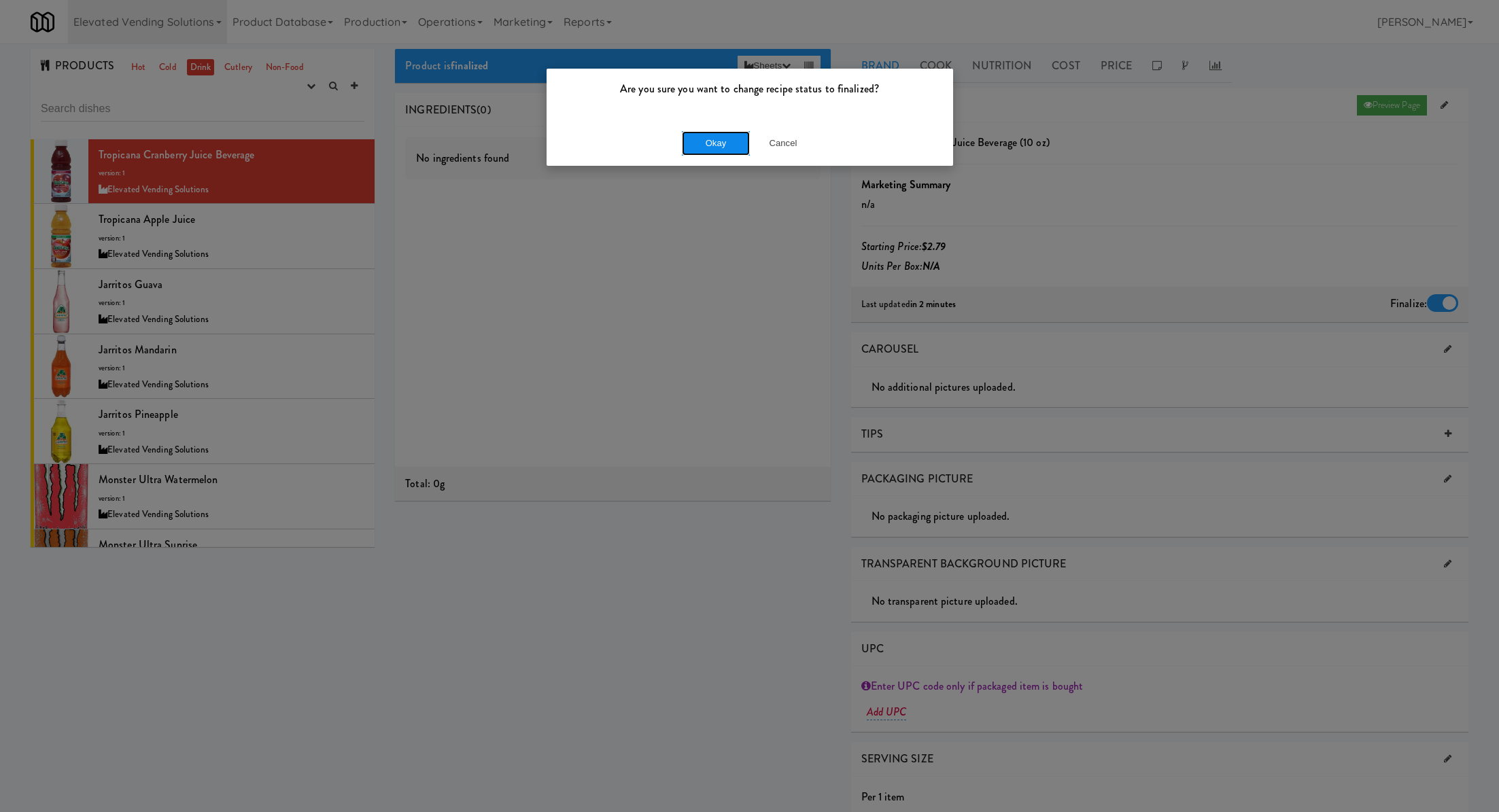
click at [712, 146] on button "Okay" at bounding box center [716, 143] width 68 height 25
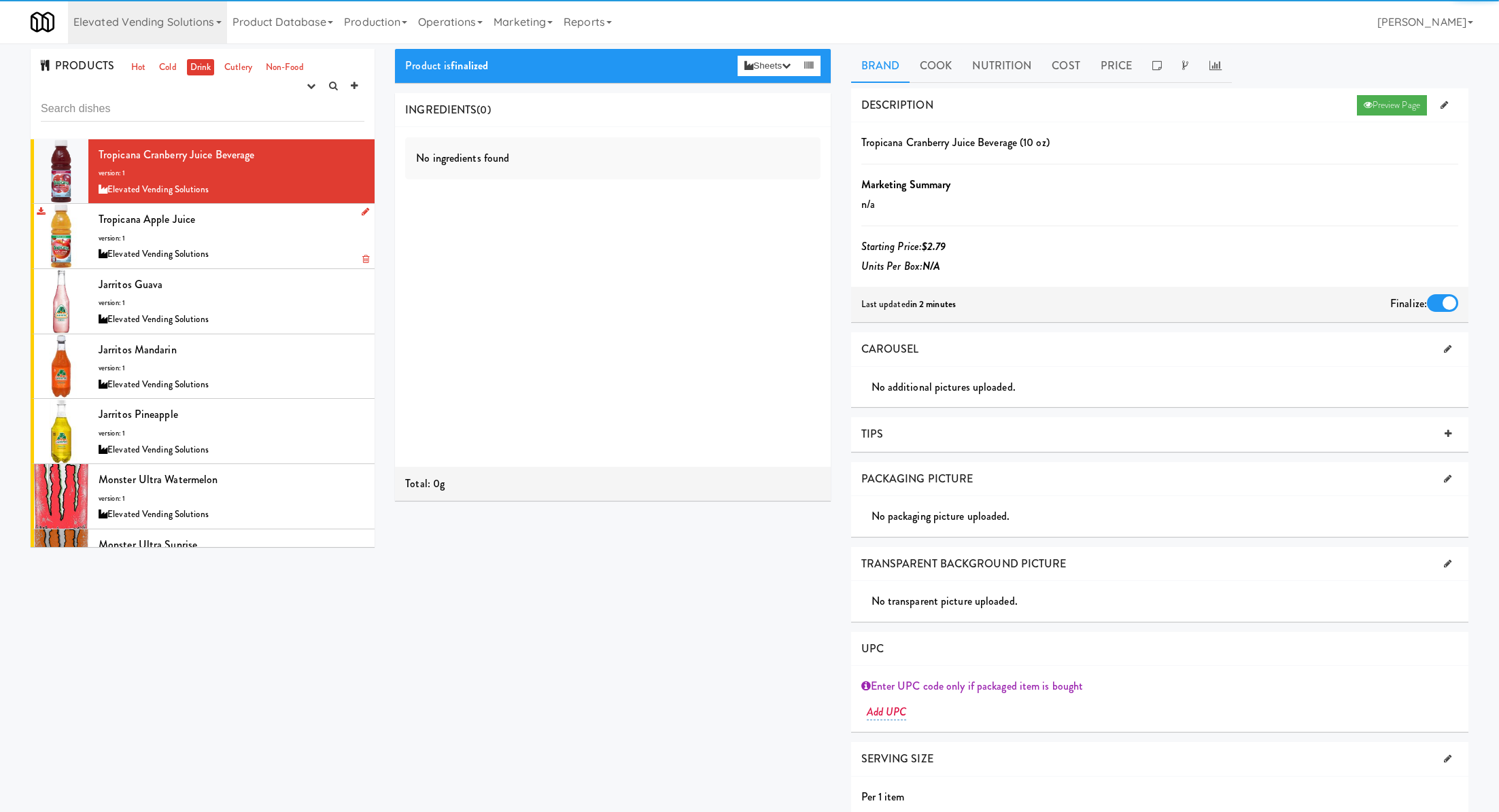
click at [332, 239] on div "Tropicana Apple Juice version: 1 Elevated Vending Solutions" at bounding box center [231, 236] width 266 height 54
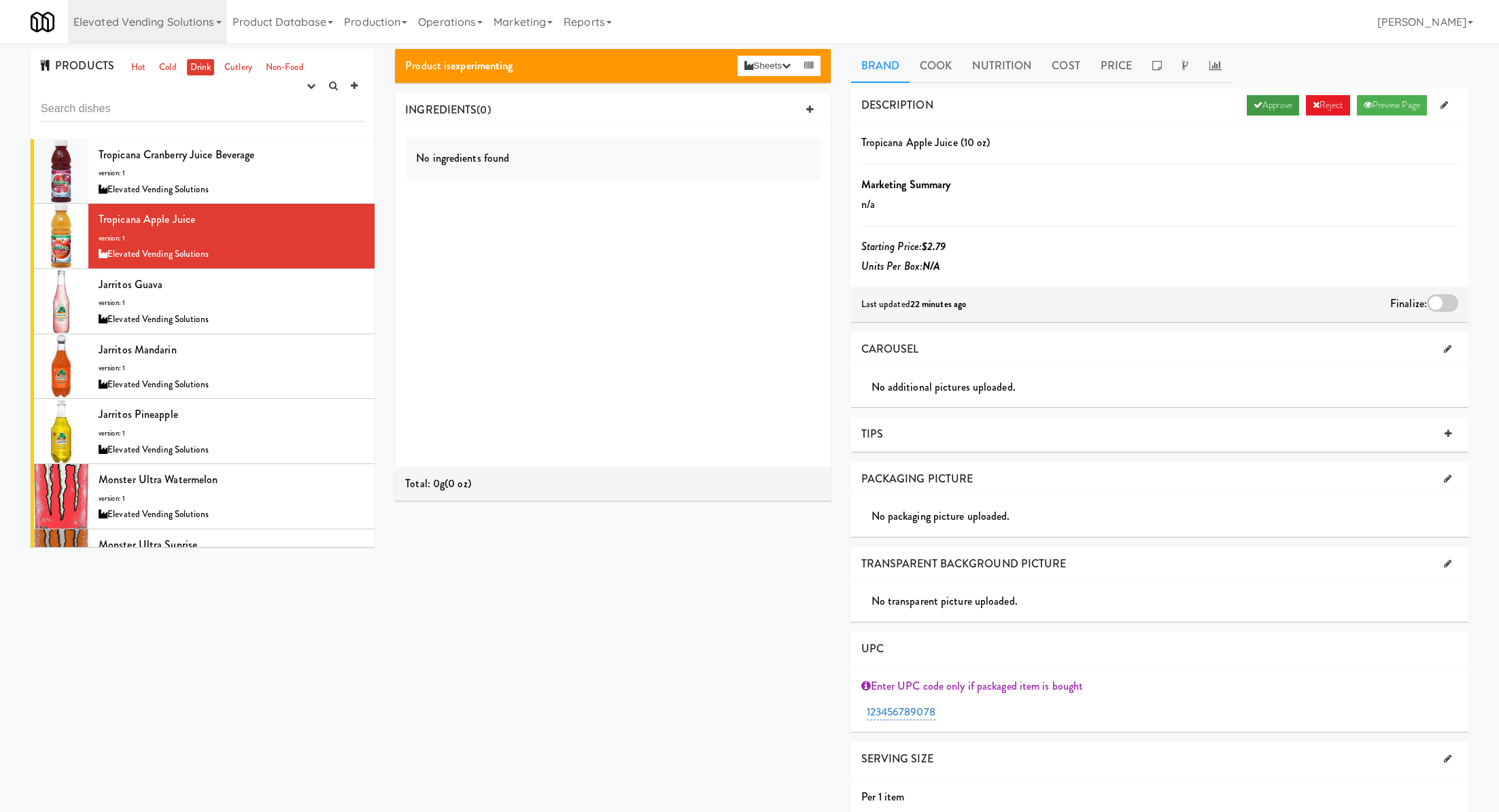
click at [1258, 102] on link "Approve" at bounding box center [1272, 105] width 52 height 20
click at [1438, 306] on div at bounding box center [1442, 302] width 31 height 18
click at [0, 0] on input "checkbox" at bounding box center [0, 0] width 0 height 0
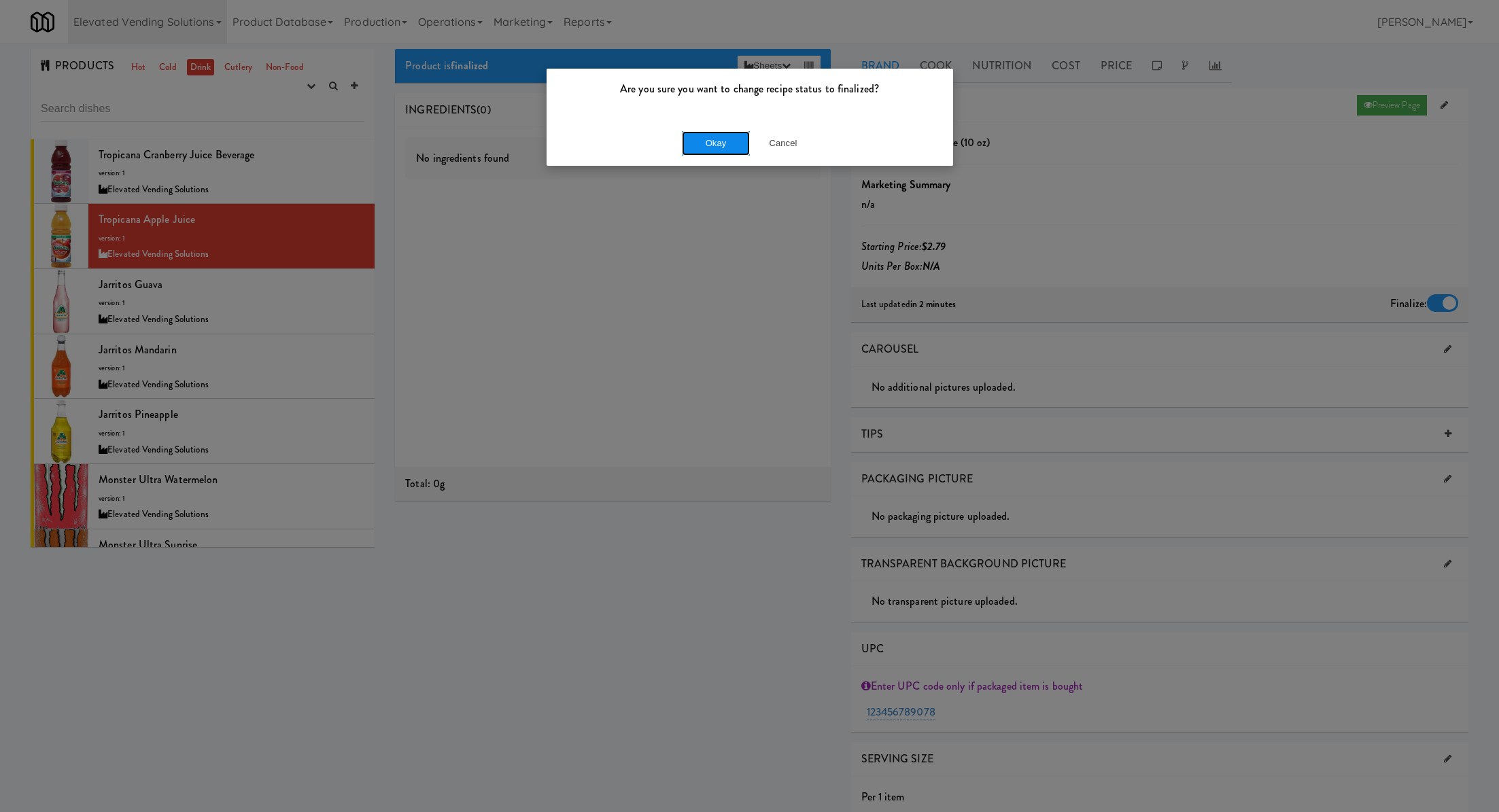
click at [695, 141] on button "Okay" at bounding box center [716, 143] width 68 height 25
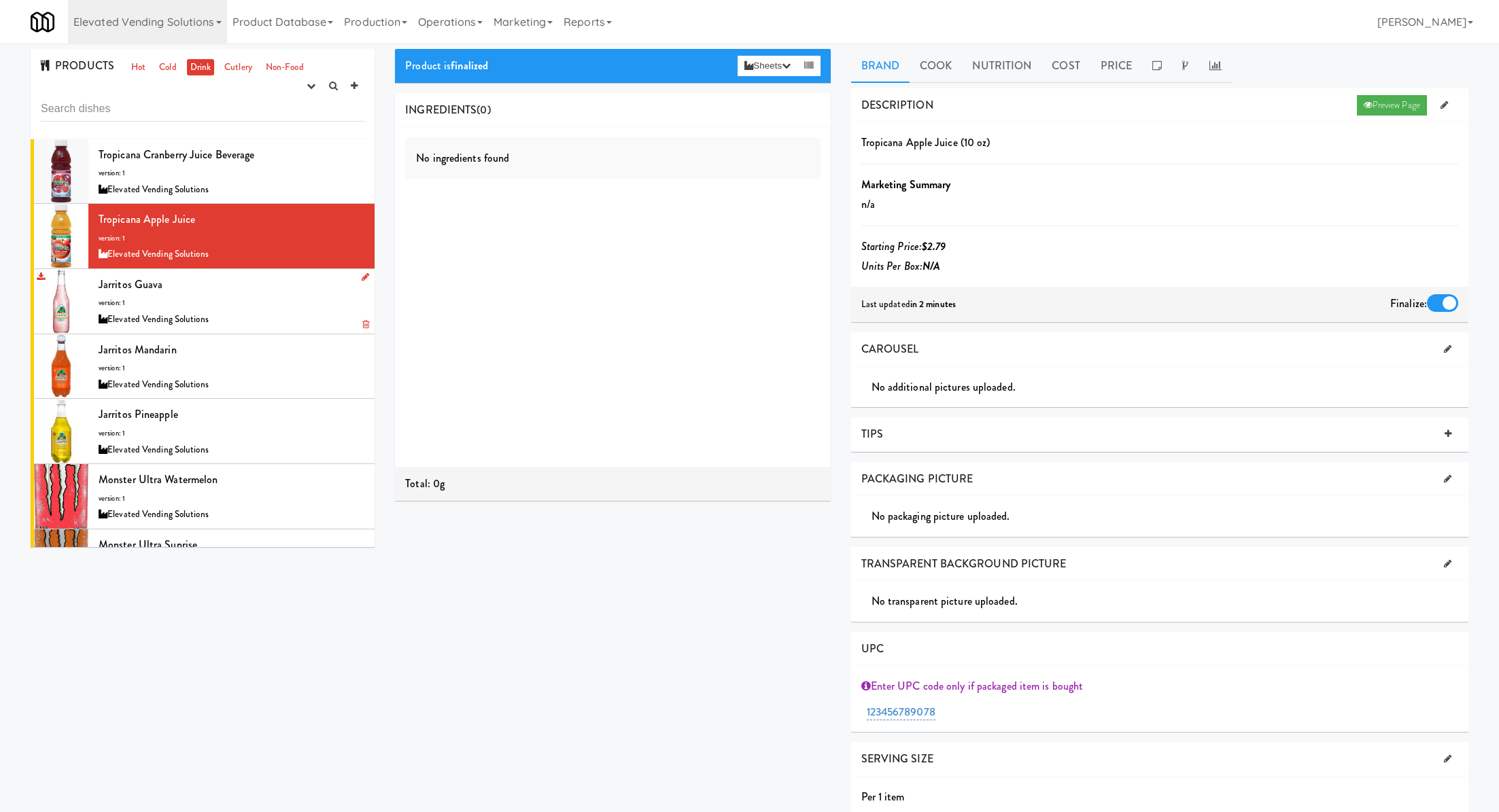
click at [299, 296] on div "Jarritos Guava version: 1 Elevated Vending Solutions" at bounding box center [231, 301] width 266 height 54
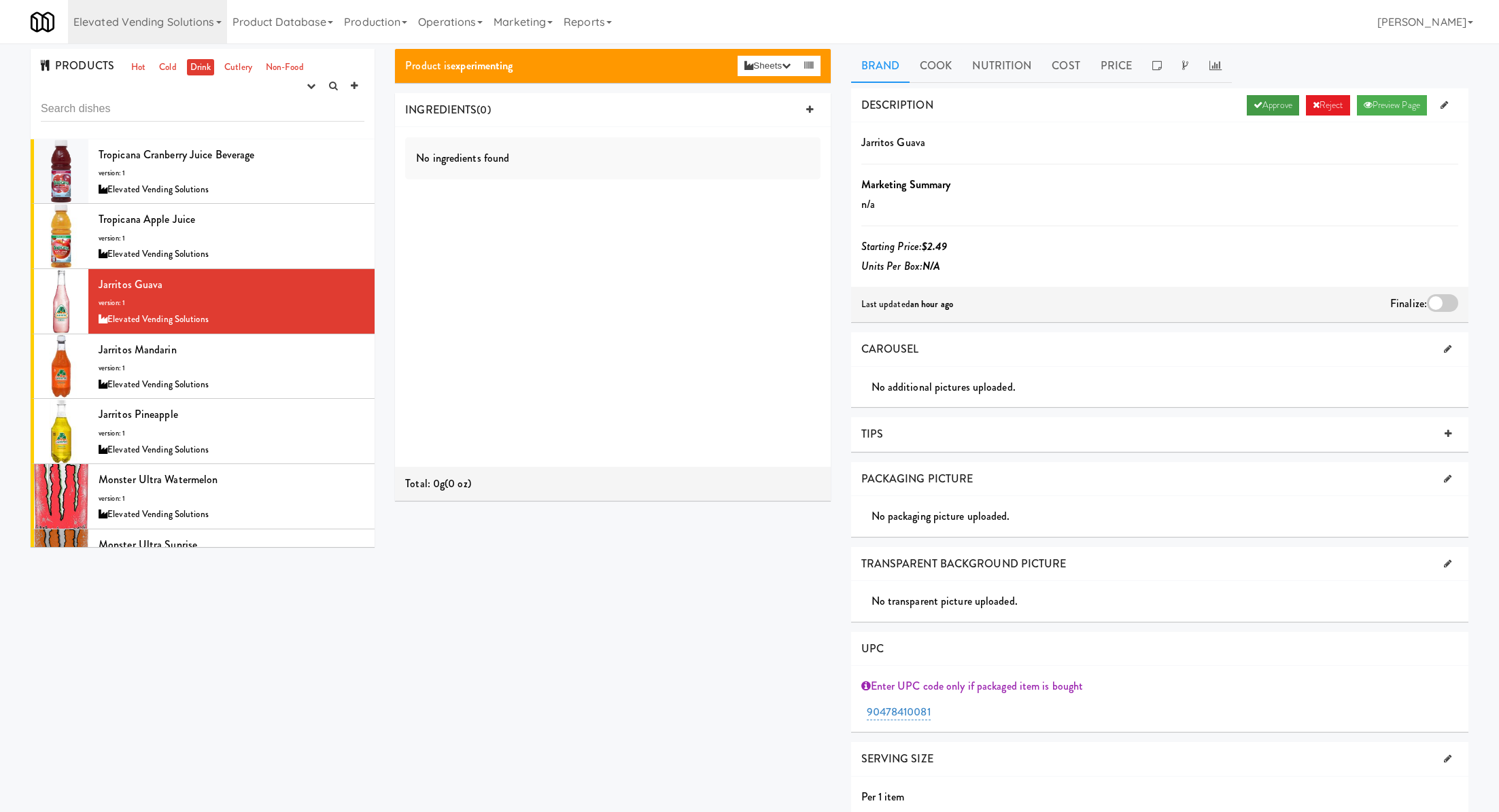
click at [1255, 106] on link "Approve" at bounding box center [1272, 105] width 52 height 20
click at [1438, 305] on div at bounding box center [1442, 302] width 31 height 18
click at [0, 0] on input "checkbox" at bounding box center [0, 0] width 0 height 0
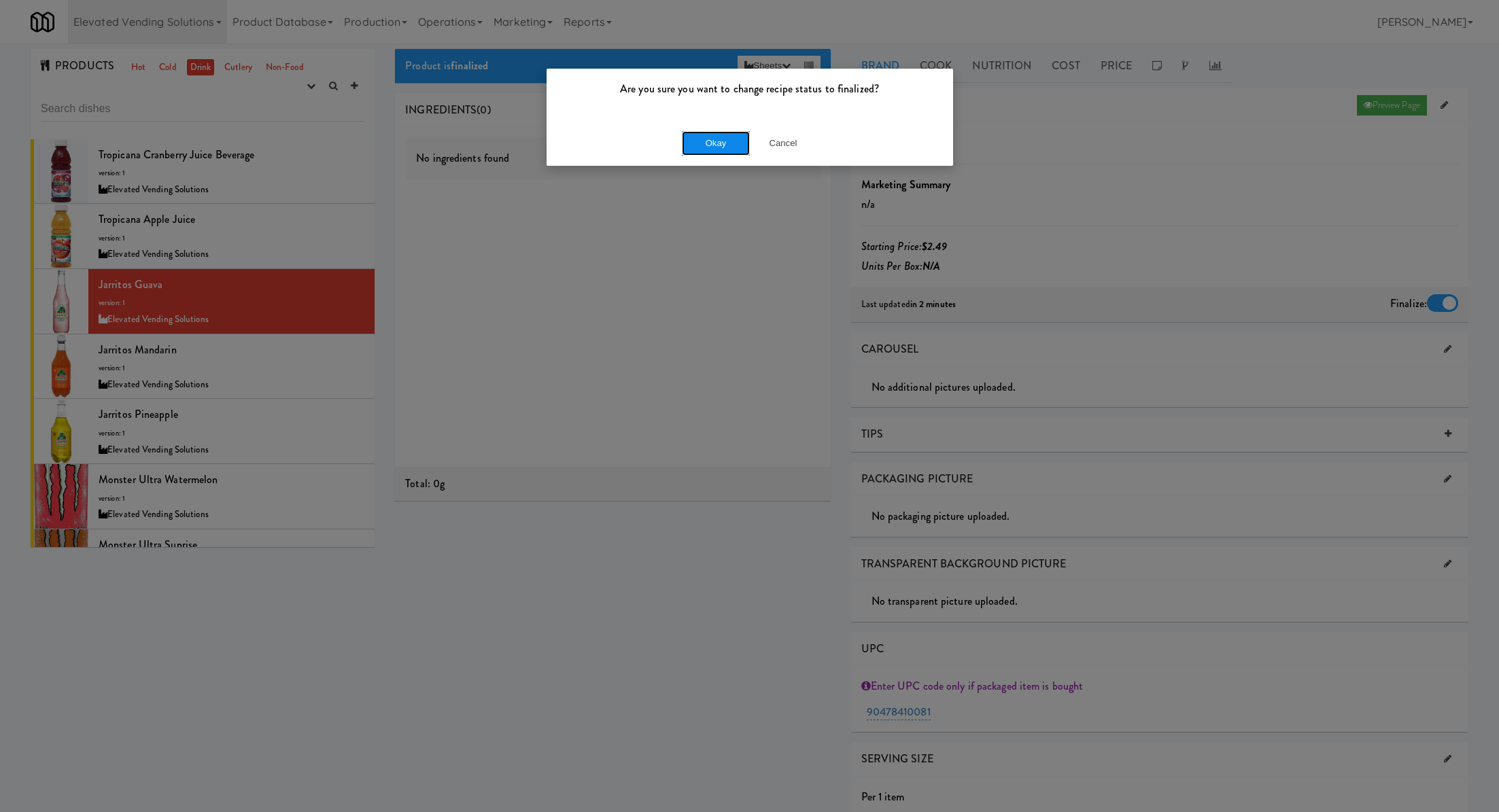
click at [725, 143] on button "Okay" at bounding box center [716, 143] width 68 height 25
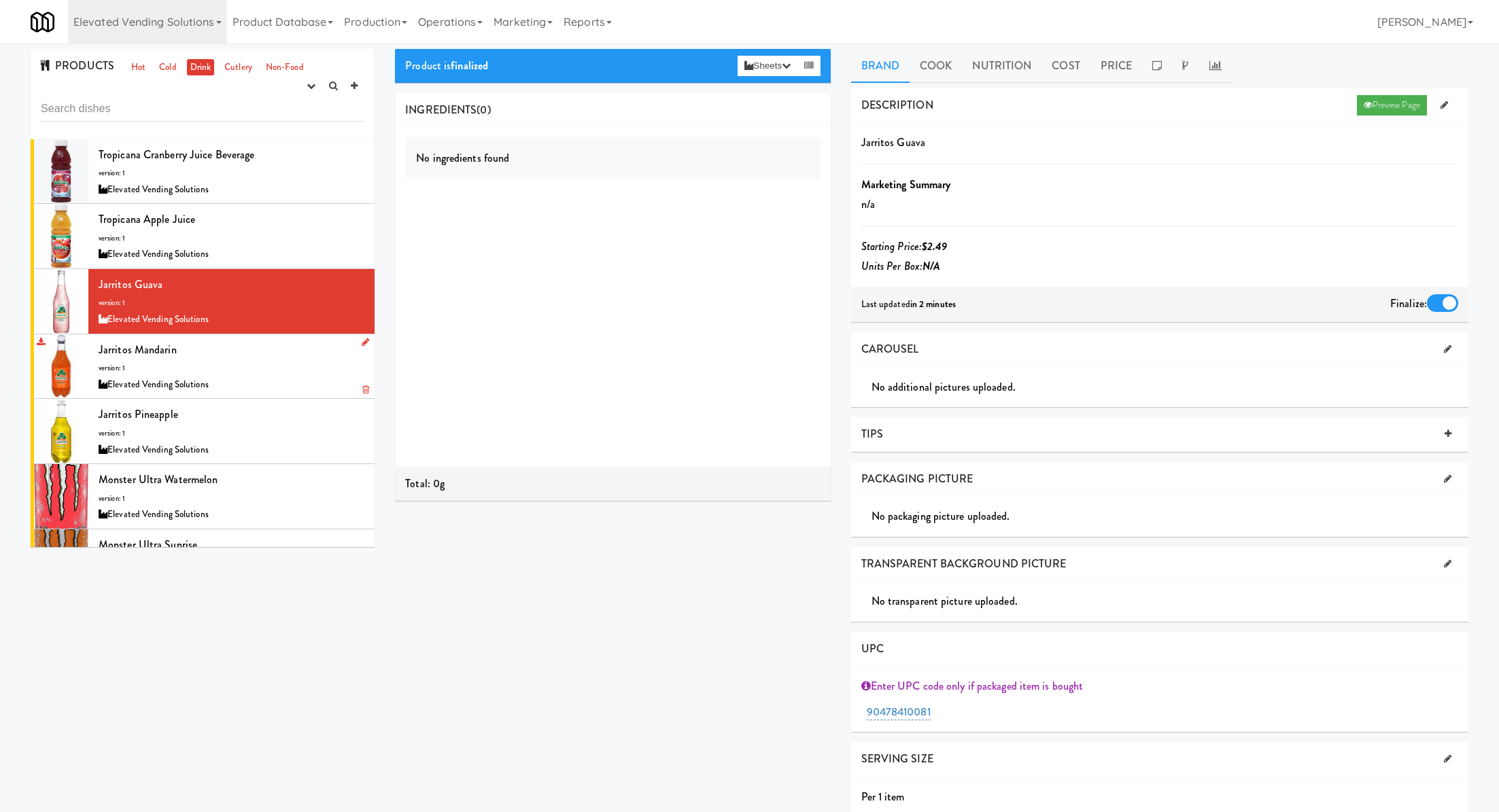
click at [265, 378] on div "Elevated Vending Solutions" at bounding box center [231, 385] width 266 height 17
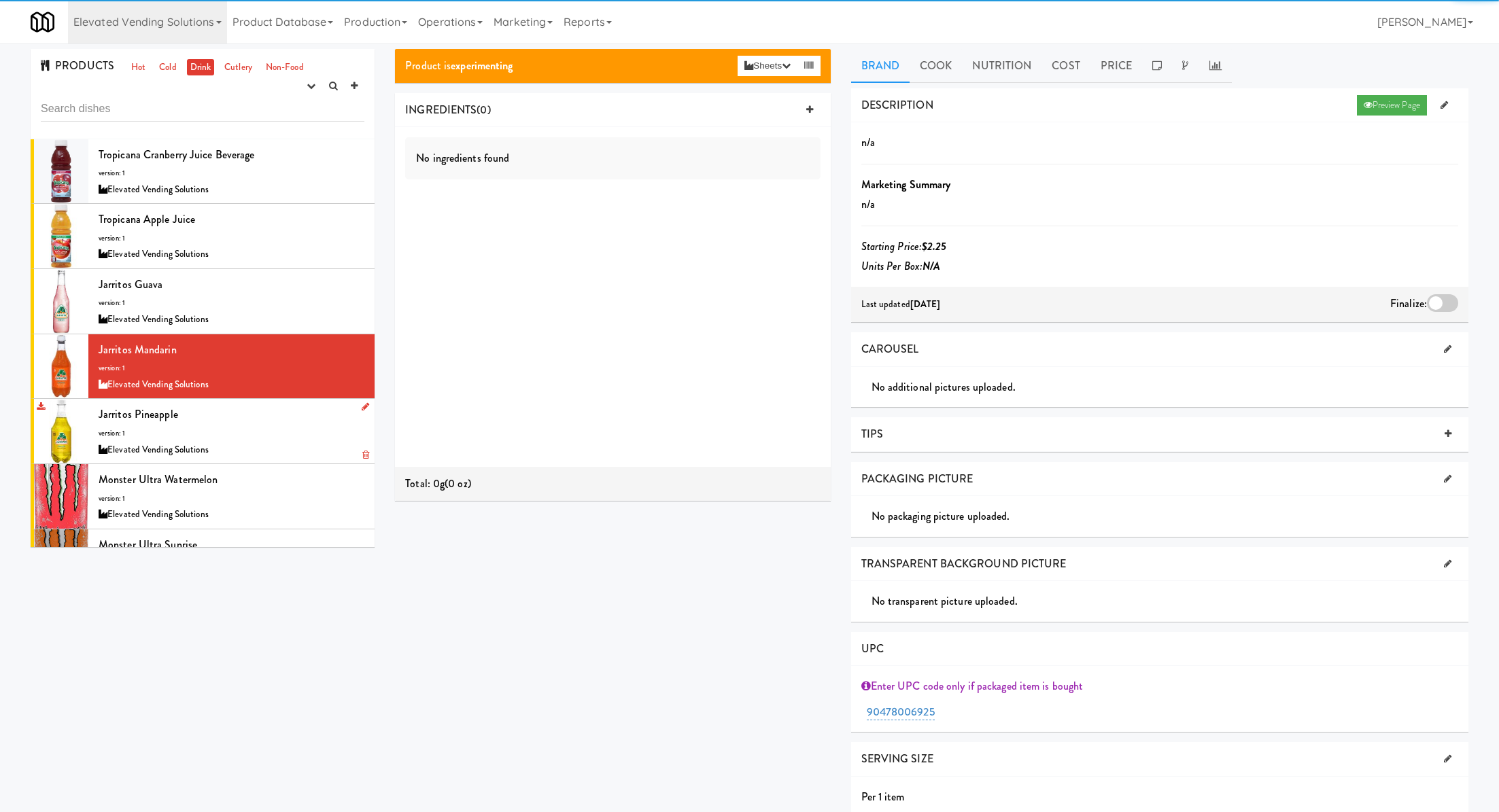
click at [264, 433] on div "Jarritos Pineapple version: 1 Elevated Vending Solutions" at bounding box center [231, 430] width 266 height 54
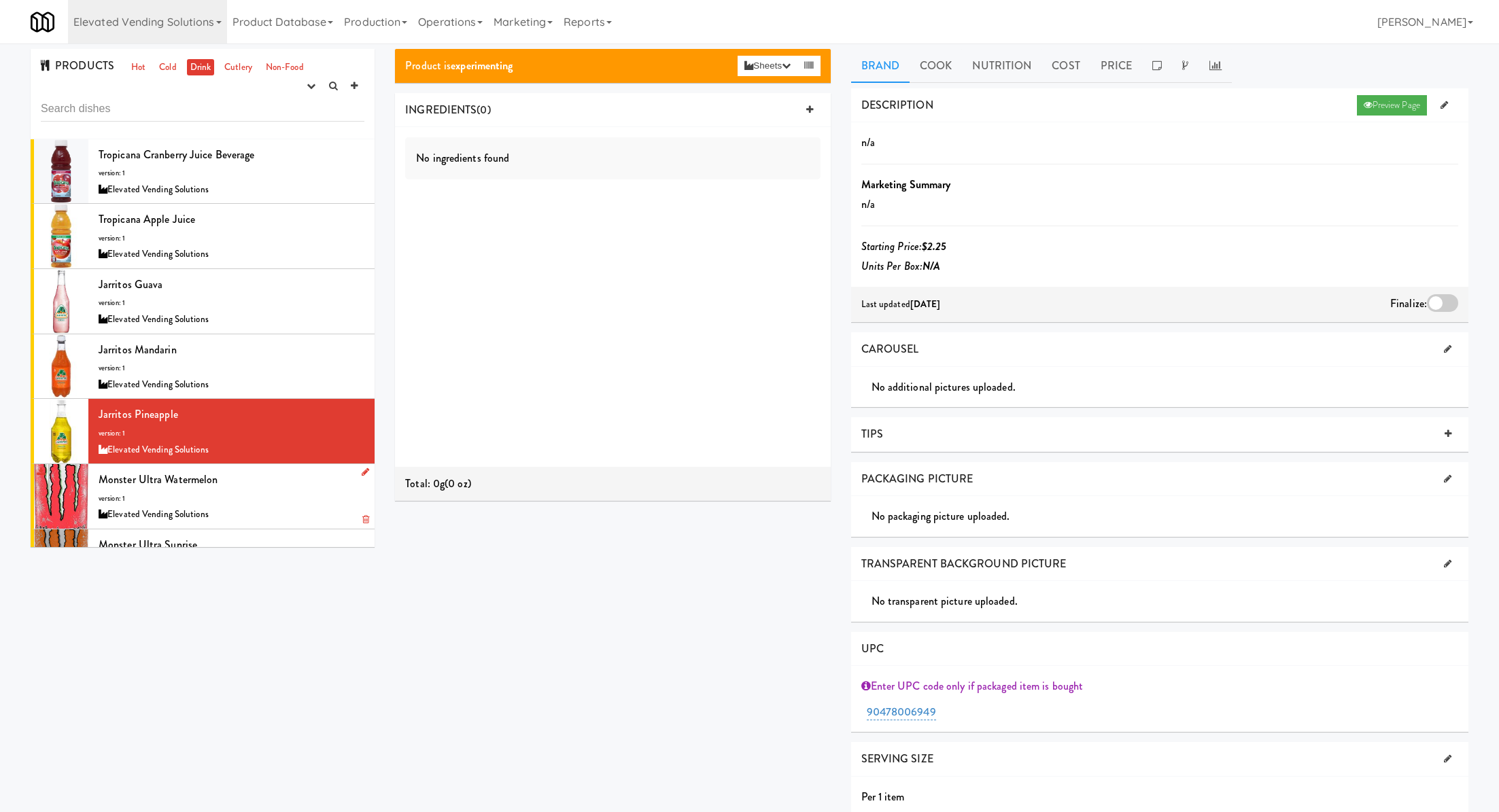
click at [272, 506] on div "Elevated Vending Solutions" at bounding box center [231, 515] width 266 height 17
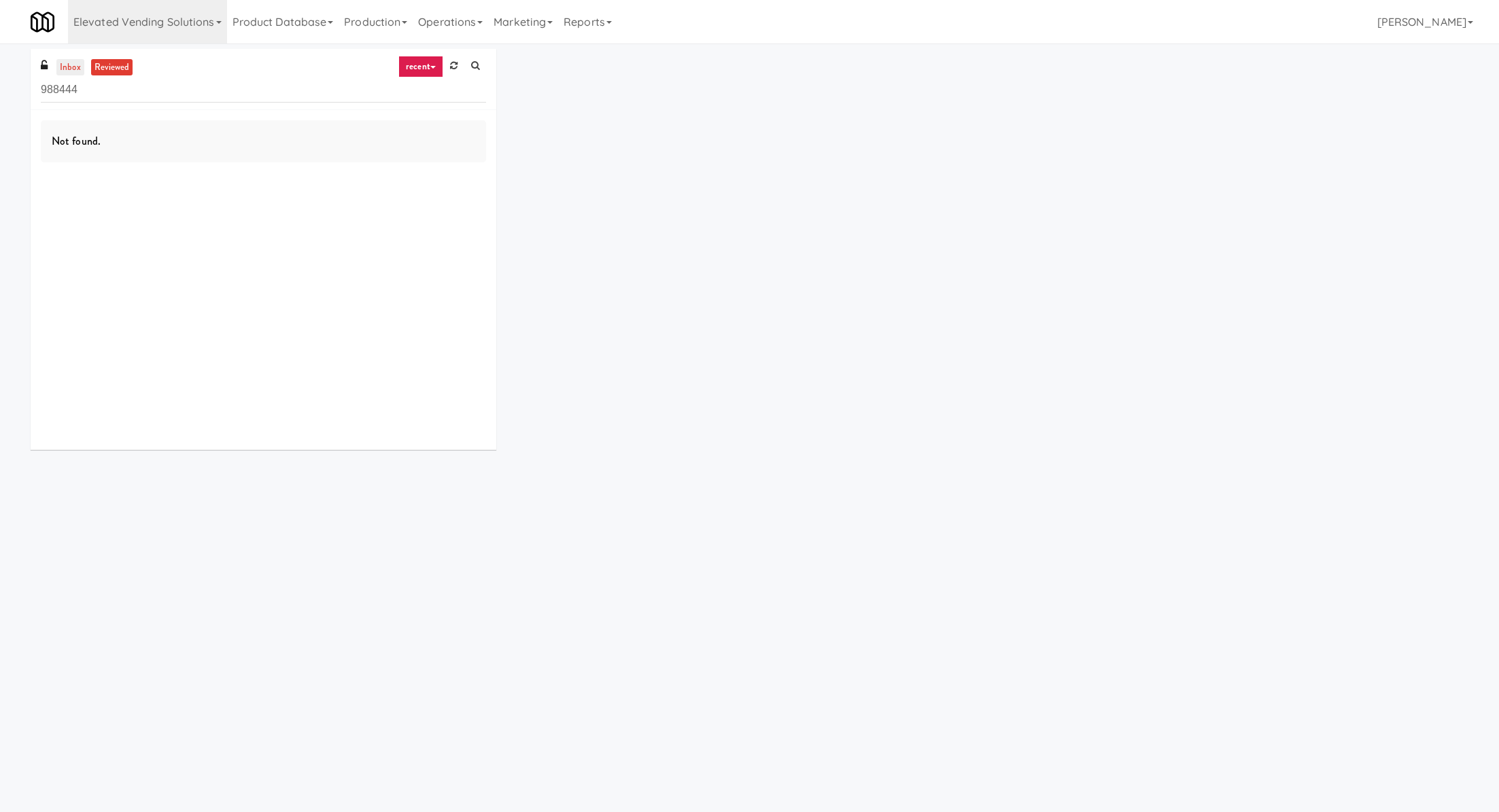
click at [72, 65] on link "inbox" at bounding box center [71, 67] width 28 height 17
click at [123, 62] on link "reviewed" at bounding box center [112, 67] width 42 height 17
click at [146, 15] on link "Elevated Vending Solutions" at bounding box center [147, 22] width 159 height 43
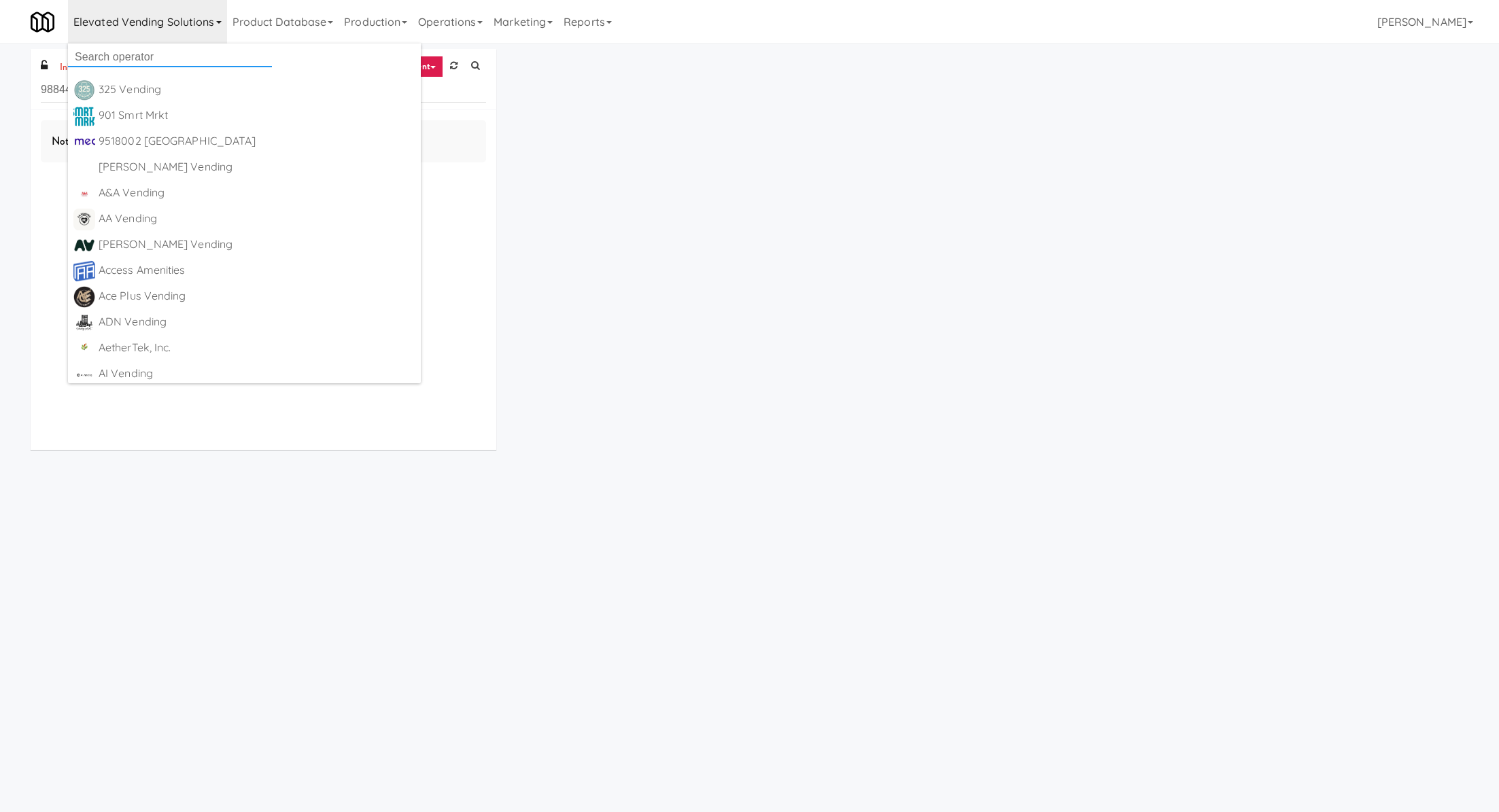
click at [151, 61] on input "text" at bounding box center [170, 57] width 204 height 20
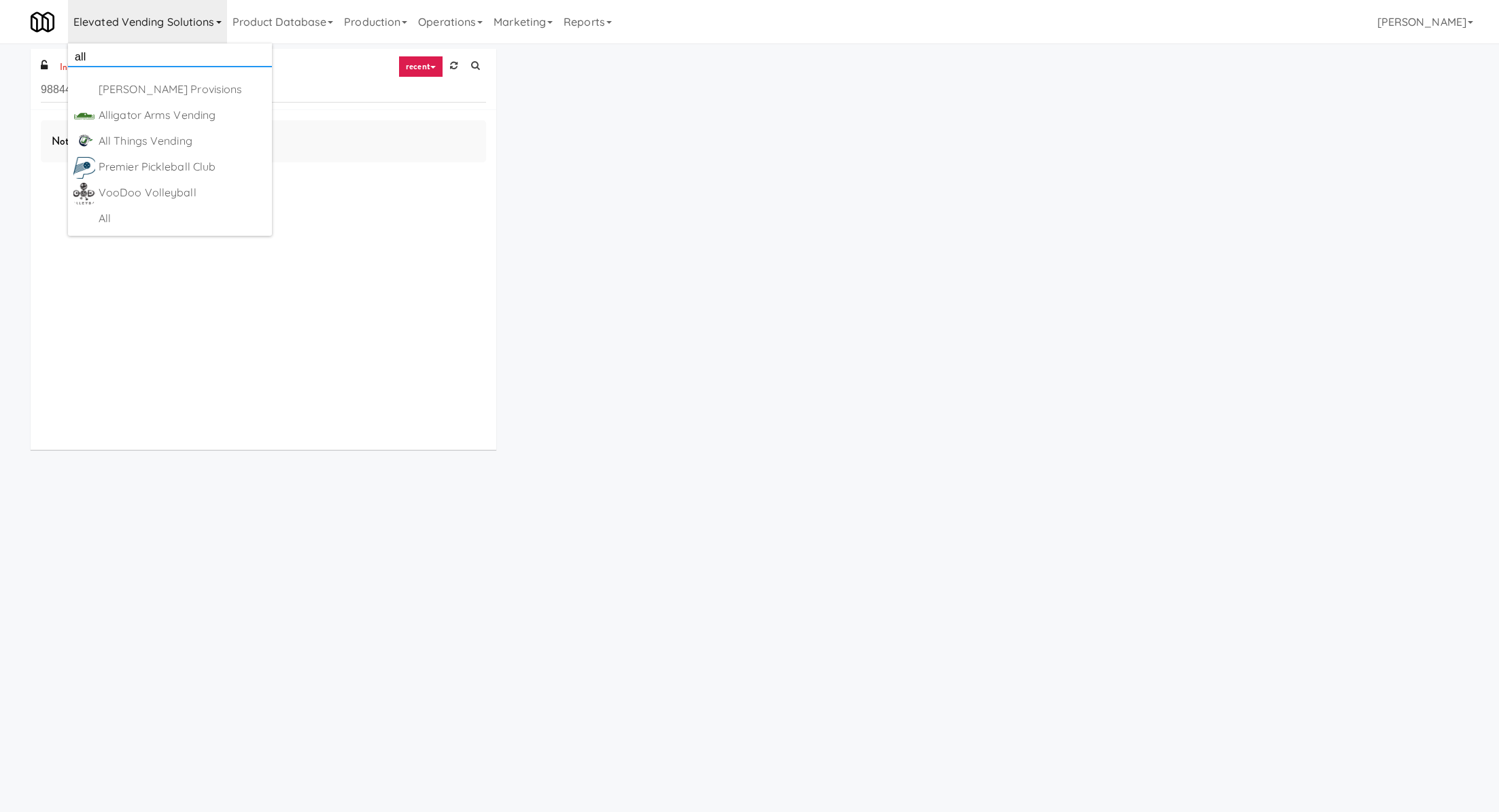
scroll to position [27, 0]
type input "all"
click at [228, 219] on div "All" at bounding box center [182, 219] width 168 height 20
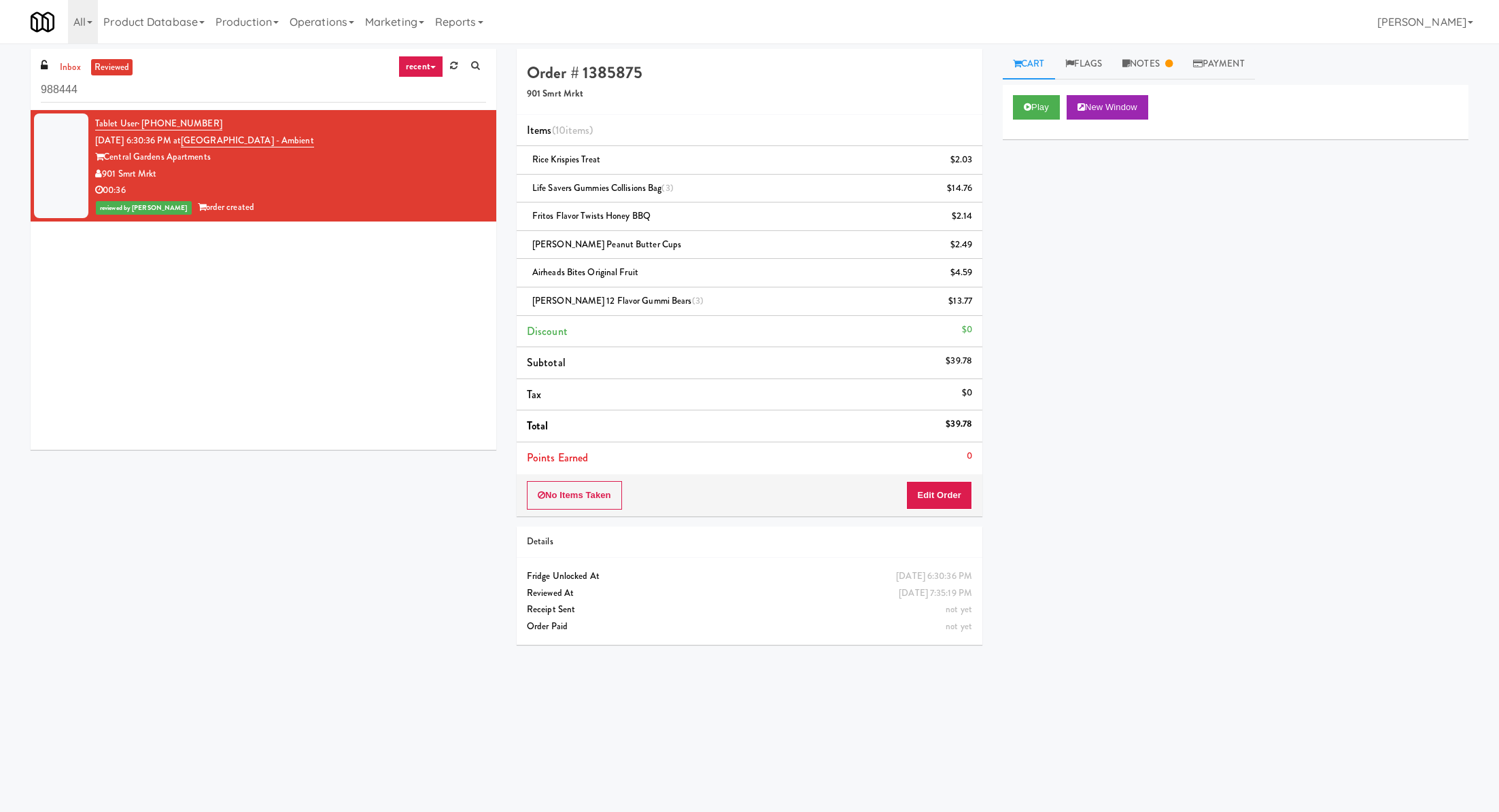
drag, startPoint x: 216, startPoint y: 120, endPoint x: 138, endPoint y: 120, distance: 78.0
click at [138, 120] on div "Tablet User · (901) 546-2611 [DATE] 6:30:36 PM at [GEOGRAPHIC_DATA] - Ambient C…" at bounding box center [291, 166] width 391 height 101
copy span "· [PHONE_NUMBER]"
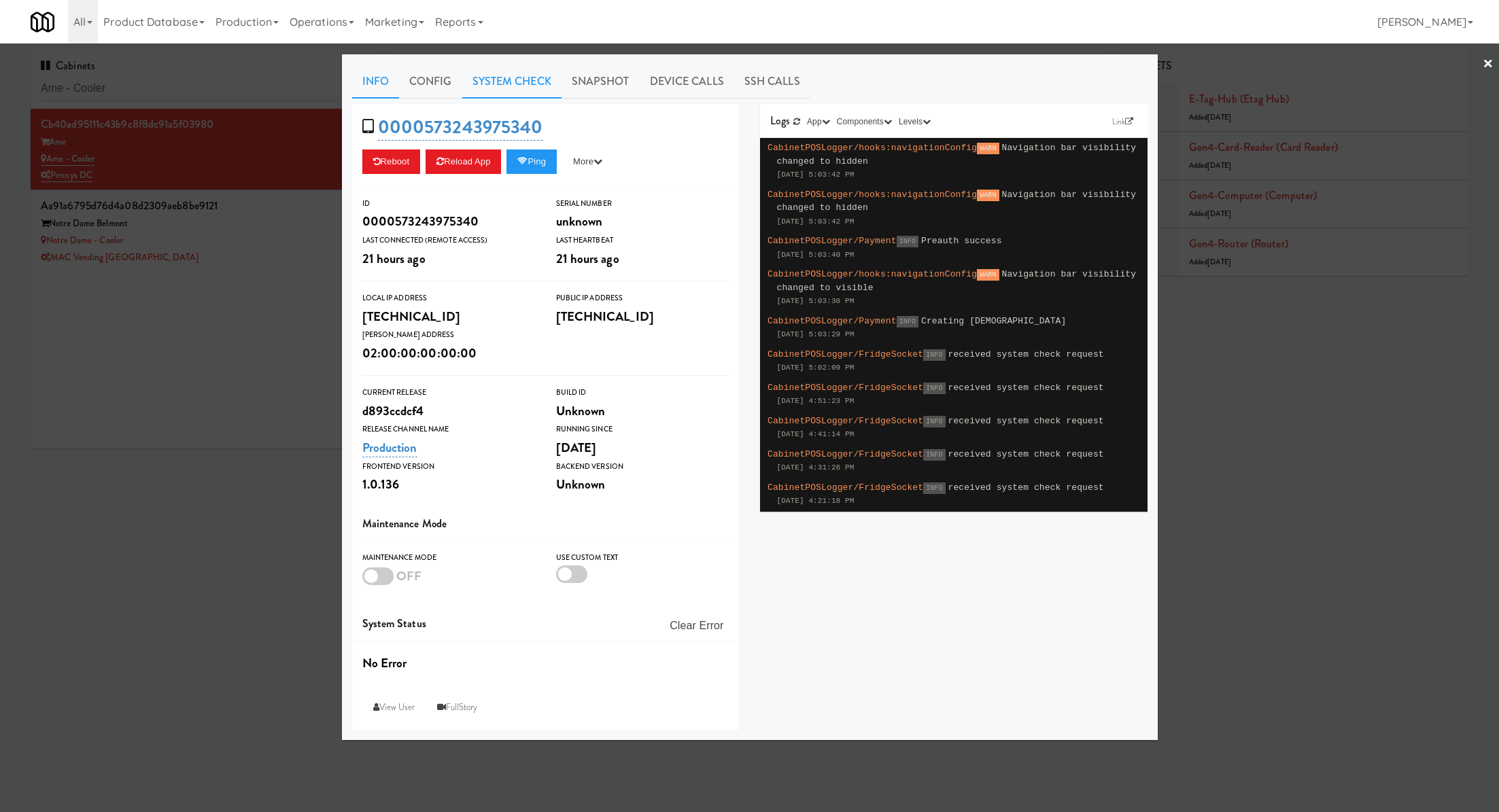
click at [482, 81] on link "System Check" at bounding box center [512, 81] width 99 height 34
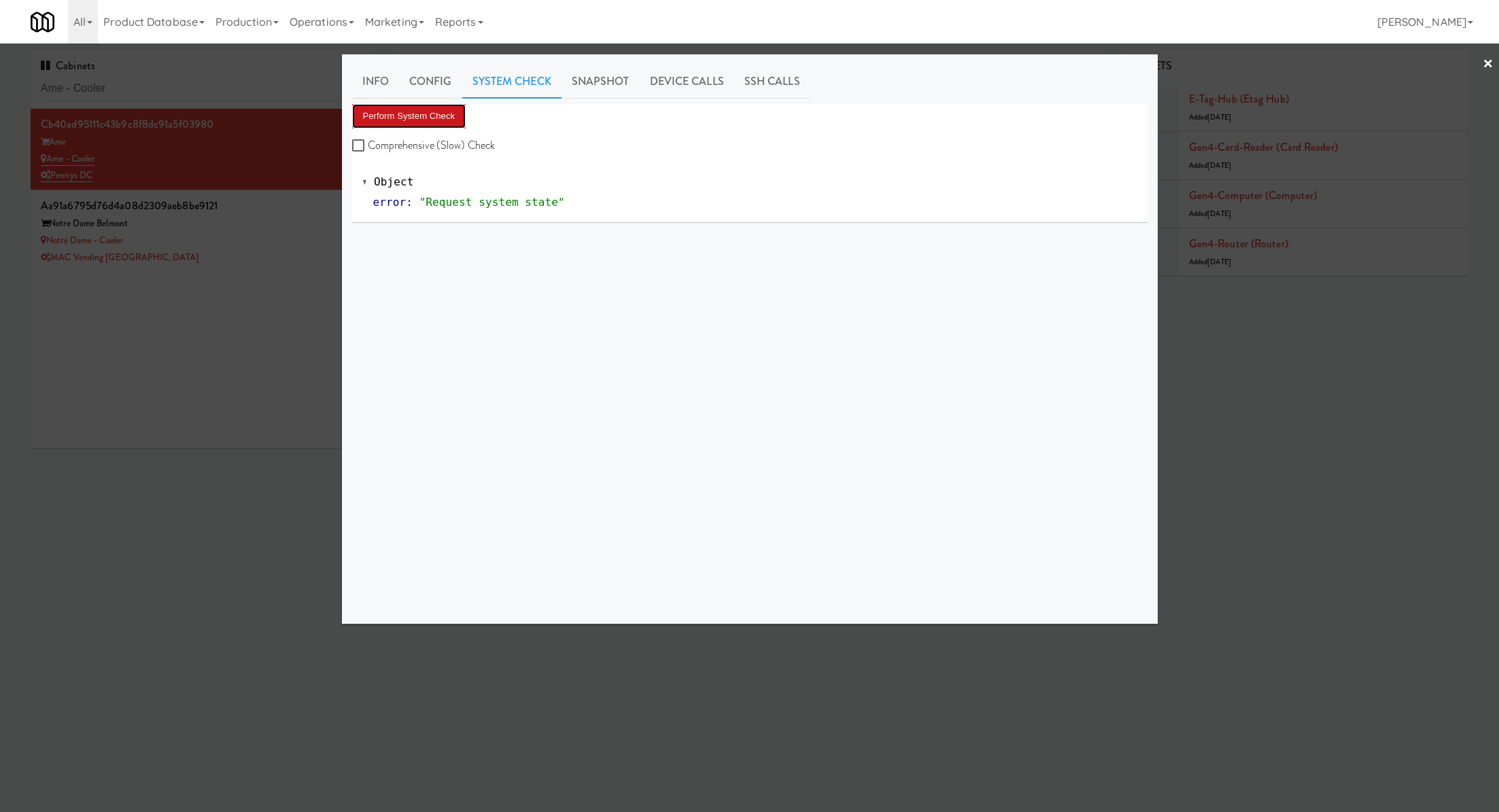
click at [428, 121] on button "Perform System Check" at bounding box center [409, 116] width 114 height 25
